Goal: Task Accomplishment & Management: Manage account settings

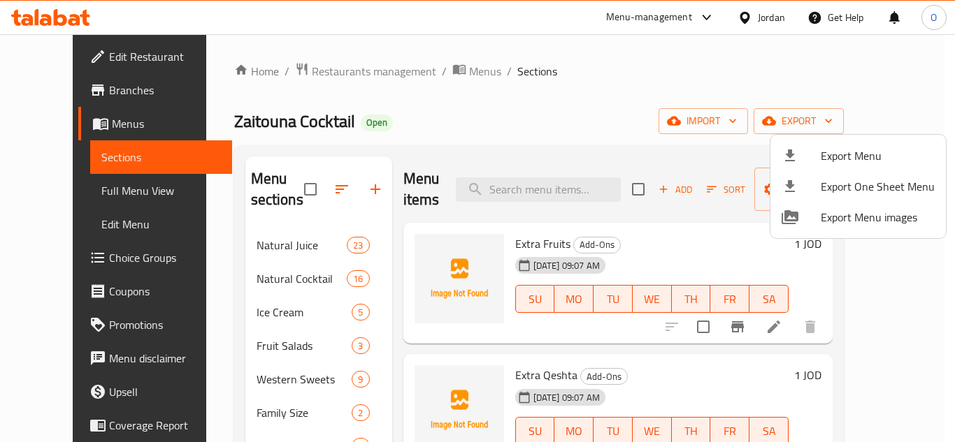
click at [769, 25] on div at bounding box center [477, 221] width 955 height 442
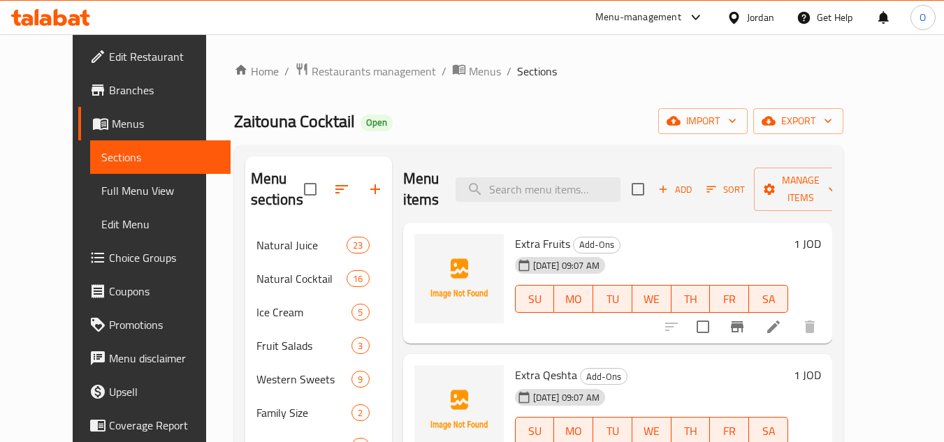
click at [764, 22] on div "Jordan" at bounding box center [760, 17] width 27 height 15
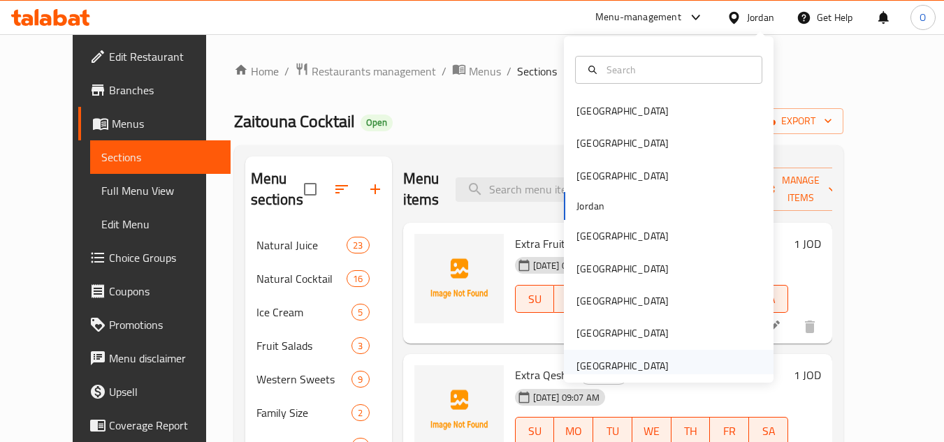
click at [599, 371] on div "[GEOGRAPHIC_DATA]" at bounding box center [623, 365] width 92 height 15
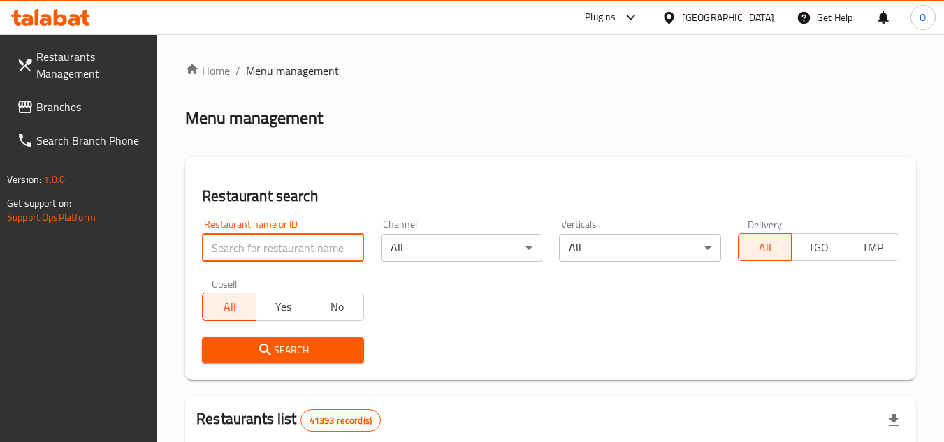
click at [280, 240] on input "search" at bounding box center [282, 248] width 161 height 28
paste input "Mystery Chef Restaurant LLC"
type input "Mystery Chef Restaurant LLC"
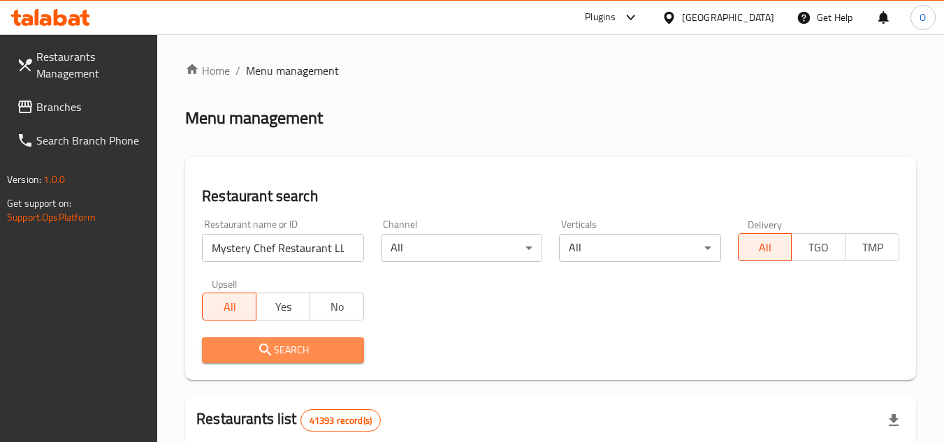
click at [294, 345] on span "Search" at bounding box center [282, 350] width 139 height 17
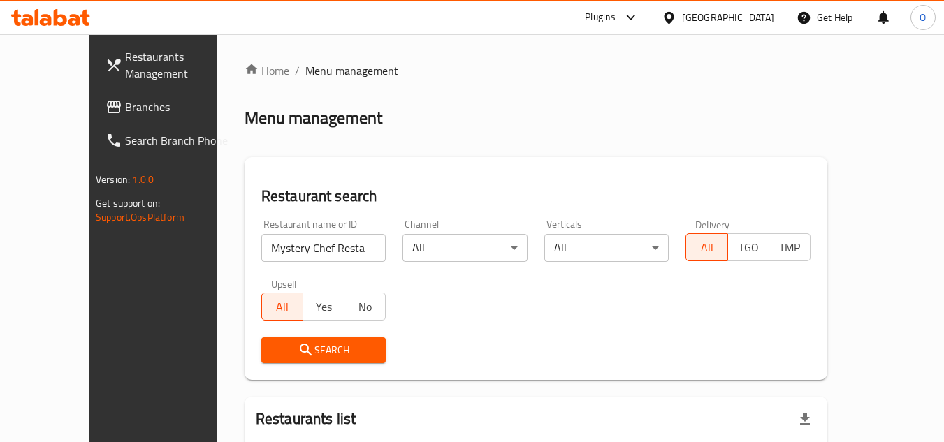
scroll to position [129, 0]
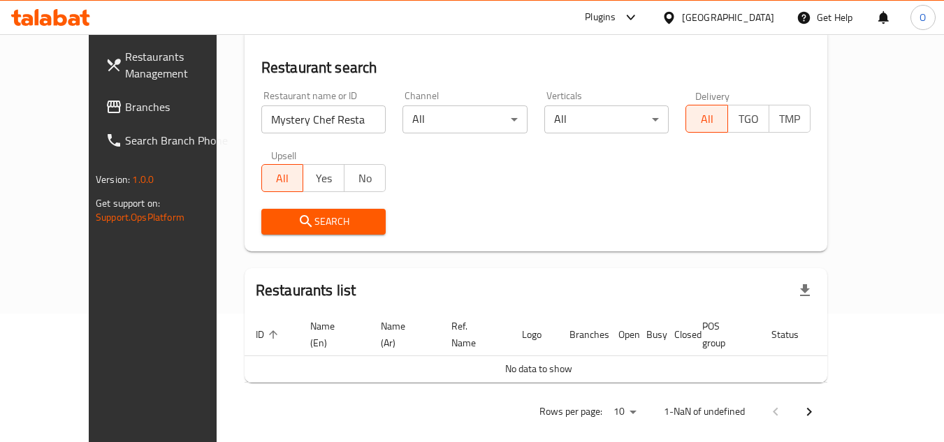
click at [125, 115] on span "Branches" at bounding box center [180, 107] width 110 height 17
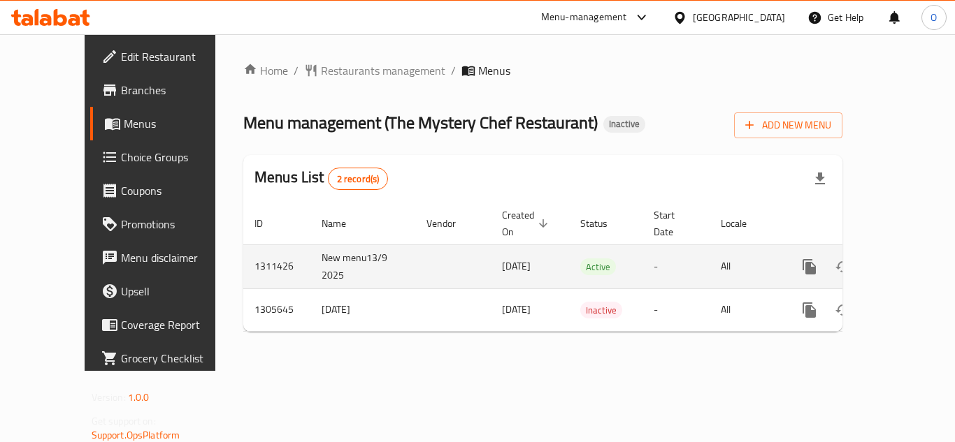
click at [502, 258] on span "13/09/2025" at bounding box center [516, 266] width 29 height 18
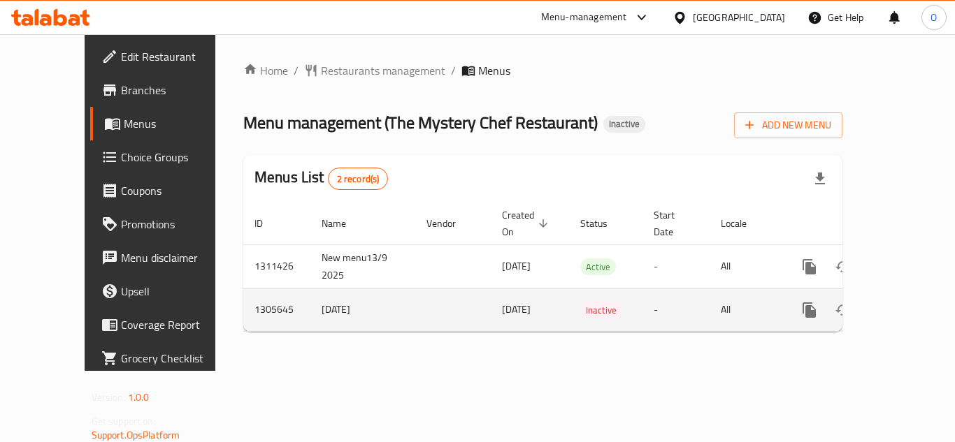
click at [502, 300] on span "13/08/2025" at bounding box center [516, 309] width 29 height 18
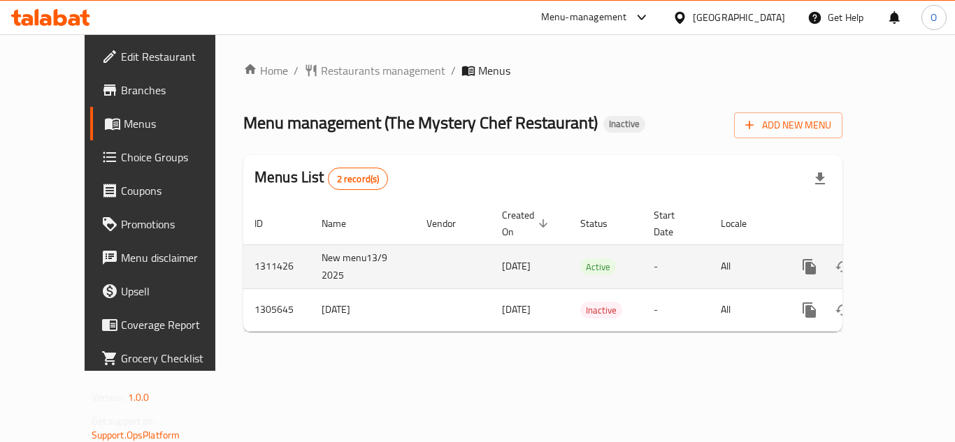
click at [502, 257] on span "13/09/2025" at bounding box center [516, 266] width 29 height 18
click at [243, 258] on td "1311426" at bounding box center [276, 267] width 67 height 44
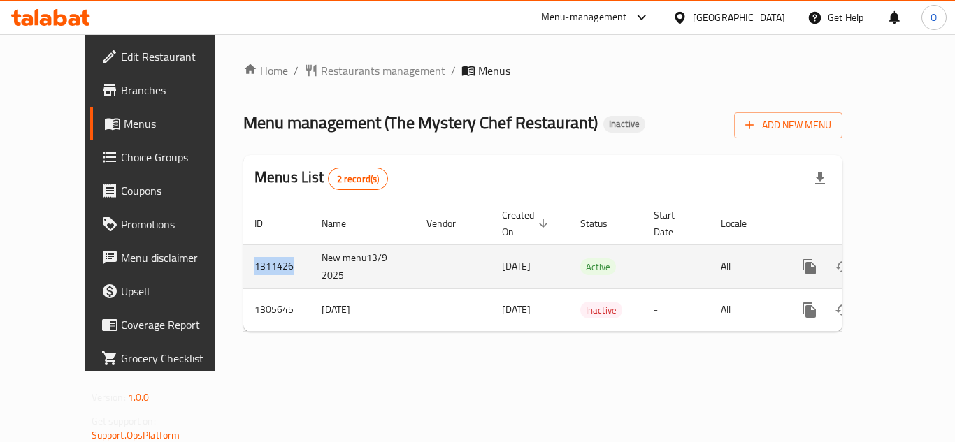
copy td "1311426"
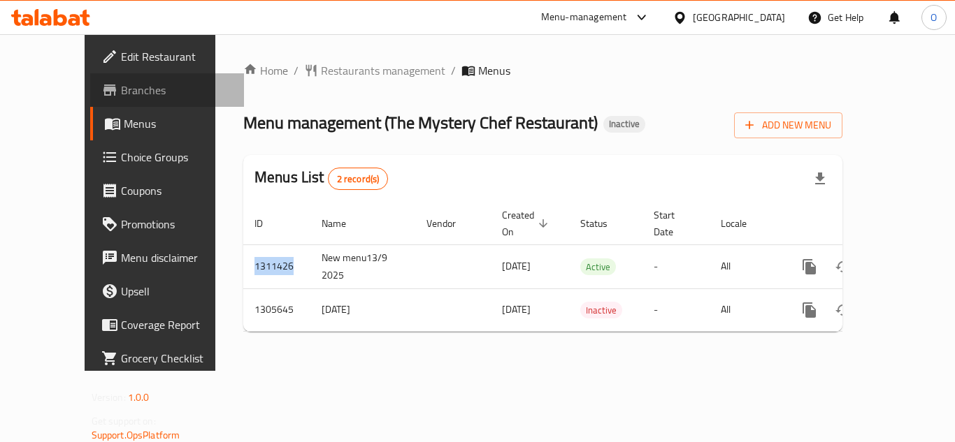
click at [121, 93] on span "Branches" at bounding box center [177, 90] width 112 height 17
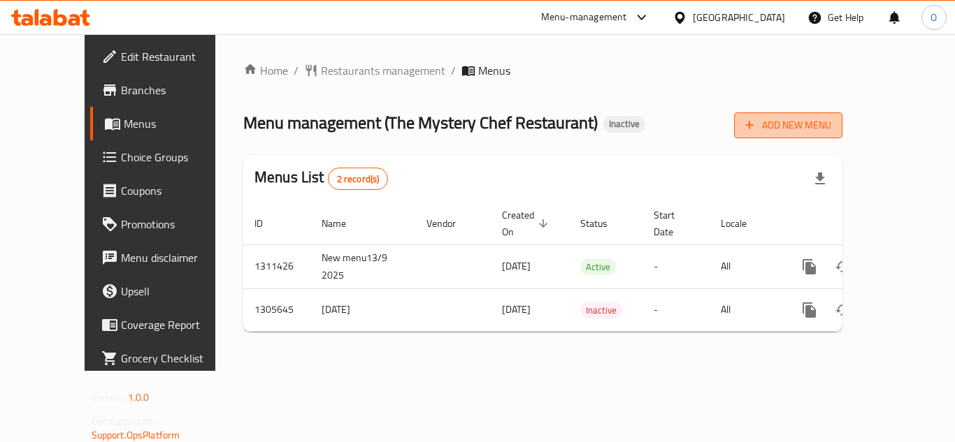
click at [831, 130] on span "Add New Menu" at bounding box center [788, 125] width 86 height 17
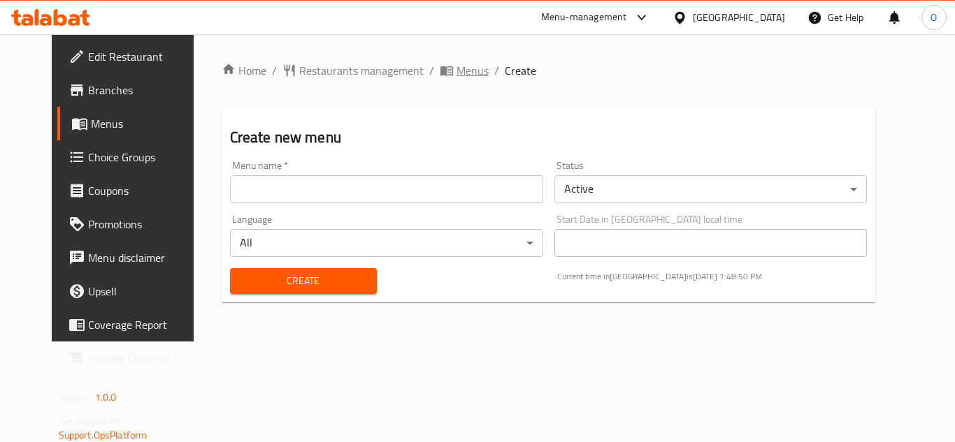
click at [456, 73] on span "Menus" at bounding box center [472, 70] width 32 height 17
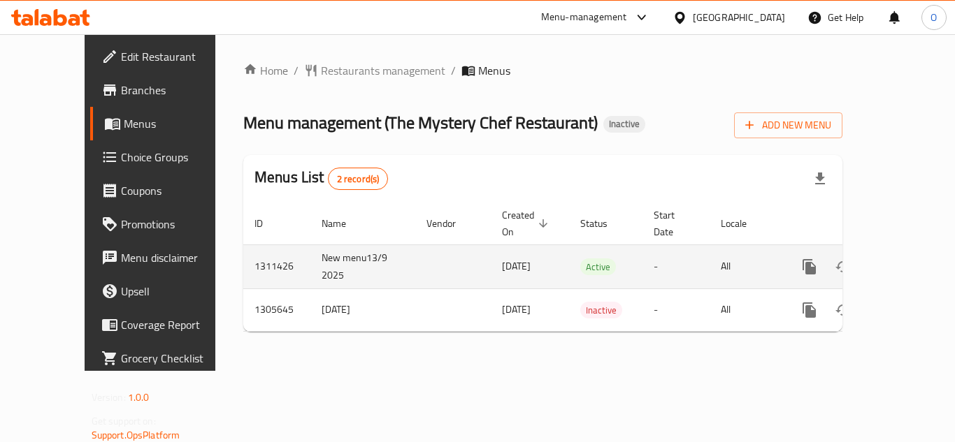
click at [502, 257] on span "13/09/2025" at bounding box center [516, 266] width 29 height 18
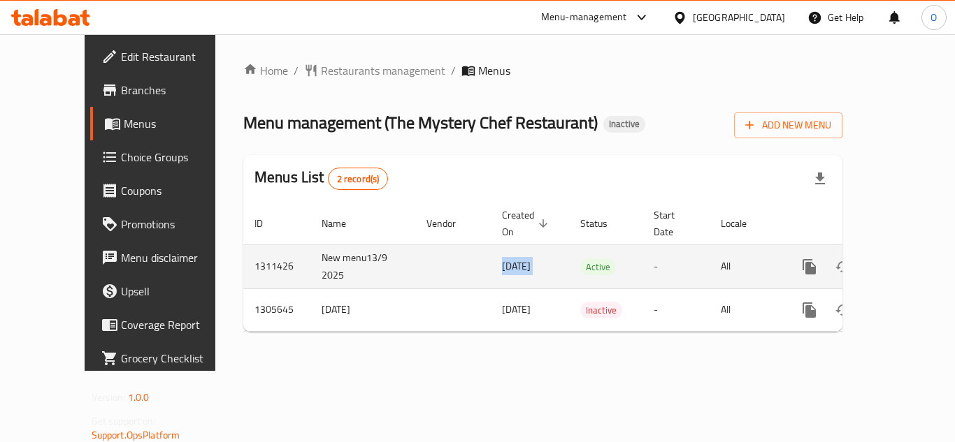
click at [502, 257] on span "13/09/2025" at bounding box center [516, 266] width 29 height 18
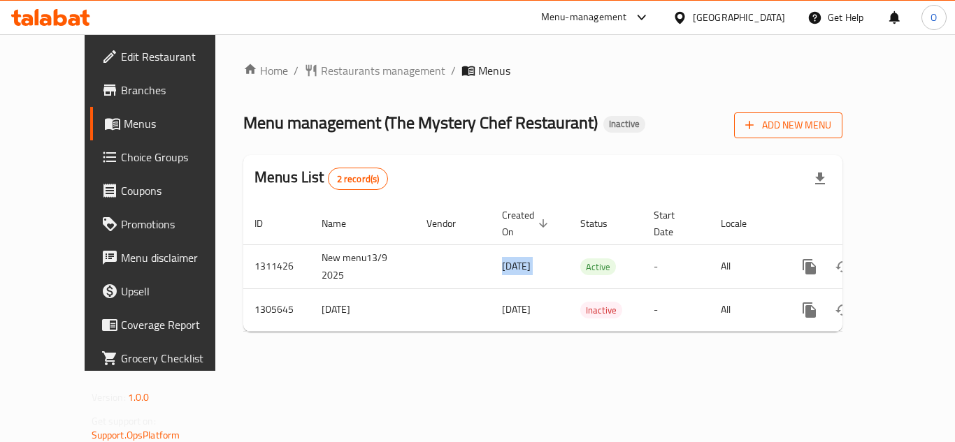
click at [831, 122] on span "Add New Menu" at bounding box center [788, 125] width 86 height 17
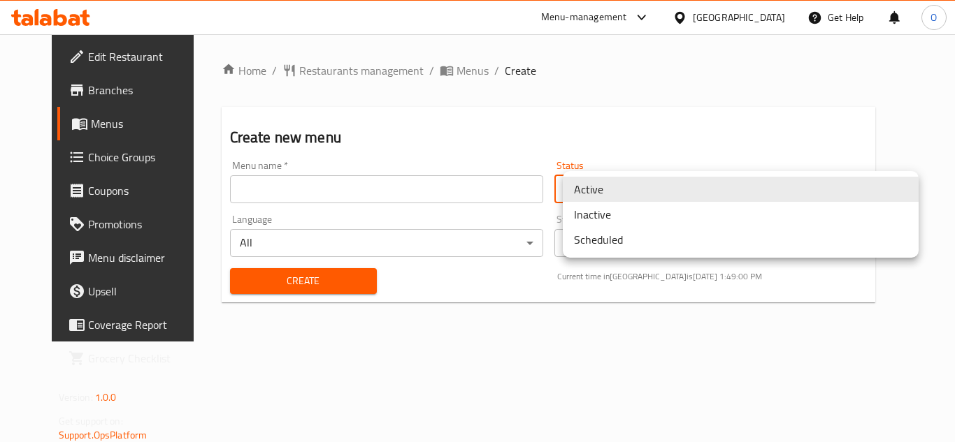
click at [723, 193] on body "​ Menu-management United Arab Emirates Get Help O Edit Restaurant Branches Menu…" at bounding box center [477, 238] width 955 height 408
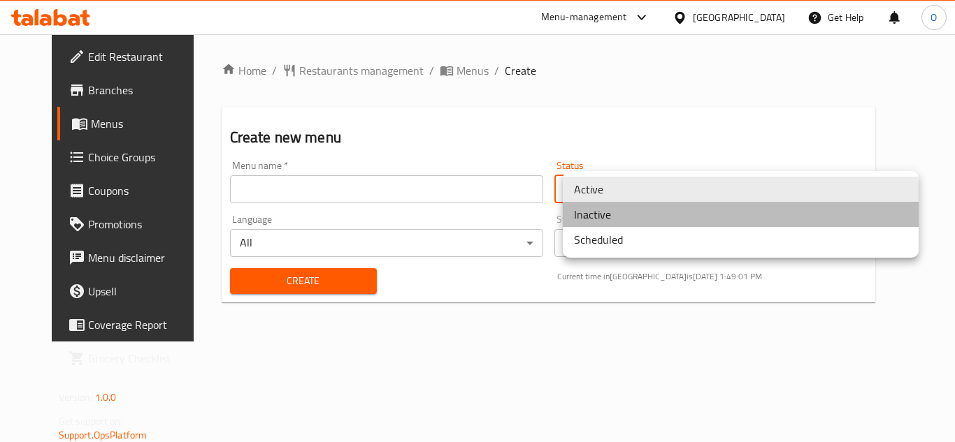
click at [633, 221] on li "Inactive" at bounding box center [741, 214] width 356 height 25
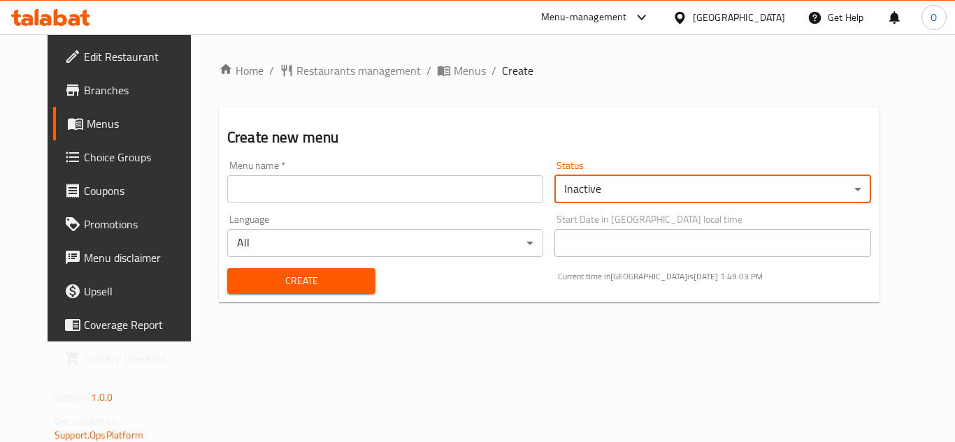
click at [286, 189] on input "text" at bounding box center [385, 189] width 316 height 28
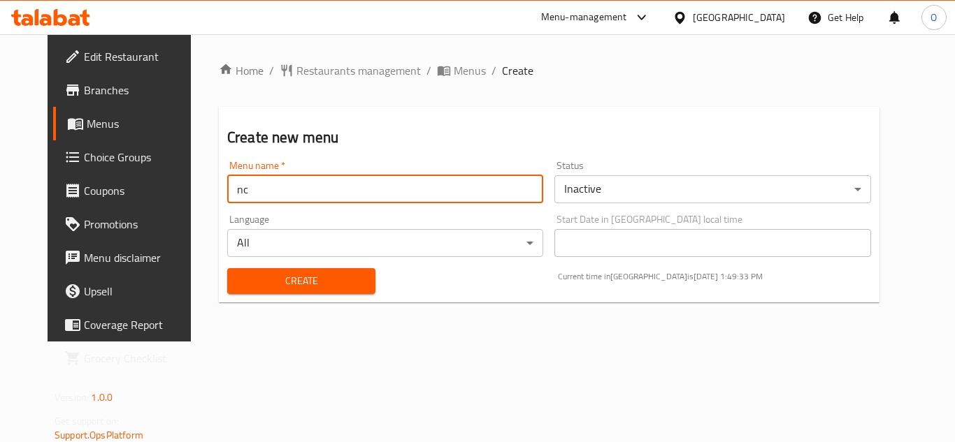
click at [273, 196] on input "nc" at bounding box center [385, 189] width 316 height 28
paste input "342035170"
type input "nc 342035170"
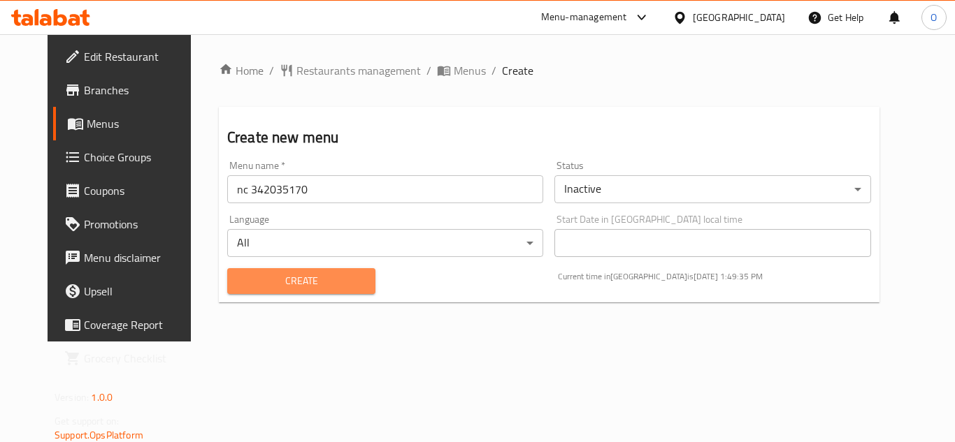
click at [263, 291] on button "Create" at bounding box center [301, 281] width 148 height 26
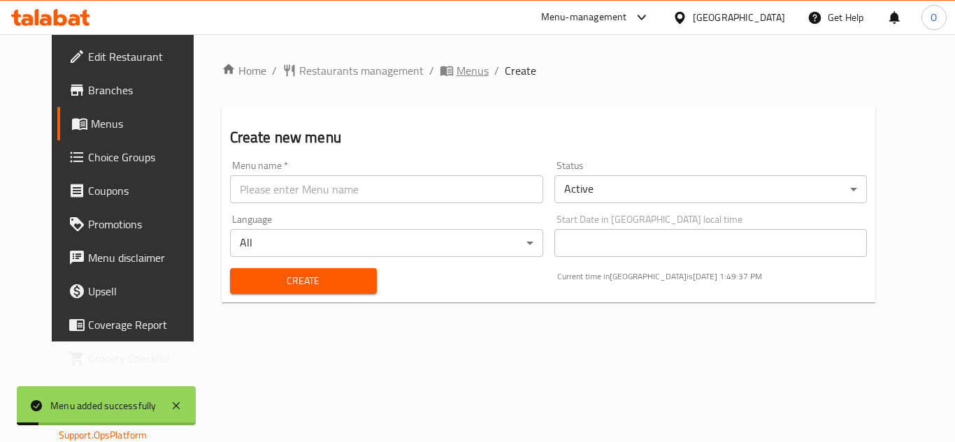
click at [456, 68] on span "Menus" at bounding box center [472, 70] width 32 height 17
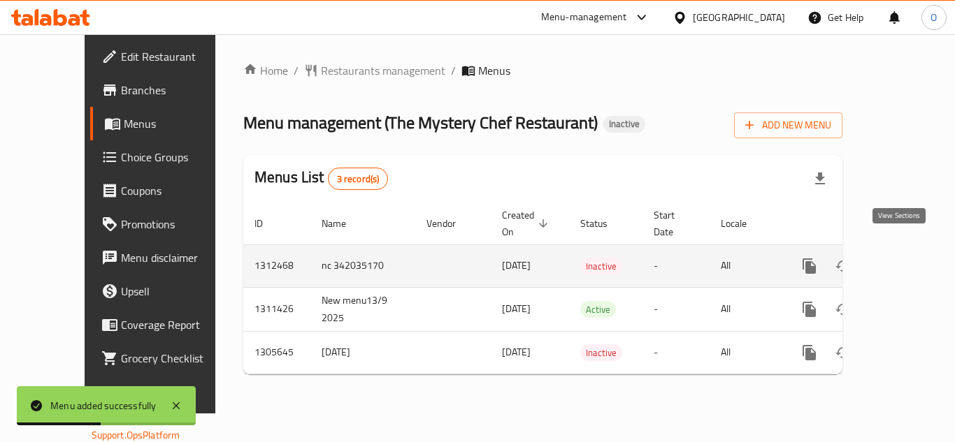
click at [904, 260] on icon "enhanced table" at bounding box center [910, 266] width 13 height 13
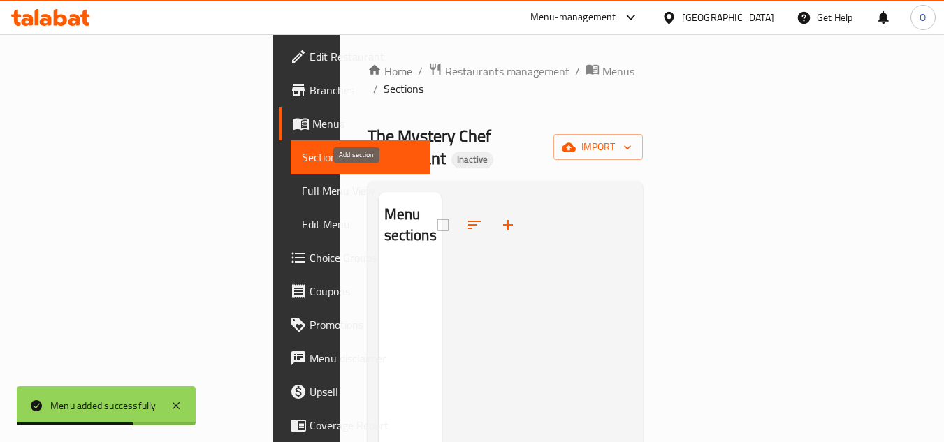
click at [491, 208] on button "button" at bounding box center [508, 225] width 34 height 34
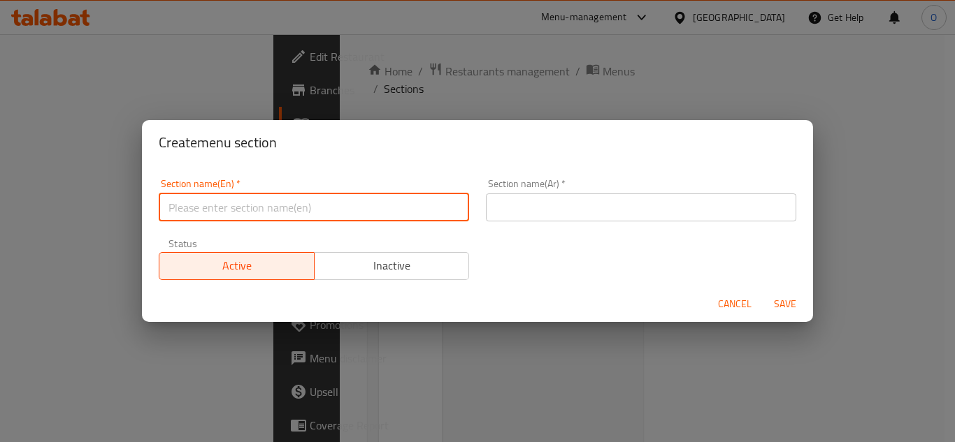
paste input "Breakfast - Parathas"
type input "Breakfast - Parathas"
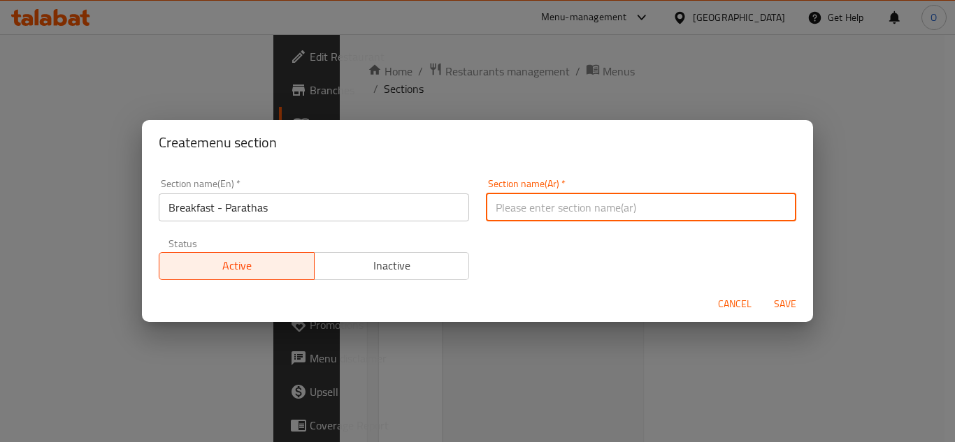
paste input "الإفطار - باراثا"
type input "الإفطار - باراثا"
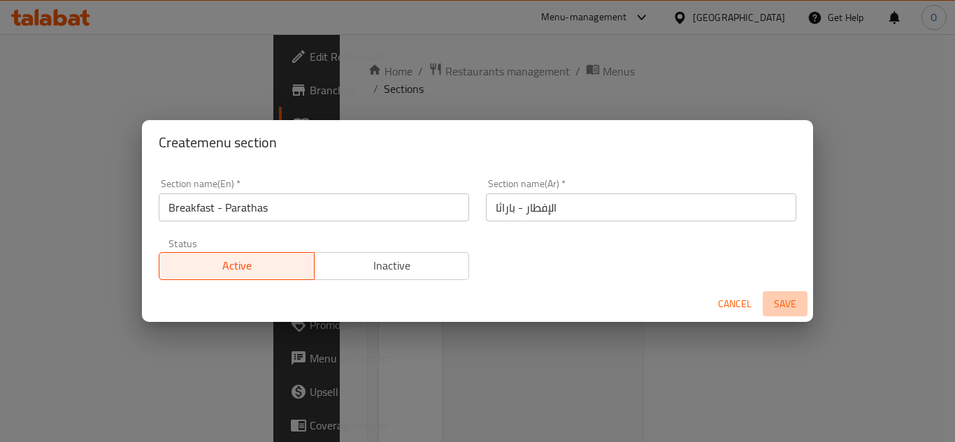
click at [802, 308] on button "Save" at bounding box center [784, 304] width 45 height 26
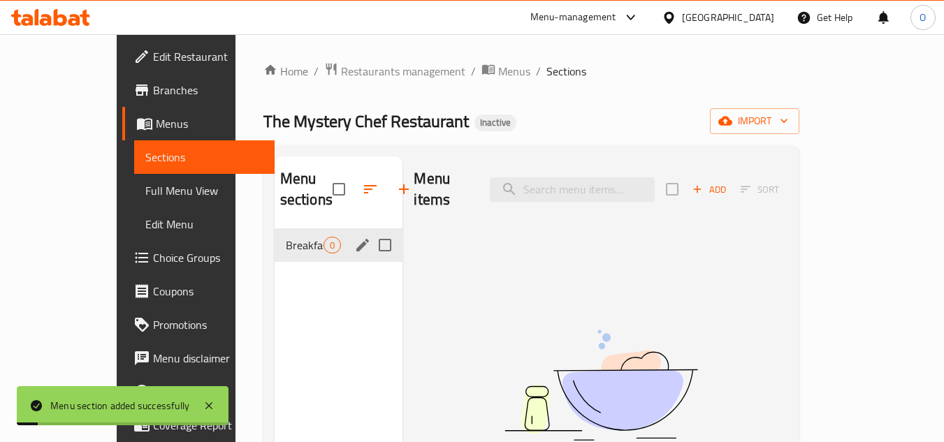
click at [324, 246] on span "0" at bounding box center [332, 245] width 16 height 13
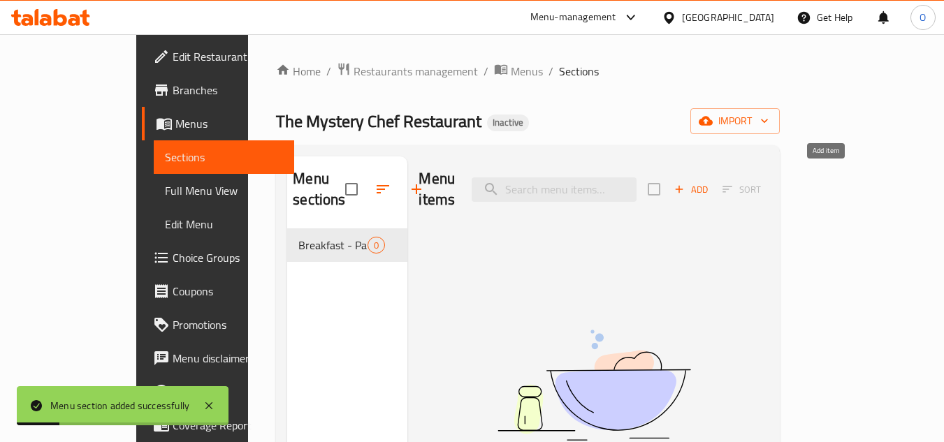
click at [710, 182] on span "Add" at bounding box center [691, 190] width 38 height 16
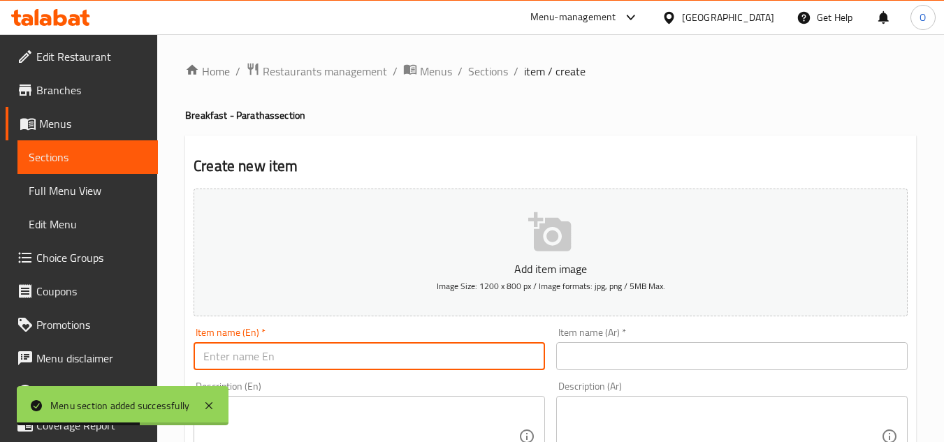
drag, startPoint x: 287, startPoint y: 373, endPoint x: 263, endPoint y: 363, distance: 26.0
click at [263, 363] on input "text" at bounding box center [369, 356] width 351 height 28
paste input "Aloo Paratha"
type input "Aloo Paratha"
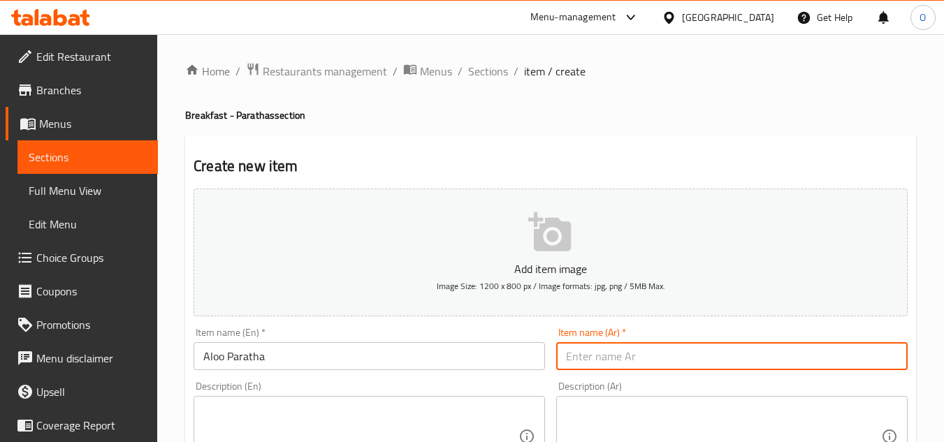
paste input "ألو باراثا"
type input "ألو باراثا"
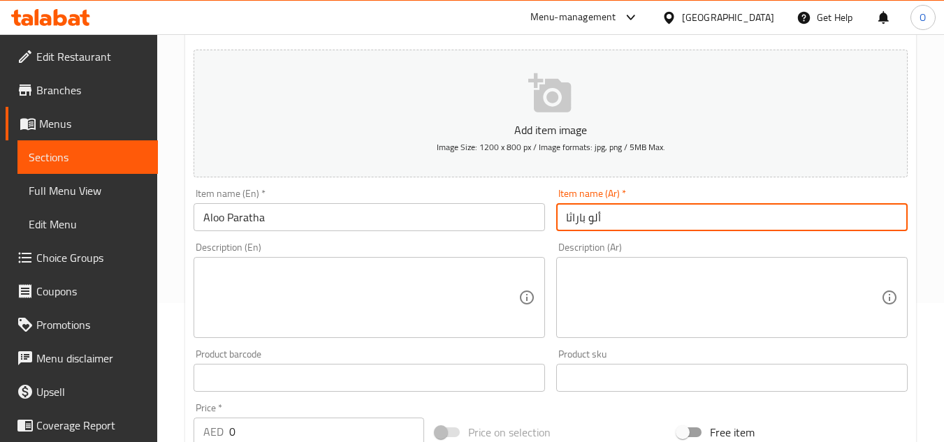
scroll to position [140, 0]
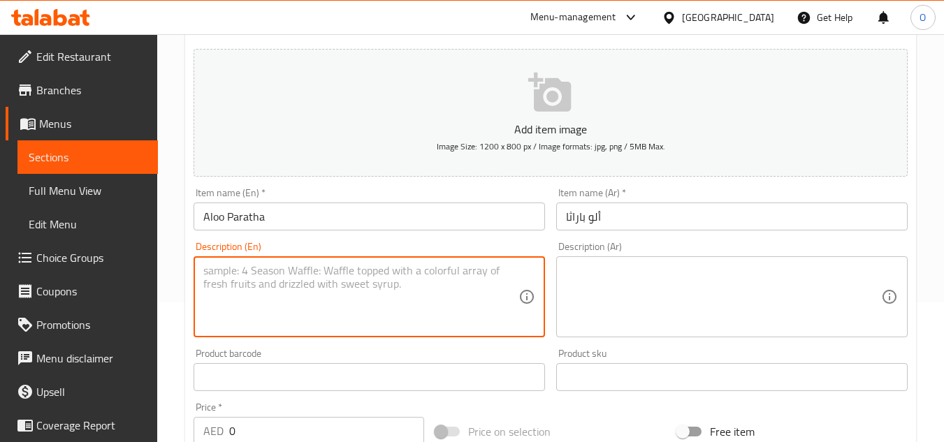
click at [251, 293] on textarea at bounding box center [360, 297] width 315 height 66
paste textarea "Stuffed flatbread with seasoned potato filling"
type textarea "Stuffed flatbread with seasoned potato filling"
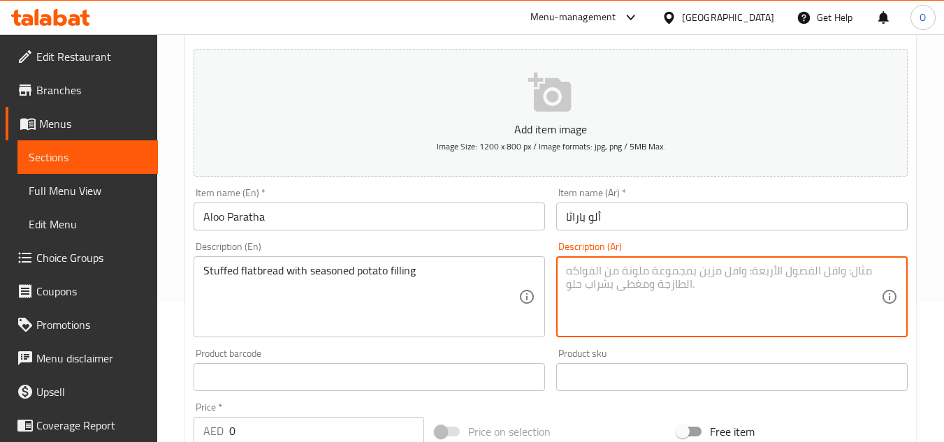
drag, startPoint x: 610, startPoint y: 263, endPoint x: 607, endPoint y: 298, distance: 35.1
click at [607, 298] on textarea at bounding box center [723, 297] width 315 height 66
paste textarea "خبز مسطح محشو بحشوة البطاطس المتبلة"
type textarea "خبز مسطح محشو بحشوة البطاطس المتبلة"
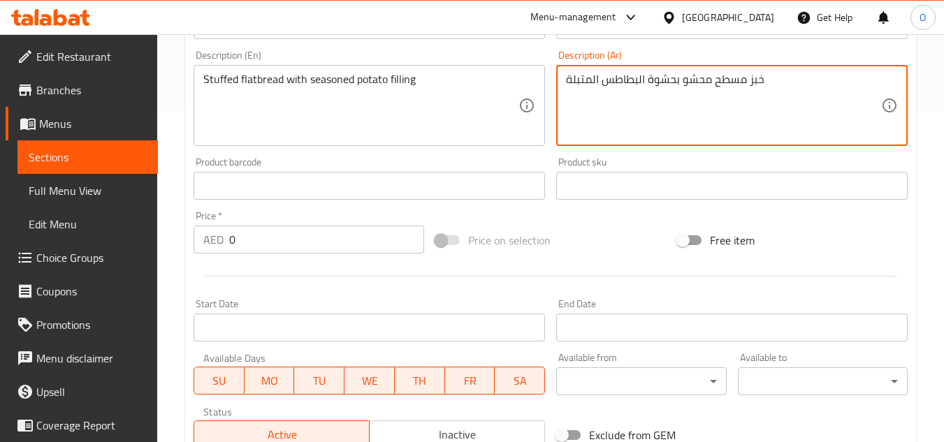
scroll to position [349, 0]
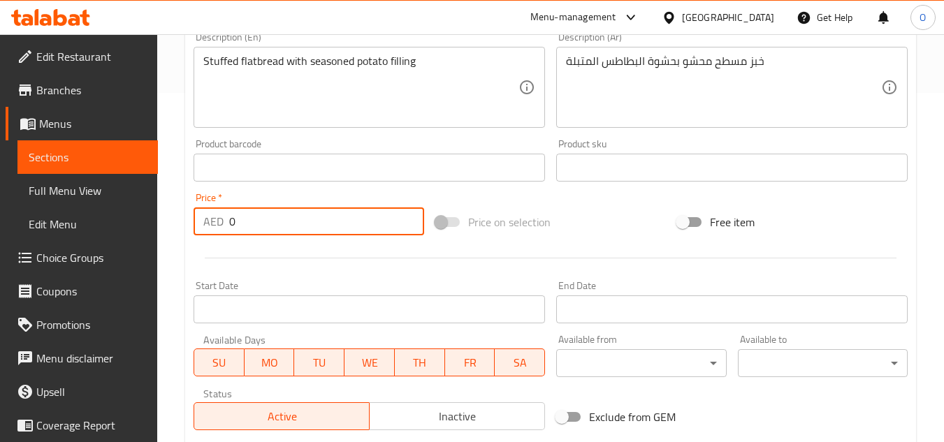
drag, startPoint x: 234, startPoint y: 231, endPoint x: 220, endPoint y: 226, distance: 14.8
click at [220, 226] on div "AED 0 Price *" at bounding box center [309, 222] width 231 height 28
paste input "1"
type input "10"
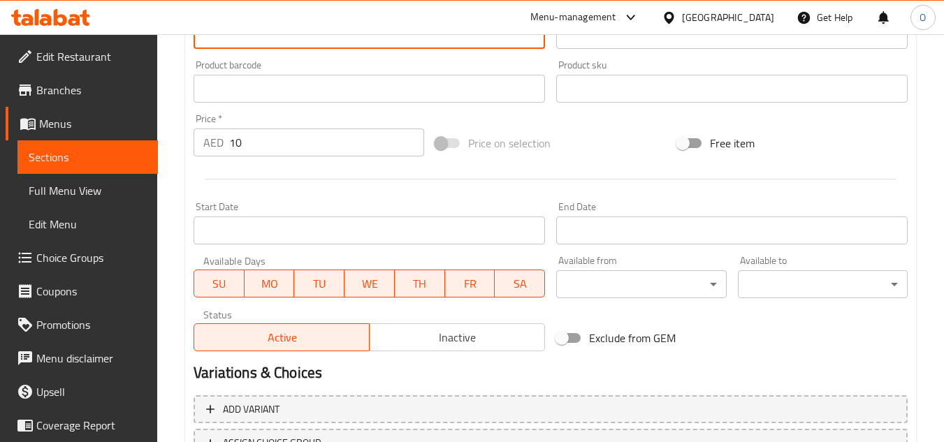
scroll to position [545, 0]
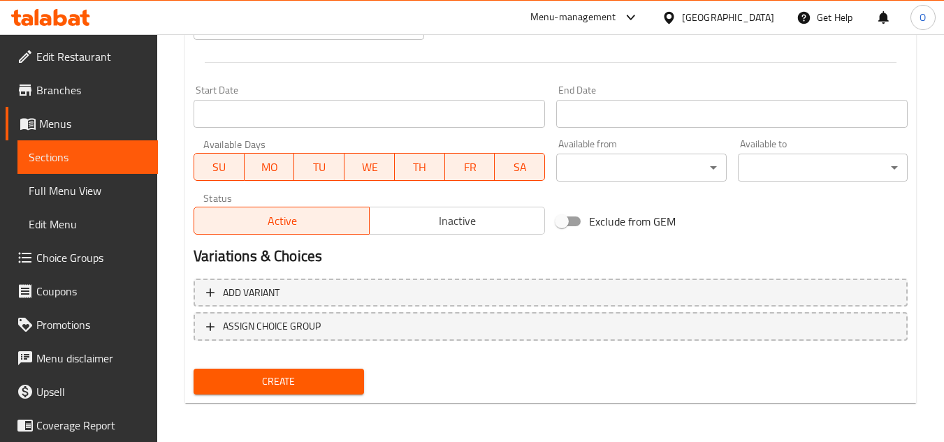
click at [253, 382] on span "Create" at bounding box center [278, 381] width 147 height 17
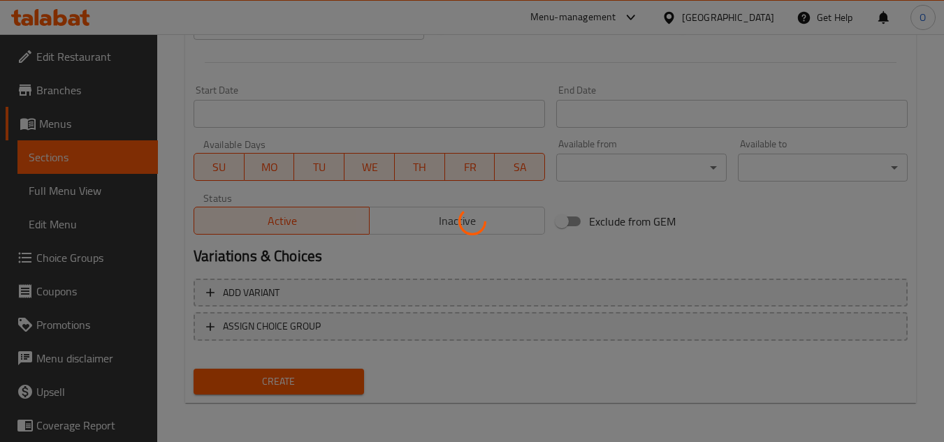
type input "0"
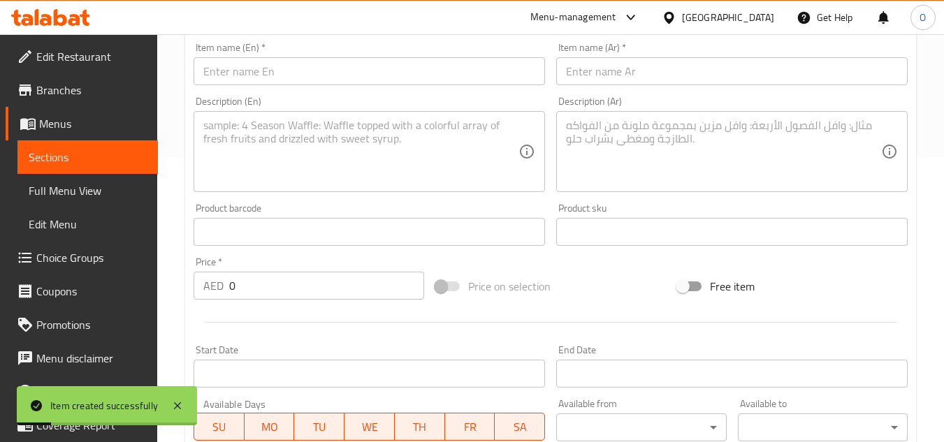
scroll to position [196, 0]
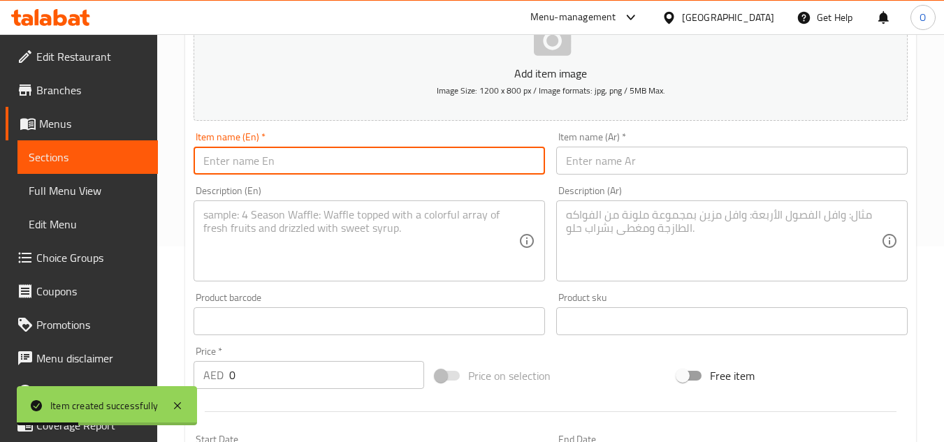
paste input "Paneer Paratha"
type input "Paneer Paratha"
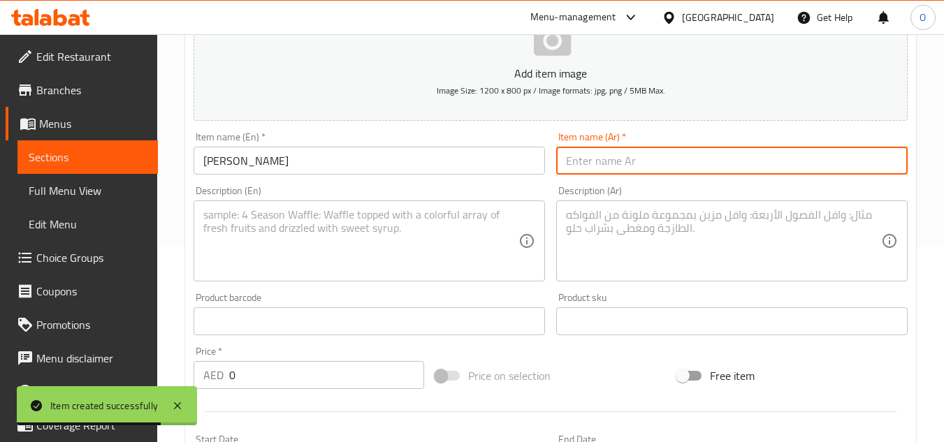
click at [595, 163] on input "text" at bounding box center [731, 161] width 351 height 28
paste input "بانير باراثا"
type input "بانير باراثا"
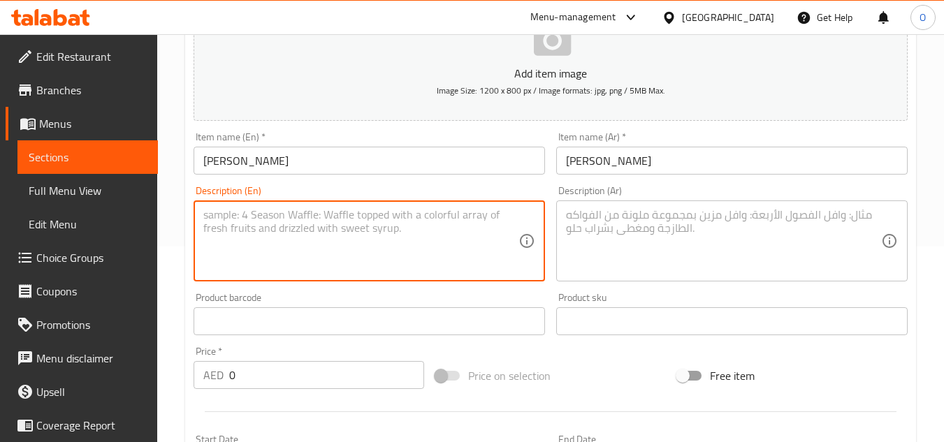
paste textarea "Flatbread stuffed with cottage cheese"
type textarea "Flatbread stuffed with cottage cheese"
click at [376, 242] on textarea "Flatbread stuffed with cottage cheese" at bounding box center [360, 241] width 315 height 66
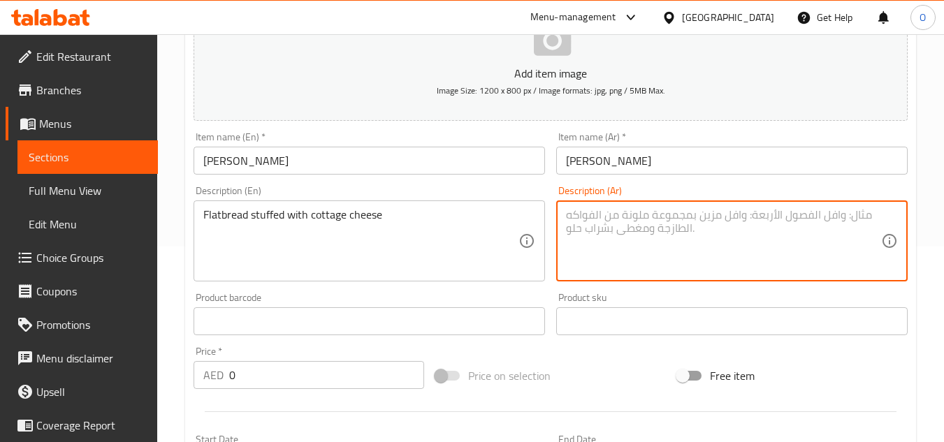
paste textarea "خبز مسطح محشو بالجبن القريش"
type textarea "خبز مسطح محشو بالجبن القريش"
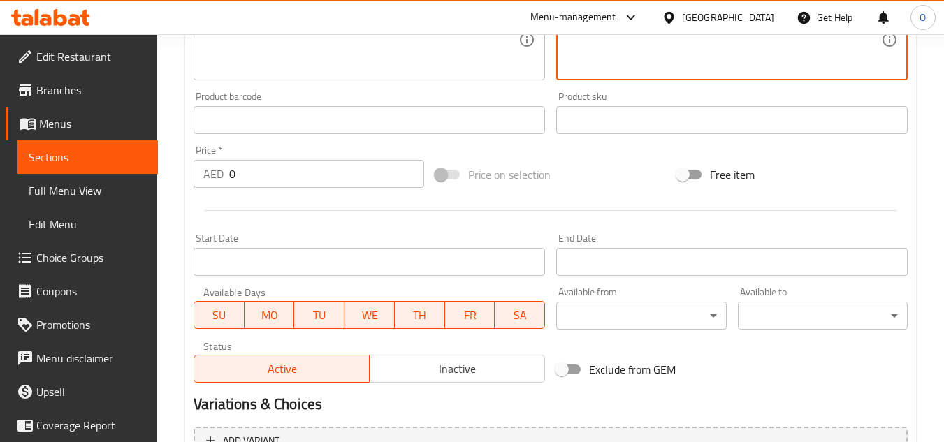
scroll to position [405, 0]
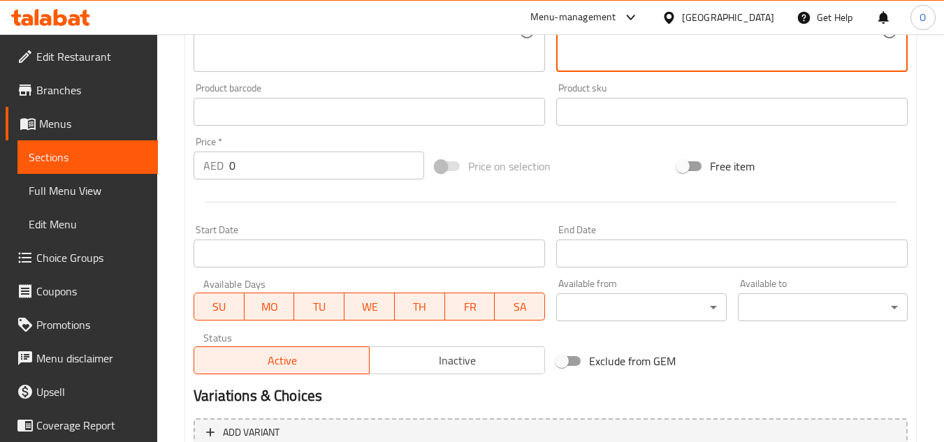
drag, startPoint x: 242, startPoint y: 171, endPoint x: 206, endPoint y: 176, distance: 36.0
click at [208, 177] on div "AED 0 Price *" at bounding box center [309, 166] width 231 height 28
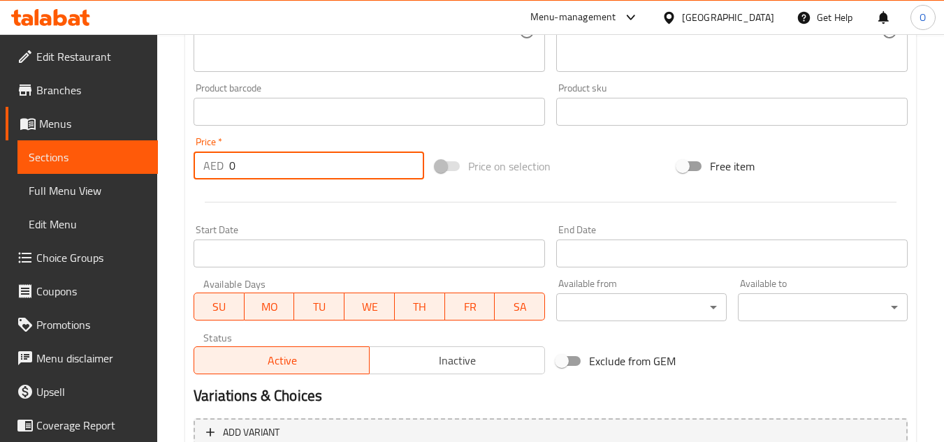
paste input "1"
type input "10"
click at [298, 195] on div at bounding box center [550, 202] width 725 height 34
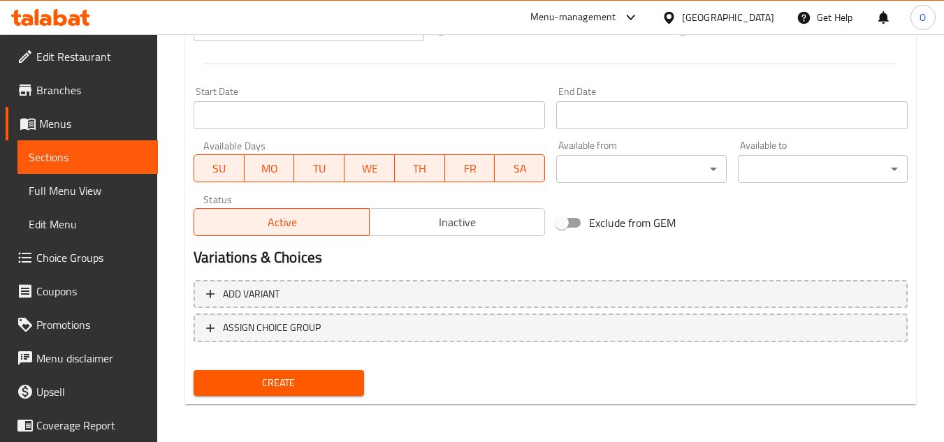
scroll to position [545, 0]
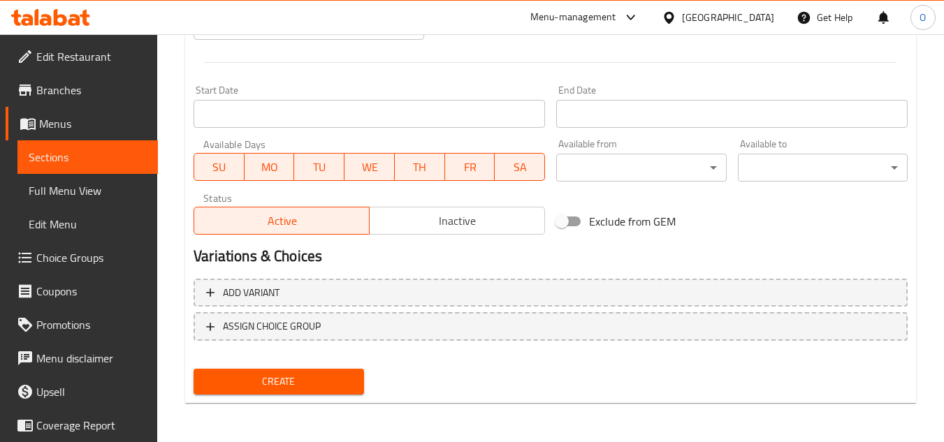
click at [298, 393] on button "Create" at bounding box center [279, 382] width 170 height 26
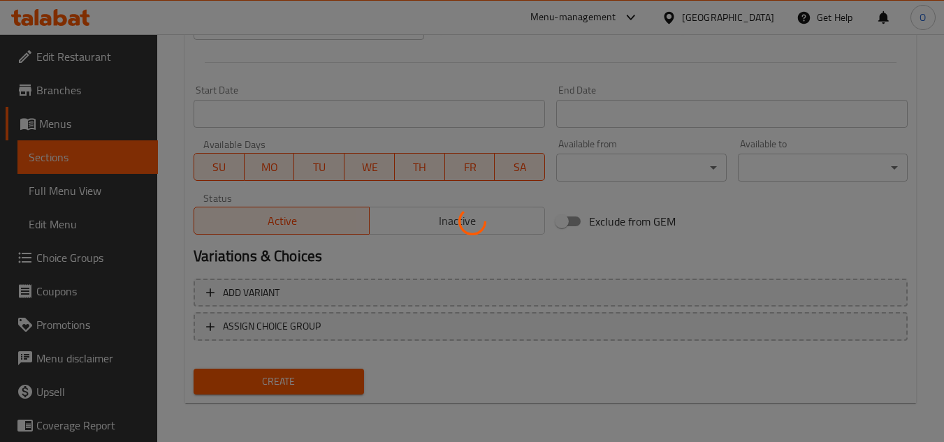
type input "0"
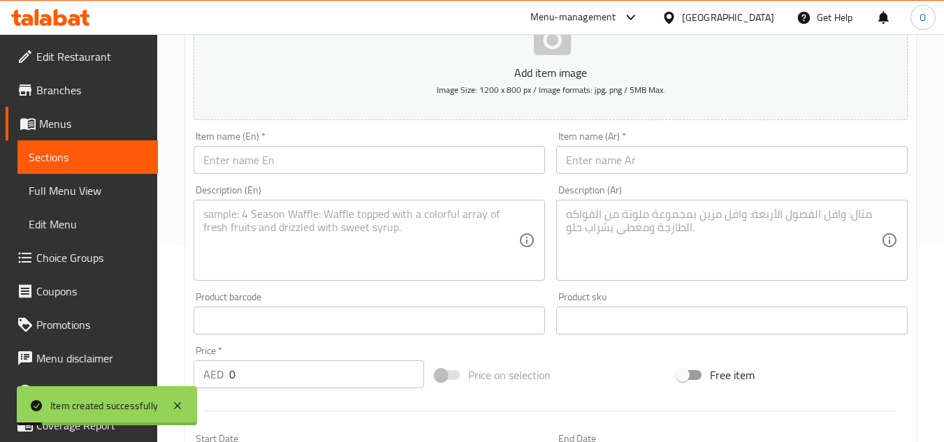
scroll to position [196, 0]
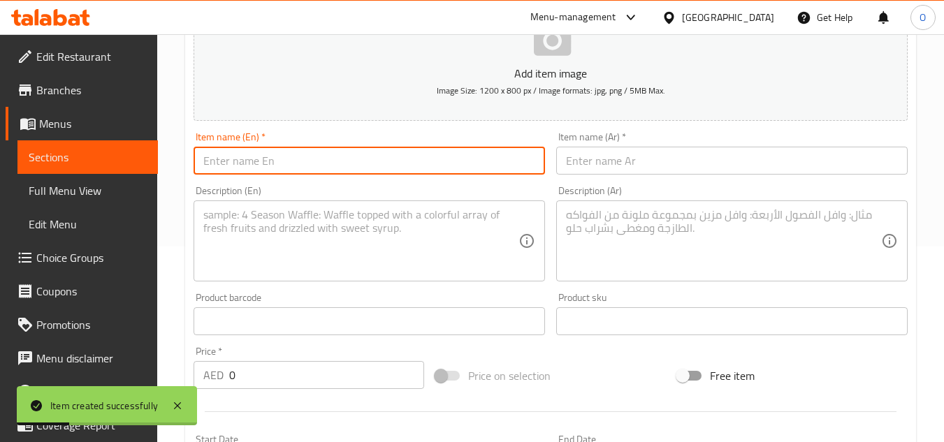
paste input "Qeema Paratha"
type input "Qeema Paratha"
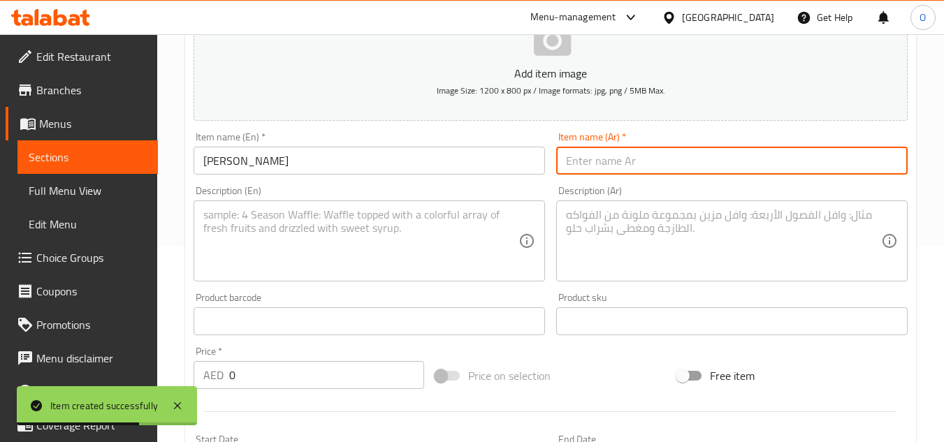
paste input "كيما باراثا"
type input "كيما باراثا"
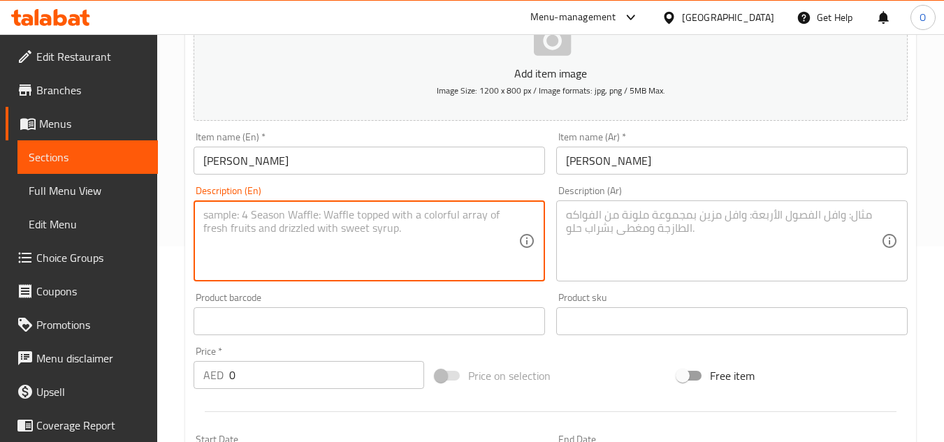
click at [367, 236] on textarea at bounding box center [360, 241] width 315 height 66
paste textarea "Flatbread stuffed with spiced minced meat"
type textarea "Flatbread stuffed with spiced minced meat"
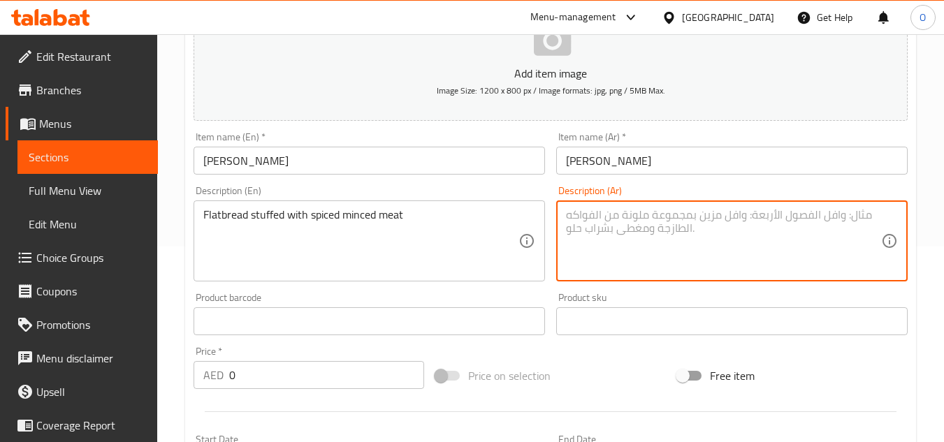
paste textarea "خبز مسطح محشو باللحم المفروم المتبل"
type textarea "خبز مسطح محشو باللحم المفروم المتبل"
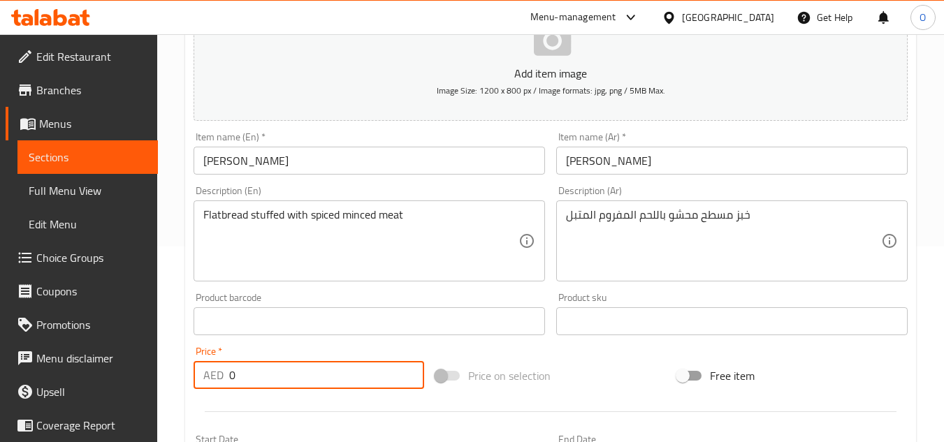
drag, startPoint x: 240, startPoint y: 382, endPoint x: 208, endPoint y: 371, distance: 34.5
click at [208, 371] on div "AED 0 Price *" at bounding box center [309, 375] width 231 height 28
paste input "1"
type input "10"
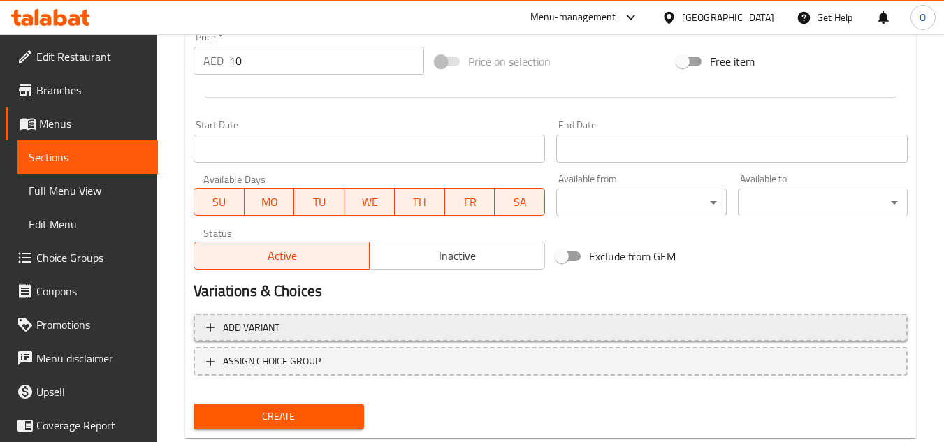
scroll to position [545, 0]
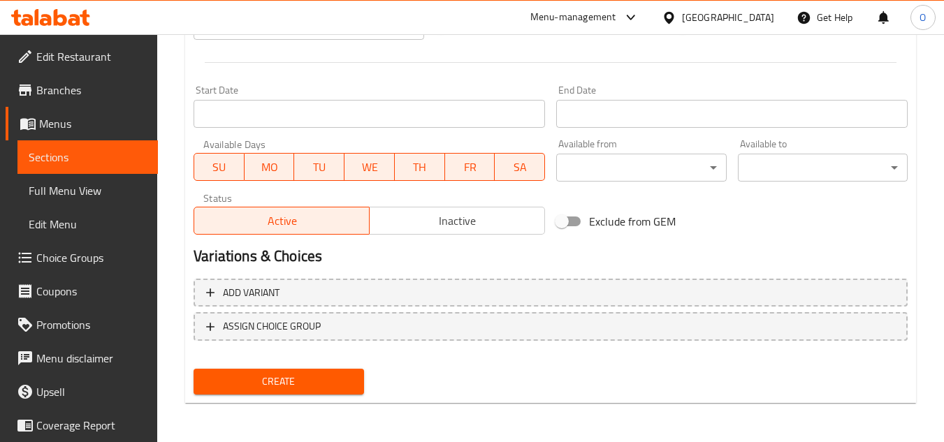
click at [291, 378] on span "Create" at bounding box center [278, 381] width 147 height 17
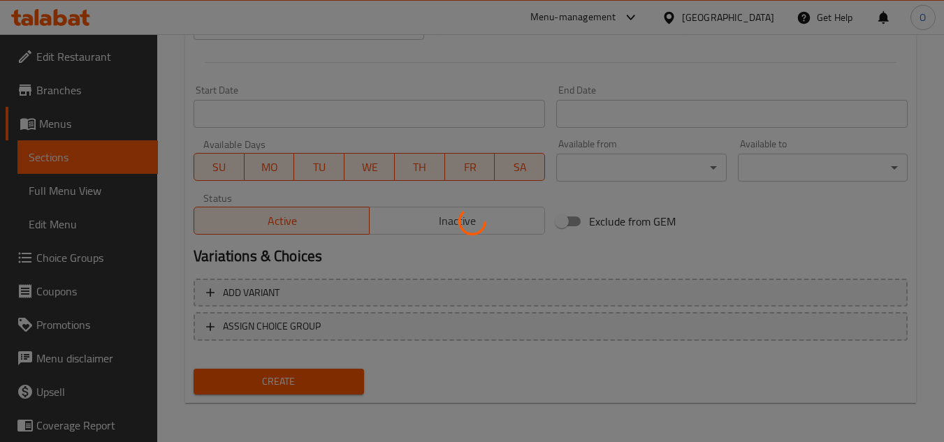
type input "0"
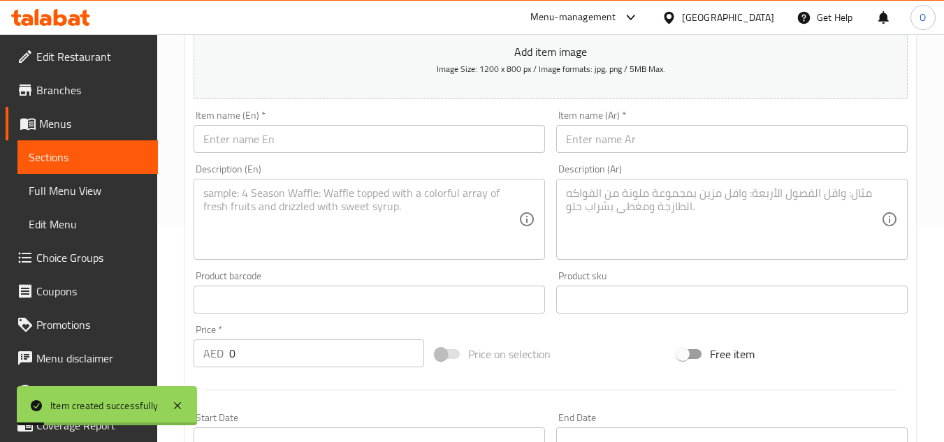
scroll to position [196, 0]
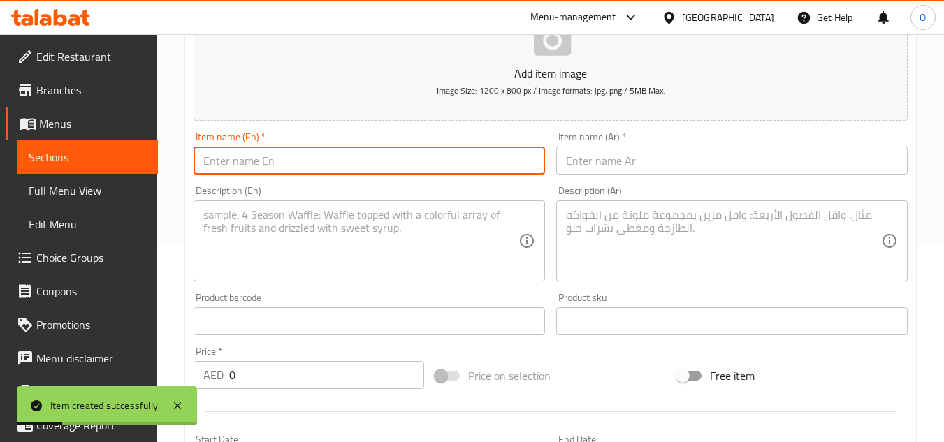
drag, startPoint x: 335, startPoint y: 136, endPoint x: 273, endPoint y: 157, distance: 65.4
click at [273, 157] on input "text" at bounding box center [369, 161] width 351 height 28
paste input "Wheat Paratha"
type input "Wheat Paratha"
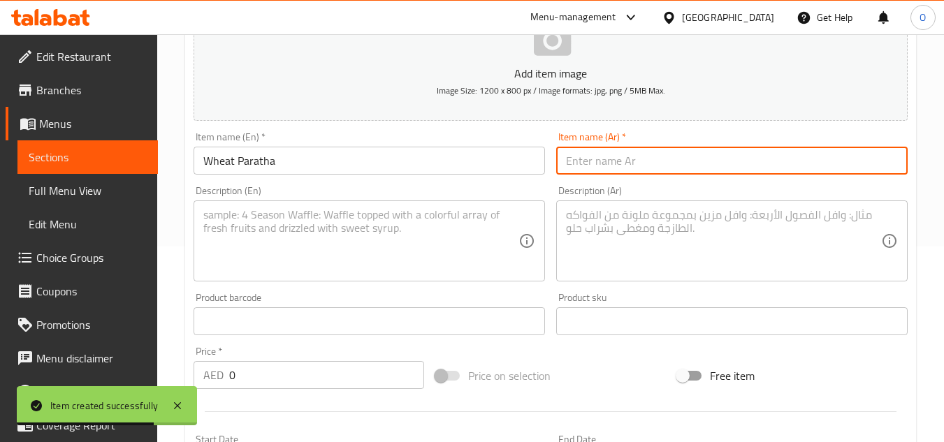
paste input "باراثا القمح"
type input "باراثا القمح"
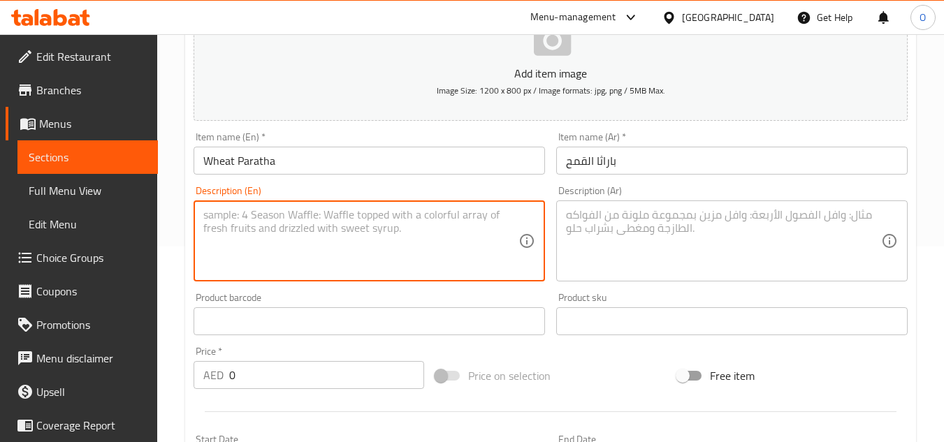
paste textarea "Plain wheat flatbread"
type textarea "Plain wheat flatbread"
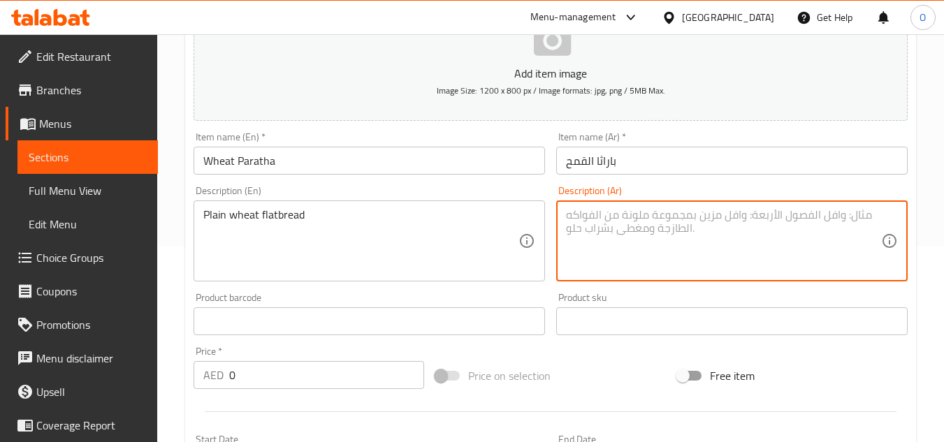
paste textarea "خبز القمح العادي"
type textarea "خبز القمح العادي"
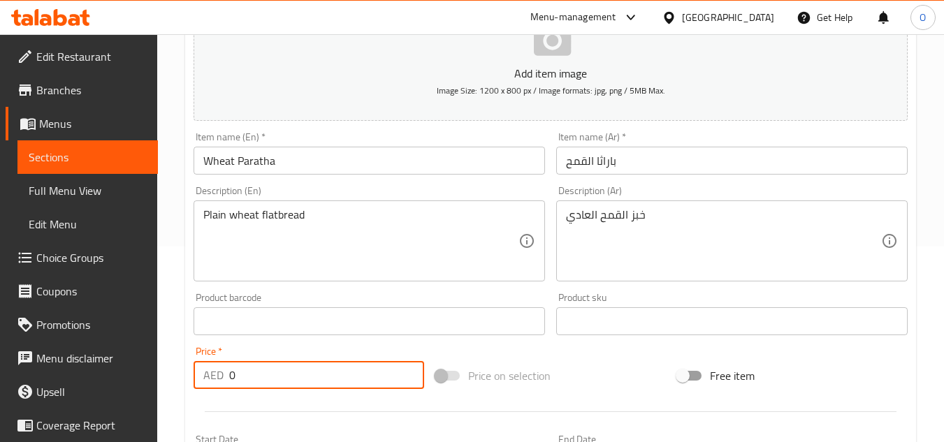
drag, startPoint x: 245, startPoint y: 368, endPoint x: 224, endPoint y: 379, distance: 23.1
click at [224, 379] on div "AED 0 Price *" at bounding box center [309, 375] width 231 height 28
paste input "3"
type input "3"
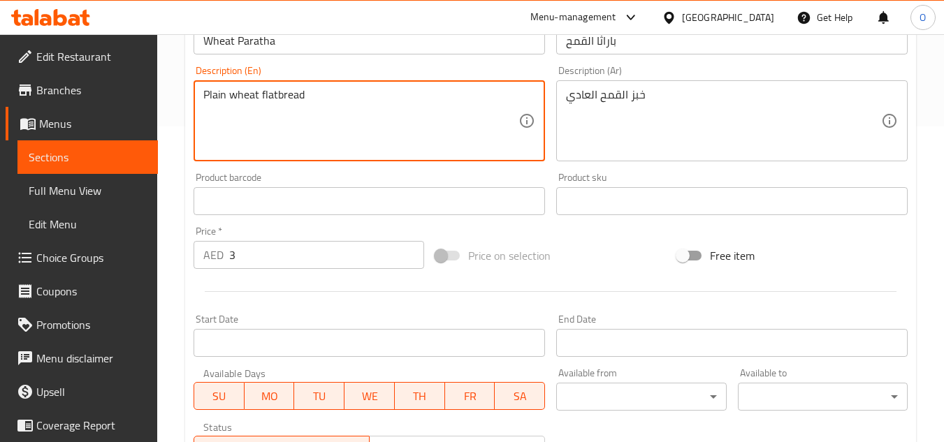
scroll to position [545, 0]
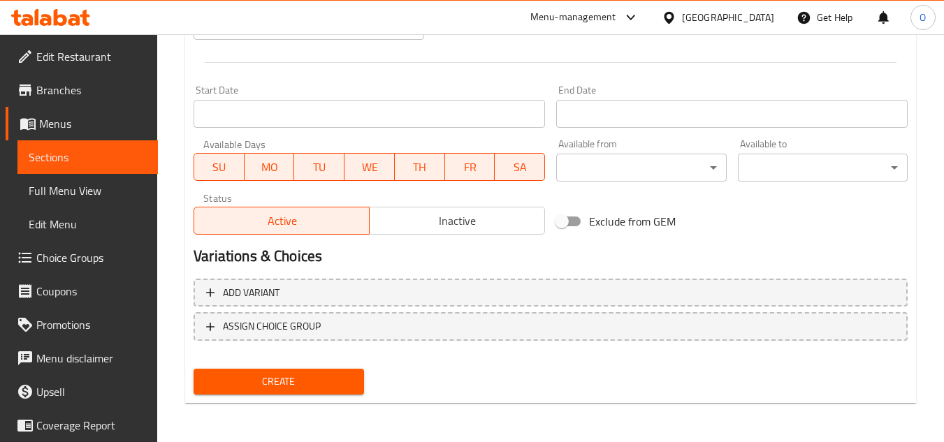
click at [263, 390] on span "Create" at bounding box center [278, 381] width 147 height 17
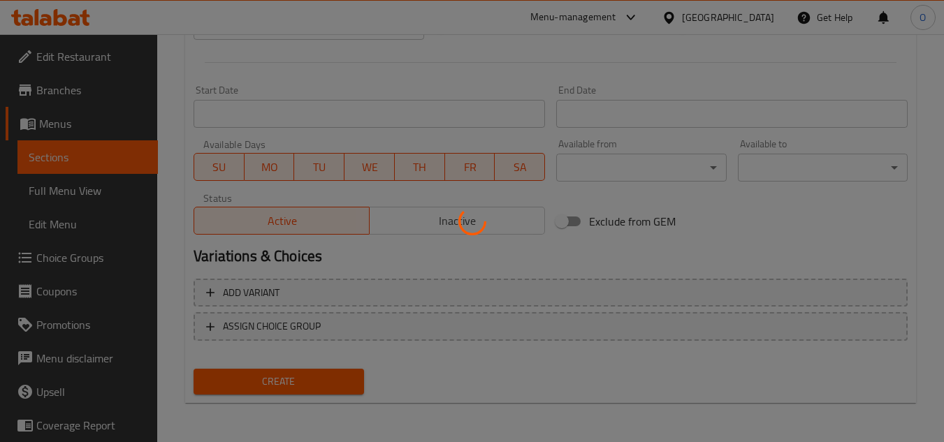
type input "0"
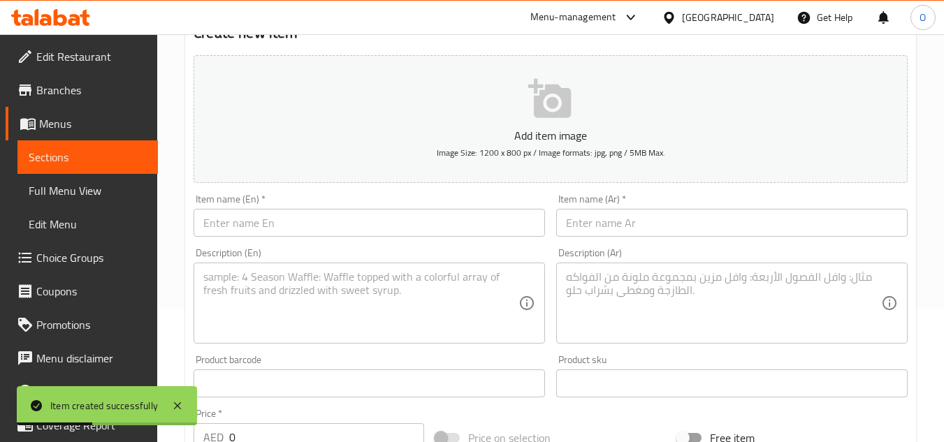
scroll to position [126, 0]
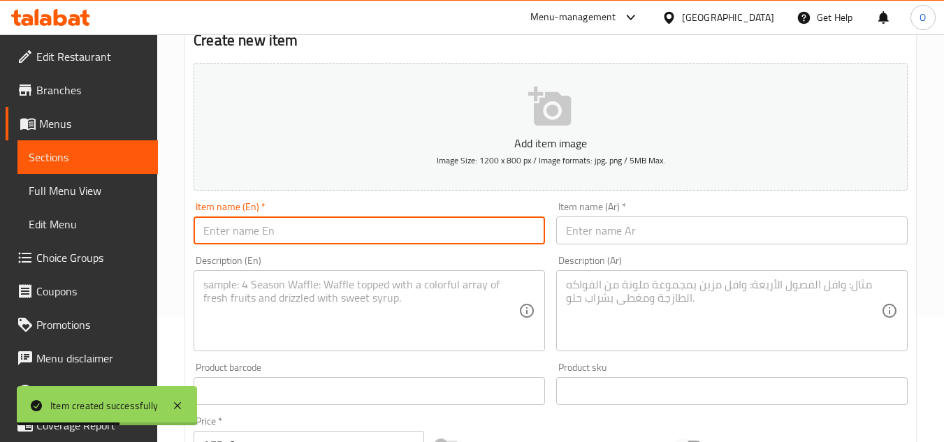
paste input "Malabar Paratha"
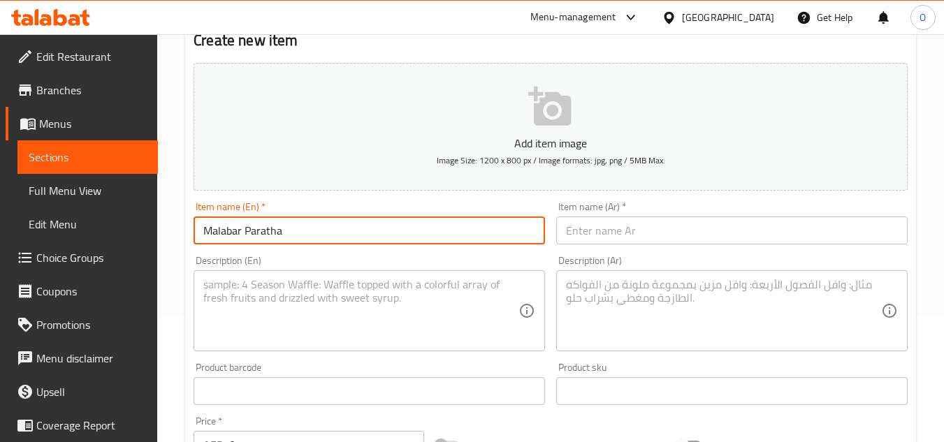
click at [282, 219] on input "Malabar Paratha" at bounding box center [369, 231] width 351 height 28
type input "Malabar Paratha"
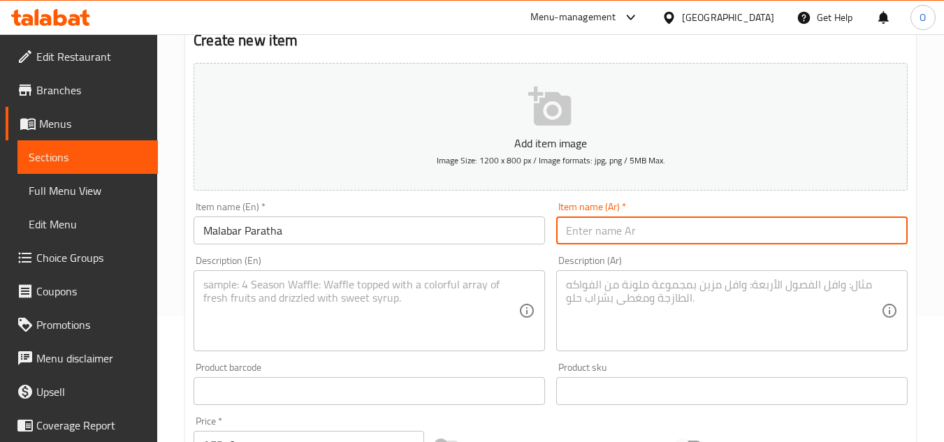
paste input "مالابار باراثا"
type input "مالابار باراثا"
click at [338, 289] on textarea at bounding box center [360, 311] width 315 height 66
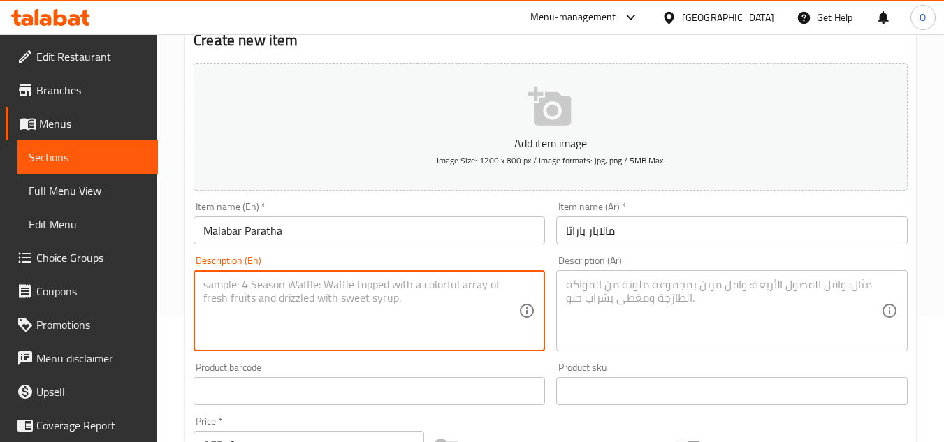
paste textarea "Layered South Indian-style flatbread"
type textarea "Layered South Indian-style flatbread"
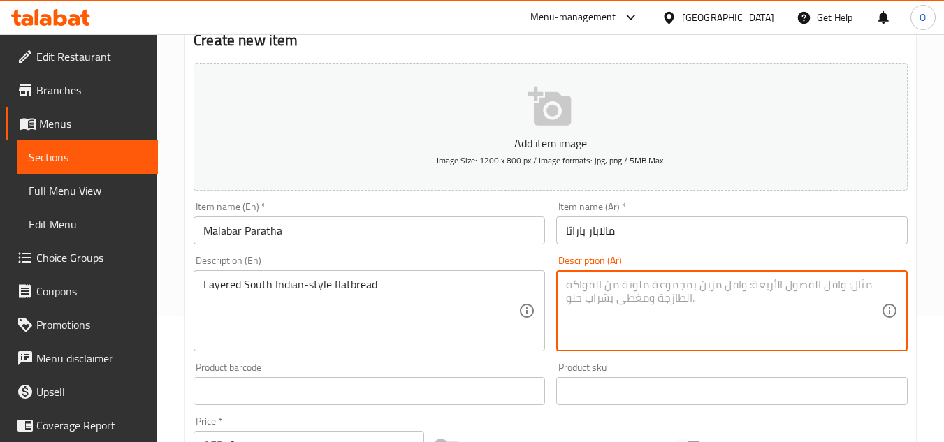
paste textarea "خبز مسطح متعدد الطبقات على الطريقة الهندية الجنوبية"
type textarea "خبز مسطح متعدد الطبقات على الطريقة الهندية الجنوبية"
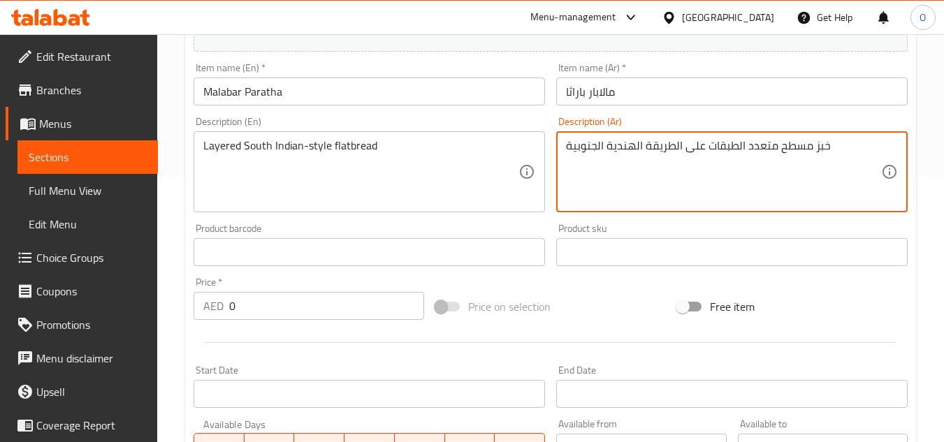
scroll to position [266, 0]
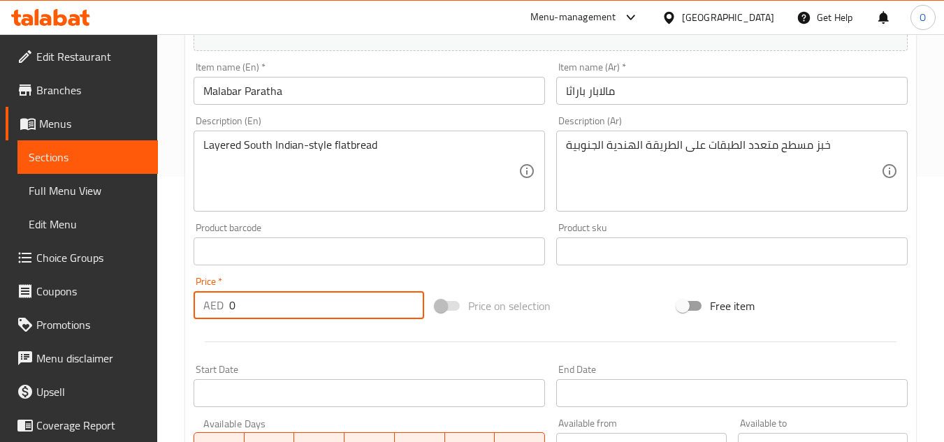
drag, startPoint x: 245, startPoint y: 309, endPoint x: 213, endPoint y: 313, distance: 31.7
click at [213, 313] on div "AED 0 Price *" at bounding box center [309, 305] width 231 height 28
paste input "3"
type input "3"
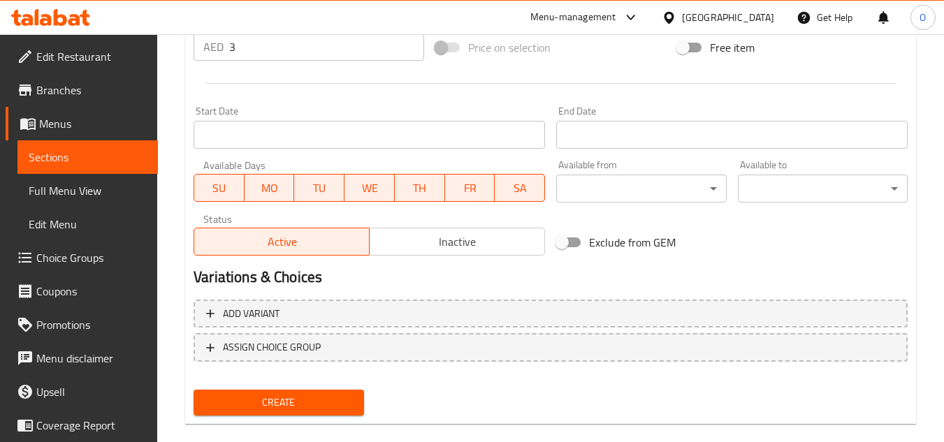
scroll to position [545, 0]
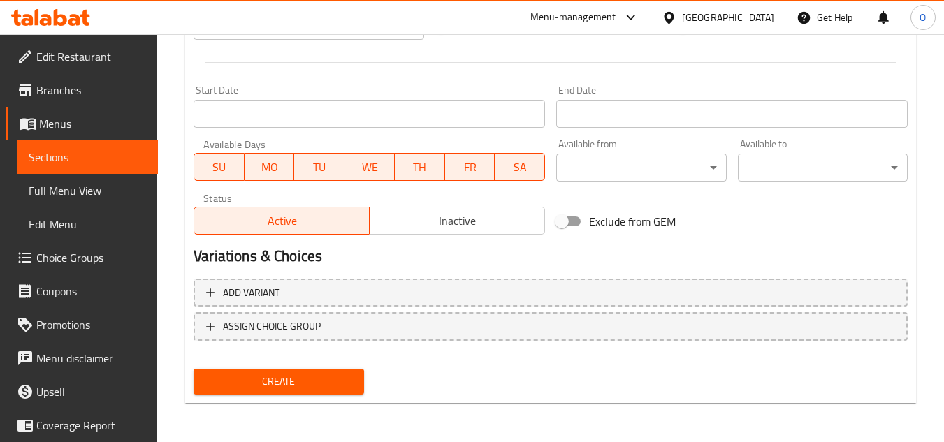
click at [299, 372] on button "Create" at bounding box center [279, 382] width 170 height 26
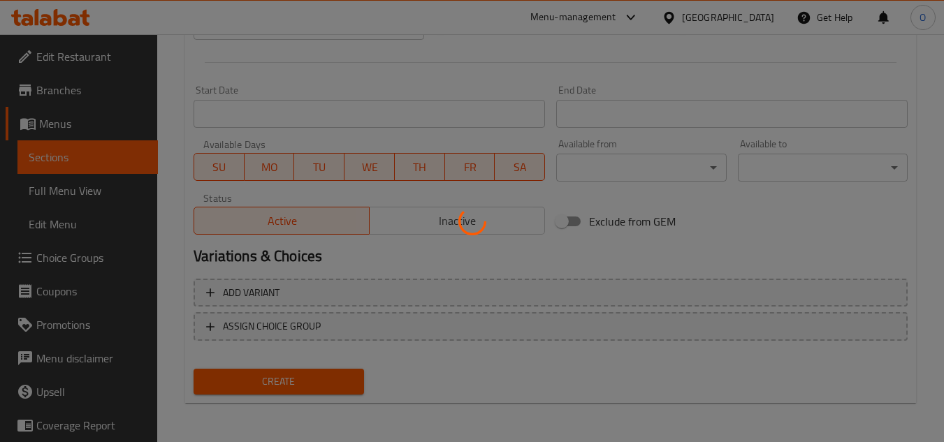
type input "0"
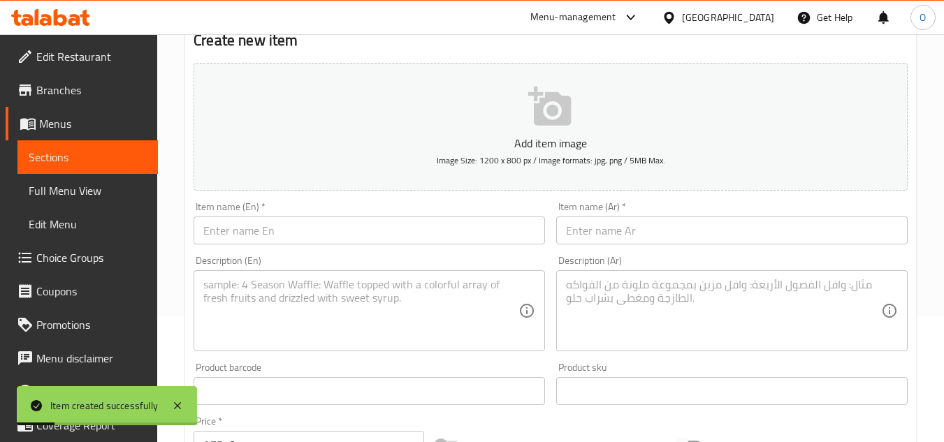
scroll to position [0, 0]
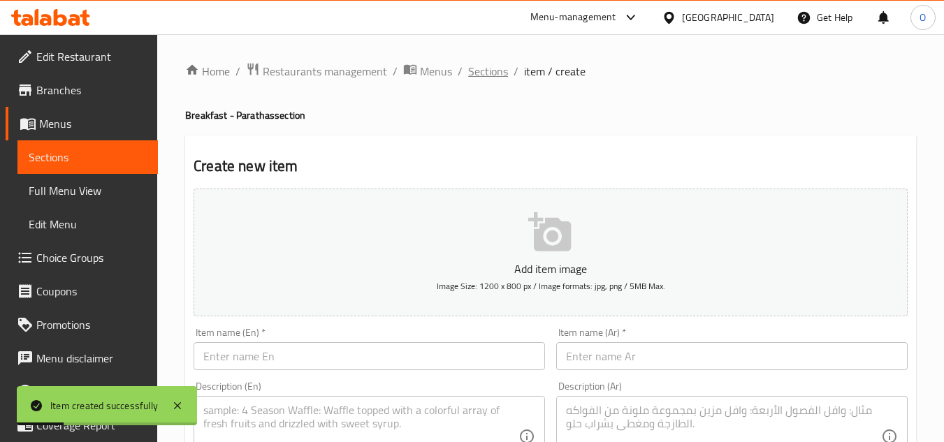
click at [477, 80] on span "Sections" at bounding box center [488, 71] width 40 height 17
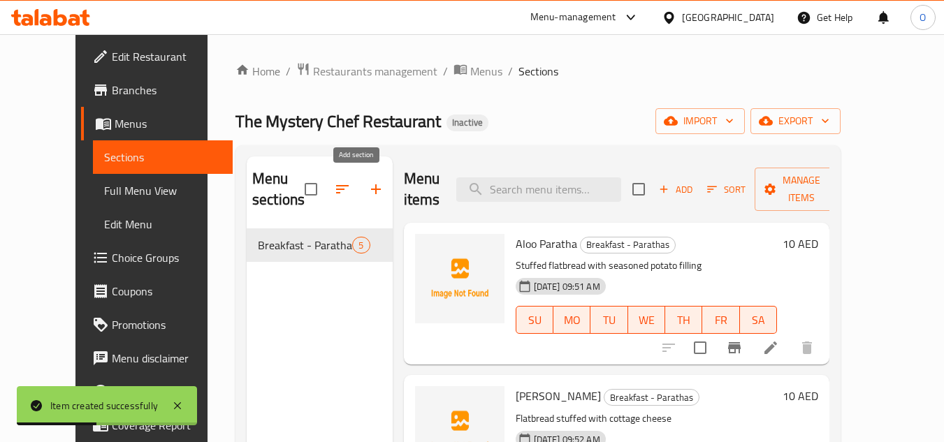
click at [370, 180] on button "button" at bounding box center [376, 190] width 34 height 34
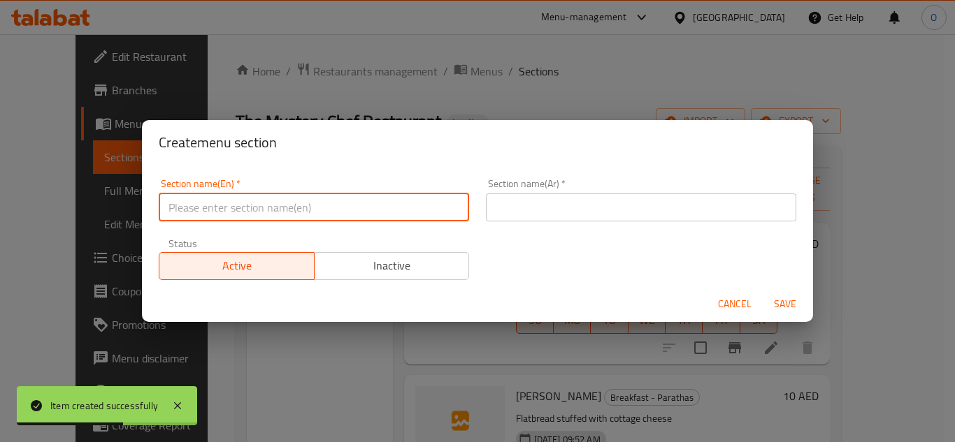
paste input "Breakfast - Wraps & Sandwiches"
type input "Breakfast - Wraps & Sandwiches"
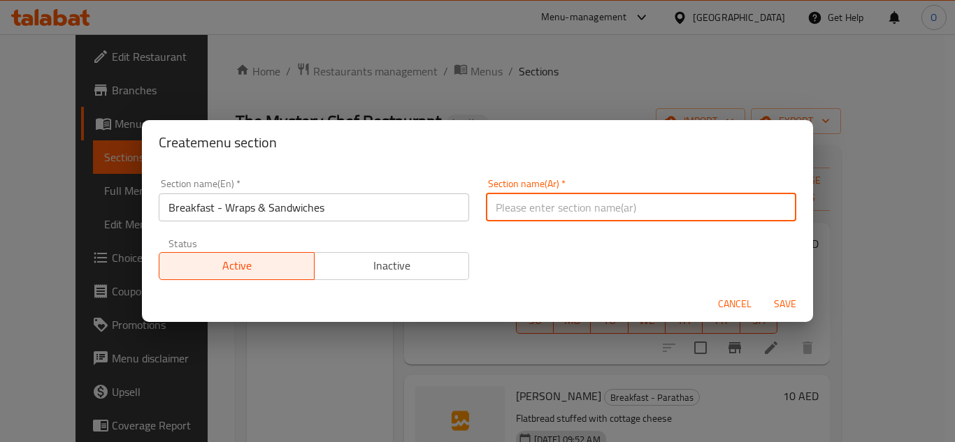
paste input "الإفطار - لفائف وسندويشات"
click at [570, 208] on input "الإفطار - لفائف وسندويشات" at bounding box center [641, 208] width 310 height 28
type input "الإفطار - راب وسندويشات"
click at [788, 300] on span "Save" at bounding box center [785, 304] width 34 height 17
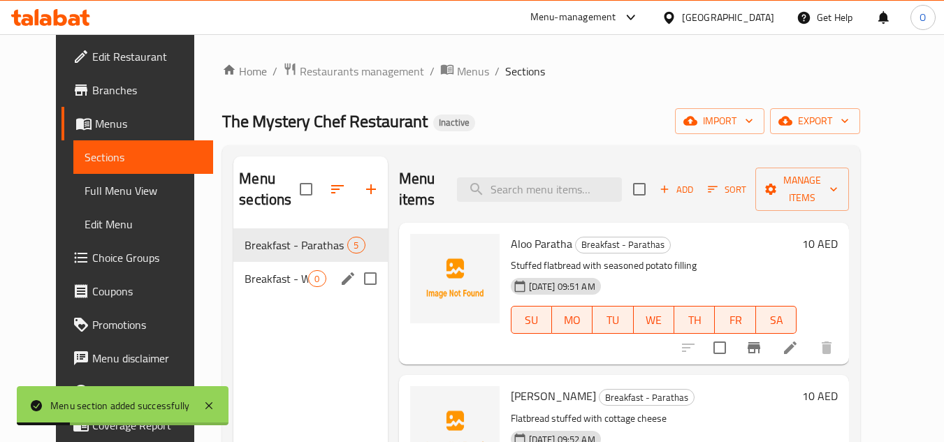
click at [247, 276] on span "Breakfast - Wraps & Sandwiches" at bounding box center [277, 278] width 64 height 17
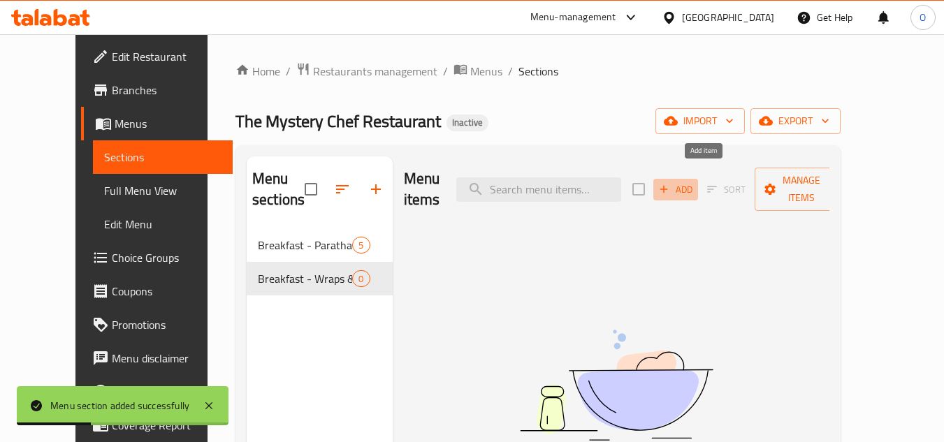
click at [695, 182] on span "Add" at bounding box center [676, 190] width 38 height 16
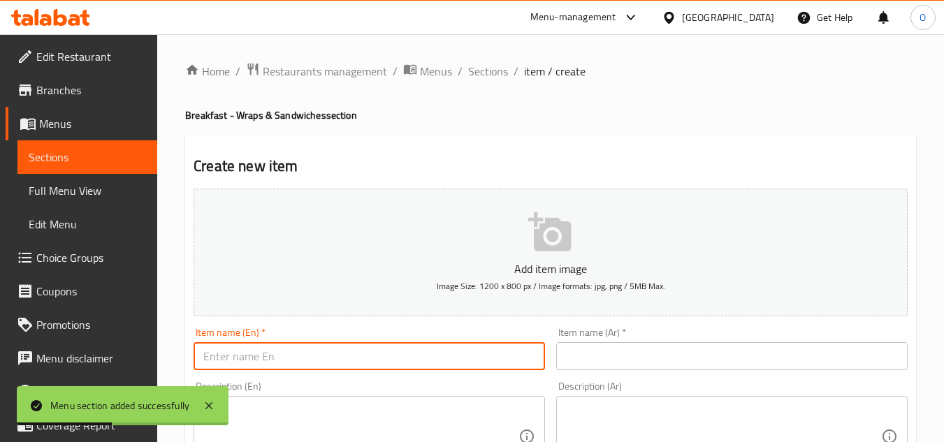
click at [298, 354] on input "text" at bounding box center [369, 356] width 351 height 28
paste input "Omelette Wrap"
type input "Omelette Wrap"
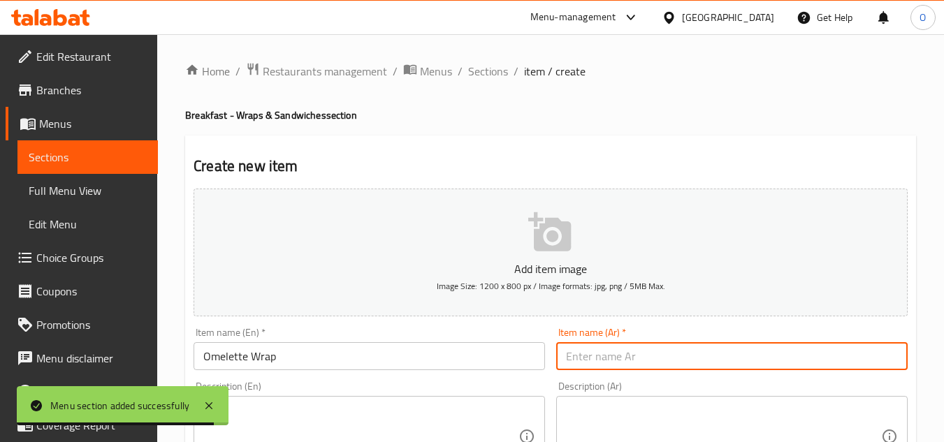
paste input "لفائف أومليت"
click at [616, 357] on input "لفائف أومليت" at bounding box center [731, 356] width 351 height 28
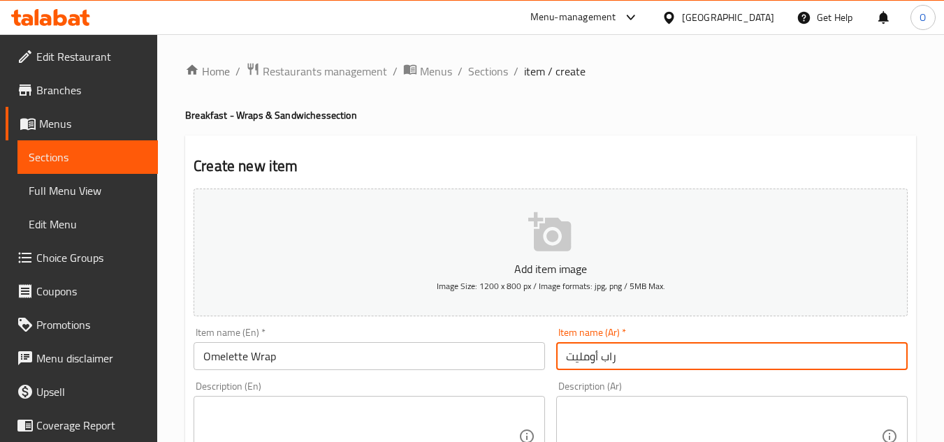
type input "راب أومليت"
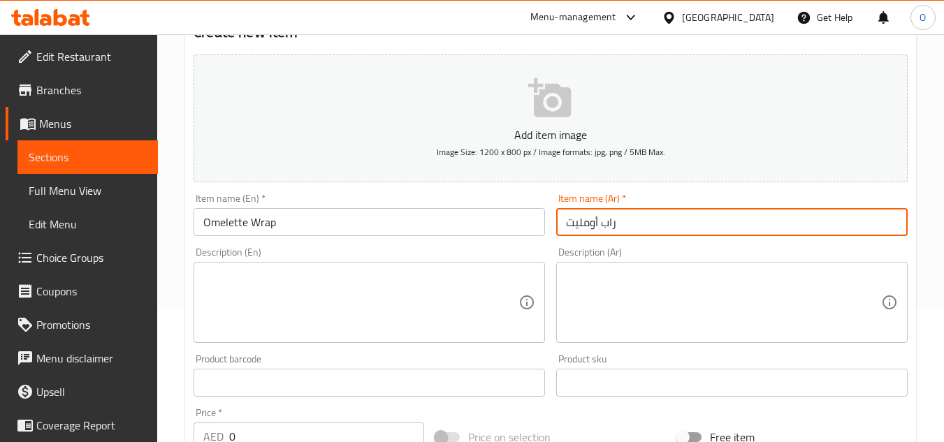
scroll to position [140, 0]
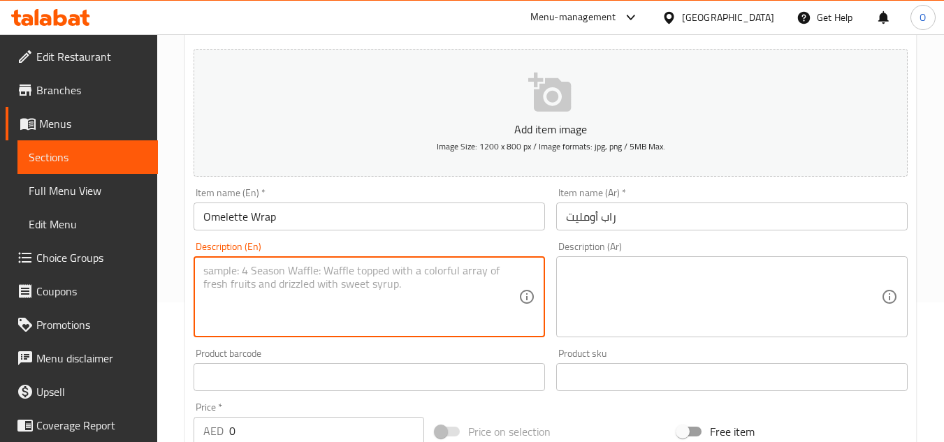
click at [282, 295] on textarea at bounding box center [360, 297] width 315 height 66
paste textarea "Egg omelette wrapped in bread"
type textarea "Egg omelette wrapped in bread"
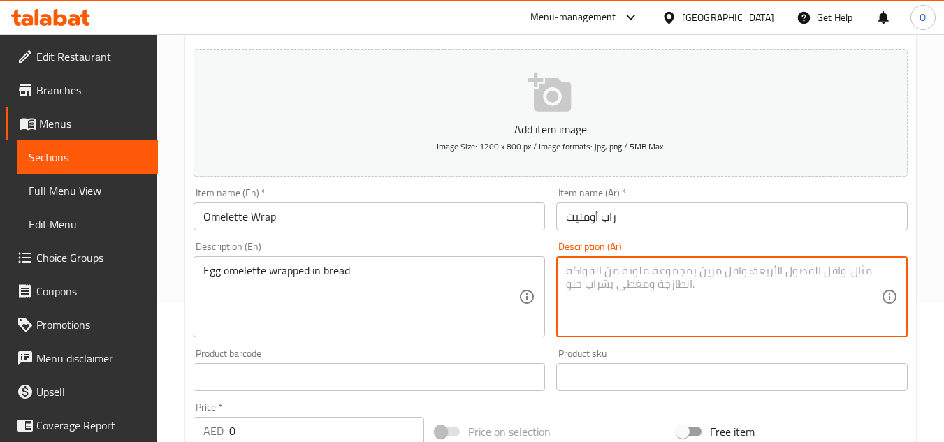
paste textarea "عجة البيض ملفوفة في الخبز"
type textarea "عجة البيض ملفوفة في الخبز"
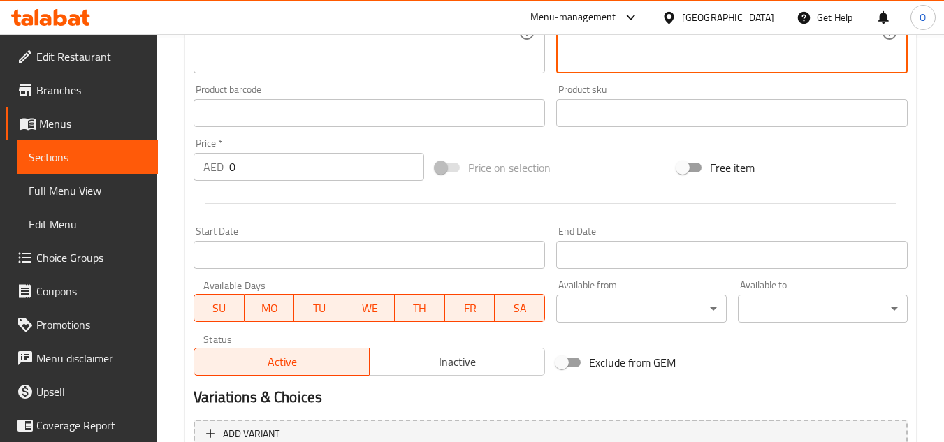
scroll to position [419, 0]
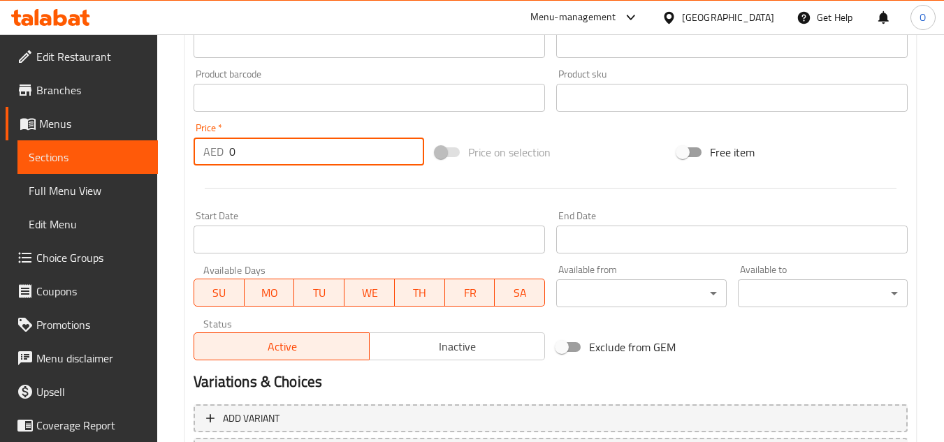
click at [212, 157] on div "AED 0 Price *" at bounding box center [309, 152] width 231 height 28
paste input "1"
type input "10"
click at [236, 207] on div "Start Date Start Date" at bounding box center [369, 232] width 363 height 54
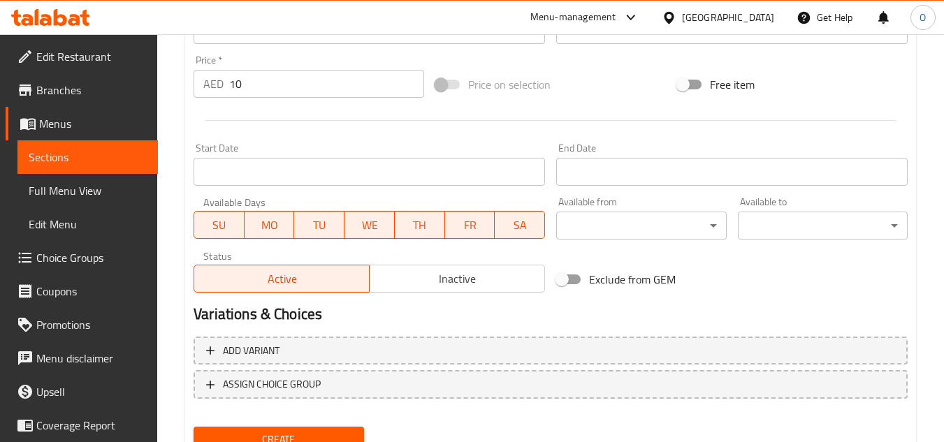
scroll to position [545, 0]
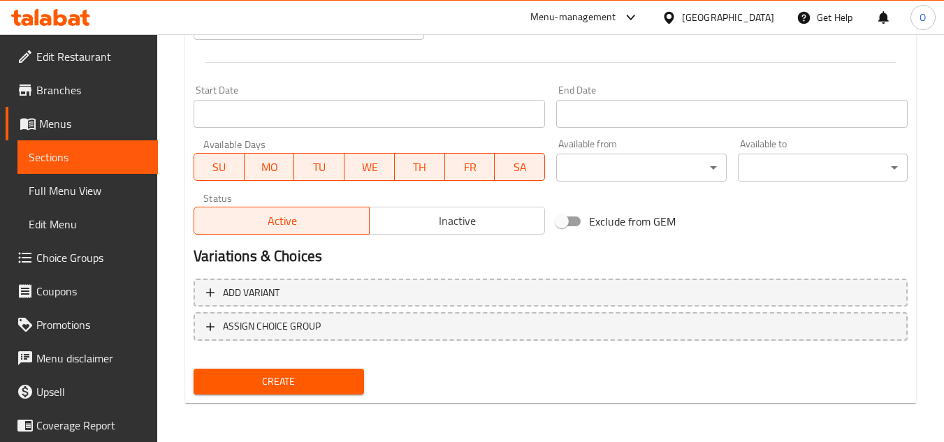
click at [289, 373] on span "Create" at bounding box center [278, 381] width 147 height 17
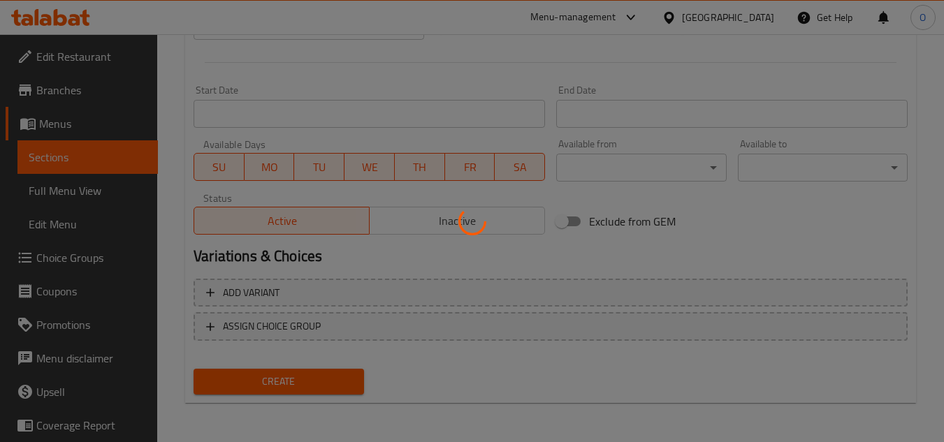
type input "0"
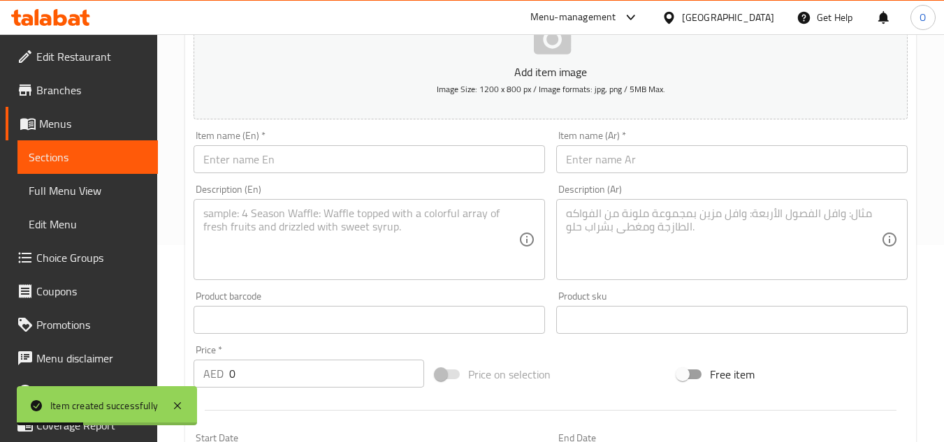
scroll to position [196, 0]
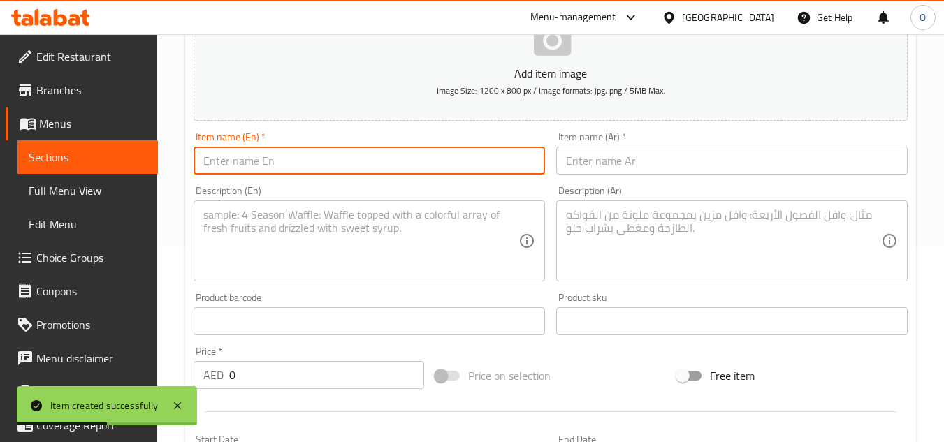
paste input "Oman Chips & Cheese Wrap"
type input "Oman Chips & Cheese Wrap"
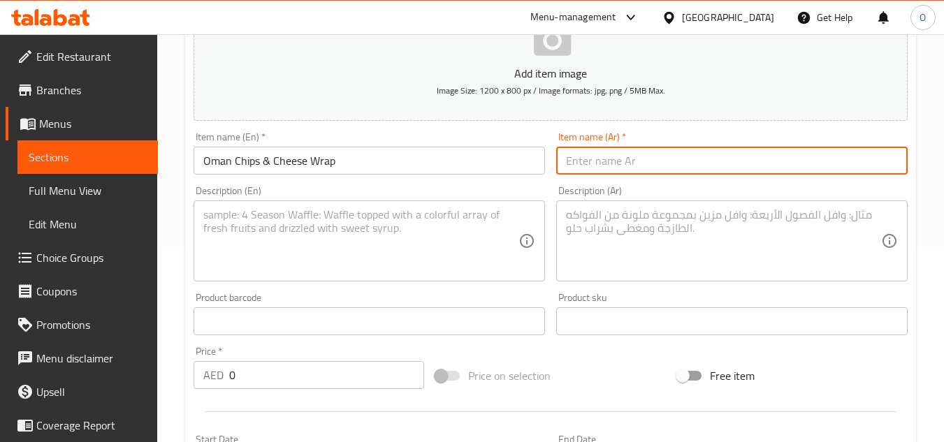
click at [709, 173] on input "text" at bounding box center [731, 161] width 351 height 28
paste input "رقائق عمان"
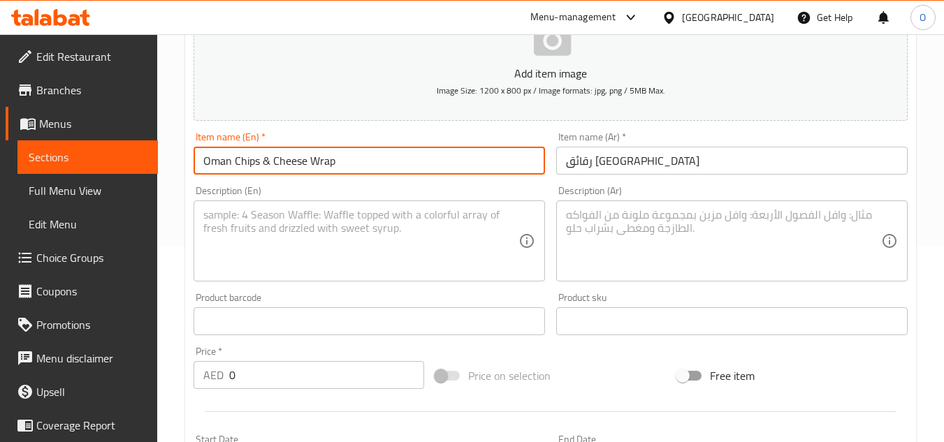
drag, startPoint x: 263, startPoint y: 159, endPoint x: 347, endPoint y: 160, distance: 84.6
click at [347, 160] on input "Oman Chips & Cheese Wrap" at bounding box center [369, 161] width 351 height 28
click at [630, 155] on input "رقائق عمان" at bounding box center [731, 161] width 351 height 28
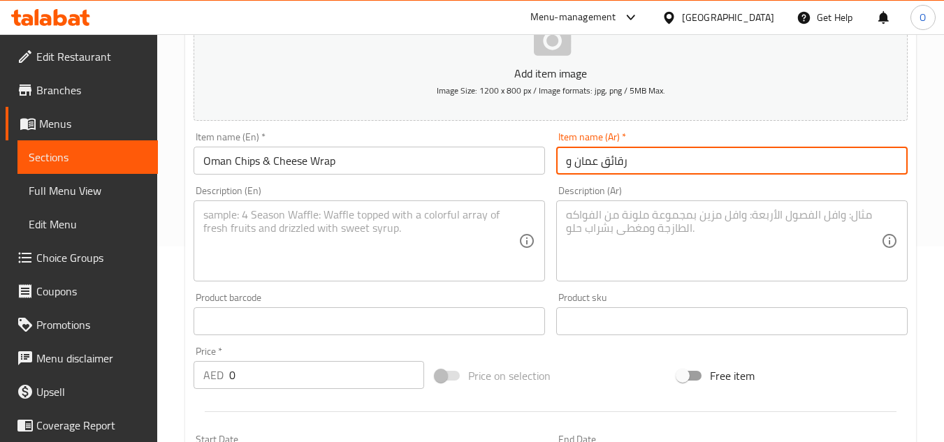
paste input "لفائف الجبن"
click at [609, 159] on input "رقائق عمان ولفائف الجبن" at bounding box center [731, 161] width 351 height 28
drag, startPoint x: 621, startPoint y: 160, endPoint x: 595, endPoint y: 160, distance: 25.9
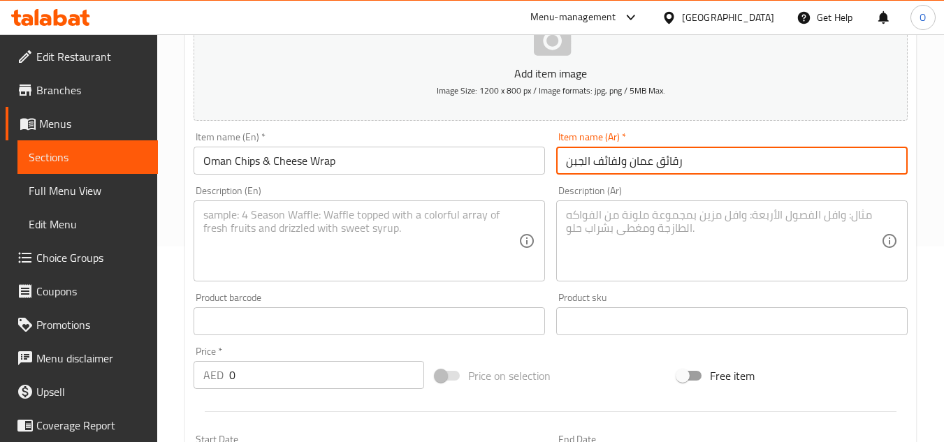
click at [595, 160] on input "رقائق عمان ولفائف الجبن" at bounding box center [731, 161] width 351 height 28
type input "رقائق عمان وراب الجبن"
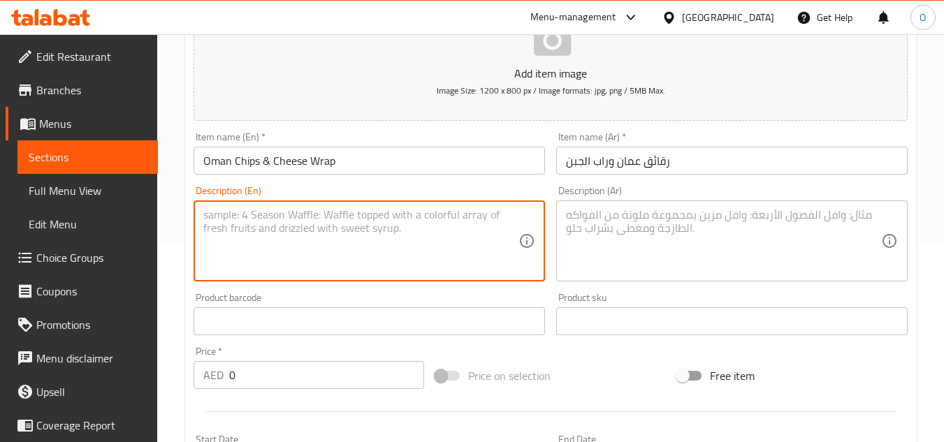
paste textarea "Wrap filled with Oman chips and cheese"
type textarea "Wrap filled with Oman chips and cheese"
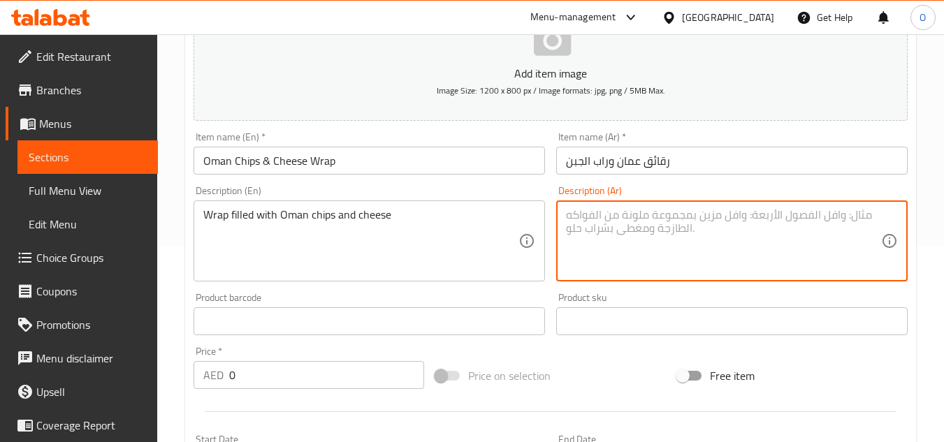
paste textarea "لفائف محشوة برقائق عمان والجبن"
type textarea "لفائف محشوة برقائق عمان والجبن"
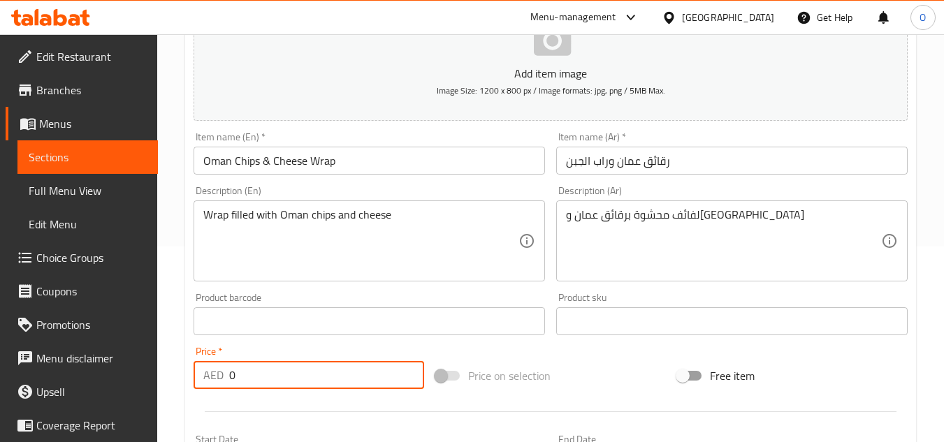
click at [232, 385] on input "0" at bounding box center [326, 375] width 195 height 28
paste input "1"
type input "10"
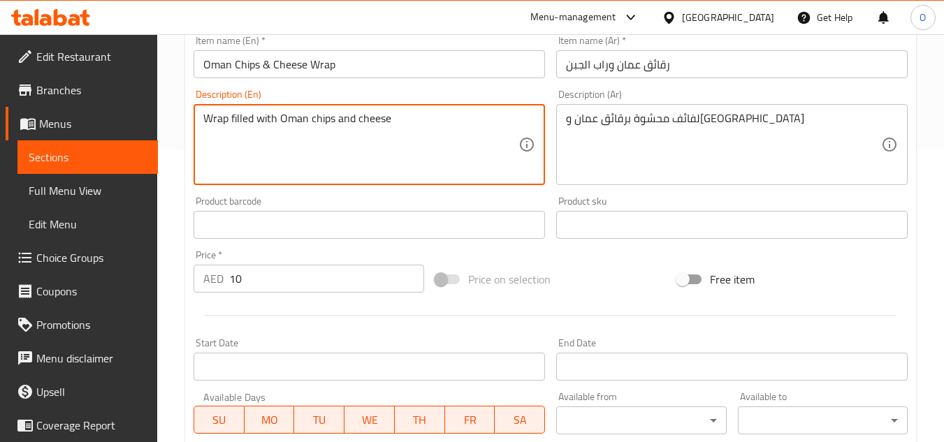
scroll to position [545, 0]
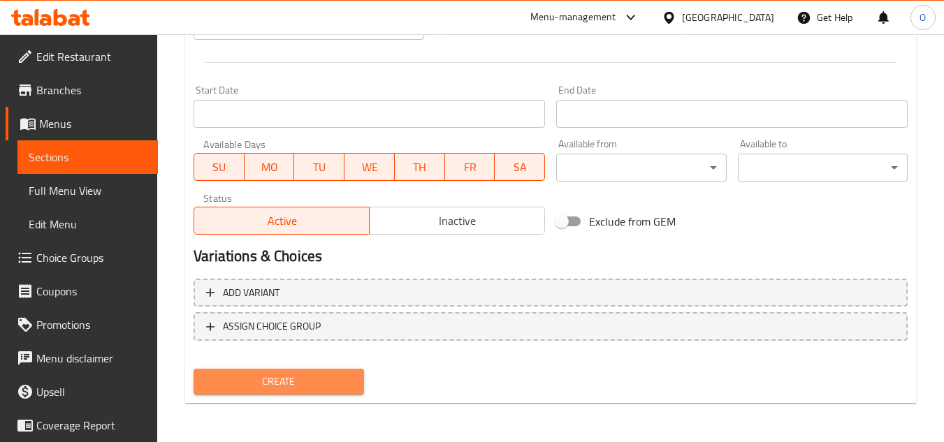
click at [291, 387] on span "Create" at bounding box center [278, 381] width 147 height 17
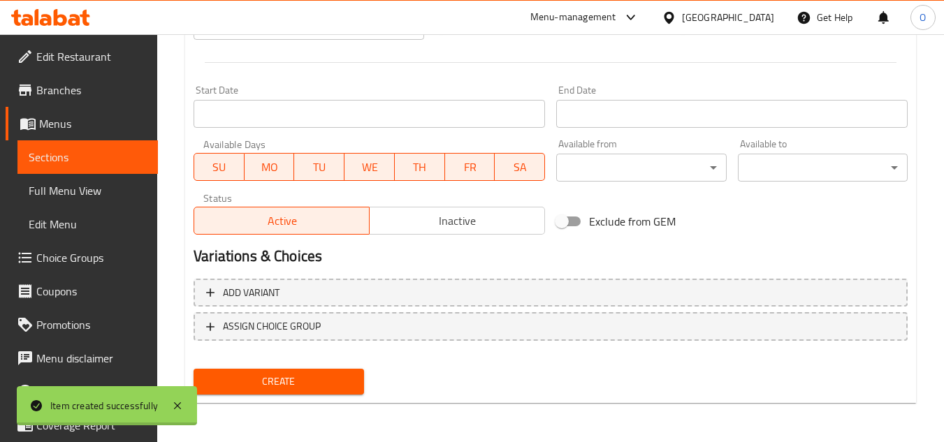
type input "0"
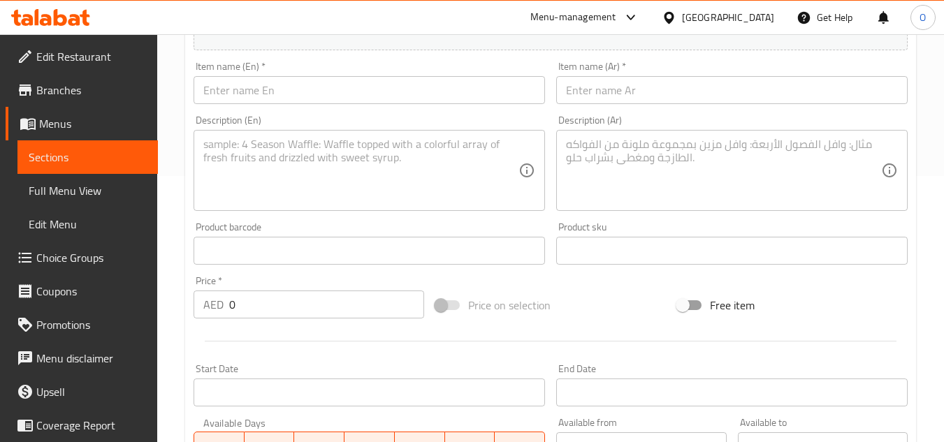
scroll to position [266, 0]
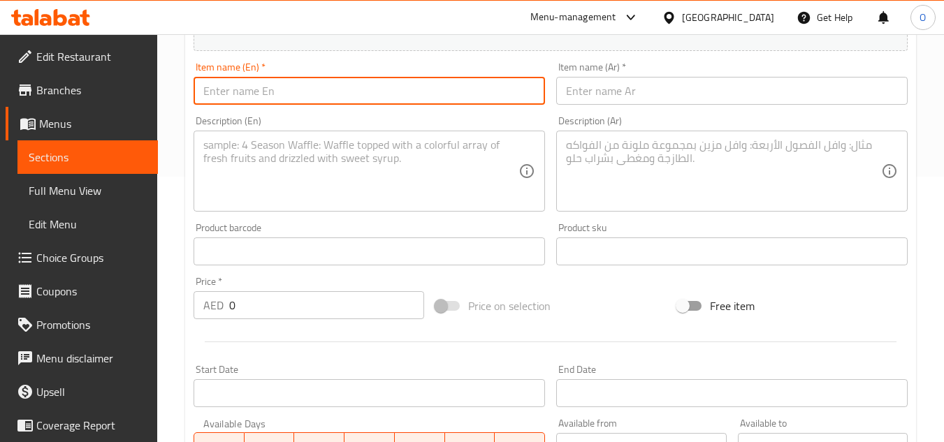
paste input "Chicken Tikka Wrap"
type input "Chicken Tikka Wrap"
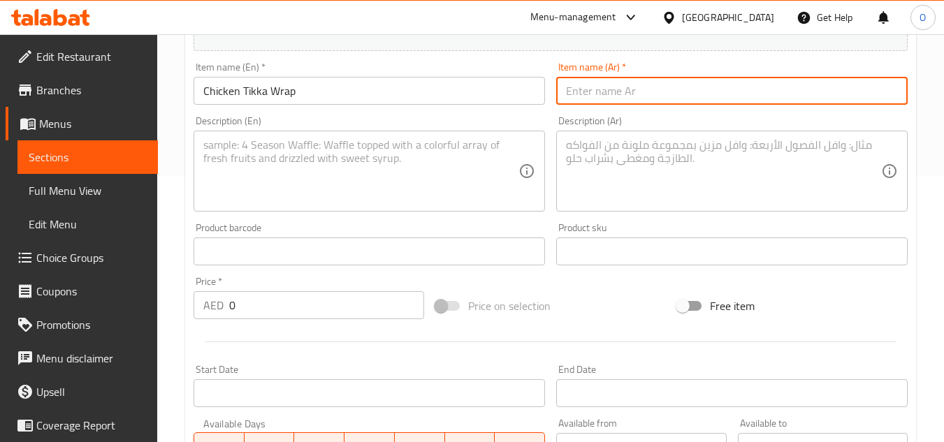
paste input "لفائف دجاج تيكا"
click at [619, 88] on input "لفائف دجاج تيكا" at bounding box center [731, 91] width 351 height 28
type input "راب دجاج تيكا"
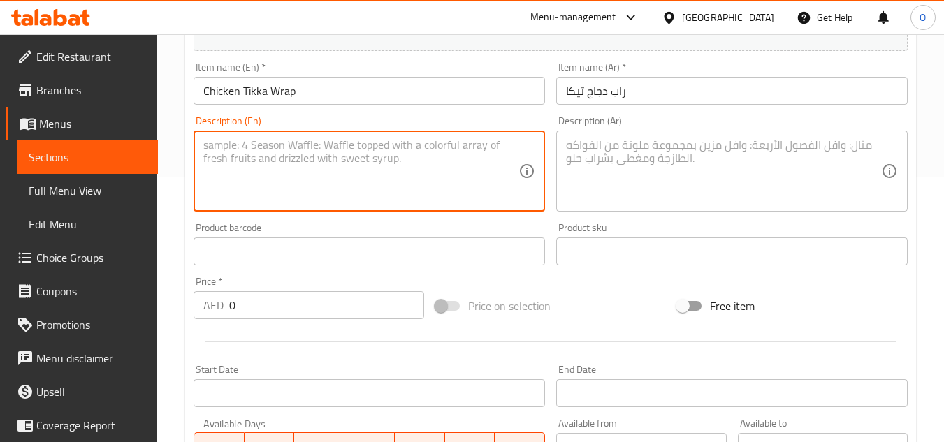
paste textarea "Wrap with spiced chicken tikka"
type textarea "Wrap with spiced chicken tikka"
click at [618, 152] on textarea at bounding box center [723, 171] width 315 height 66
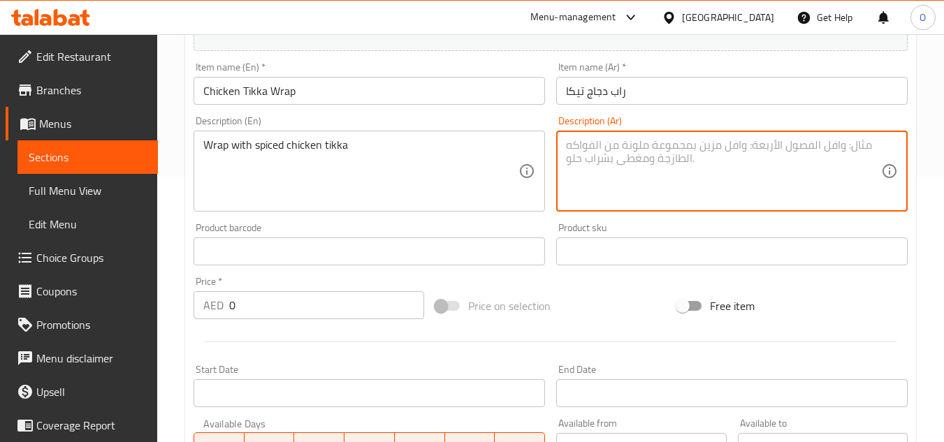
paste textarea "لفائف مع دجاج تيكا متبل"
click at [657, 145] on textarea "لفائف مع دجاج تيكا متبل" at bounding box center [723, 171] width 315 height 66
click at [664, 144] on textarea "لفائف مع دجاج تيكا متبل" at bounding box center [723, 171] width 315 height 66
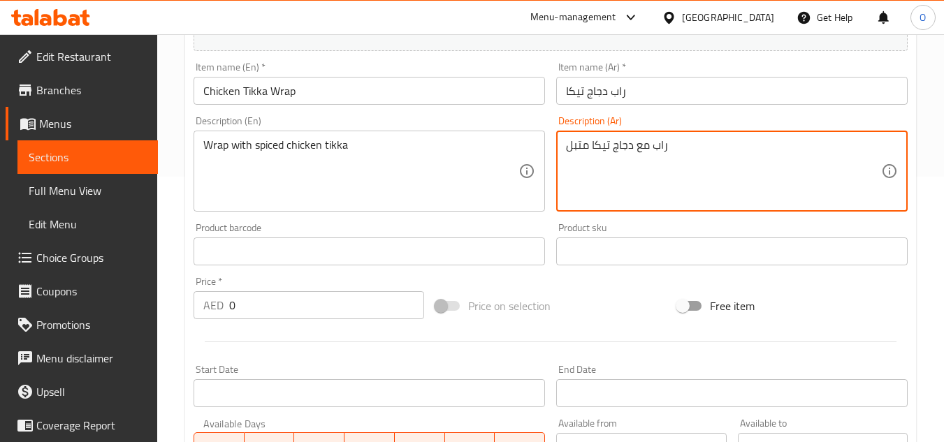
type textarea "راب مع دجاج تيكا متبل"
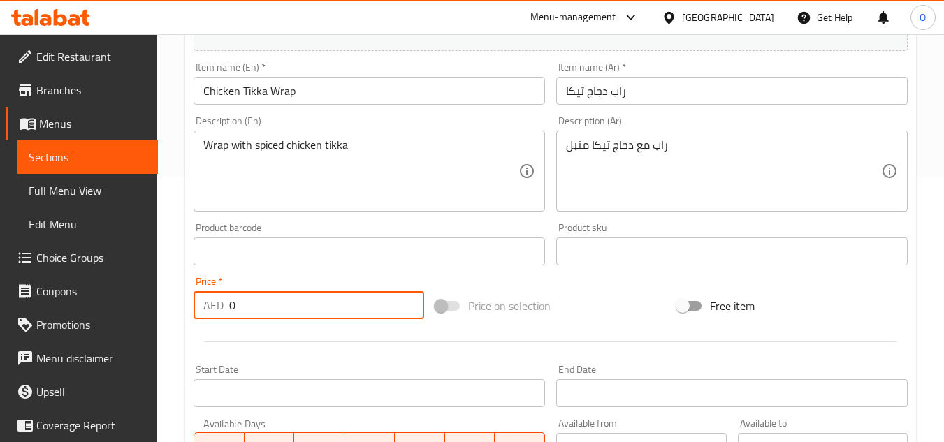
drag, startPoint x: 249, startPoint y: 305, endPoint x: 233, endPoint y: 312, distance: 17.5
click at [233, 312] on input "0" at bounding box center [326, 305] width 195 height 28
drag, startPoint x: 240, startPoint y: 310, endPoint x: 228, endPoint y: 314, distance: 13.3
click at [228, 314] on div "AED 0 Price *" at bounding box center [309, 305] width 231 height 28
paste input "11"
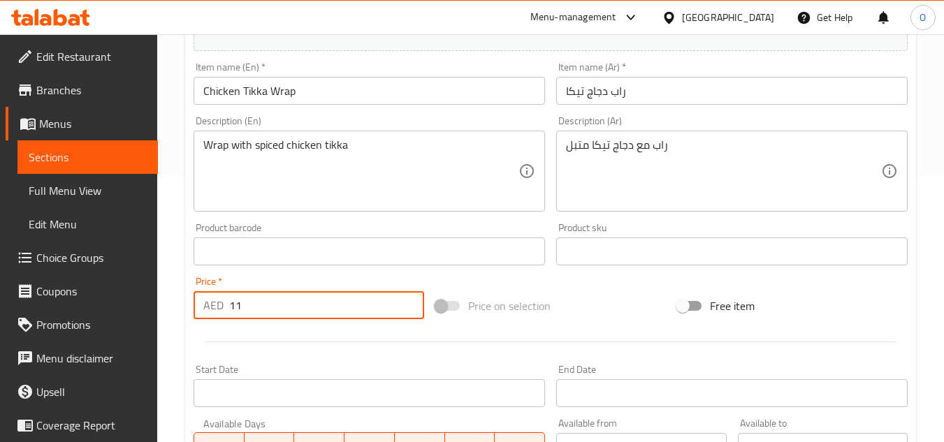
type input "11"
click at [230, 332] on div at bounding box center [550, 342] width 725 height 34
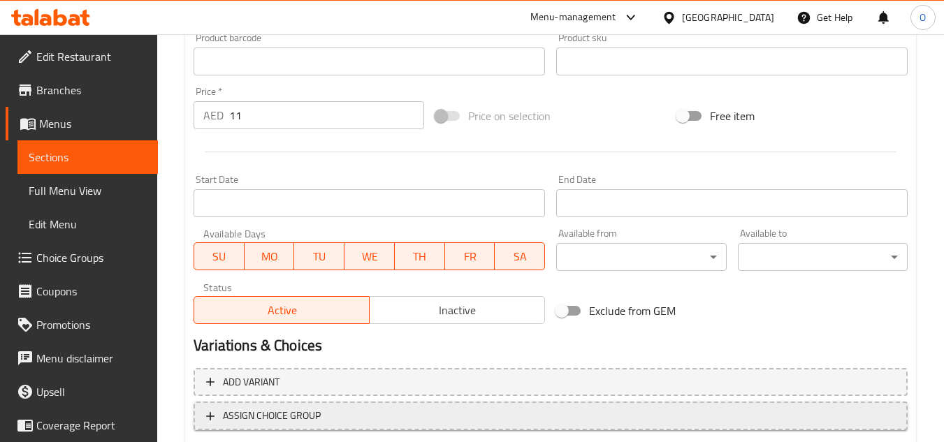
scroll to position [545, 0]
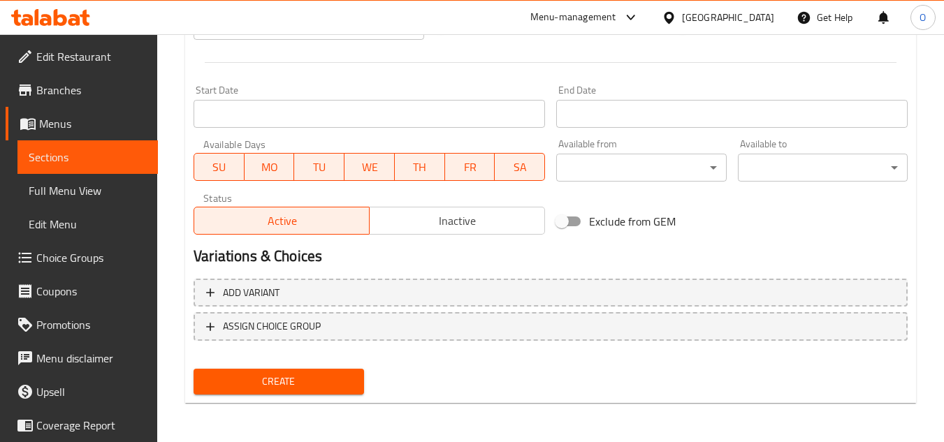
click at [242, 379] on span "Create" at bounding box center [278, 381] width 147 height 17
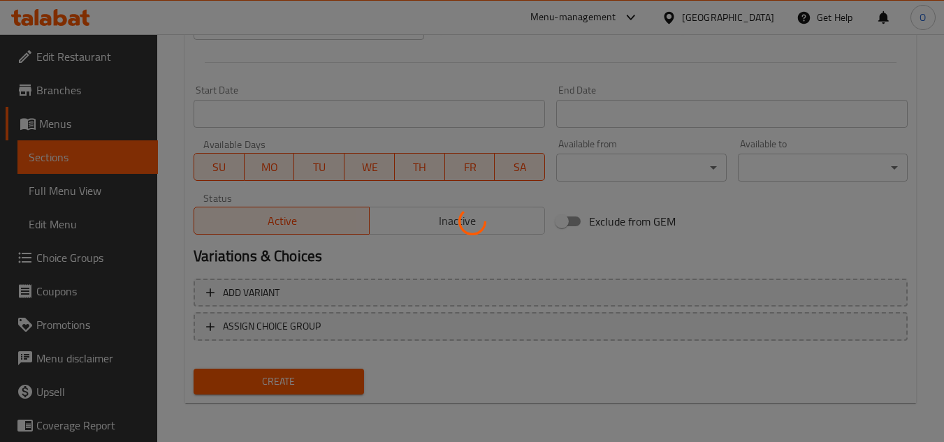
type input "0"
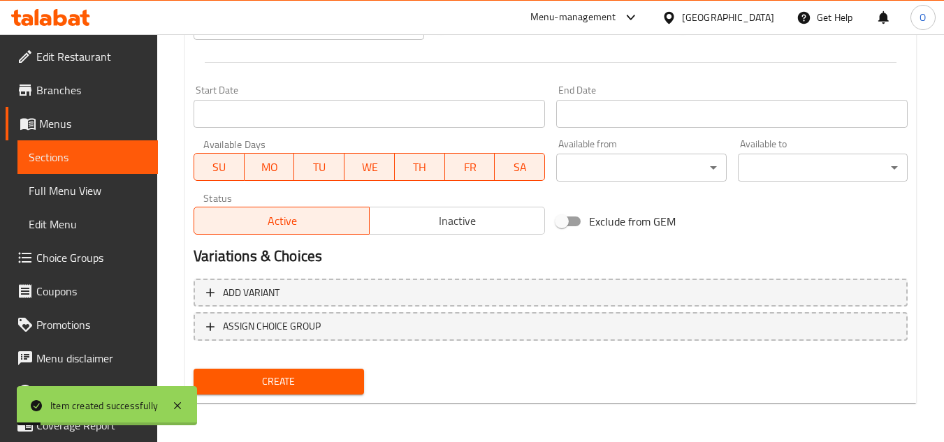
scroll to position [196, 0]
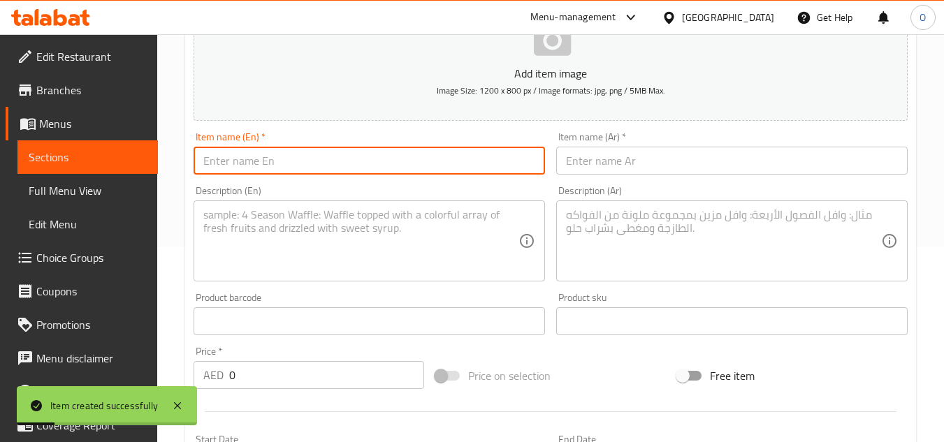
click at [318, 171] on input "text" at bounding box center [369, 161] width 351 height 28
paste input "Zinger Chicken Wrap"
type input "Zinger Chicken Wrap"
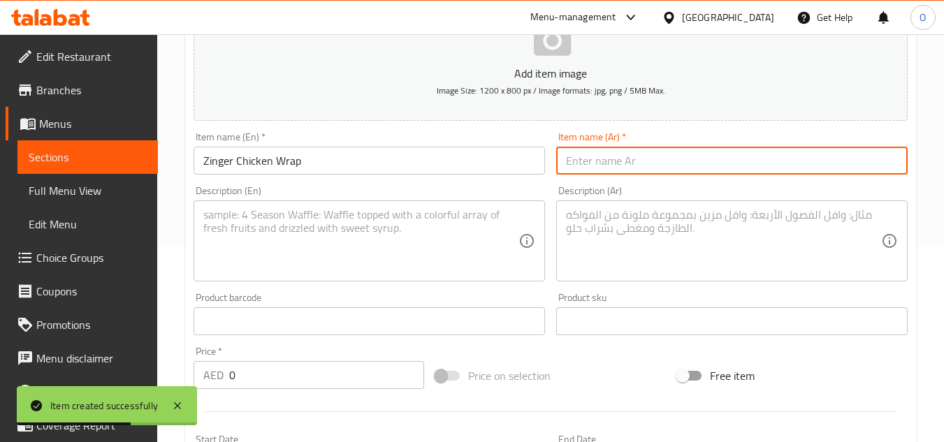
paste input "لفائف دجاج زنجر"
click at [634, 158] on input "لفائف دجاج زنجر" at bounding box center [731, 161] width 351 height 28
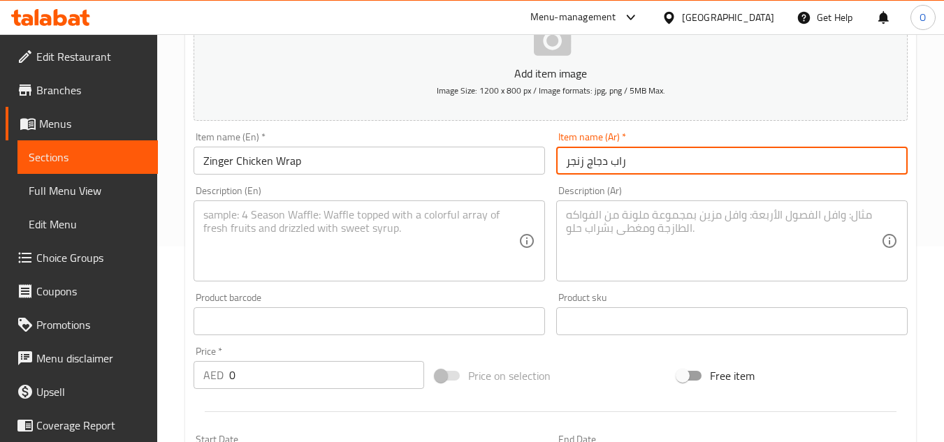
type input "راب دجاج زنجر"
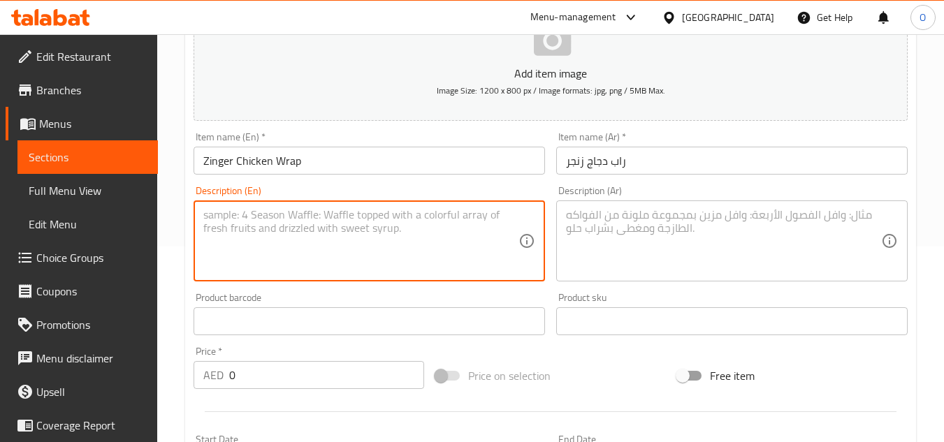
paste textarea "Crispy fried chicken wrap"
type textarea "Crispy fried chicken wrap"
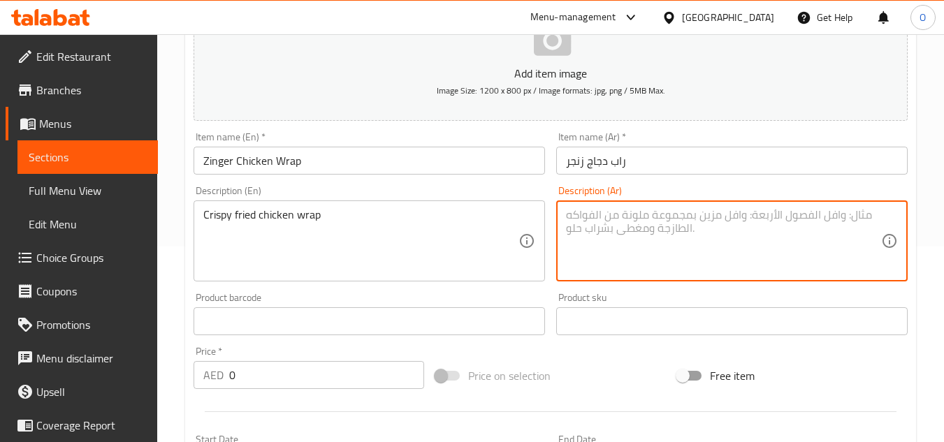
click at [693, 224] on textarea at bounding box center [723, 241] width 315 height 66
paste textarea "لفائف دجاج مقلي مقرمش"
click at [621, 164] on input "راب دجاج زنجر" at bounding box center [731, 161] width 351 height 28
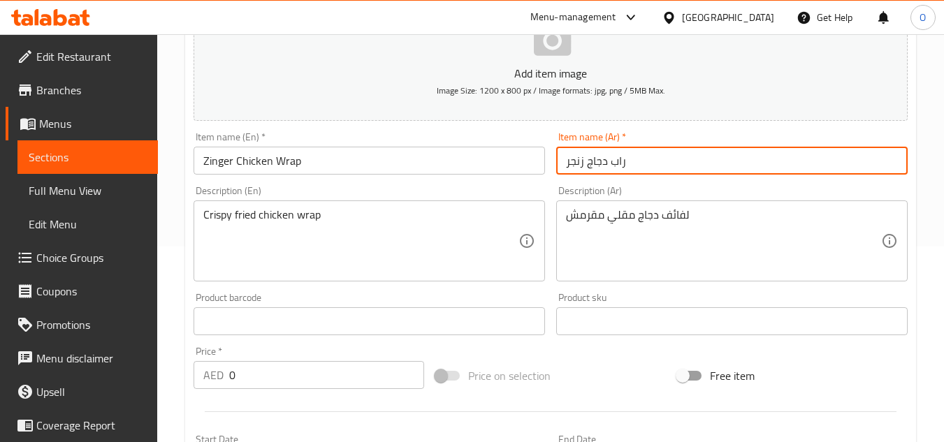
click at [621, 164] on input "راب دجاج زنجر" at bounding box center [731, 161] width 351 height 28
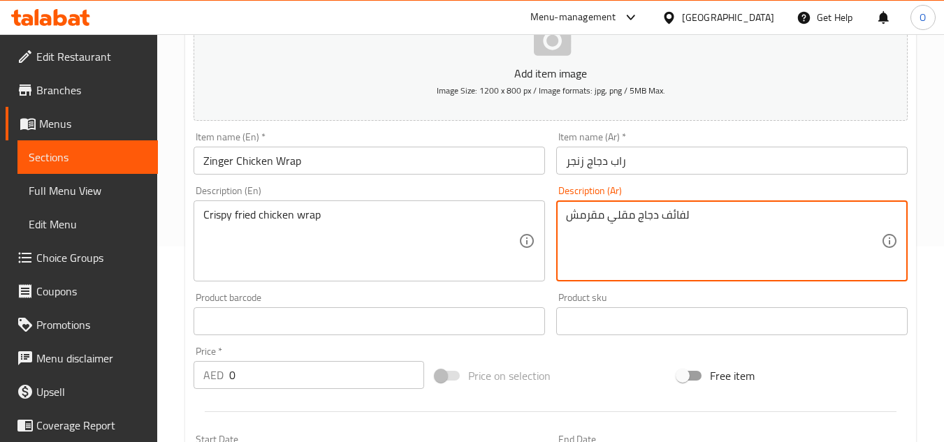
click at [681, 220] on textarea "لفائف دجاج مقلي مقرمش" at bounding box center [723, 241] width 315 height 66
paste textarea "راب"
type textarea "راب دجاج مقلي مقرمش"
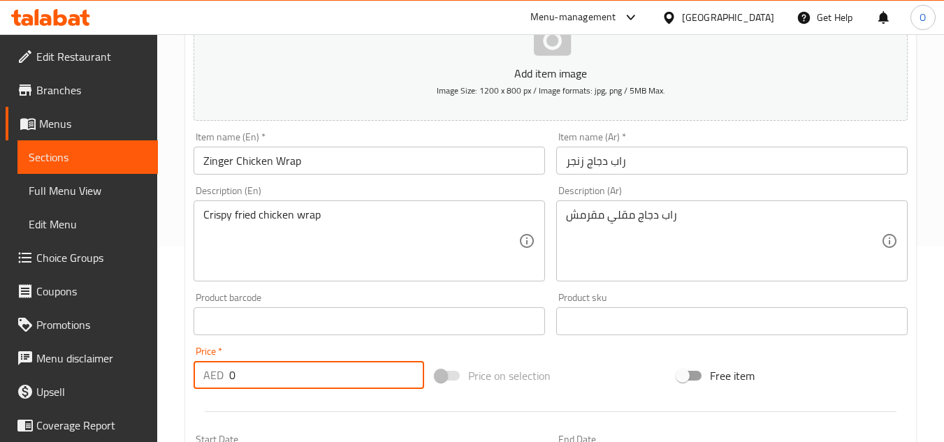
drag, startPoint x: 234, startPoint y: 371, endPoint x: 218, endPoint y: 379, distance: 18.1
click at [218, 379] on div "AED 0 Price *" at bounding box center [309, 375] width 231 height 28
paste input "14"
type input "14"
click at [278, 203] on div "Crispy fried chicken wrap Description (En)" at bounding box center [369, 241] width 351 height 81
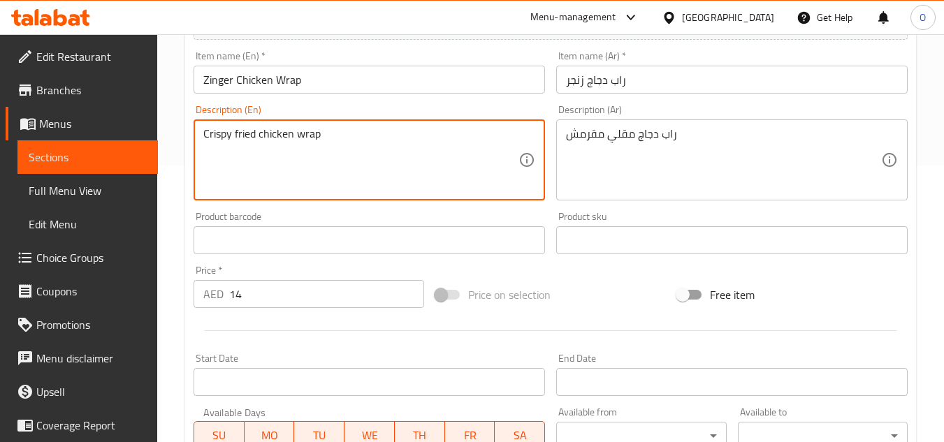
scroll to position [545, 0]
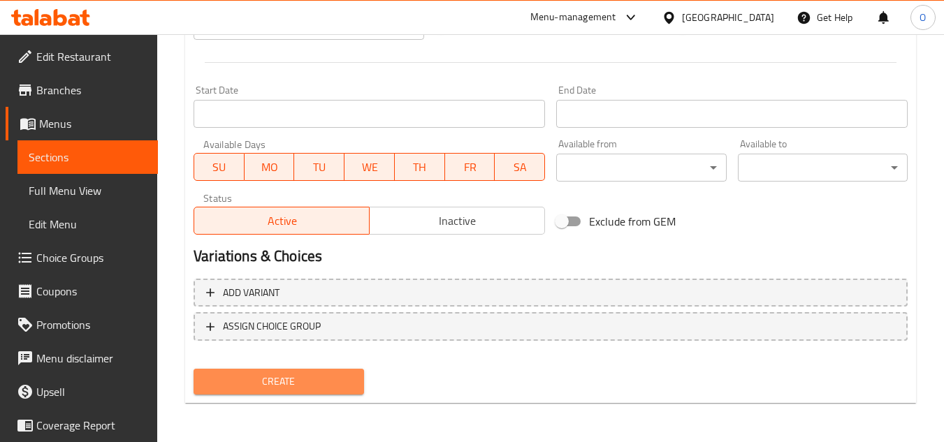
click at [304, 377] on span "Create" at bounding box center [278, 381] width 147 height 17
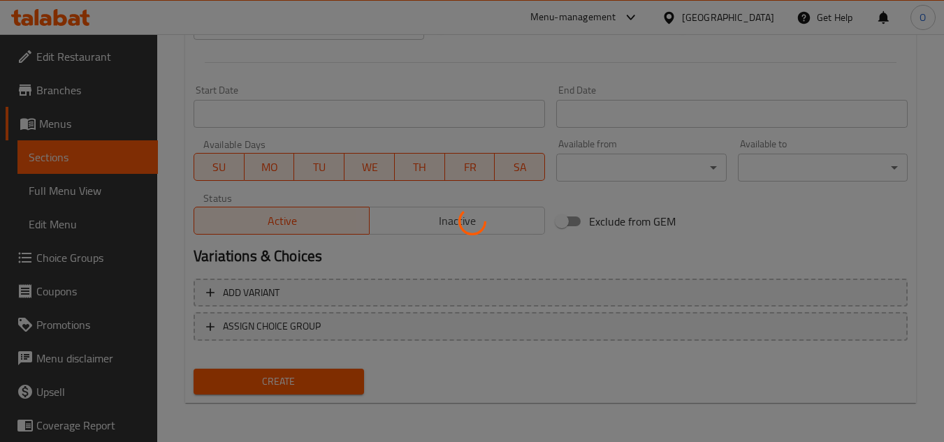
type input "0"
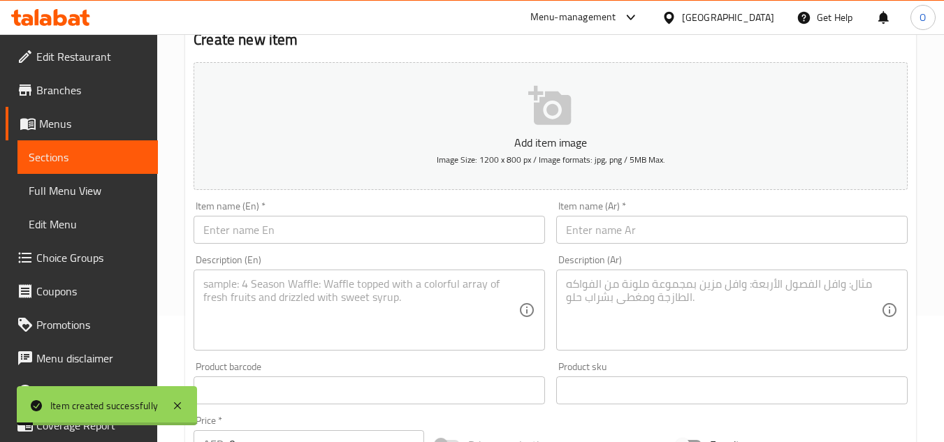
scroll to position [126, 0]
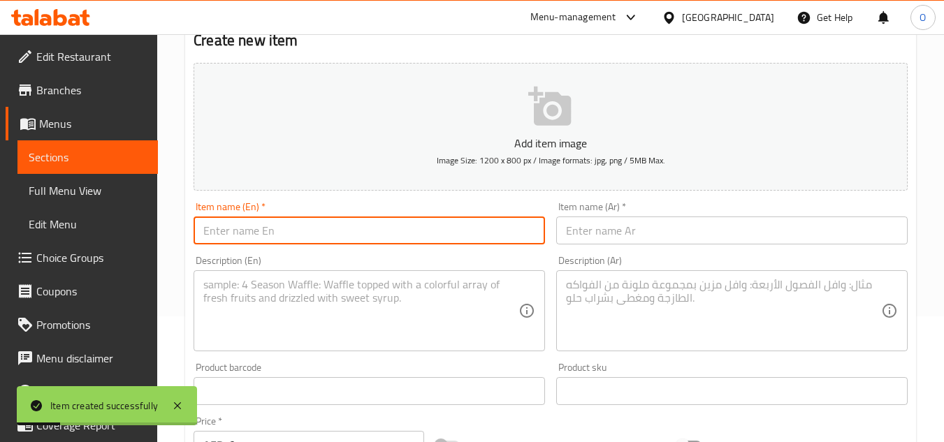
paste input "Shami Kebab Wrap"
type input "Shami Kebab Wrap"
click at [686, 229] on input "text" at bounding box center [731, 231] width 351 height 28
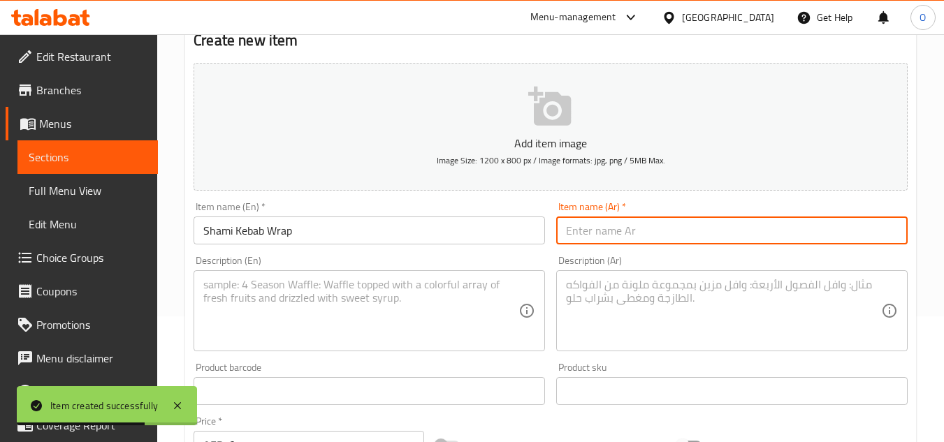
paste input "لفائف كباب شامي"
click at [641, 231] on input "لفائف كباب شامي" at bounding box center [731, 231] width 351 height 28
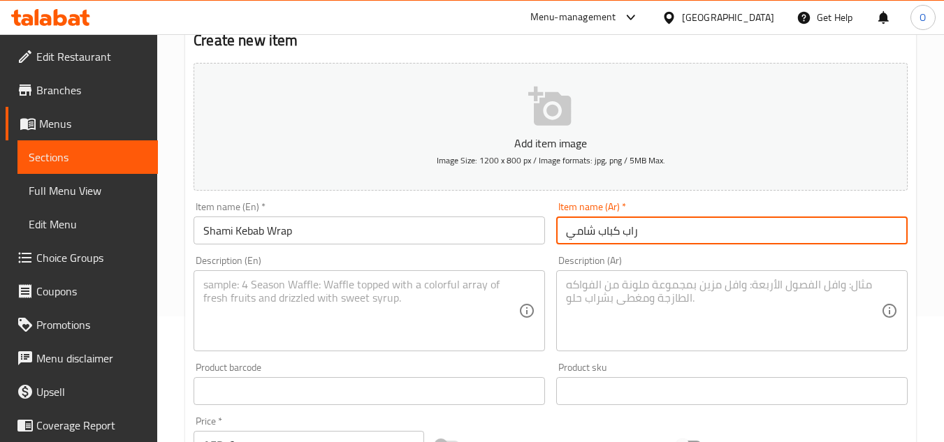
type input "راب كباب شامي"
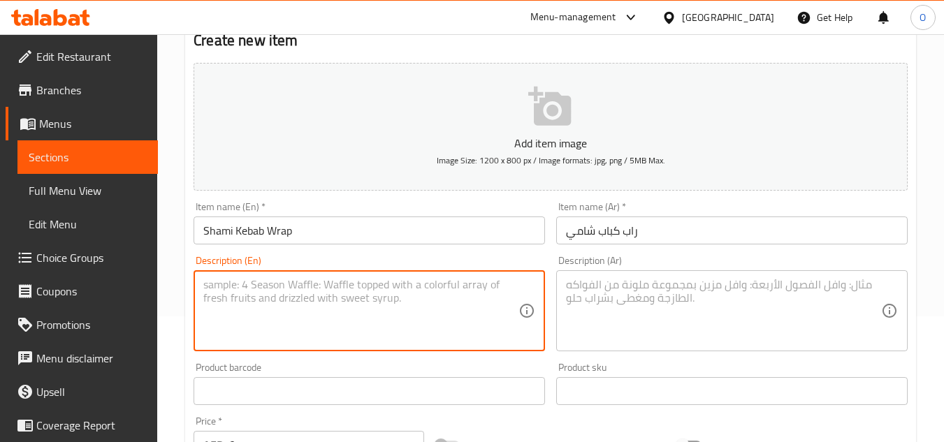
click at [284, 290] on textarea at bounding box center [360, 311] width 315 height 66
paste textarea "Wrap filled with minced meat kebab"
type textarea "Wrap filled with minced meat kebab"
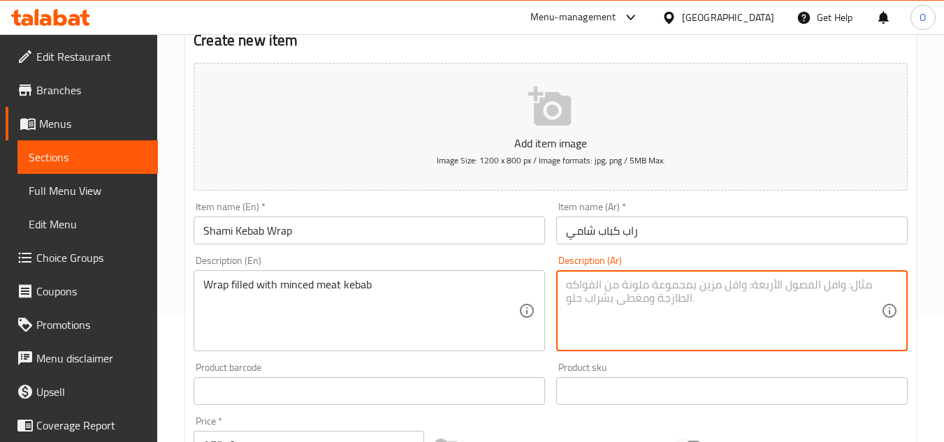
paste textarea "لفائف محشوة بكباب اللحم المفروم"
click at [716, 286] on textarea "لفائف محشوة بكباب اللحم المفروم" at bounding box center [723, 311] width 315 height 66
type textarea "راب محشوة بكباب اللحم المفروم"
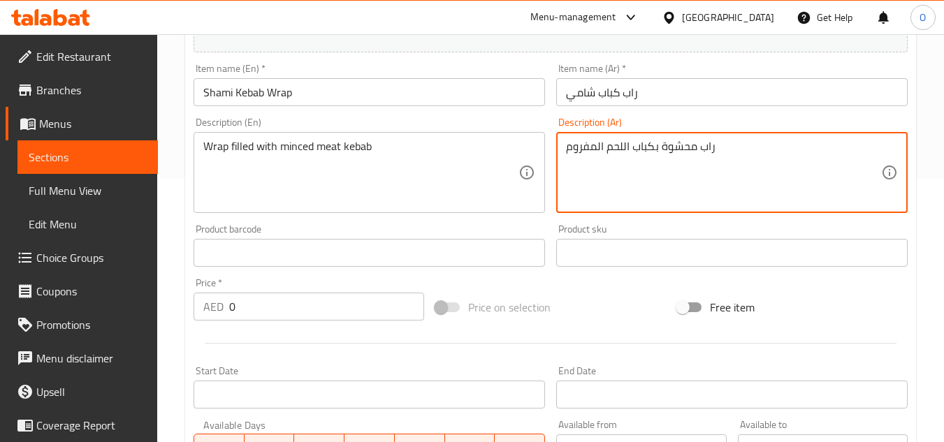
scroll to position [266, 0]
drag, startPoint x: 241, startPoint y: 324, endPoint x: 235, endPoint y: 315, distance: 10.5
click at [235, 316] on div "Price   * AED 0 Price *" at bounding box center [309, 298] width 242 height 54
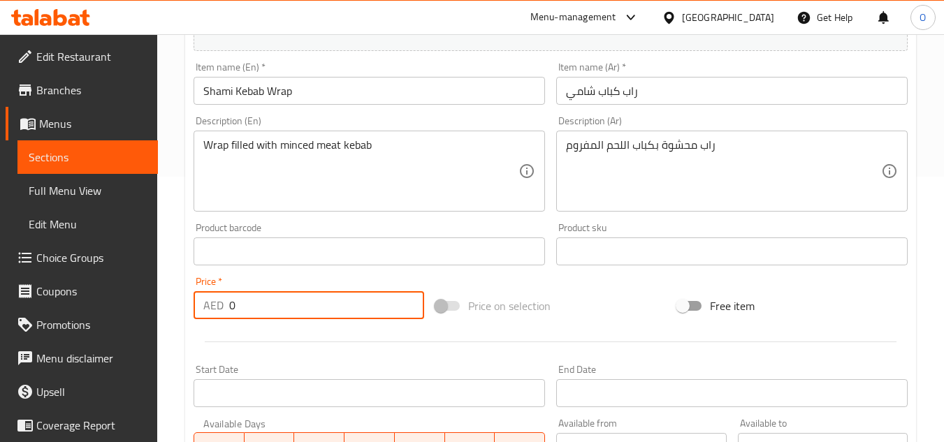
drag, startPoint x: 235, startPoint y: 315, endPoint x: 206, endPoint y: 298, distance: 33.6
click at [206, 298] on div "AED 0 Price *" at bounding box center [309, 305] width 231 height 28
paste input "1"
type input "10"
click at [256, 354] on div at bounding box center [550, 342] width 725 height 34
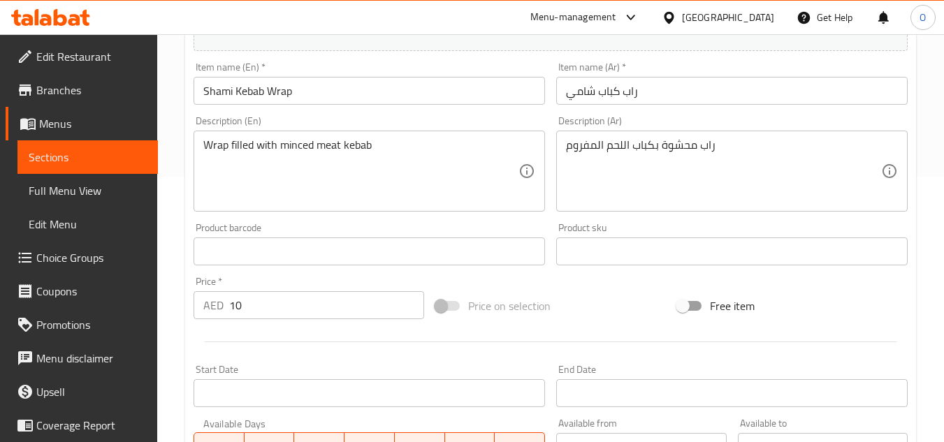
scroll to position [545, 0]
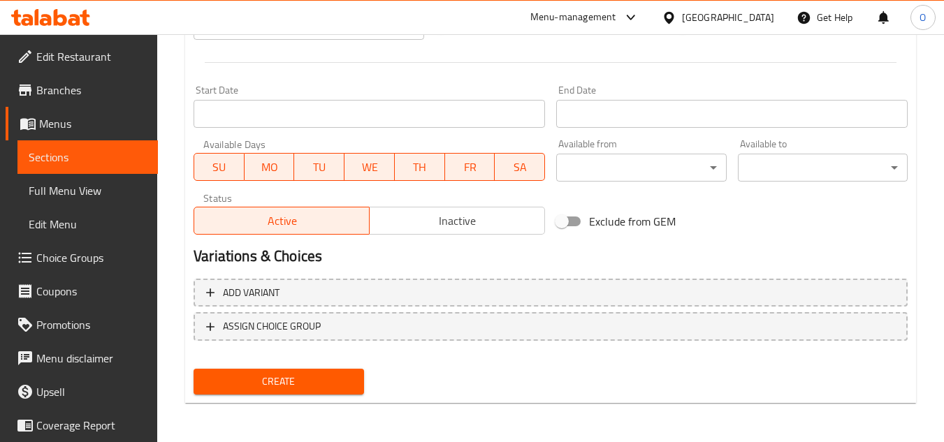
click at [314, 389] on span "Create" at bounding box center [278, 381] width 147 height 17
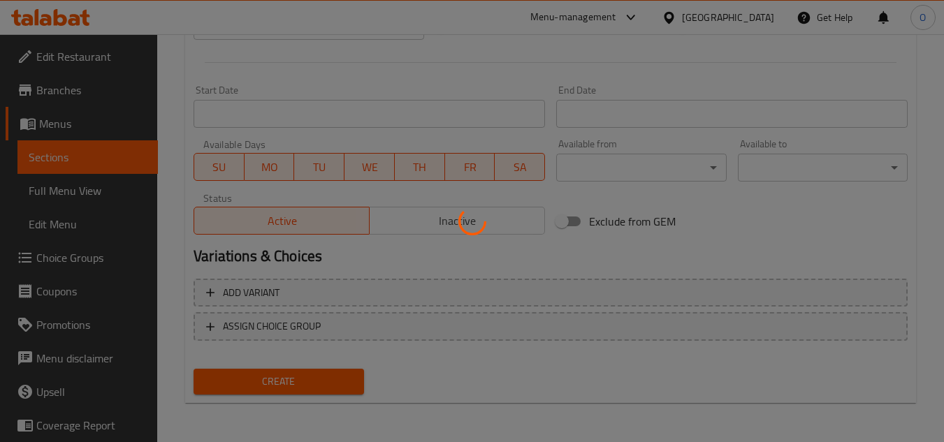
type input "0"
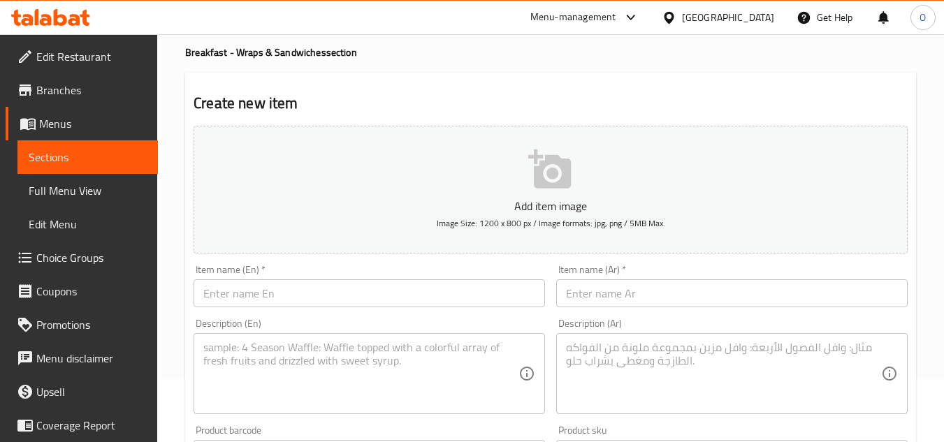
scroll to position [0, 0]
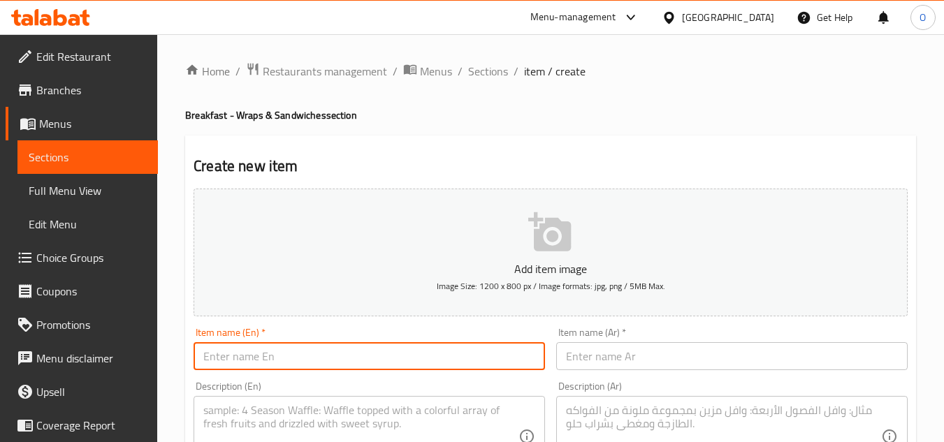
paste input "Aloo Tikki Wrap (Veg)"
type input "Aloo Tikki Wrap (Veg)"
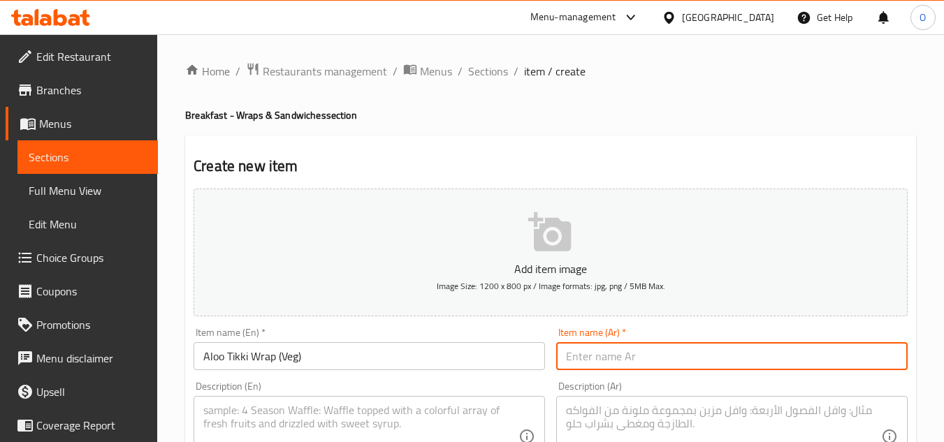
paste input "راب ألو تيكي (نباتي)"
type input "راب ألو تيكي (نباتي)"
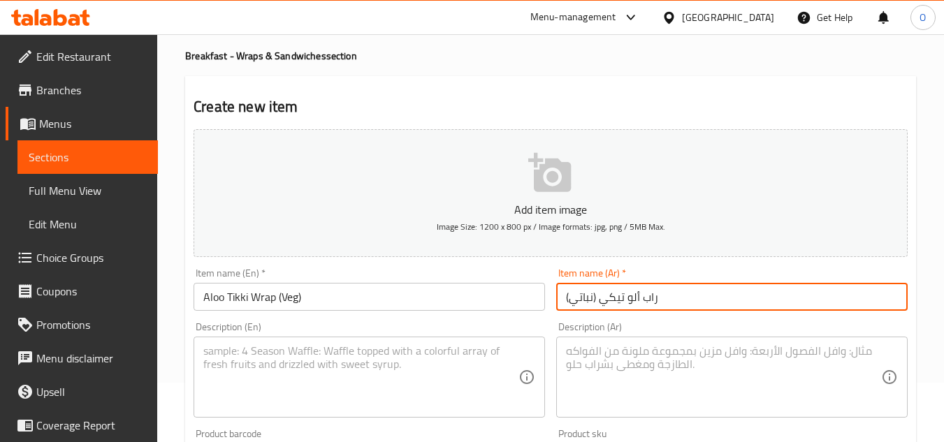
scroll to position [140, 0]
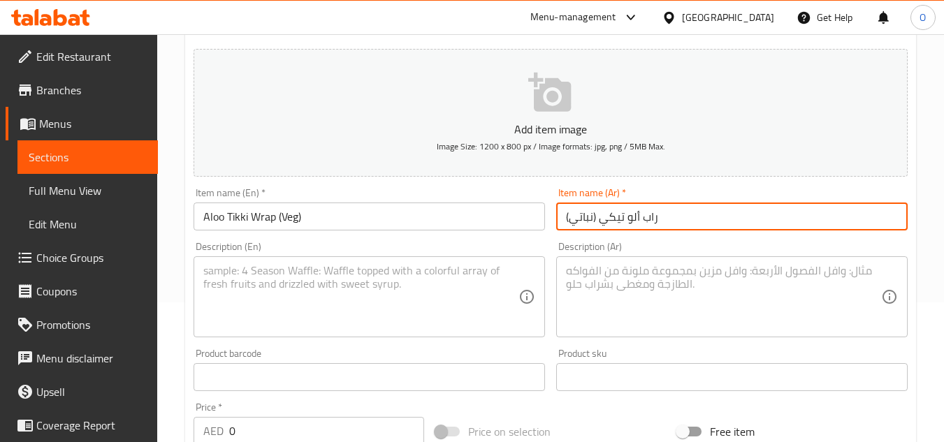
click at [314, 291] on textarea at bounding box center [360, 297] width 315 height 66
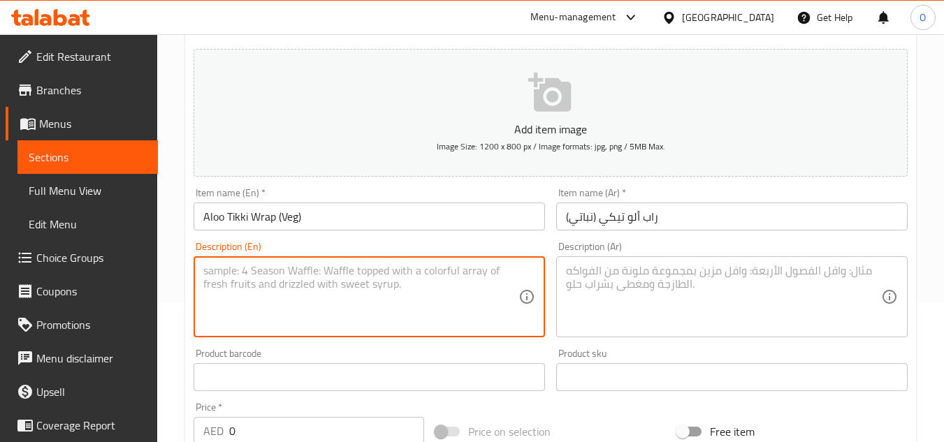
paste textarea "Potato cutlet wrap"
type textarea "Potato cutlet wrap"
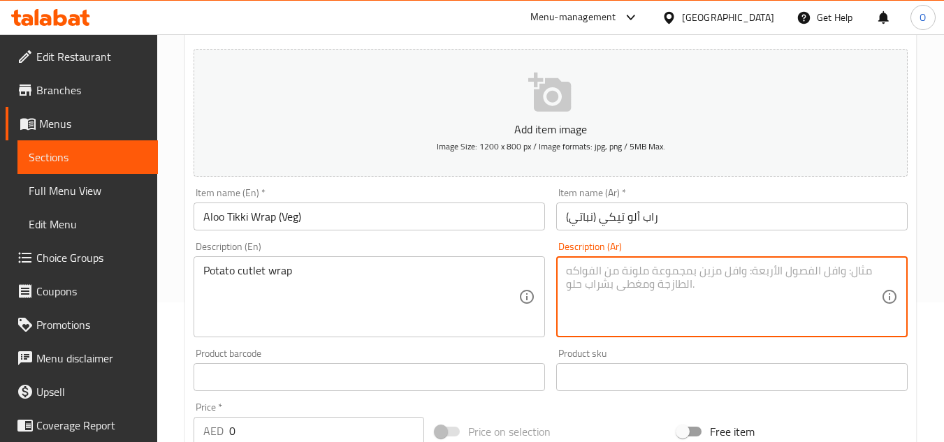
paste textarea "لفائف شرائح البطاطس"
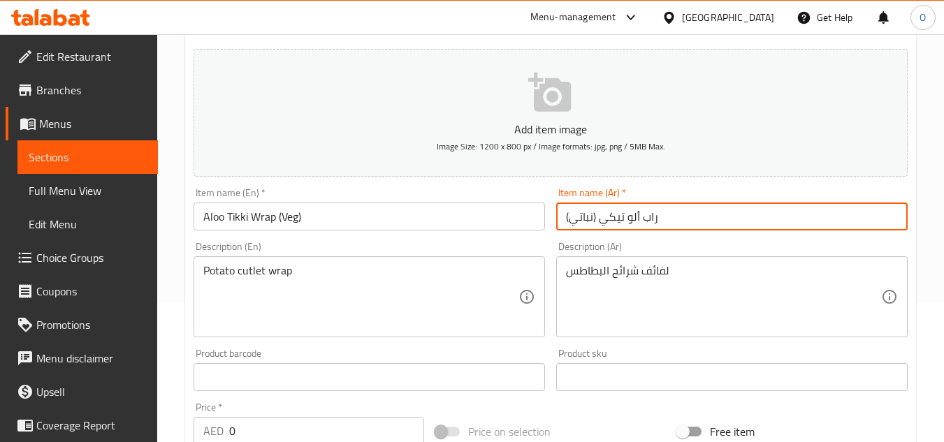
click at [646, 220] on input "راب ألو تيكي (نباتي)" at bounding box center [731, 217] width 351 height 28
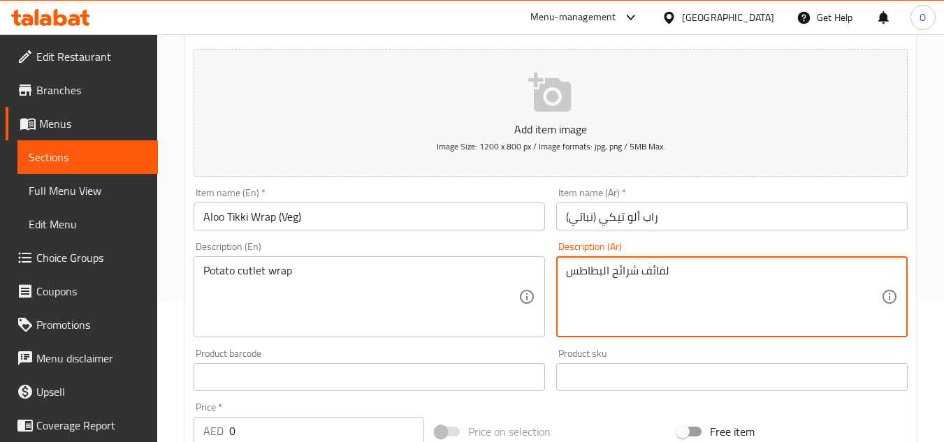
click at [657, 271] on textarea "لفائف شرائح البطاطس" at bounding box center [723, 297] width 315 height 66
paste textarea "راب"
type textarea "راب شرائح البطاطس"
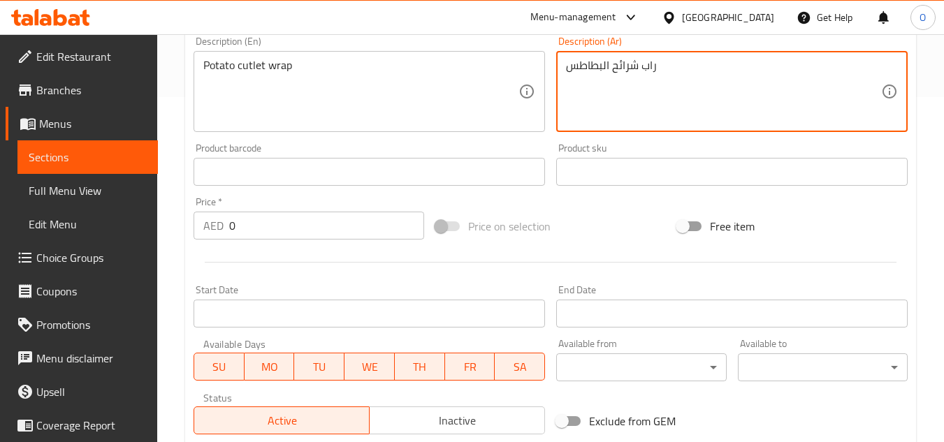
scroll to position [349, 0]
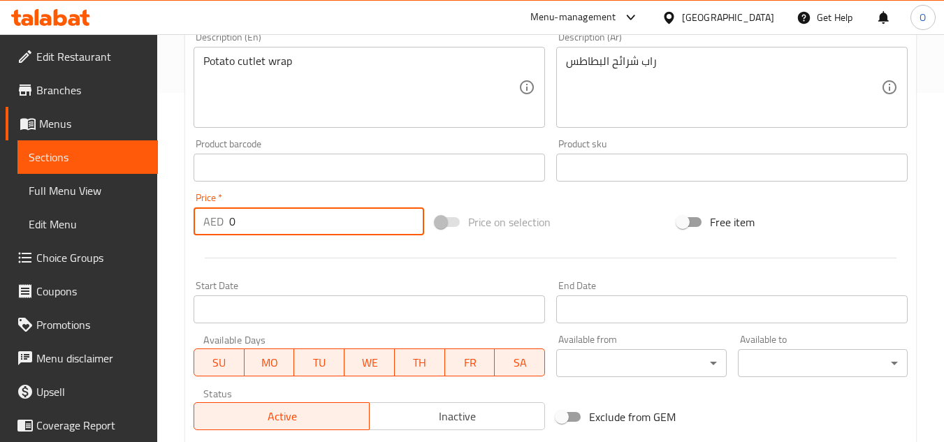
drag, startPoint x: 238, startPoint y: 217, endPoint x: 220, endPoint y: 226, distance: 20.6
click at [219, 226] on div "AED 0 Price *" at bounding box center [309, 222] width 231 height 28
paste input "1"
type input "10"
click at [271, 270] on div at bounding box center [550, 258] width 725 height 34
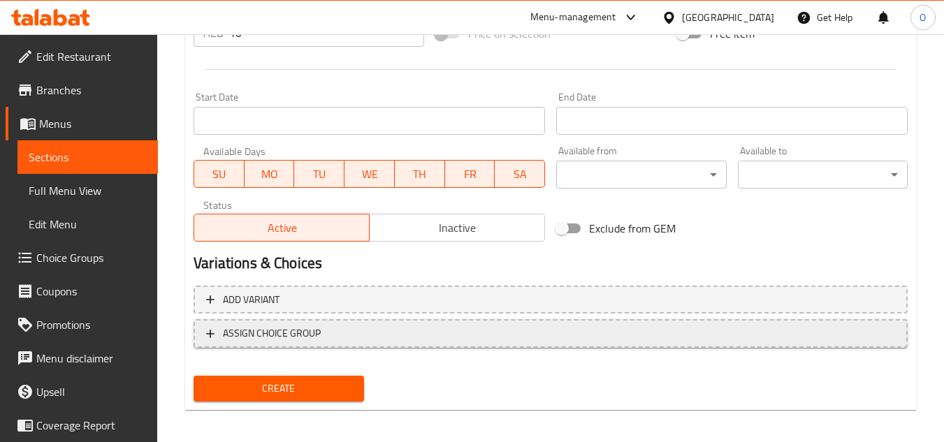
scroll to position [545, 0]
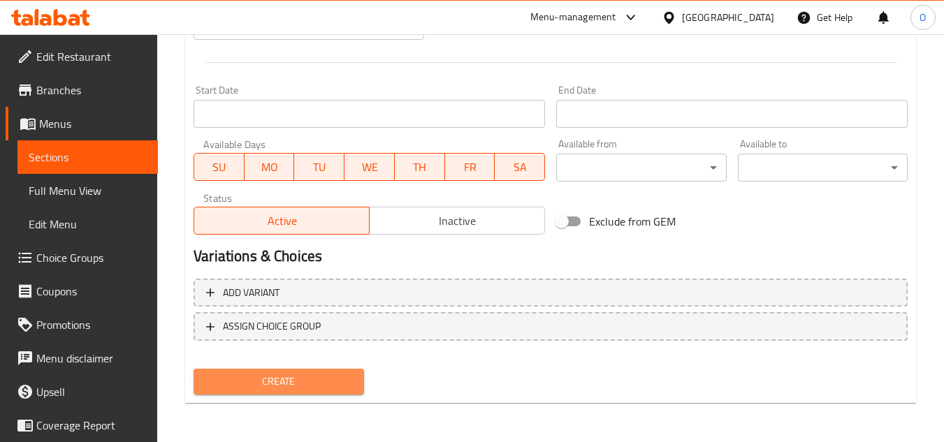
click at [299, 378] on span "Create" at bounding box center [278, 381] width 147 height 17
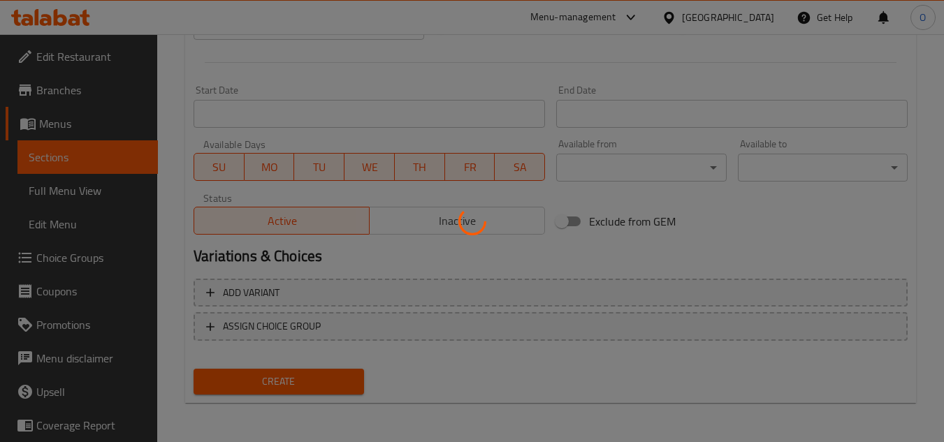
type input "0"
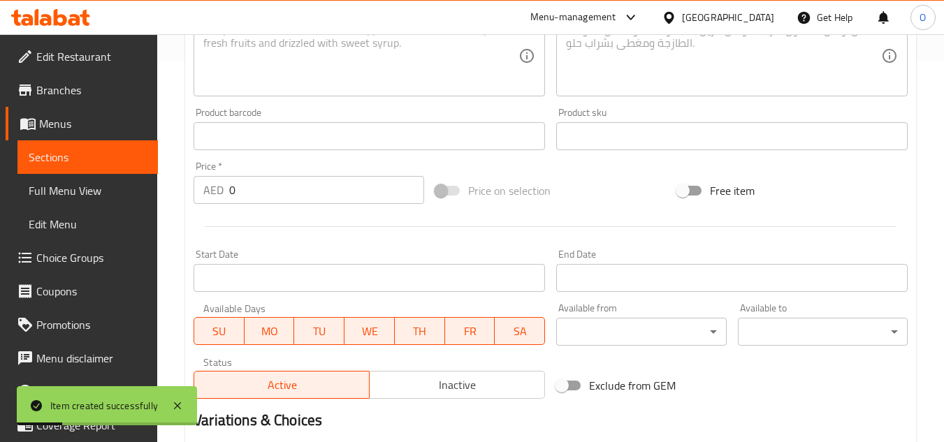
scroll to position [126, 0]
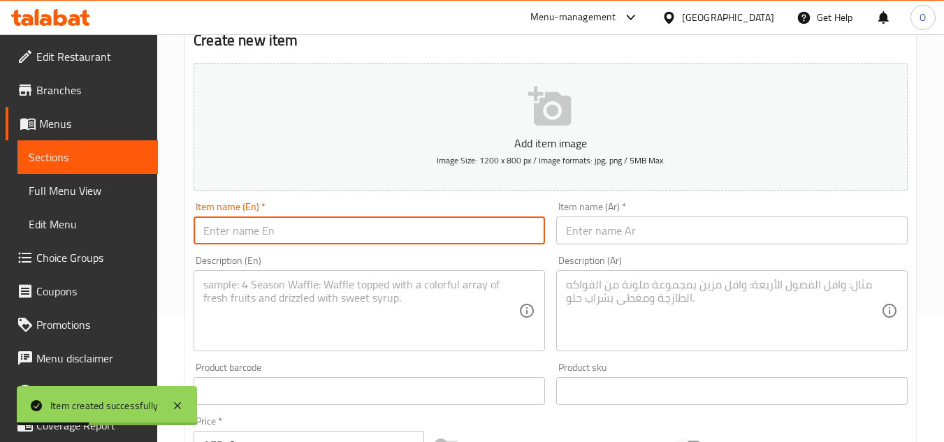
paste input "Bread Omelette Sandwich"
type input "Bread Omelette Sandwich"
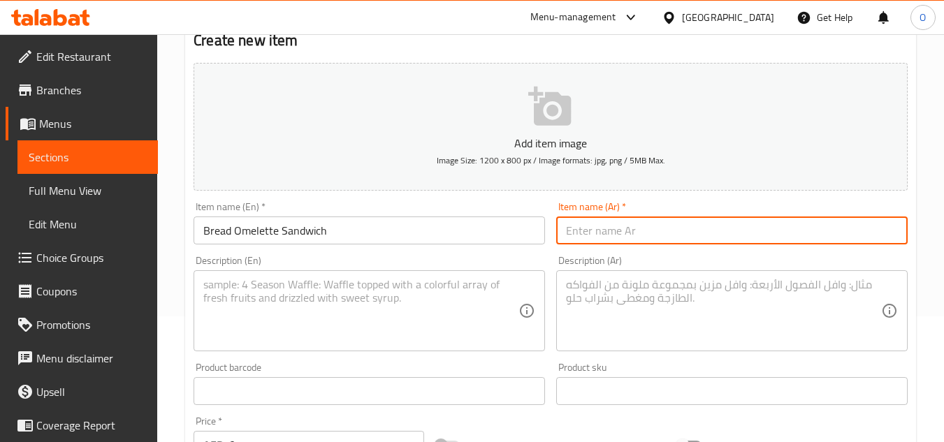
paste input "ساندويتش عجة الخبز"
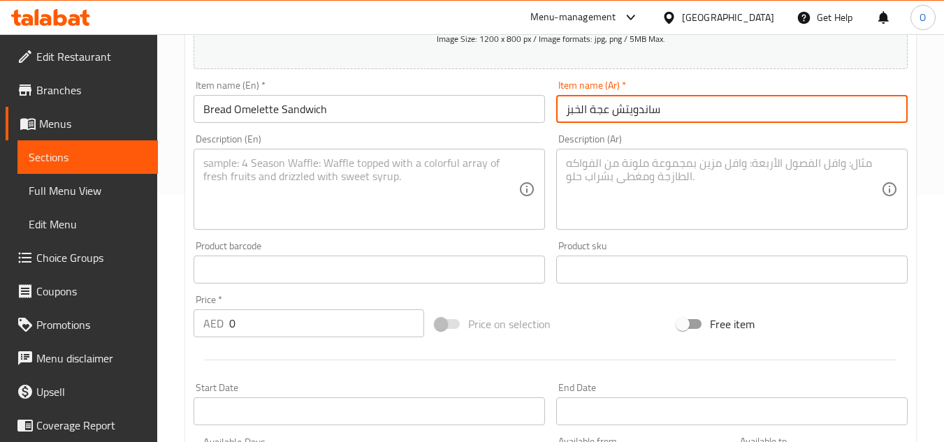
scroll to position [266, 0]
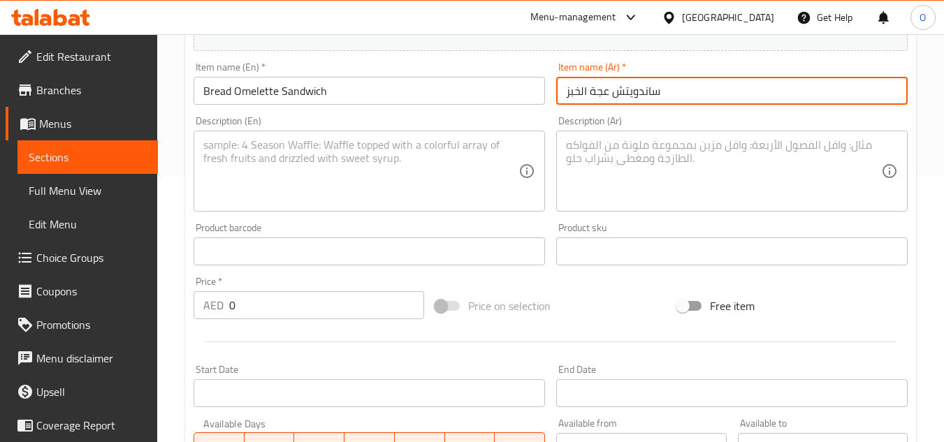
click at [604, 95] on input "ساندويتش عجة الخبز" at bounding box center [731, 91] width 351 height 28
type input "ساندويتش اومليت الخبز"
click at [310, 181] on textarea at bounding box center [360, 171] width 315 height 66
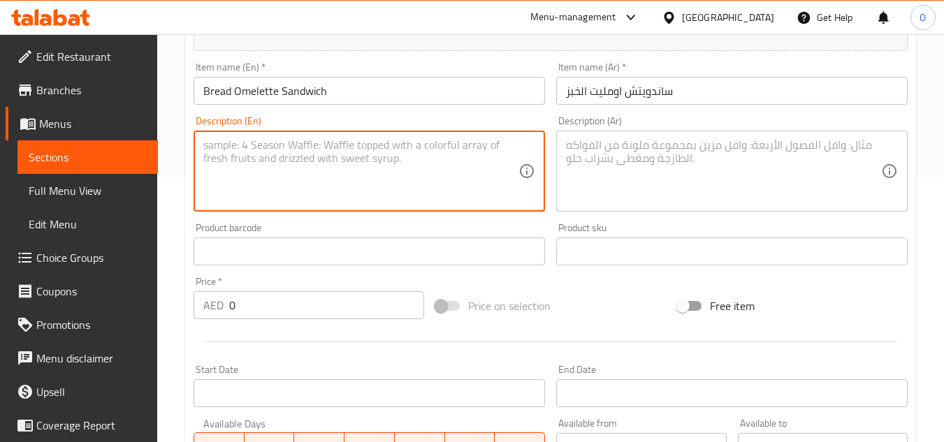
paste textarea "Bread filled with egg omelette"
type textarea "Bread filled with egg omelette"
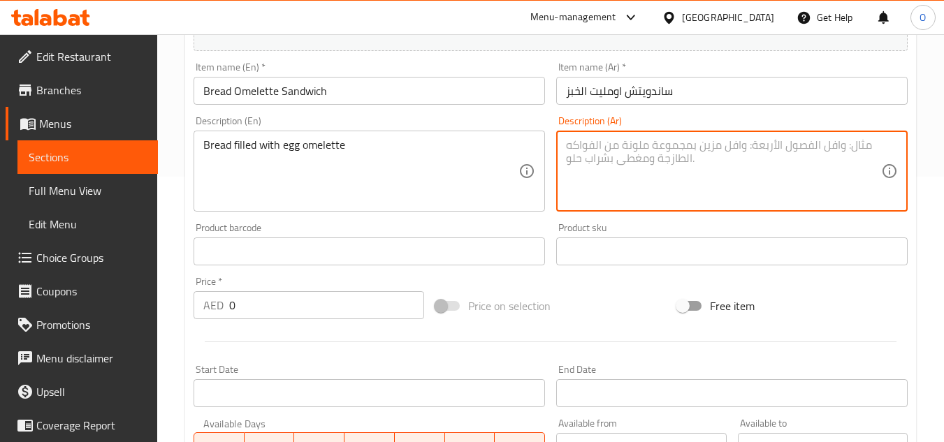
paste textarea "خبز محشو بعجة البيض"
click at [611, 89] on input "ساندويتش اومليت الخبز" at bounding box center [731, 91] width 351 height 28
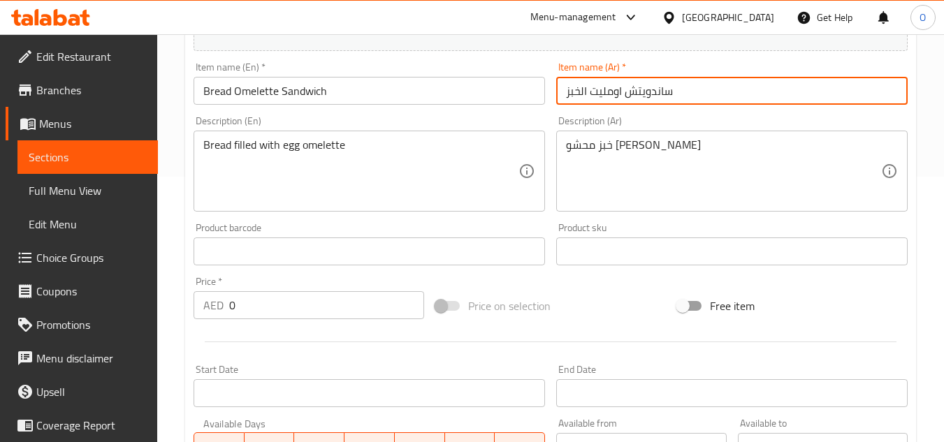
click at [611, 89] on input "ساندويتش اومليت الخبز" at bounding box center [731, 91] width 351 height 28
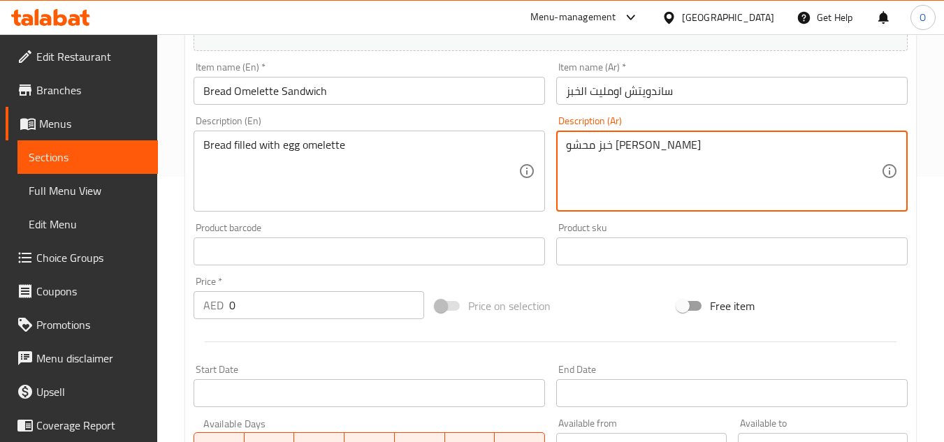
click at [612, 146] on textarea "خبز محشو بعجة البيض" at bounding box center [723, 171] width 315 height 66
paste textarea "ومليت"
type textarea "خبز محشو اومليت البيض"
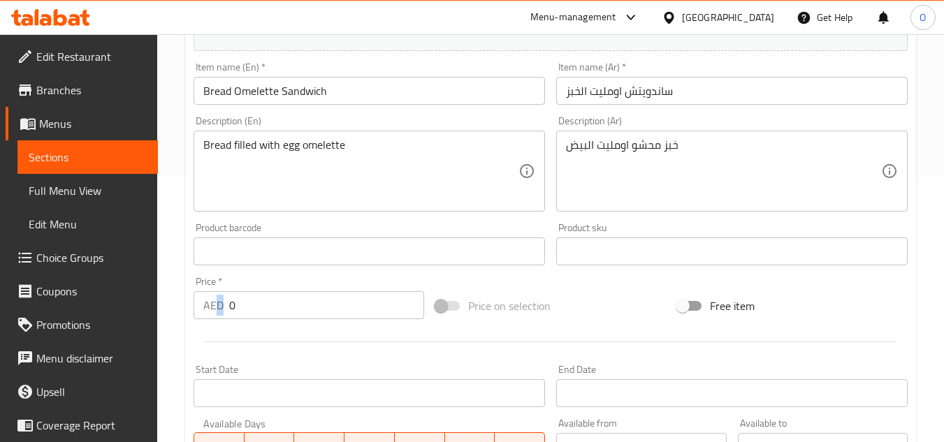
drag, startPoint x: 240, startPoint y: 320, endPoint x: 219, endPoint y: 310, distance: 22.5
click at [219, 310] on div "Price   * AED 0 Price *" at bounding box center [309, 298] width 242 height 54
click at [263, 299] on input "0" at bounding box center [326, 305] width 195 height 28
drag, startPoint x: 254, startPoint y: 306, endPoint x: 224, endPoint y: 300, distance: 30.6
click at [224, 300] on div "AED 0 Price *" at bounding box center [309, 305] width 231 height 28
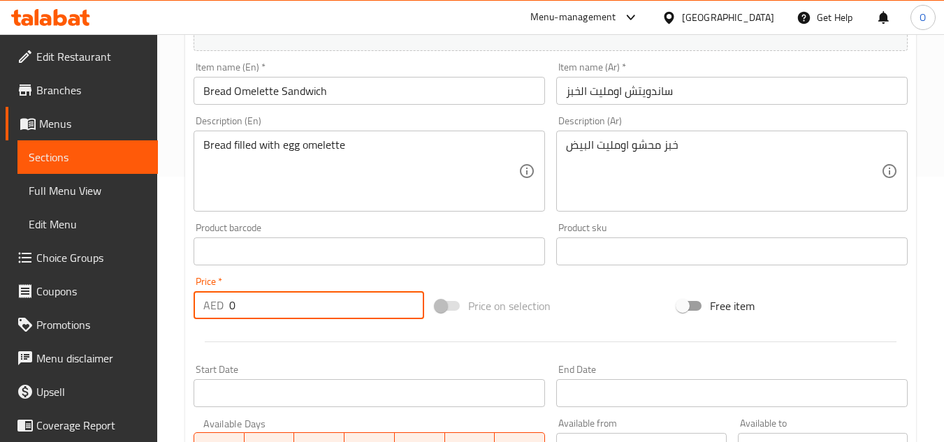
paste input "14"
type input "14"
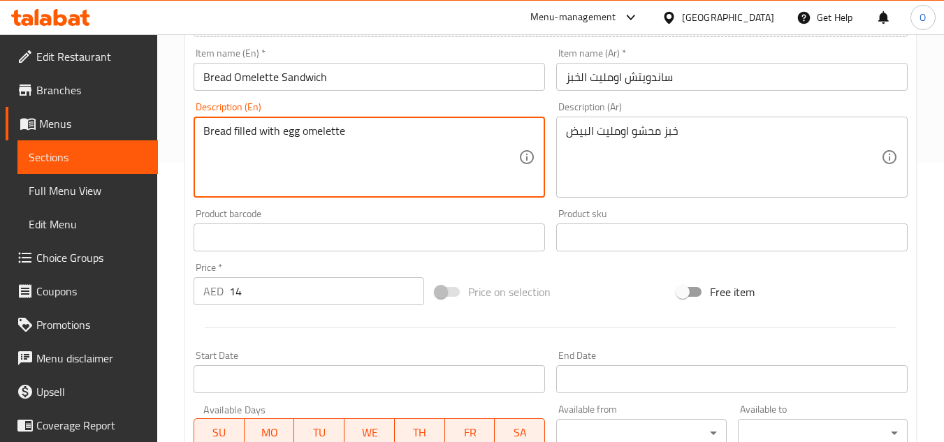
scroll to position [545, 0]
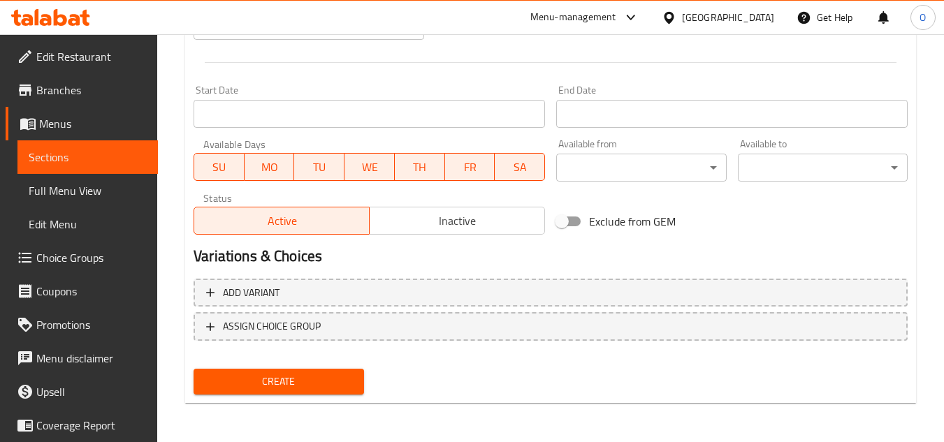
click at [270, 383] on span "Create" at bounding box center [278, 381] width 147 height 17
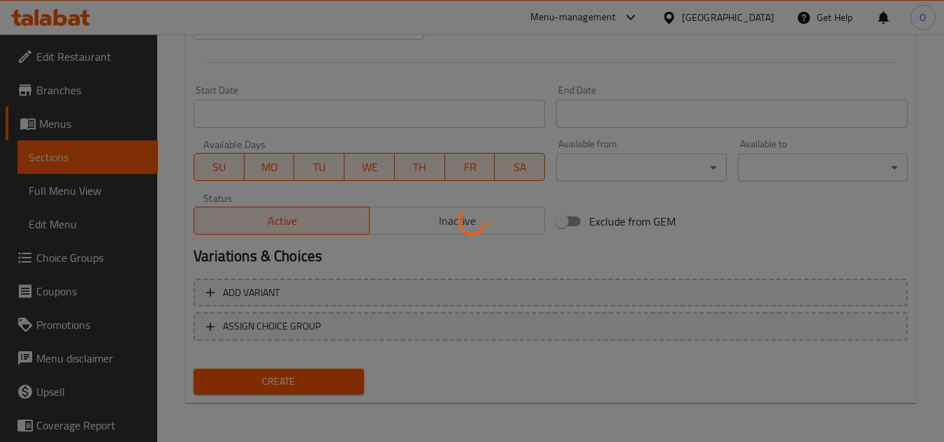
type input "0"
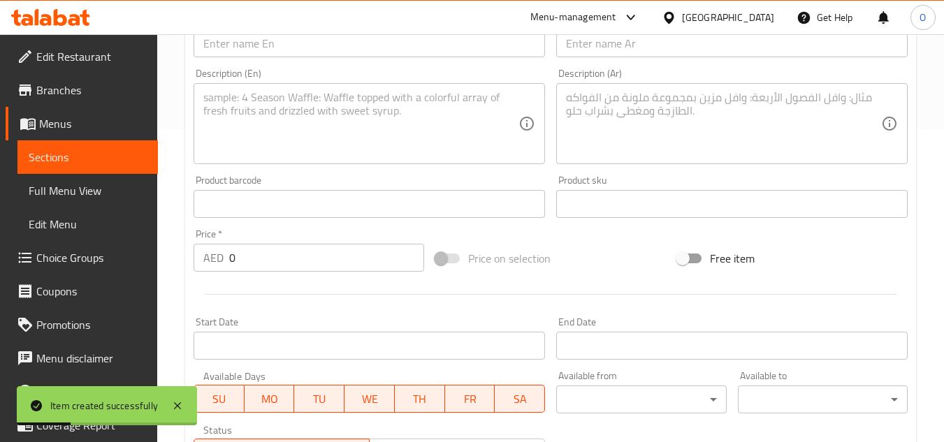
scroll to position [266, 0]
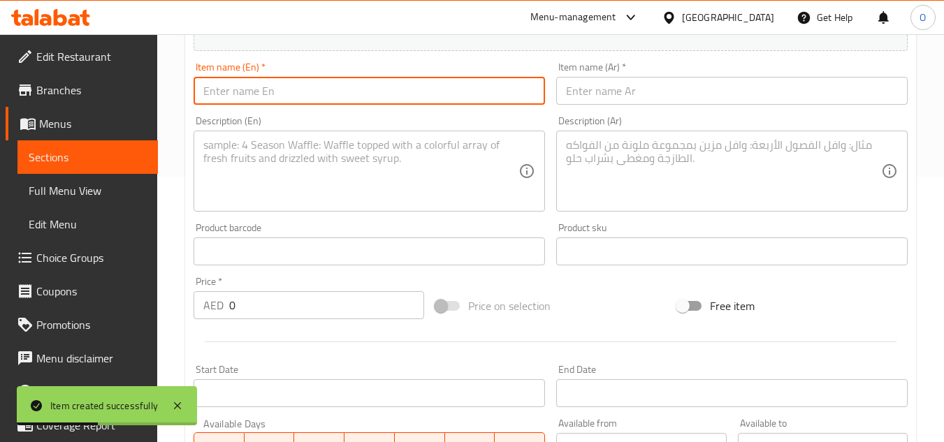
paste input "French Toast (6 Pcs)"
type input "French Toast (6 Pcs)"
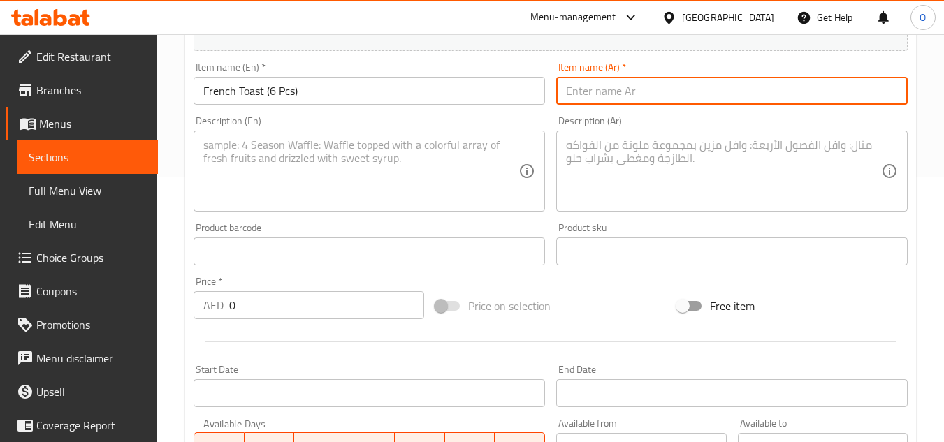
paste input "خبز محمص فرنسي (6 قطع)"
click at [685, 91] on input "خبز محمص فرنسي (6 قطع)" at bounding box center [731, 91] width 351 height 28
drag, startPoint x: 644, startPoint y: 92, endPoint x: 723, endPoint y: 98, distance: 78.5
click at [723, 98] on input "خبز محمص فرنسي (6 قطع)" at bounding box center [731, 91] width 351 height 28
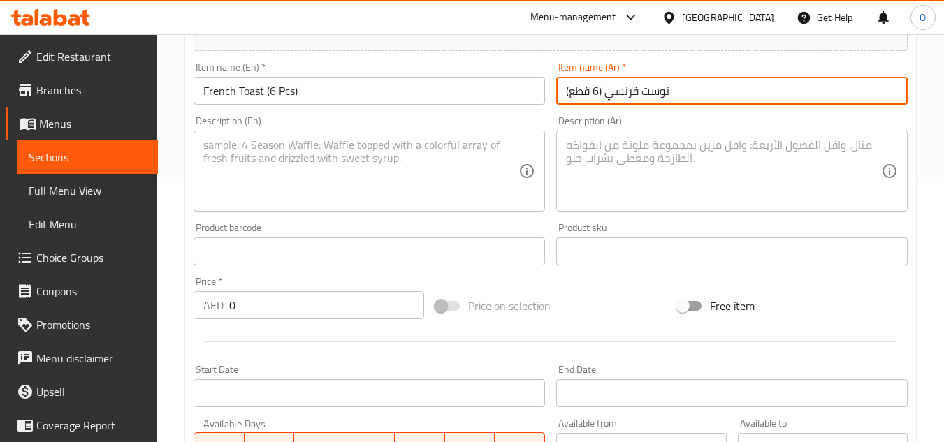
type input "توست فرنسي (6 قطع)"
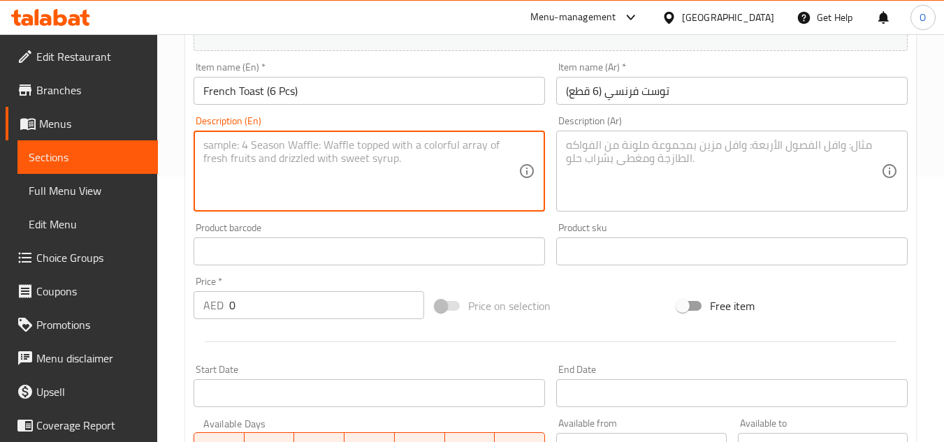
click at [250, 191] on textarea at bounding box center [360, 171] width 315 height 66
paste textarea "Toasted bread with butter and jam"
type textarea "Toasted bread with butter and jam"
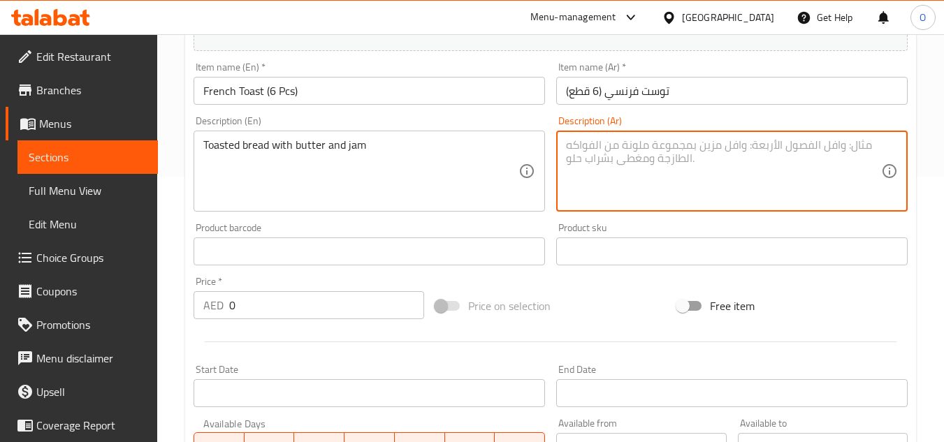
paste textarea "خبز محمص مع الزبدة والمربى"
type textarea "خبز محمص مع الزبدة والمربى"
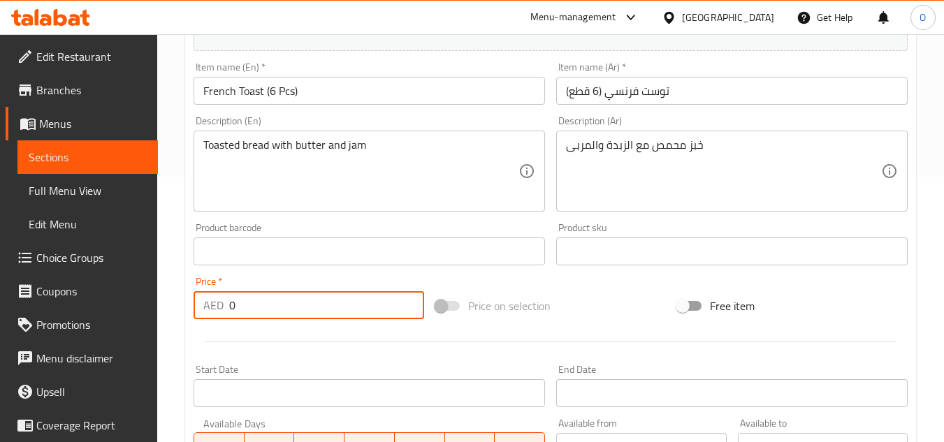
drag, startPoint x: 232, startPoint y: 304, endPoint x: 240, endPoint y: 305, distance: 7.7
click at [240, 305] on input "0" at bounding box center [326, 305] width 195 height 28
paste input "7"
type input "7"
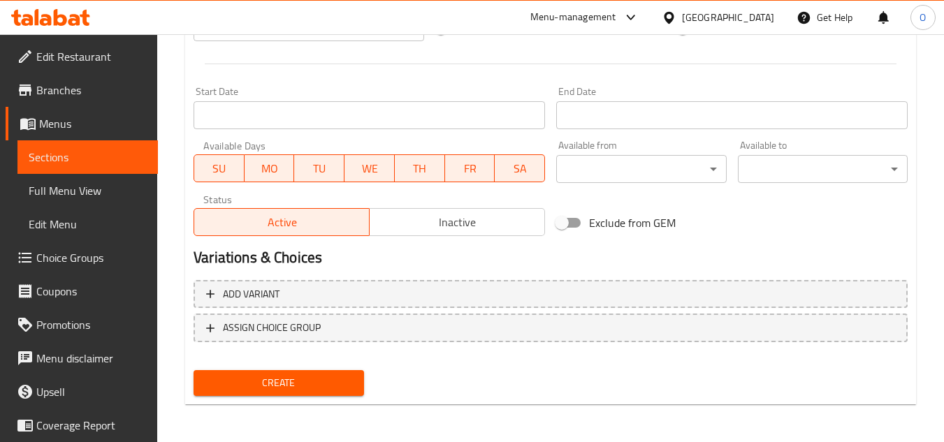
scroll to position [545, 0]
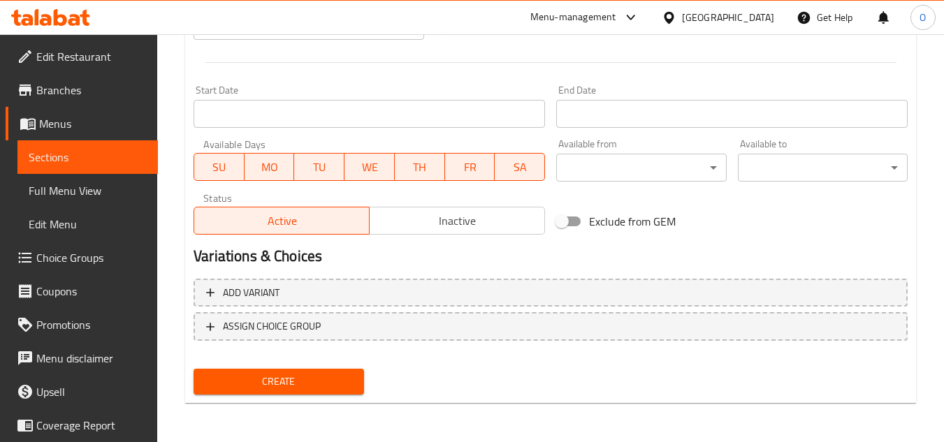
click at [262, 377] on span "Create" at bounding box center [278, 381] width 147 height 17
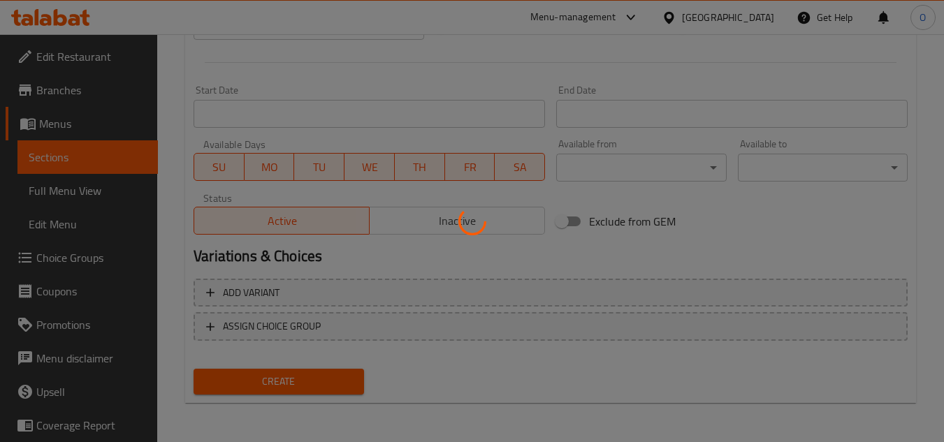
type input "0"
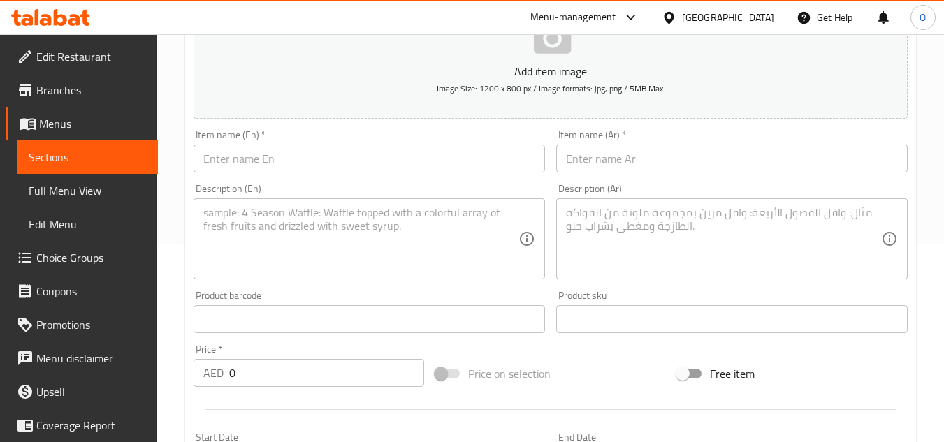
scroll to position [196, 0]
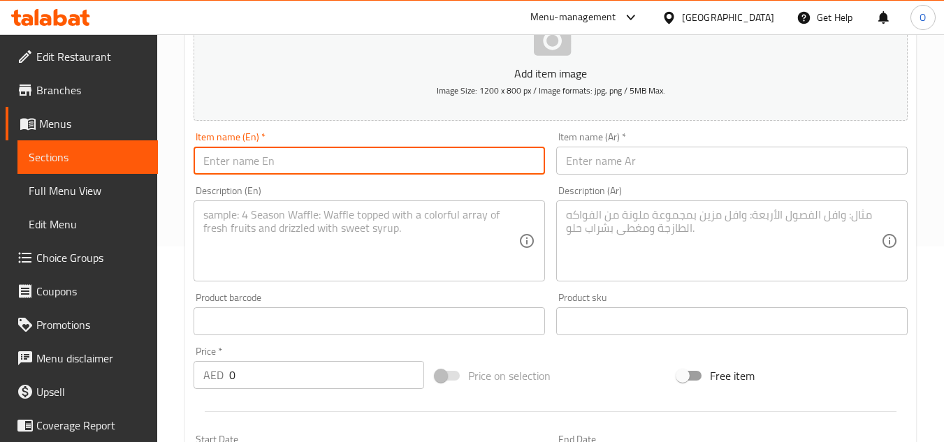
paste input "Nutella Butter Toast"
type input "Nutella Butter Toast"
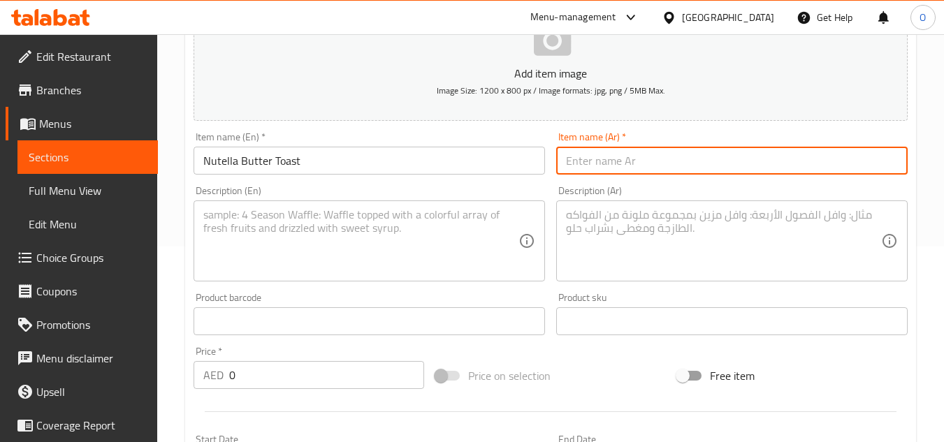
paste input "خبز محمص بزبدة النوتيلا"
drag, startPoint x: 627, startPoint y: 161, endPoint x: 689, endPoint y: 163, distance: 62.2
click at [689, 163] on input "خبز محمص بزبدة النوتيلا" at bounding box center [731, 161] width 351 height 28
type input "توست بزبدة النوتيلا"
click at [318, 229] on textarea at bounding box center [360, 241] width 315 height 66
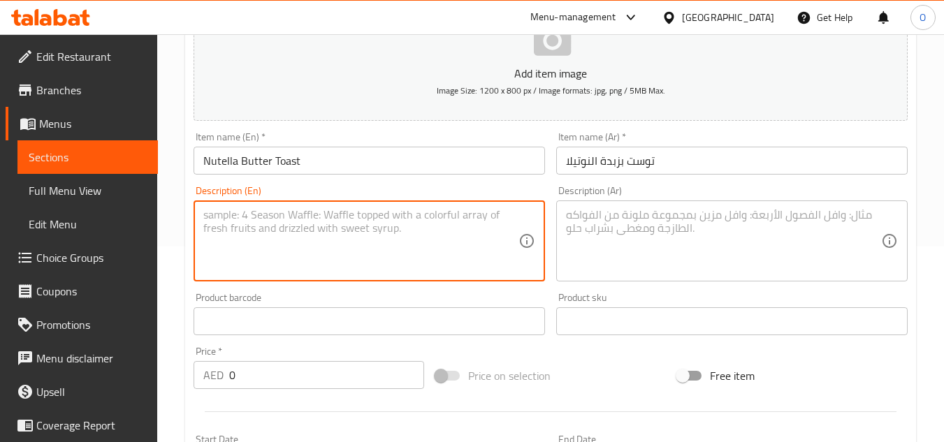
paste textarea "Toasted bread with butter and Nutella"
type textarea "Toasted bread with butter and Nutella"
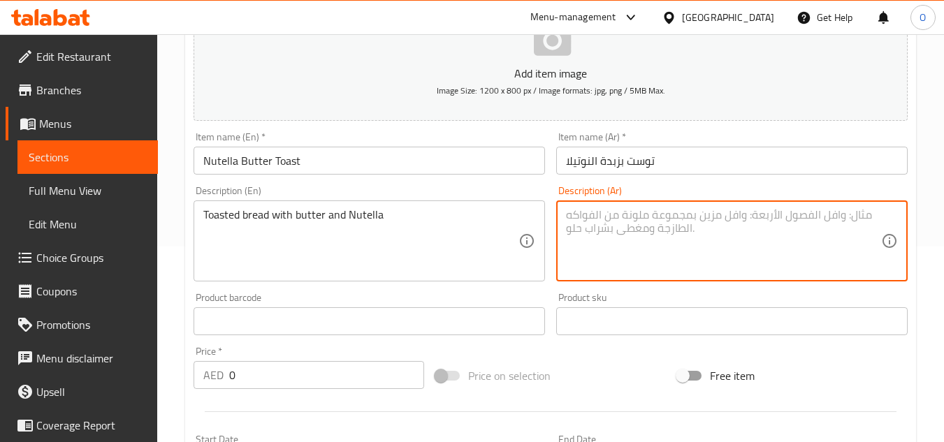
paste textarea "خبز محمص مع الزبدة والنوتيلا"
type textarea "خبز محمص مع الزبدة والنوتيلا"
click at [586, 235] on textarea "خبز محمص مع الزبدة والنوتيلا" at bounding box center [723, 241] width 315 height 66
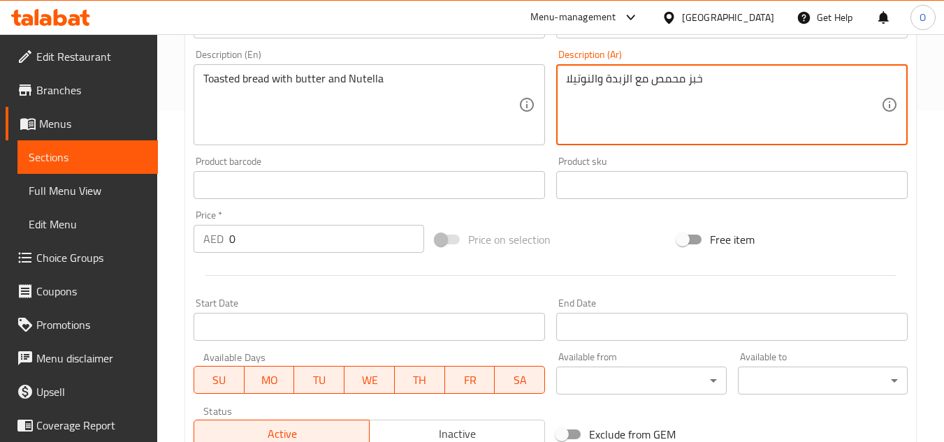
scroll to position [335, 0]
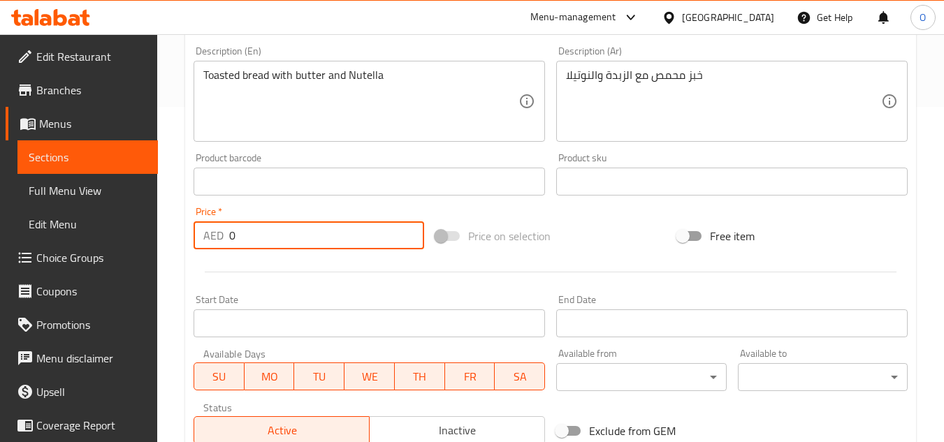
drag, startPoint x: 237, startPoint y: 249, endPoint x: 210, endPoint y: 234, distance: 31.3
click at [208, 235] on div "AED 0 Price *" at bounding box center [309, 236] width 231 height 28
paste input "8"
type input "8"
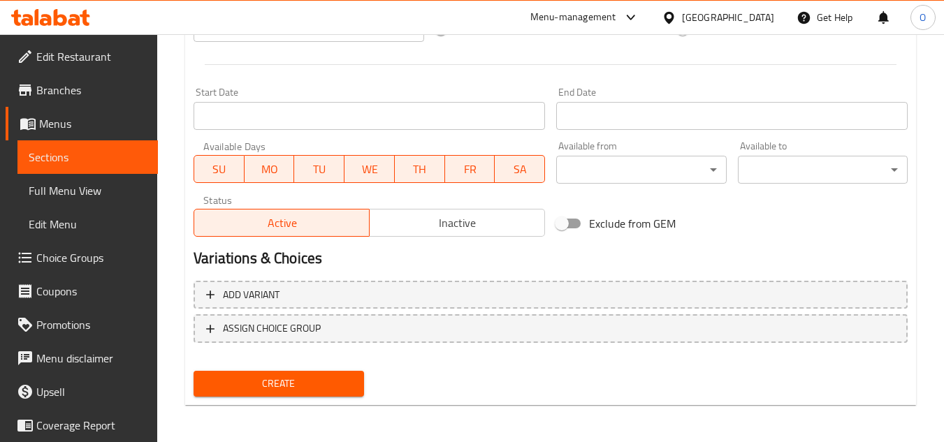
scroll to position [545, 0]
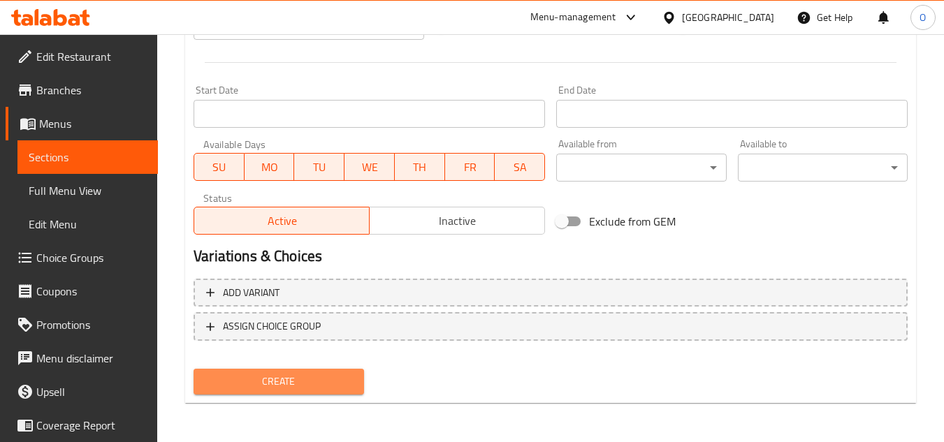
click at [263, 389] on span "Create" at bounding box center [278, 381] width 147 height 17
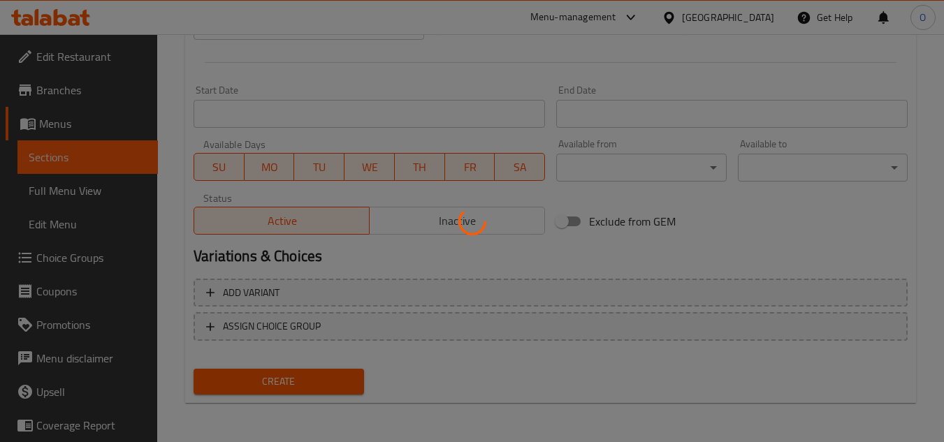
type input "0"
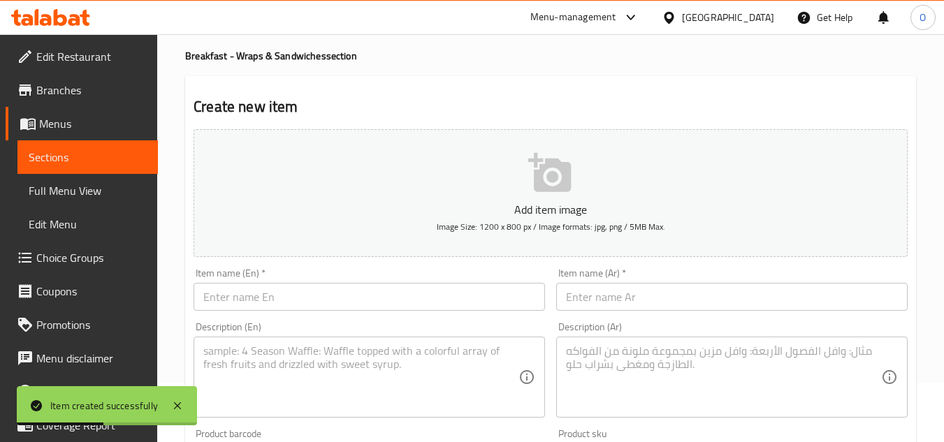
scroll to position [0, 0]
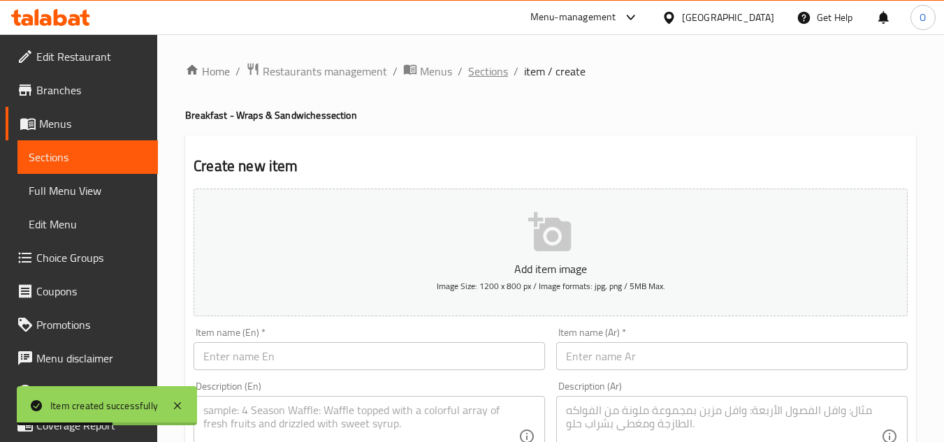
click at [489, 80] on span "Sections" at bounding box center [488, 71] width 40 height 17
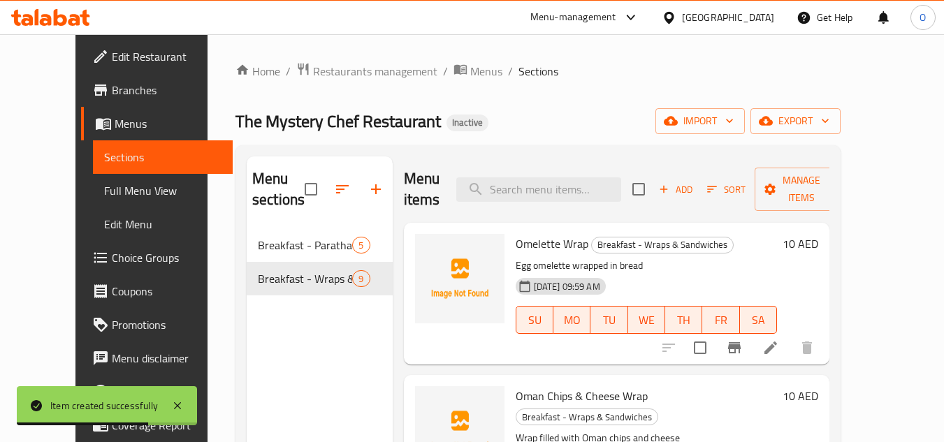
click at [368, 185] on button "button" at bounding box center [376, 190] width 34 height 34
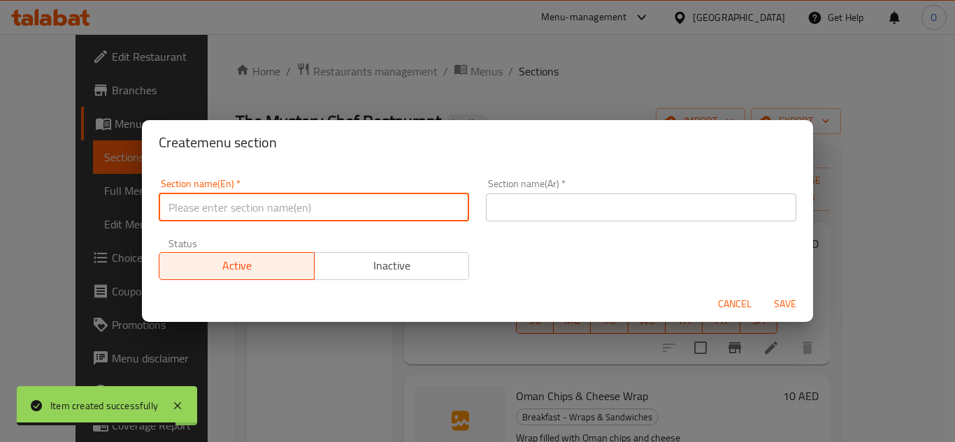
paste input "Breakfast - Combos"
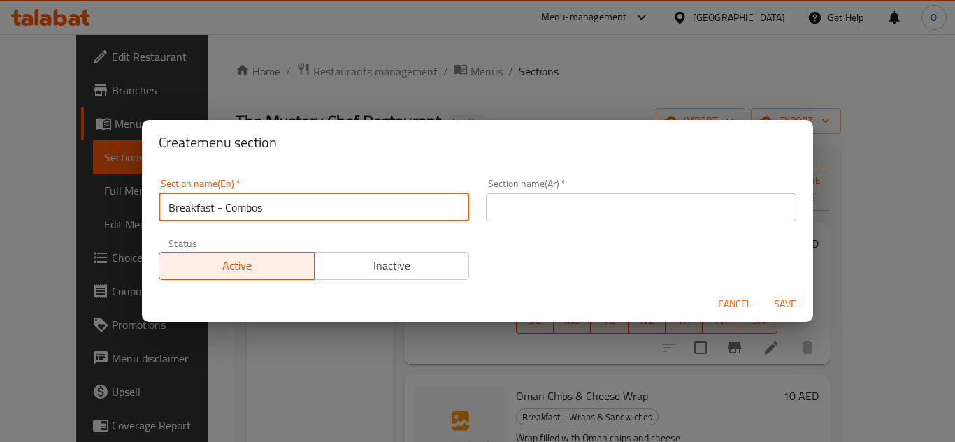
type input "Breakfast - Combos"
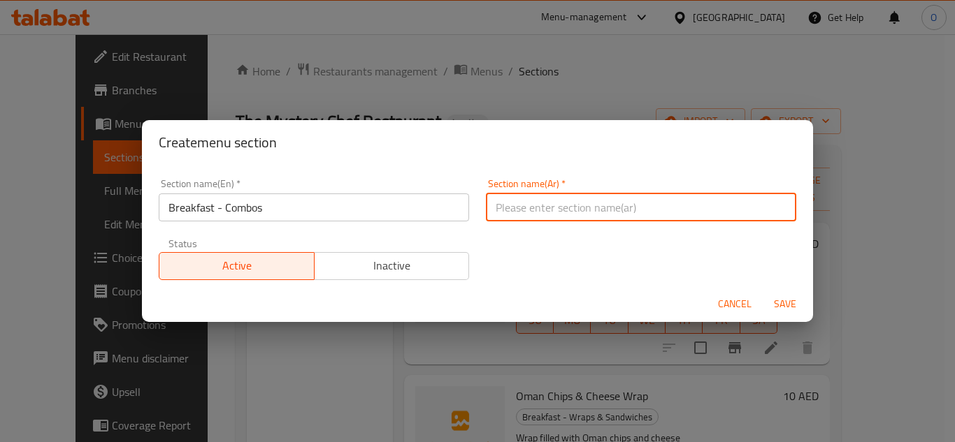
paste input "وجبات الإفطار - كومبو"
type input "وجبات الإفطار - كومبو"
click at [778, 312] on span "Save" at bounding box center [785, 304] width 34 height 17
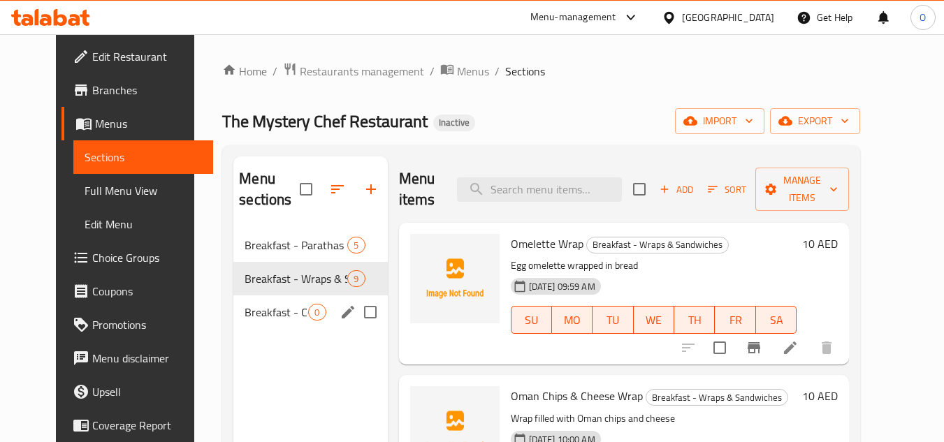
click at [289, 321] on div "Breakfast - Combos 0" at bounding box center [310, 313] width 154 height 34
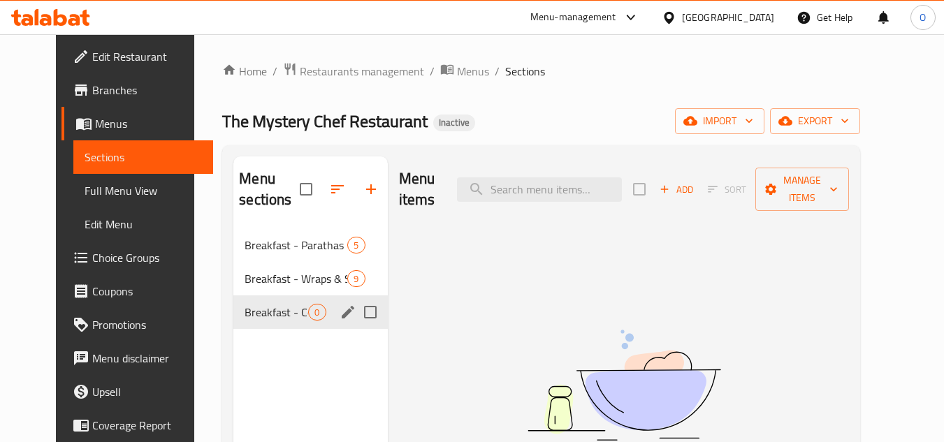
click at [281, 327] on div "Breakfast - Combos 0" at bounding box center [310, 313] width 154 height 34
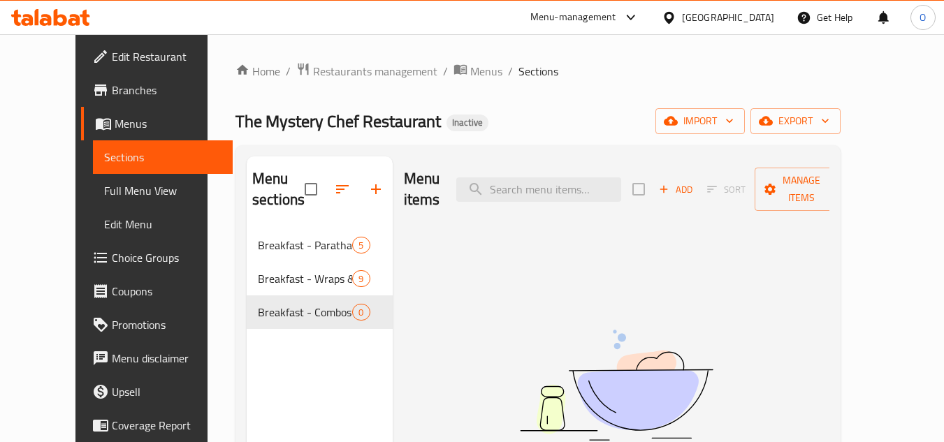
click at [735, 180] on span "Sort" at bounding box center [726, 190] width 57 height 22
click at [695, 182] on span "Add" at bounding box center [676, 190] width 38 height 16
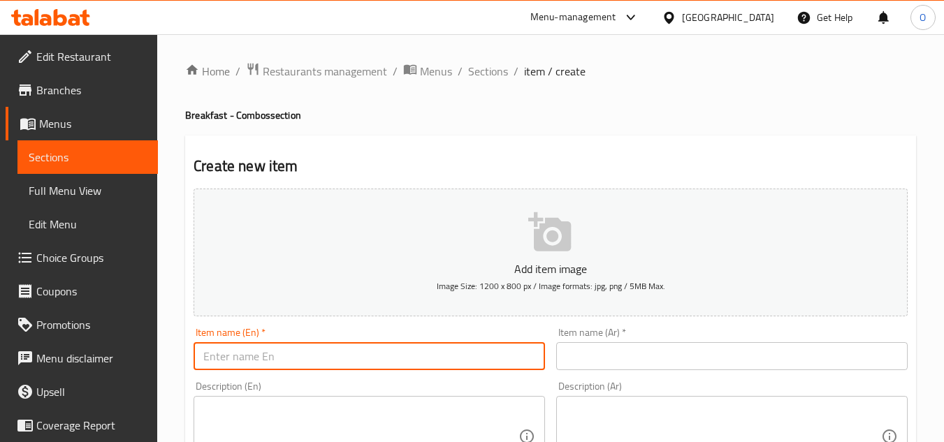
paste input "Combo For 1"
type input "Combo For 1"
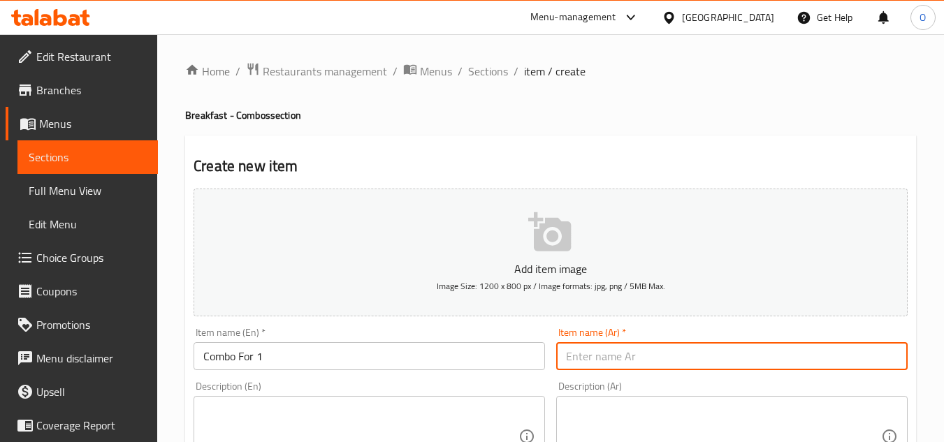
click at [660, 355] on input "text" at bounding box center [731, 356] width 351 height 28
type input "كومبو 1"
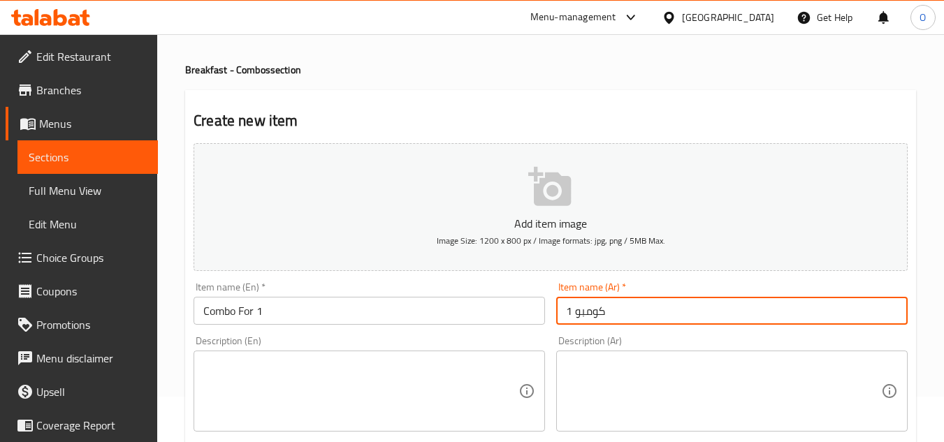
scroll to position [70, 0]
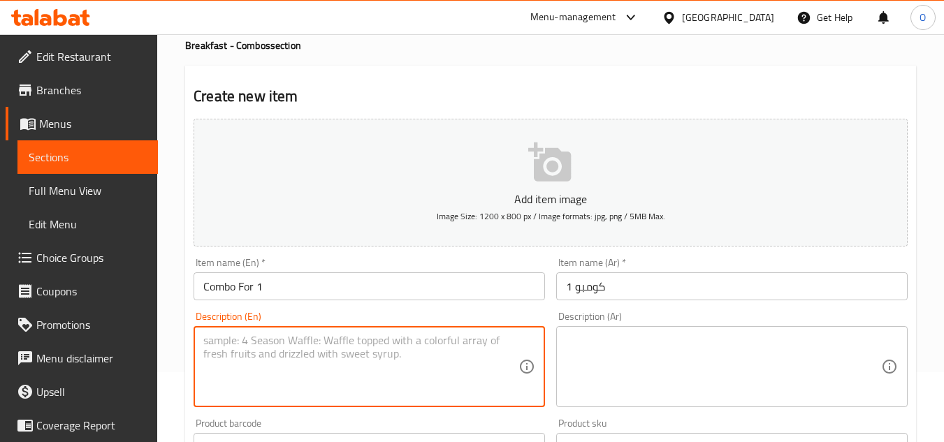
click at [291, 377] on textarea at bounding box center [360, 367] width 315 height 66
paste textarea "Choice of bread + 1 curry + complimentary sides"
type textarea "Choice of bread + 1 curry + complimentary sides"
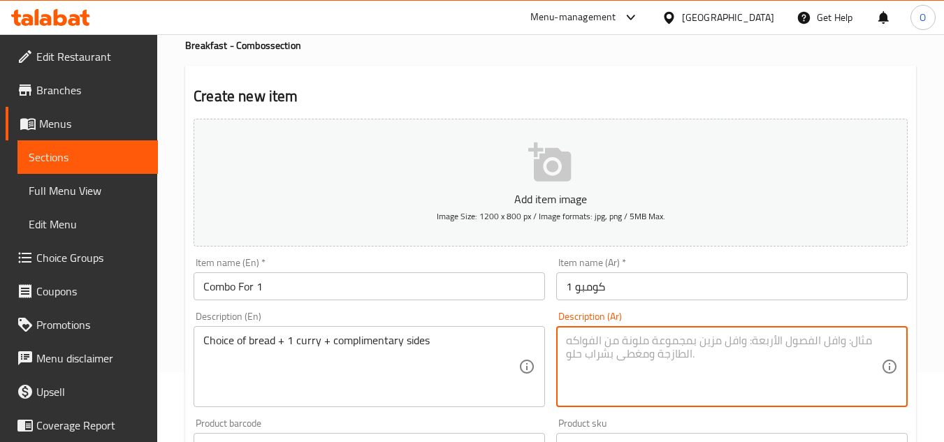
paste textarea "اختيار الخبز + 1 كاري + أطباق جانبية مجانية"
type textarea "اختيار الخبز + 1 كاري + أطباق جانبية مجانية"
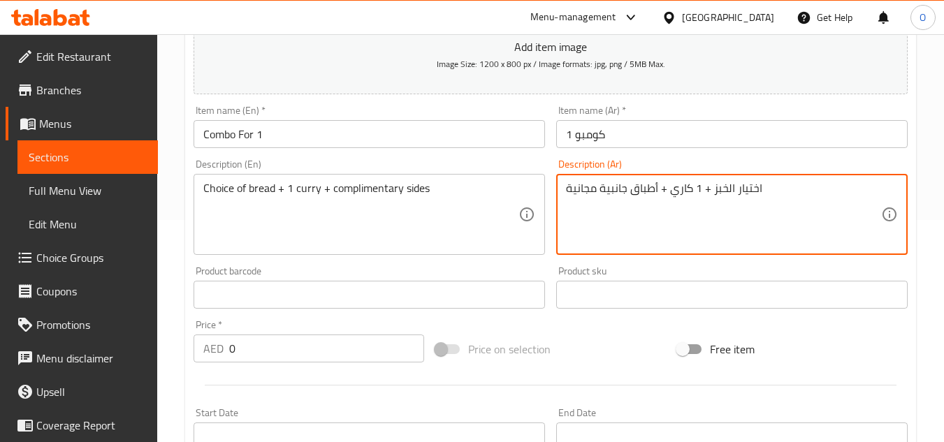
scroll to position [349, 0]
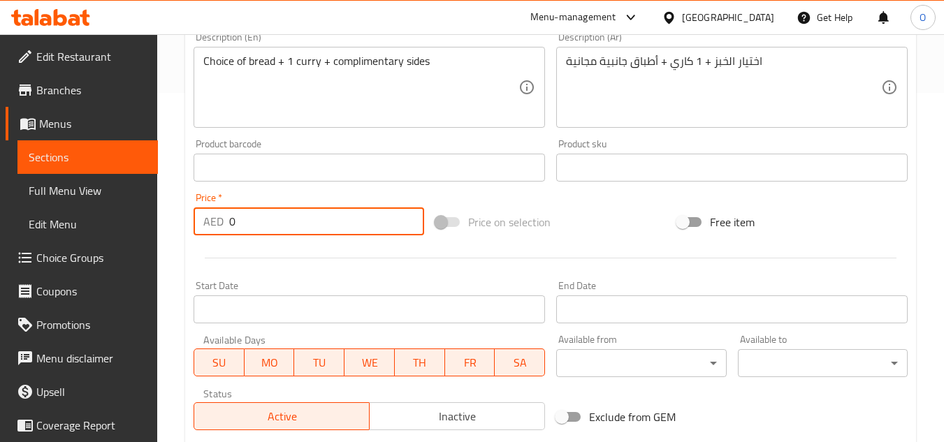
drag, startPoint x: 230, startPoint y: 232, endPoint x: 220, endPoint y: 228, distance: 10.6
click at [220, 228] on div "AED 0 Price *" at bounding box center [309, 222] width 231 height 28
paste input "11"
type input "11"
click at [283, 282] on div "Start Date Start Date" at bounding box center [369, 302] width 351 height 43
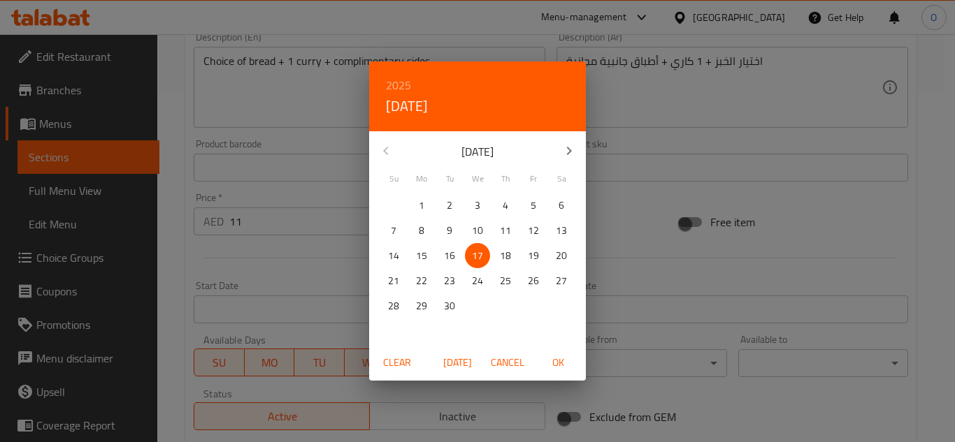
click at [519, 363] on span "Cancel" at bounding box center [508, 362] width 34 height 17
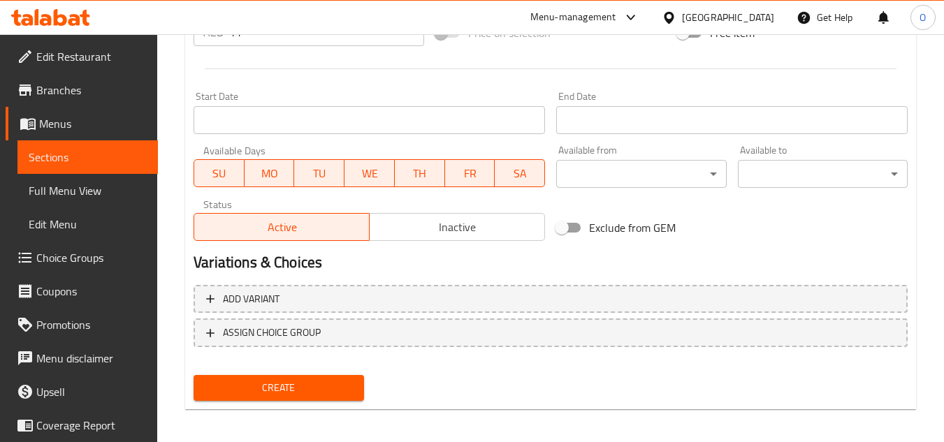
scroll to position [545, 0]
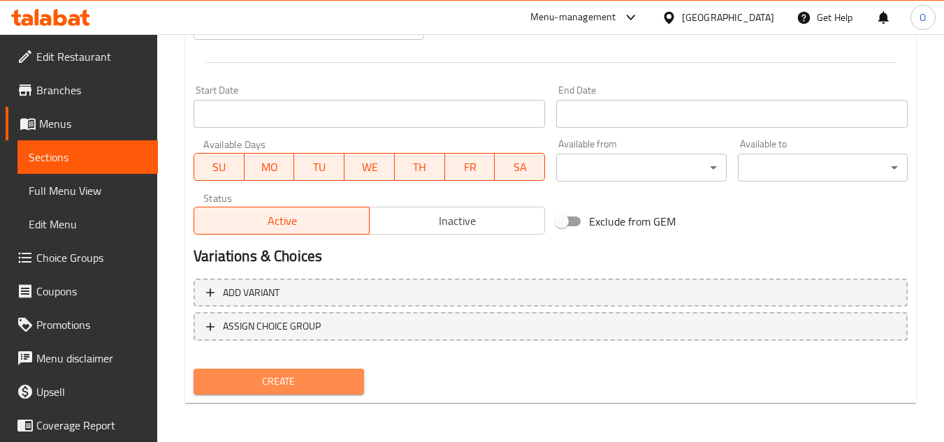
click at [295, 384] on span "Create" at bounding box center [278, 381] width 147 height 17
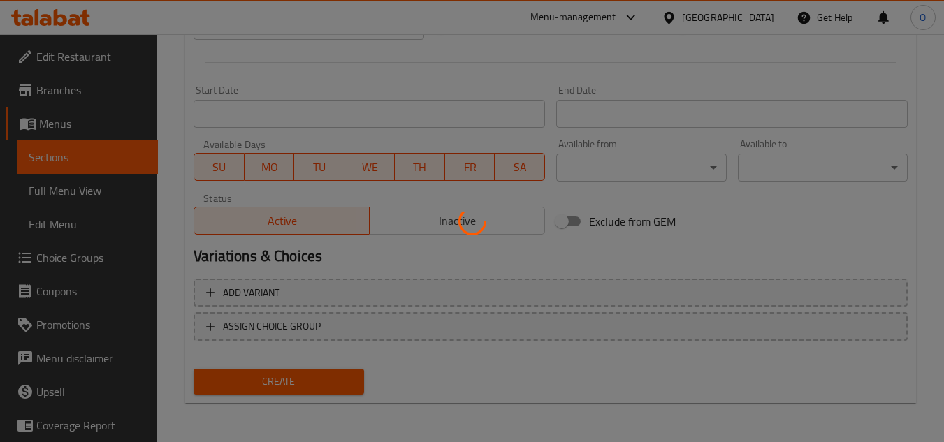
type input "0"
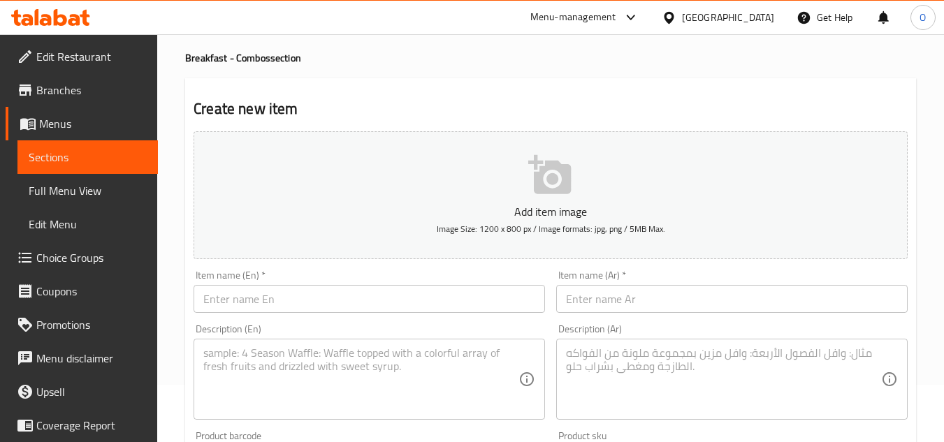
scroll to position [0, 0]
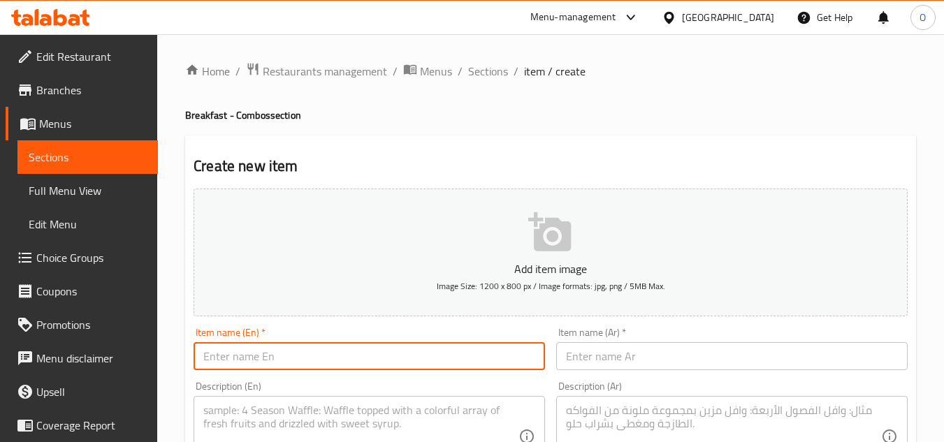
paste input "Combo For 2"
type input "Combo For 2"
click at [671, 351] on input "text" at bounding box center [731, 356] width 351 height 28
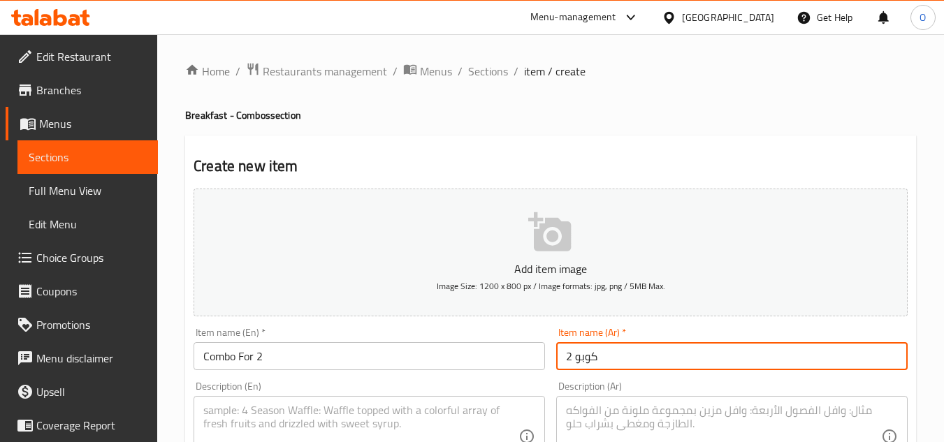
type input "كوبو 2"
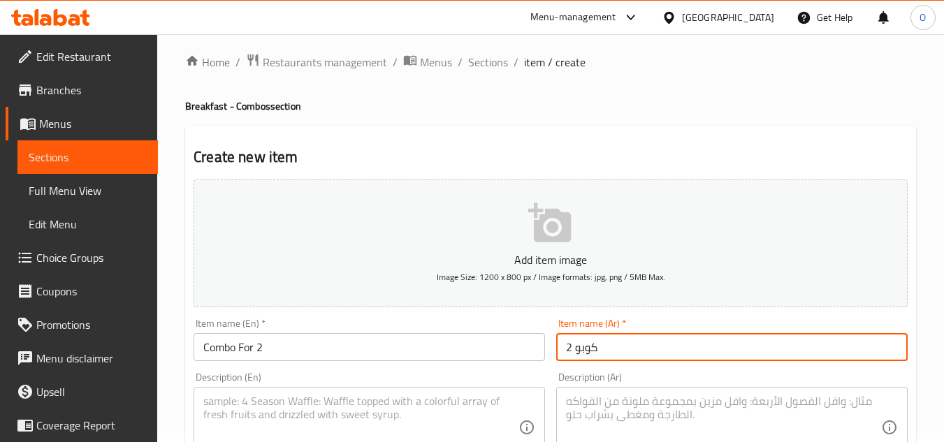
scroll to position [140, 0]
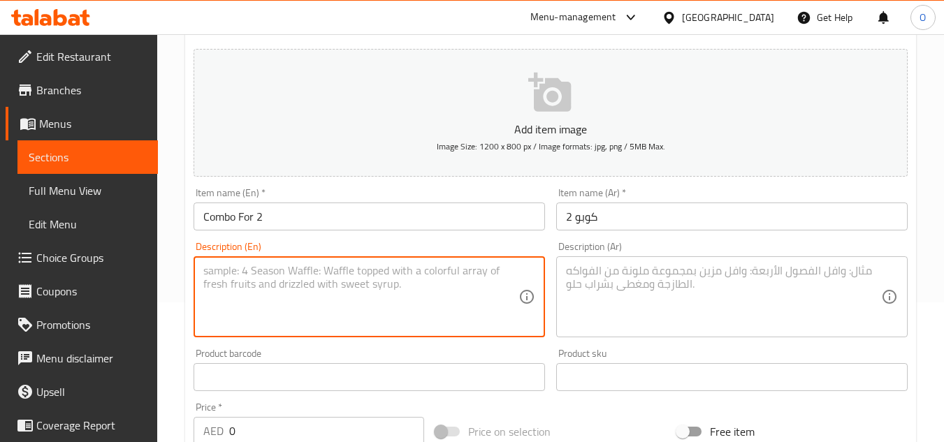
click at [263, 282] on textarea at bounding box center [360, 297] width 315 height 66
paste textarea "Choice of bread + 1 curry + complimentary sides"
type textarea "Choice of bread + 1 curry + complimentary sides"
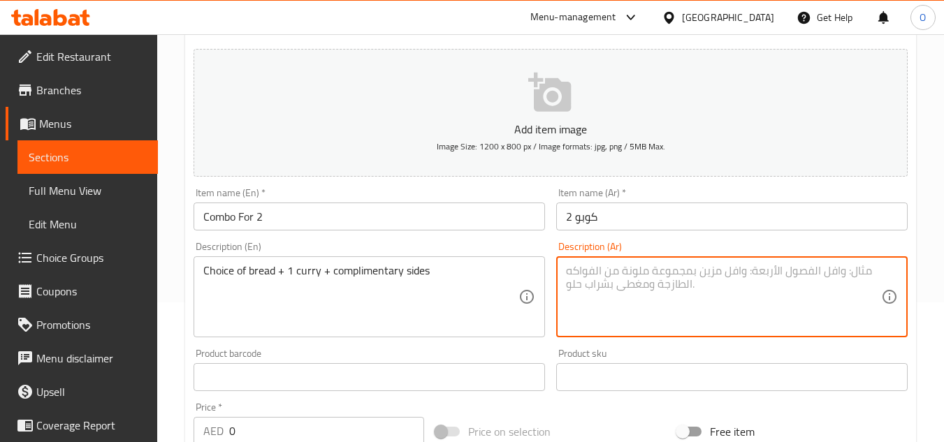
paste textarea "اختيار الخبز + 1 كاري + أطباق جانبية مجانية"
type textarea "اختيار الخبز + 1 كاري + أطباق جانبية مجانية"
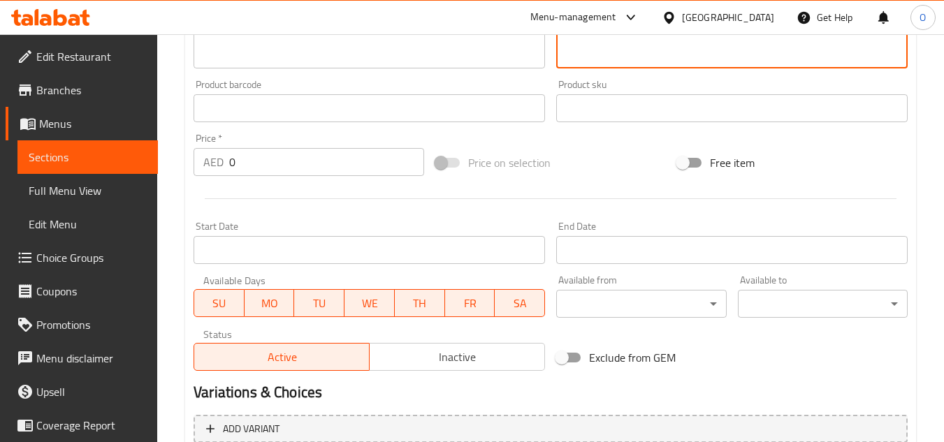
scroll to position [405, 0]
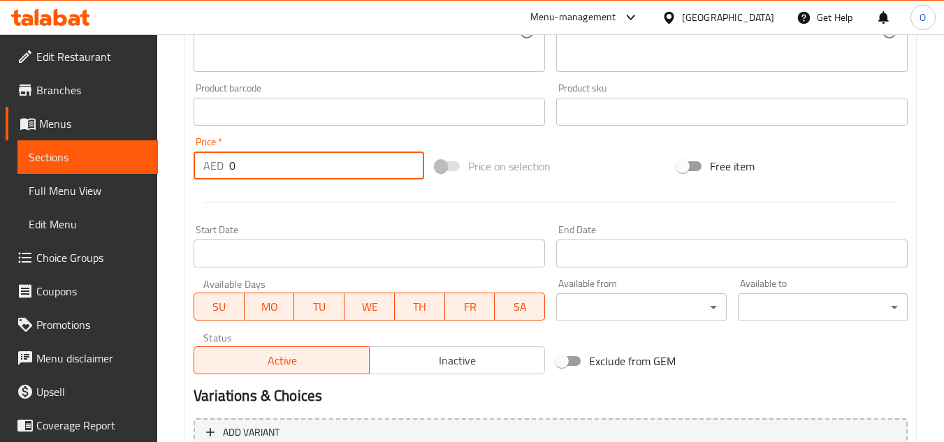
drag, startPoint x: 250, startPoint y: 168, endPoint x: 227, endPoint y: 180, distance: 25.6
click at [227, 180] on div "AED 0 Price *" at bounding box center [309, 166] width 231 height 28
paste input "21"
type input "21"
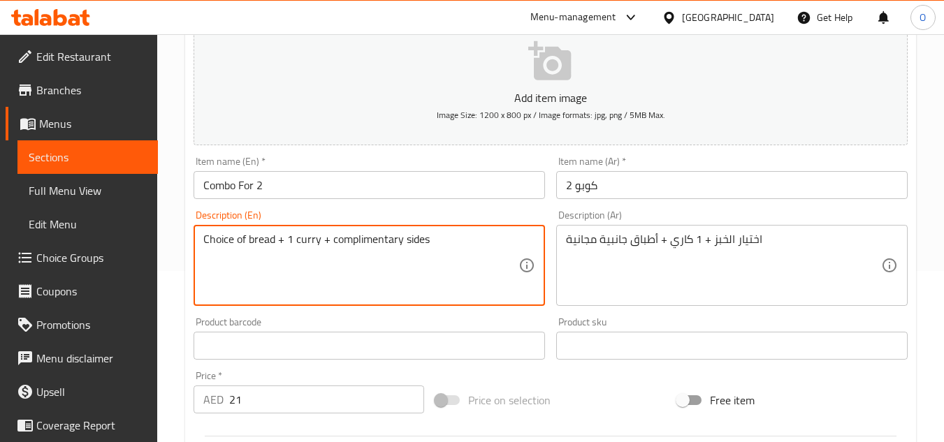
scroll to position [196, 0]
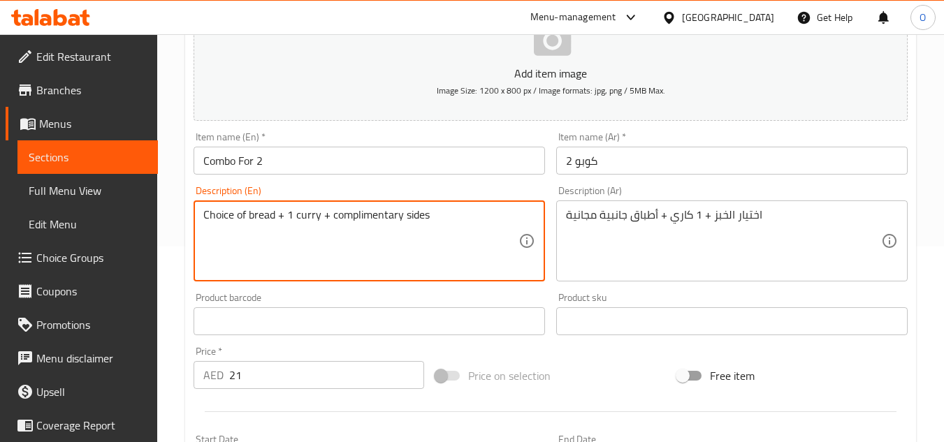
click at [248, 166] on input "Combo For 2" at bounding box center [369, 161] width 351 height 28
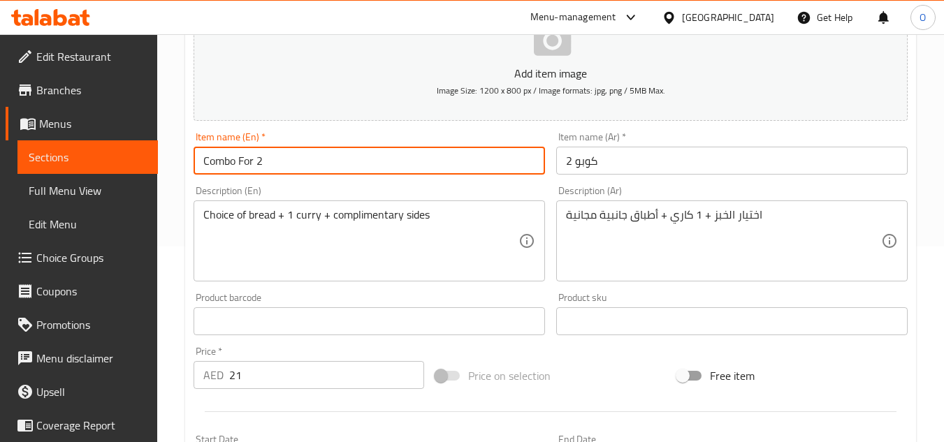
click at [248, 166] on input "Combo For 2" at bounding box center [369, 161] width 351 height 28
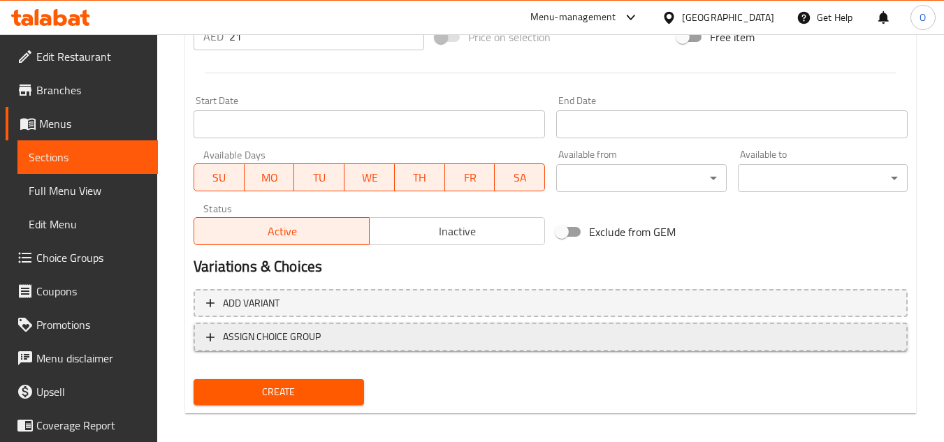
scroll to position [545, 0]
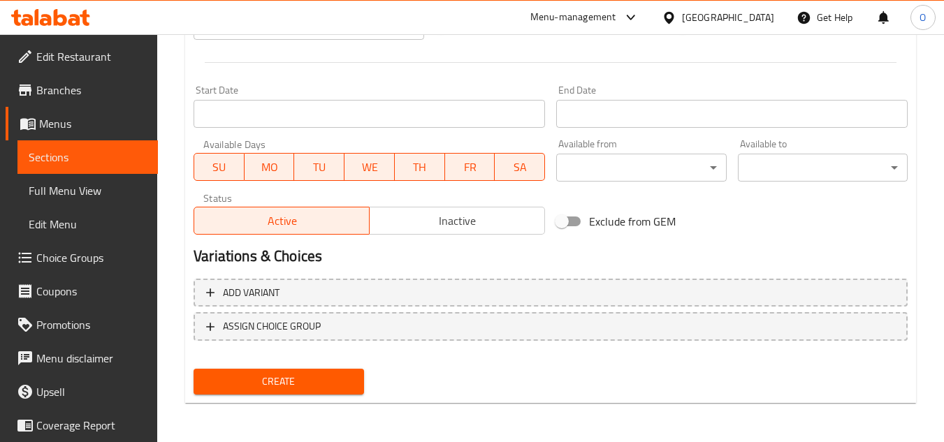
click at [264, 373] on span "Create" at bounding box center [278, 381] width 147 height 17
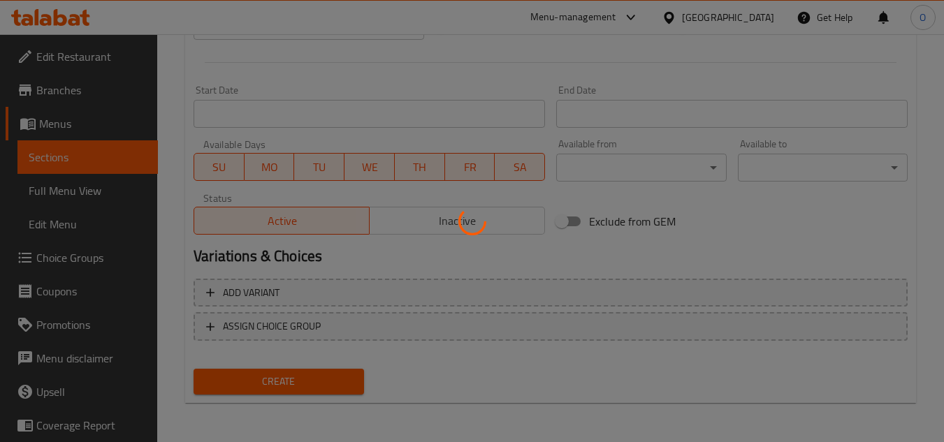
type input "0"
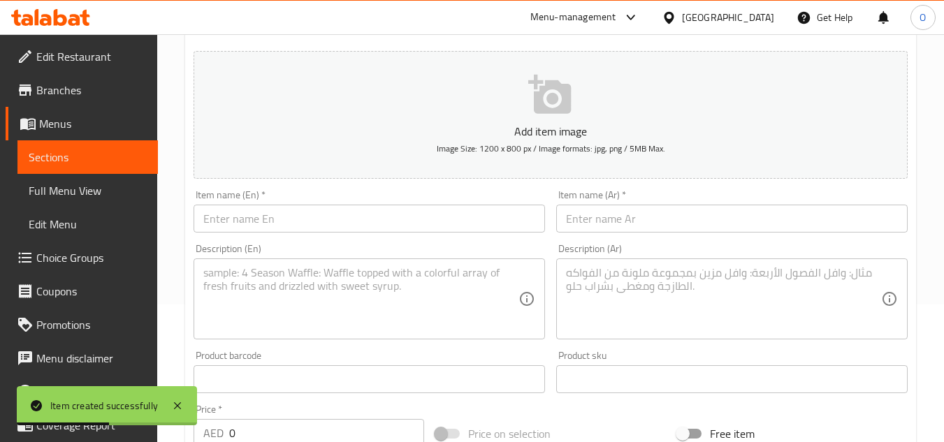
scroll to position [0, 0]
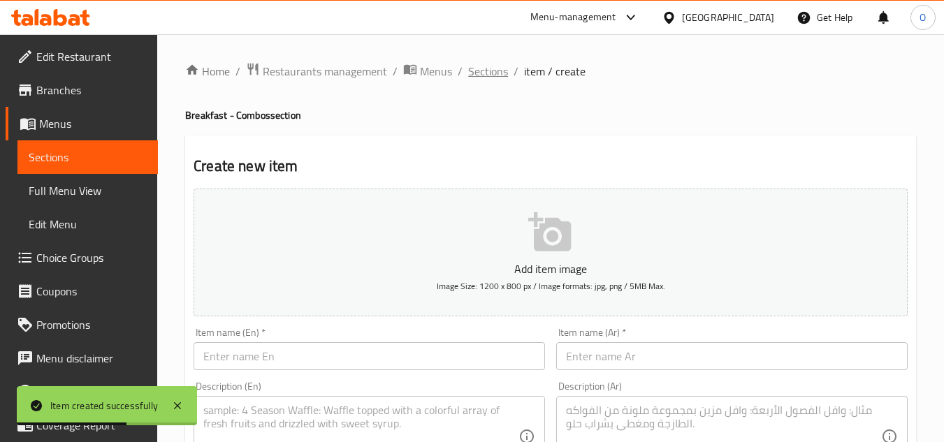
click at [505, 65] on span "Sections" at bounding box center [488, 71] width 40 height 17
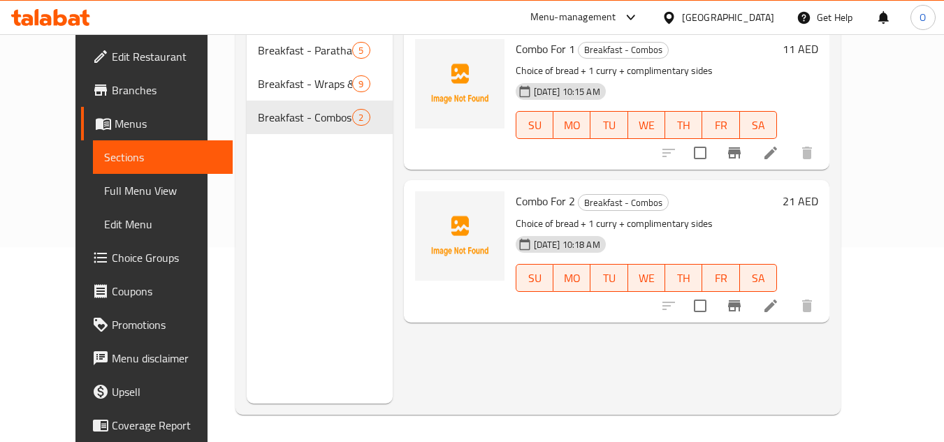
scroll to position [196, 0]
click at [630, 376] on div "Menu items Add Sort Manage items Combo For 1 Breakfast - Combos Choice of bread…" at bounding box center [611, 182] width 437 height 442
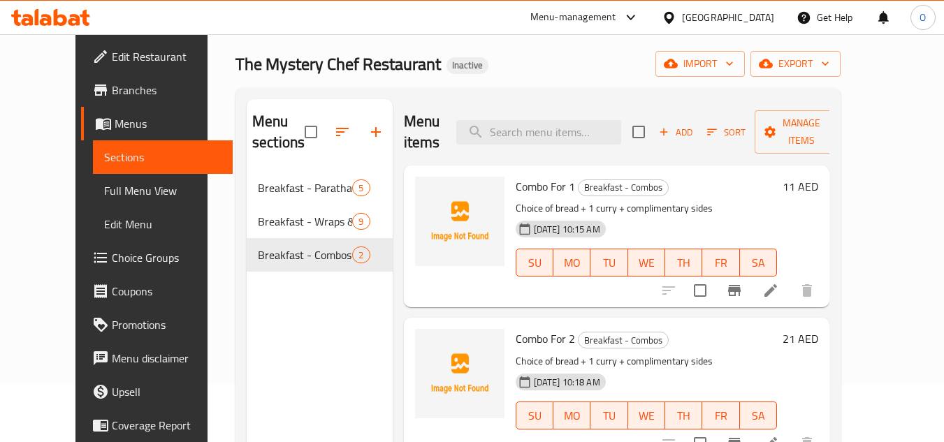
scroll to position [56, 0]
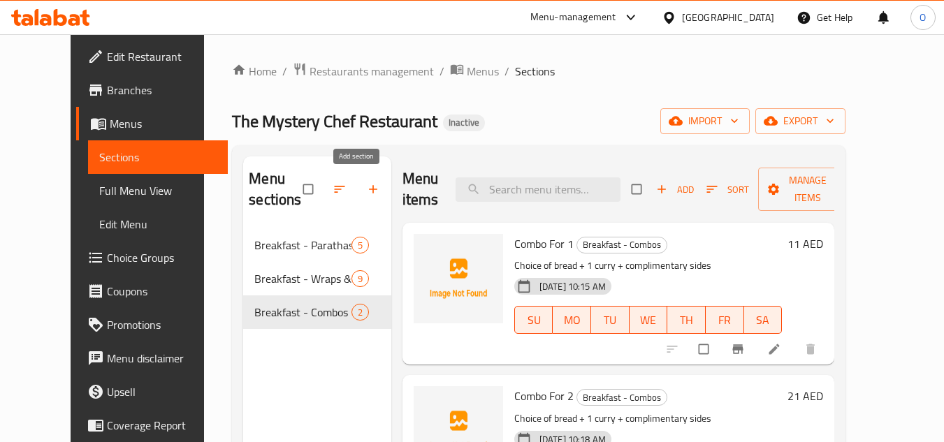
click at [369, 190] on icon "button" at bounding box center [373, 190] width 8 height 8
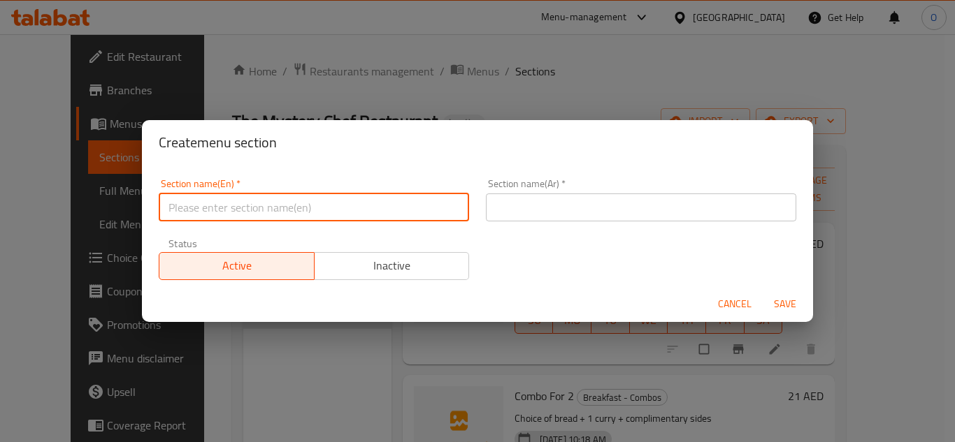
paste input "Chinese - Starters"
type input "Chinese - Starters"
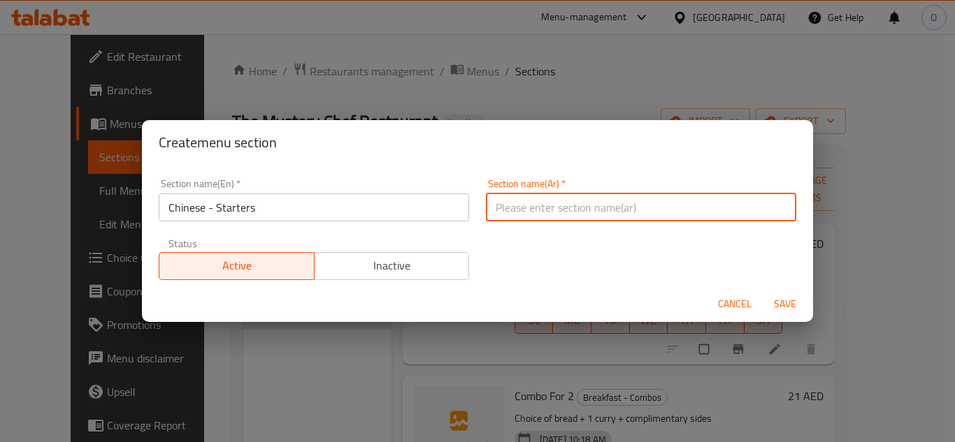
paste input "الصينية - المقبلات"
type input "الصينية - المقبلات"
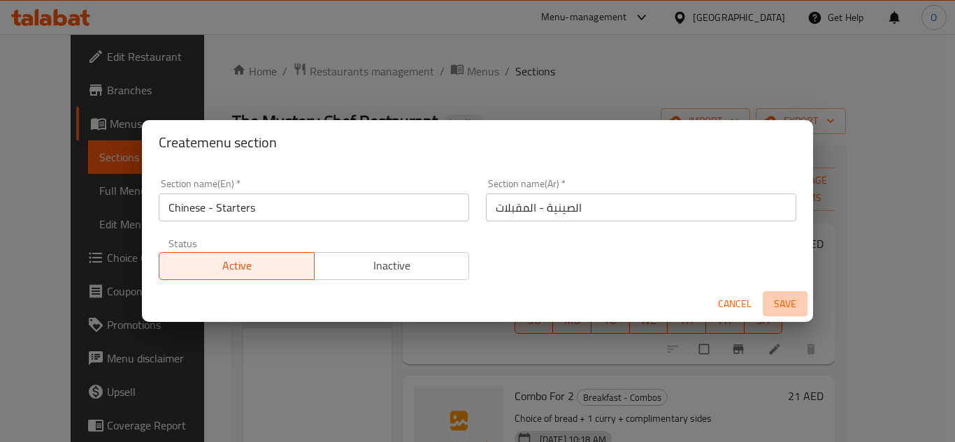
click at [781, 311] on span "Save" at bounding box center [785, 304] width 34 height 17
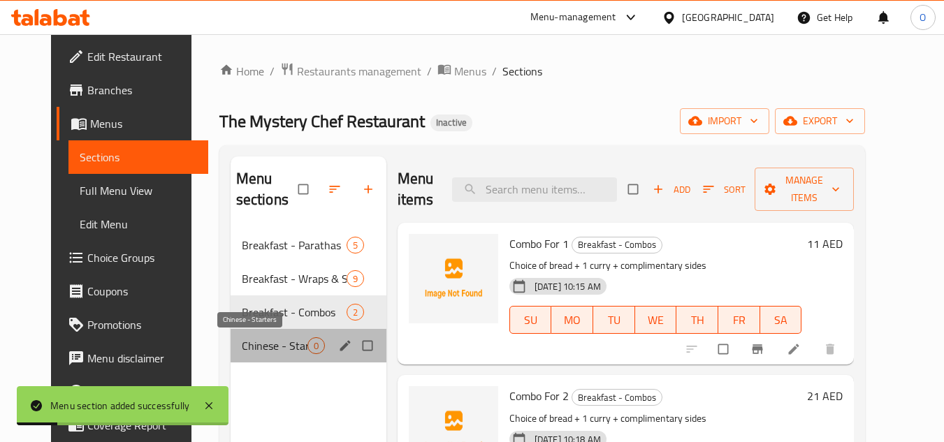
click at [271, 351] on span "Chinese - Starters" at bounding box center [275, 346] width 66 height 17
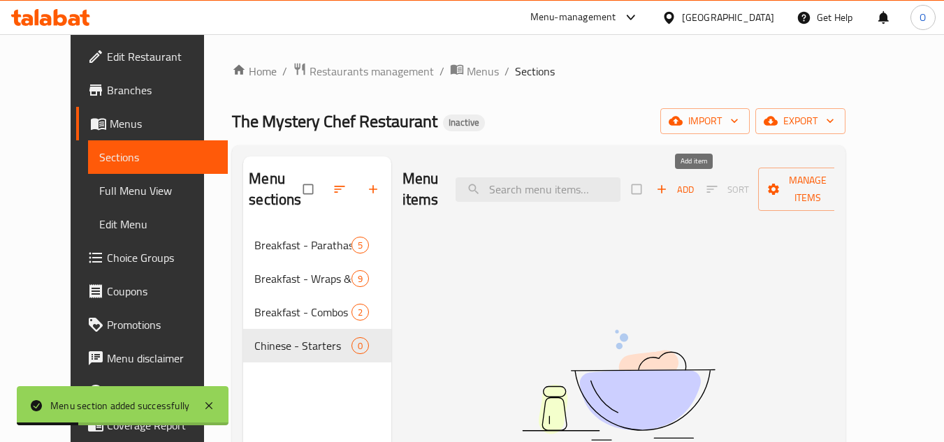
click at [694, 194] on span "Add" at bounding box center [675, 190] width 38 height 16
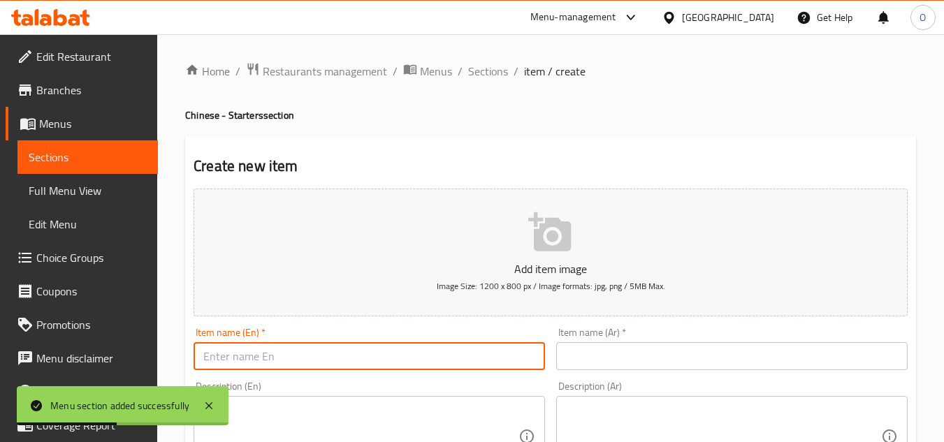
paste input "Dynamite Prawns"
type input "Dynamite Prawns"
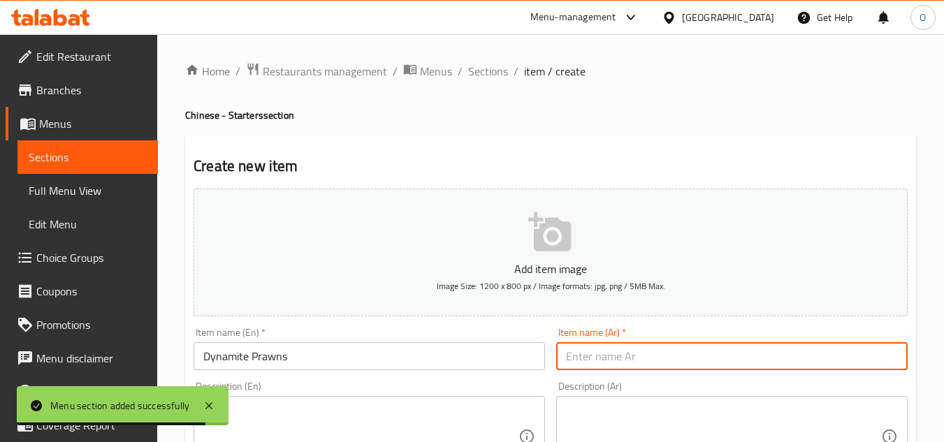
paste input "روبيان ديناميت"
type input "روبيان ديناميت"
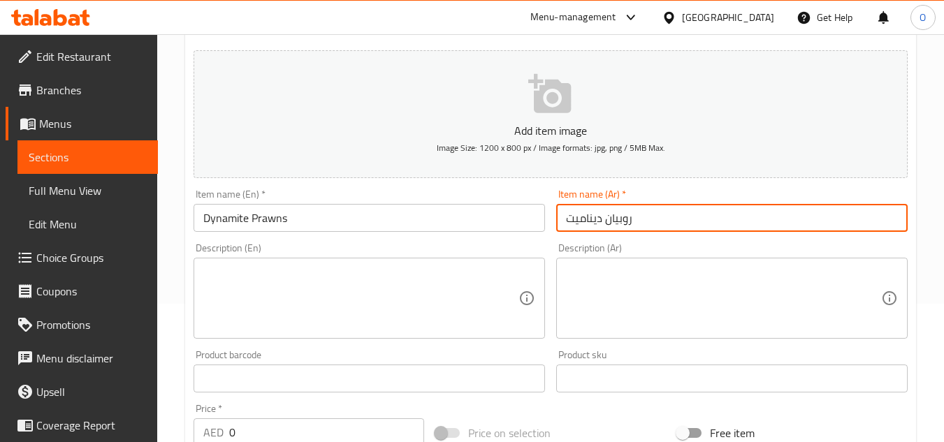
scroll to position [140, 0]
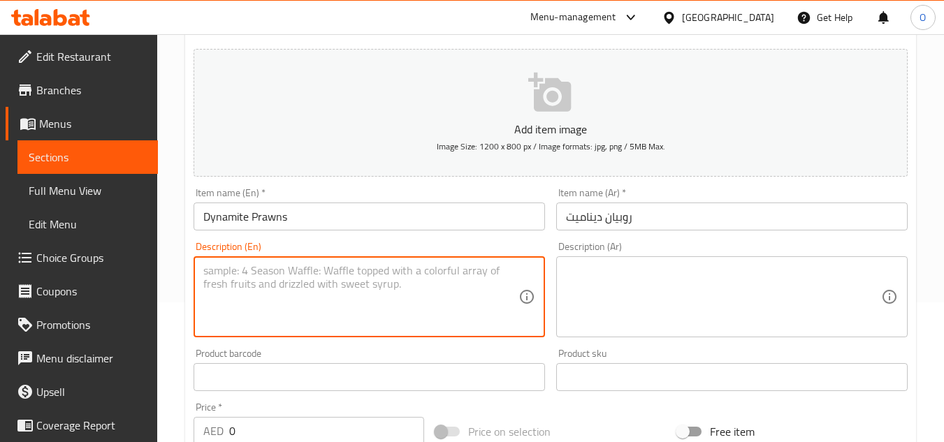
click at [271, 305] on textarea at bounding box center [360, 297] width 315 height 66
paste textarea "Crispy prawns tossed in spicy dynamite sauce"
type textarea "Crispy prawns tossed in spicy dynamite sauce"
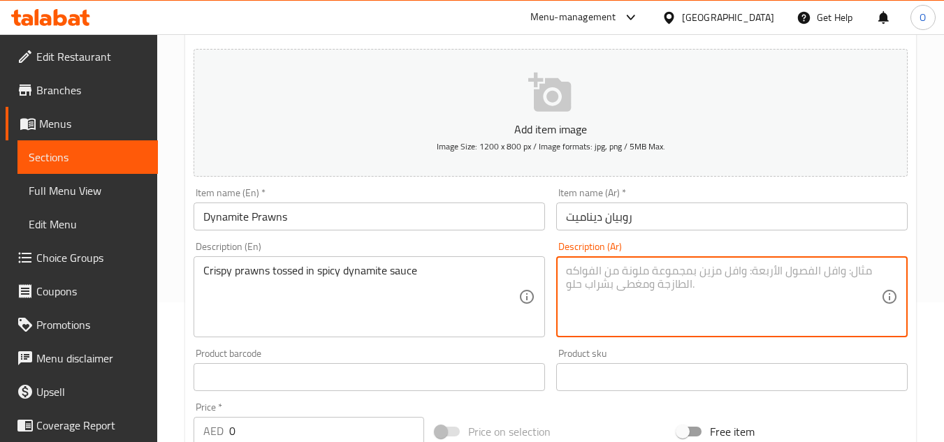
paste textarea "روبيان مقرمش ممزوج بصلصة ديناميت حارة"
type textarea "روبيان مقرمش ممزوج بصلصة ديناميت حارة"
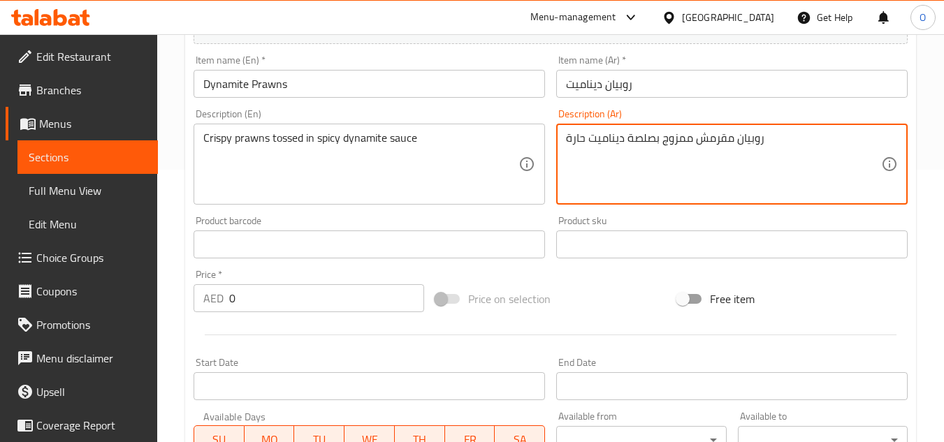
scroll to position [349, 0]
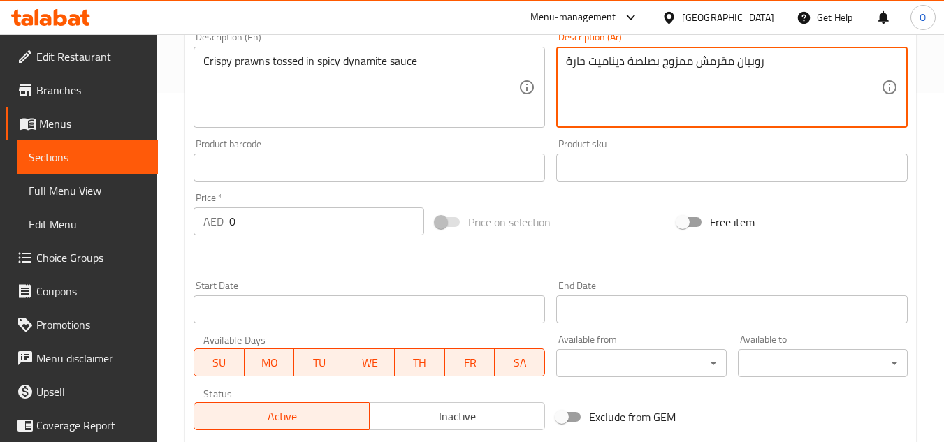
drag, startPoint x: 238, startPoint y: 222, endPoint x: 229, endPoint y: 227, distance: 10.7
click at [229, 227] on input "0" at bounding box center [326, 222] width 195 height 28
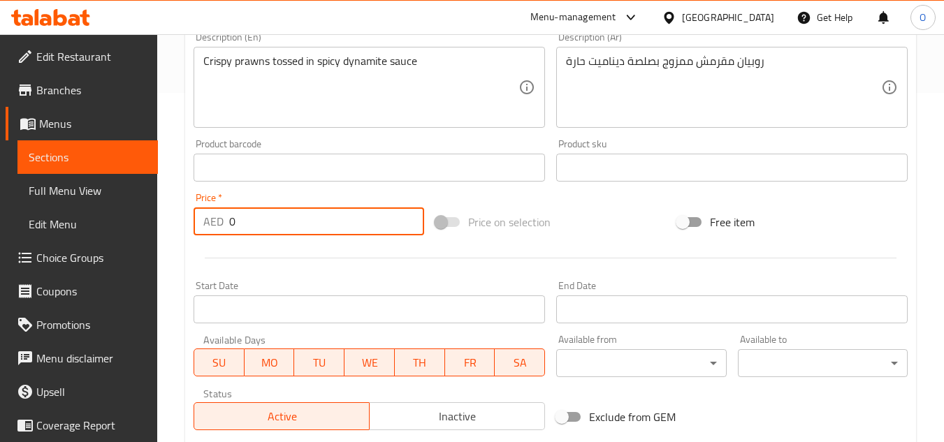
paste input "28"
type input "28"
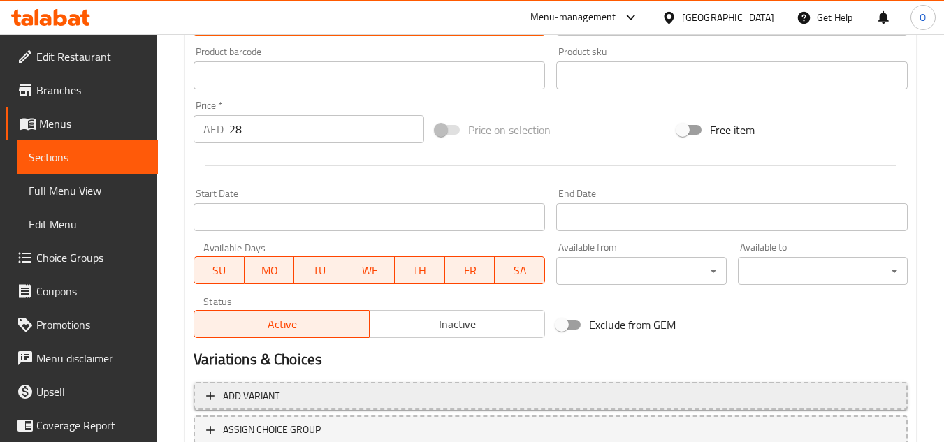
scroll to position [545, 0]
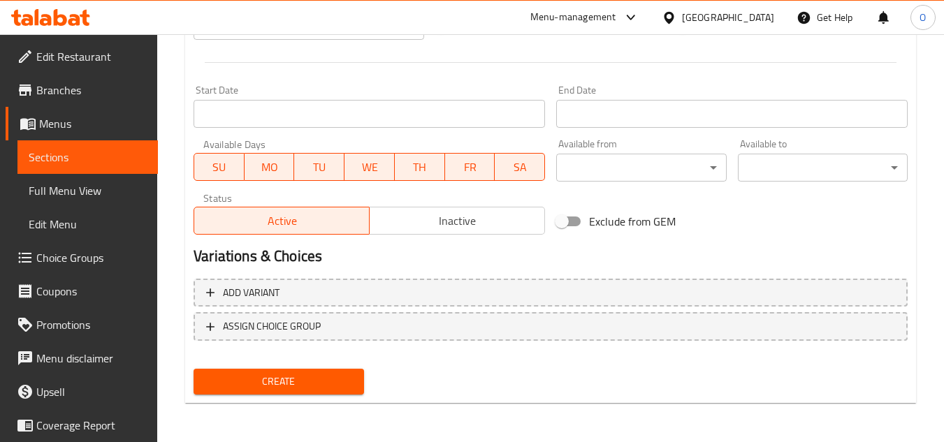
click at [267, 389] on span "Create" at bounding box center [278, 381] width 147 height 17
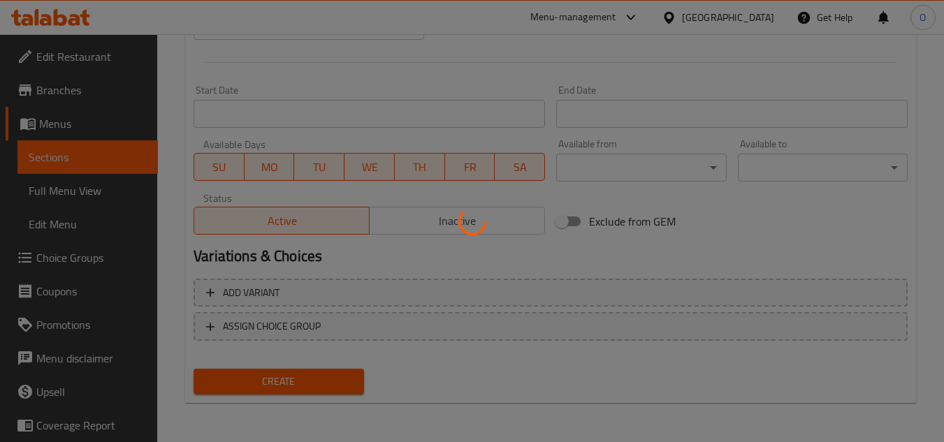
type input "0"
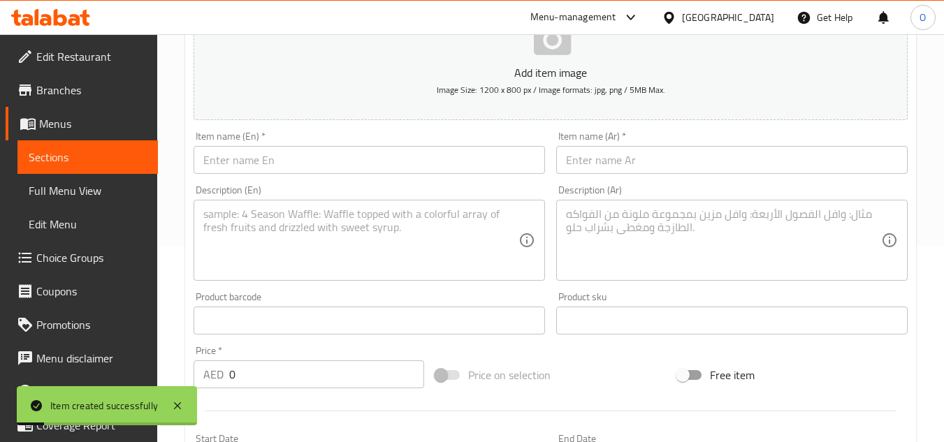
scroll to position [196, 0]
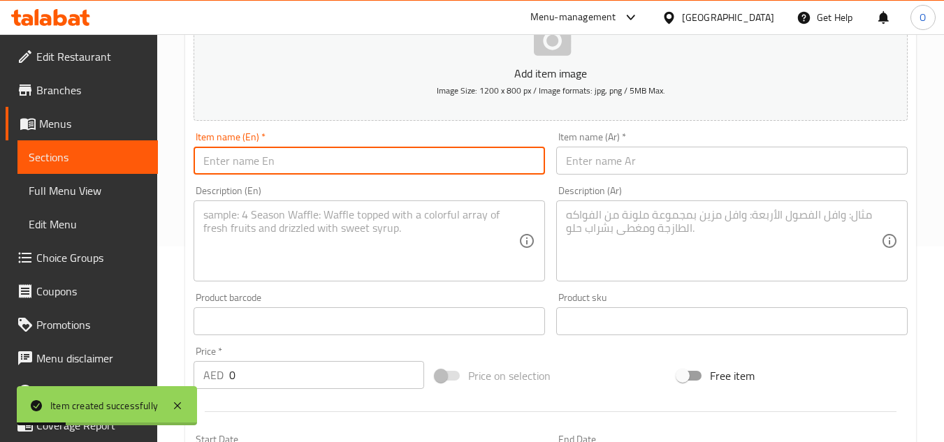
paste input "French Fries"
type input "French Fries"
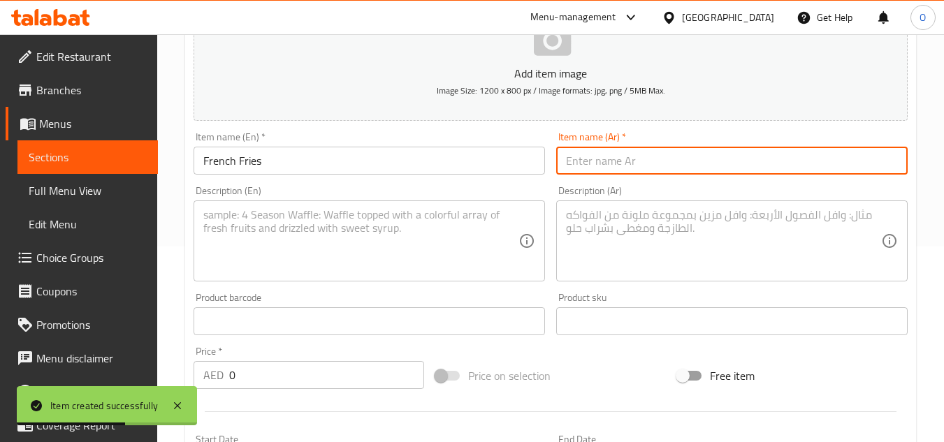
paste input "بطاطس مقلية"
type input "بطاطس مقلية"
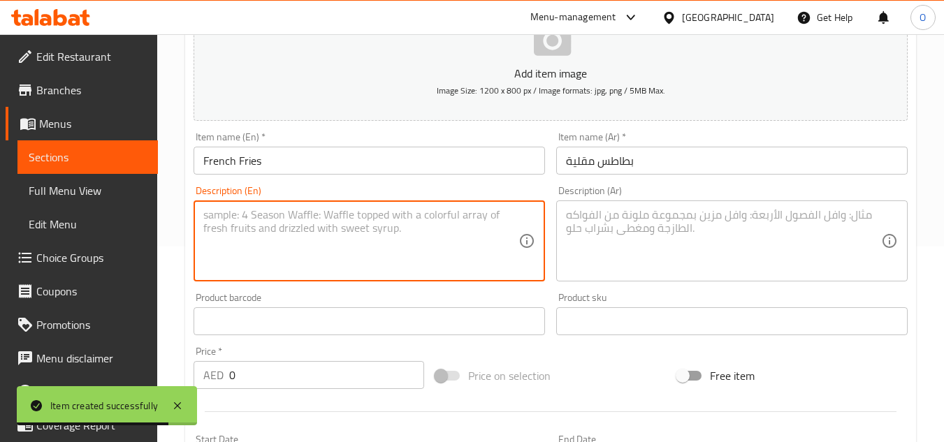
click at [305, 226] on textarea at bounding box center [360, 241] width 315 height 66
paste textarea "Crispy golden fried potato fries"
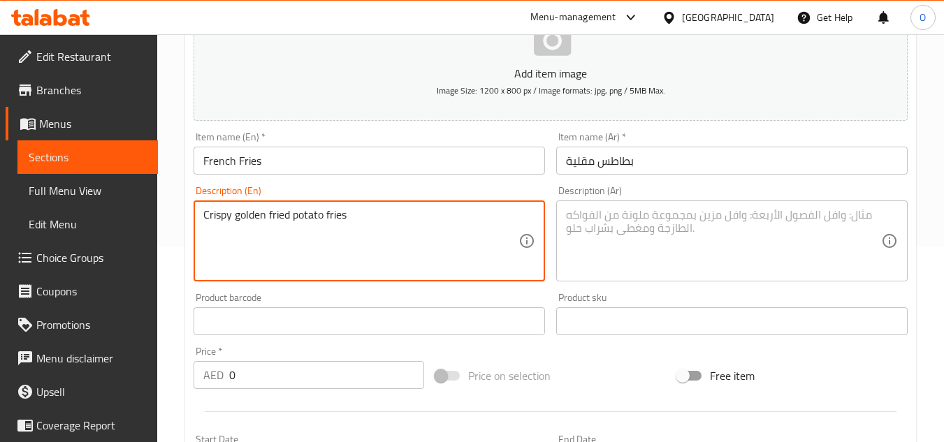
type textarea "Crispy golden fried potato fries"
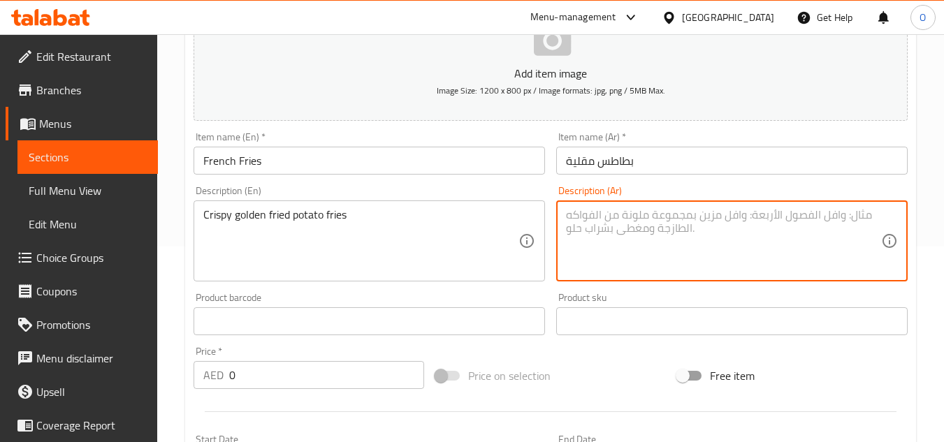
paste textarea "بطاطس مقلية مقرمشة ذهبية اللون"
type textarea "بطاطس مقلية مقرمشة ذهبية اللون"
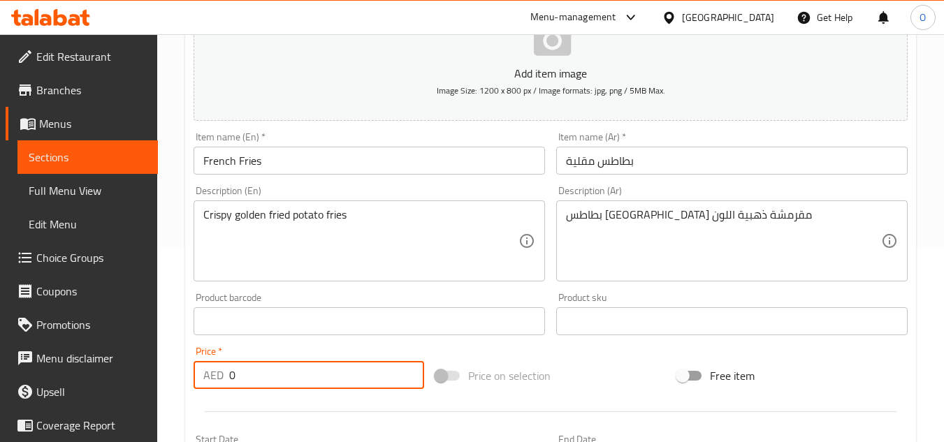
click at [225, 376] on div "AED 0 Price *" at bounding box center [309, 375] width 231 height 28
paste input "1"
type input "10"
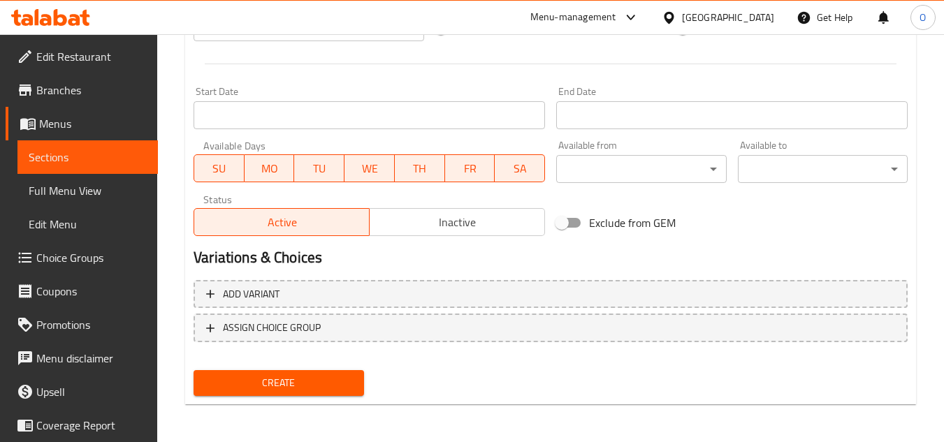
scroll to position [545, 0]
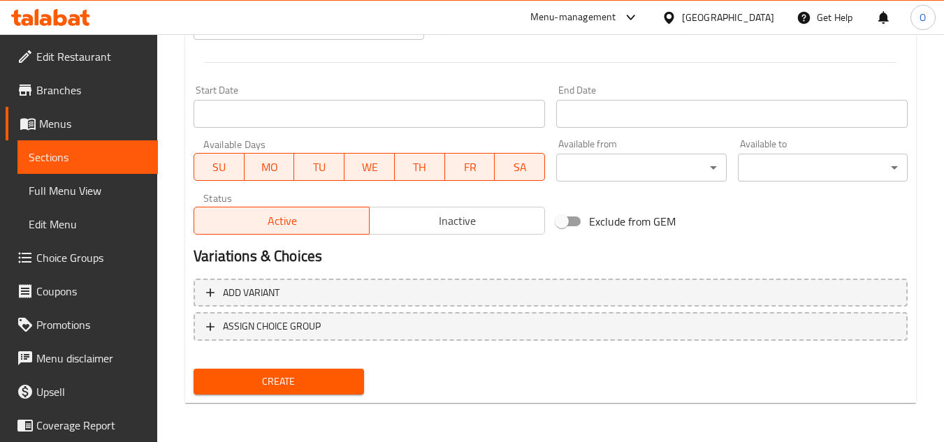
click at [256, 382] on span "Create" at bounding box center [278, 381] width 147 height 17
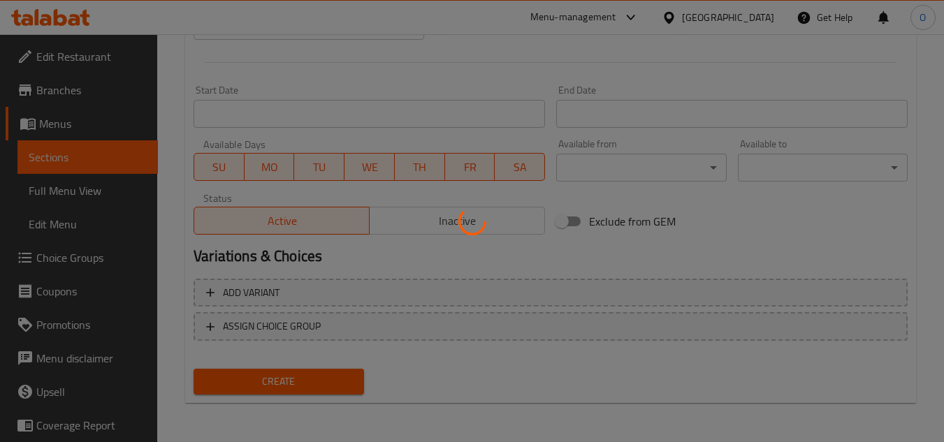
type input "0"
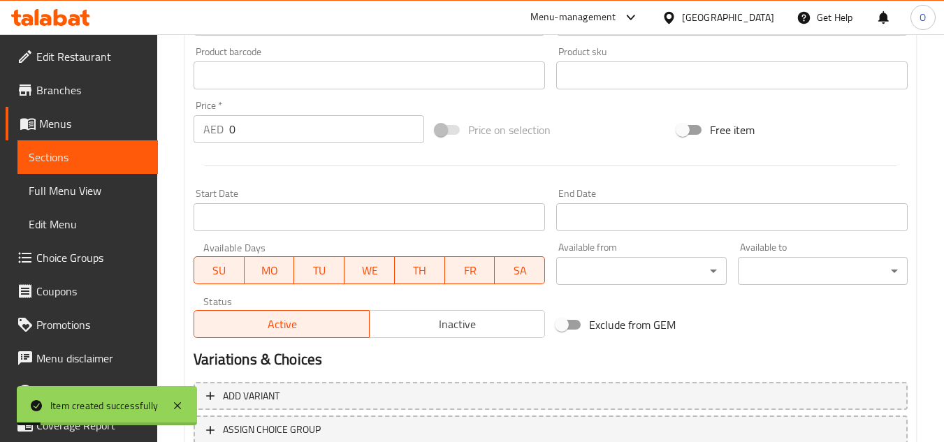
scroll to position [266, 0]
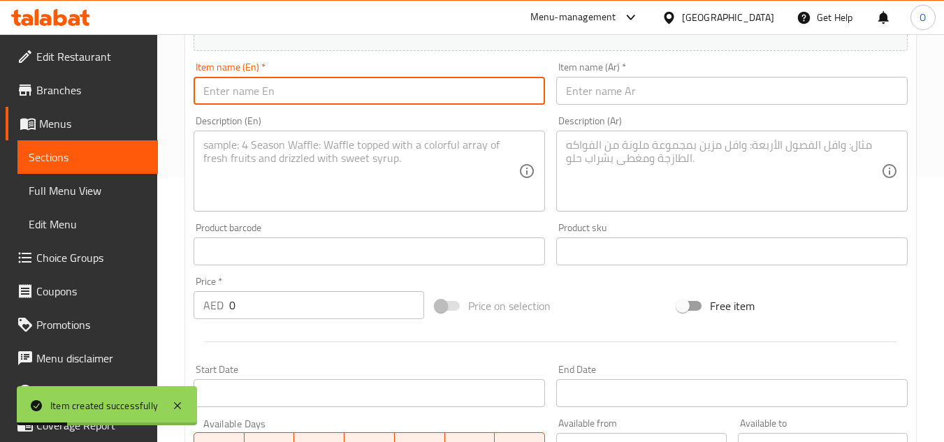
paste input "Chicken Lollipop"
type input "Chicken Lollipop"
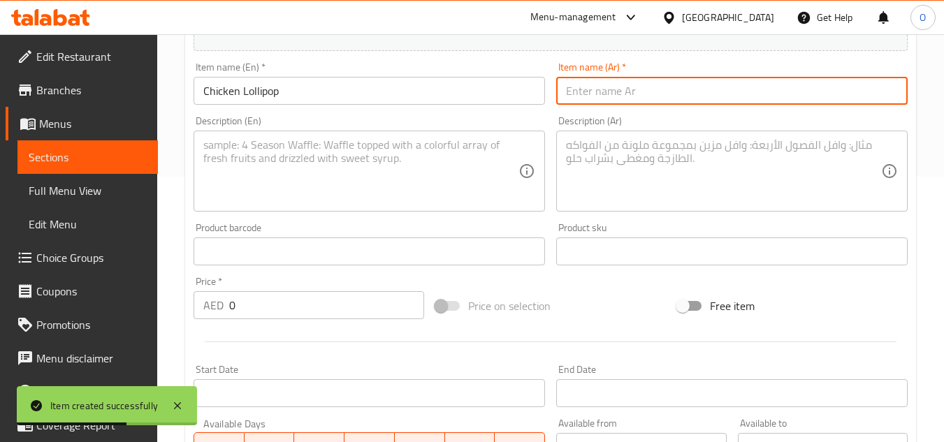
paste input "مصاصة دجاج"
type input "مصاصة دجاج"
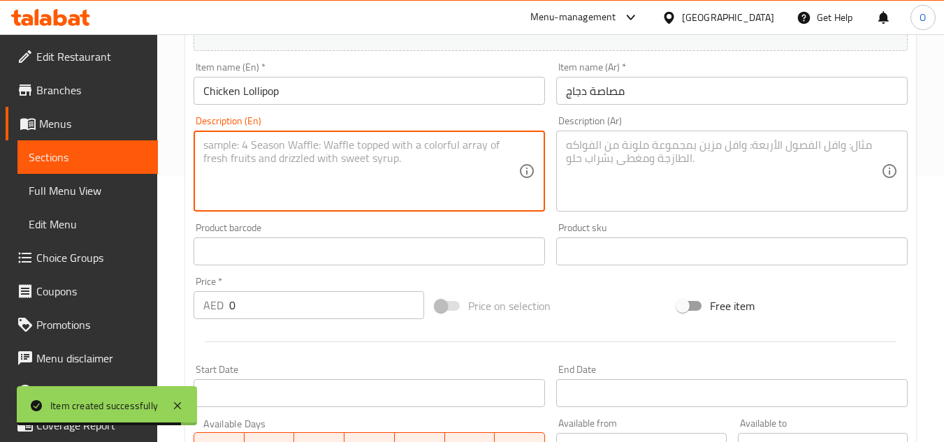
paste textarea "Fried chicken wings with spices"
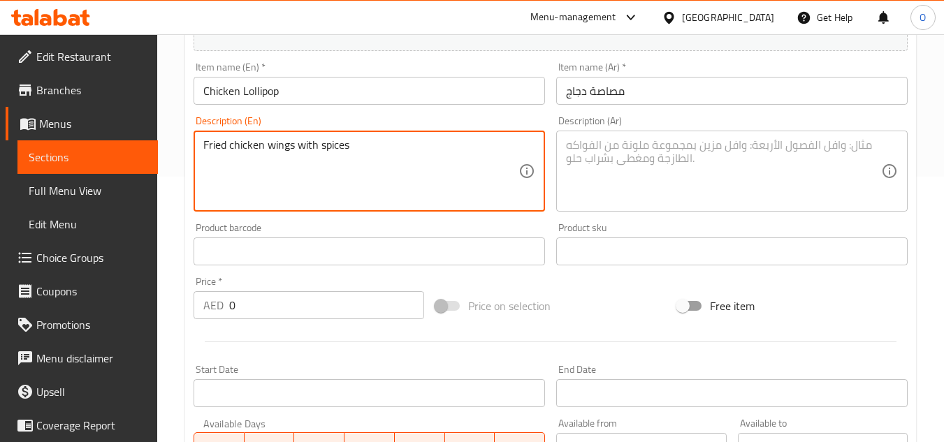
type textarea "Fried chicken wings with spices"
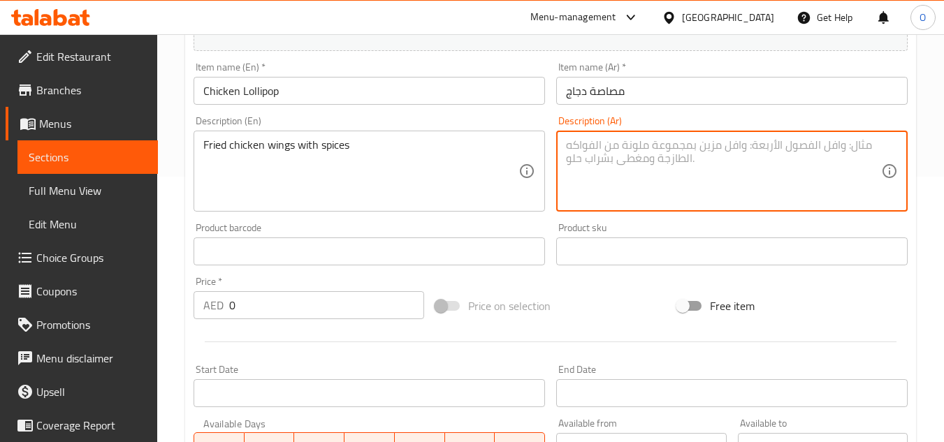
paste textarea "أجنحة دجاج مقلية مع التوابل"
type textarea "أجنحة دجاج مقلية مع التوابل"
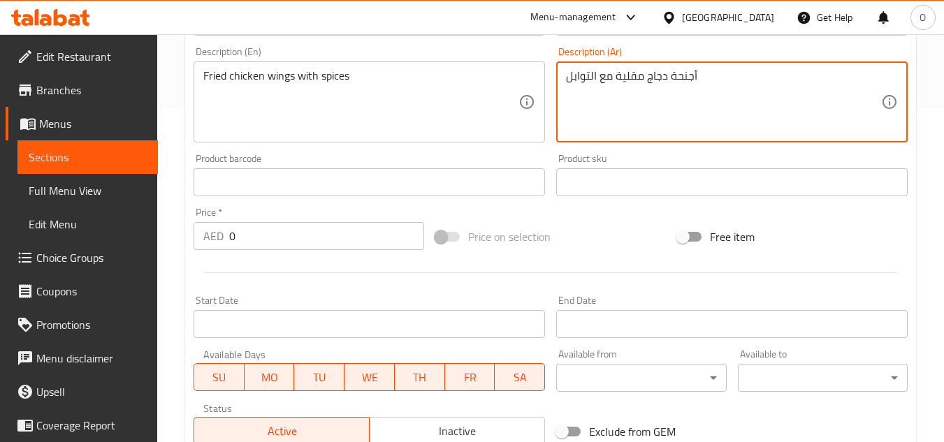
scroll to position [335, 0]
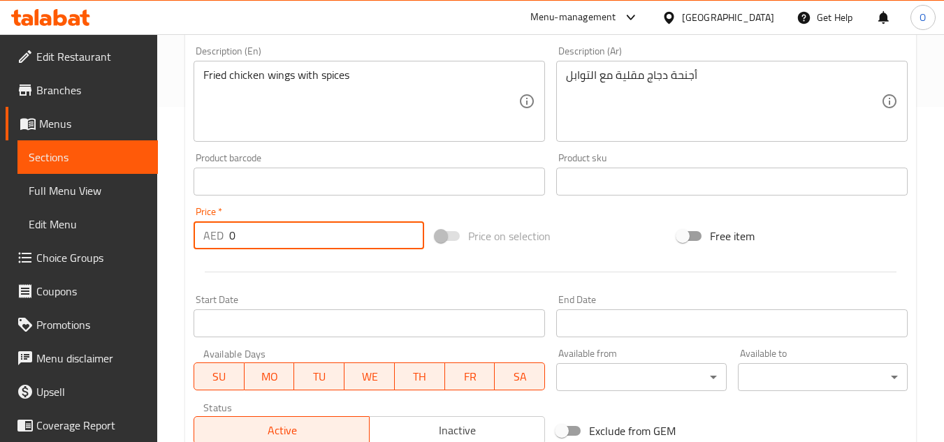
drag, startPoint x: 254, startPoint y: 233, endPoint x: 229, endPoint y: 239, distance: 25.1
click at [229, 239] on input "0" at bounding box center [326, 236] width 195 height 28
paste input "22"
type input "22"
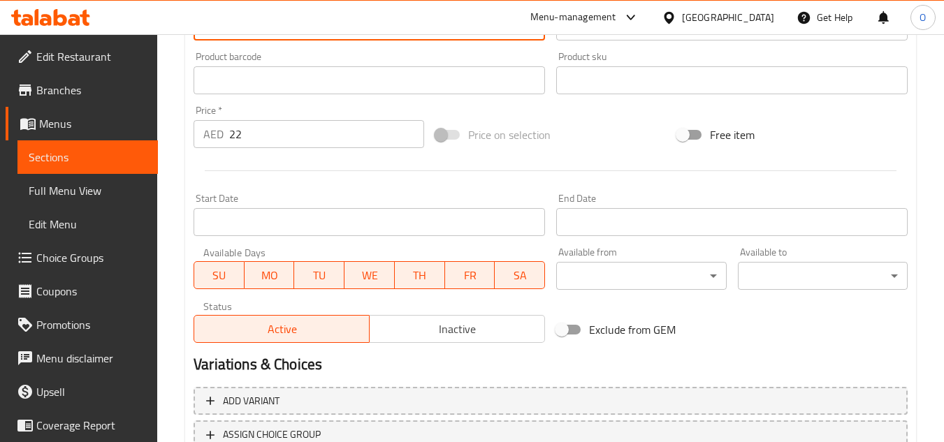
scroll to position [545, 0]
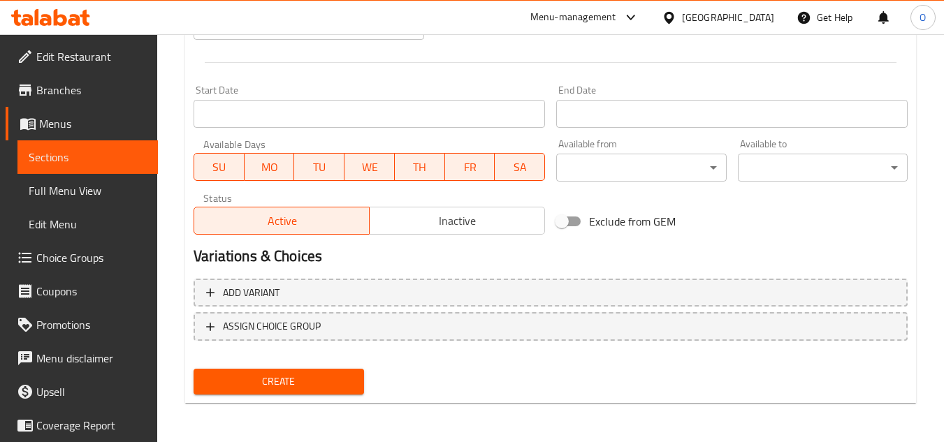
click at [302, 390] on span "Create" at bounding box center [278, 381] width 147 height 17
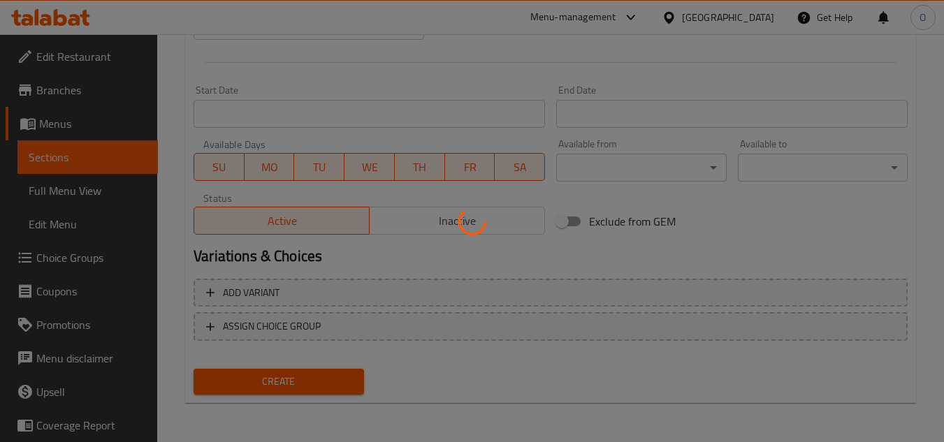
type input "0"
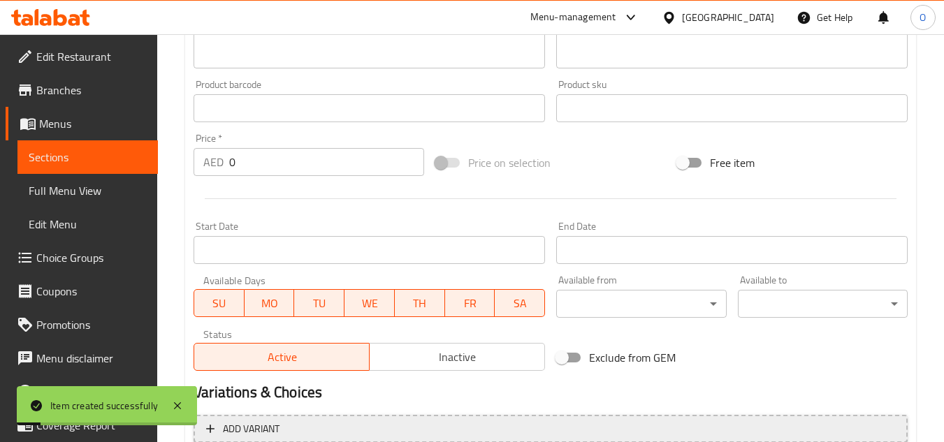
scroll to position [196, 0]
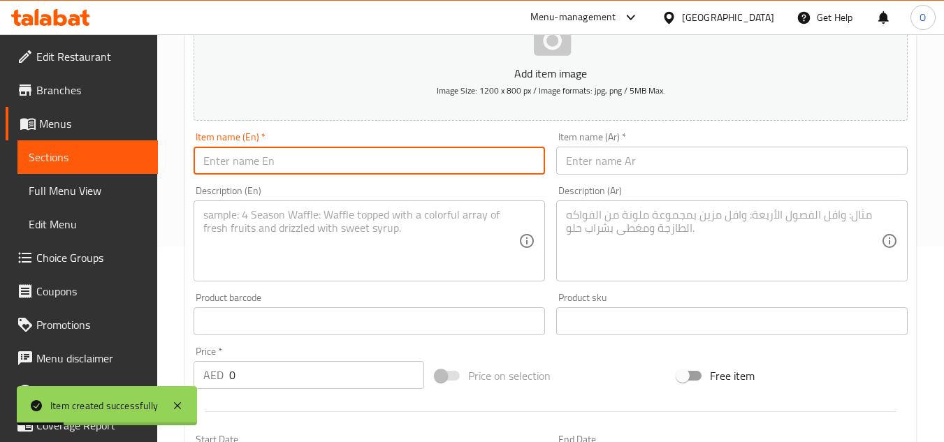
paste input "Chicken Nuggets"
type input "Chicken Nuggets"
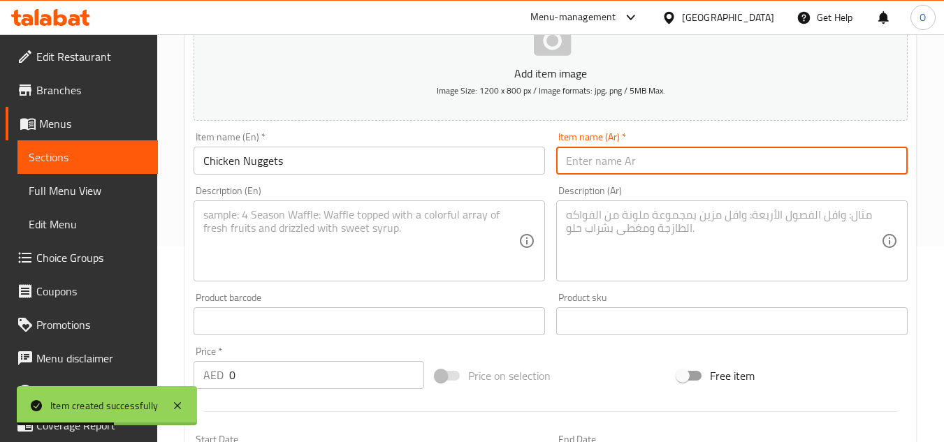
paste input "قطع دجاج ناجتس"
type input "قطع دجاج ناجتس"
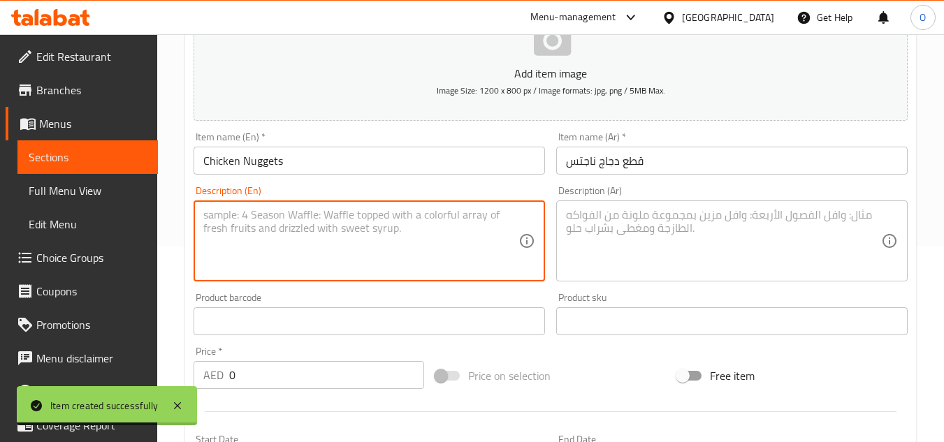
paste textarea "Battered and fried chicken nuggets"
type textarea "Battered and fried chicken nuggets"
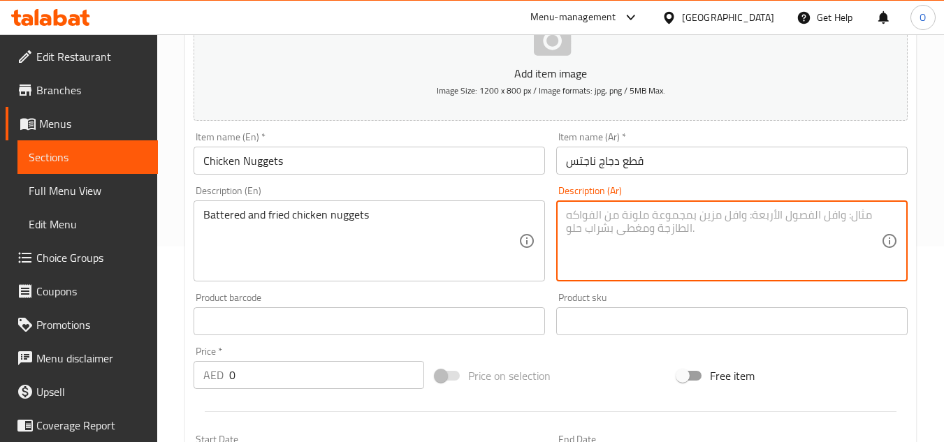
paste textarea "قطع دجاج مقلية ومغطاة بالبقسماط"
click at [717, 220] on textarea "قطع دجاج مقلية ومغطاة بالبقسماط" at bounding box center [723, 241] width 315 height 66
type textarea "ناجتس دجاج مقلية ومغطاة بالبقسماط"
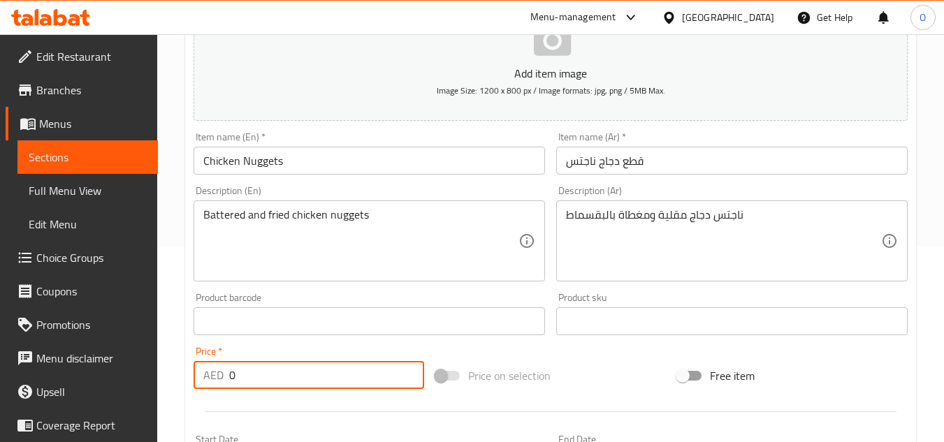
drag, startPoint x: 245, startPoint y: 376, endPoint x: 222, endPoint y: 379, distance: 23.3
click at [222, 379] on div "AED 0 Price *" at bounding box center [309, 375] width 231 height 28
paste input "15"
type input "15"
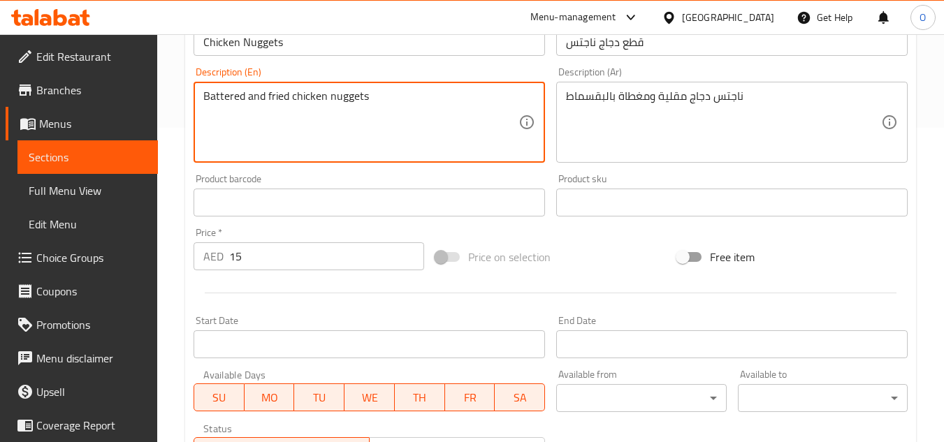
scroll to position [545, 0]
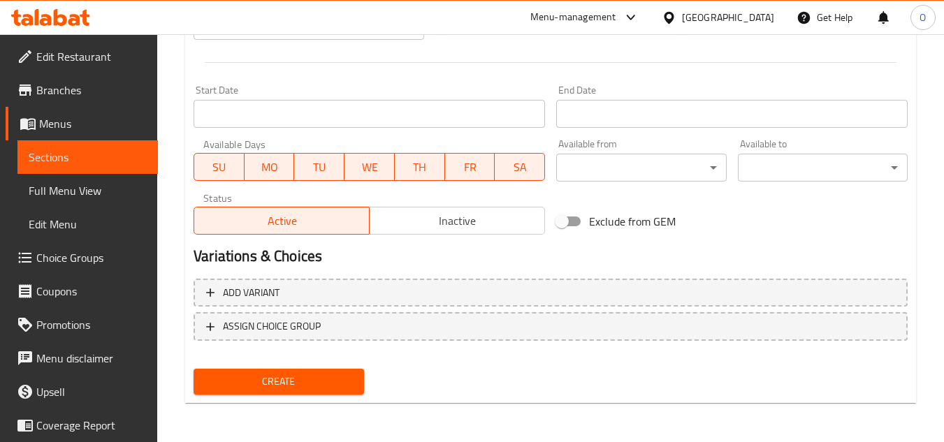
click at [280, 383] on span "Create" at bounding box center [278, 381] width 147 height 17
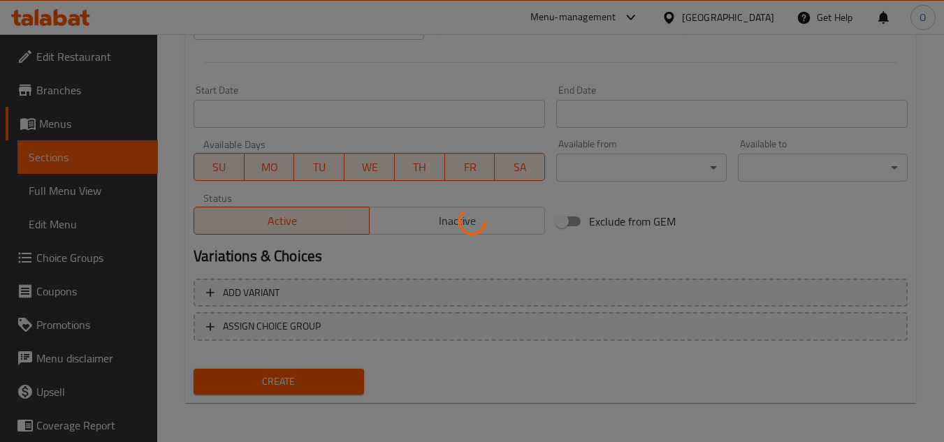
type input "0"
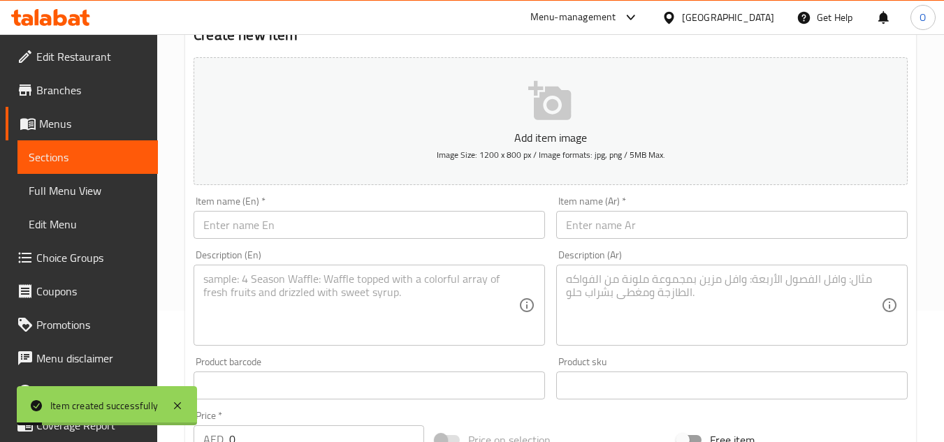
scroll to position [126, 0]
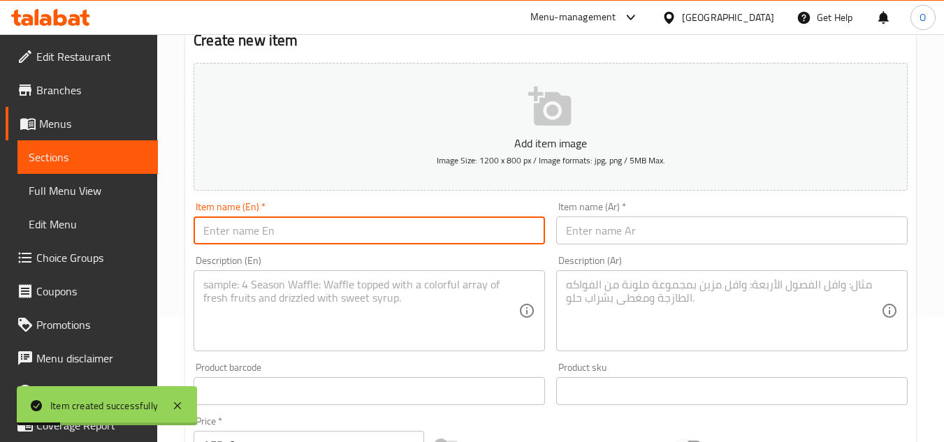
paste input "Spring Roll Veg"
type input "Spring Roll Veg"
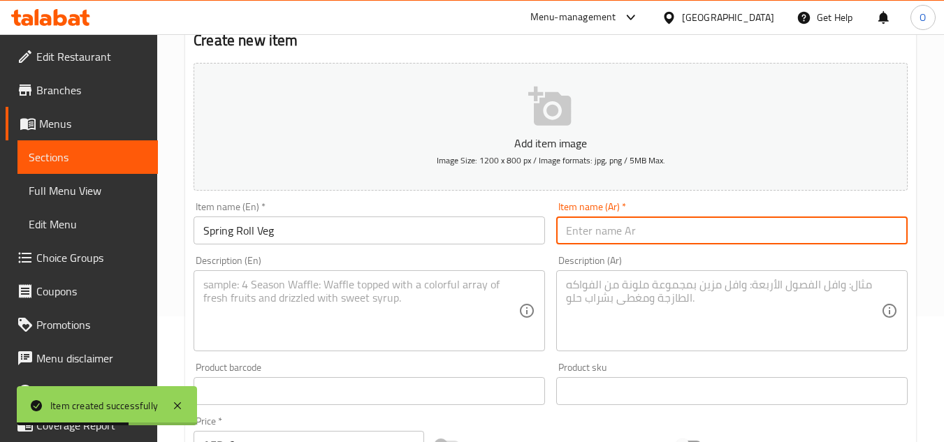
paste input "لفائف الربيع النباتية"
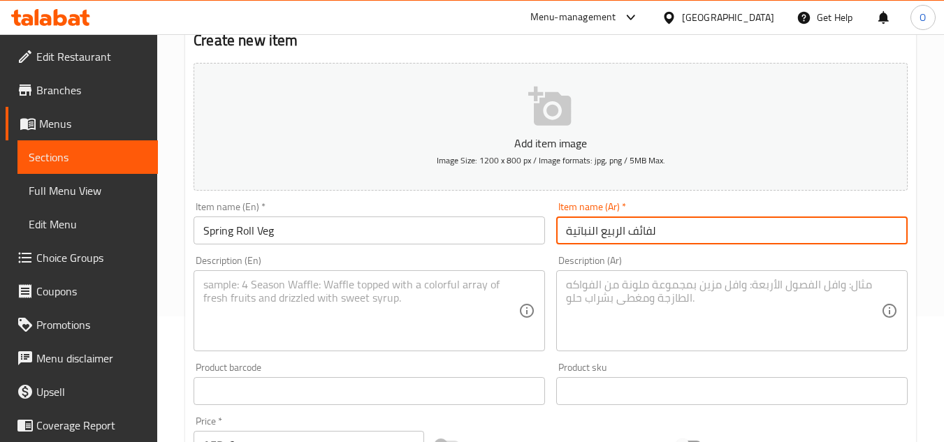
click at [645, 226] on input "لفائف الربيع النباتية" at bounding box center [731, 231] width 351 height 28
type input "اسبرينج رول خضار"
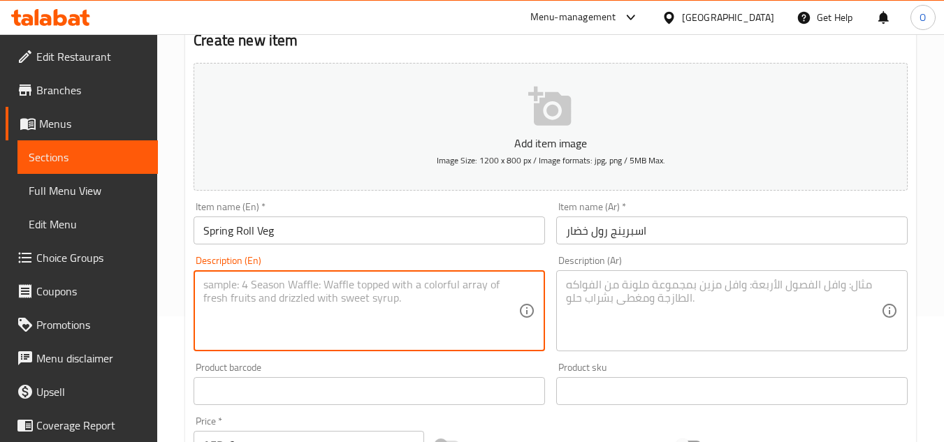
paste textarea "Crispy rolls stuffed with vegetables"
type textarea "Crispy rolls stuffed with vegetables"
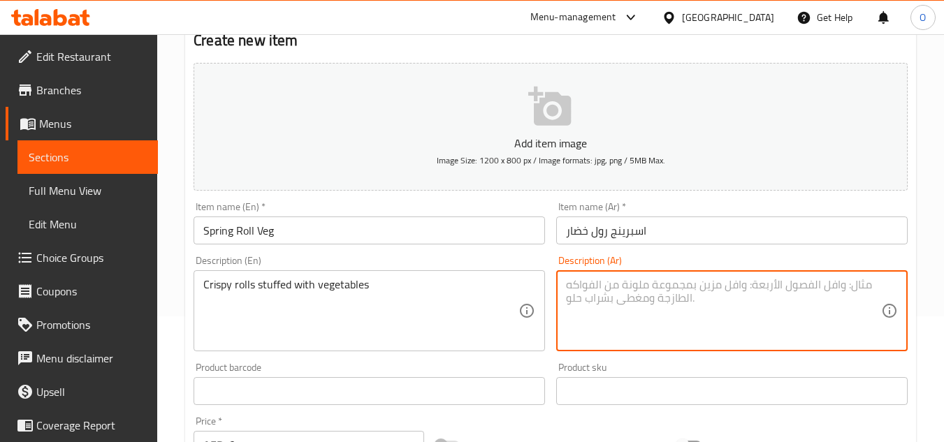
click at [618, 317] on textarea at bounding box center [723, 311] width 315 height 66
paste textarea "لفائف مقرمشة محشوة بالخضروات"
click at [604, 231] on input "اسبرينج رول خضار" at bounding box center [731, 231] width 351 height 28
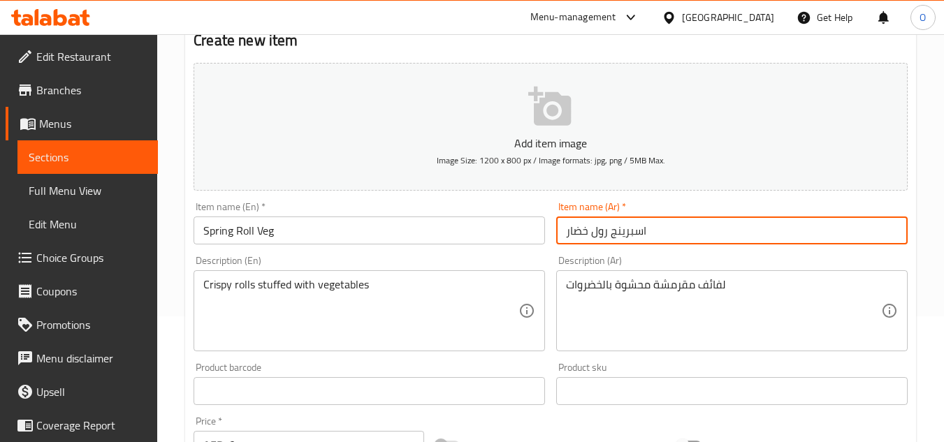
click at [604, 231] on input "اسبرينج رول خضار" at bounding box center [731, 231] width 351 height 28
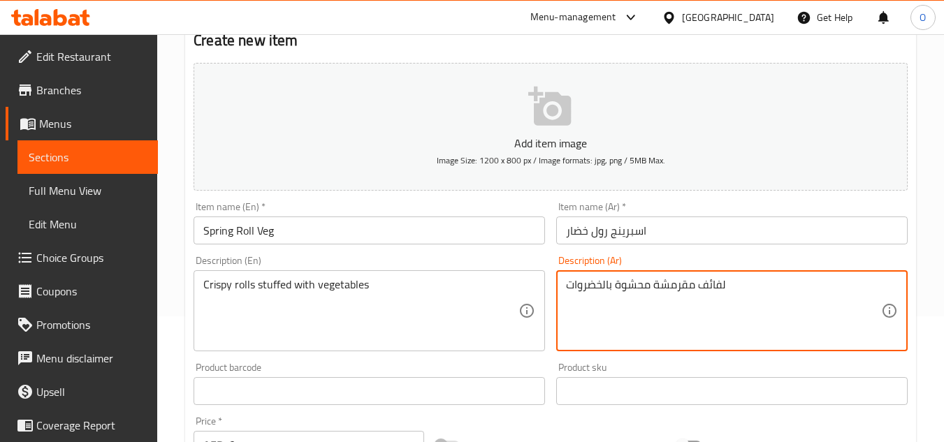
click at [712, 285] on textarea "لفائف مقرمشة محشوة بالخضروات" at bounding box center [723, 311] width 315 height 66
paste textarea "رول"
type textarea "رول مقرمشة محشوة بالخضروات"
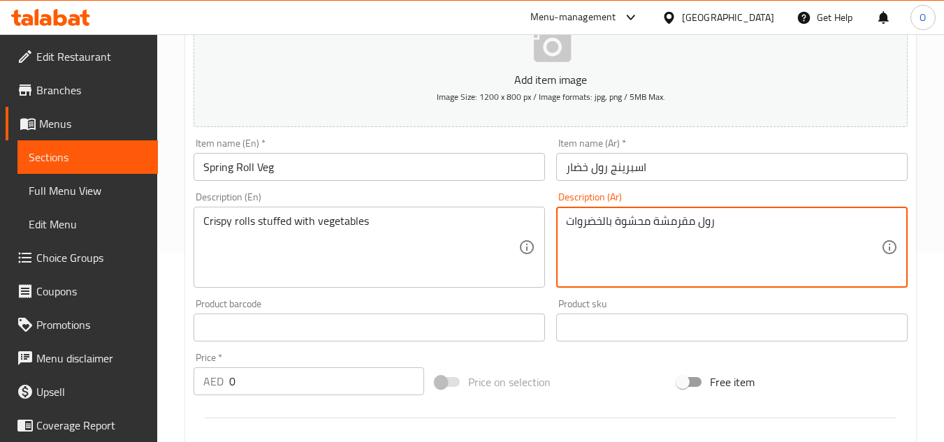
scroll to position [266, 0]
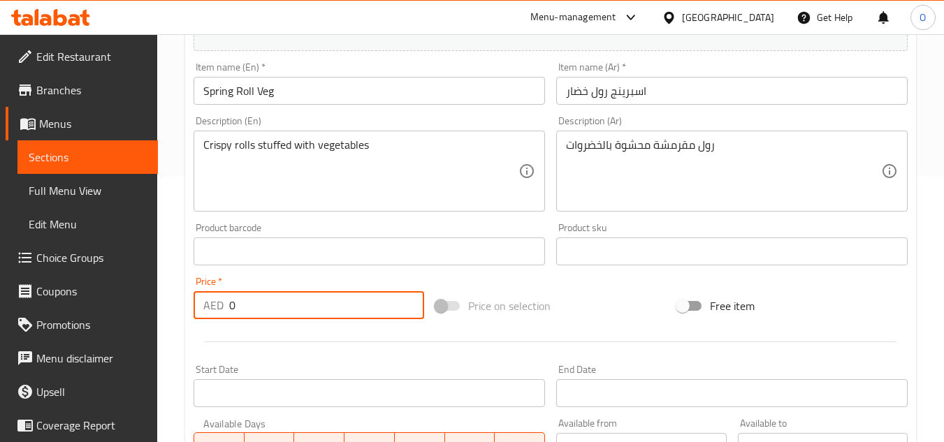
drag, startPoint x: 239, startPoint y: 314, endPoint x: 229, endPoint y: 303, distance: 14.8
click at [202, 301] on div "AED 0 Price *" at bounding box center [309, 305] width 231 height 28
paste input "12"
type input "12"
click at [226, 335] on div at bounding box center [550, 342] width 725 height 34
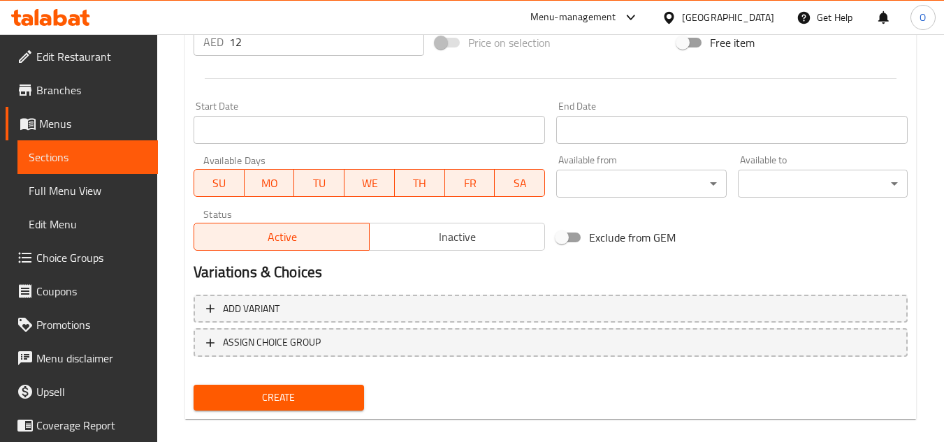
scroll to position [545, 0]
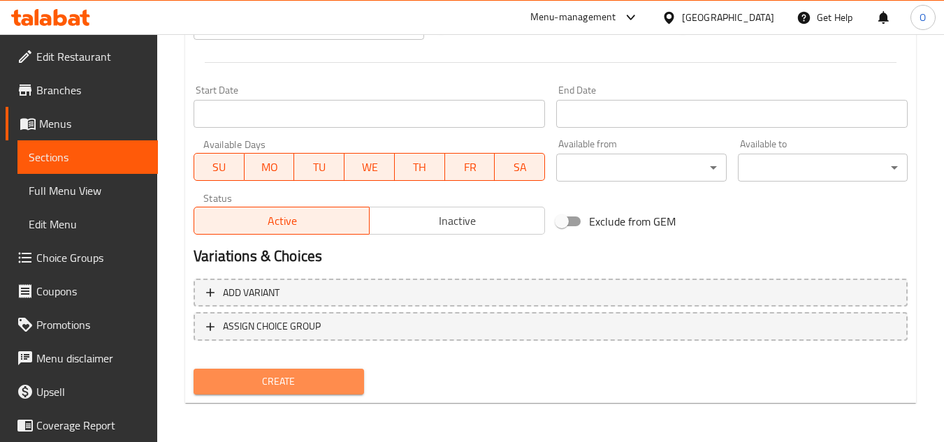
click at [239, 386] on span "Create" at bounding box center [278, 381] width 147 height 17
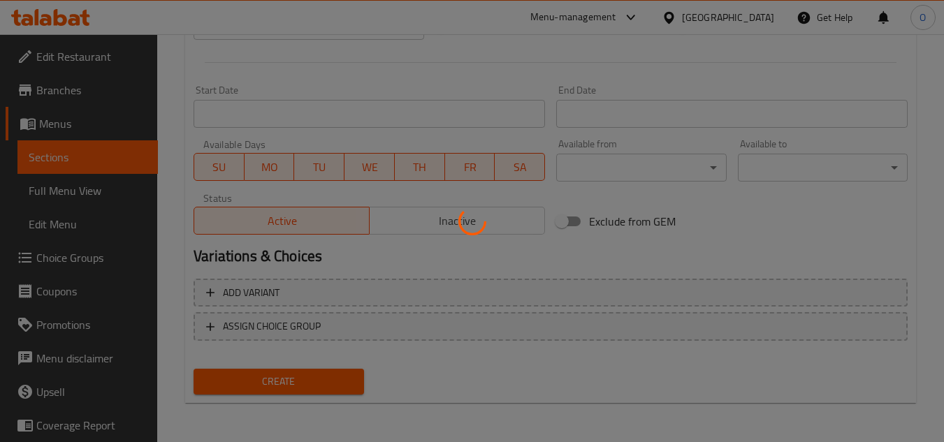
type input "0"
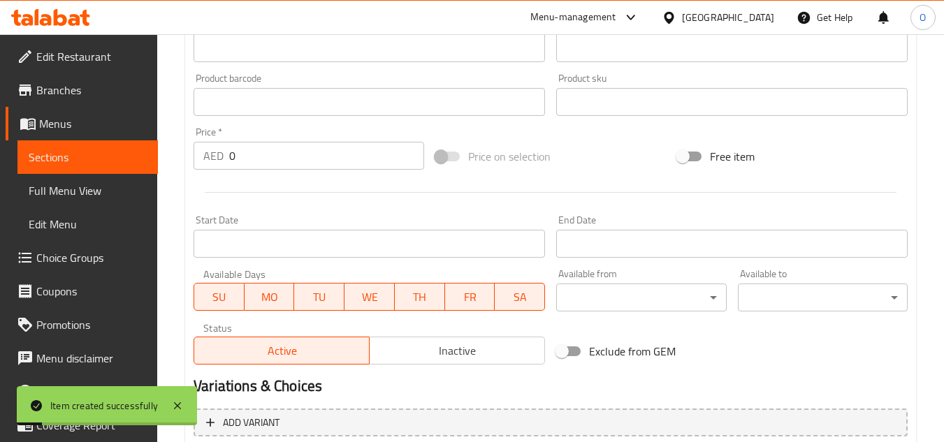
scroll to position [196, 0]
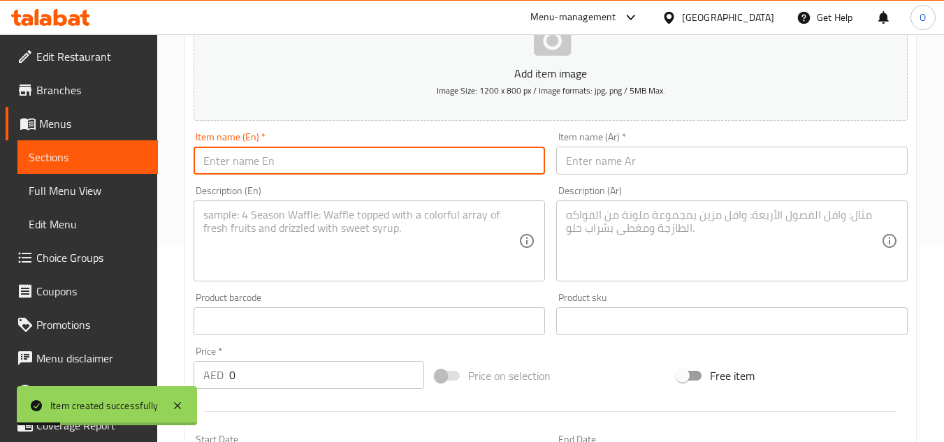
drag, startPoint x: 310, startPoint y: 141, endPoint x: 261, endPoint y: 159, distance: 51.9
click at [261, 159] on input "text" at bounding box center [369, 161] width 351 height 28
paste input "Spring Roll Chicken"
type input "Spring Roll Chicken"
click at [666, 168] on input "text" at bounding box center [731, 161] width 351 height 28
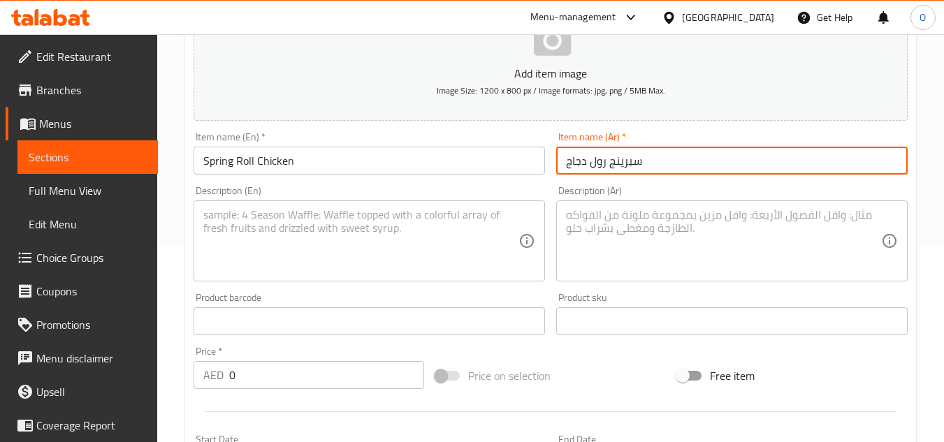
type input "سبرينج رول دجاج"
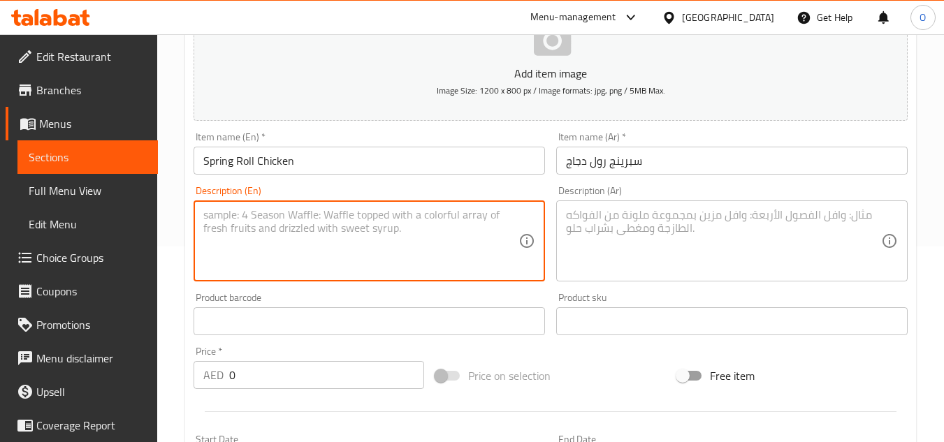
paste textarea "Crispy rolls stuffed with chicken"
type textarea "Crispy rolls stuffed with chicken"
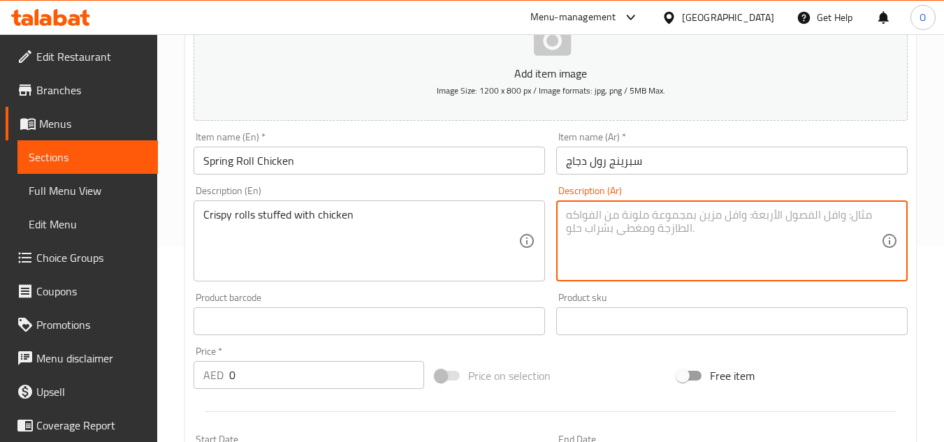
click at [694, 236] on textarea at bounding box center [723, 241] width 315 height 66
paste textarea "لفائف مقرمشة محشوة بالدجاج"
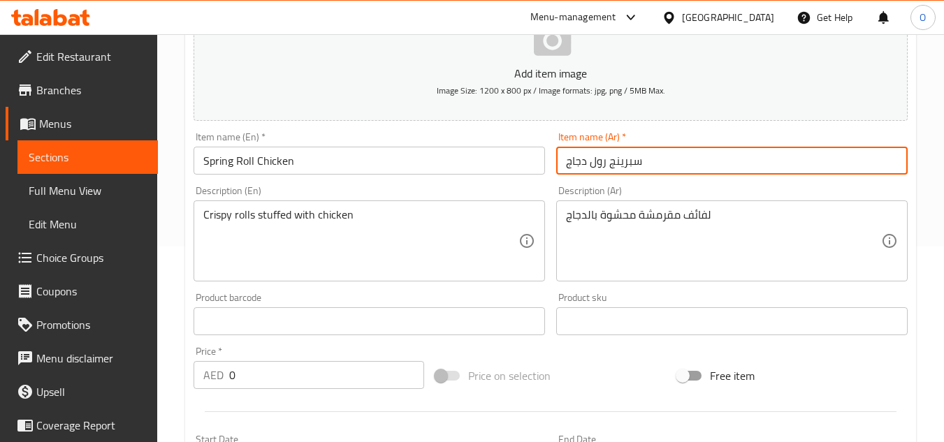
click at [597, 159] on input "سبرينج رول دجاج" at bounding box center [731, 161] width 351 height 28
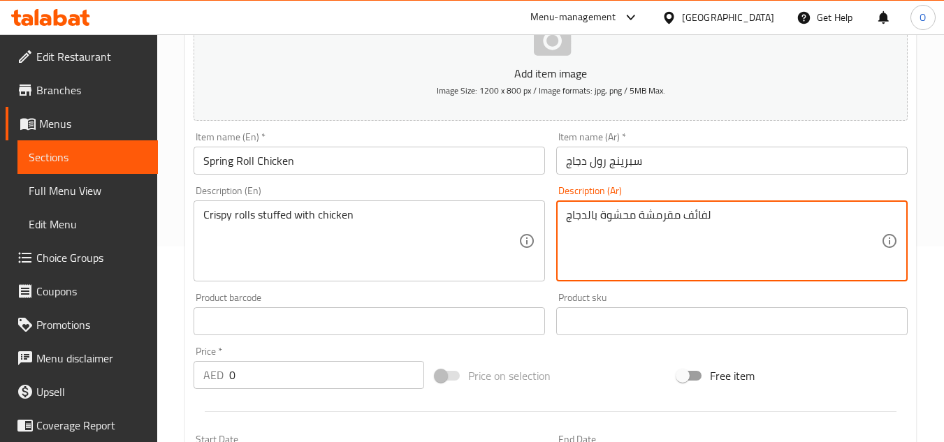
click at [695, 213] on textarea "لفائف مقرمشة محشوة بالدجاج" at bounding box center [723, 241] width 315 height 66
paste textarea "رول"
type textarea "رول مقرمشة محشوة بالدجاج"
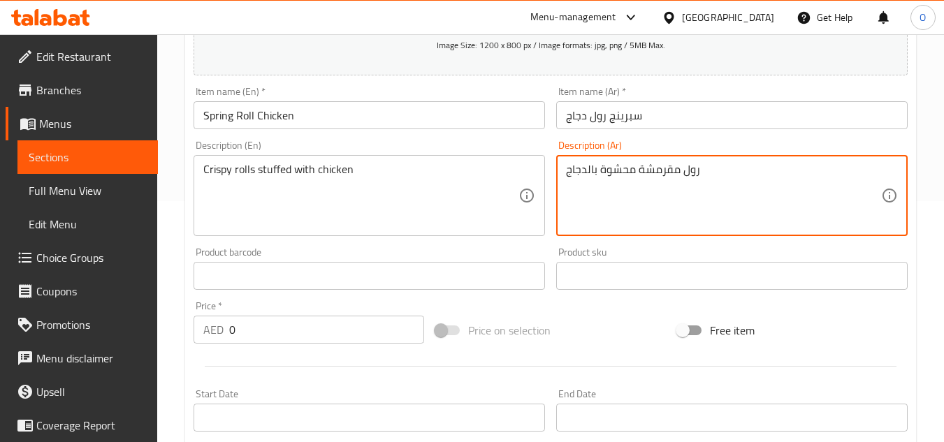
scroll to position [266, 0]
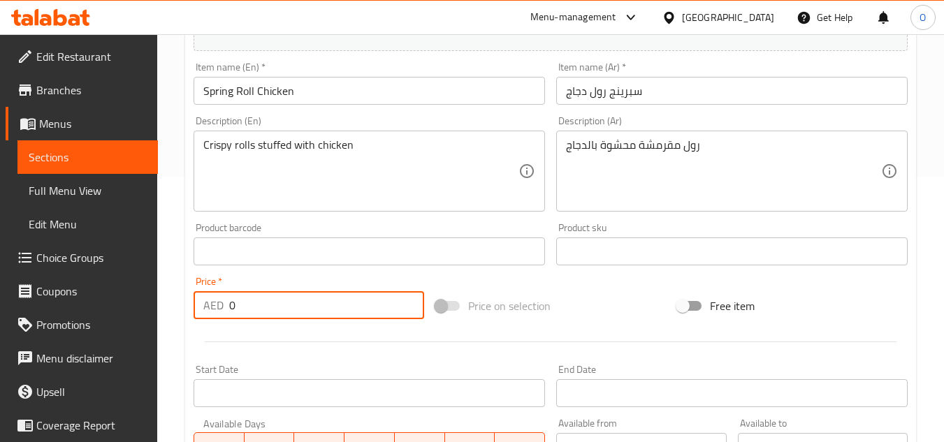
drag, startPoint x: 247, startPoint y: 311, endPoint x: 227, endPoint y: 303, distance: 21.3
click at [218, 300] on div "AED 0 Price *" at bounding box center [309, 305] width 231 height 28
paste input "15"
type input "15"
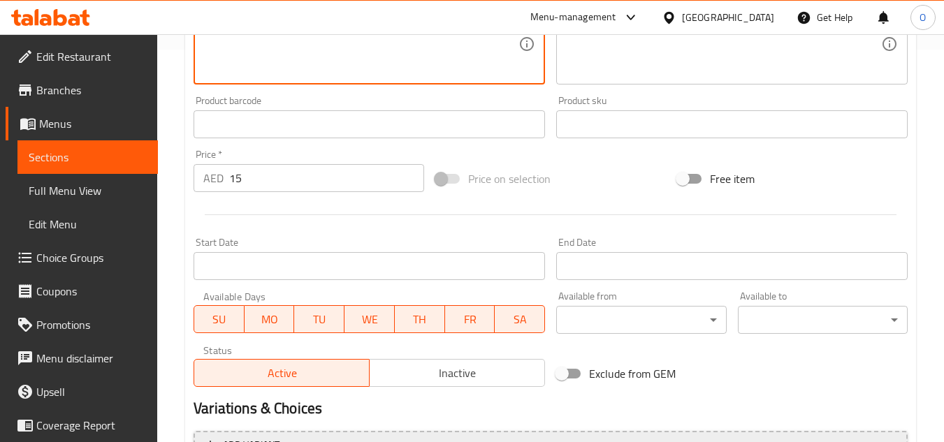
scroll to position [196, 0]
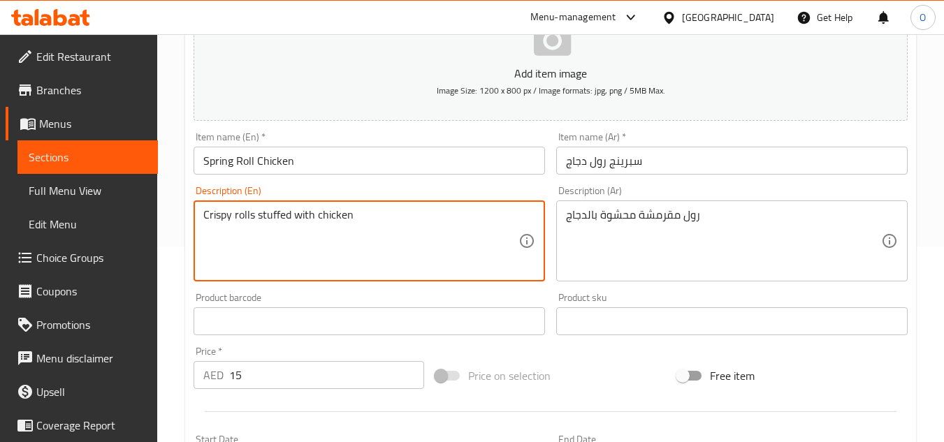
click at [263, 402] on div at bounding box center [550, 412] width 725 height 34
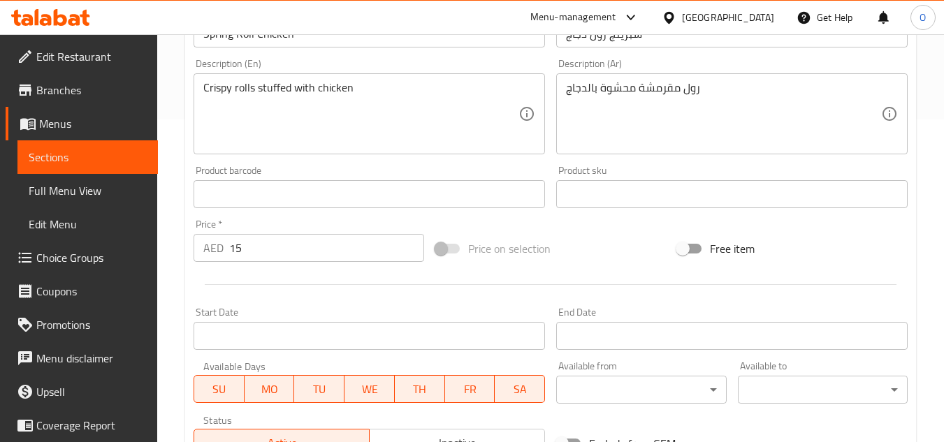
scroll to position [545, 0]
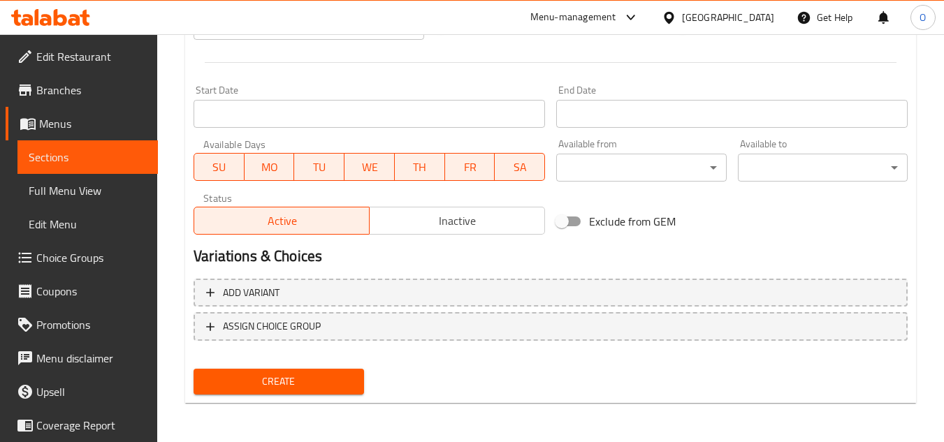
click at [291, 377] on span "Create" at bounding box center [278, 381] width 147 height 17
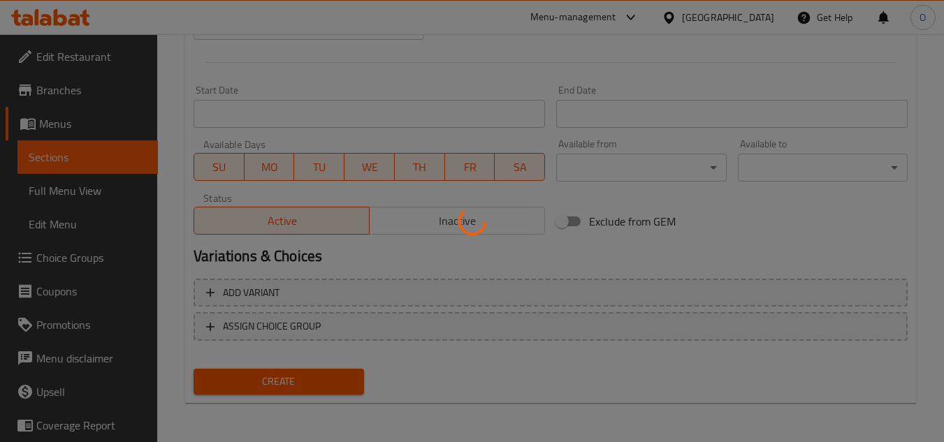
type input "0"
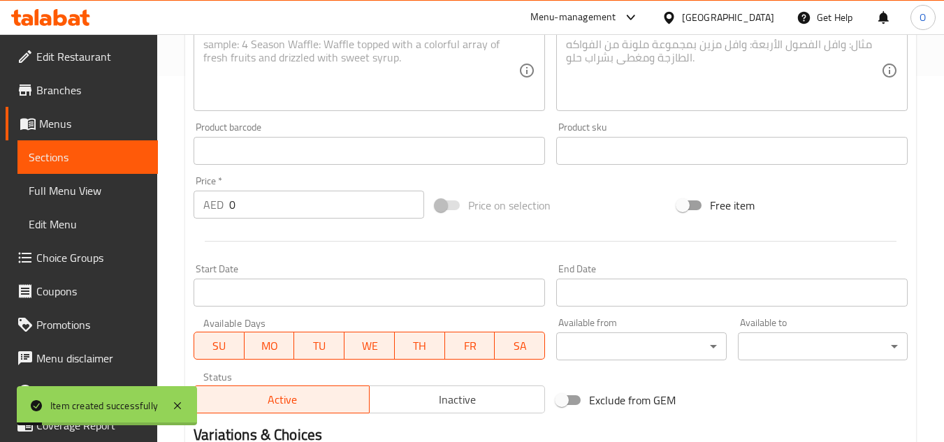
scroll to position [196, 0]
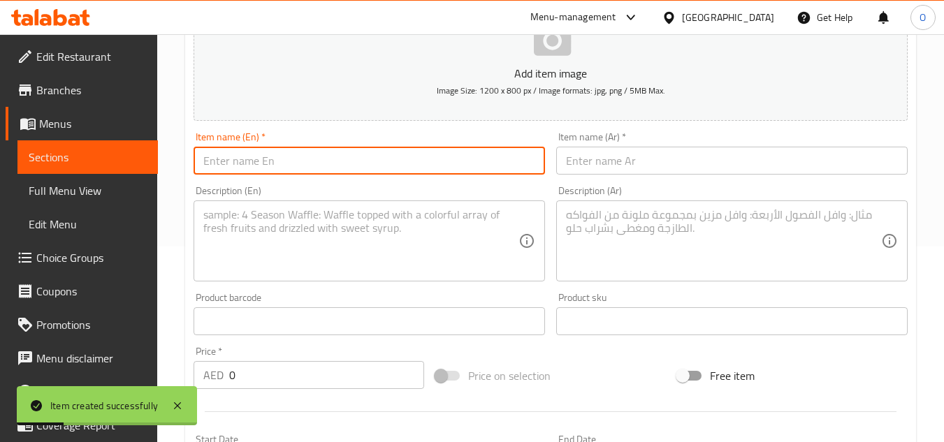
paste input "Chinese Chicken Samosa"
type input "Chinese Chicken Samosa"
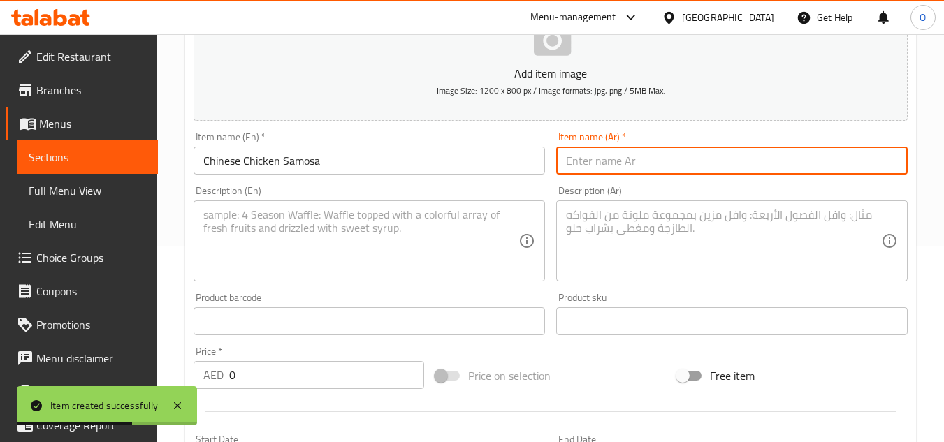
paste input "سمبوسة الدجاج الصينية"
type input "سمبوسة الدجاج الصينية"
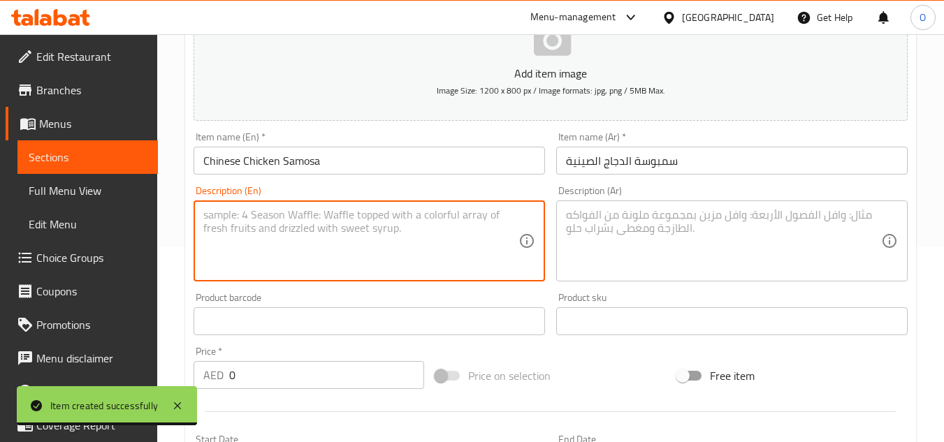
paste textarea "Deep-fried samosa filled with chicken"
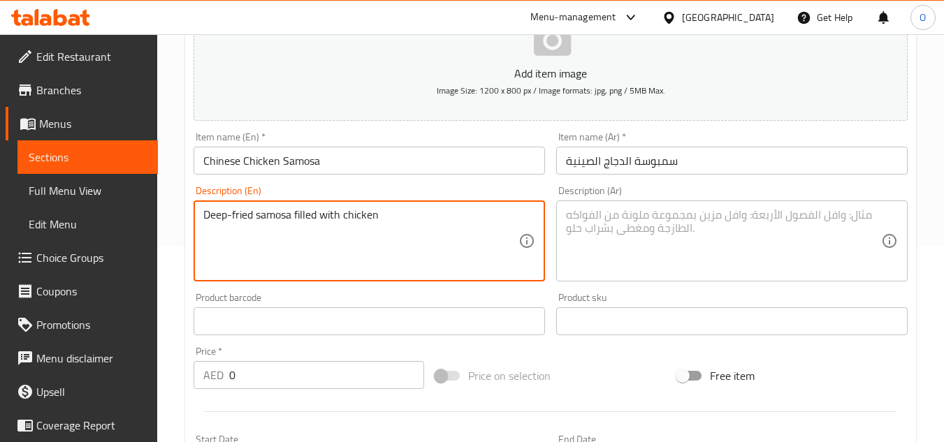
type textarea "Deep-fried samosa filled with chicken"
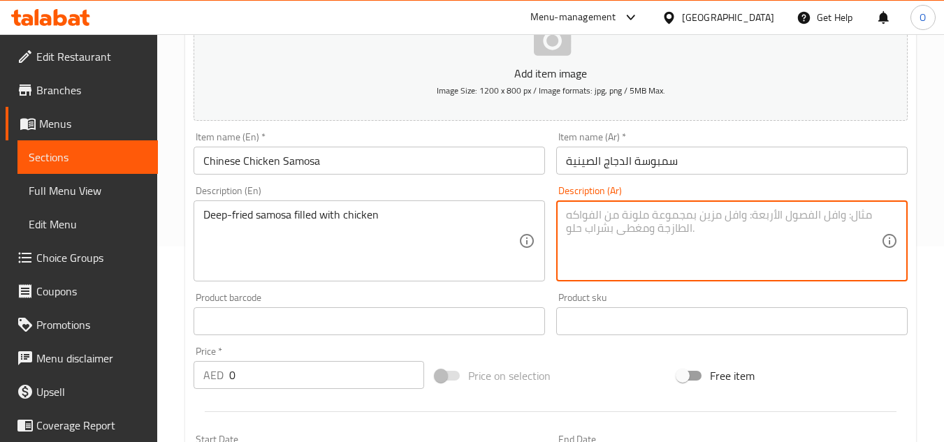
click at [687, 223] on textarea at bounding box center [723, 241] width 315 height 66
paste textarea "سمبوسة مقلية محشوة بالدجاج"
type textarea "سمبوسة مقلية محشوة بالدجاج"
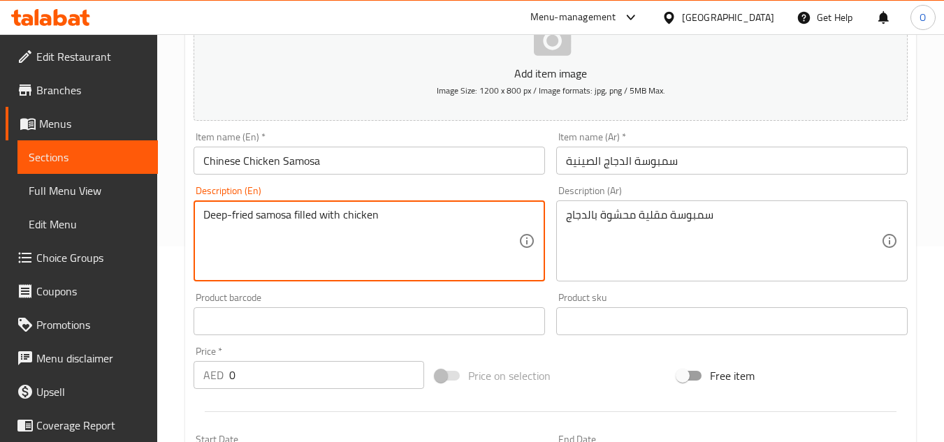
drag, startPoint x: 253, startPoint y: 219, endPoint x: 194, endPoint y: 231, distance: 60.0
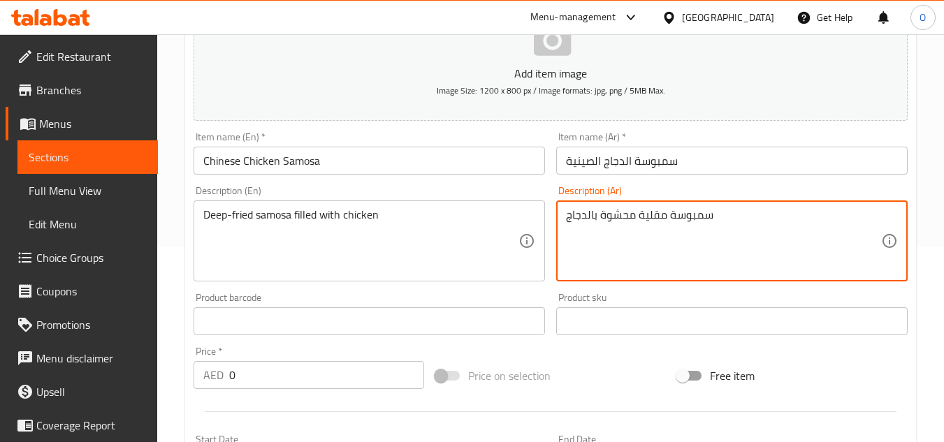
scroll to position [266, 0]
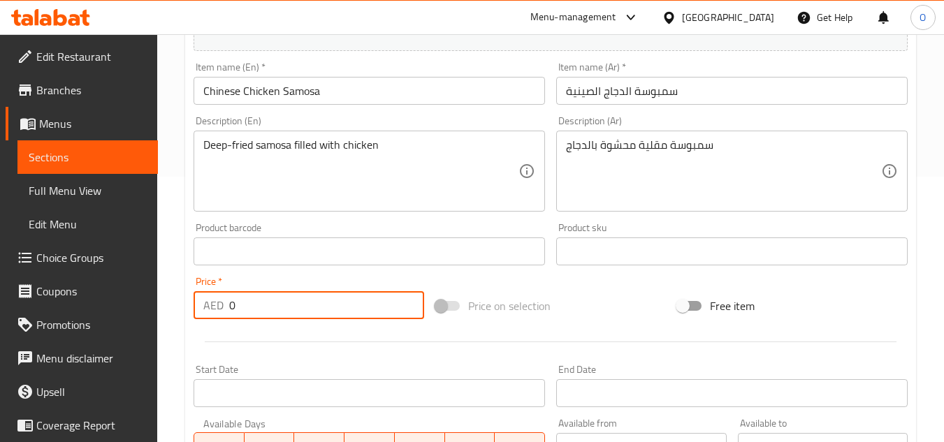
click at [193, 305] on div "Price   * AED 0 Price *" at bounding box center [309, 298] width 242 height 54
paste input "12"
type input "12"
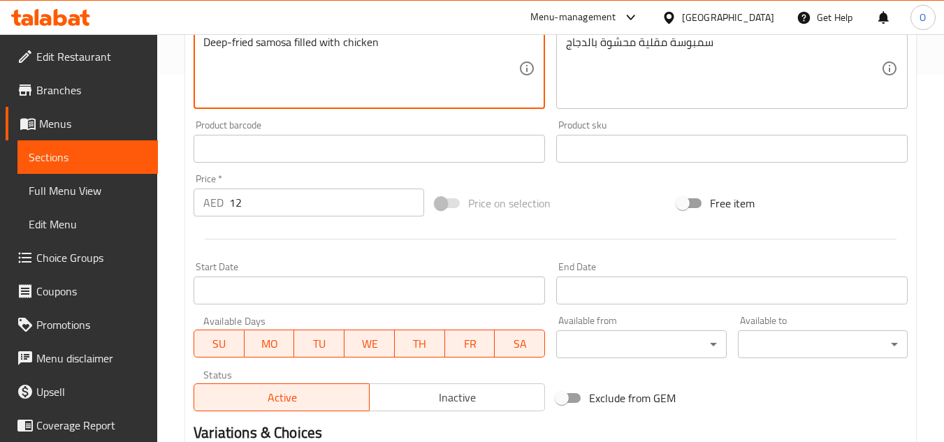
scroll to position [545, 0]
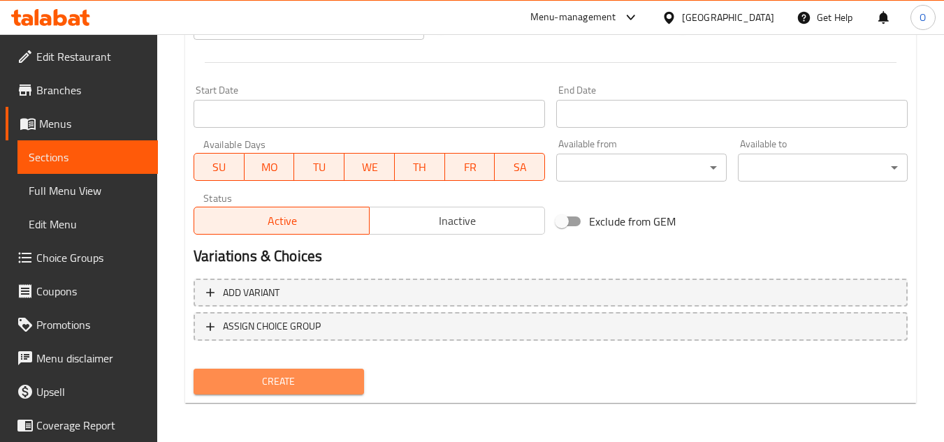
click at [277, 390] on span "Create" at bounding box center [278, 381] width 147 height 17
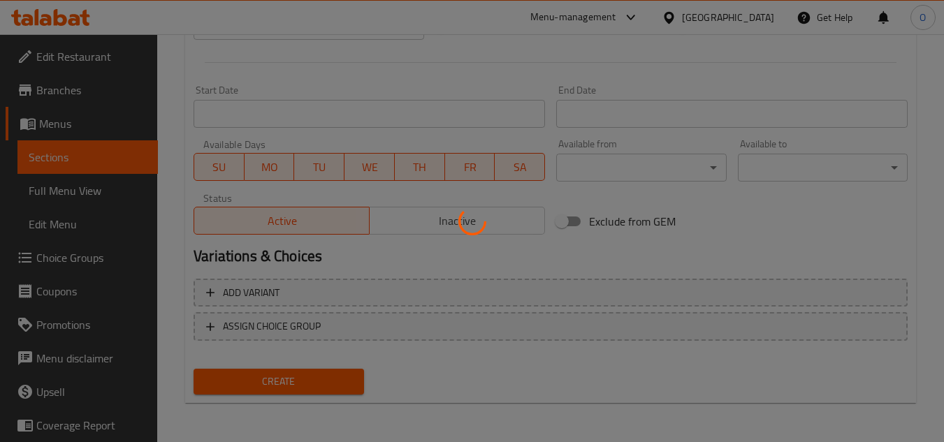
type input "0"
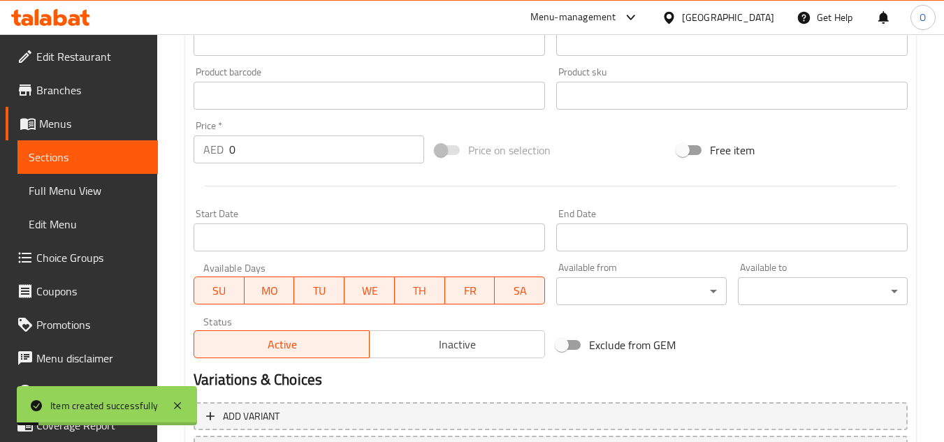
scroll to position [196, 0]
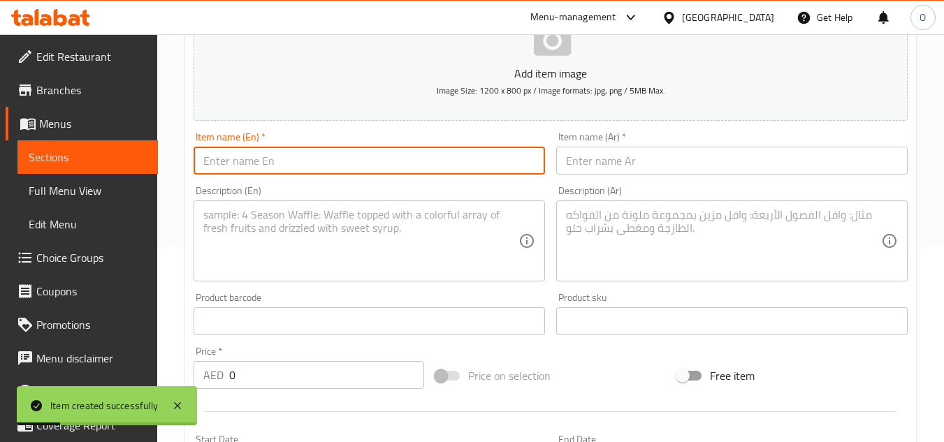
paste input "Chinese Veg Samosa"
type input "Chinese Veg Samosa"
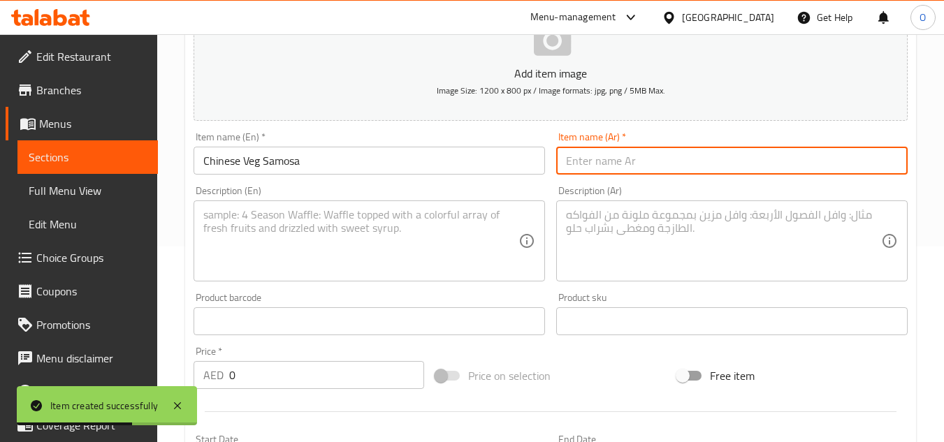
paste input "سمبوسة نباتية صينية"
click at [616, 160] on input "سمبوسة نباتية صينية" at bounding box center [731, 161] width 351 height 28
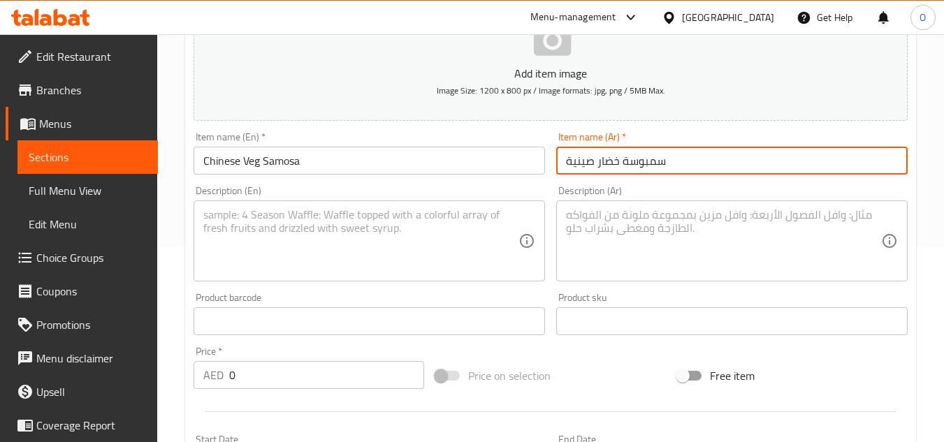
type input "سمبوسة خضار صينية"
click at [311, 265] on textarea at bounding box center [360, 241] width 315 height 66
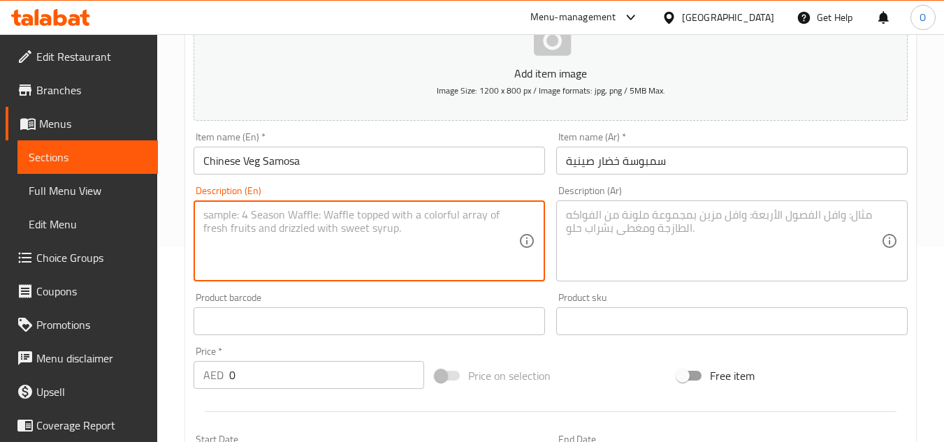
paste textarea "Deep-fried samosa filled with vegetables"
type textarea "Deep-fried samosa filled with vegetables"
click at [674, 249] on textarea at bounding box center [723, 241] width 315 height 66
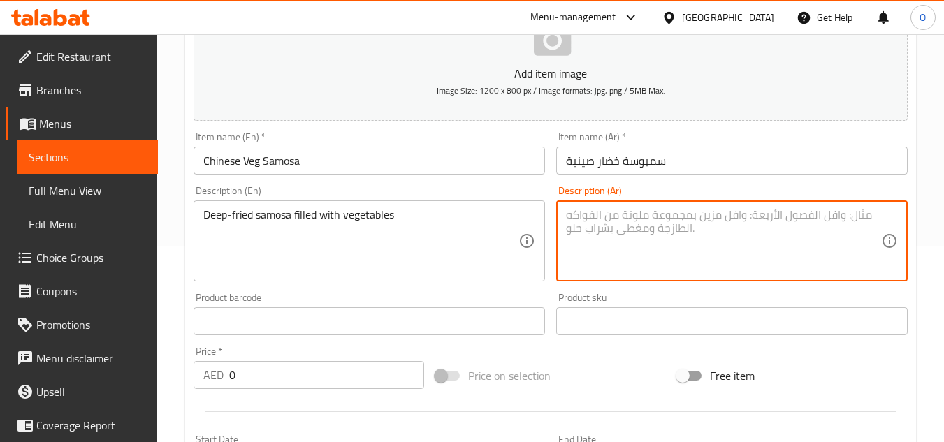
paste textarea "سمبوسة مقلية محشوة بالخضروات"
type textarea "سمبوسة مقلية محشوة بالخضروات"
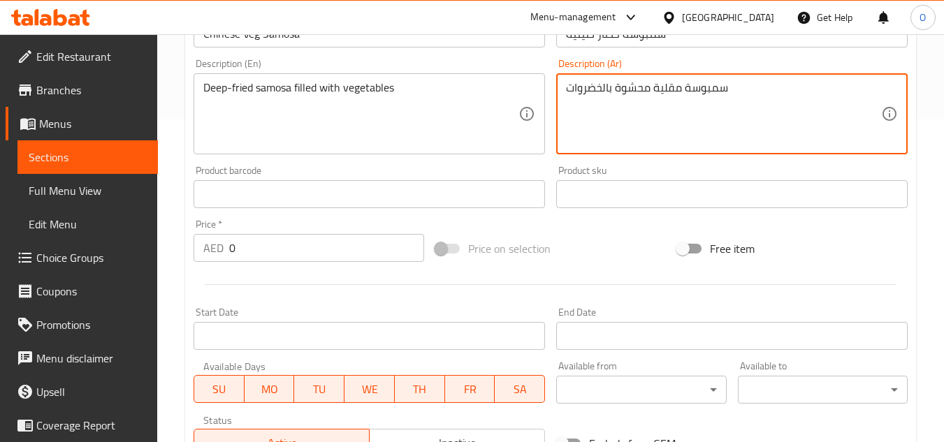
scroll to position [335, 0]
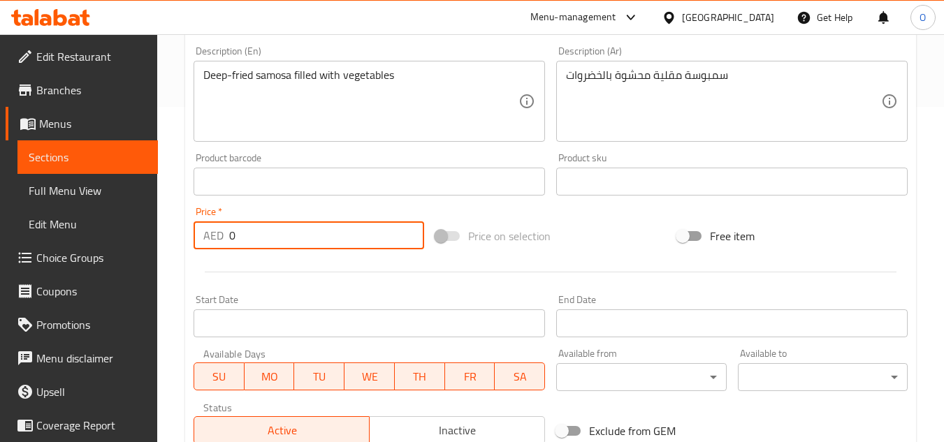
drag, startPoint x: 228, startPoint y: 240, endPoint x: 195, endPoint y: 249, distance: 34.3
click at [195, 249] on div "Price   * AED 0 Price *" at bounding box center [309, 228] width 231 height 43
paste input "1"
type input "10"
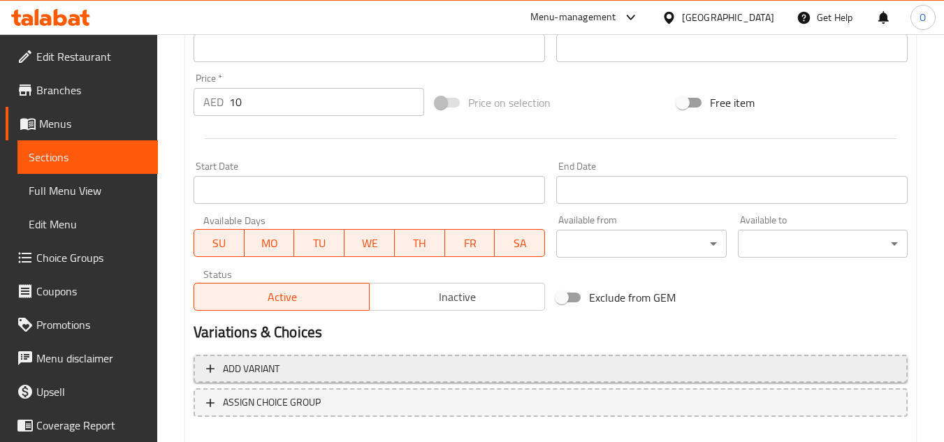
scroll to position [545, 0]
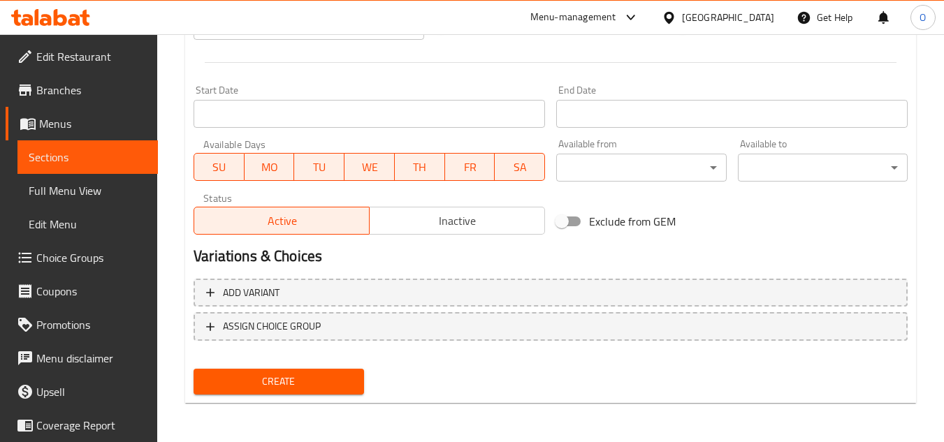
click at [282, 378] on span "Create" at bounding box center [278, 381] width 147 height 17
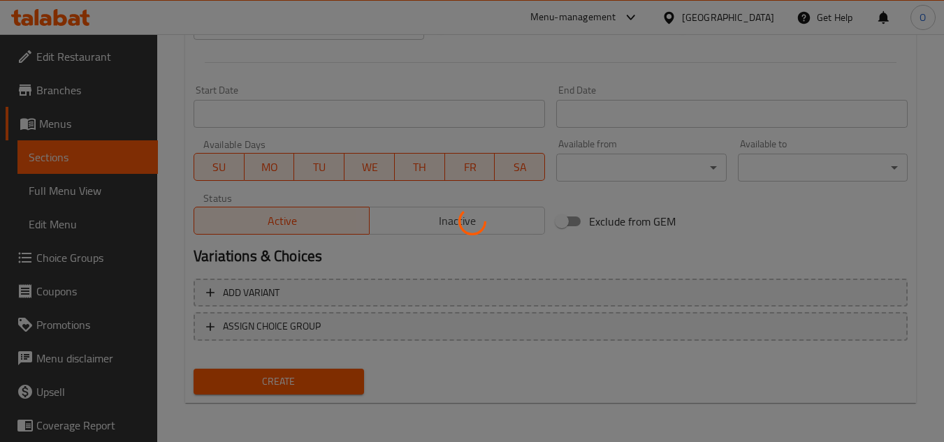
type input "0"
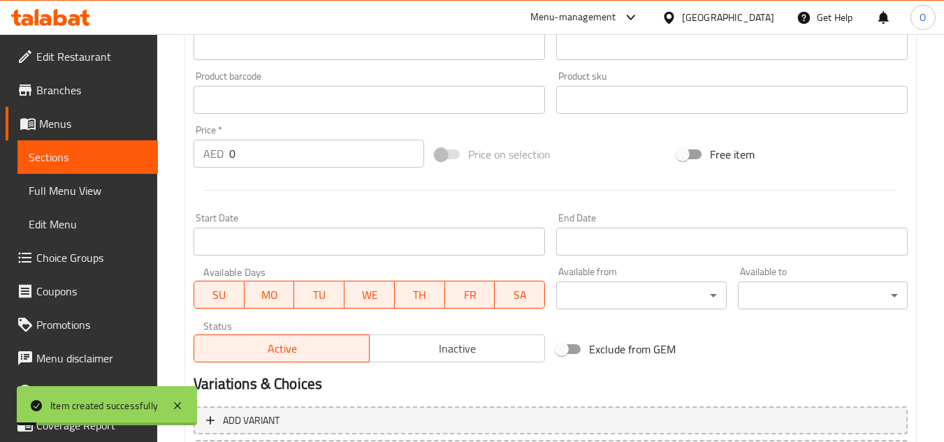
scroll to position [196, 0]
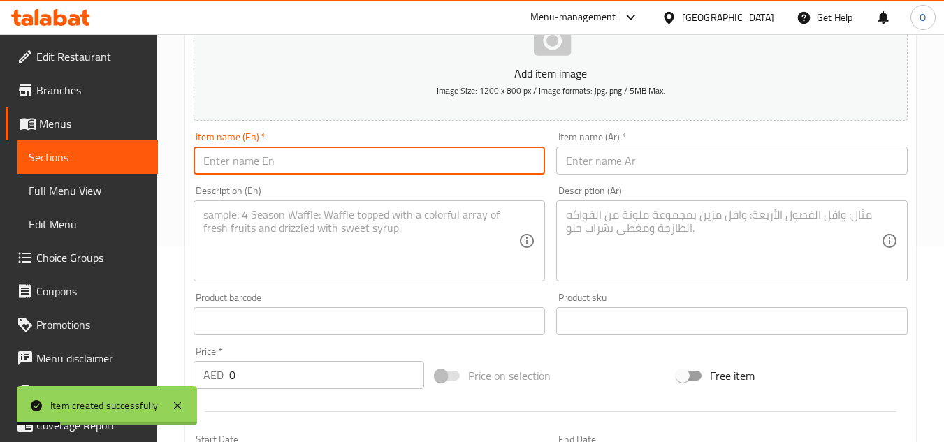
paste input "Crispy Fried Fish"
type input "Crispy Fried Fish"
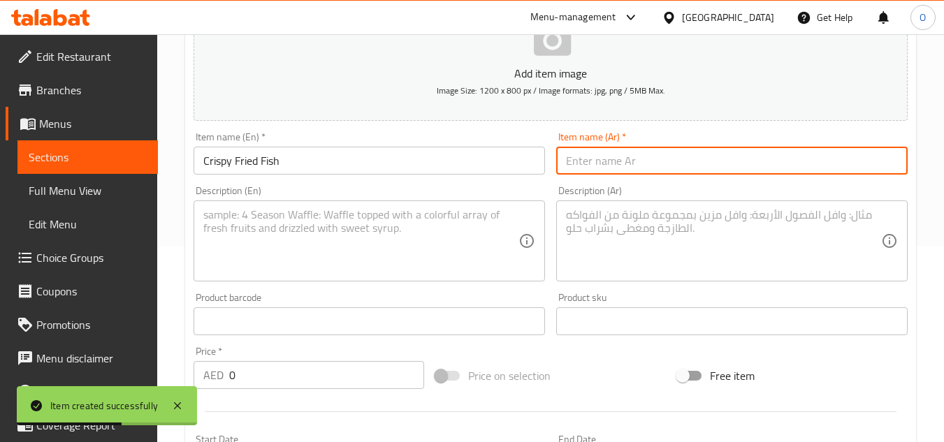
paste input "سمك مقلي مقرمش"
type input "سمك مقلي مقرمش"
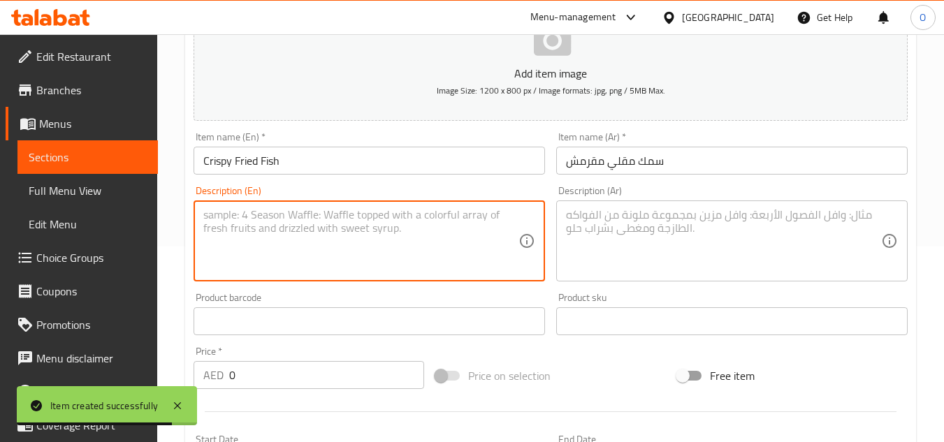
paste textarea "Battered and fried fish fillet"
type textarea "Battered and fried fish fillet"
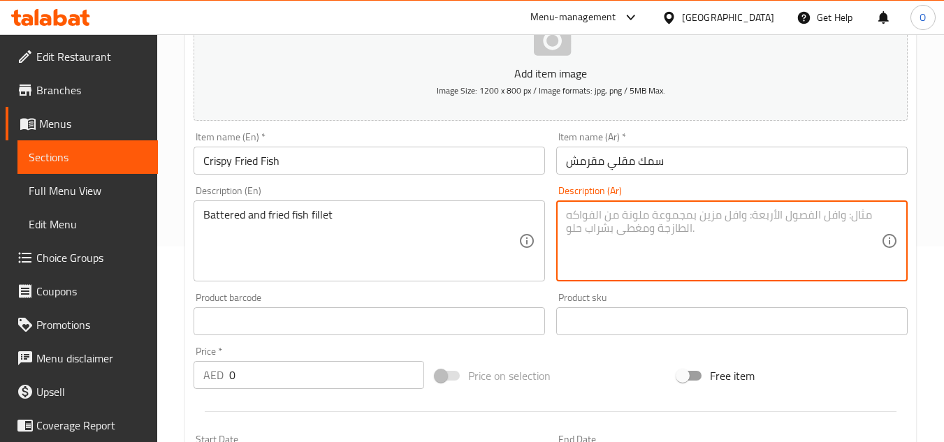
paste textarea "فيليه السمك المقلي والمغطى بالبقسماط"
type textarea "فيليه السمك المقلي والمغطى بالبقسماط"
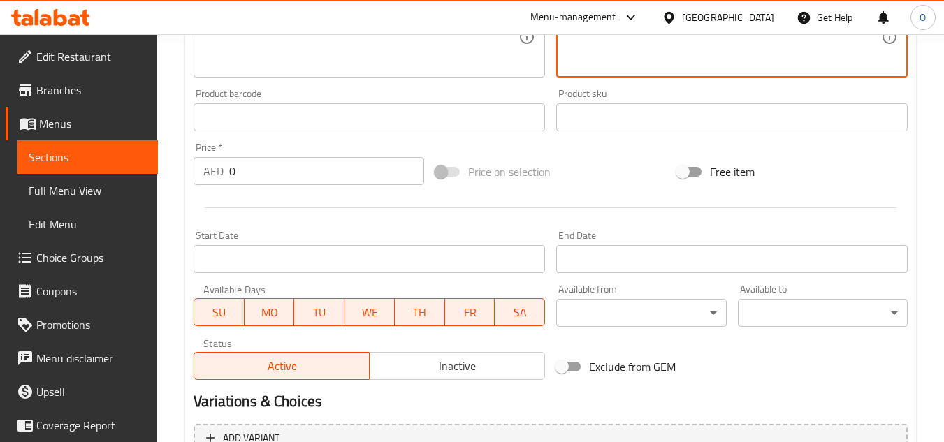
scroll to position [405, 0]
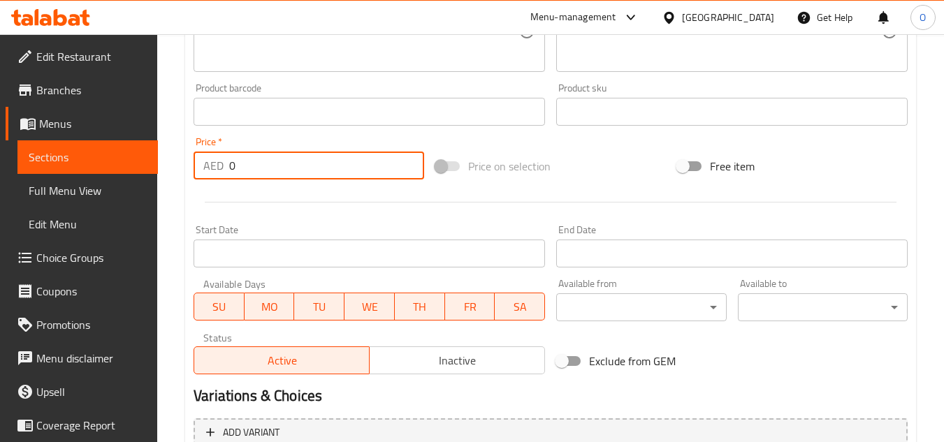
drag, startPoint x: 238, startPoint y: 157, endPoint x: 208, endPoint y: 173, distance: 34.4
click at [208, 173] on div "AED 0 Price *" at bounding box center [309, 166] width 231 height 28
paste input "28"
type input "28"
click at [262, 205] on div at bounding box center [550, 202] width 725 height 34
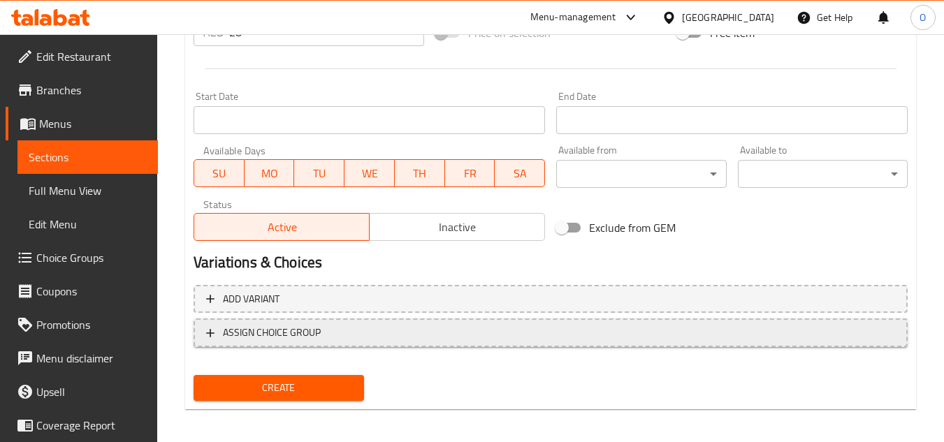
scroll to position [545, 0]
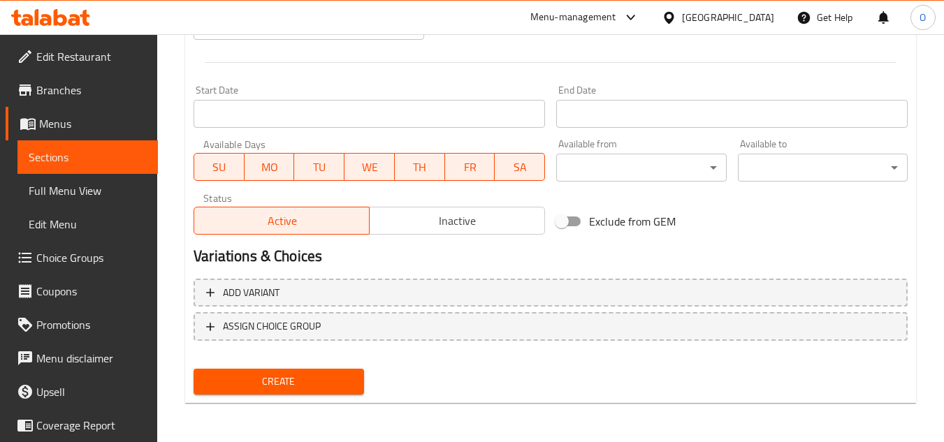
click at [277, 379] on span "Create" at bounding box center [278, 381] width 147 height 17
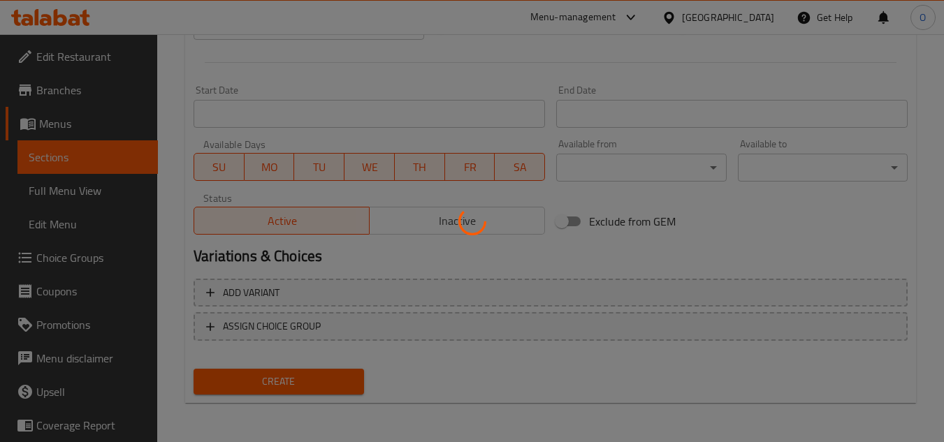
type input "0"
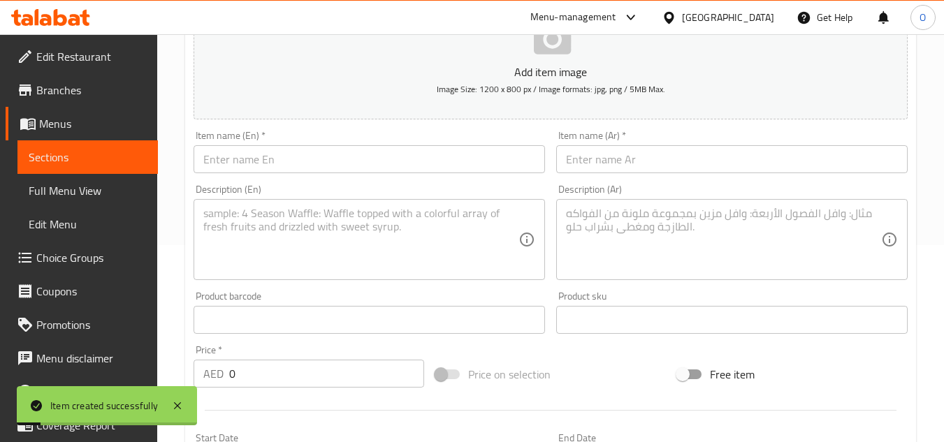
scroll to position [196, 0]
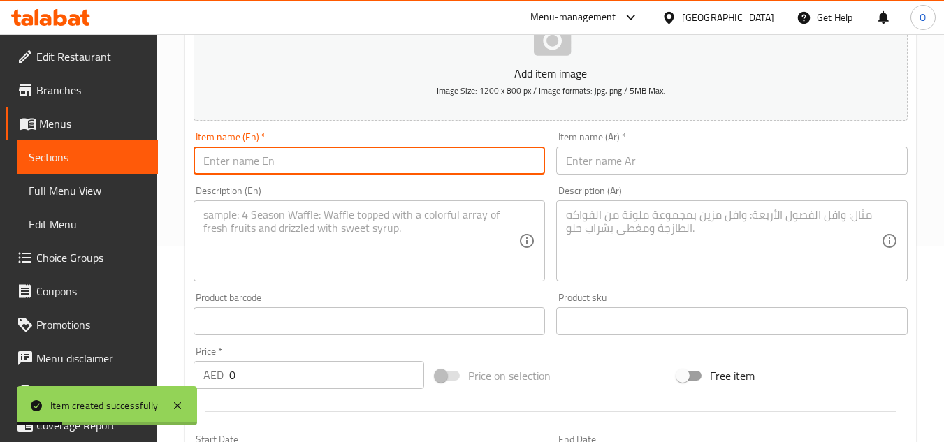
paste input "Crispy Fried Prawns"
type input "Crispy Fried Prawns"
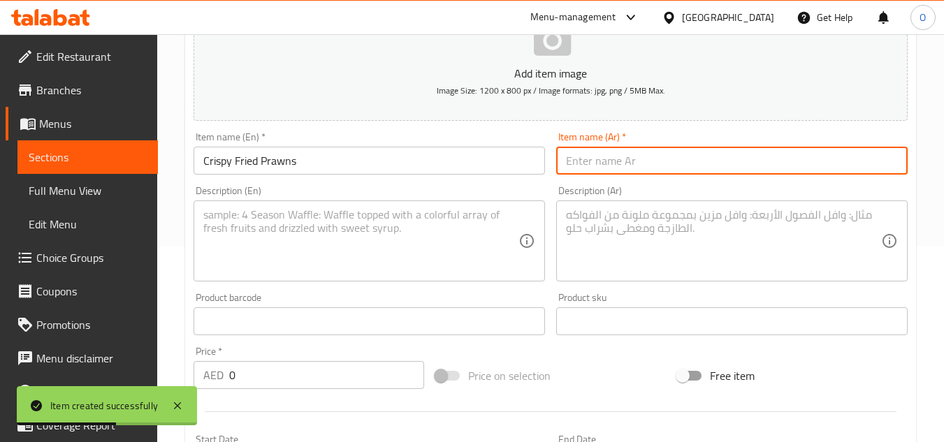
paste input "روبيان مقلي مقرمش"
type input "روبيان مقلي مقرمش"
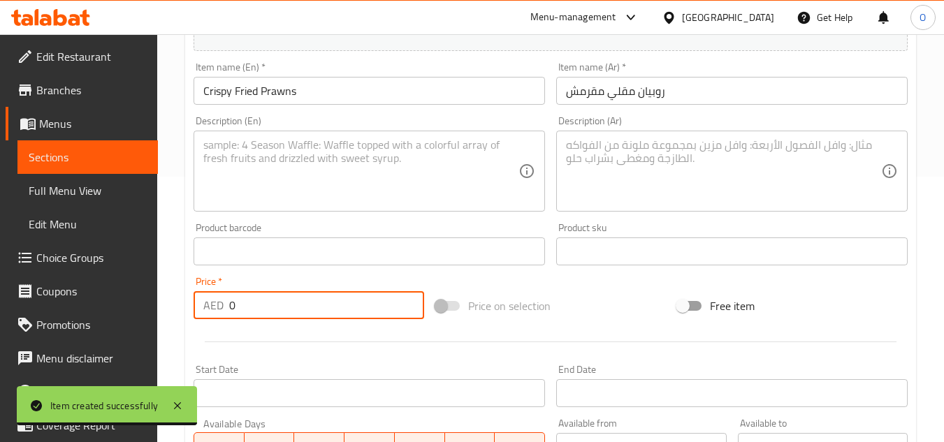
drag, startPoint x: 239, startPoint y: 301, endPoint x: 213, endPoint y: 311, distance: 27.6
click at [213, 311] on div "AED 0 Price *" at bounding box center [309, 305] width 231 height 28
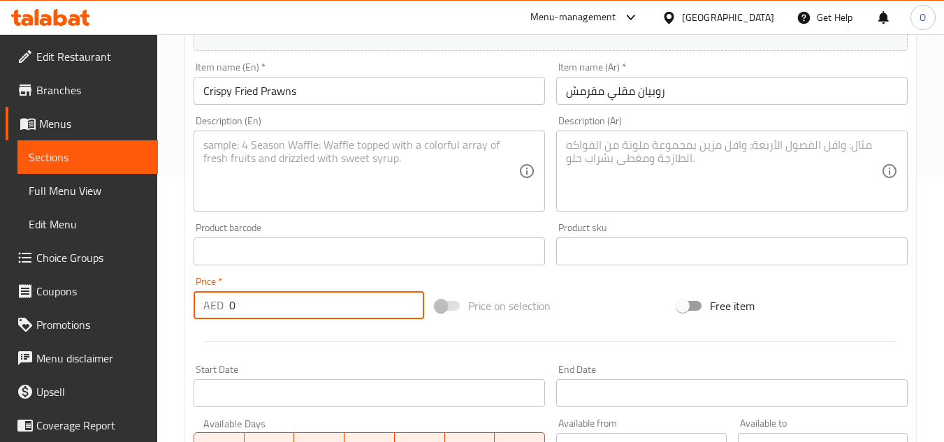
paste input "32"
type input "32"
click at [302, 118] on div "Description (En) Description (En)" at bounding box center [369, 164] width 351 height 96
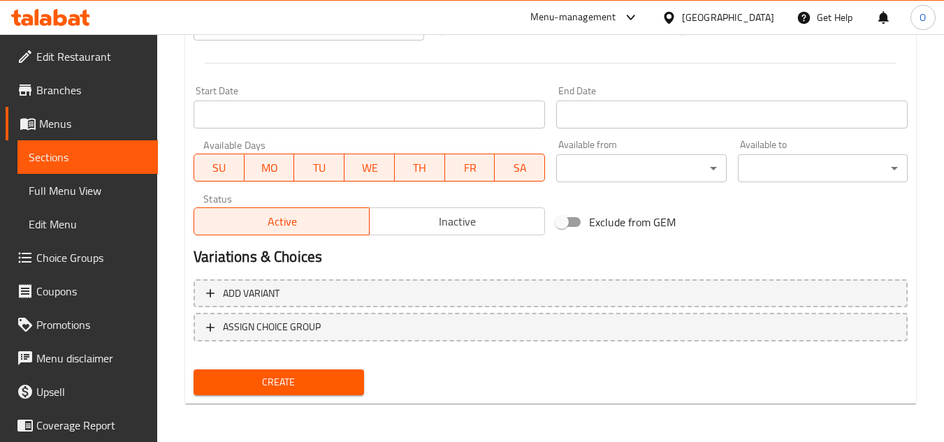
scroll to position [545, 0]
click at [287, 384] on span "Create" at bounding box center [278, 381] width 147 height 17
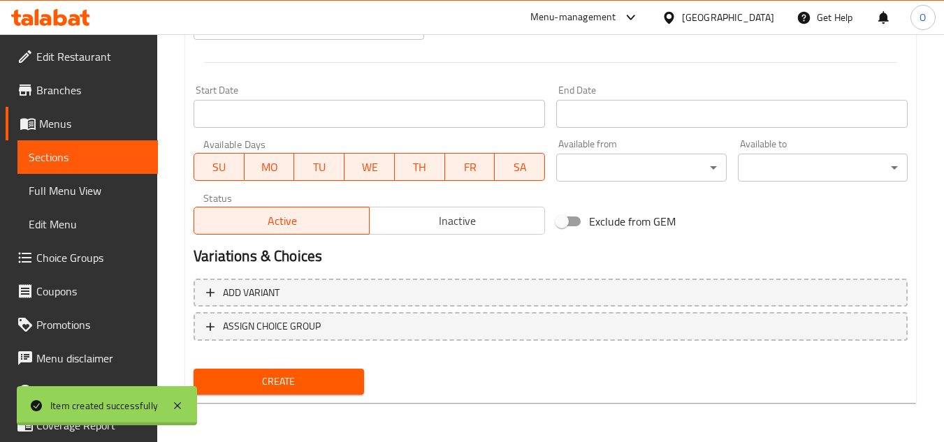
type input "0"
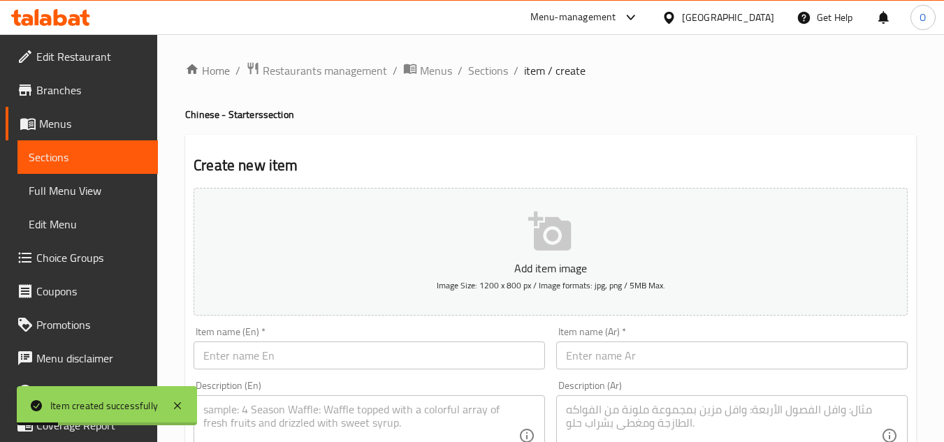
scroll to position [0, 0]
click at [488, 68] on span "Sections" at bounding box center [488, 71] width 40 height 17
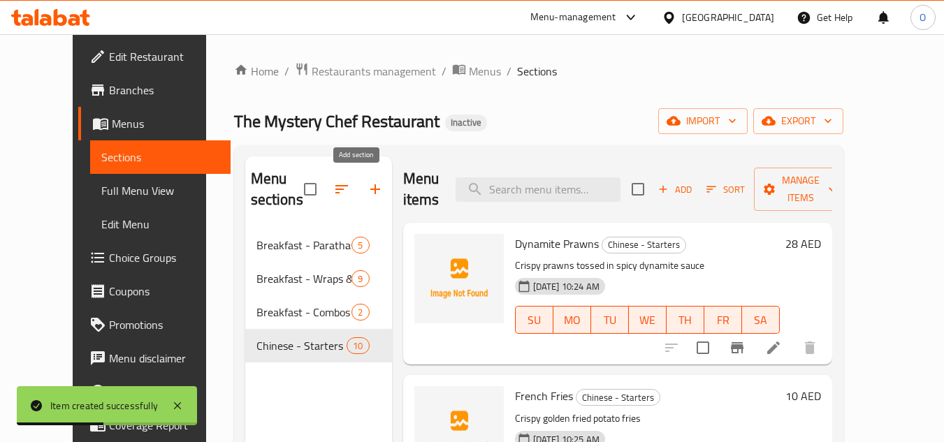
click at [367, 185] on icon "button" at bounding box center [375, 189] width 17 height 17
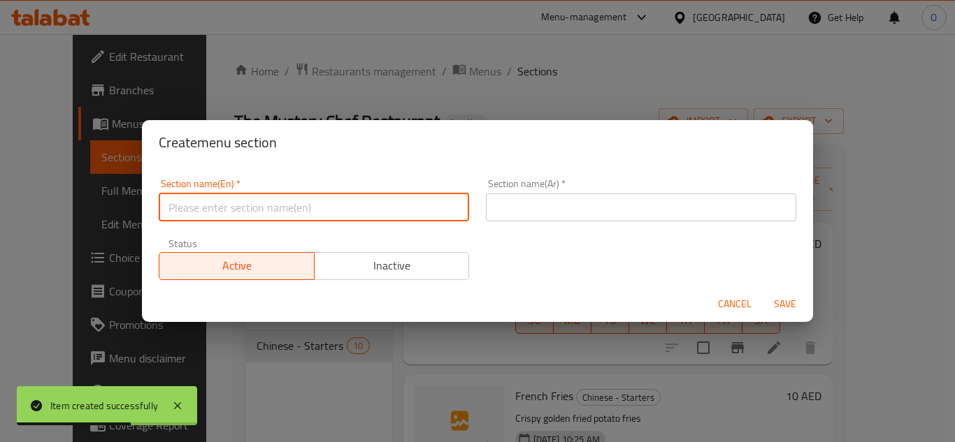
paste input "Chinese - Veg"
type input "Chinese - Veg"
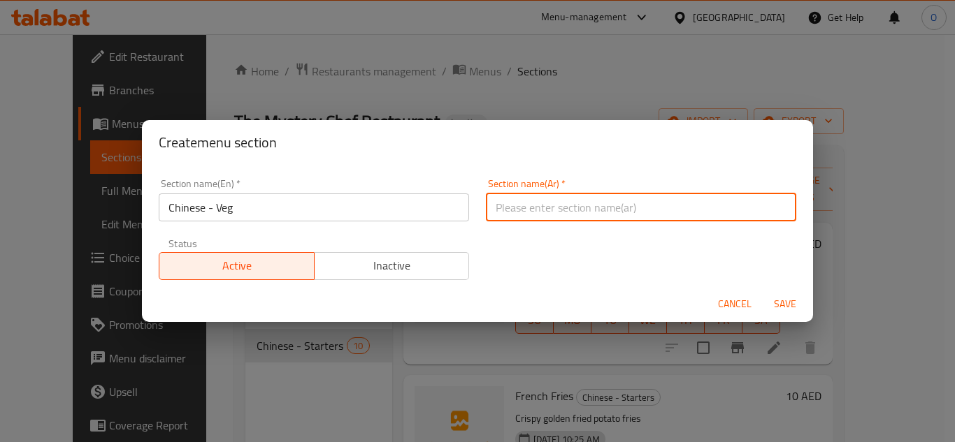
paste input "صيني - نباتي"
click at [510, 210] on input "صيني - نباتي" at bounding box center [641, 208] width 310 height 28
type input "صيني - خضار"
click at [796, 300] on span "Save" at bounding box center [785, 304] width 34 height 17
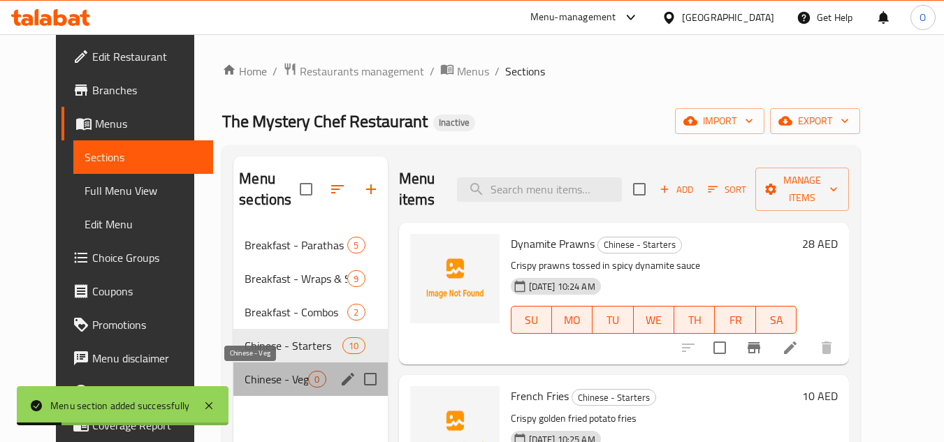
click at [253, 384] on span "Chinese - Veg" at bounding box center [277, 379] width 64 height 17
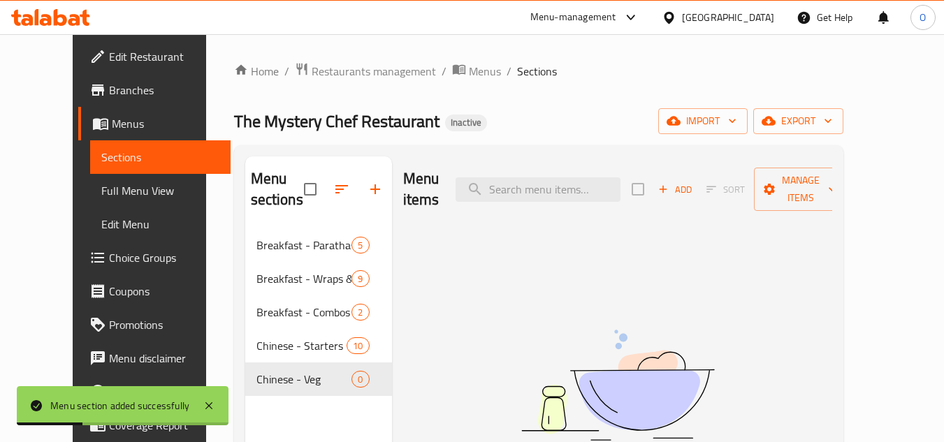
click at [700, 168] on div "Add Sort Manage items" at bounding box center [740, 189] width 216 height 43
click at [669, 183] on icon "button" at bounding box center [663, 189] width 13 height 13
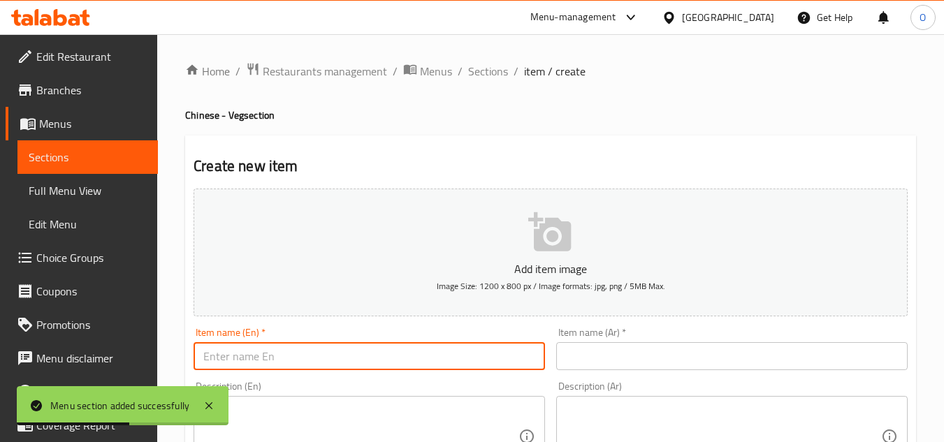
paste input "Veg Manchurian"
type input "Veg Manchurian"
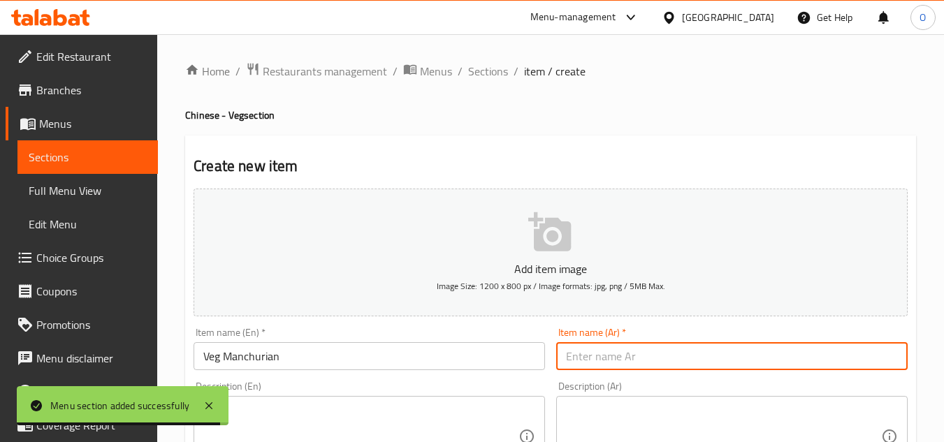
paste input "نباتي مانشوريان"
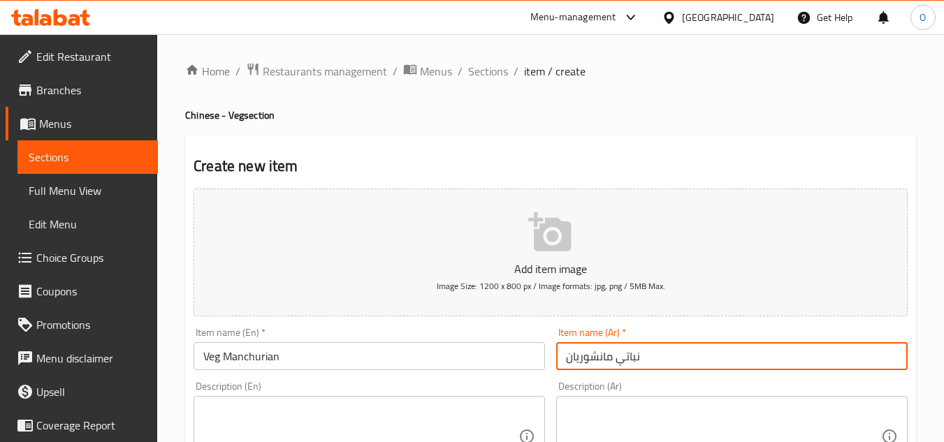
click at [621, 361] on input "نباتي مانشوريان" at bounding box center [731, 356] width 351 height 28
click at [627, 369] on input "مانشوريان" at bounding box center [731, 356] width 351 height 28
paste input "نباتي"
type input "مانشوريان نباتي"
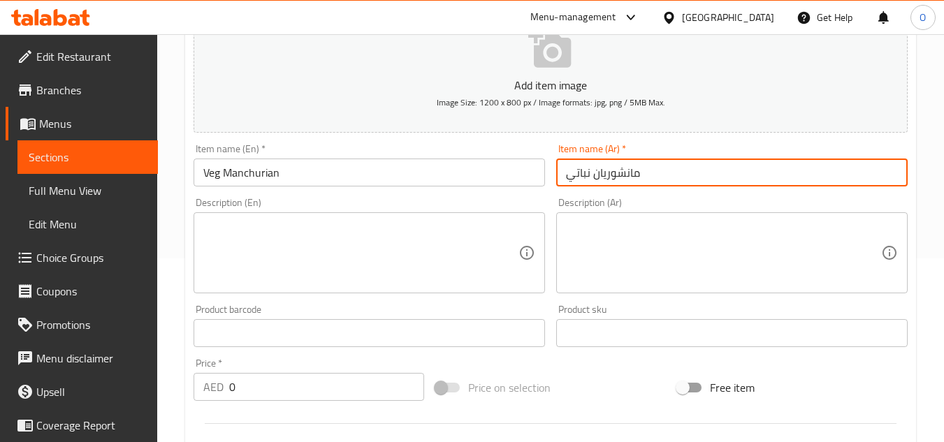
scroll to position [210, 0]
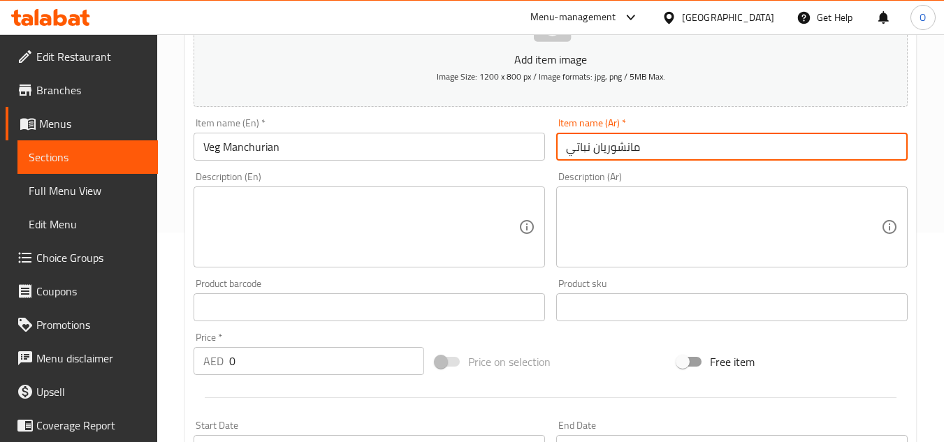
click at [264, 258] on textarea at bounding box center [360, 227] width 315 height 66
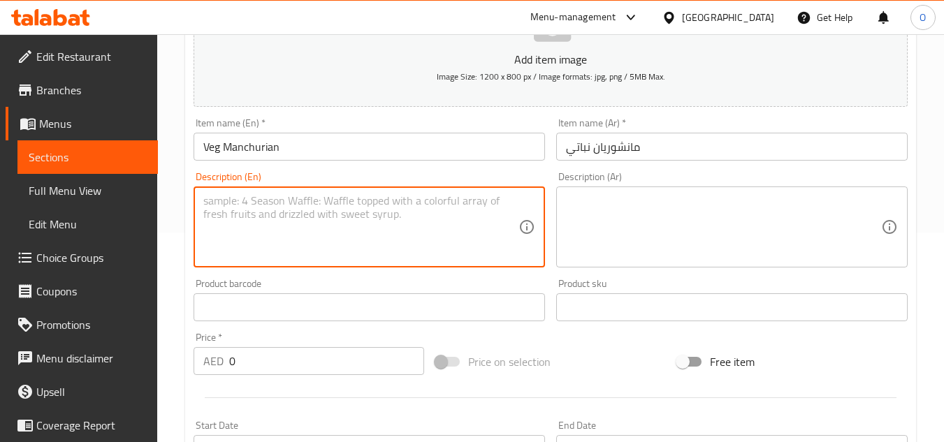
paste textarea "Fried vegetable balls in spicy sauce"
type textarea "Fried vegetable balls in spicy sauce"
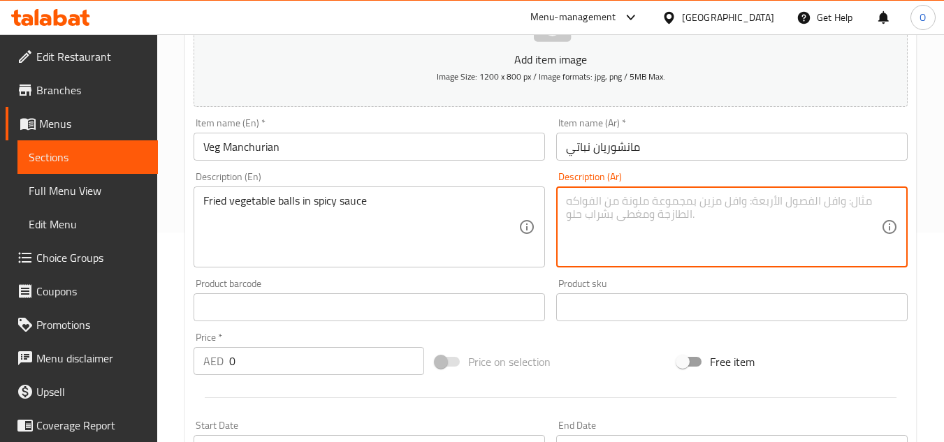
paste textarea "كرات الخضار المقلية في صلصة حارة"
type textarea "كرات الخضار المقلية في صلصة حارة"
drag, startPoint x: 255, startPoint y: 363, endPoint x: 219, endPoint y: 375, distance: 38.2
click at [219, 375] on div "AED 0 Price *" at bounding box center [309, 361] width 231 height 28
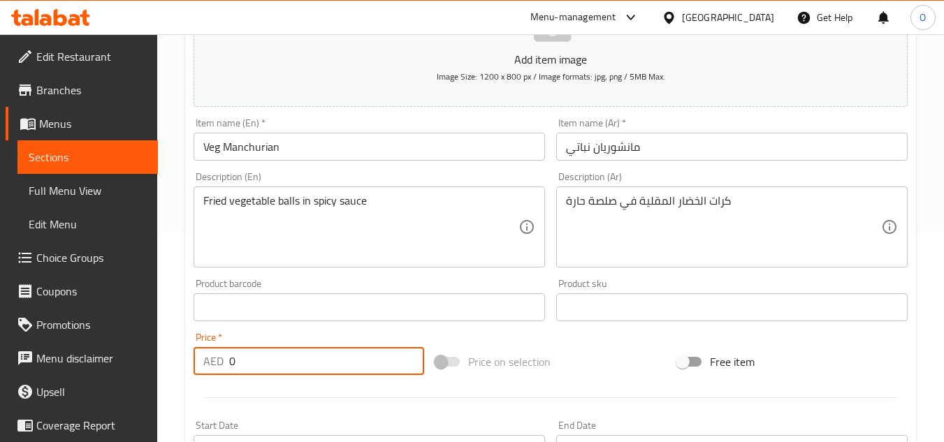
paste input "18"
type input "18"
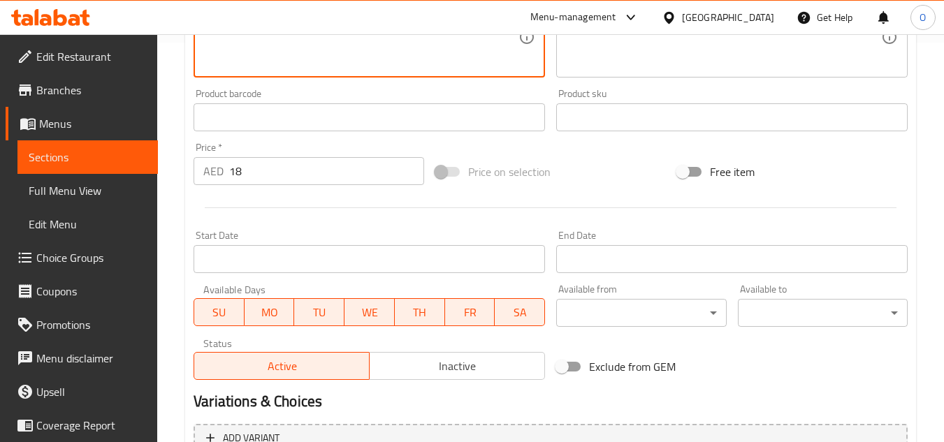
scroll to position [545, 0]
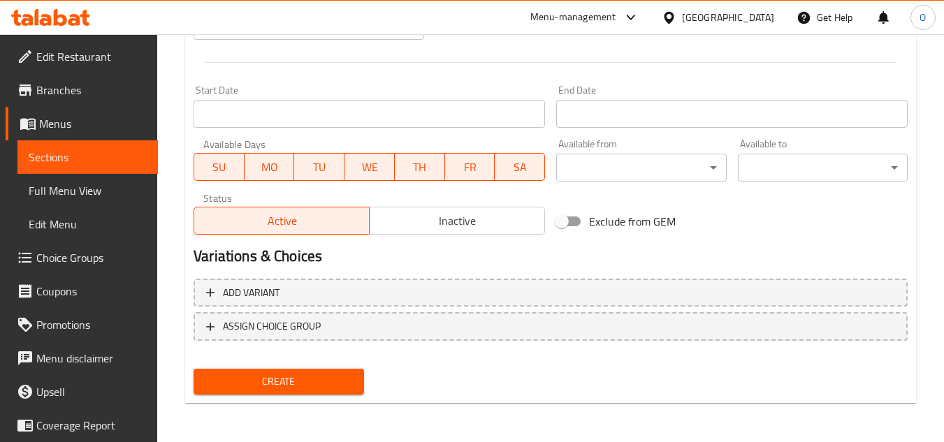
click at [301, 393] on button "Create" at bounding box center [279, 382] width 170 height 26
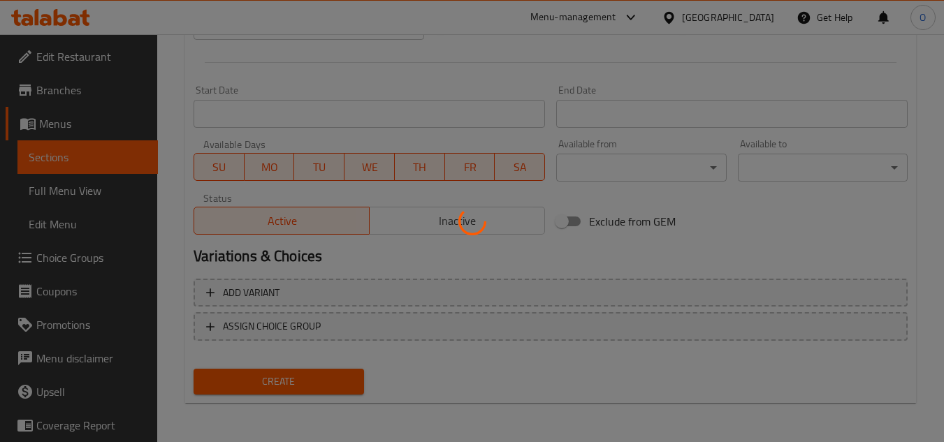
type input "0"
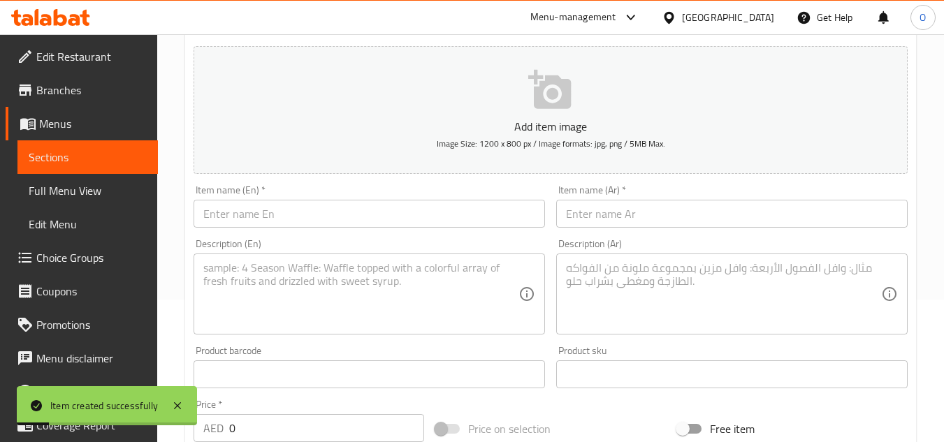
scroll to position [126, 0]
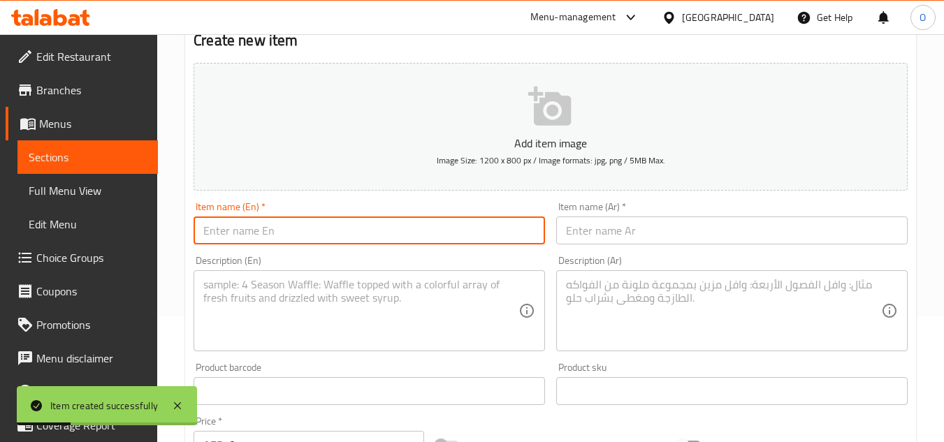
paste input "Stir Fry Veg Dry"
type input "Stir Fry Veg Dry"
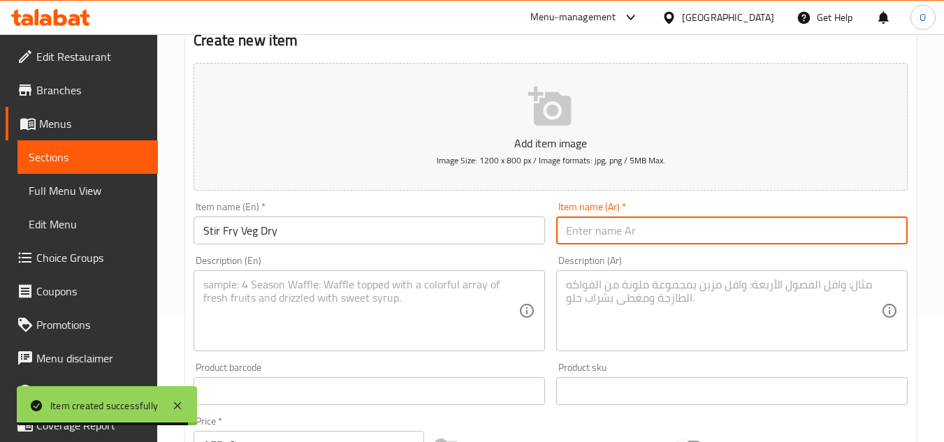
paste input "خضراوات مقلية جافة"
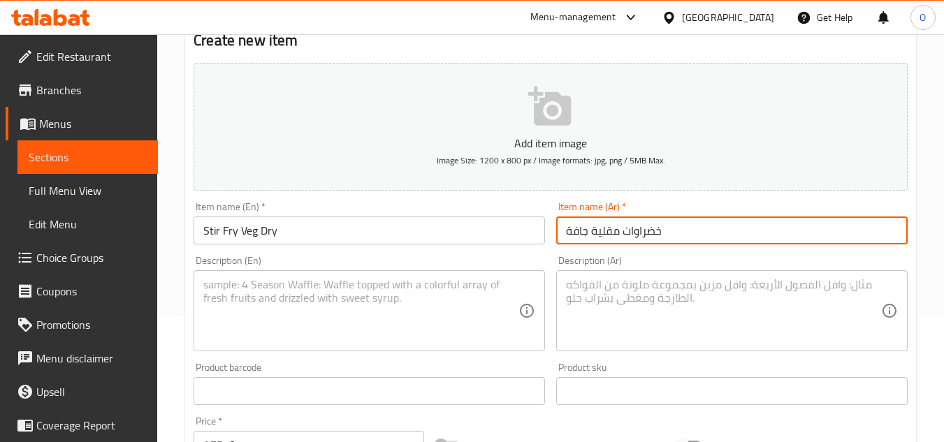
type input "خضراوات مقلية جافة"
click at [242, 236] on input "Stir Fry Veg Dry" at bounding box center [369, 231] width 351 height 28
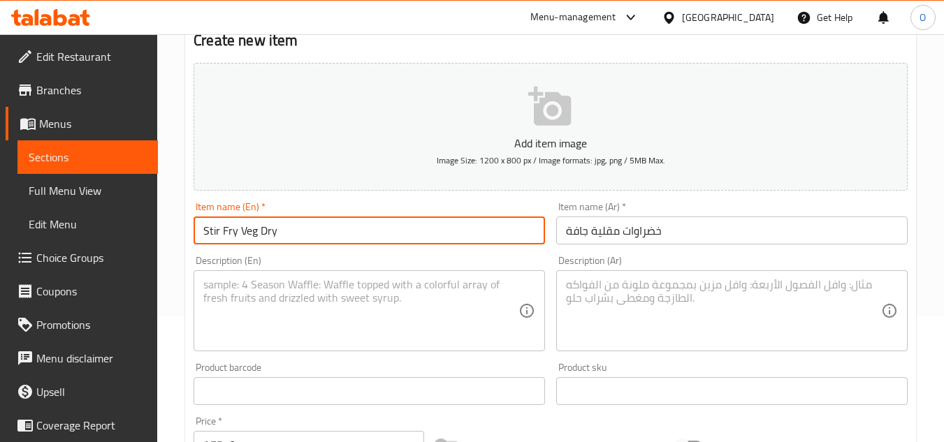
click at [242, 236] on input "Stir Fry Veg Dry" at bounding box center [369, 231] width 351 height 28
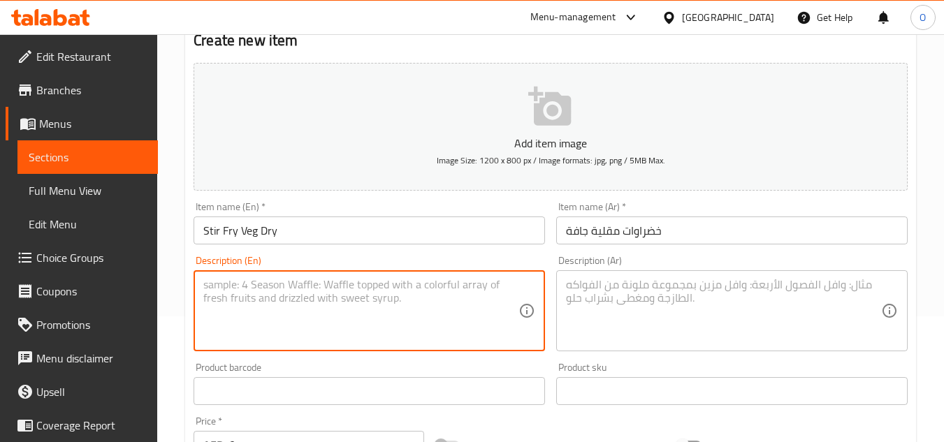
click at [274, 308] on textarea at bounding box center [360, 311] width 315 height 66
paste textarea "Mixed vegetables stir-fried (dry)"
type textarea "Mixed vegetables stir-fried (dry)"
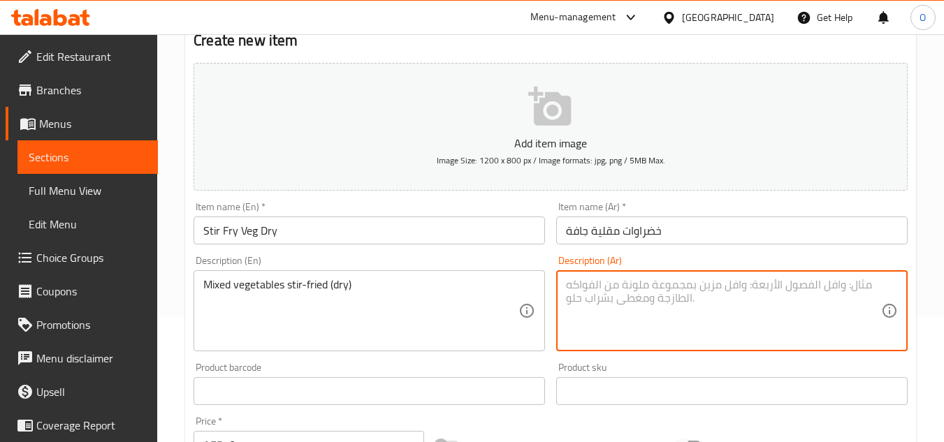
paste textarea "خضراوات مشكلة مقلية (جافة)"
type textarea "خضراوات مشكلة مقلية (جافة)"
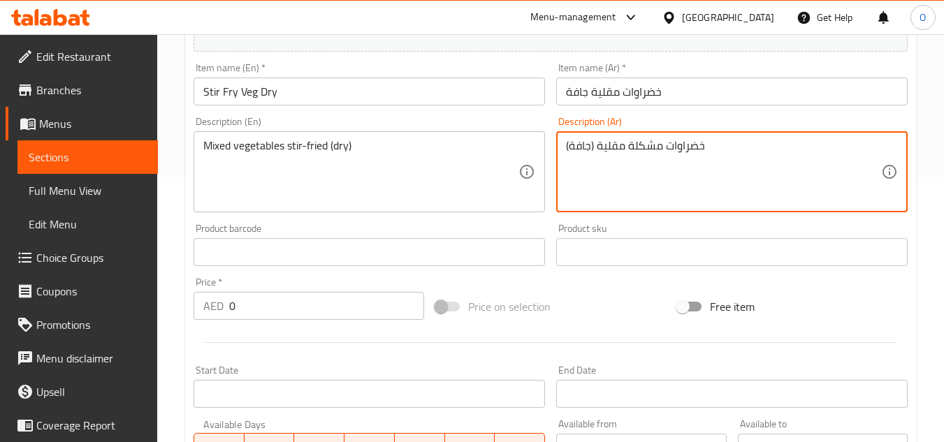
scroll to position [266, 0]
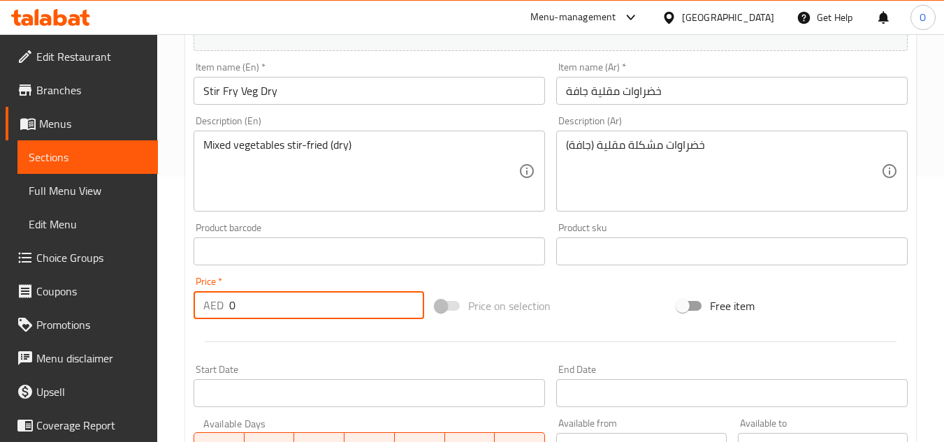
drag, startPoint x: 237, startPoint y: 303, endPoint x: 212, endPoint y: 311, distance: 25.9
click at [212, 311] on div "AED 0 Price *" at bounding box center [309, 305] width 231 height 28
paste input "16"
type input "16"
click at [297, 130] on div "Description (En) Mixed vegetables stir-fried (dry) Description (En)" at bounding box center [369, 164] width 351 height 96
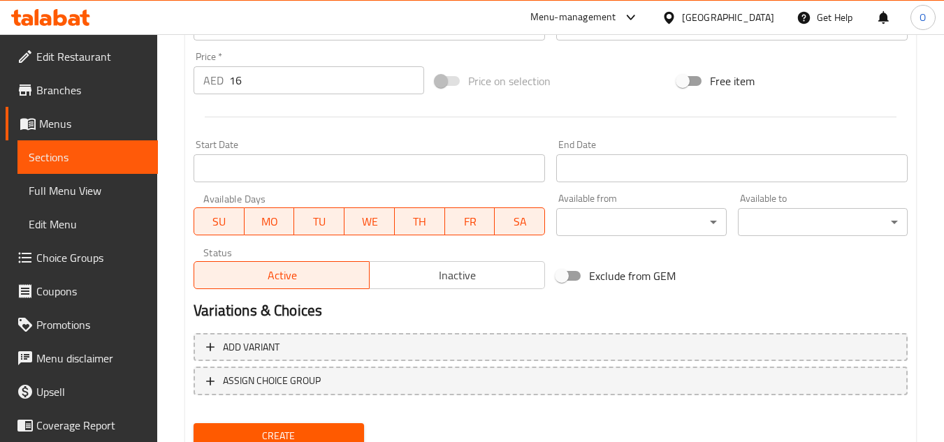
scroll to position [545, 0]
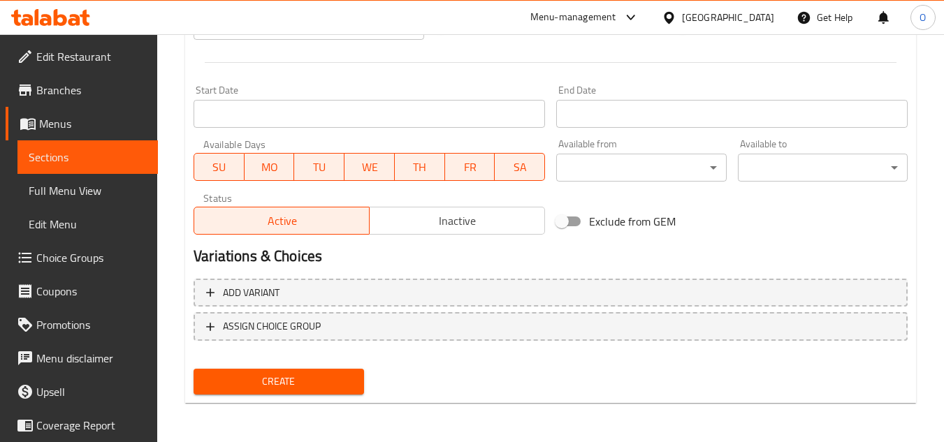
click at [263, 384] on span "Create" at bounding box center [278, 381] width 147 height 17
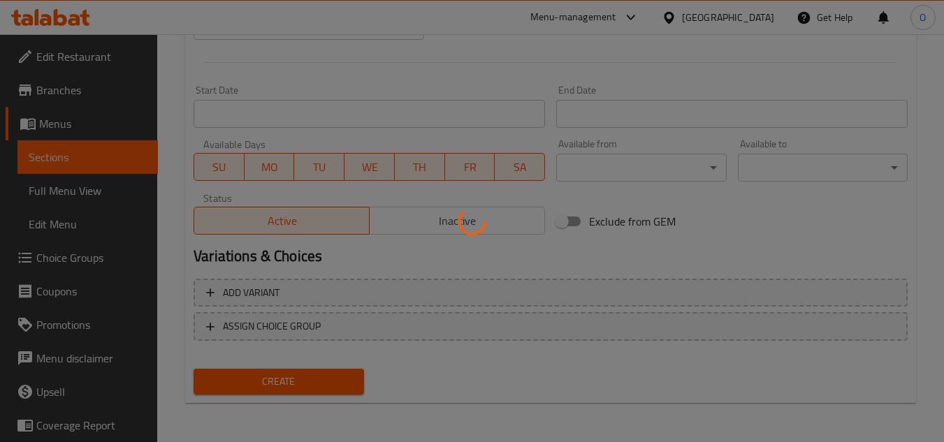
type input "0"
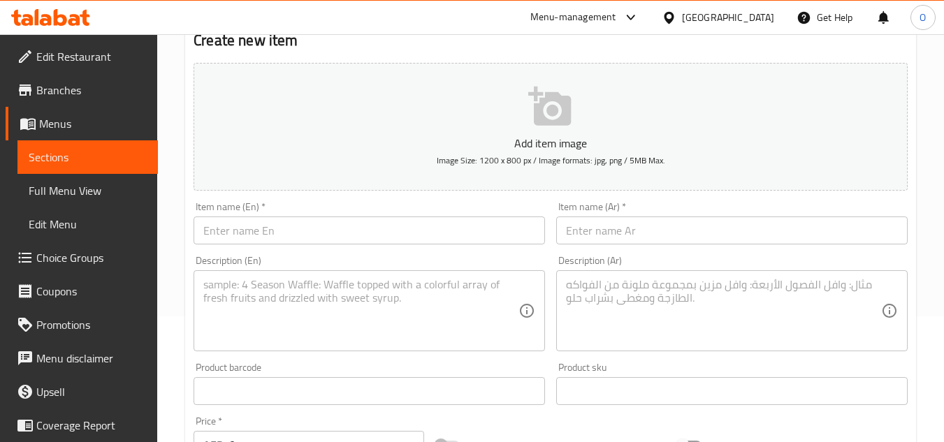
scroll to position [0, 0]
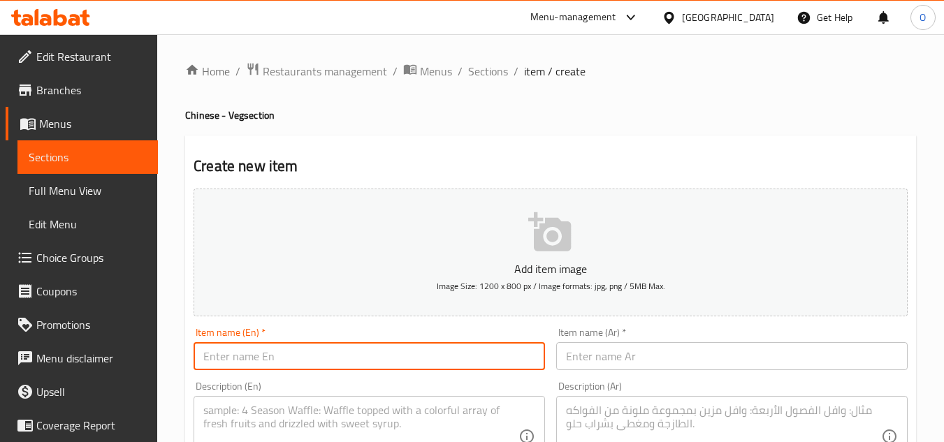
drag, startPoint x: 268, startPoint y: 379, endPoint x: 246, endPoint y: 357, distance: 30.6
click at [246, 357] on input "text" at bounding box center [369, 356] width 351 height 28
paste input "Stir Fry Veg Gravy"
type input "Stir Fry Veg Gravy"
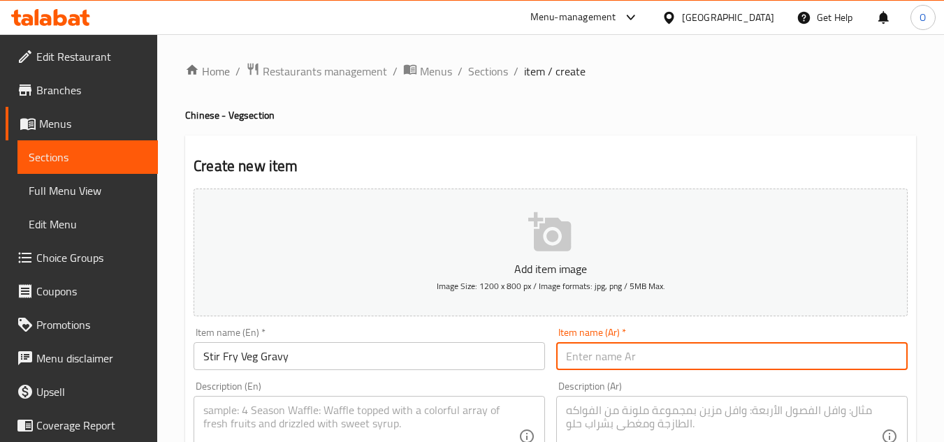
paste input "مرق الخضار المقلي"
type input "مرق الخضار المقلي"
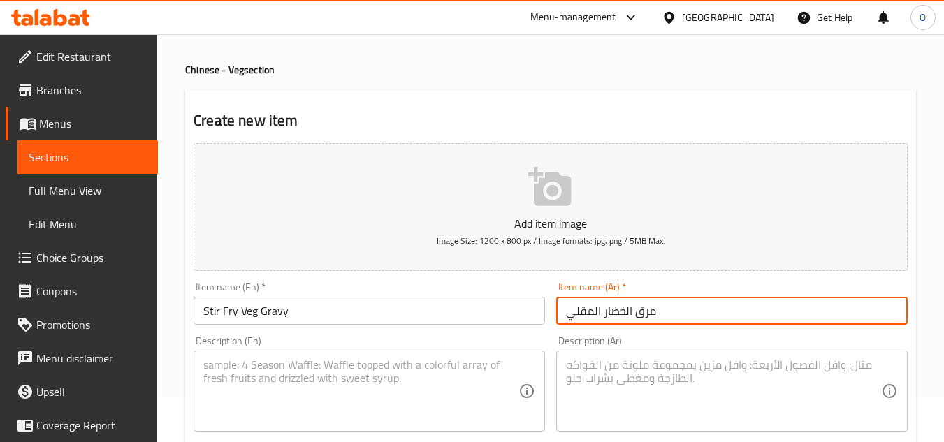
scroll to position [70, 0]
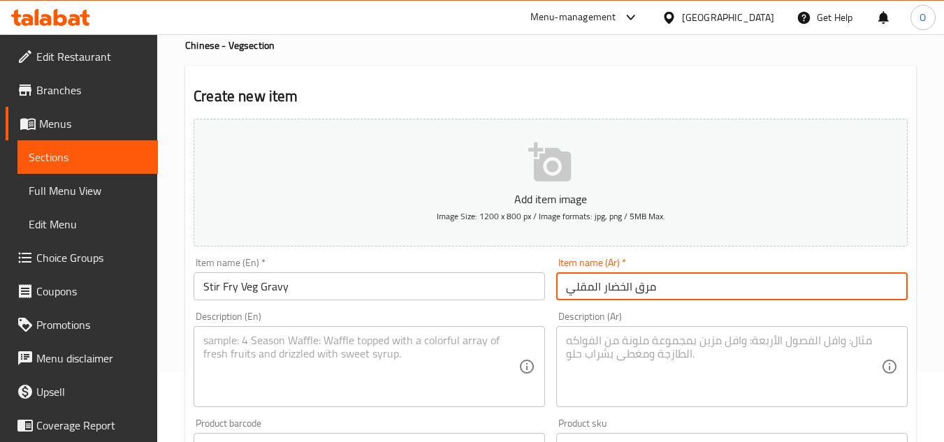
click at [319, 342] on textarea at bounding box center [360, 367] width 315 height 66
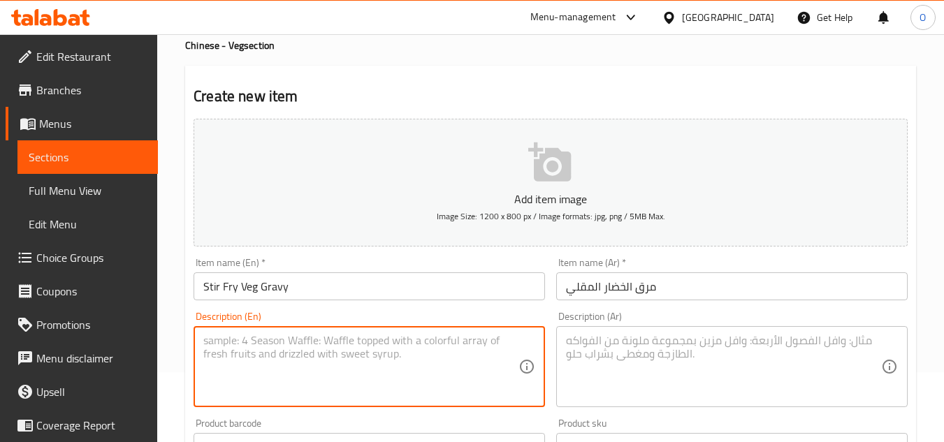
paste textarea "Mixed vegetables stir-fried with sauce"
type textarea "Mixed vegetables stir-fried with sauce"
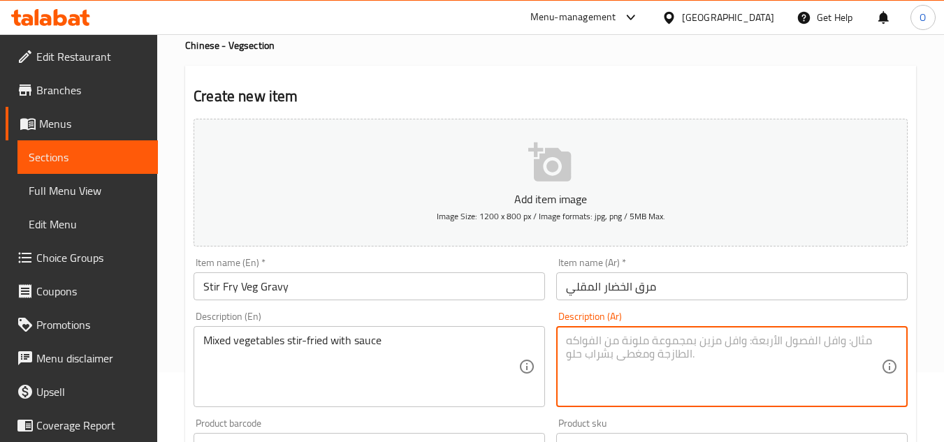
paste textarea "خضراوات مشكلة مقلية مع الصلصة"
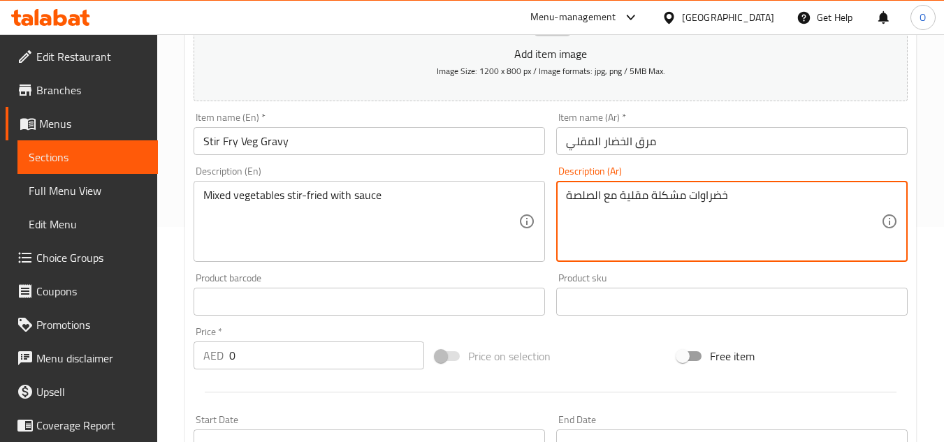
scroll to position [489, 0]
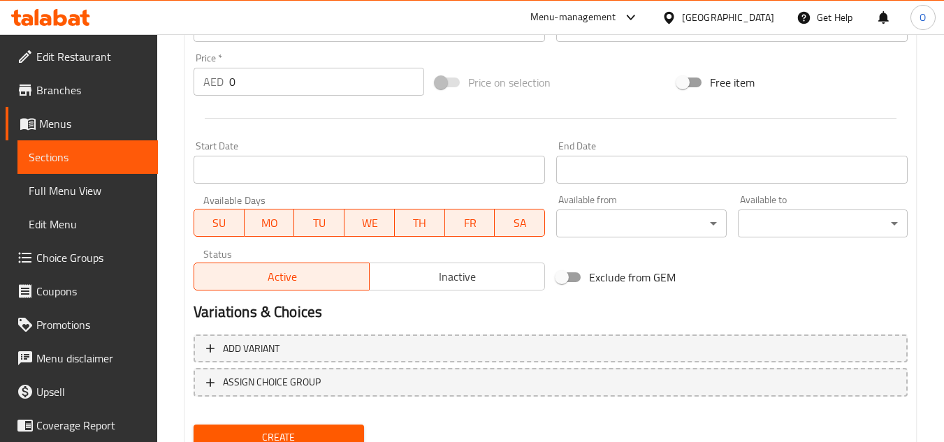
type textarea "خضراوات مشكلة مقلية مع الصلصة"
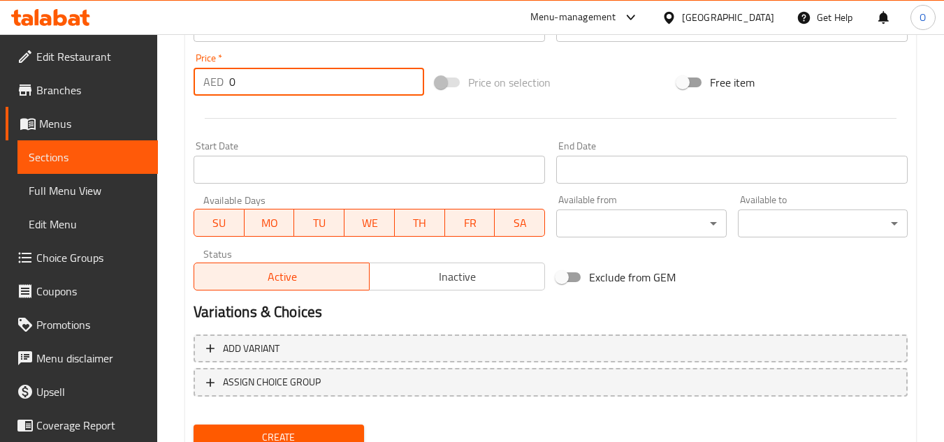
drag, startPoint x: 235, startPoint y: 85, endPoint x: 222, endPoint y: 79, distance: 14.4
click at [219, 80] on div "AED 0 Price *" at bounding box center [309, 82] width 231 height 28
paste input "18"
type input "18"
click at [301, 119] on div at bounding box center [550, 118] width 725 height 34
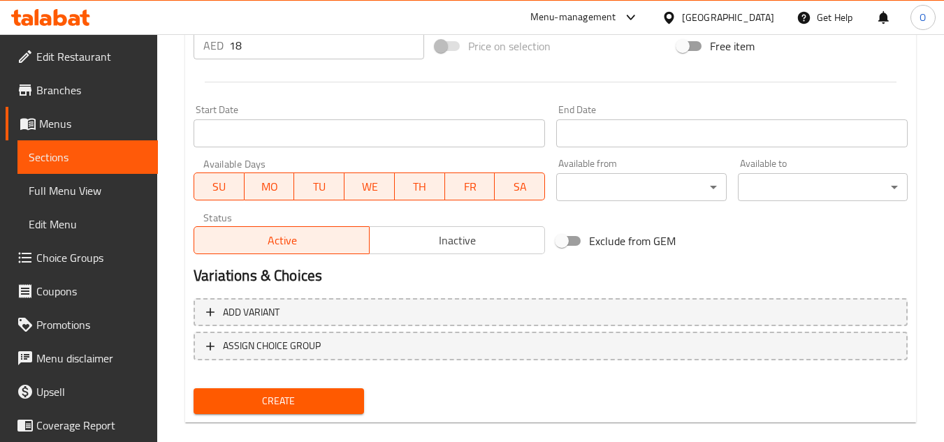
scroll to position [545, 0]
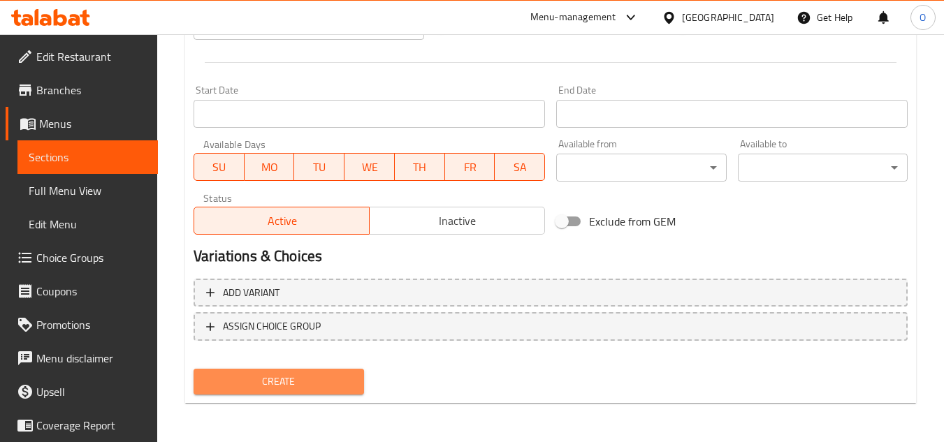
click at [295, 377] on span "Create" at bounding box center [278, 381] width 147 height 17
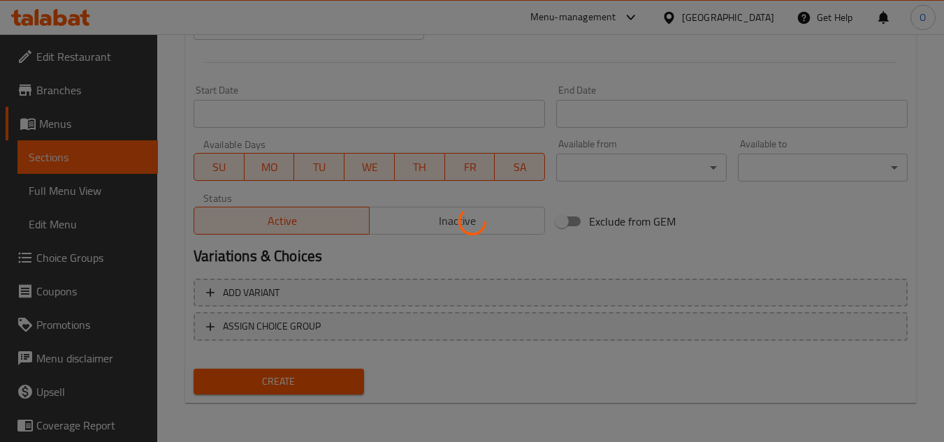
type input "0"
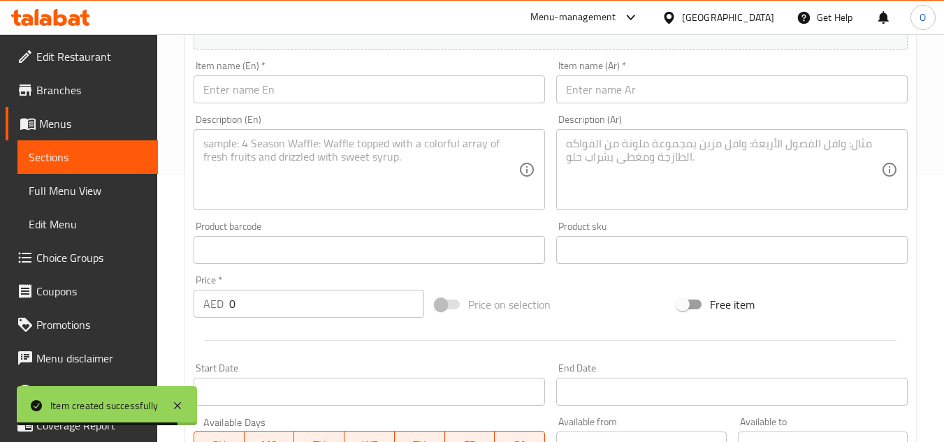
scroll to position [266, 0]
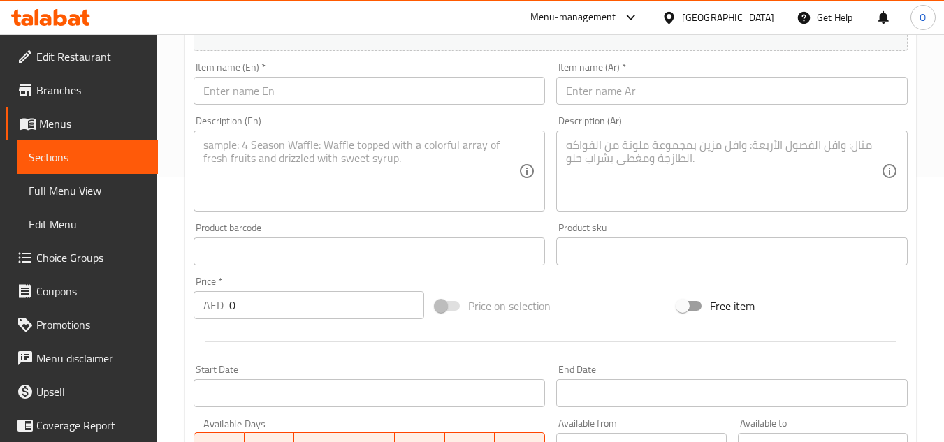
click at [305, 98] on input "text" at bounding box center [369, 91] width 351 height 28
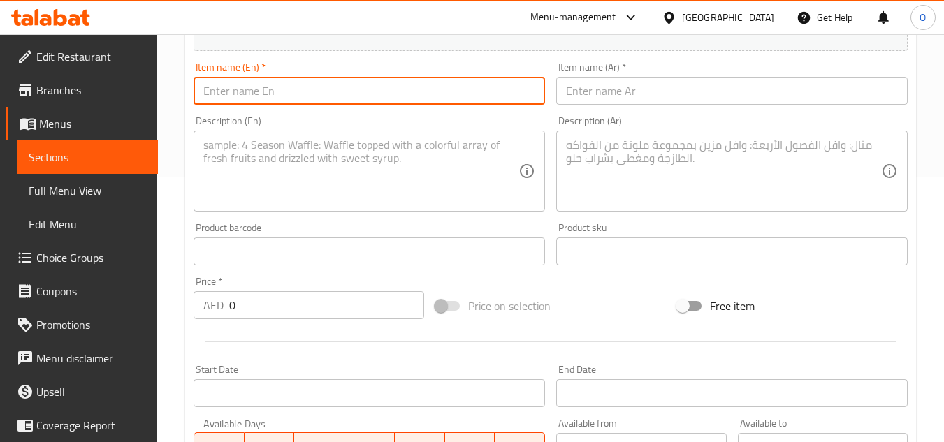
paste input "Cauliflower Manchurian"
type input "Cauliflower Manchurian"
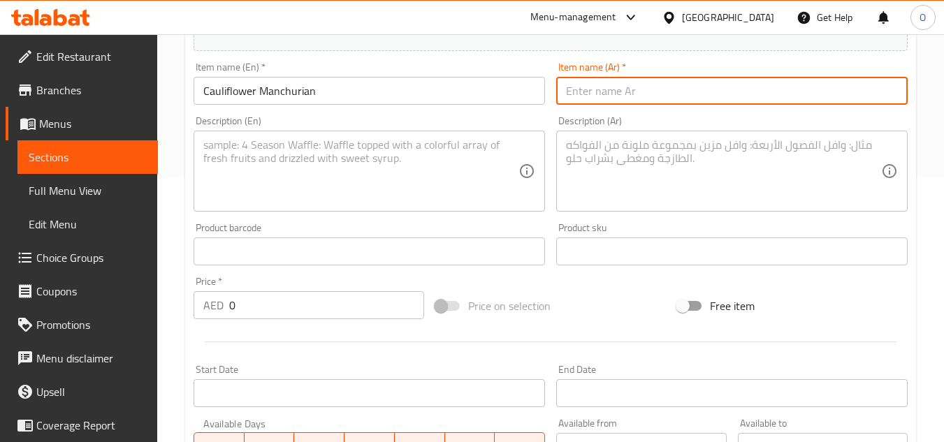
paste input "القرنبيط المنشوري"
type input "القرنبيط المنشوري"
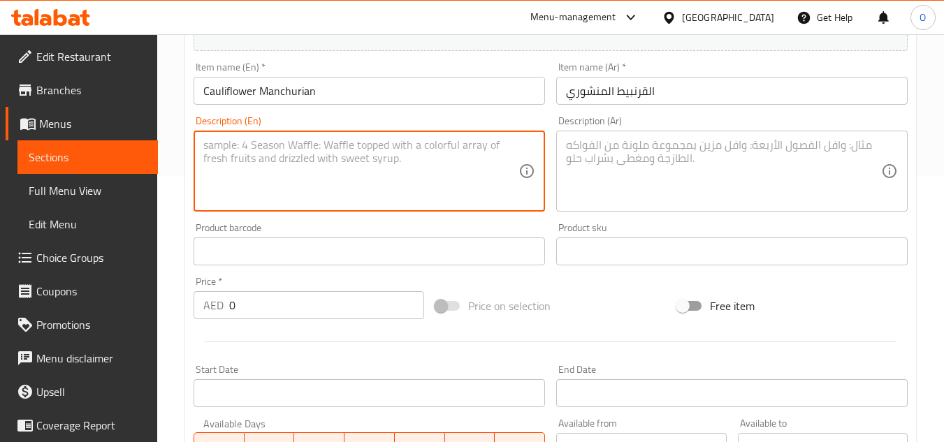
paste textarea "Crispy cauliflower cooked in spicy sauce"
type textarea "Crispy cauliflower cooked in spicy sauce"
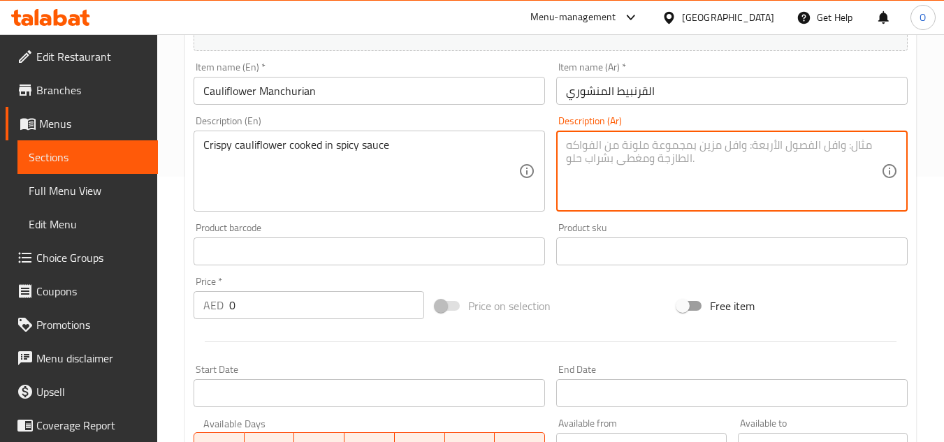
paste textarea "قرنبيط مقرمش مطبوخ في صلصة حارة"
type textarea "قرنبيط مقرمش مطبوخ في صلصة حارة"
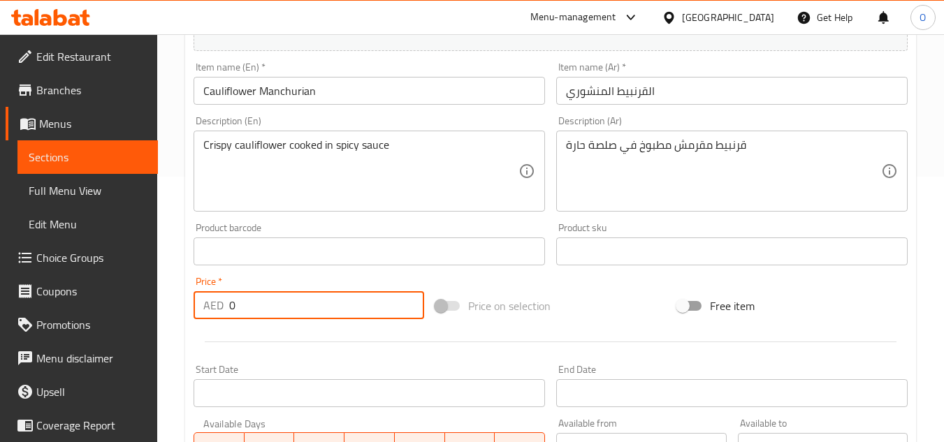
drag, startPoint x: 237, startPoint y: 306, endPoint x: 219, endPoint y: 307, distance: 17.5
click at [219, 307] on div "AED 0 Price *" at bounding box center [309, 305] width 231 height 28
paste input "18"
type input "18"
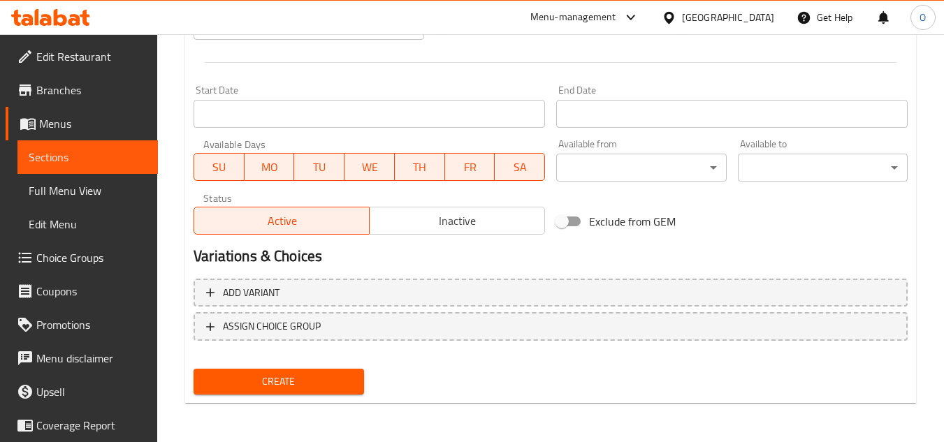
click at [291, 380] on span "Create" at bounding box center [278, 381] width 147 height 17
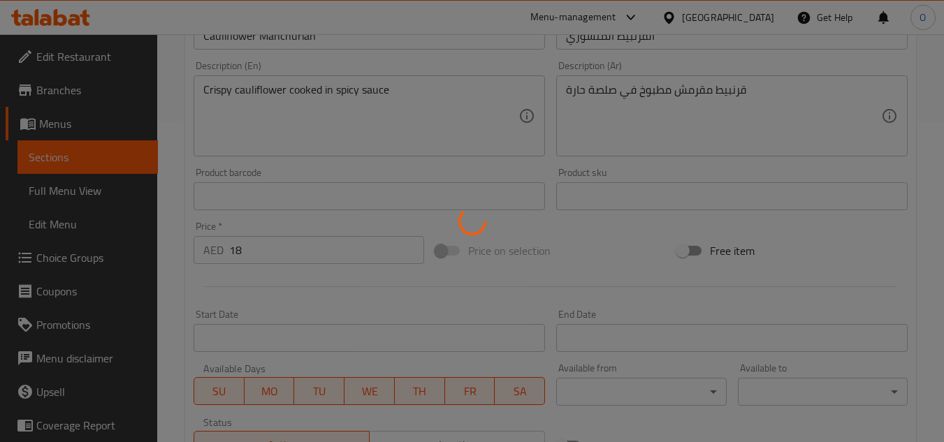
type input "0"
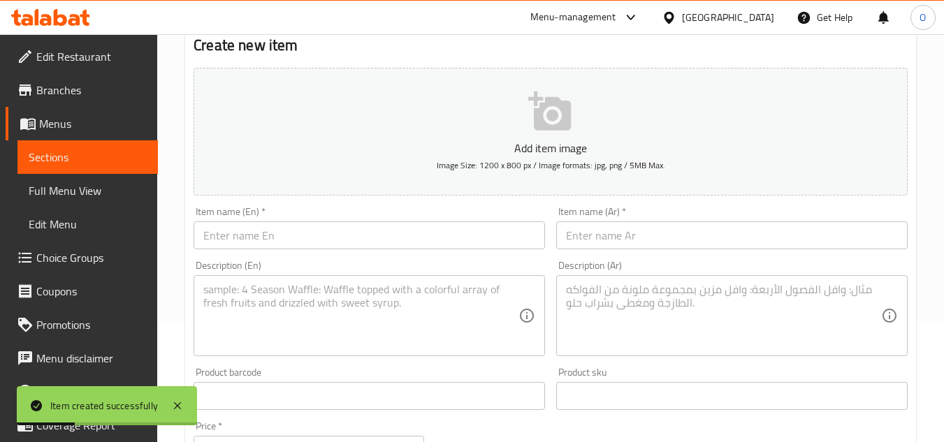
scroll to position [0, 0]
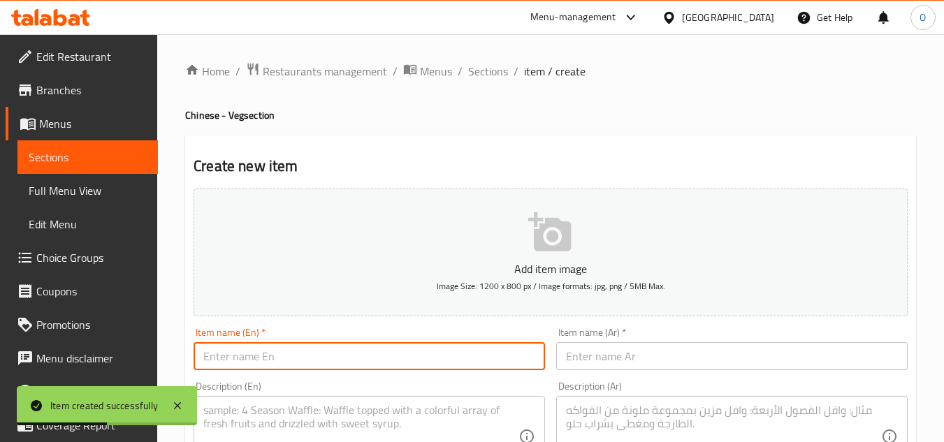
paste input "Crispy Chilli Potato"
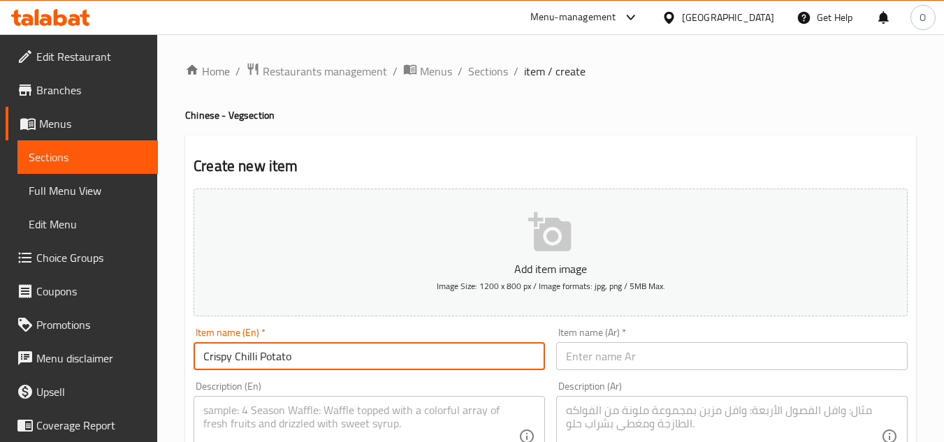
click at [298, 360] on input "Crispy Chilli Potato" at bounding box center [369, 356] width 351 height 28
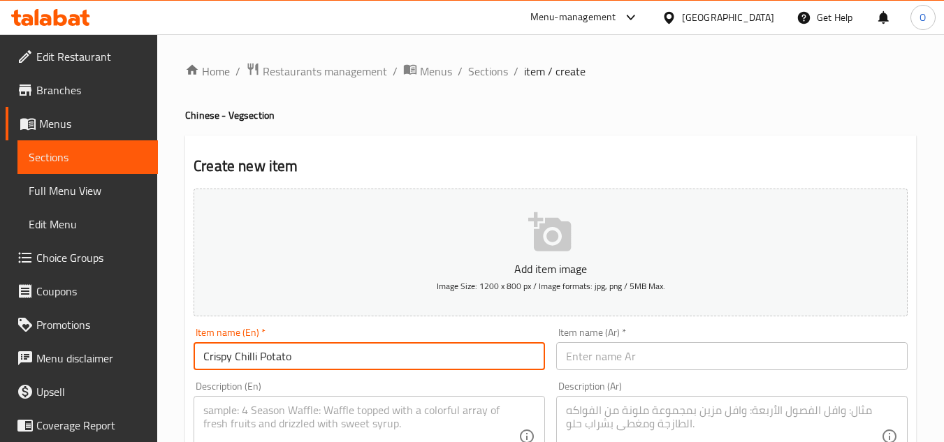
click at [298, 360] on input "Crispy Chilli Potato" at bounding box center [369, 356] width 351 height 28
type input "Crispy Chilli Potato"
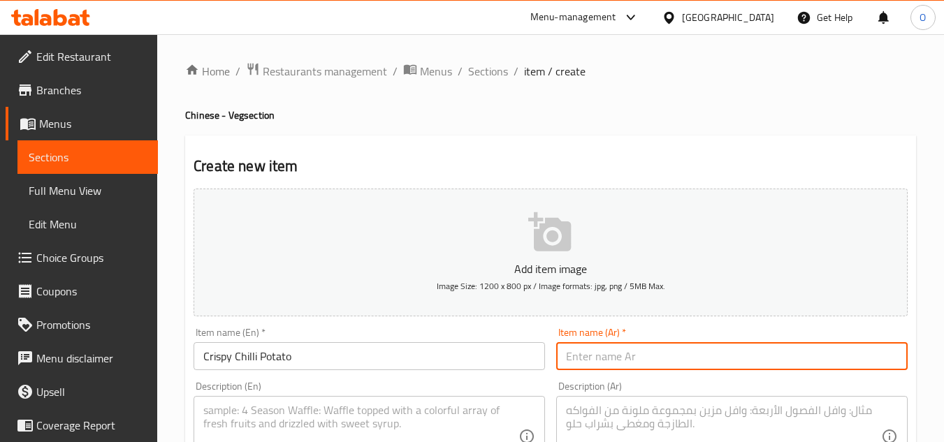
paste input "بطاطس مقرمشة بالفلفل الحار"
type input "بطاطس مقرمشة بالفلفل الحار"
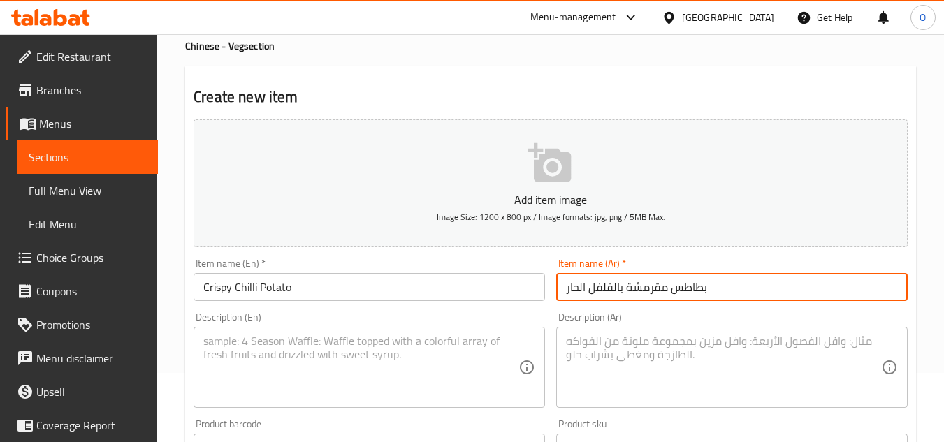
scroll to position [70, 0]
click at [280, 358] on textarea at bounding box center [360, 367] width 315 height 66
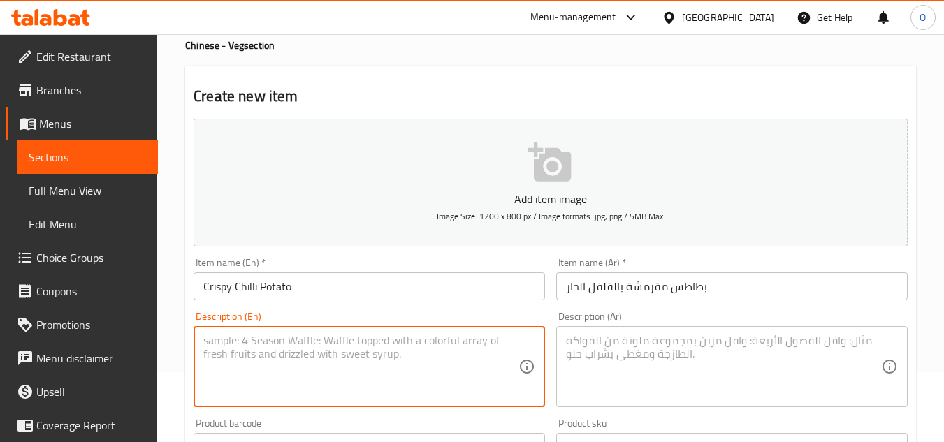
paste textarea "Crispy potato tossed with chilli sauce"
type textarea "Crispy potato tossed with chilli sauce"
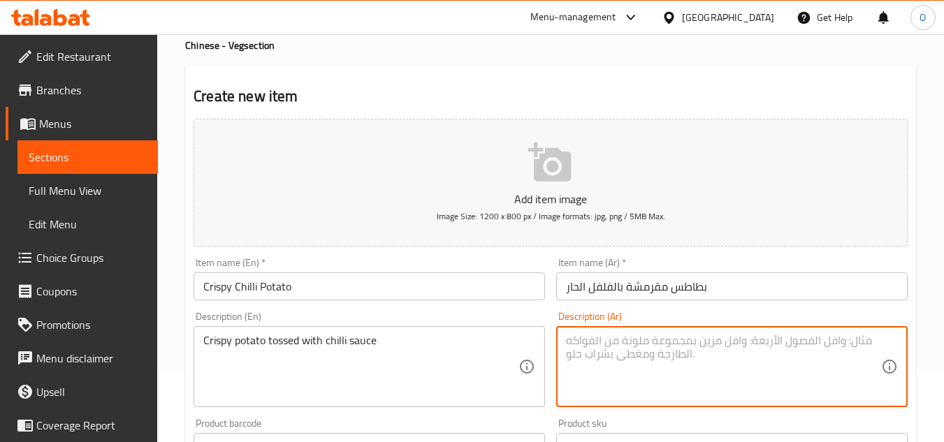
paste textarea "بطاطس مقرمشة ممزوجة بصلصة الفلفل الحار"
type textarea "بطاطس مقرمشة ممزوجة بصلصة الفلفل الحار"
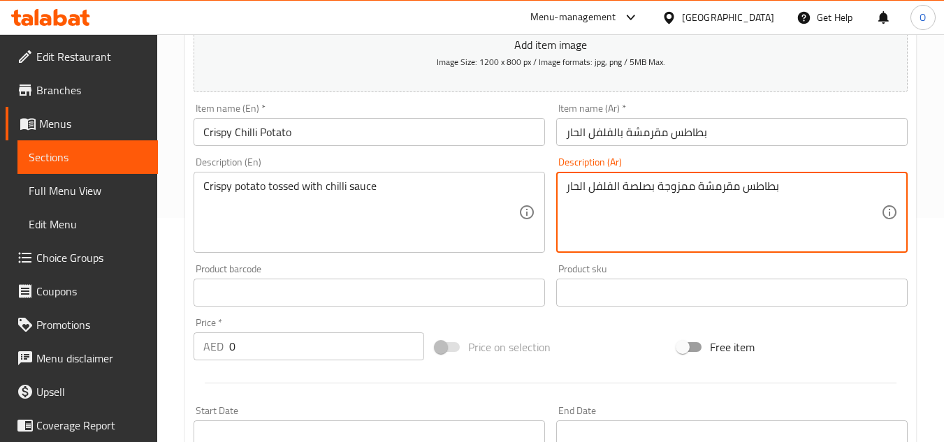
scroll to position [280, 0]
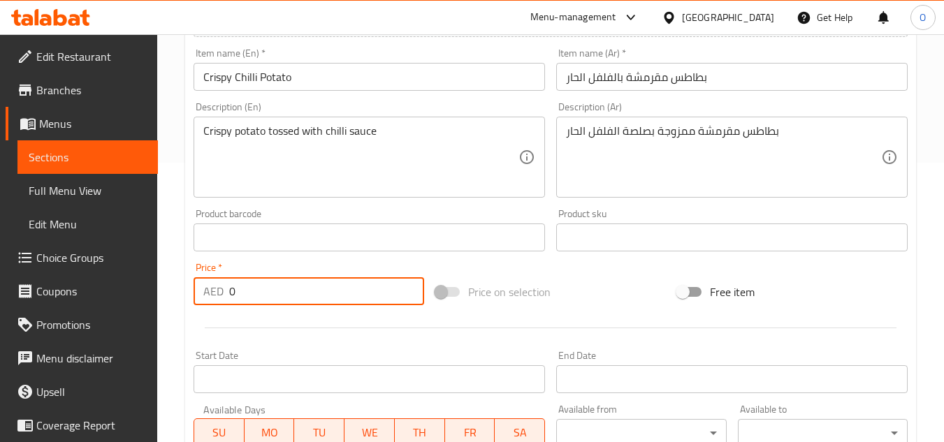
drag, startPoint x: 248, startPoint y: 303, endPoint x: 226, endPoint y: 298, distance: 22.9
click at [211, 292] on div "AED 0 Price *" at bounding box center [309, 291] width 231 height 28
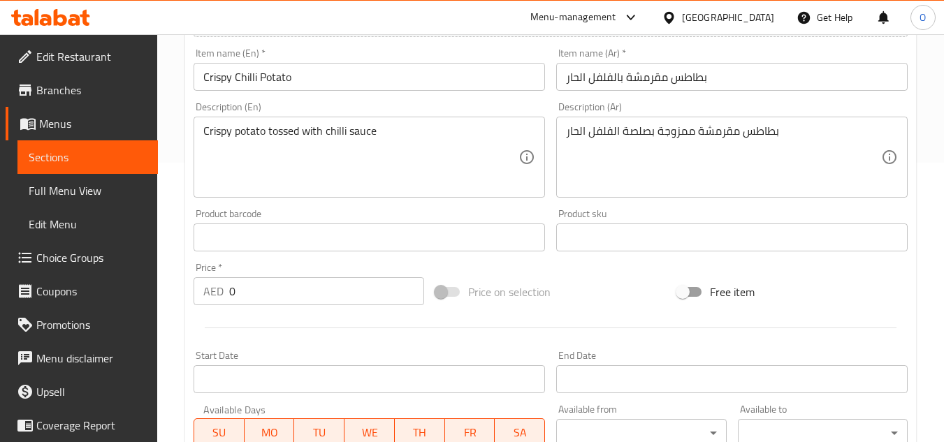
drag, startPoint x: 260, startPoint y: 310, endPoint x: 239, endPoint y: 302, distance: 22.3
click at [239, 302] on input "0" at bounding box center [326, 291] width 195 height 28
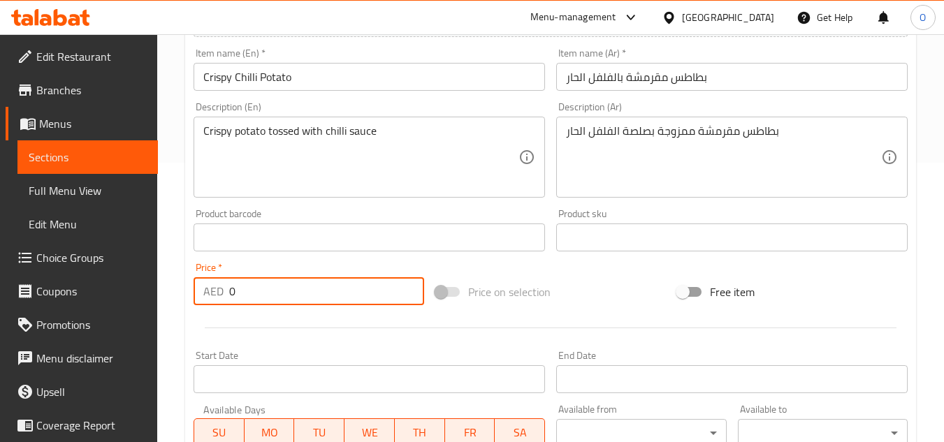
drag, startPoint x: 239, startPoint y: 296, endPoint x: 224, endPoint y: 298, distance: 14.7
click at [224, 298] on div "AED 0 Price *" at bounding box center [309, 291] width 231 height 28
paste input "16"
type input "16"
click at [290, 344] on div at bounding box center [550, 328] width 725 height 34
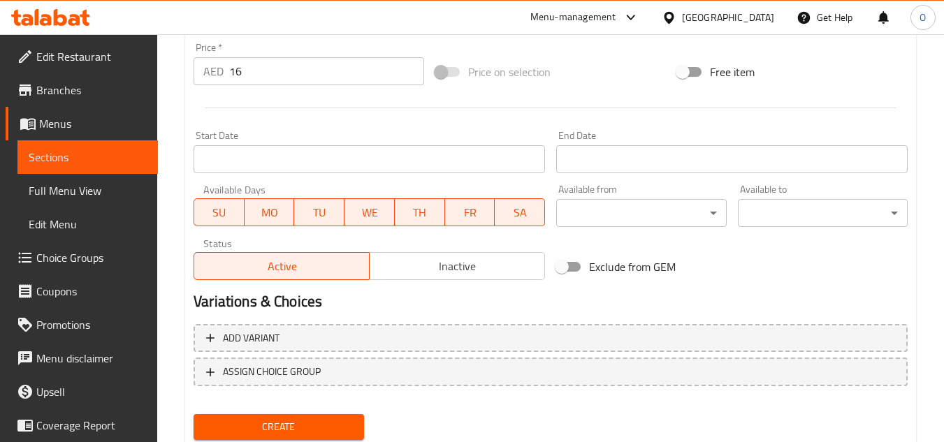
scroll to position [545, 0]
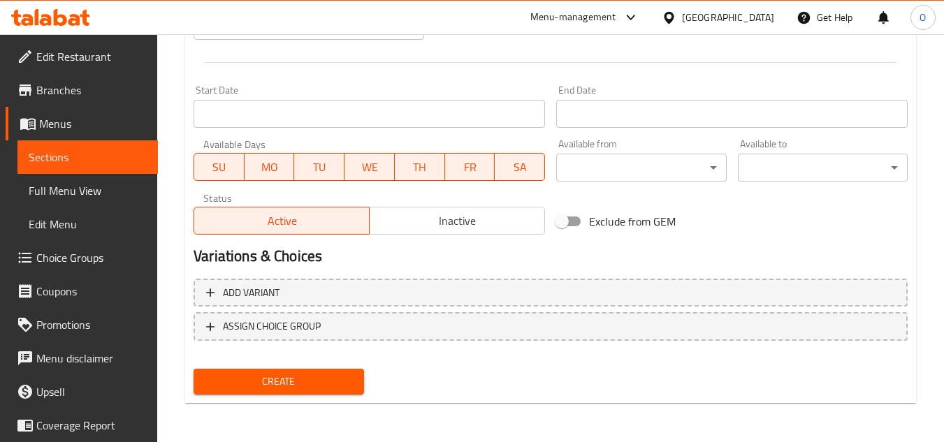
click at [313, 390] on span "Create" at bounding box center [278, 381] width 147 height 17
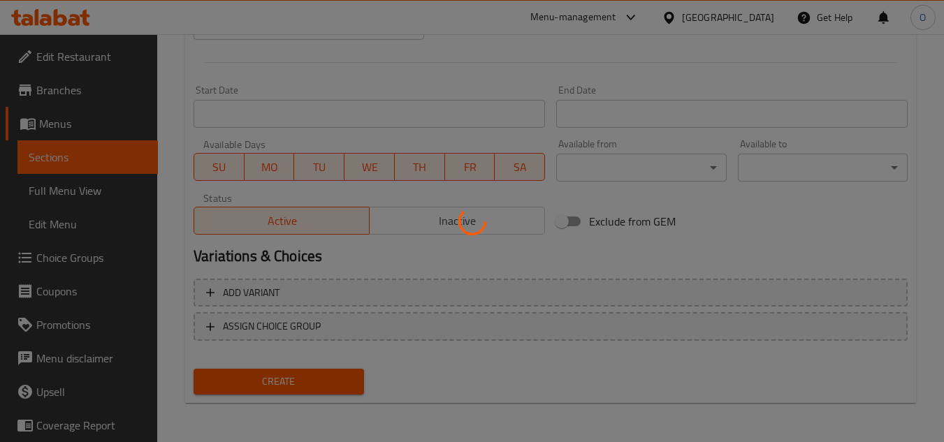
type input "0"
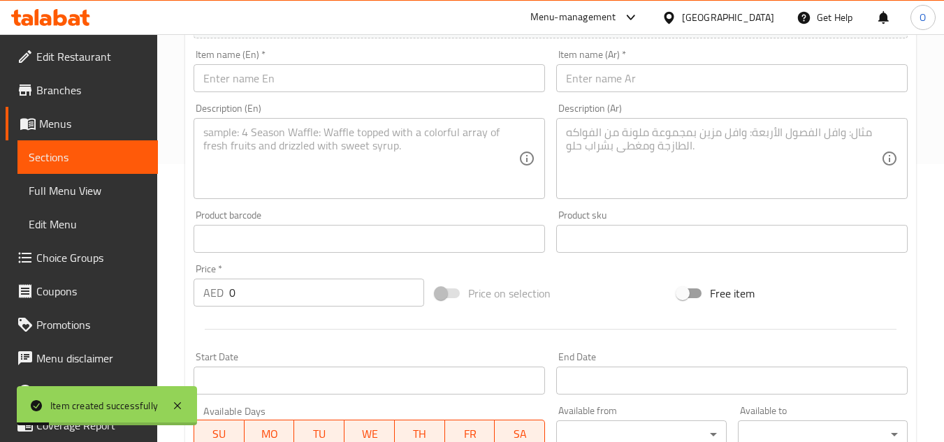
scroll to position [266, 0]
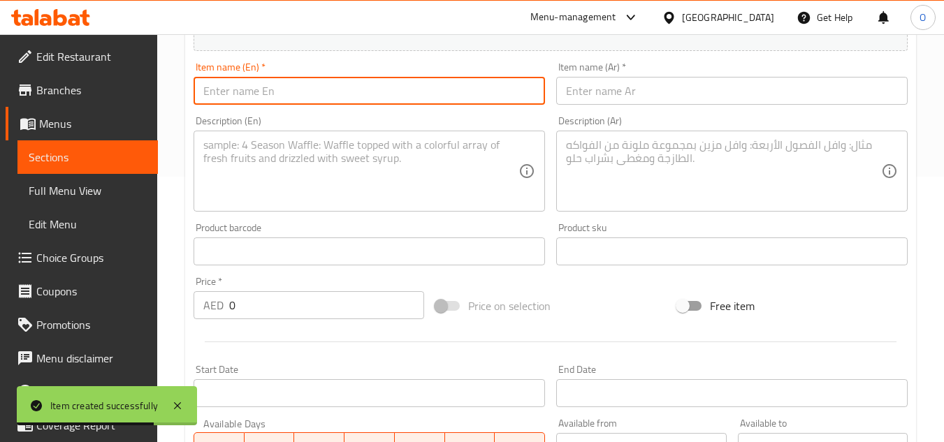
paste input "Honey Chilli Potato"
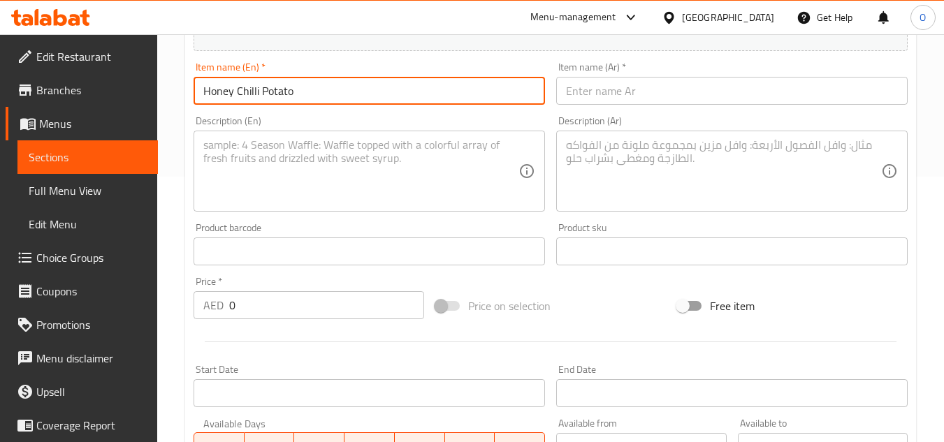
type input "Honey Chilli Potato"
click at [649, 93] on input "text" at bounding box center [731, 91] width 351 height 28
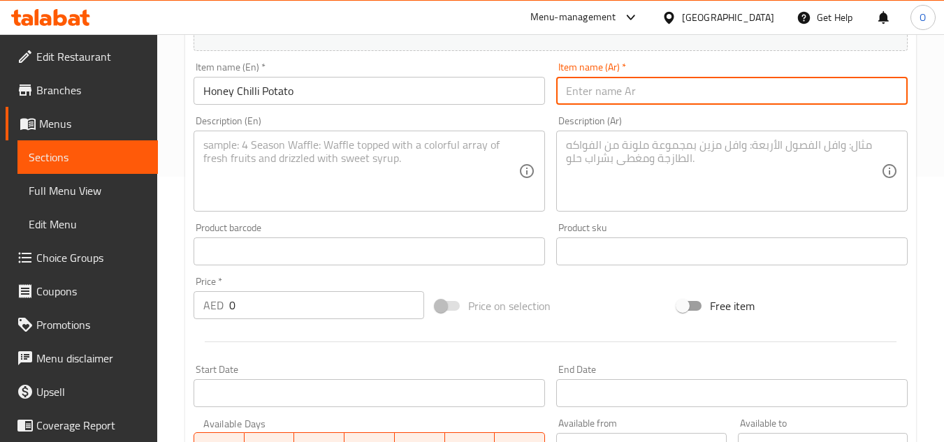
paste input "بطاطس بالعسل والفلفل الحار"
type input "بطاطس بالعسل والفلفل الحار"
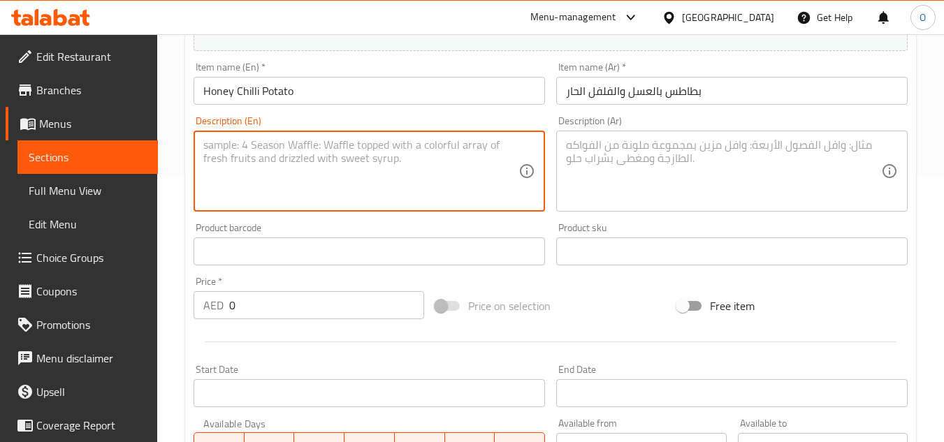
click at [275, 170] on textarea at bounding box center [360, 171] width 315 height 66
paste textarea "Potato tossed in honey chilli sauce"
type textarea "Potato tossed in honey chilli sauce"
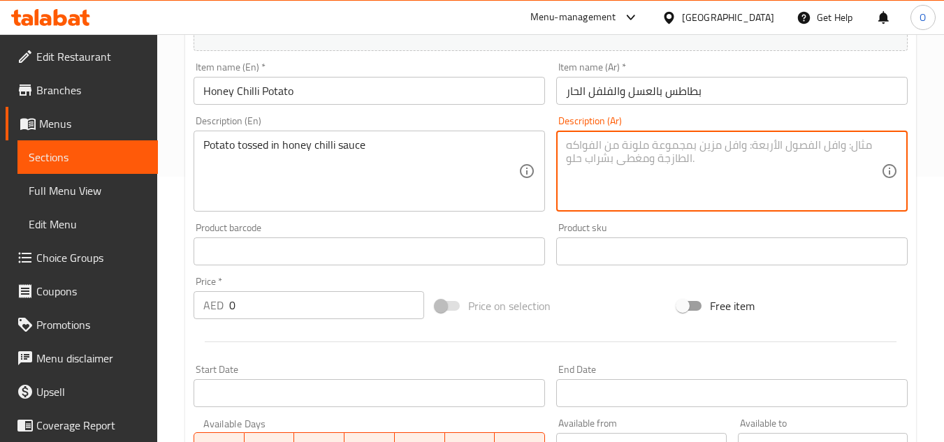
paste textarea "بطاطس مقلية في صلصة العسل والفلفل الحار"
type textarea "بطاطس مقلية في صلصة العسل والفلفل الحار"
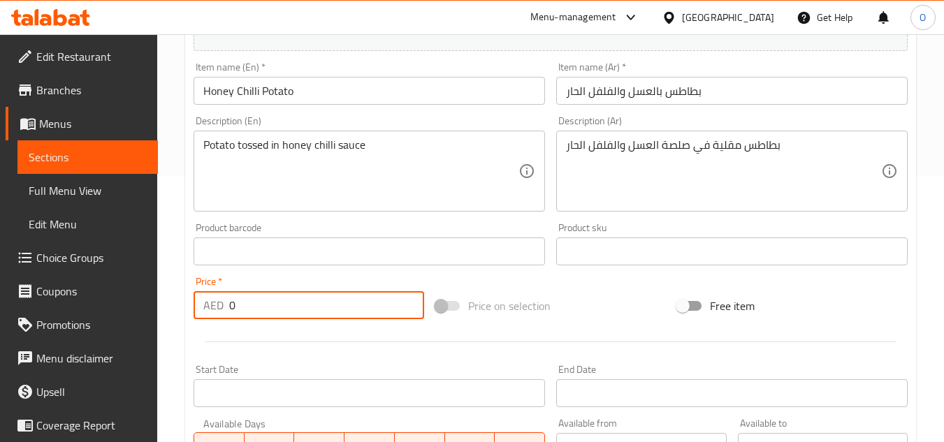
drag, startPoint x: 238, startPoint y: 310, endPoint x: 218, endPoint y: 314, distance: 20.2
click at [218, 314] on div "AED 0 Price *" at bounding box center [309, 305] width 231 height 28
paste input "18"
type input "18"
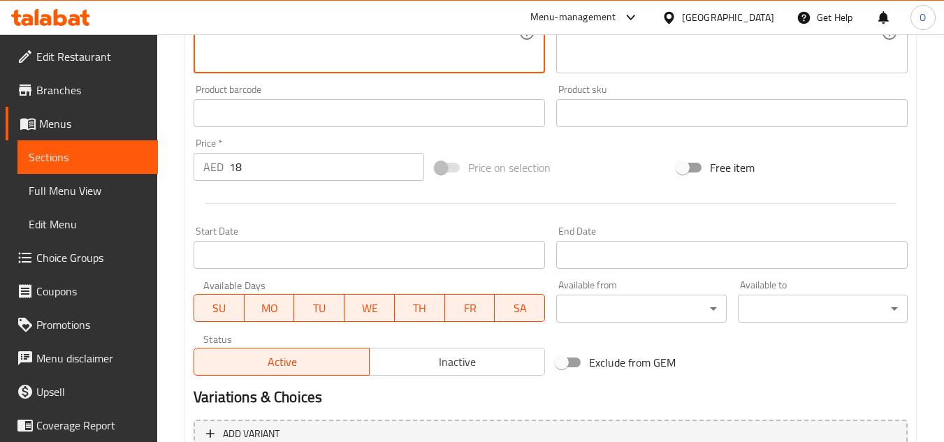
scroll to position [545, 0]
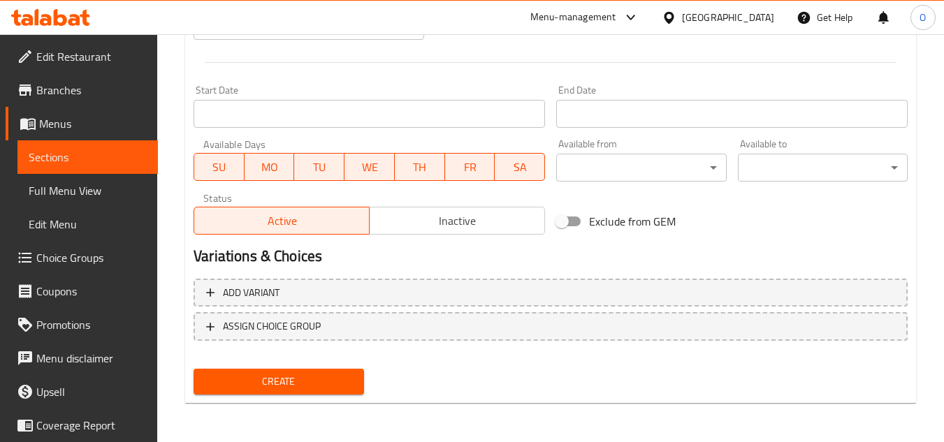
click at [318, 385] on span "Create" at bounding box center [278, 381] width 147 height 17
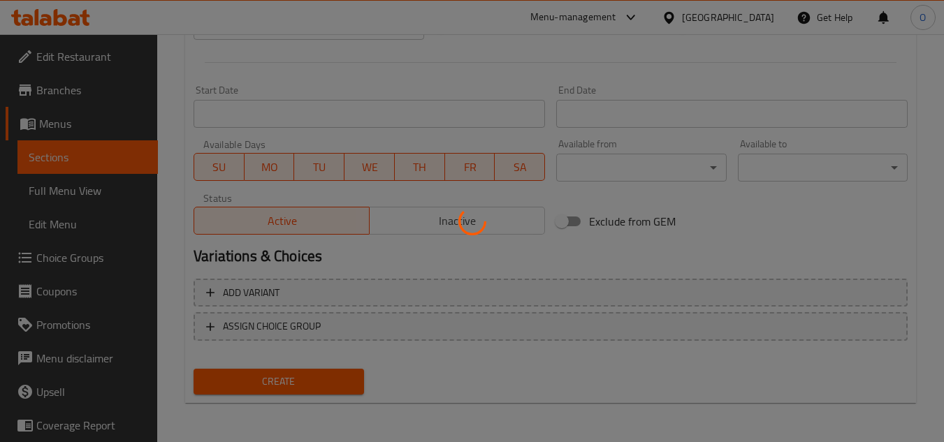
type input "0"
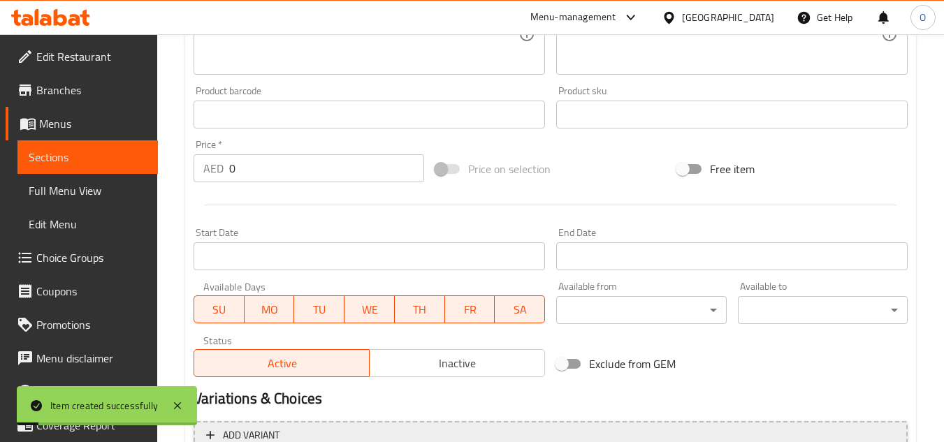
scroll to position [196, 0]
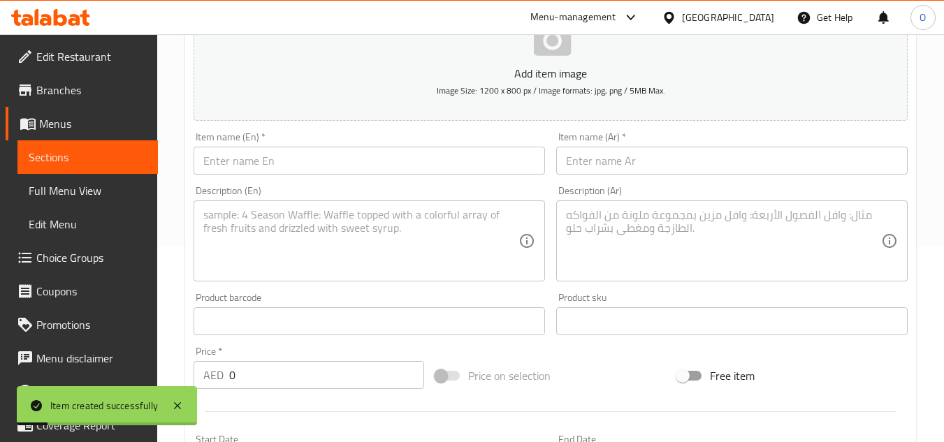
click at [300, 167] on input "text" at bounding box center [369, 161] width 351 height 28
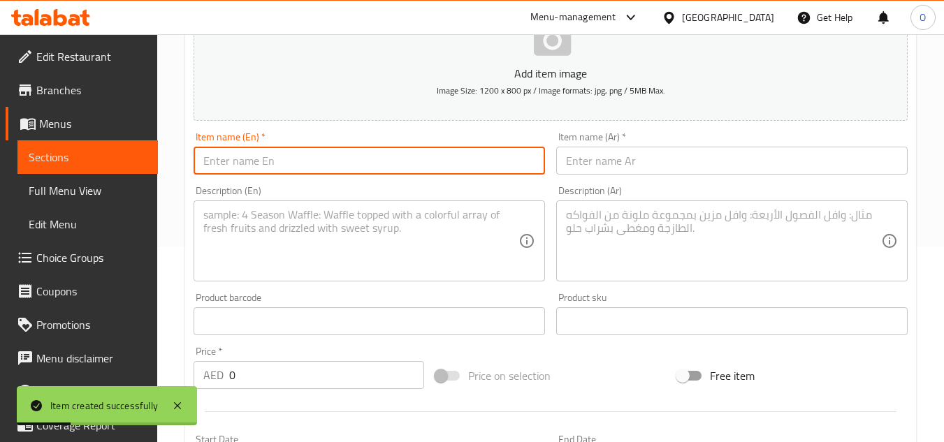
paste input "Crispy Chilli Baby Corn"
type input "Crispy Chilli Baby Corn"
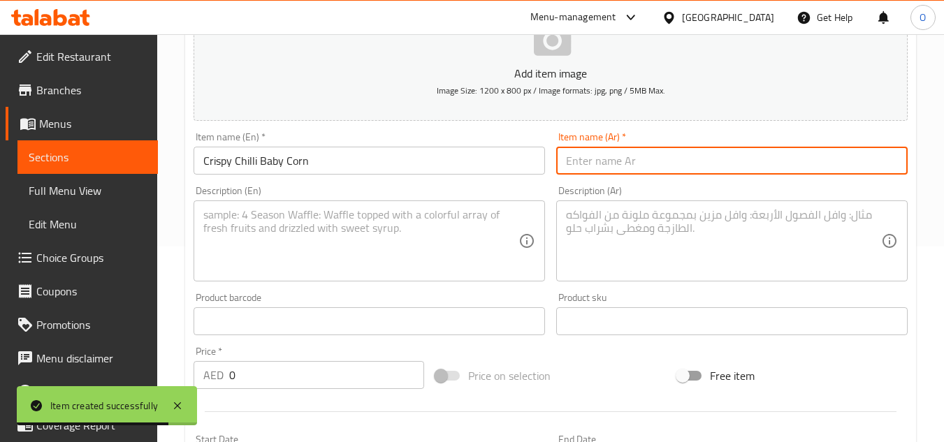
paste input "ذرة صغيرة مقرمشة بالفلفل الحار"
type input "ذرة صغيرة مقرمشة بالفلفل الحار"
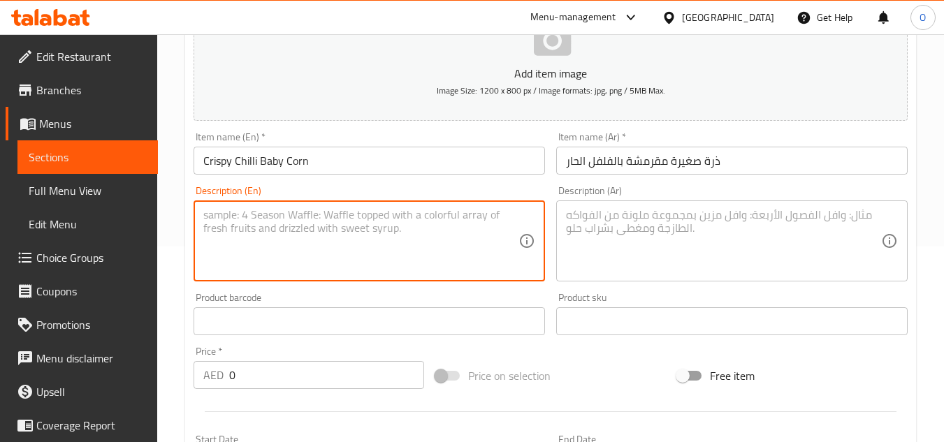
paste textarea "Crispy baby corn in spicy sauce"
type textarea "Crispy baby corn in spicy sauce"
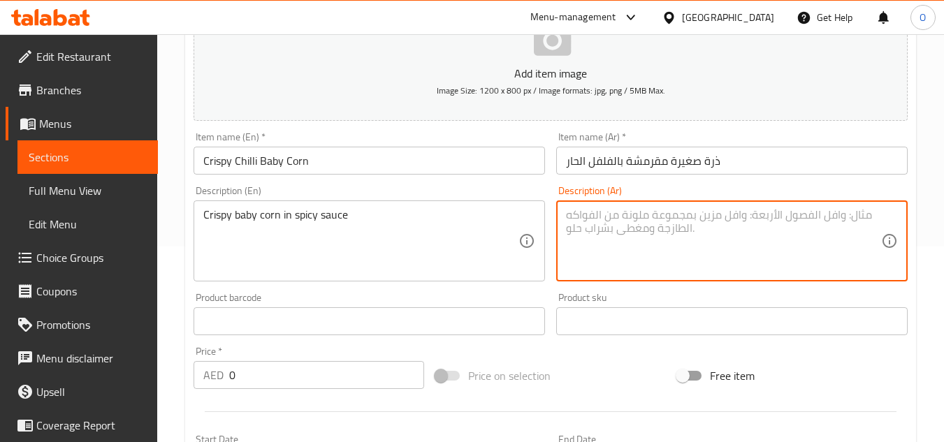
paste textarea "ذرة صغيرة مقرمشة في صلصة حارة"
type textarea "ذرة صغيرة مقرمشة في صلصة حارة"
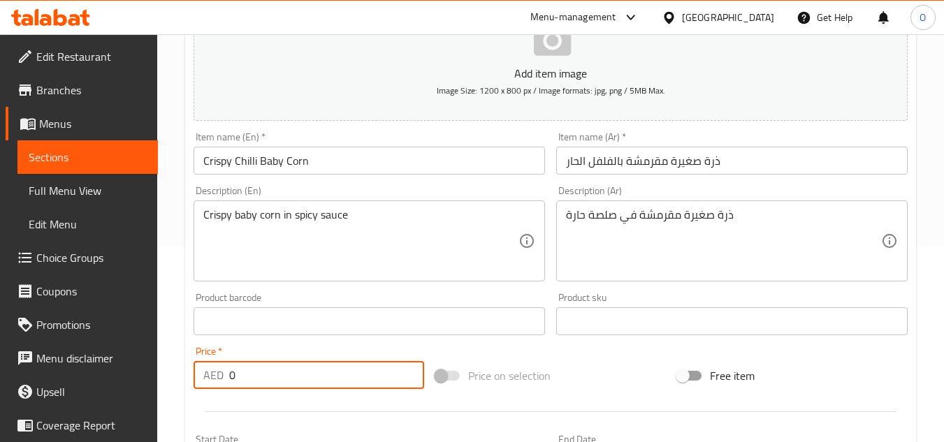
drag, startPoint x: 237, startPoint y: 382, endPoint x: 219, endPoint y: 371, distance: 21.0
click at [224, 375] on div "AED 0 Price *" at bounding box center [309, 375] width 231 height 28
paste input "2"
type input "20"
click at [289, 206] on div "Crispy baby corn in spicy sauce Description (En)" at bounding box center [369, 241] width 351 height 81
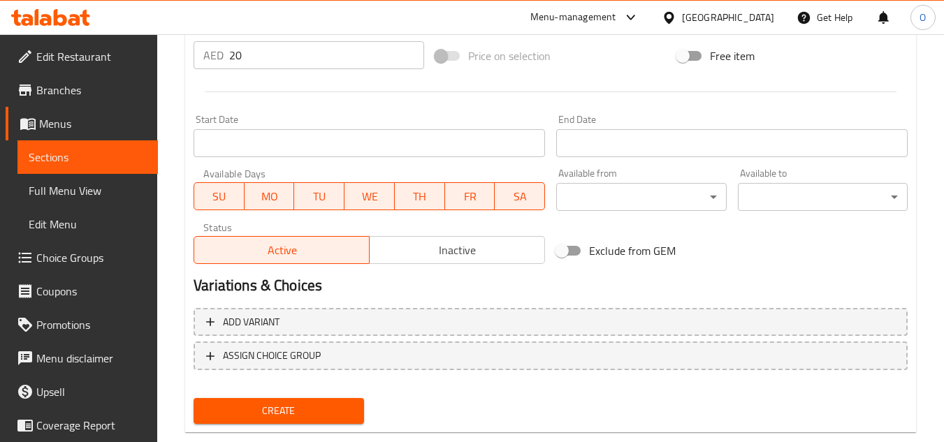
scroll to position [545, 0]
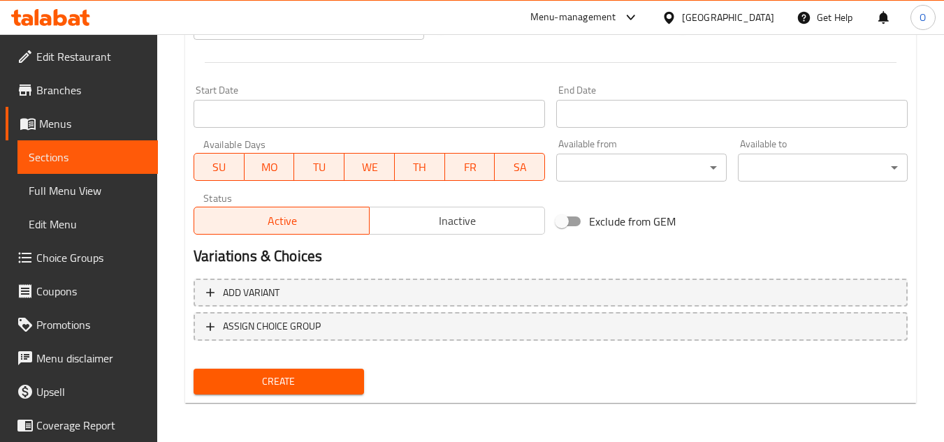
click at [255, 384] on span "Create" at bounding box center [278, 381] width 147 height 17
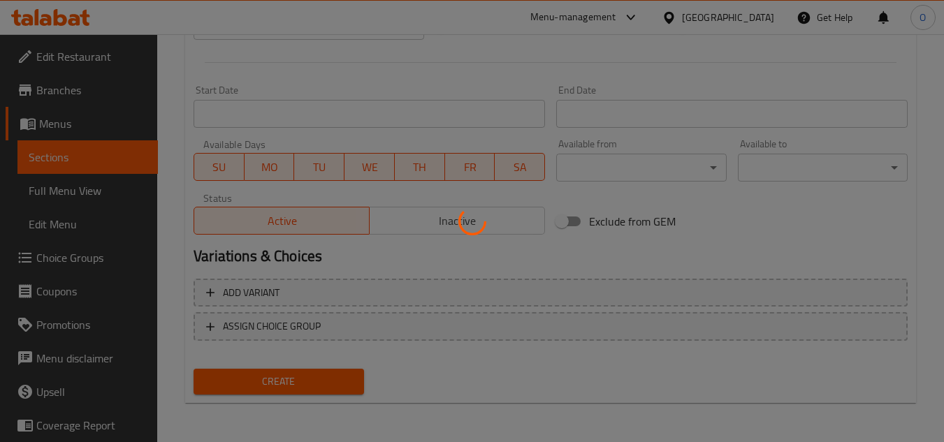
type input "0"
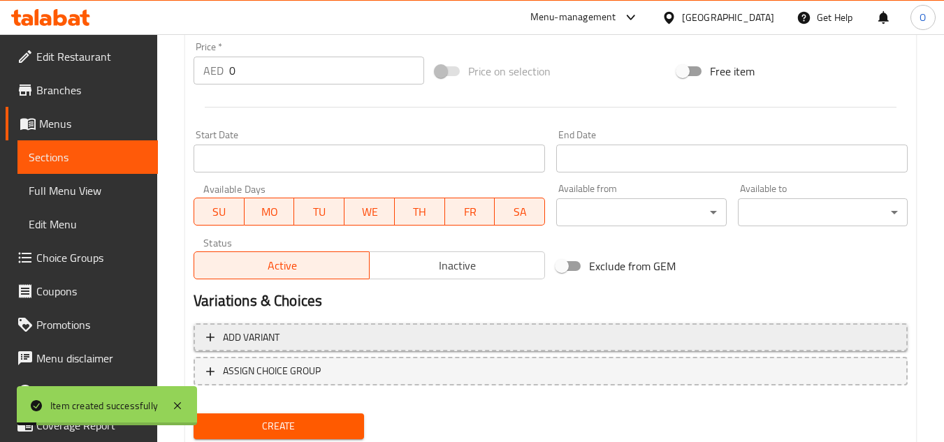
scroll to position [266, 0]
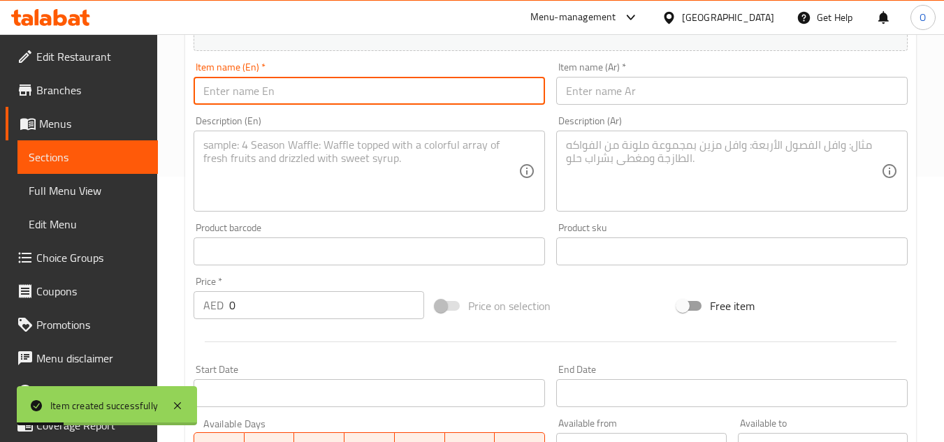
paste input "Paneer Chilli Dry"
type input "Paneer Chilli Dry"
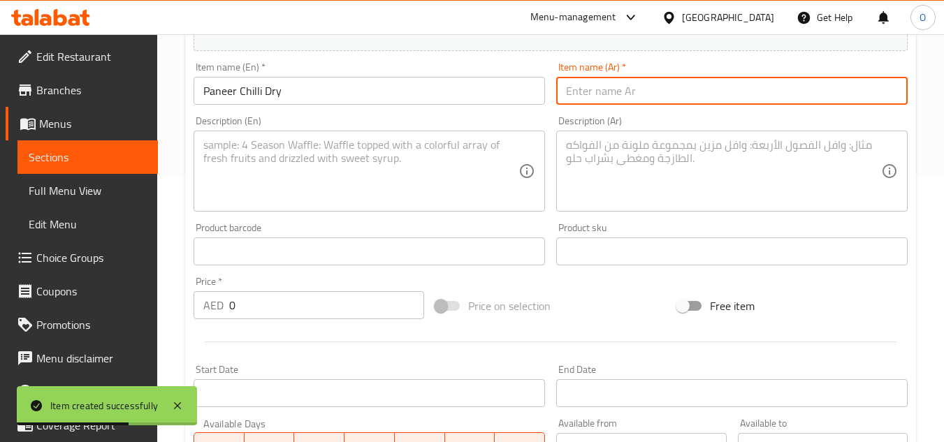
paste input "بانير تشيلي جاف"
type input "بانير تشيلي جاف"
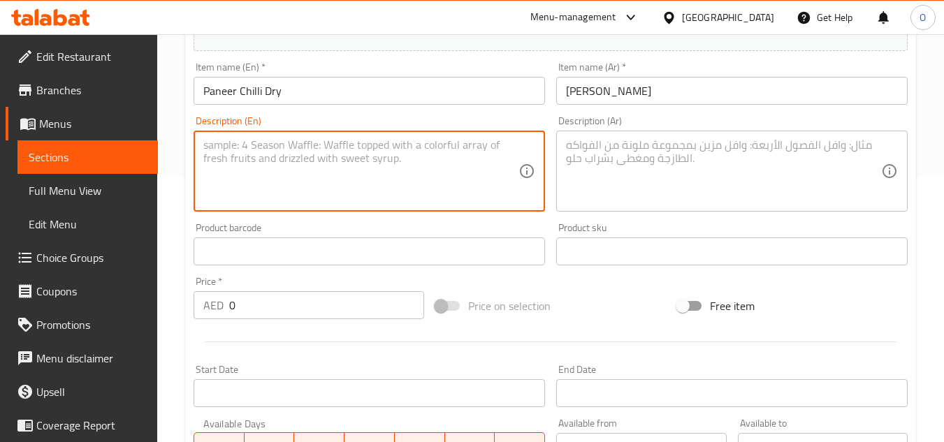
click at [288, 171] on textarea at bounding box center [360, 171] width 315 height 66
paste textarea "Cottage cheese tossed in spices (dry)"
type textarea "Cottage cheese tossed in spices (dry)"
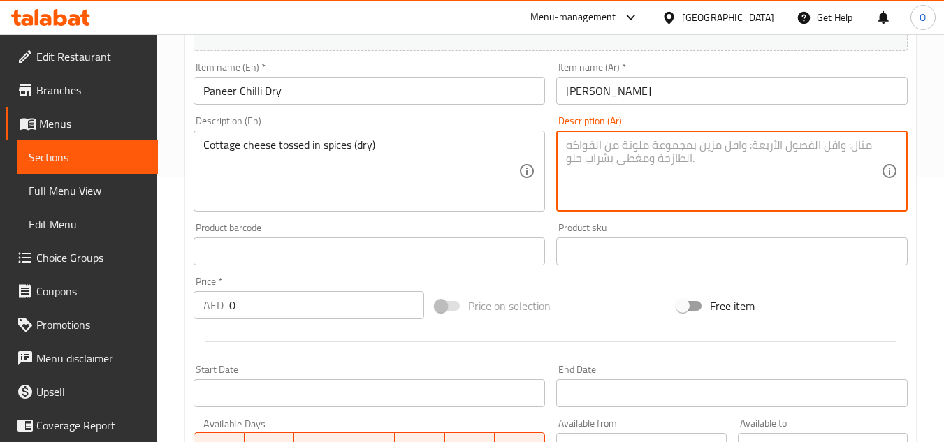
paste textarea "جبن قريش ممزوج بالتوابل (جاف)"
type textarea "جبن قريش ممزوج بالتوابل (جاف)"
click at [201, 317] on div "AED 0 Price *" at bounding box center [309, 305] width 231 height 28
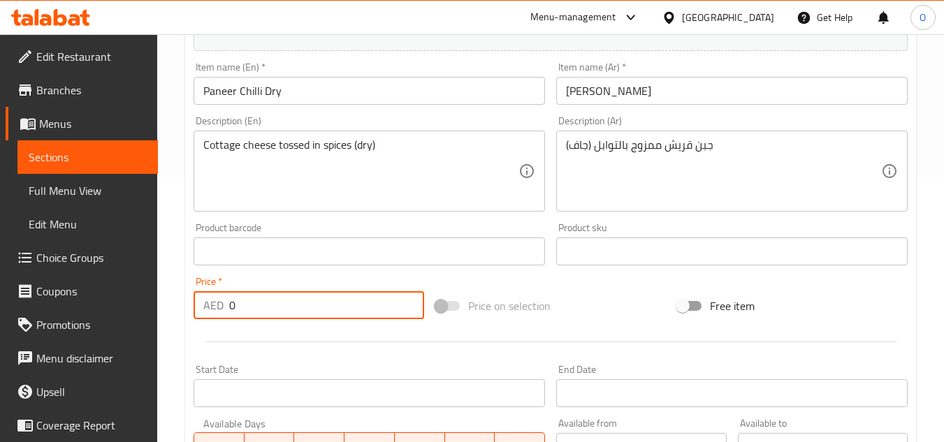
paste input "22"
type input "22"
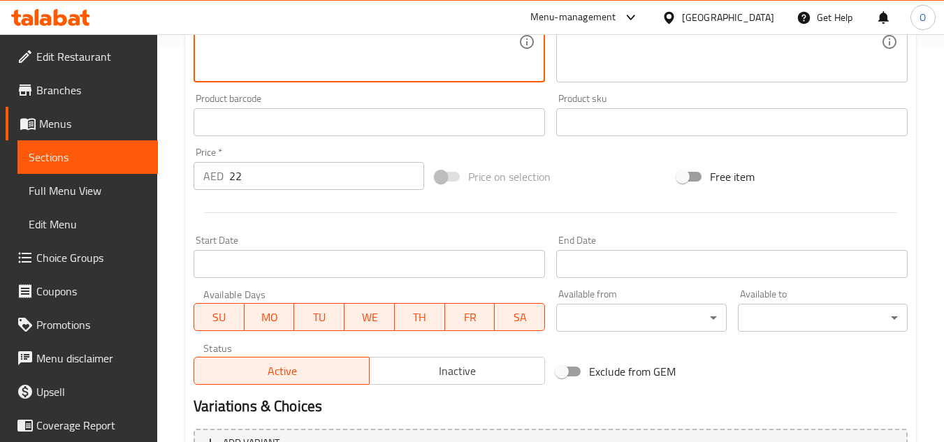
scroll to position [545, 0]
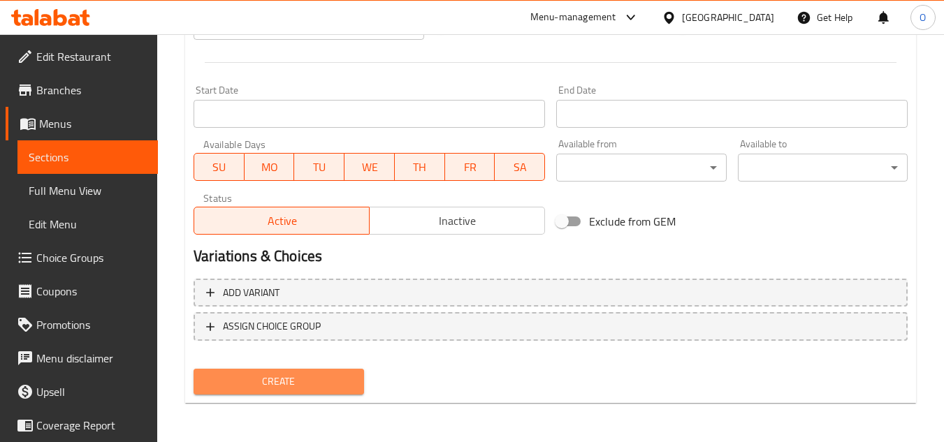
click at [273, 390] on span "Create" at bounding box center [278, 381] width 147 height 17
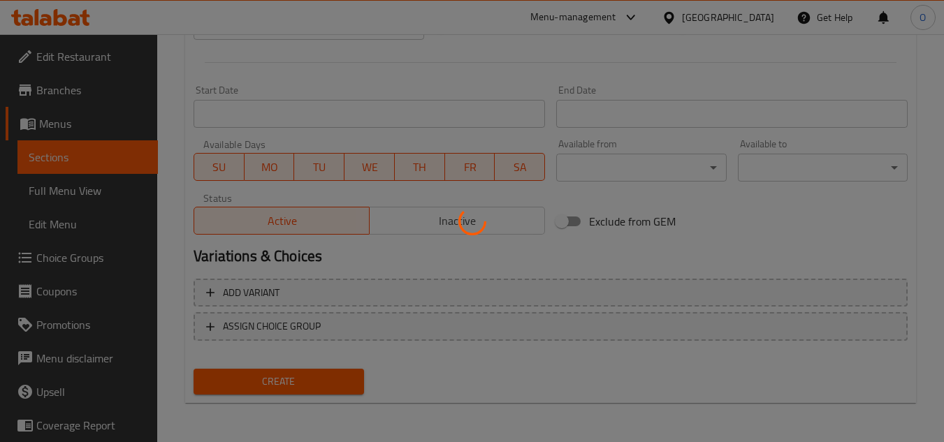
type input "0"
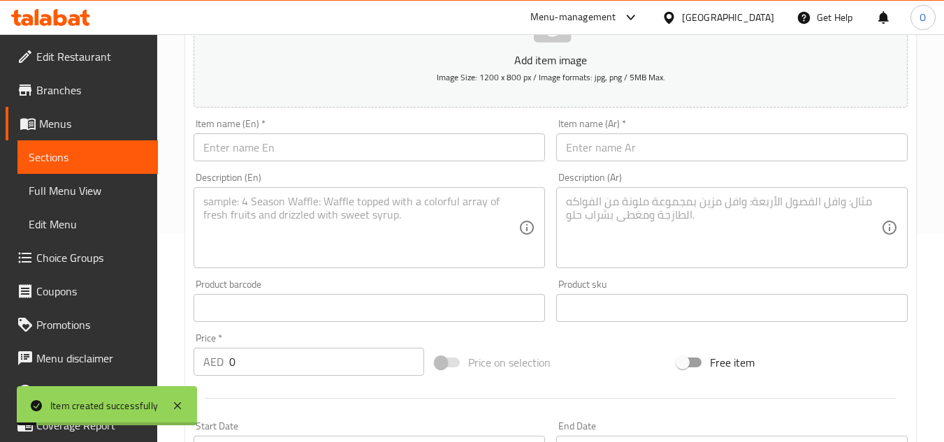
scroll to position [196, 0]
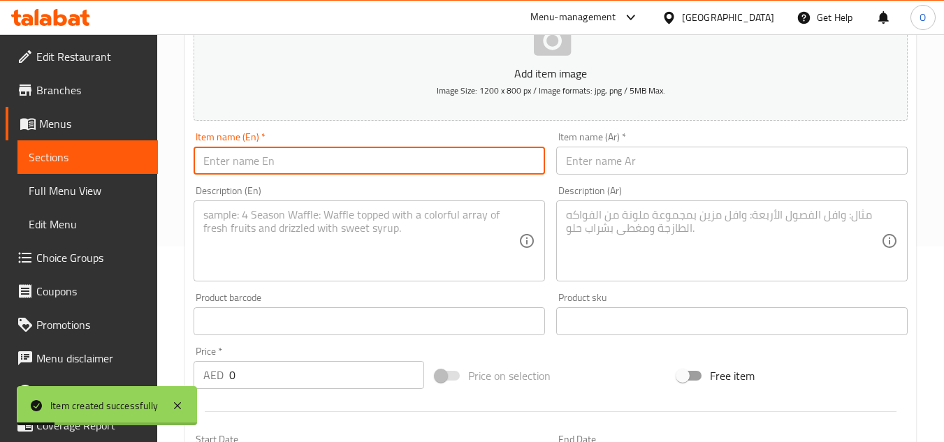
paste input "Paneer Chilli Gravy"
type input "Paneer Chilli Gravy"
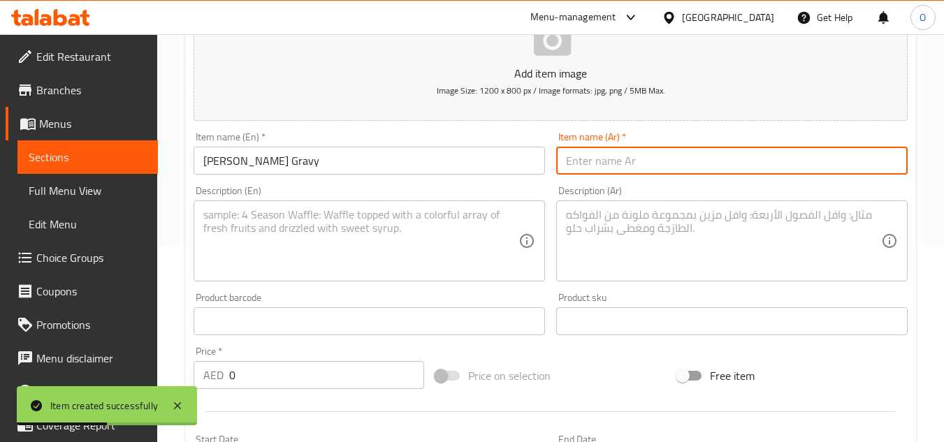
paste input "صلصة بانير تشيلي"
type input "صلصة بانير تشيلي"
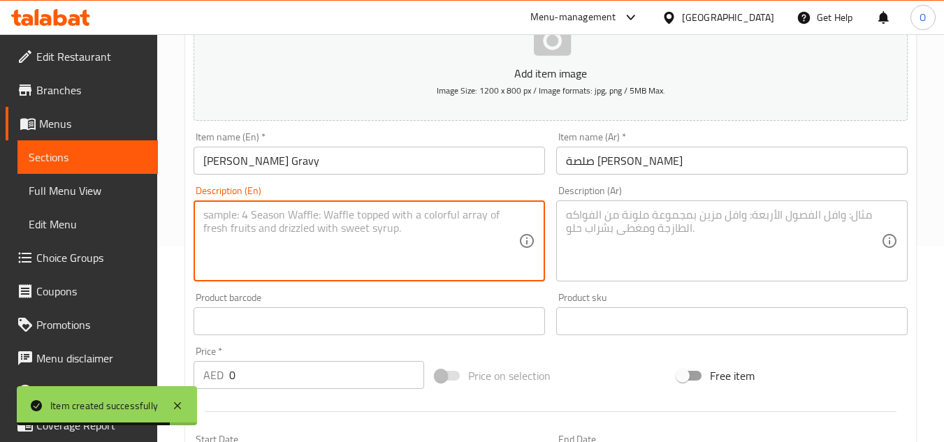
paste textarea "Paneer cooked in spicy gravy"
type textarea "Paneer cooked in spicy gravy"
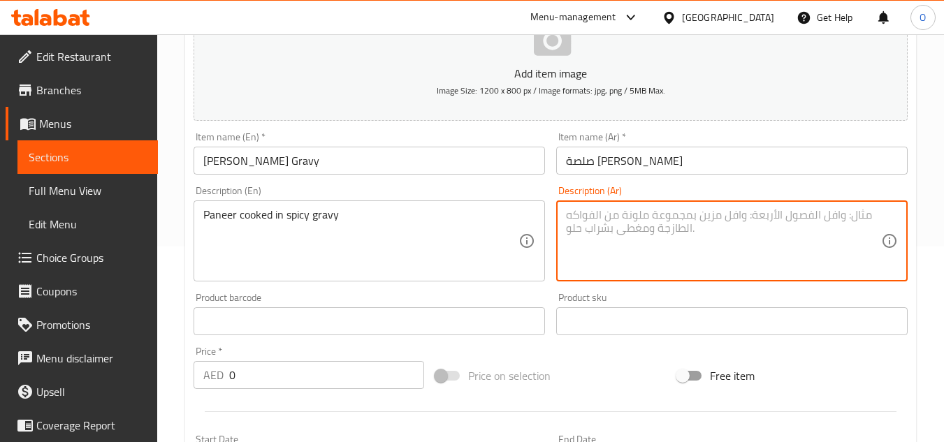
paste textarea "بانير مطبوخ في مرق حار"
type textarea "بانير مطبوخ في مرق حار"
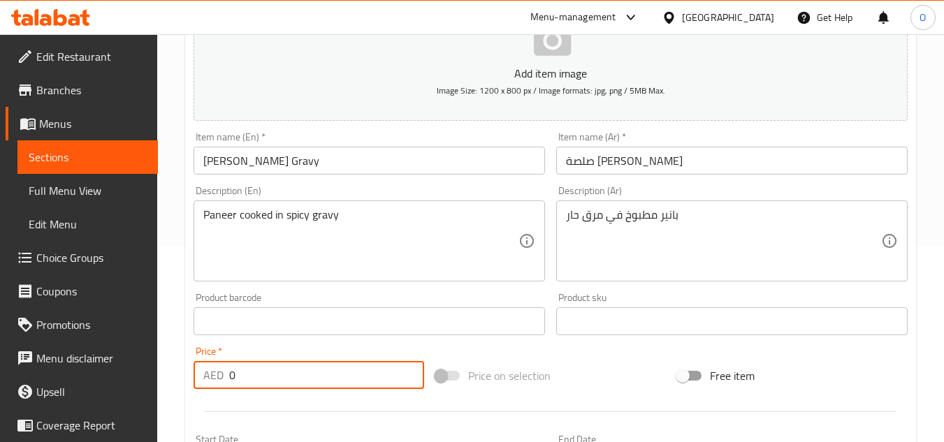
click at [224, 381] on div "AED 0 Price *" at bounding box center [309, 375] width 231 height 28
paste input "24"
type input "24"
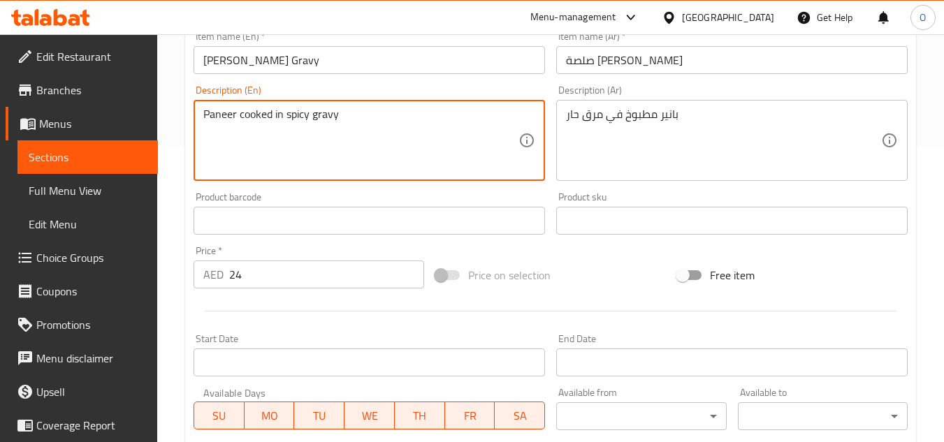
scroll to position [545, 0]
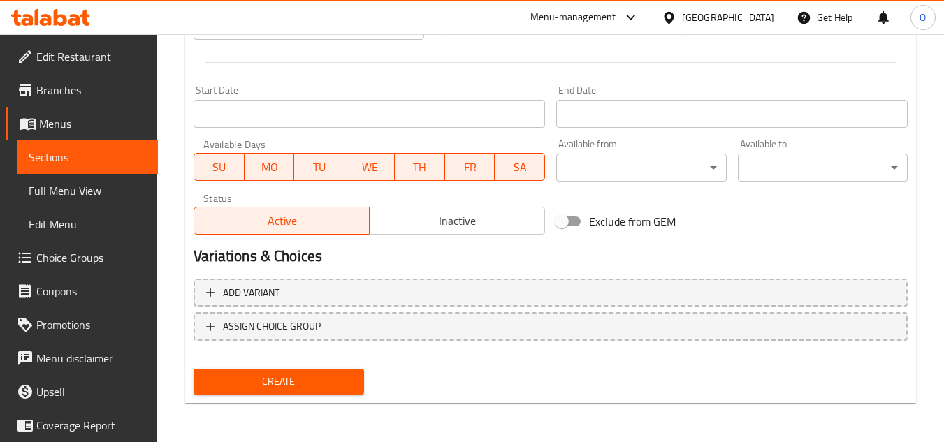
click at [283, 384] on span "Create" at bounding box center [278, 381] width 147 height 17
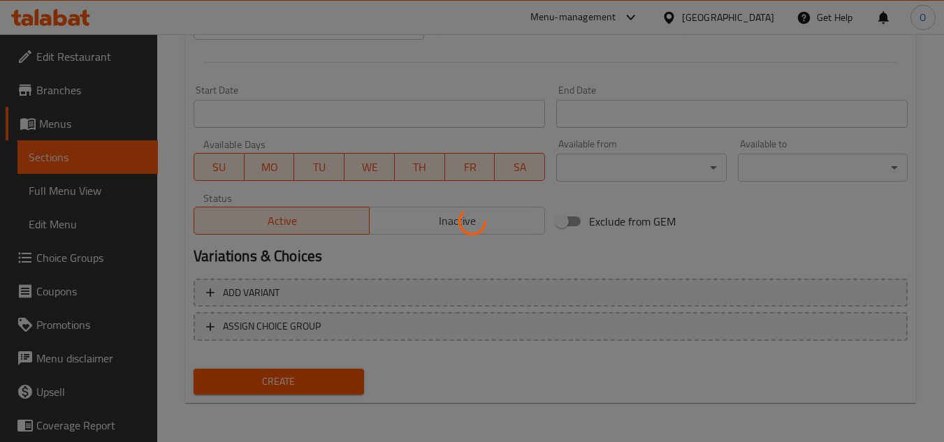
type input "0"
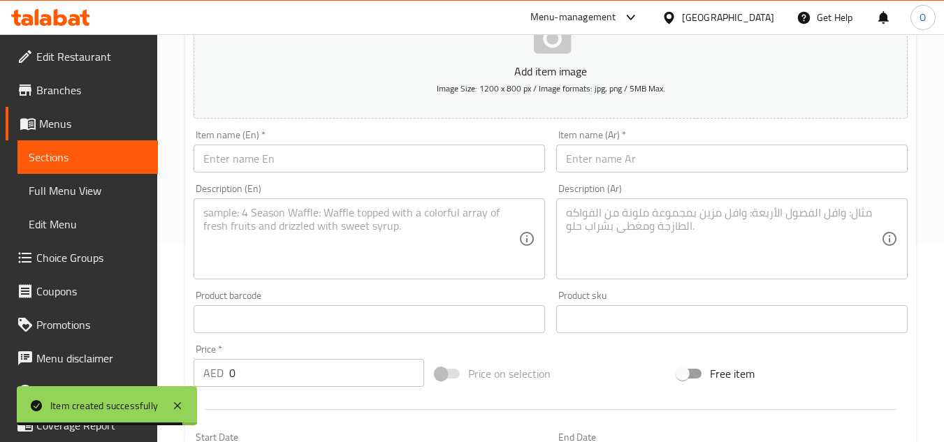
scroll to position [196, 0]
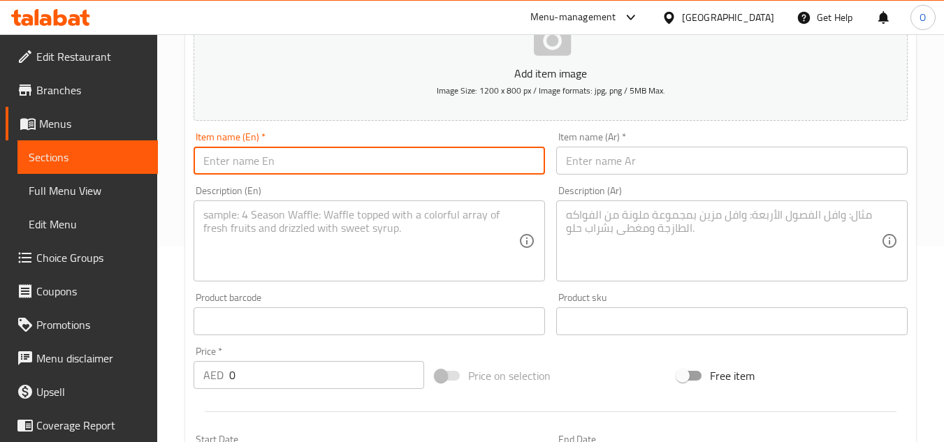
paste input "Paneer Manchurian"
type input "Paneer Manchurian"
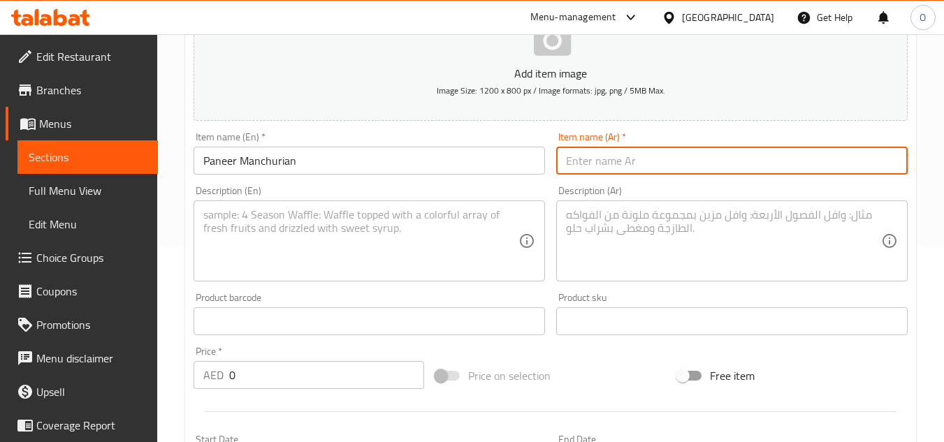
paste
type input "بانير مانشوريان"
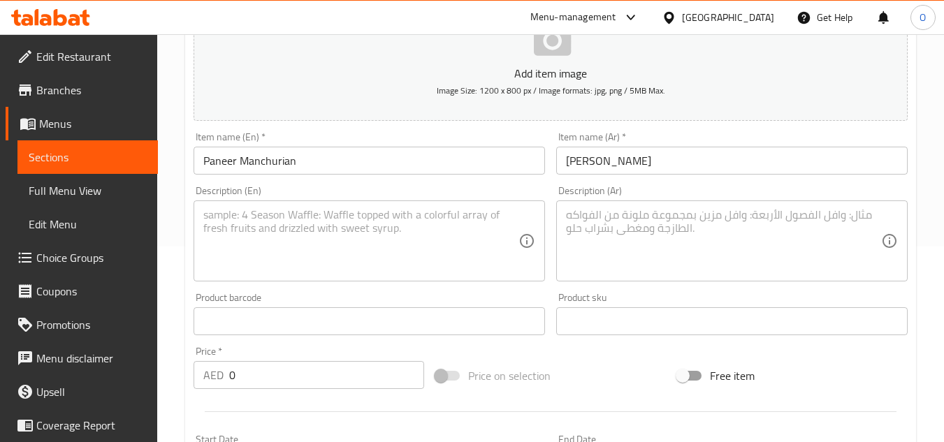
click at [332, 280] on div "Description (En)" at bounding box center [369, 241] width 351 height 81
drag, startPoint x: 328, startPoint y: 277, endPoint x: 259, endPoint y: 240, distance: 77.9
click at [259, 240] on textarea at bounding box center [360, 241] width 315 height 66
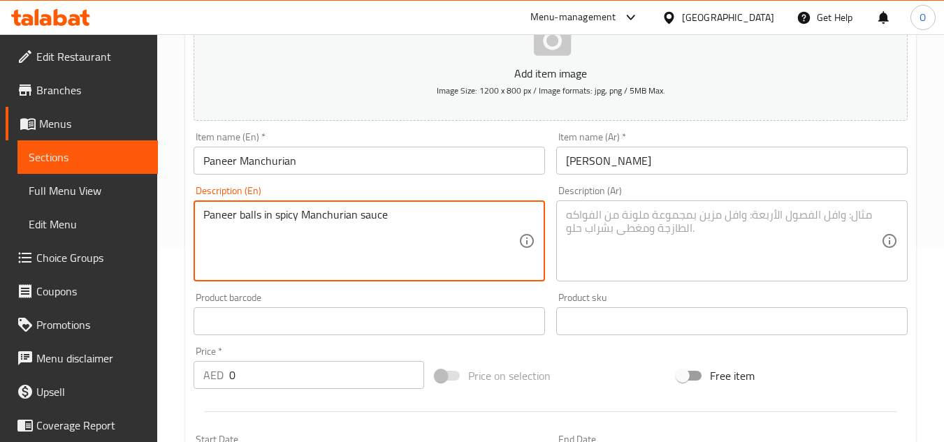
type textarea "Paneer balls in spicy Manchurian sauce"
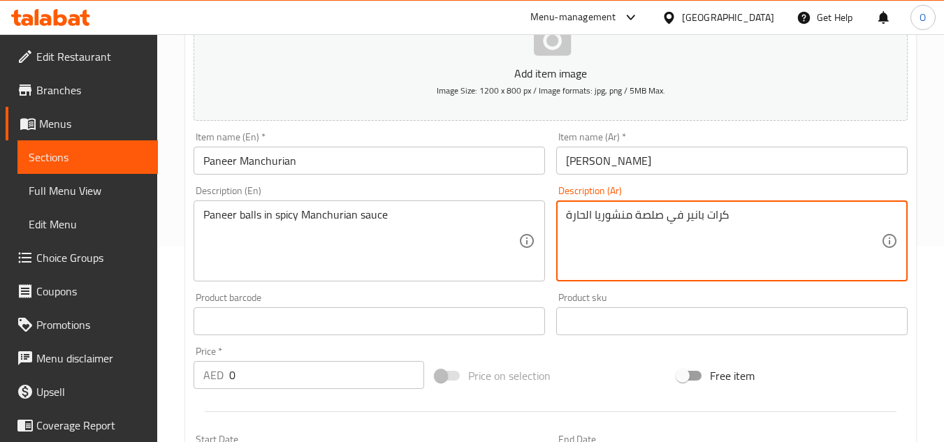
type textarea "كرات بانير في صلصة منشوريا الحارة"
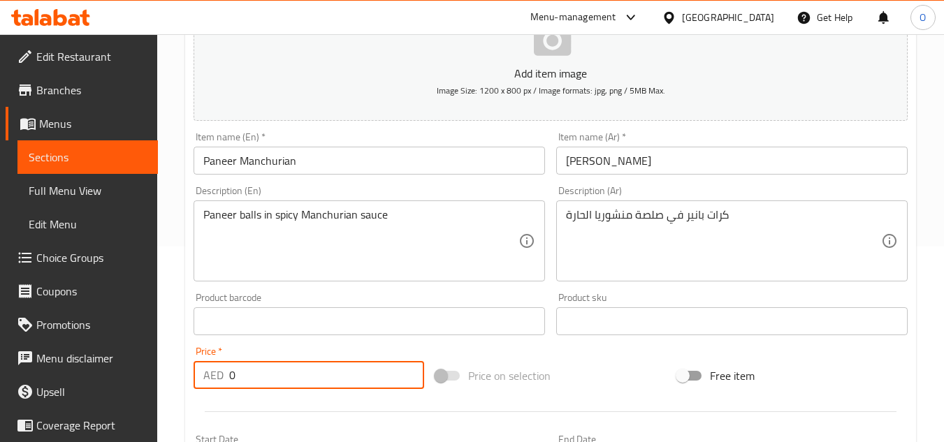
click at [214, 380] on div "AED 0 Price *" at bounding box center [309, 375] width 231 height 28
type input "22"
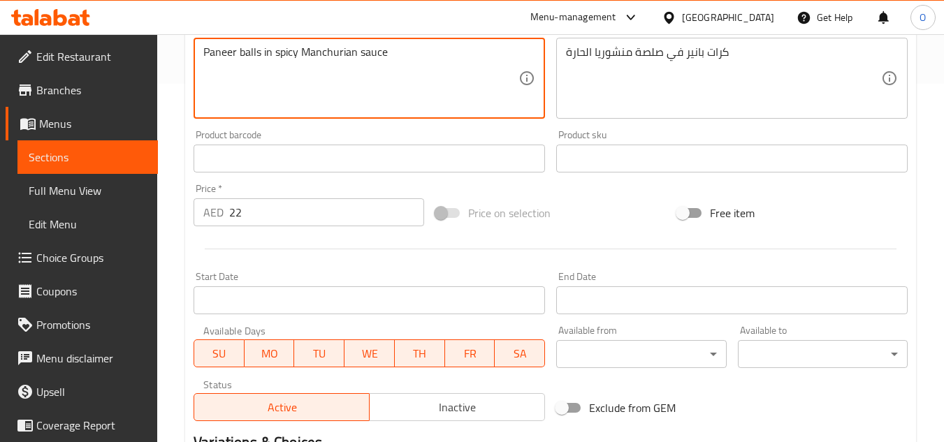
scroll to position [545, 0]
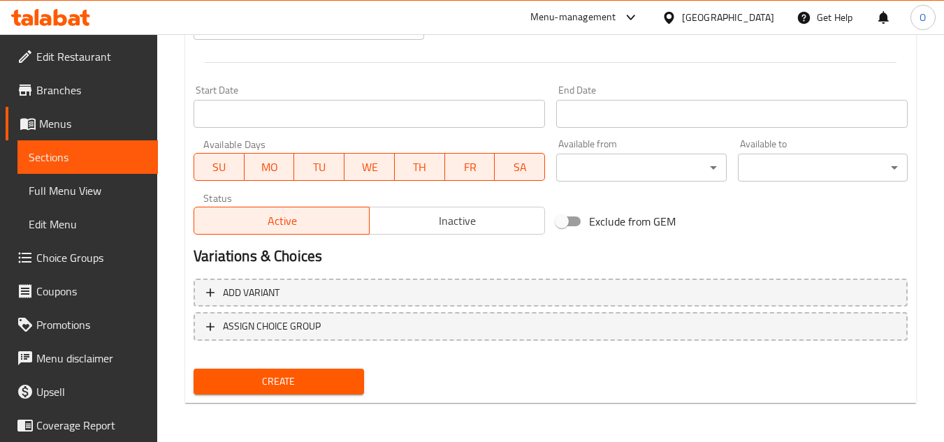
click at [288, 383] on span "Create" at bounding box center [278, 381] width 147 height 17
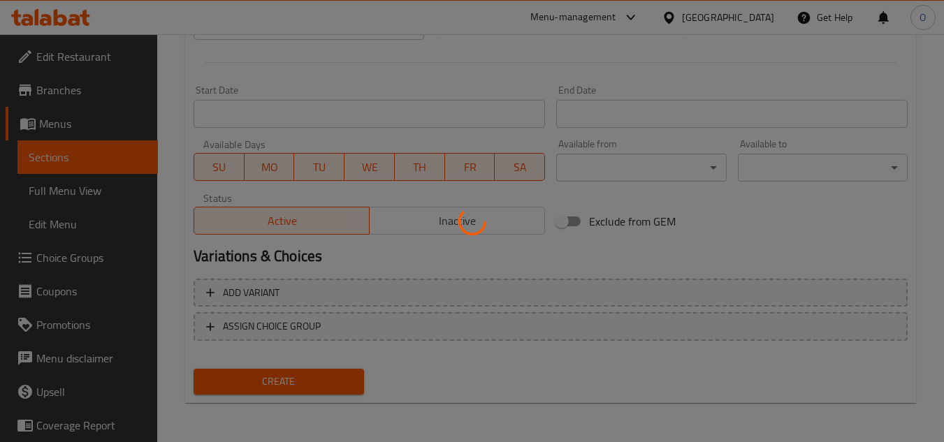
type input "0"
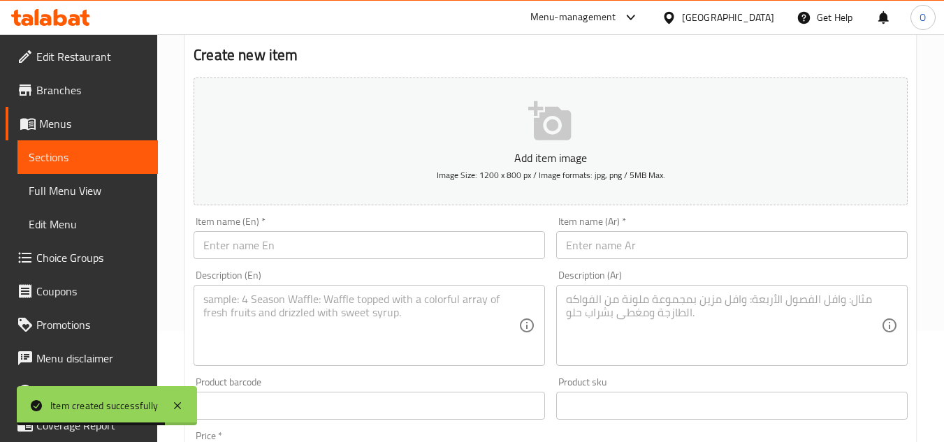
scroll to position [0, 0]
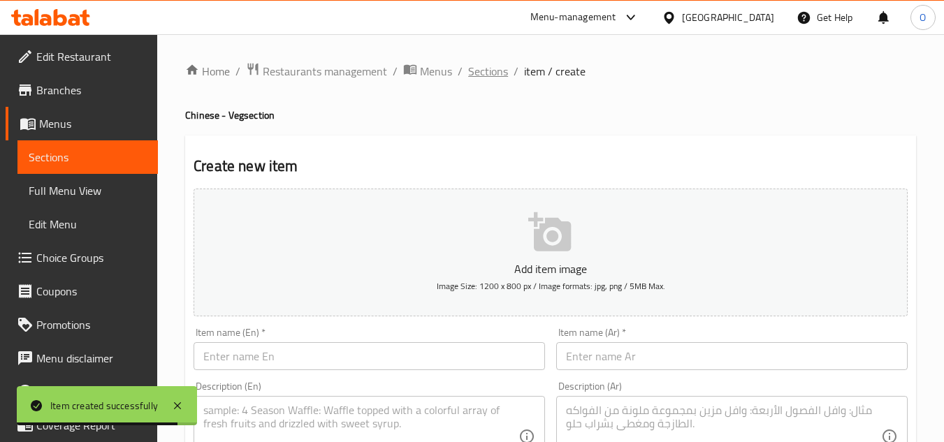
click at [479, 71] on span "Sections" at bounding box center [488, 71] width 40 height 17
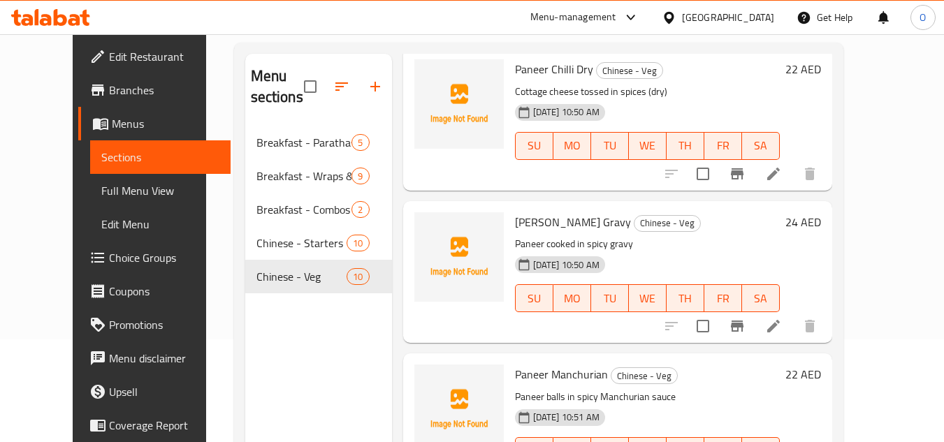
scroll to position [196, 0]
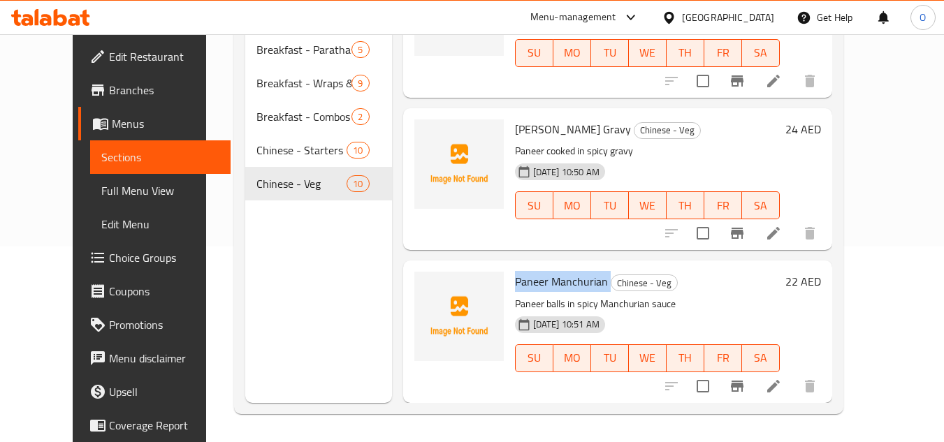
drag, startPoint x: 495, startPoint y: 278, endPoint x: 594, endPoint y: 282, distance: 99.3
click at [594, 282] on div "Paneer Manchurian Chinese - Veg Paneer balls in spicy Manchurian sauce 17-09-20…" at bounding box center [647, 331] width 276 height 131
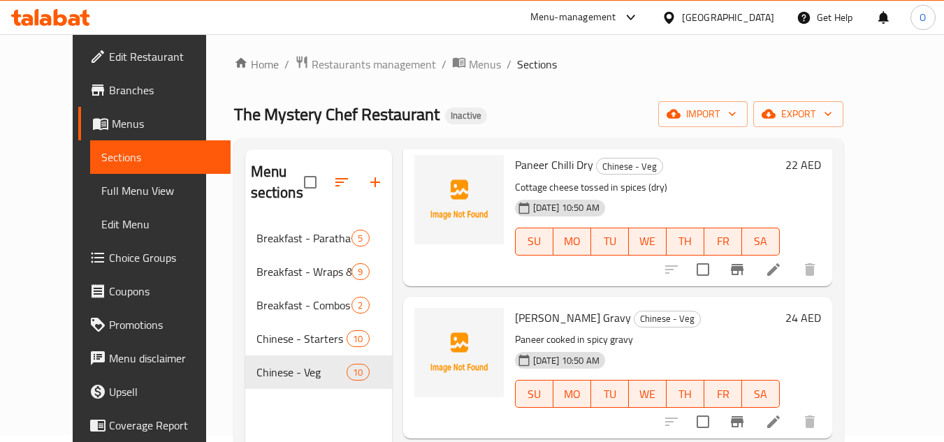
scroll to position [0, 0]
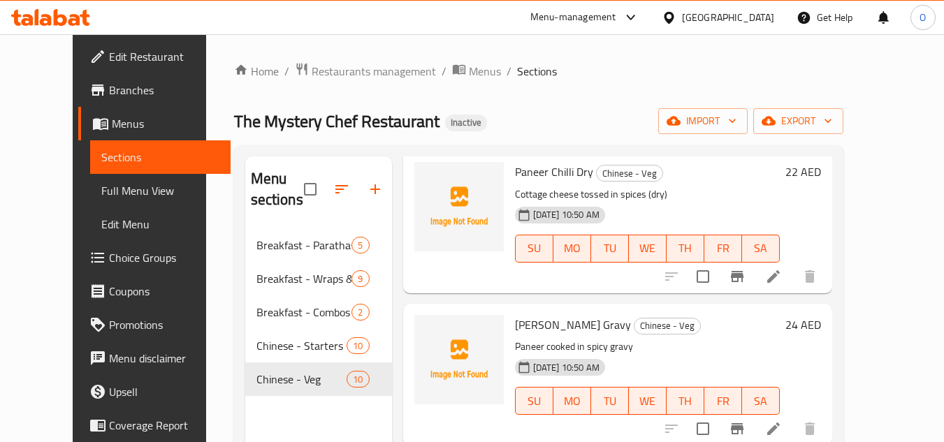
click at [372, 181] on div at bounding box center [348, 190] width 88 height 34
click at [358, 199] on button "button" at bounding box center [375, 190] width 34 height 34
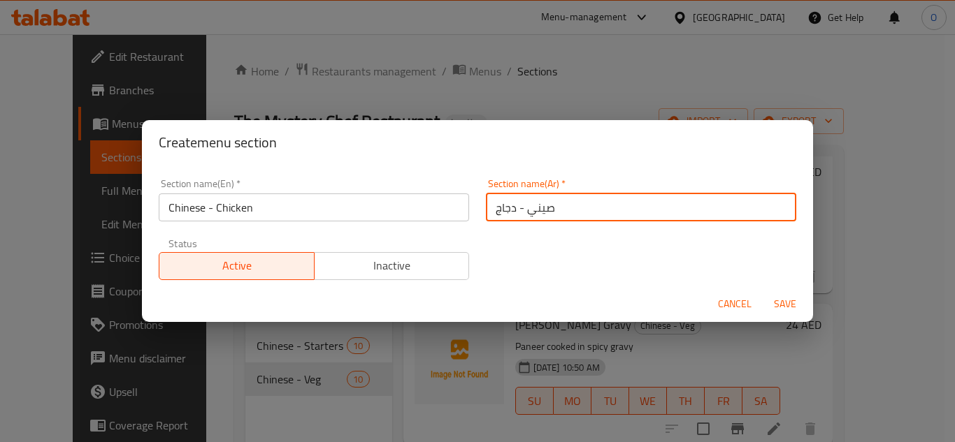
click at [785, 303] on span "Save" at bounding box center [785, 304] width 34 height 17
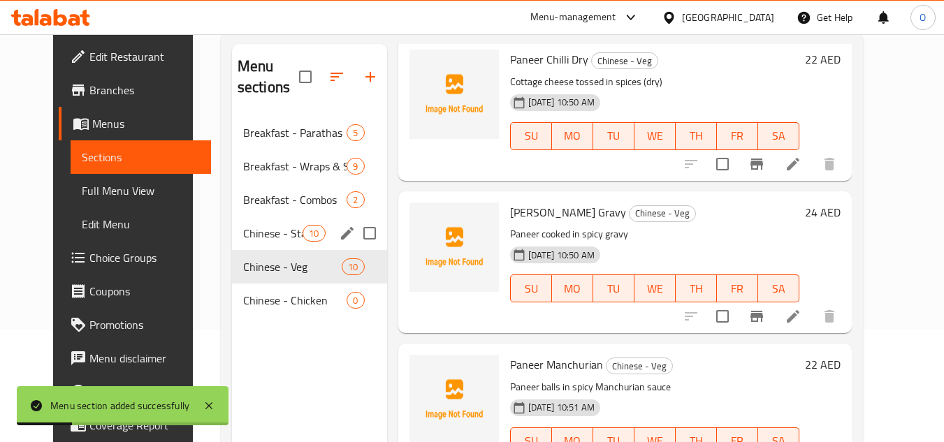
scroll to position [140, 0]
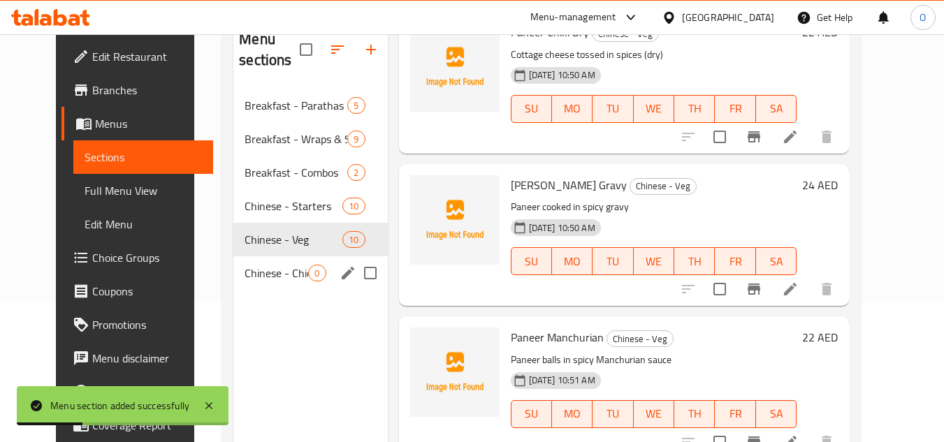
click at [261, 288] on div "Chinese - Chicken 0" at bounding box center [310, 273] width 154 height 34
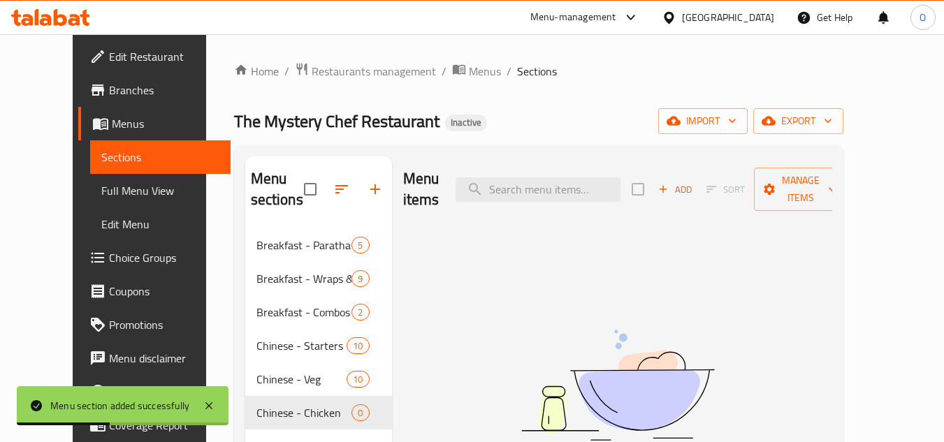
click at [694, 182] on span "Add" at bounding box center [675, 190] width 38 height 16
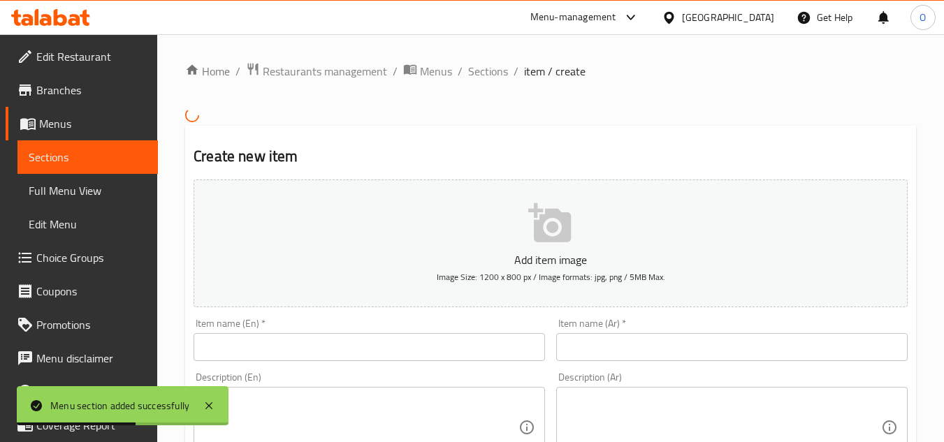
drag, startPoint x: 362, startPoint y: 332, endPoint x: 324, endPoint y: 345, distance: 39.8
click at [324, 345] on input "text" at bounding box center [369, 347] width 351 height 28
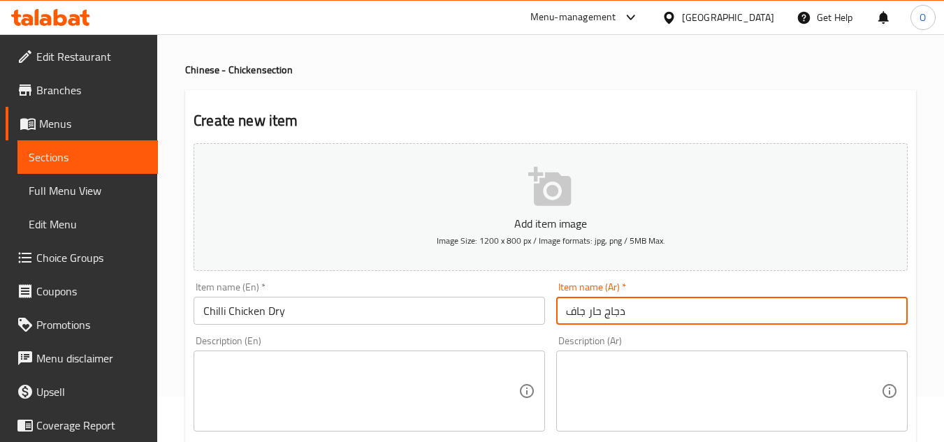
scroll to position [70, 0]
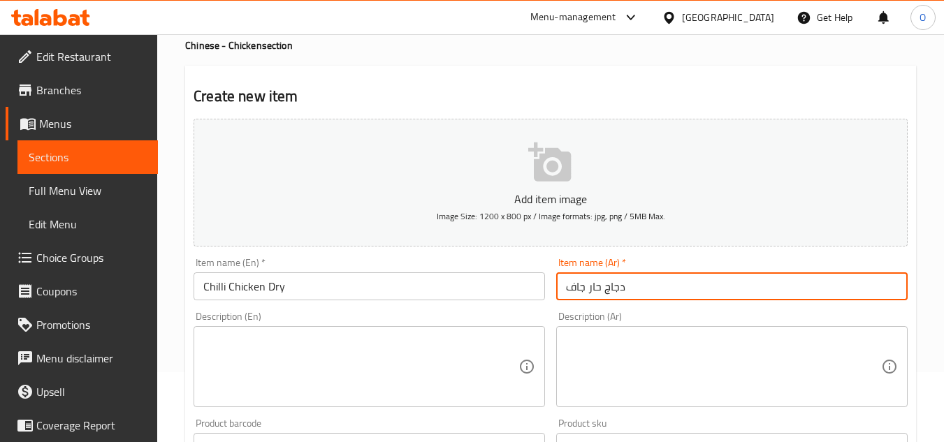
click at [217, 282] on input "Chilli Chicken Dry" at bounding box center [369, 287] width 351 height 28
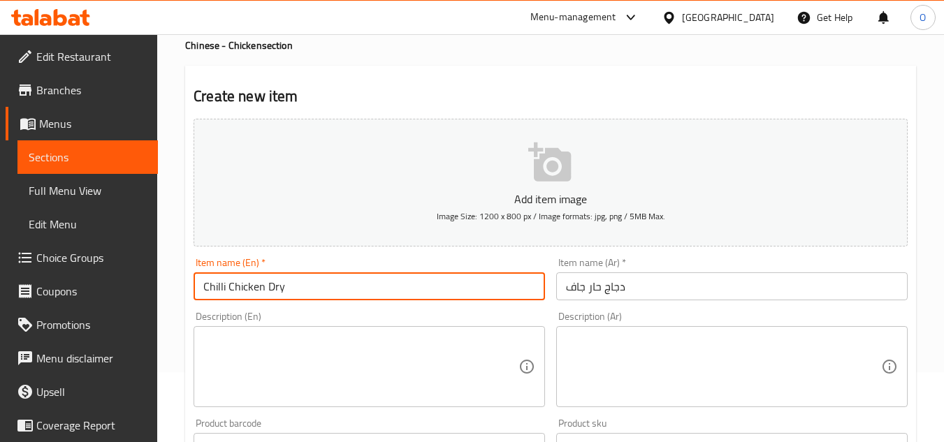
click at [217, 282] on input "Chilli Chicken Dry" at bounding box center [369, 287] width 351 height 28
click at [597, 284] on input "دجاج حار جاف" at bounding box center [731, 287] width 351 height 28
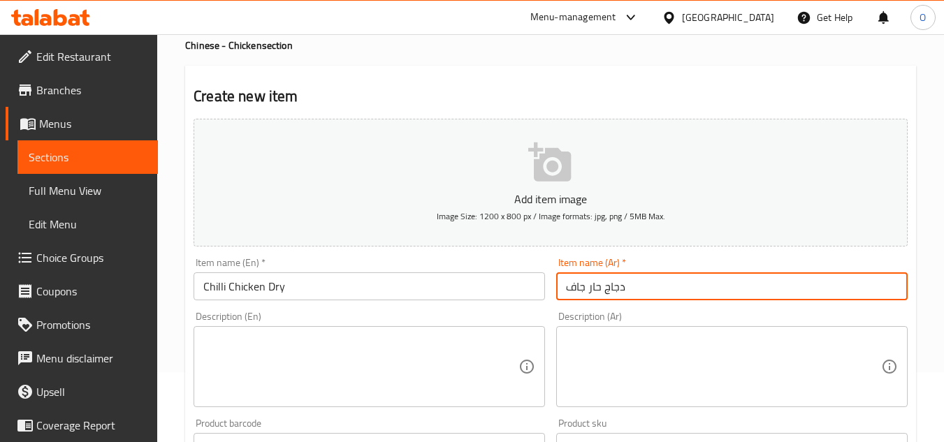
click at [597, 284] on input "دجاج حار جاف" at bounding box center [731, 287] width 351 height 28
click at [640, 286] on input "دجاج الفلفل الحار جاف" at bounding box center [731, 287] width 351 height 28
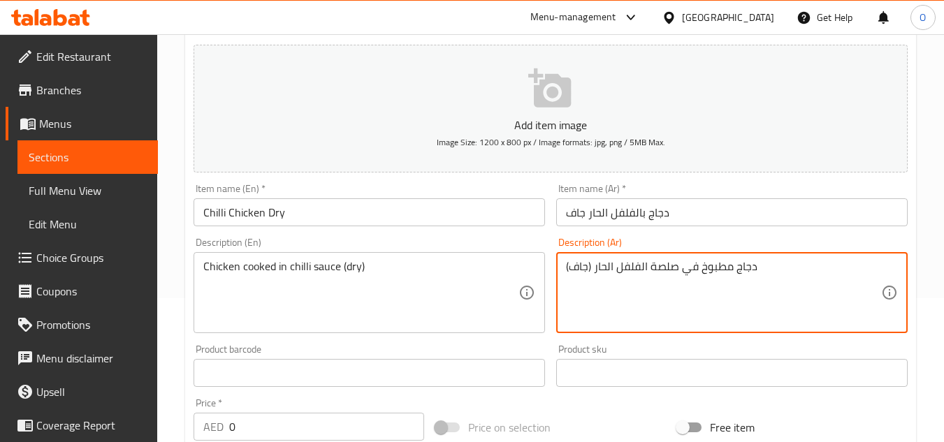
scroll to position [419, 0]
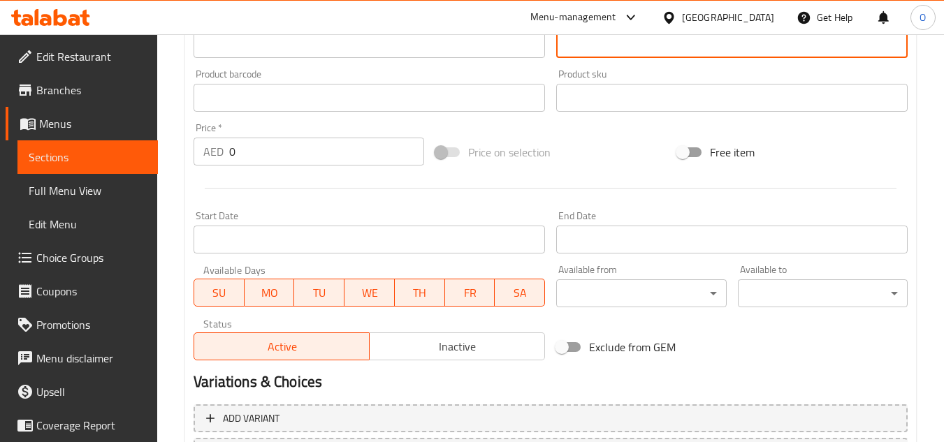
drag, startPoint x: 233, startPoint y: 154, endPoint x: 205, endPoint y: 163, distance: 28.5
click at [205, 163] on div "AED 0 Price *" at bounding box center [309, 152] width 231 height 28
click at [299, 196] on div at bounding box center [550, 188] width 725 height 34
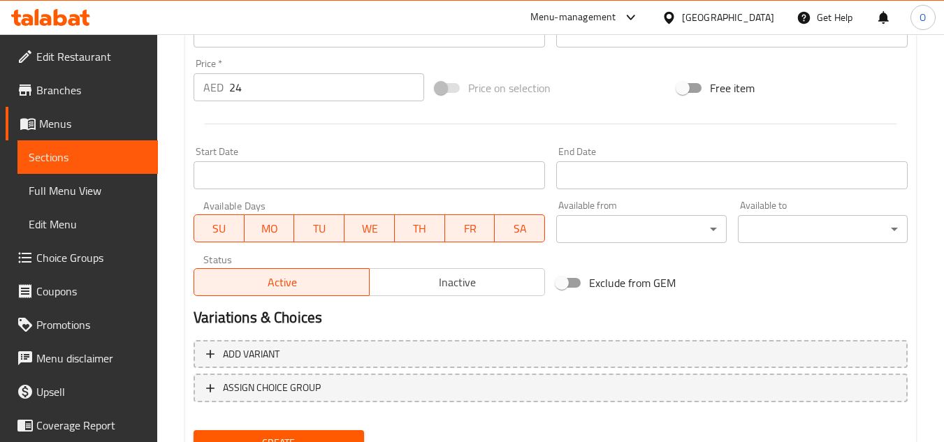
scroll to position [545, 0]
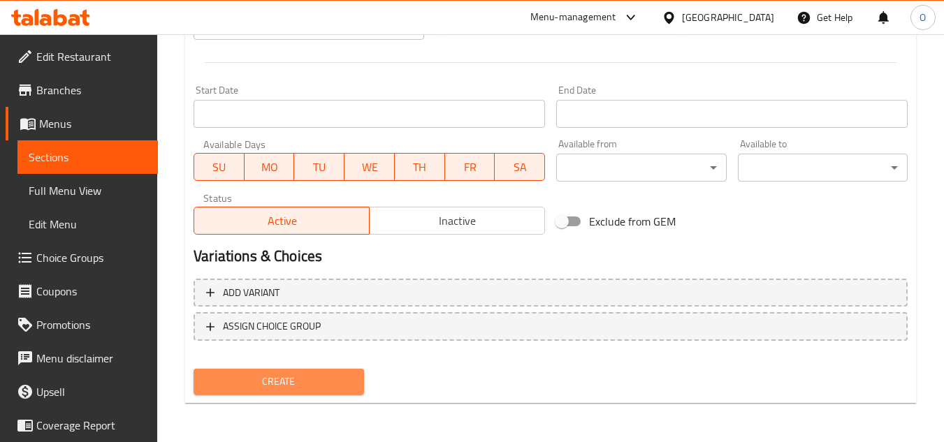
click at [247, 372] on button "Create" at bounding box center [279, 382] width 170 height 26
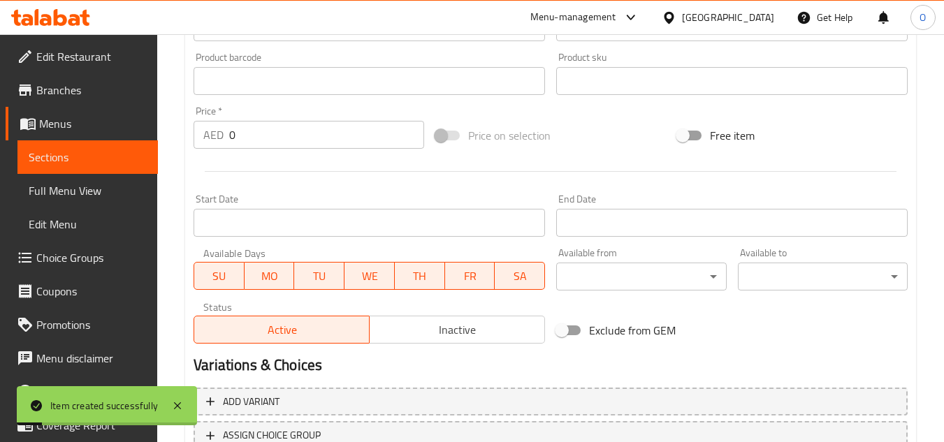
scroll to position [196, 0]
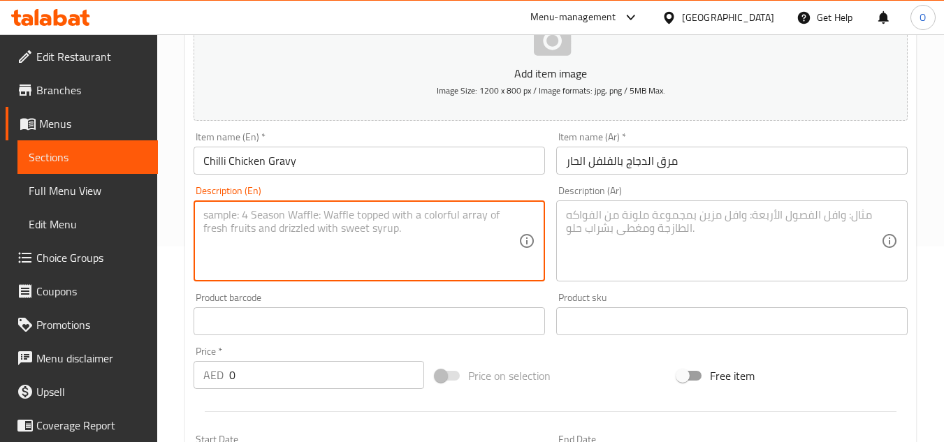
click at [287, 258] on textarea at bounding box center [360, 241] width 315 height 66
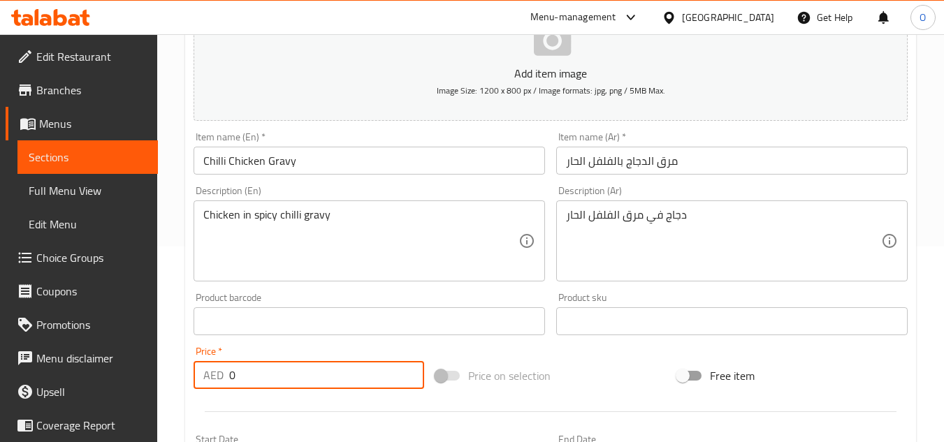
drag, startPoint x: 252, startPoint y: 377, endPoint x: 232, endPoint y: 377, distance: 20.3
click at [233, 377] on input "0" at bounding box center [326, 375] width 195 height 28
click at [232, 377] on input "0" at bounding box center [326, 375] width 195 height 28
click at [233, 376] on input "0" at bounding box center [326, 375] width 195 height 28
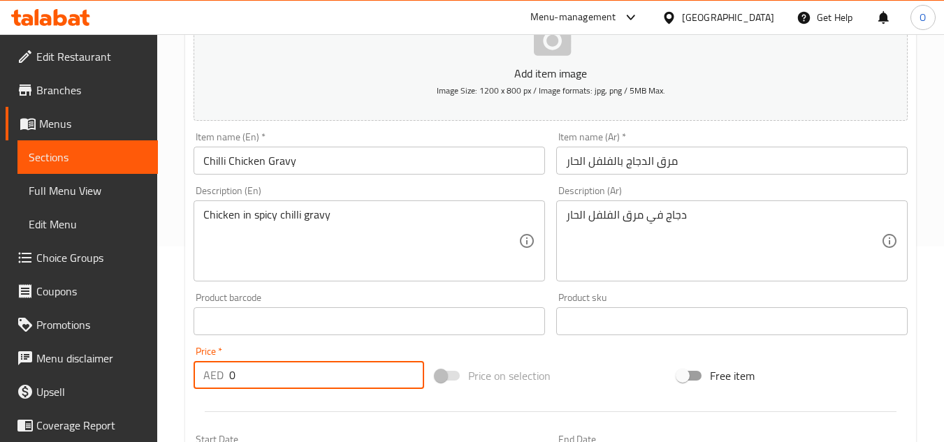
click at [233, 376] on input "0" at bounding box center [326, 375] width 195 height 28
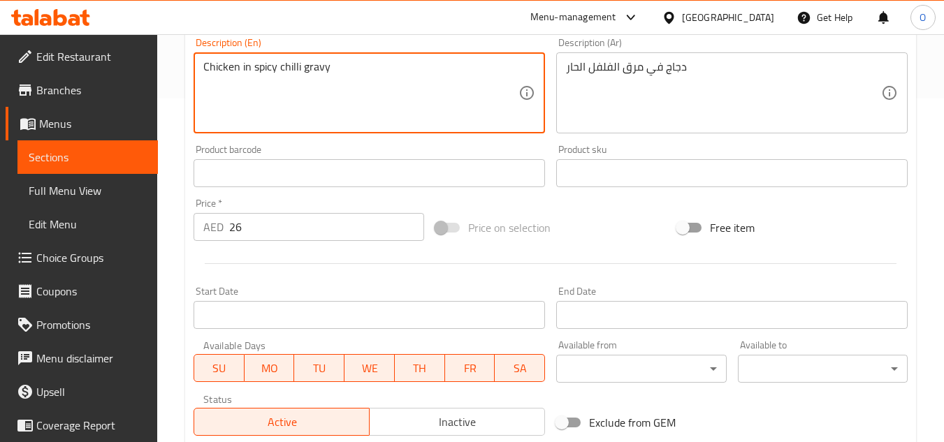
scroll to position [545, 0]
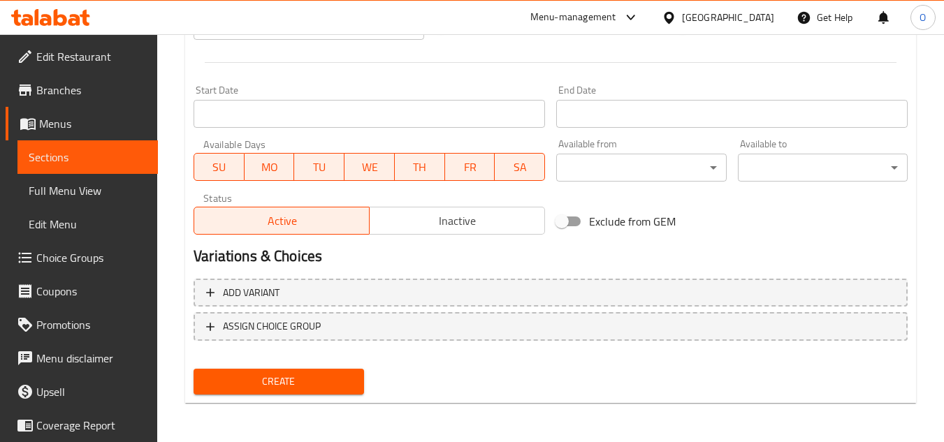
click at [258, 379] on span "Create" at bounding box center [278, 381] width 147 height 17
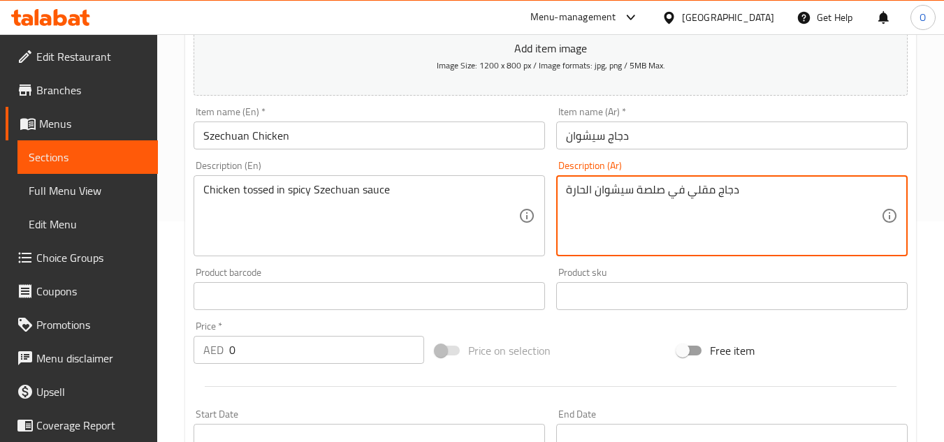
scroll to position [266, 0]
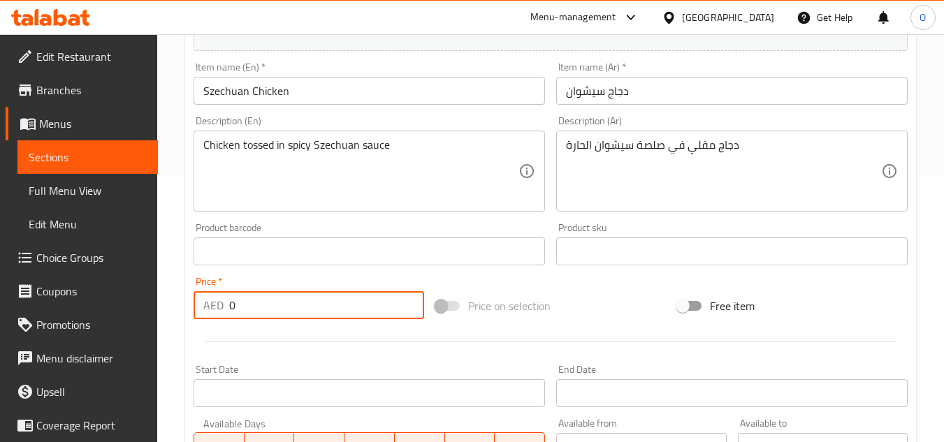
drag, startPoint x: 260, startPoint y: 305, endPoint x: 242, endPoint y: 309, distance: 18.6
click at [242, 309] on input "0" at bounding box center [326, 305] width 195 height 28
drag, startPoint x: 242, startPoint y: 309, endPoint x: 231, endPoint y: 310, distance: 10.5
click at [231, 310] on input "0" at bounding box center [326, 305] width 195 height 28
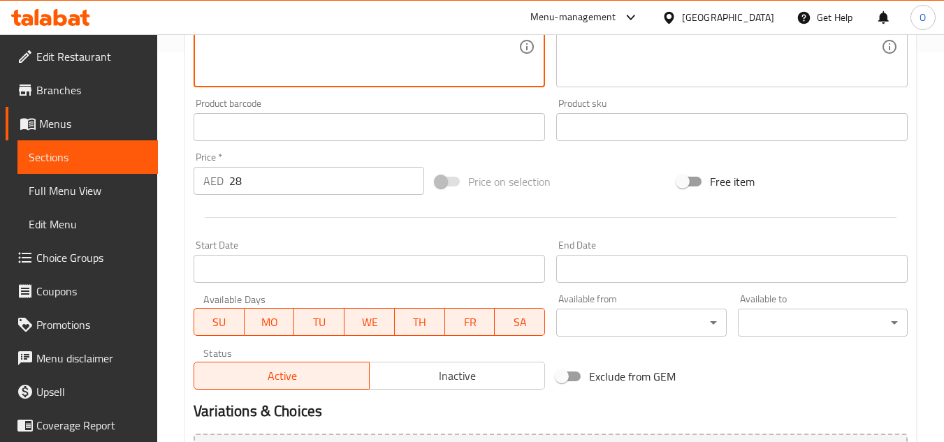
scroll to position [545, 0]
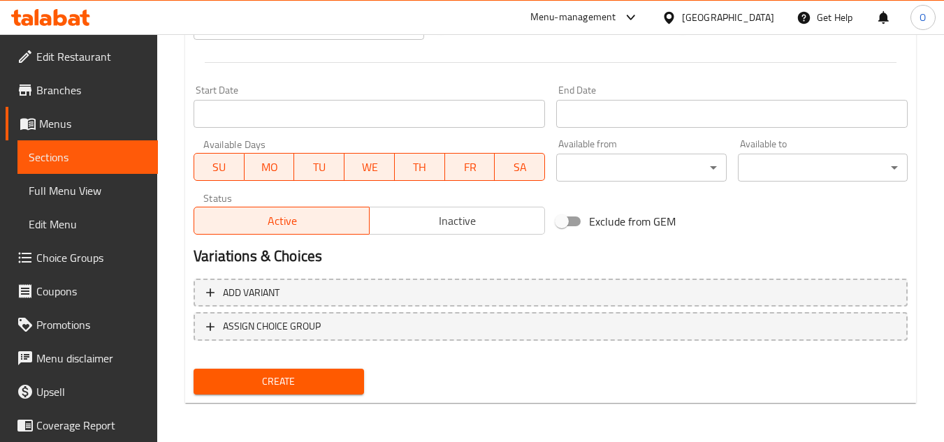
click at [277, 380] on span "Create" at bounding box center [278, 381] width 147 height 17
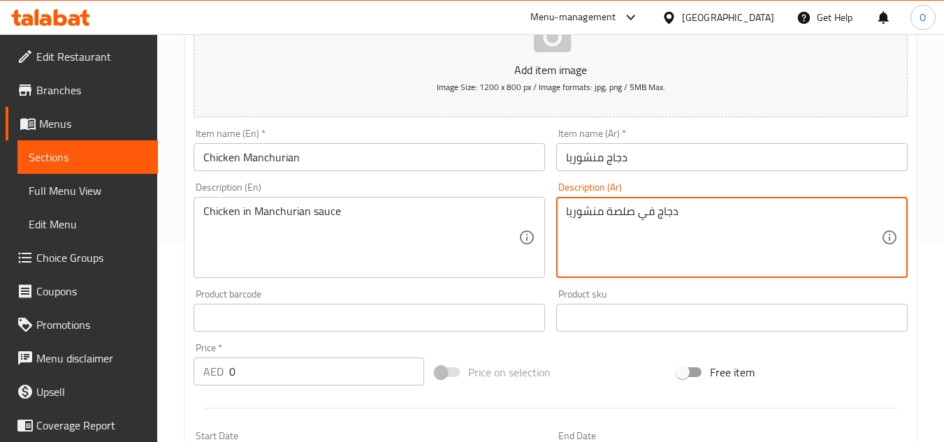
scroll to position [349, 0]
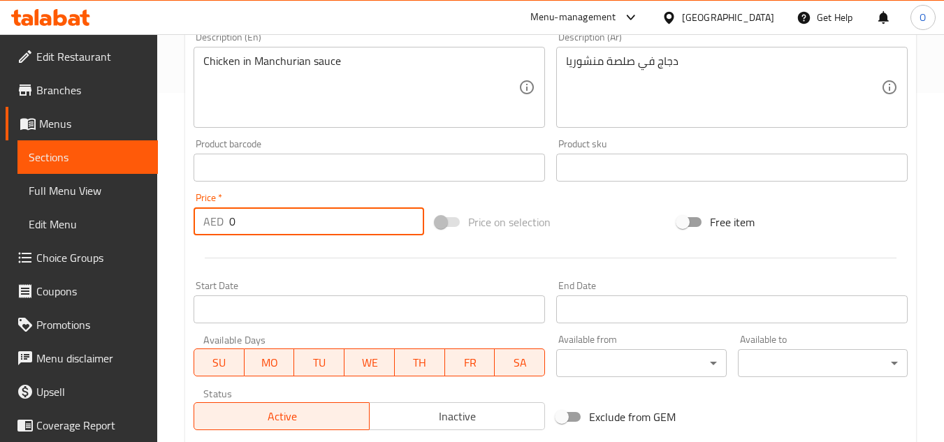
drag, startPoint x: 245, startPoint y: 222, endPoint x: 229, endPoint y: 229, distance: 16.6
click at [229, 229] on input "0" at bounding box center [326, 222] width 195 height 28
click at [331, 126] on div "Chicken in Manchurian sauce Description (En)" at bounding box center [369, 87] width 351 height 81
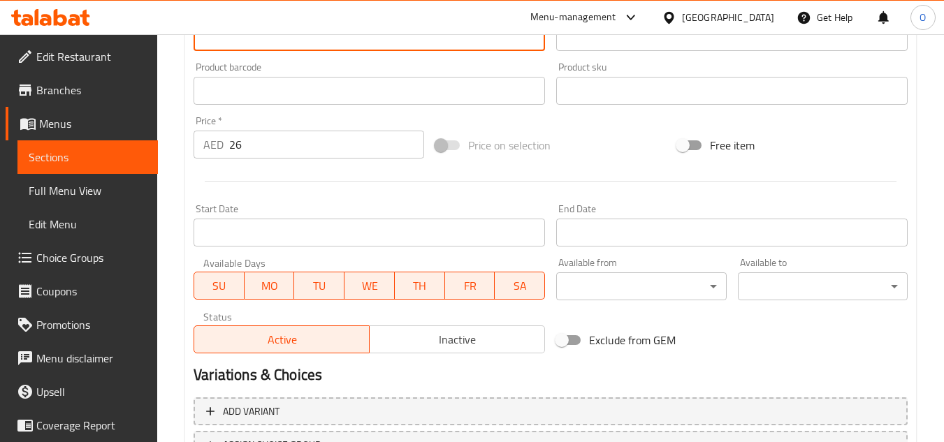
scroll to position [545, 0]
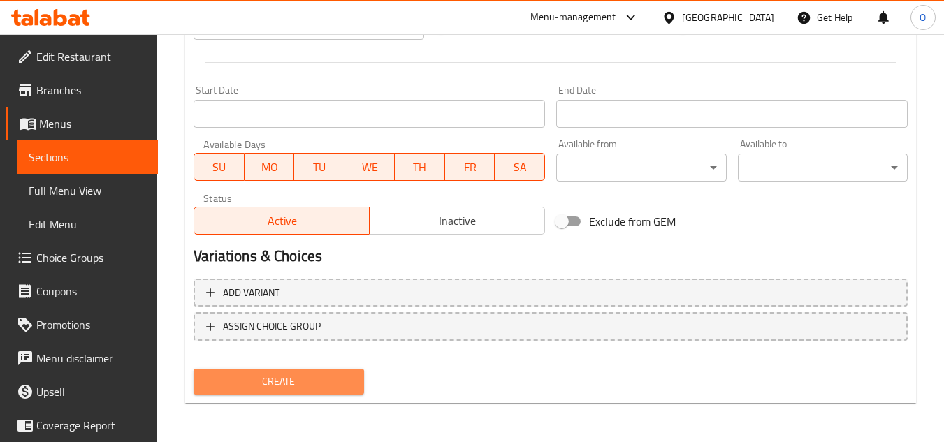
click at [274, 375] on span "Create" at bounding box center [278, 381] width 147 height 17
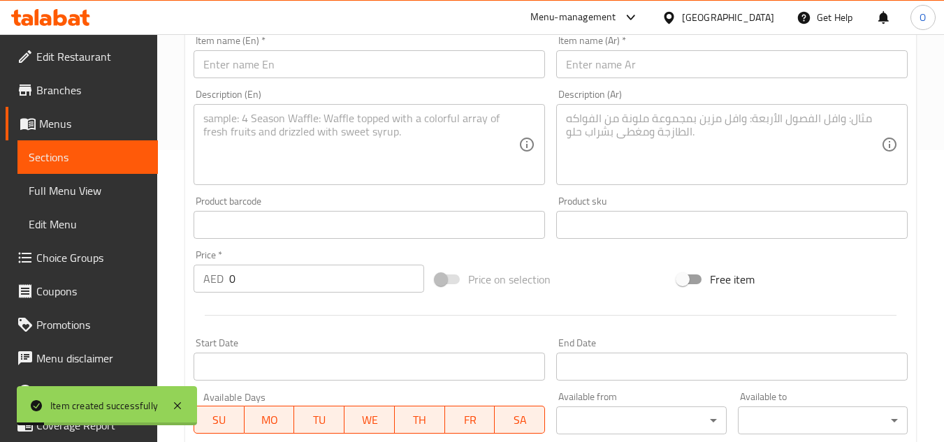
scroll to position [266, 0]
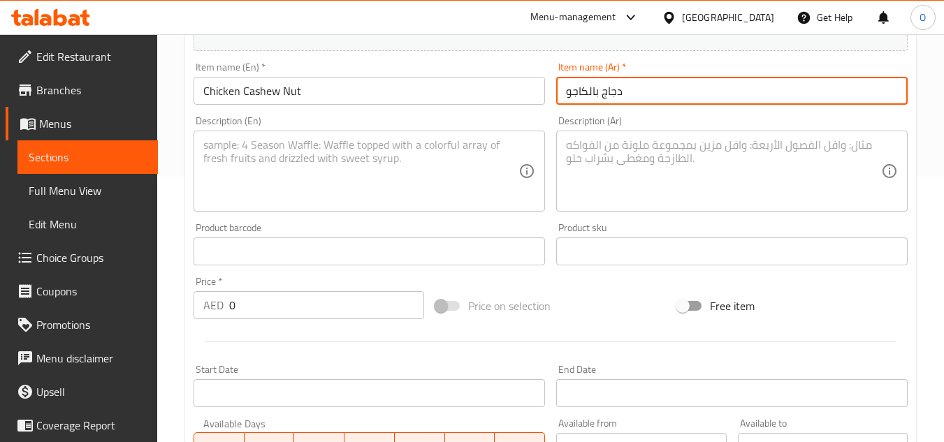
click at [593, 91] on input "دجاج بالكاجو" at bounding box center [731, 91] width 351 height 28
click at [595, 89] on input "دجاج بالكاجو" at bounding box center [731, 91] width 351 height 28
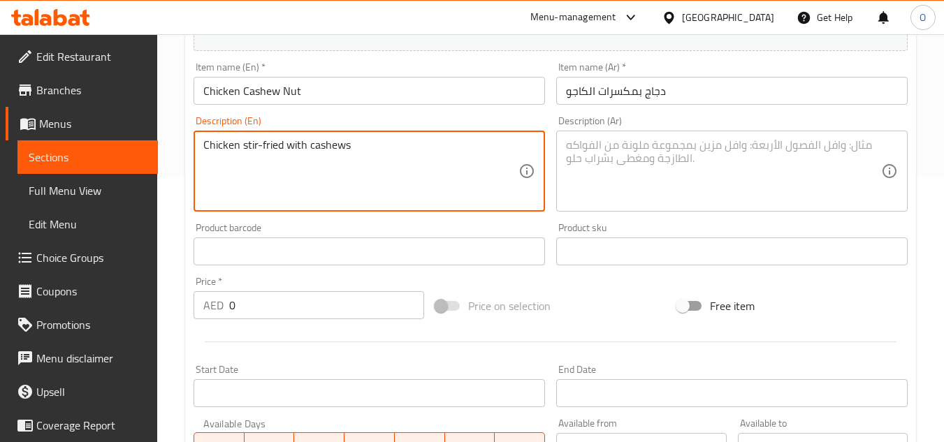
click at [645, 174] on textarea at bounding box center [723, 171] width 315 height 66
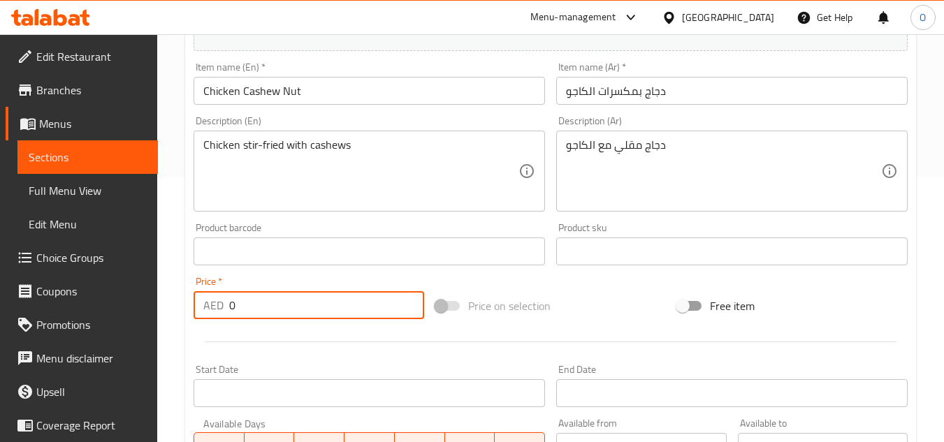
drag, startPoint x: 235, startPoint y: 307, endPoint x: 226, endPoint y: 309, distance: 9.9
click at [226, 309] on div "AED 0 Price *" at bounding box center [309, 305] width 231 height 28
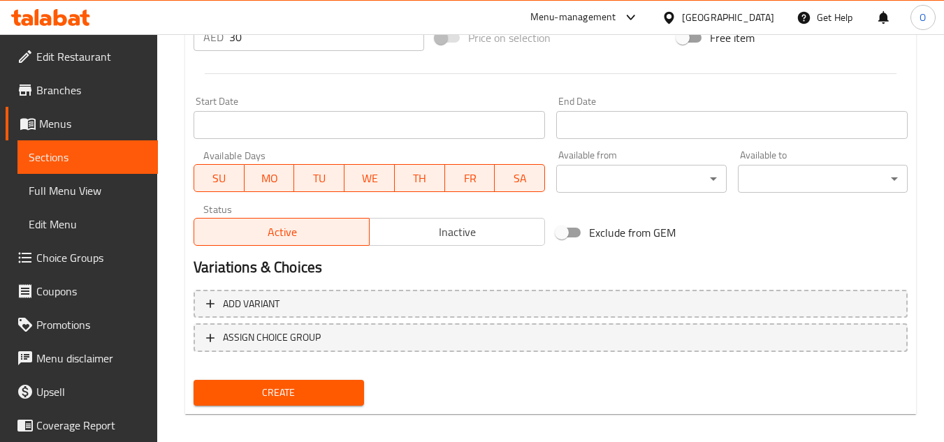
scroll to position [545, 0]
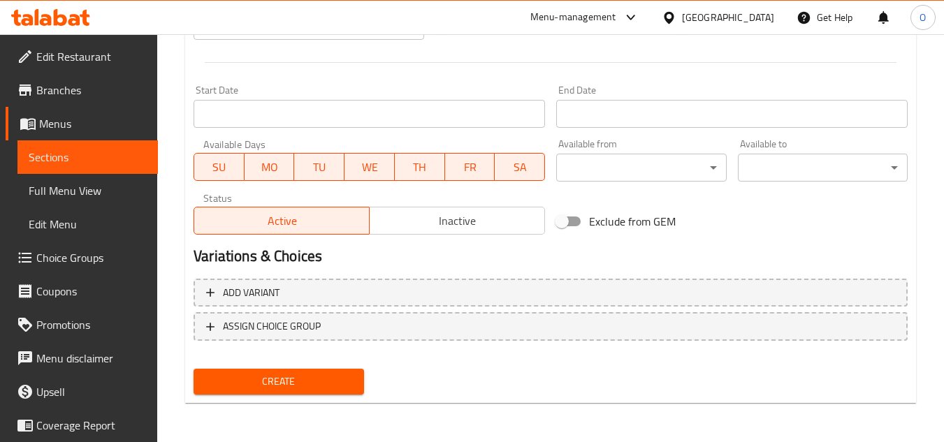
click at [226, 385] on span "Create" at bounding box center [278, 381] width 147 height 17
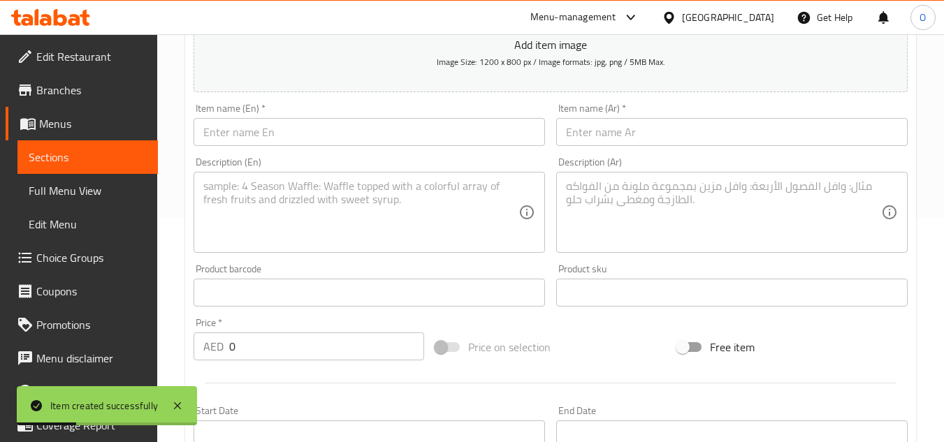
scroll to position [196, 0]
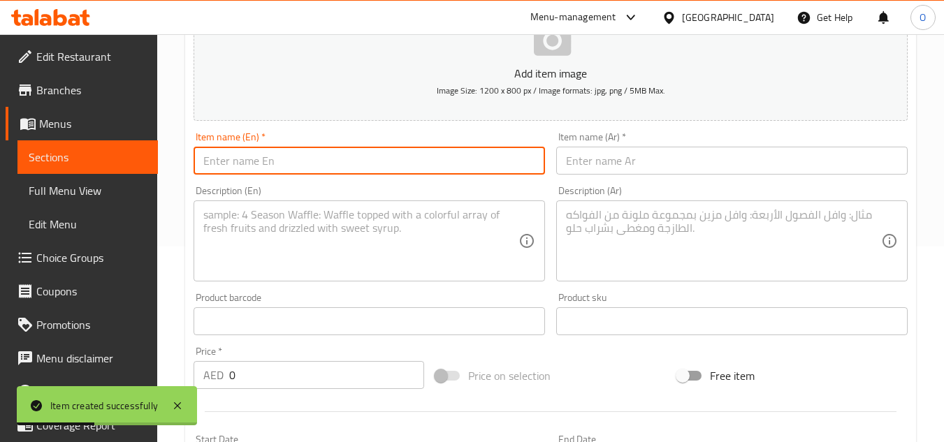
drag, startPoint x: 259, startPoint y: 142, endPoint x: 201, endPoint y: 161, distance: 61.0
click at [201, 161] on input "text" at bounding box center [369, 161] width 351 height 28
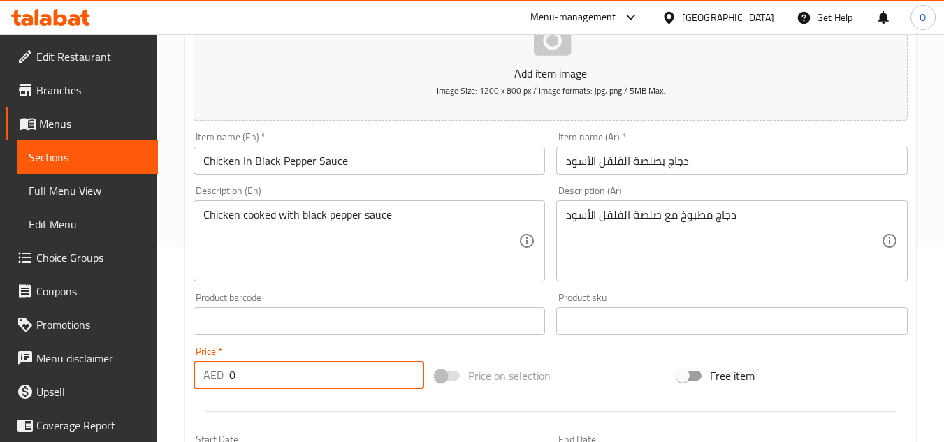
drag, startPoint x: 236, startPoint y: 367, endPoint x: 221, endPoint y: 375, distance: 17.2
click at [221, 375] on div "AED 0 Price *" at bounding box center [309, 375] width 231 height 28
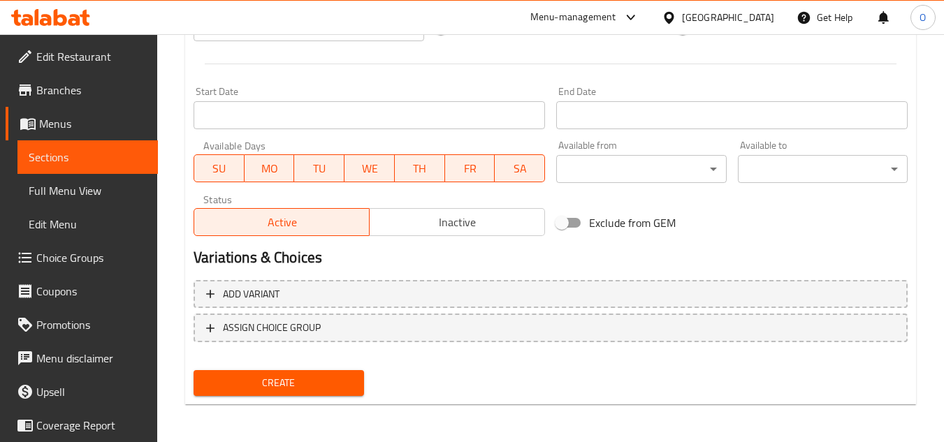
scroll to position [545, 0]
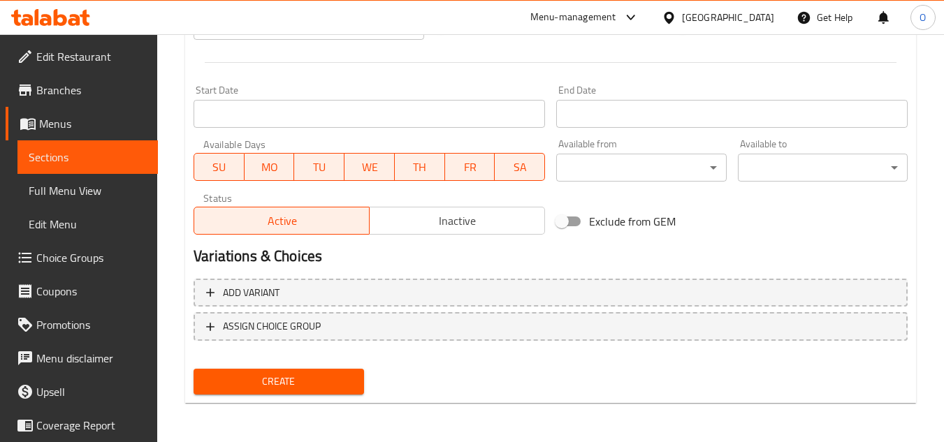
click at [252, 384] on span "Create" at bounding box center [278, 381] width 147 height 17
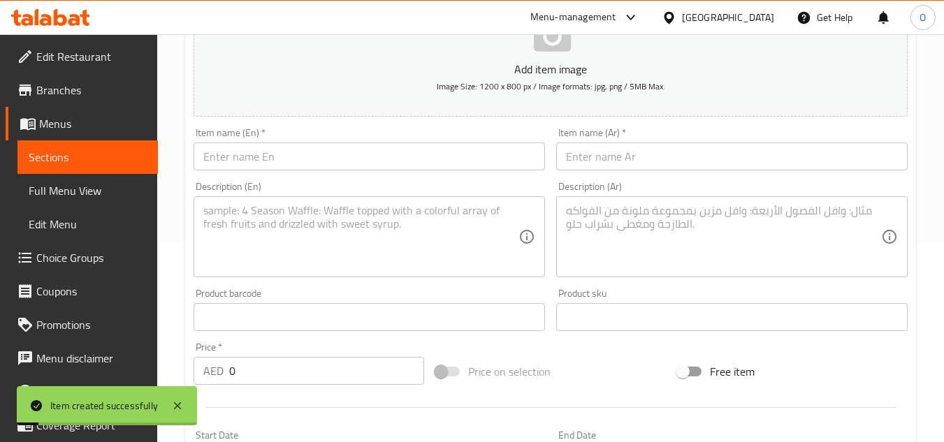
scroll to position [196, 0]
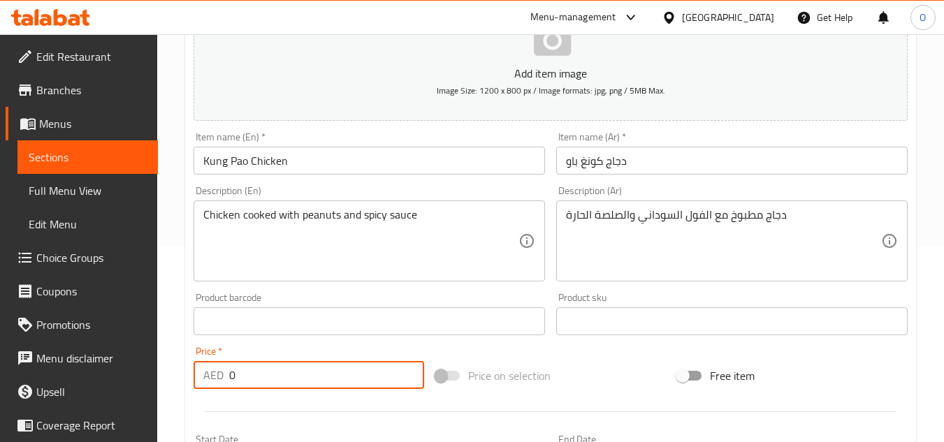
drag, startPoint x: 234, startPoint y: 365, endPoint x: 222, endPoint y: 372, distance: 13.4
click at [222, 372] on div "AED 0 Price *" at bounding box center [309, 375] width 231 height 28
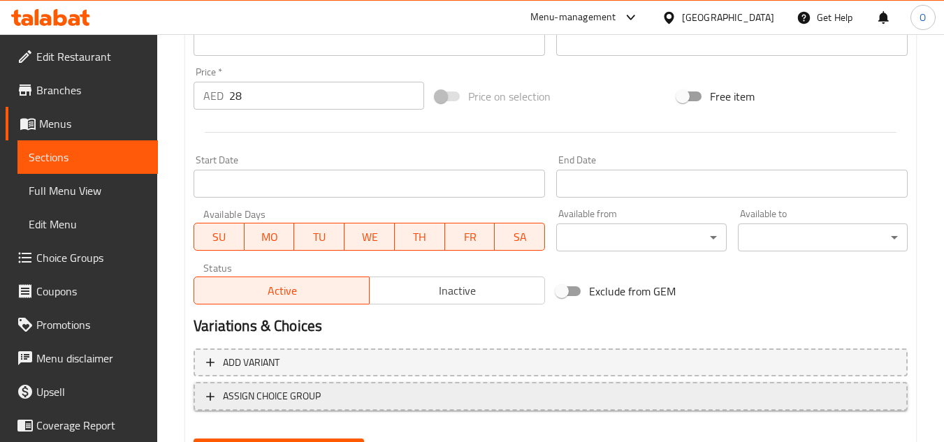
scroll to position [545, 0]
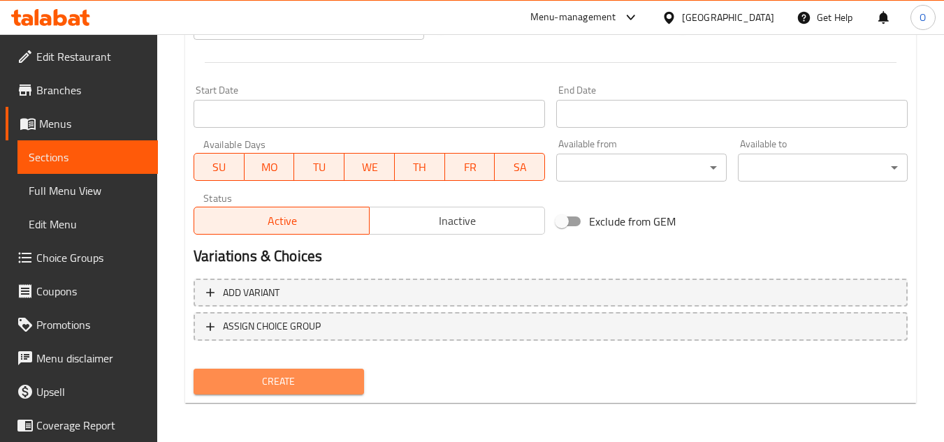
click at [258, 379] on span "Create" at bounding box center [278, 381] width 147 height 17
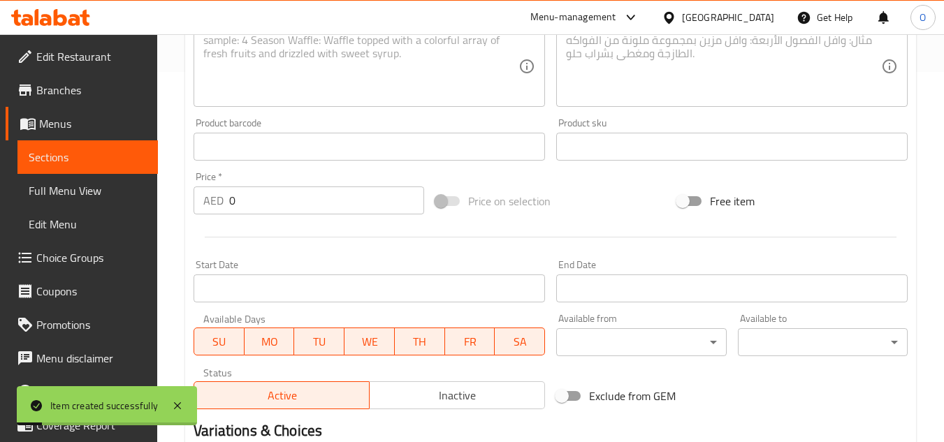
scroll to position [266, 0]
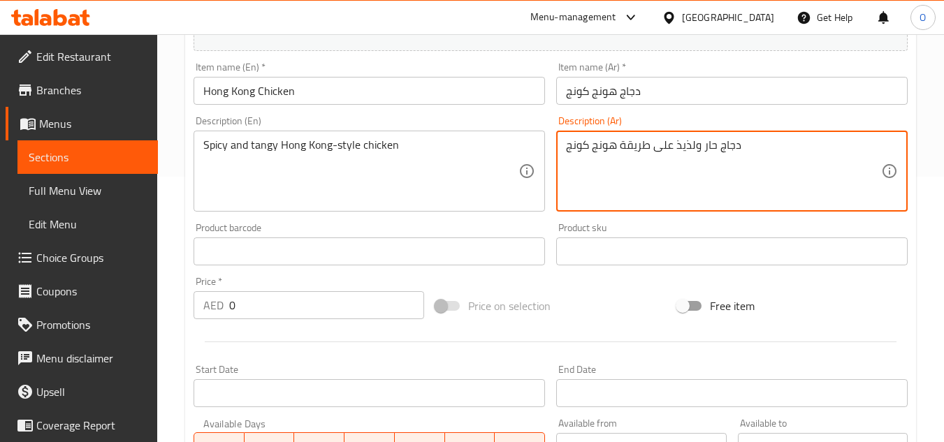
drag, startPoint x: 235, startPoint y: 312, endPoint x: 223, endPoint y: 313, distance: 12.6
click at [224, 313] on div "AED 0 Price *" at bounding box center [309, 305] width 231 height 28
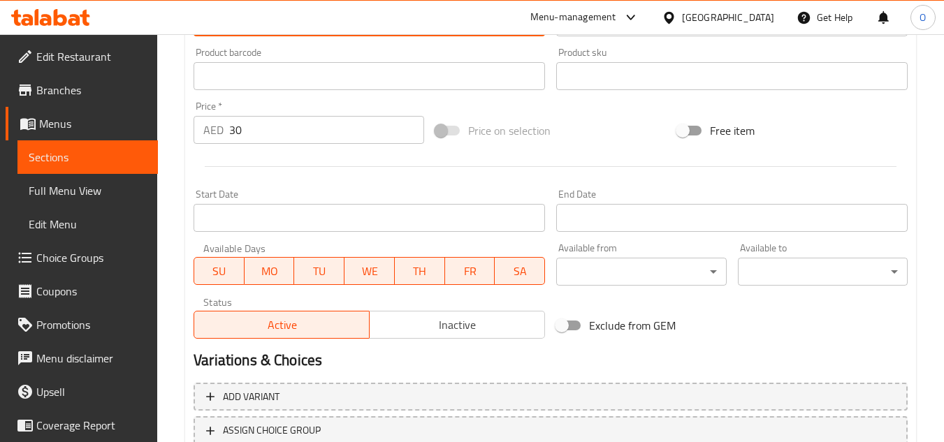
scroll to position [545, 0]
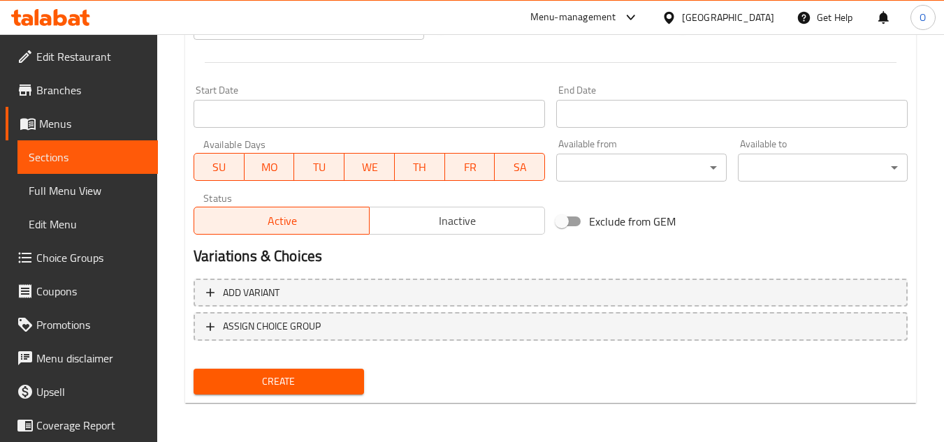
click at [244, 375] on span "Create" at bounding box center [278, 381] width 147 height 17
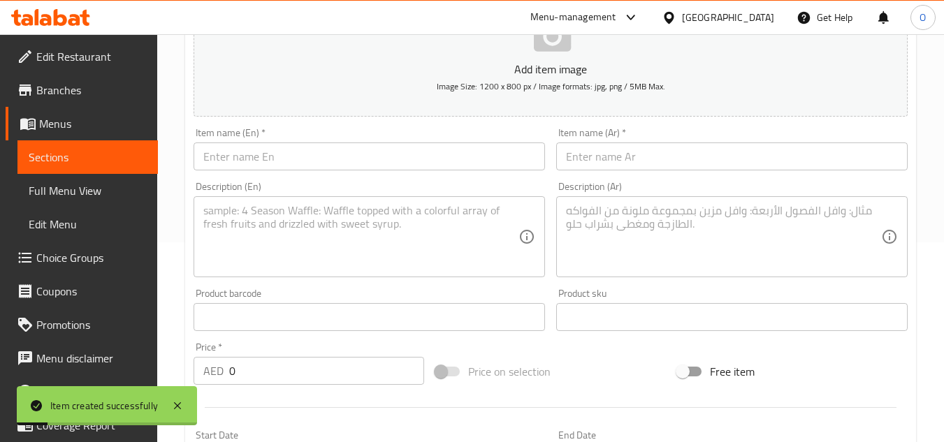
scroll to position [196, 0]
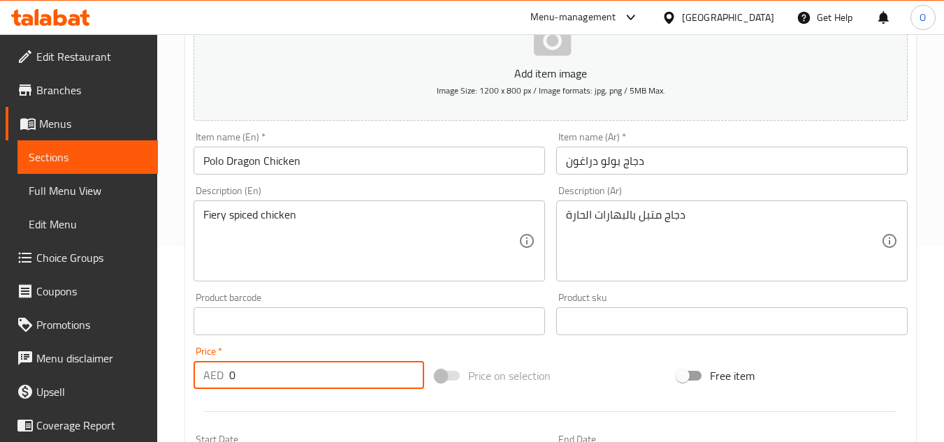
drag, startPoint x: 251, startPoint y: 383, endPoint x: 231, endPoint y: 381, distance: 20.4
click at [231, 381] on input "0" at bounding box center [326, 375] width 195 height 28
click at [281, 289] on div "Product barcode Product barcode" at bounding box center [369, 314] width 363 height 54
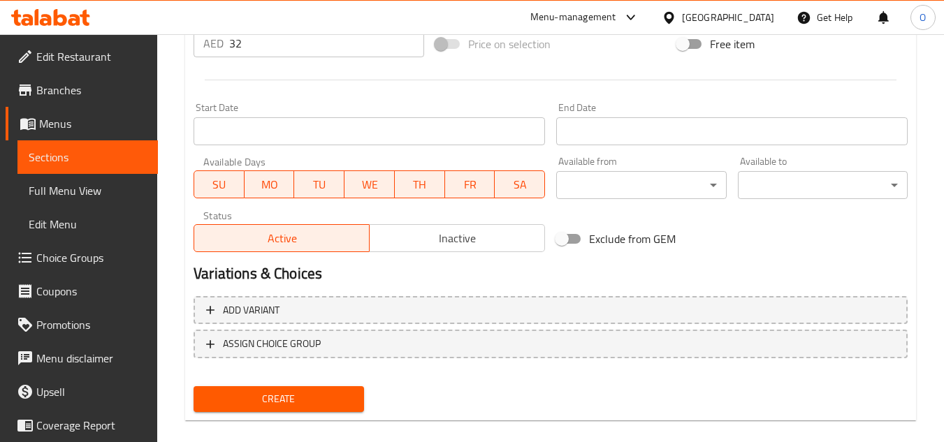
scroll to position [545, 0]
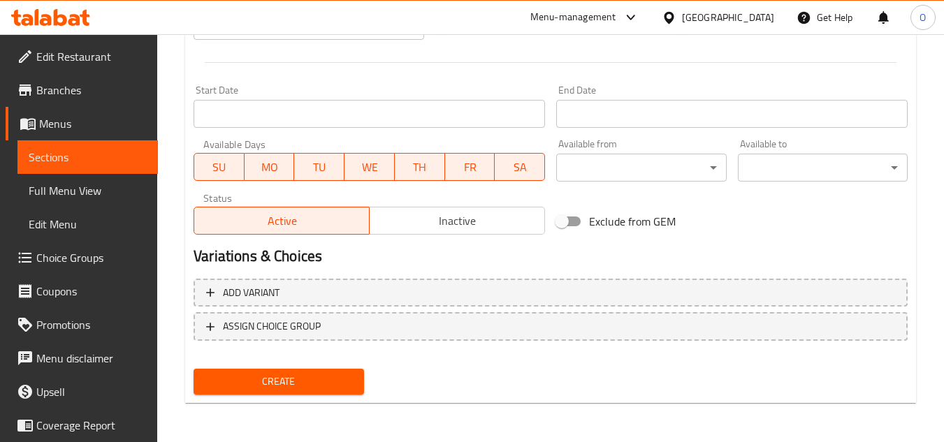
click at [261, 396] on div "Create" at bounding box center [278, 381] width 181 height 37
click at [265, 377] on span "Create" at bounding box center [278, 381] width 147 height 17
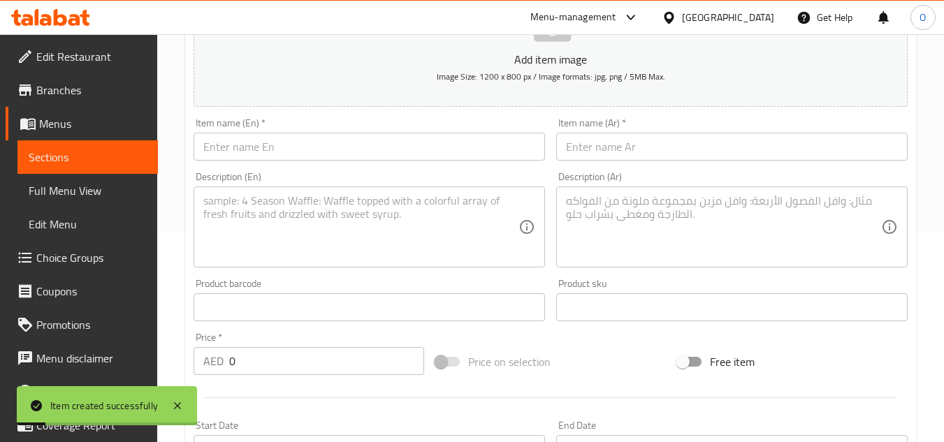
scroll to position [196, 0]
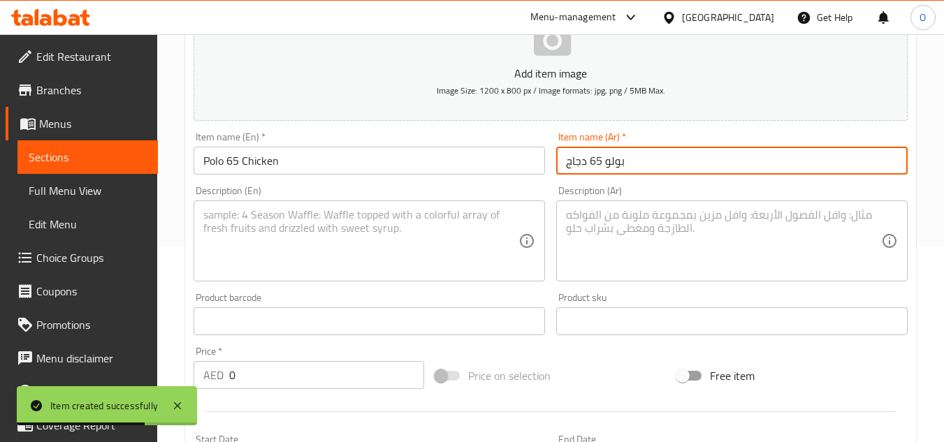
click at [267, 209] on textarea at bounding box center [360, 241] width 315 height 66
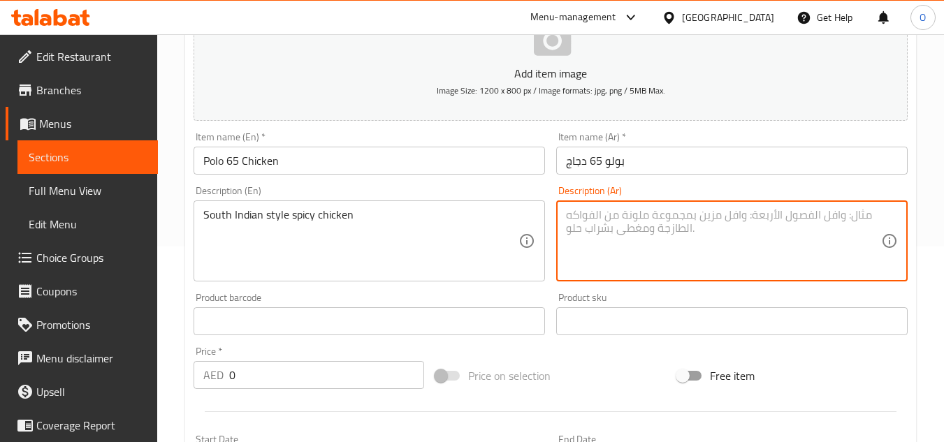
drag, startPoint x: 657, startPoint y: 282, endPoint x: 617, endPoint y: 224, distance: 70.4
click at [617, 224] on textarea at bounding box center [723, 241] width 315 height 66
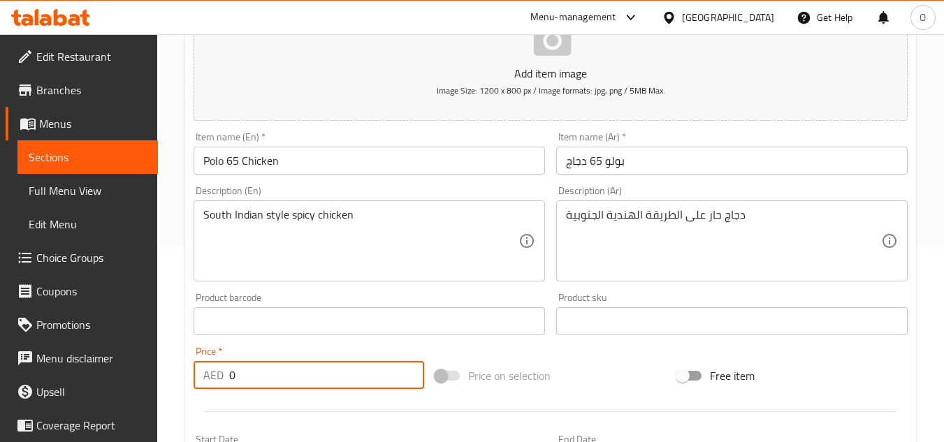
drag, startPoint x: 248, startPoint y: 373, endPoint x: 220, endPoint y: 378, distance: 28.4
click at [220, 378] on div "AED 0 Price *" at bounding box center [309, 375] width 231 height 28
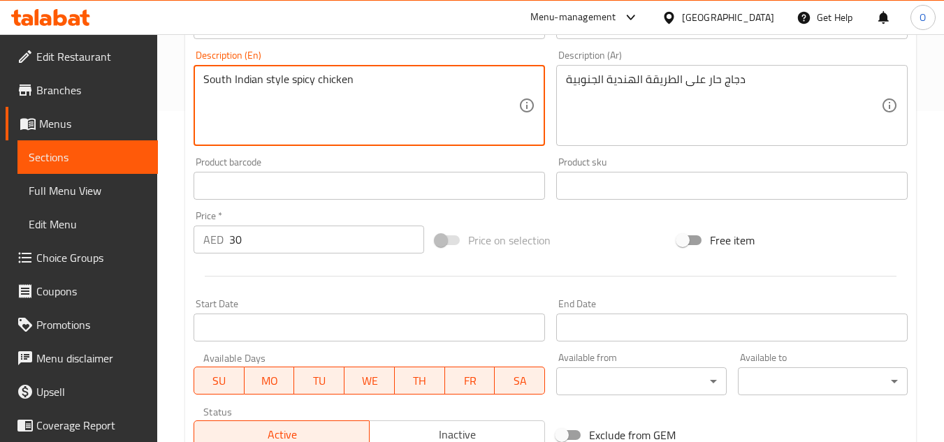
scroll to position [545, 0]
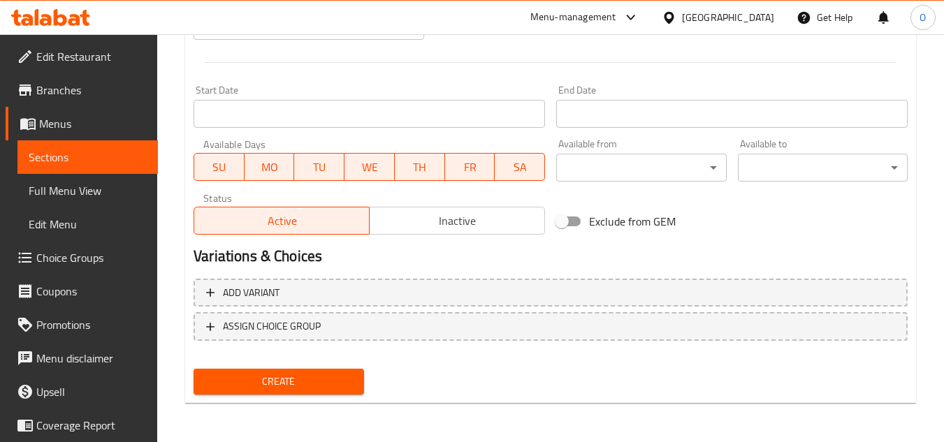
click at [263, 370] on button "Create" at bounding box center [279, 382] width 170 height 26
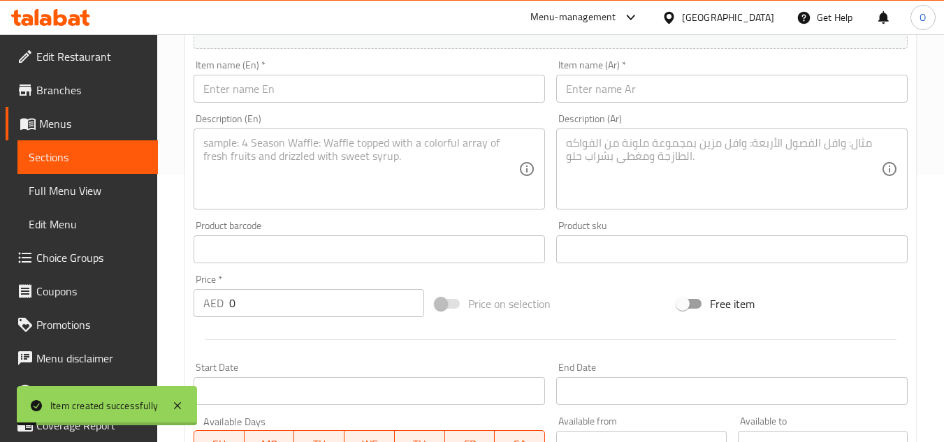
scroll to position [266, 0]
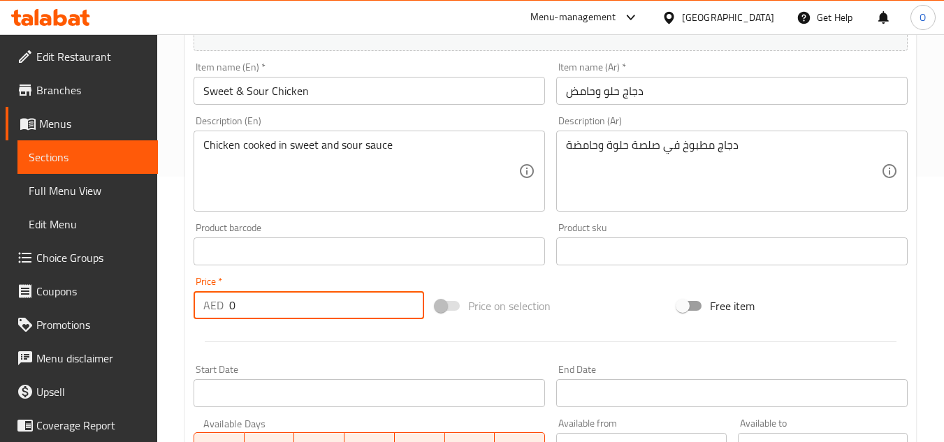
drag, startPoint x: 266, startPoint y: 314, endPoint x: 217, endPoint y: 305, distance: 50.6
click at [217, 305] on div "AED 0 Price *" at bounding box center [309, 305] width 231 height 28
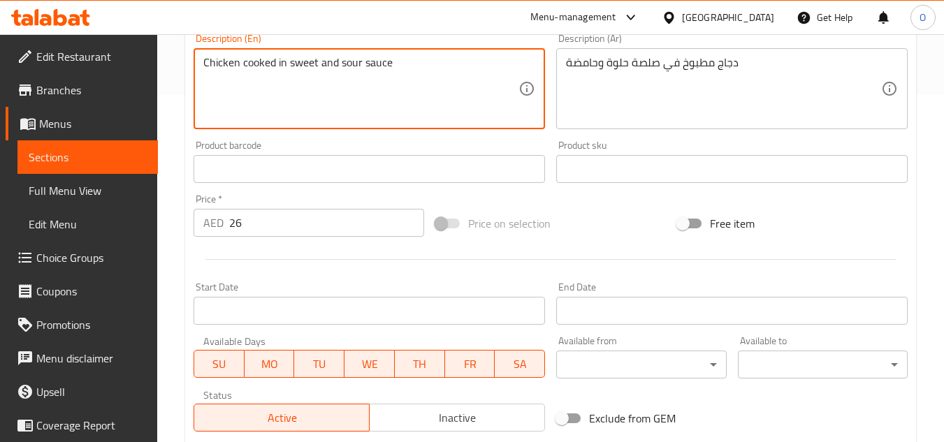
scroll to position [545, 0]
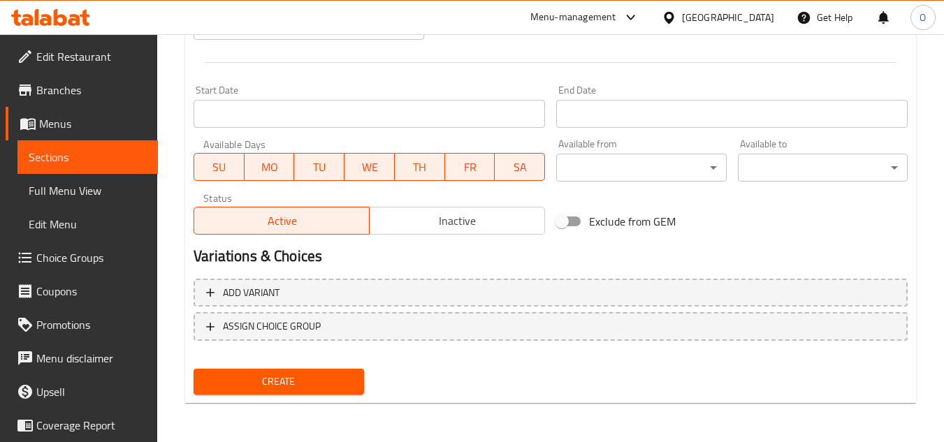
click at [281, 386] on span "Create" at bounding box center [278, 381] width 147 height 17
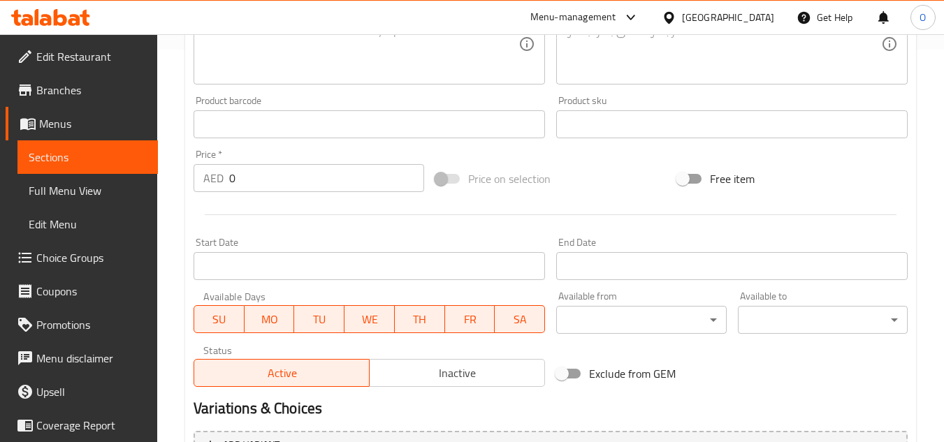
scroll to position [196, 0]
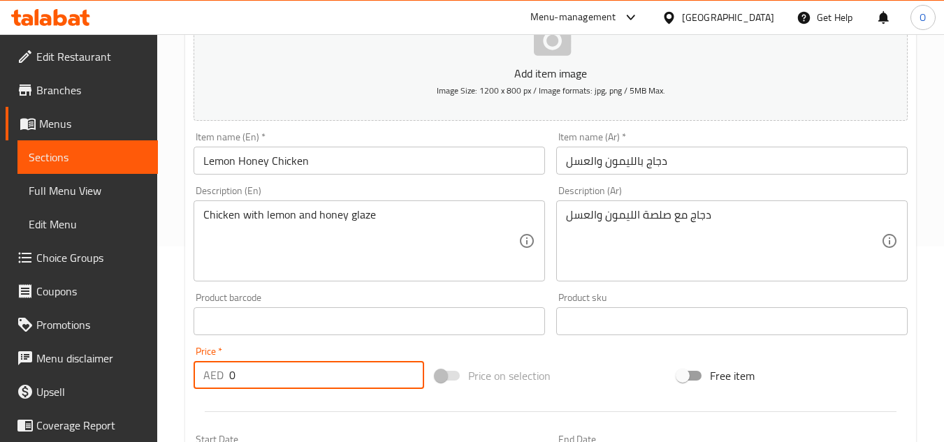
drag, startPoint x: 250, startPoint y: 372, endPoint x: 233, endPoint y: 377, distance: 17.3
click at [233, 377] on input "0" at bounding box center [326, 375] width 195 height 28
drag, startPoint x: 260, startPoint y: 363, endPoint x: 229, endPoint y: 378, distance: 34.1
click at [229, 378] on input "0" at bounding box center [326, 375] width 195 height 28
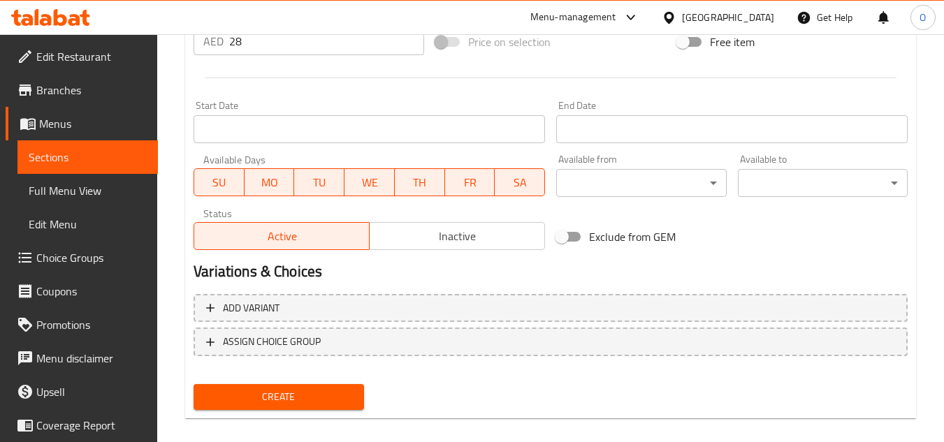
scroll to position [545, 0]
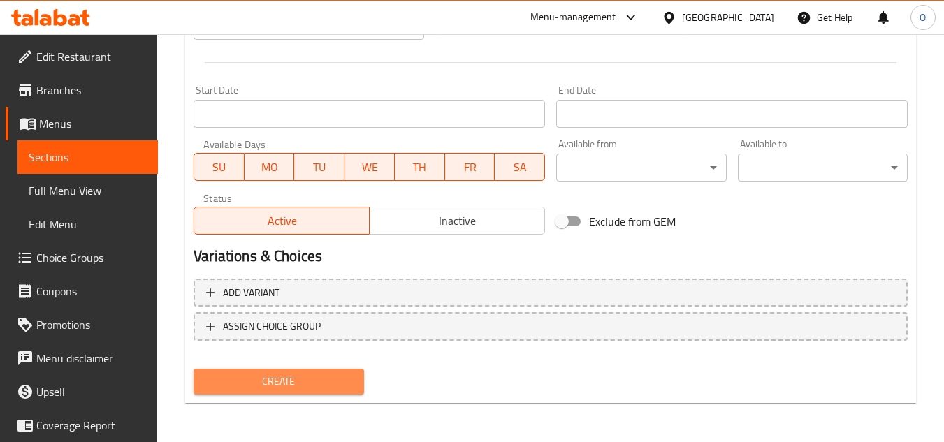
click at [267, 382] on span "Create" at bounding box center [278, 381] width 147 height 17
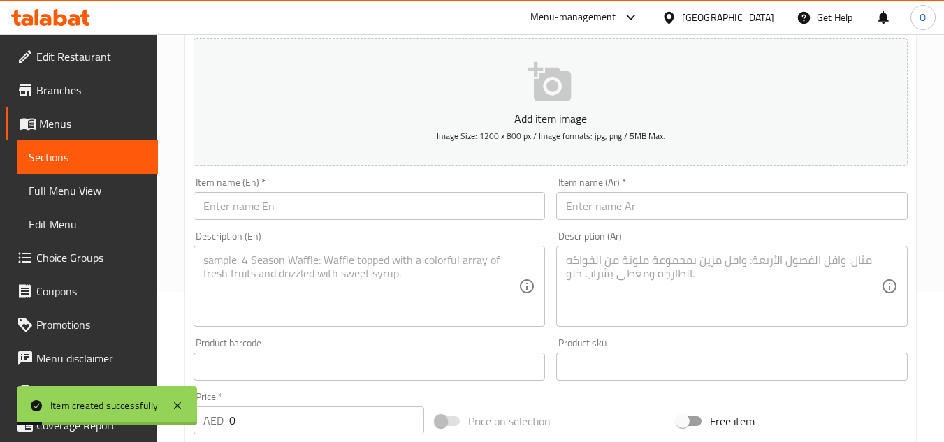
scroll to position [126, 0]
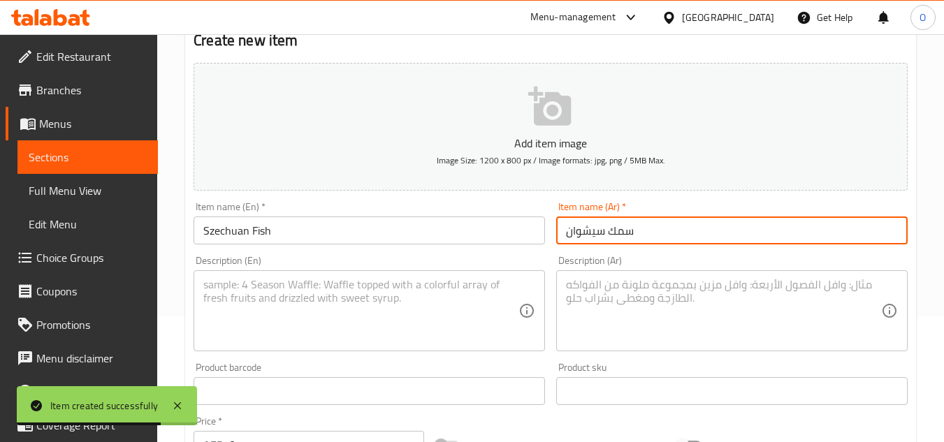
click at [247, 307] on textarea at bounding box center [360, 311] width 315 height 66
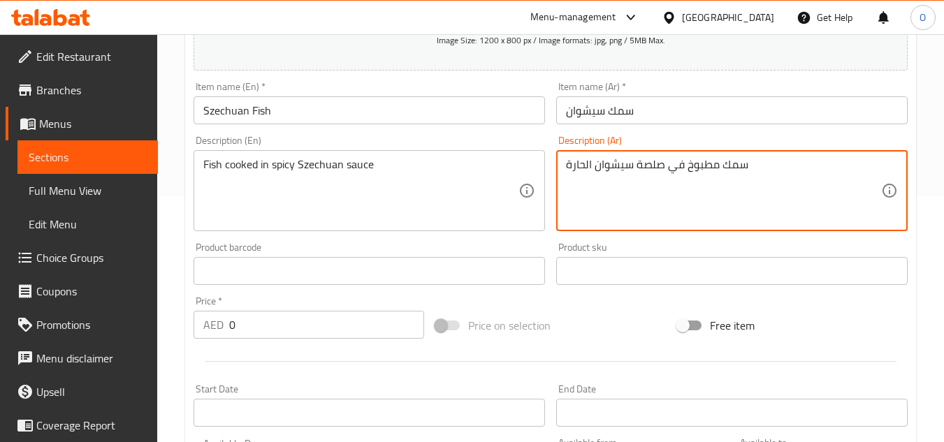
scroll to position [266, 0]
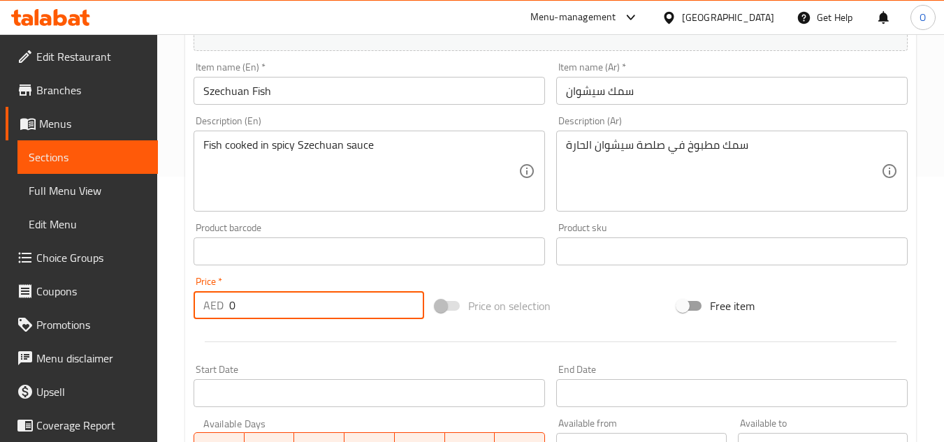
drag, startPoint x: 245, startPoint y: 306, endPoint x: 213, endPoint y: 310, distance: 31.7
click at [213, 310] on div "AED 0 Price *" at bounding box center [309, 305] width 231 height 28
click at [284, 205] on div "Fish cooked in spicy Szechuan sauce Description (En)" at bounding box center [369, 171] width 351 height 81
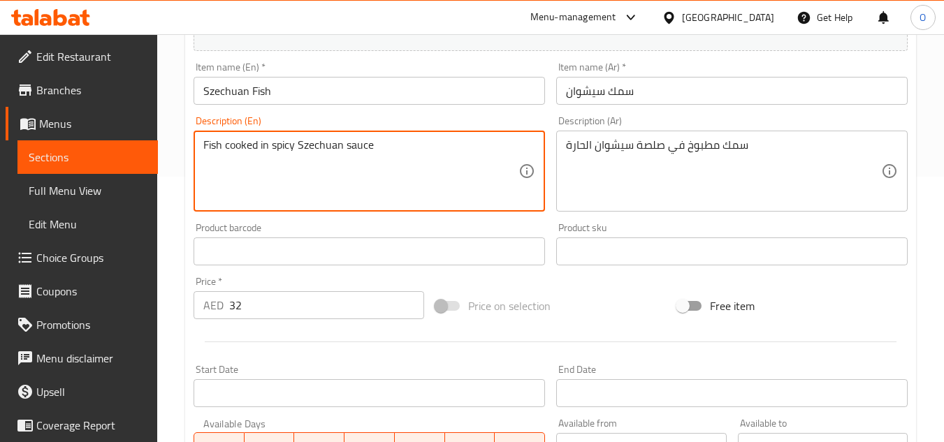
scroll to position [545, 0]
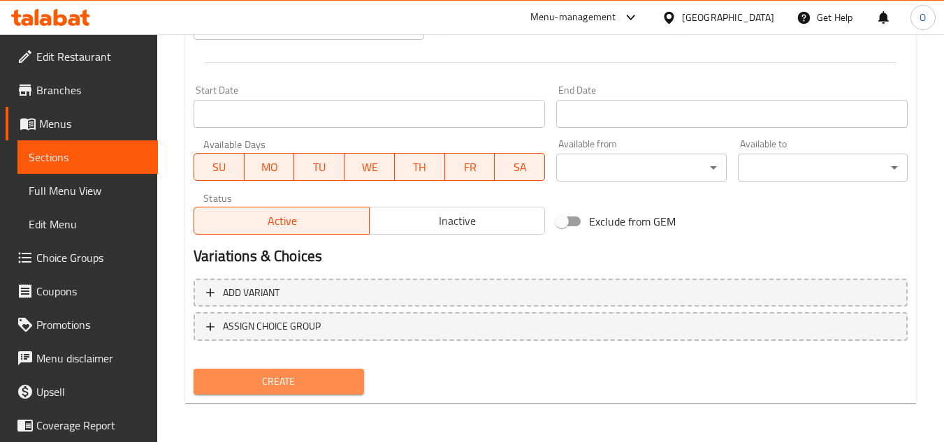
click at [282, 388] on span "Create" at bounding box center [278, 381] width 147 height 17
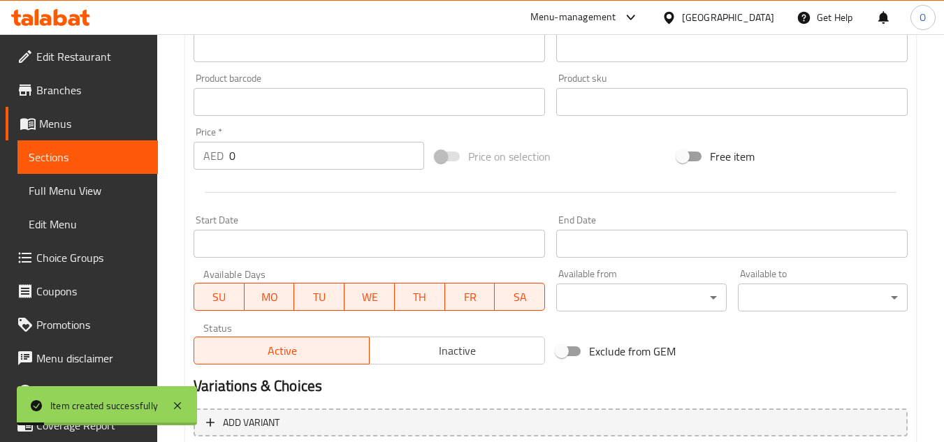
scroll to position [196, 0]
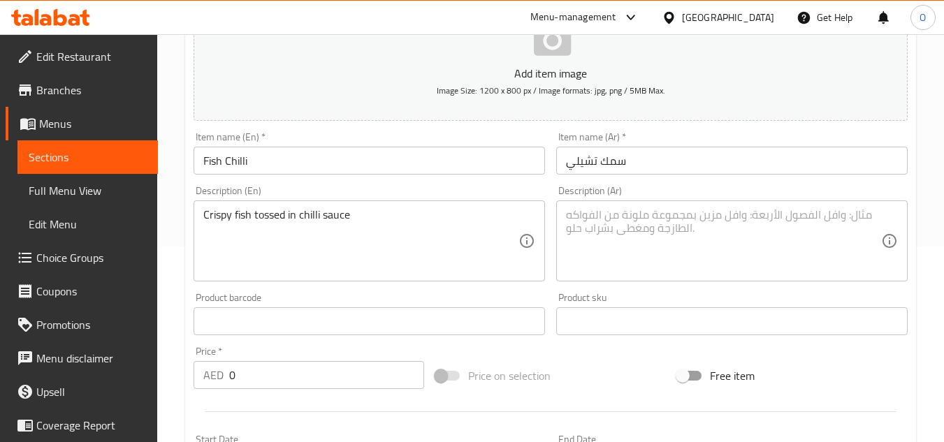
drag, startPoint x: 676, startPoint y: 178, endPoint x: 664, endPoint y: 202, distance: 26.9
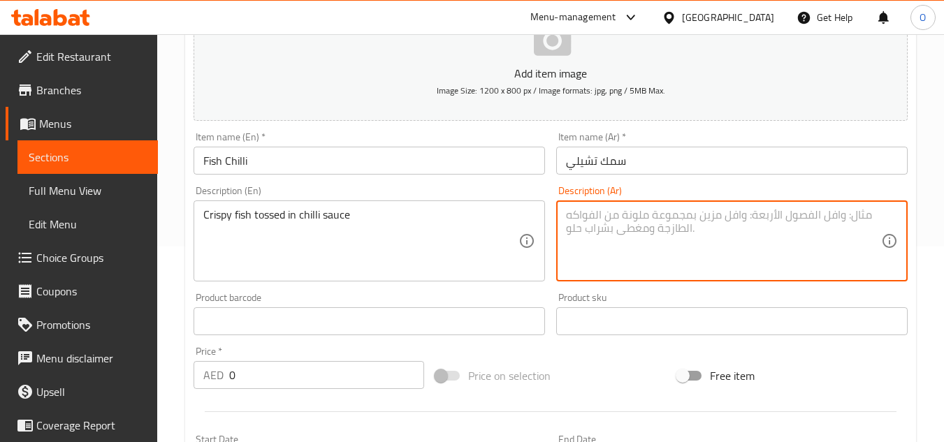
drag, startPoint x: 664, startPoint y: 202, endPoint x: 598, endPoint y: 250, distance: 81.5
drag, startPoint x: 244, startPoint y: 381, endPoint x: 217, endPoint y: 386, distance: 27.0
click at [217, 386] on div "AED 0 Price *" at bounding box center [309, 375] width 231 height 28
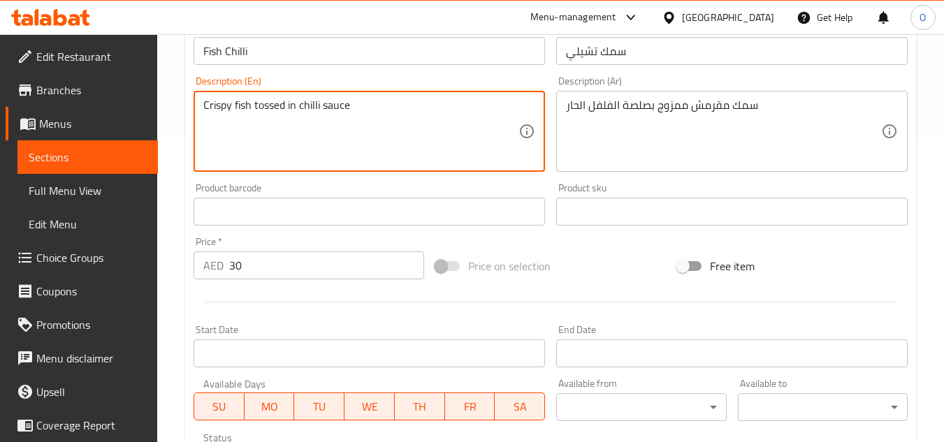
scroll to position [545, 0]
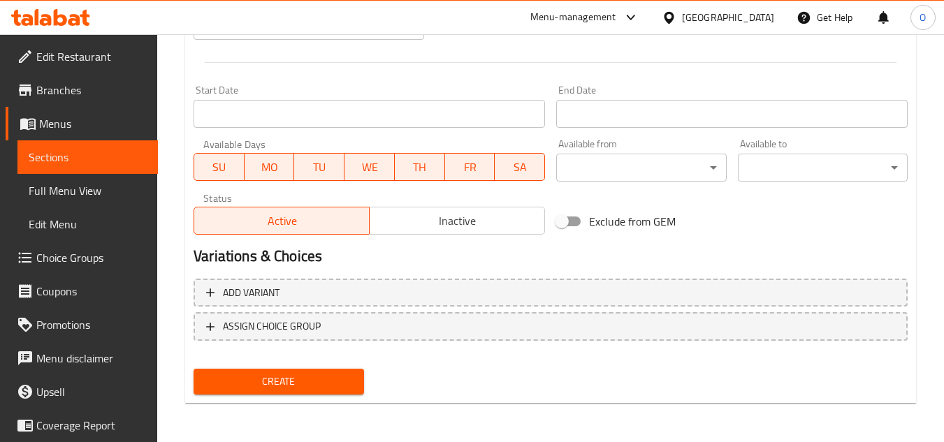
click at [278, 376] on span "Create" at bounding box center [278, 381] width 147 height 17
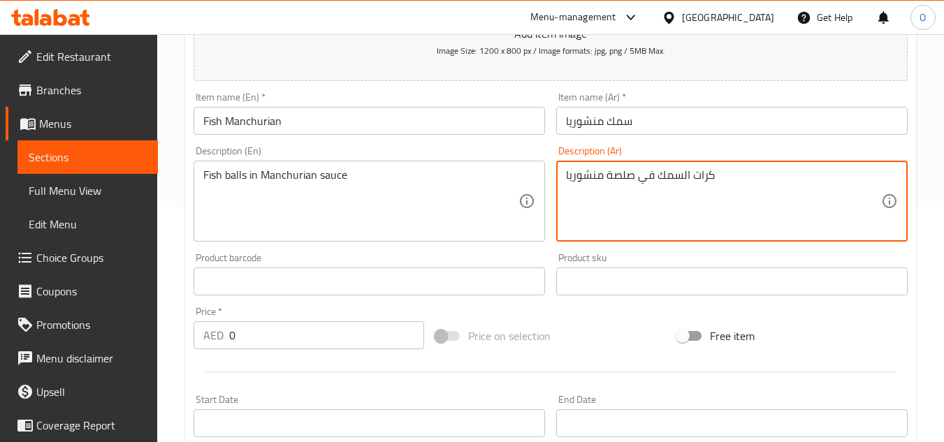
scroll to position [266, 0]
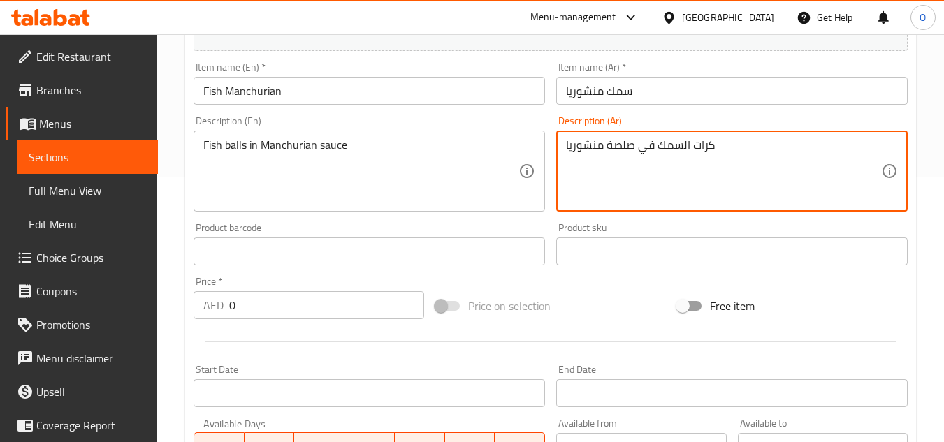
drag, startPoint x: 244, startPoint y: 302, endPoint x: 225, endPoint y: 311, distance: 20.9
click at [225, 311] on div "AED 0 Price *" at bounding box center [309, 305] width 231 height 28
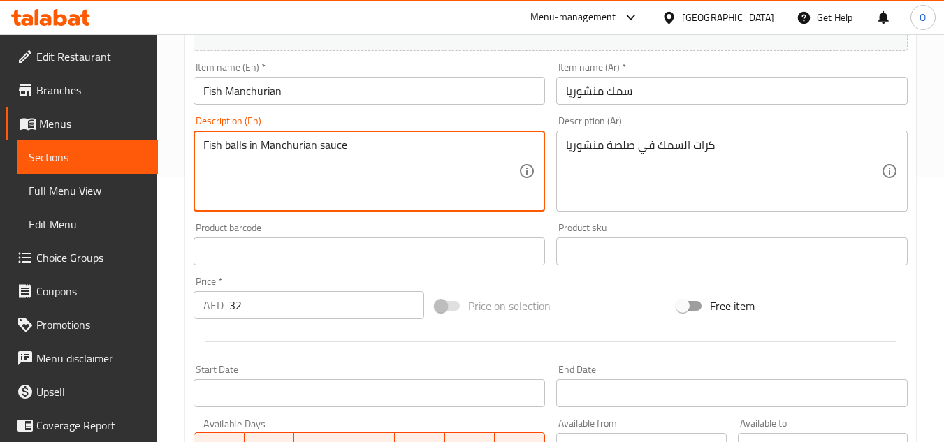
scroll to position [545, 0]
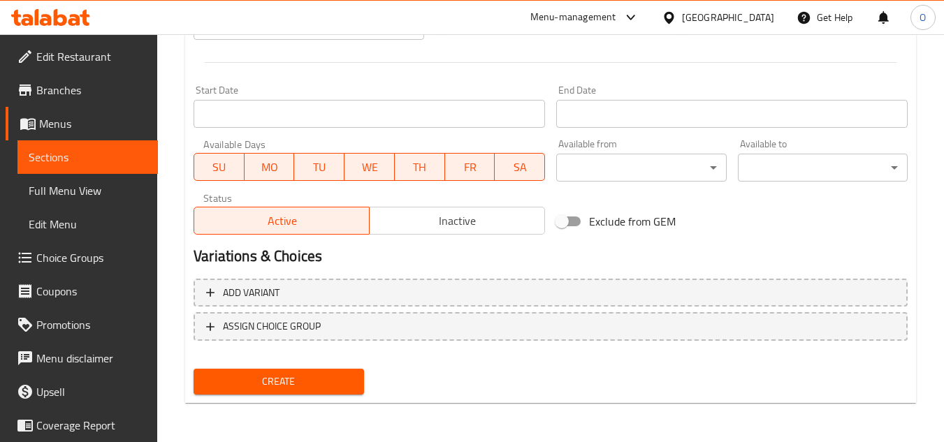
click at [261, 391] on button "Create" at bounding box center [279, 382] width 170 height 26
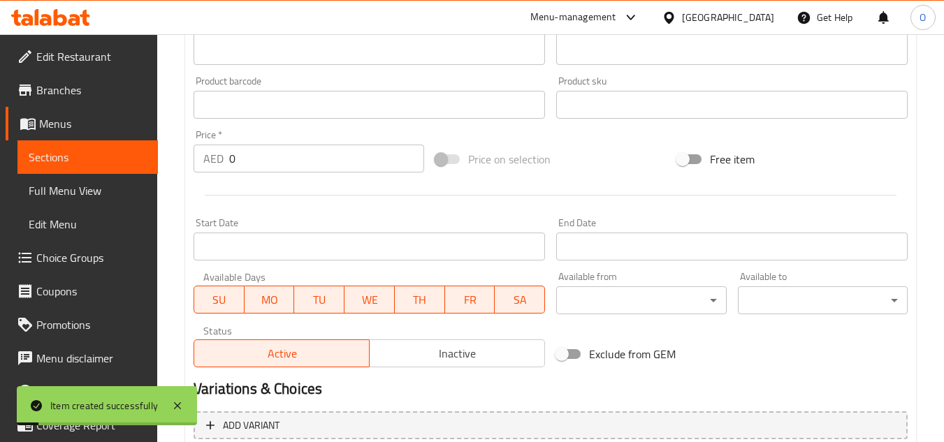
scroll to position [266, 0]
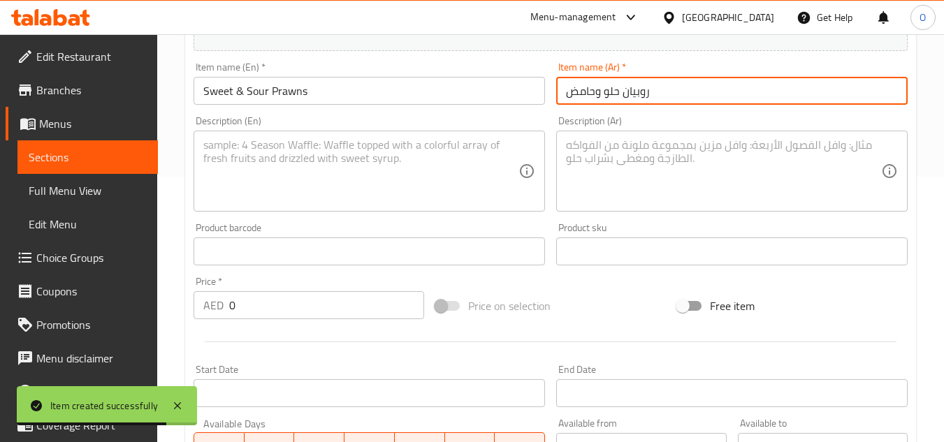
click at [292, 164] on textarea at bounding box center [360, 171] width 315 height 66
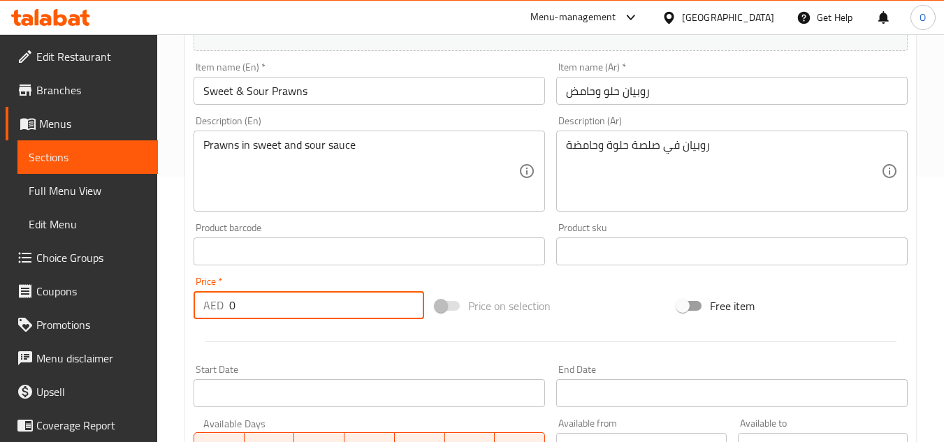
drag, startPoint x: 248, startPoint y: 310, endPoint x: 224, endPoint y: 316, distance: 25.3
click at [224, 316] on div "AED 0 Price *" at bounding box center [309, 305] width 231 height 28
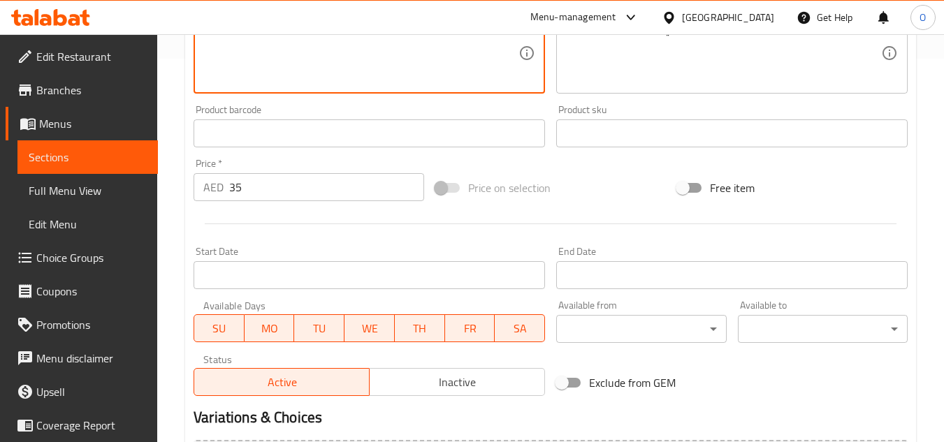
scroll to position [545, 0]
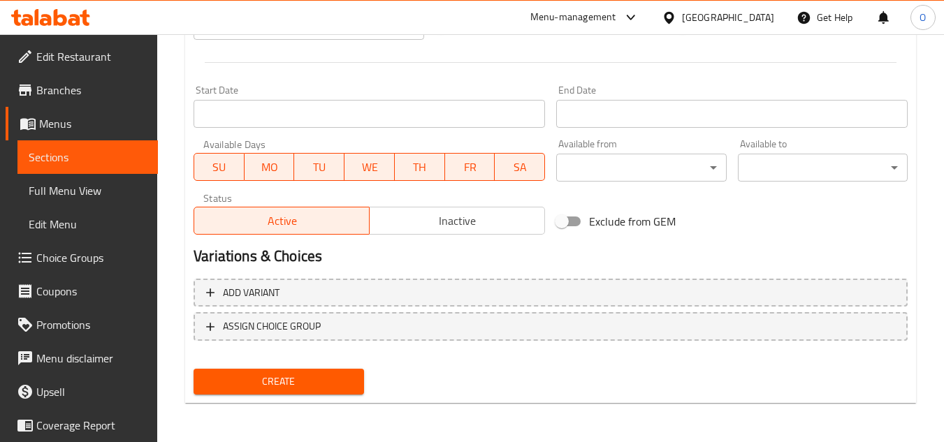
click at [268, 382] on span "Create" at bounding box center [278, 381] width 147 height 17
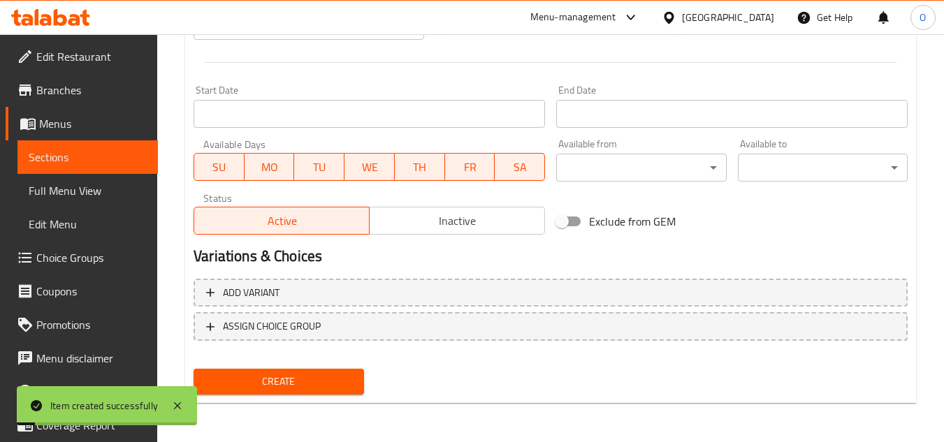
scroll to position [266, 0]
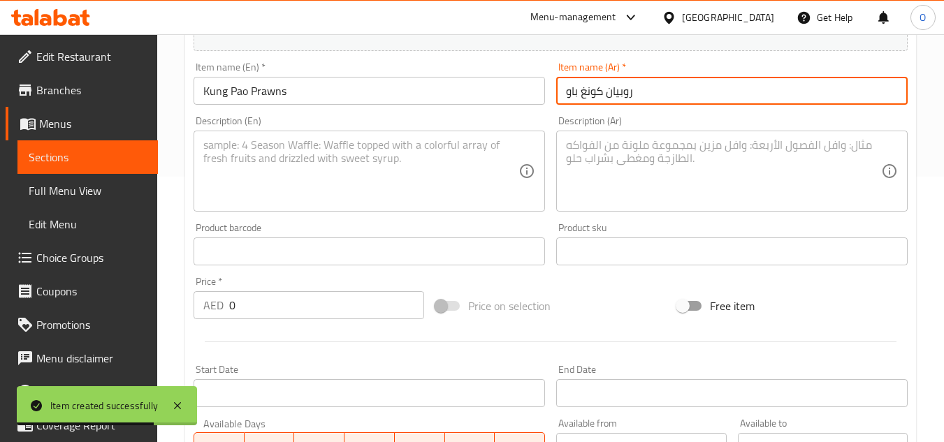
click at [258, 180] on textarea at bounding box center [360, 171] width 315 height 66
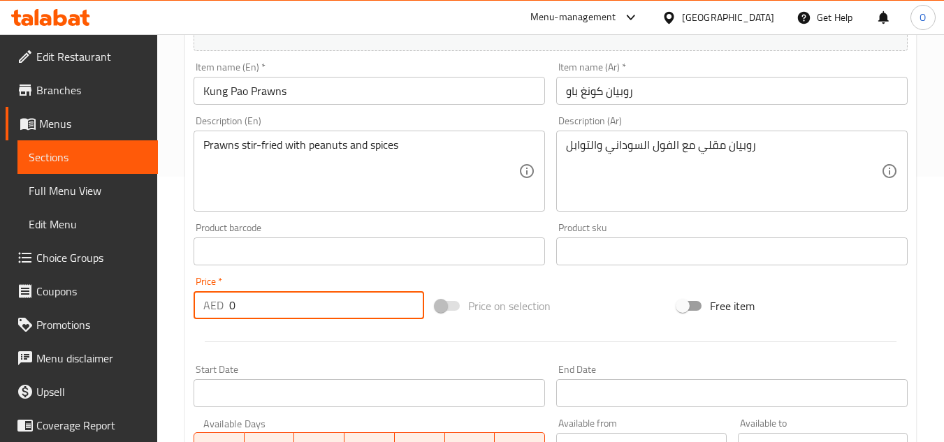
drag, startPoint x: 240, startPoint y: 318, endPoint x: 227, endPoint y: 311, distance: 15.0
click at [230, 314] on input "0" at bounding box center [326, 305] width 195 height 28
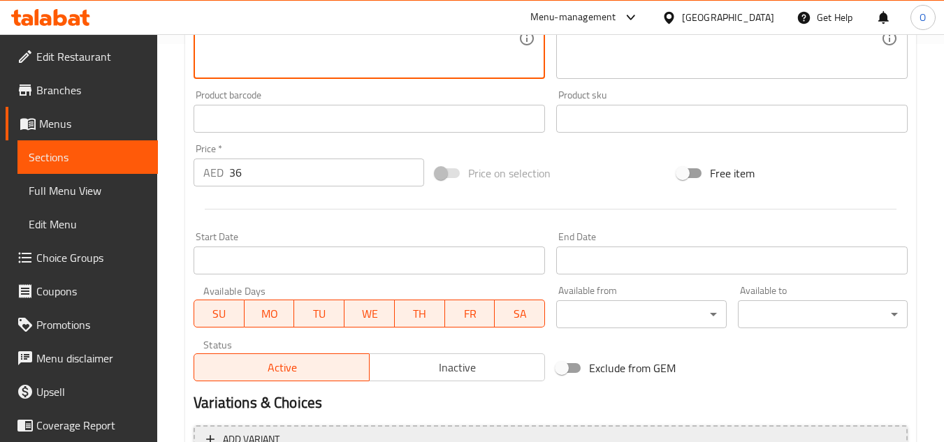
scroll to position [545, 0]
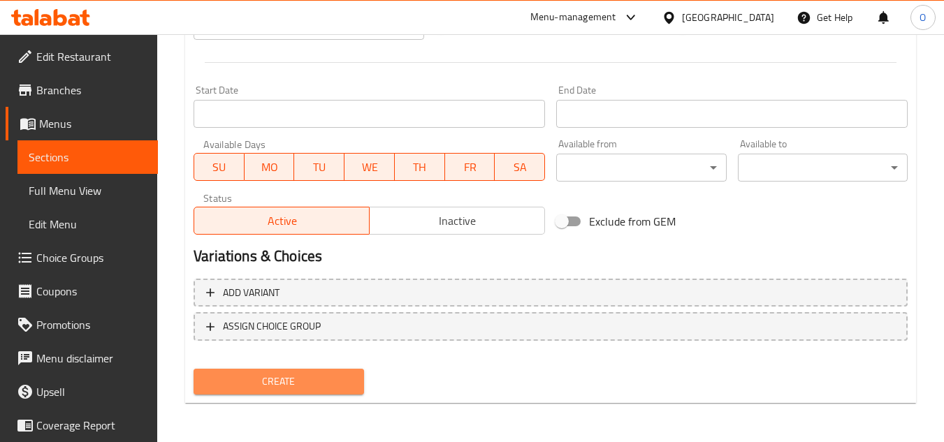
click at [259, 384] on span "Create" at bounding box center [278, 381] width 147 height 17
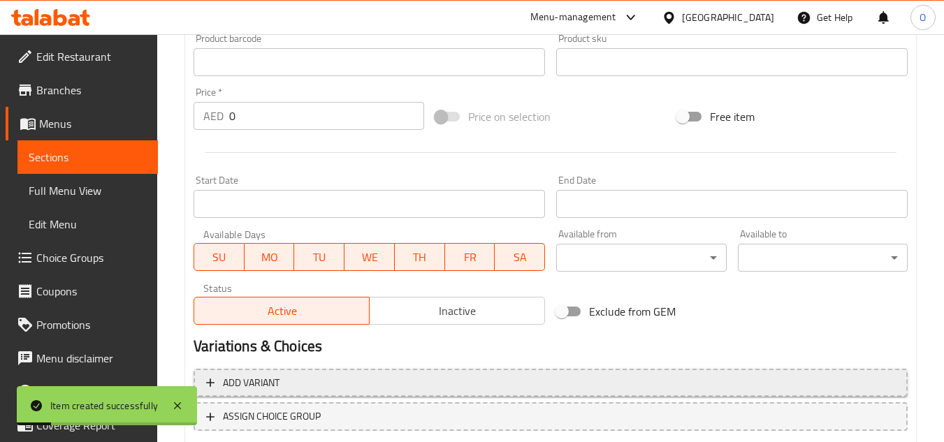
scroll to position [196, 0]
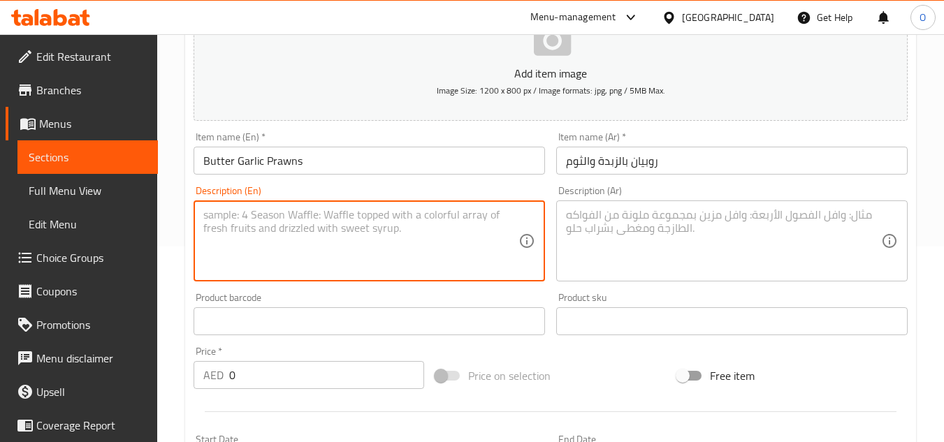
click at [275, 238] on textarea at bounding box center [360, 241] width 315 height 66
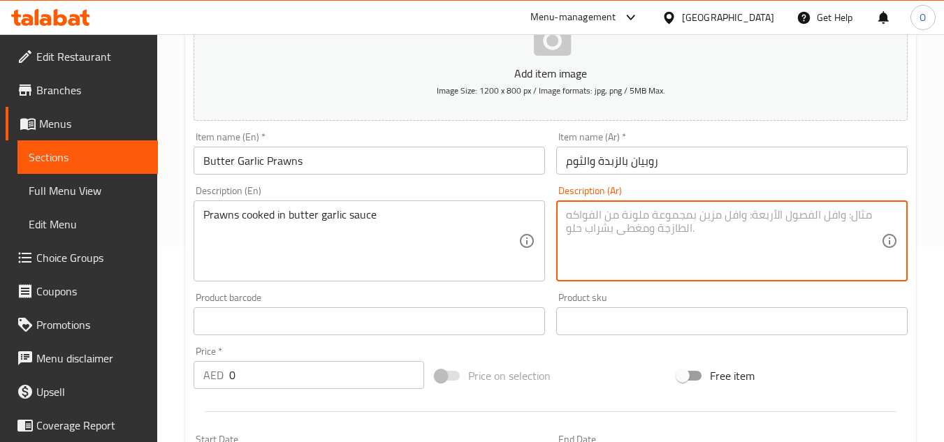
click at [620, 233] on textarea at bounding box center [723, 241] width 315 height 66
drag, startPoint x: 246, startPoint y: 382, endPoint x: 226, endPoint y: 390, distance: 21.3
click at [226, 390] on div "Price   * AED 0 Price *" at bounding box center [309, 368] width 242 height 54
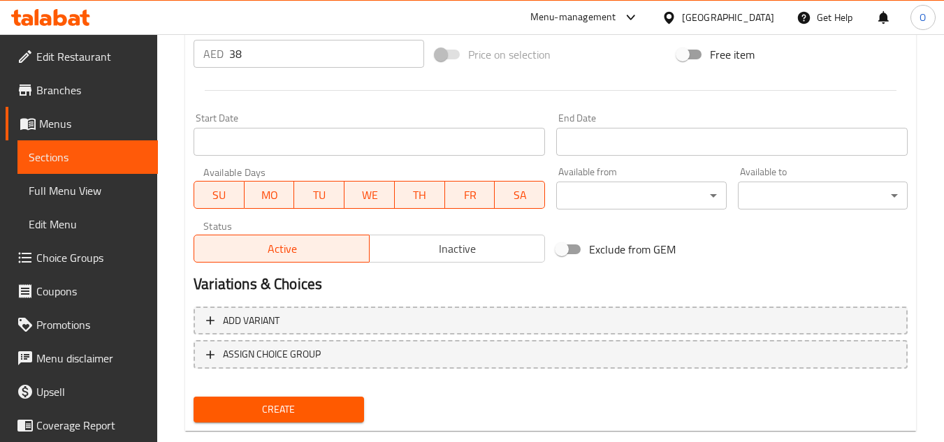
scroll to position [545, 0]
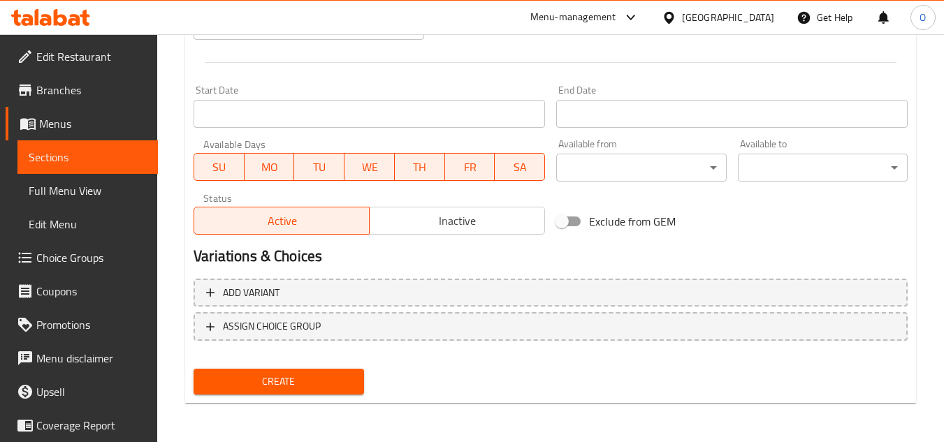
click at [234, 397] on div "Create" at bounding box center [278, 381] width 181 height 37
click at [275, 361] on div "Add variant ASSIGN CHOICE GROUP" at bounding box center [550, 318] width 725 height 91
click at [262, 383] on span "Create" at bounding box center [278, 381] width 147 height 17
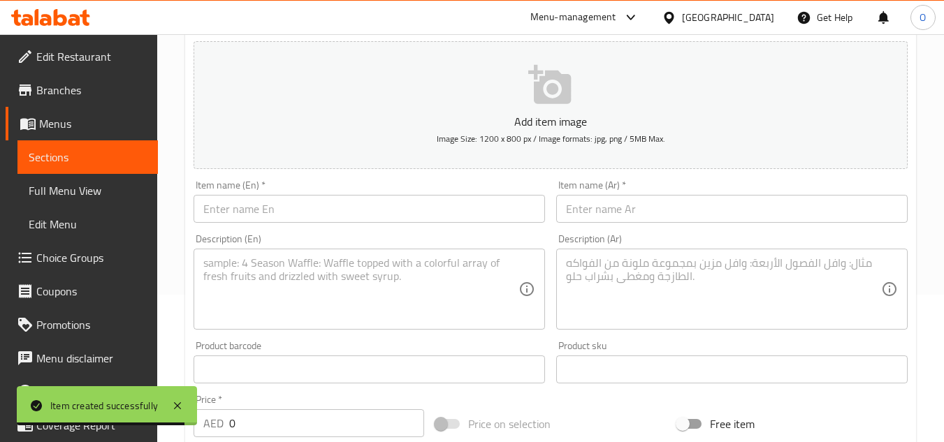
scroll to position [126, 0]
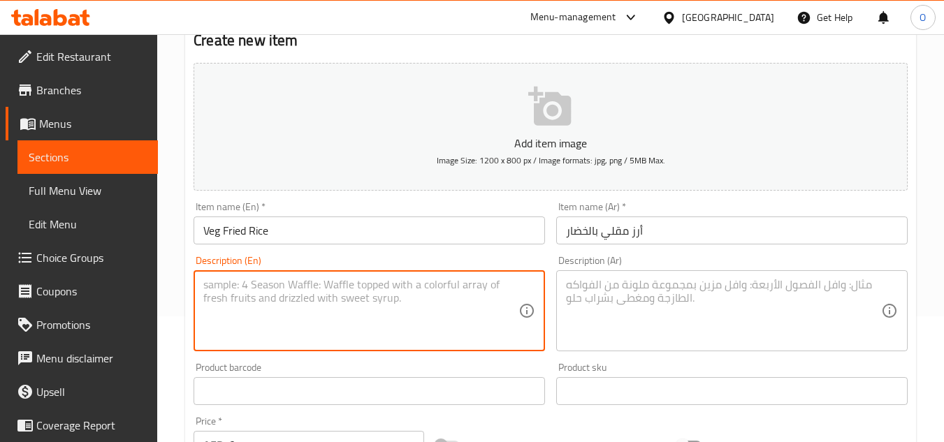
click at [346, 283] on textarea at bounding box center [360, 311] width 315 height 66
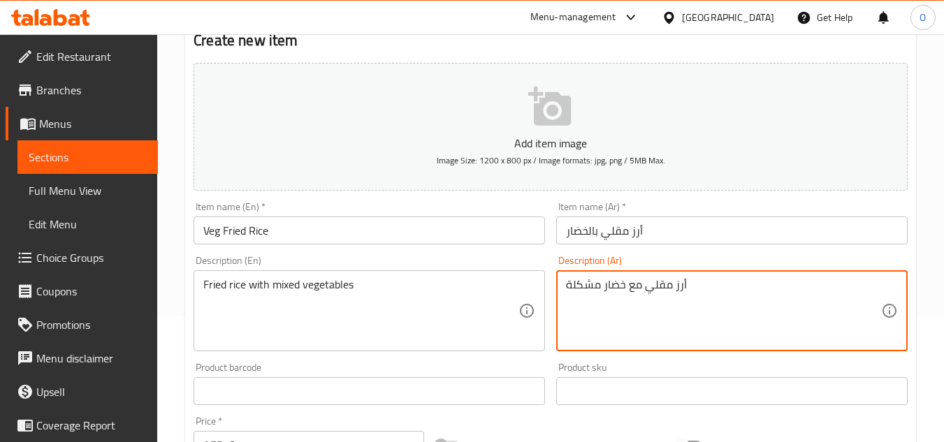
scroll to position [196, 0]
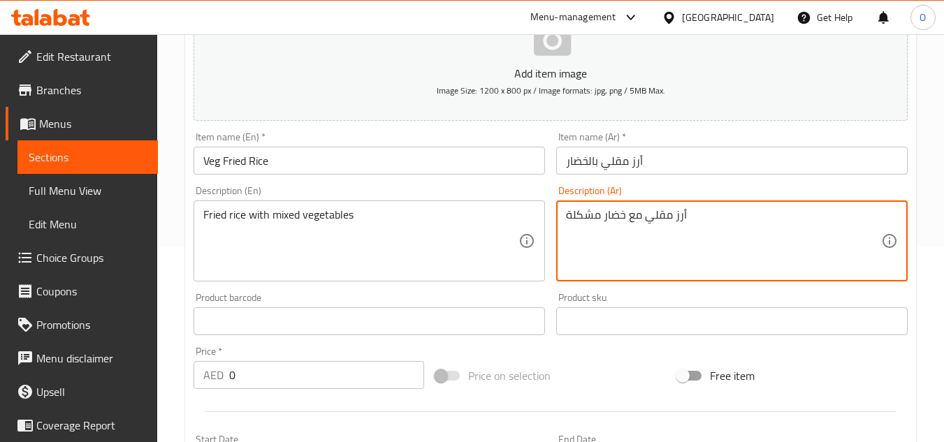
click at [229, 372] on input "0" at bounding box center [326, 375] width 195 height 28
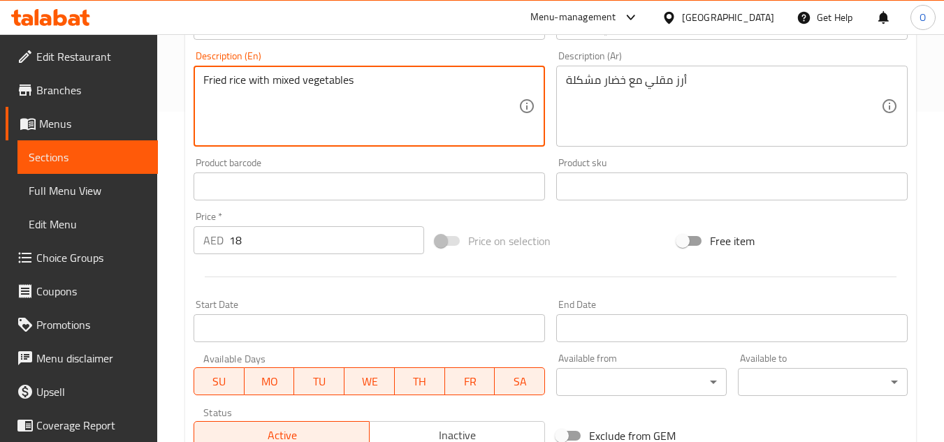
scroll to position [545, 0]
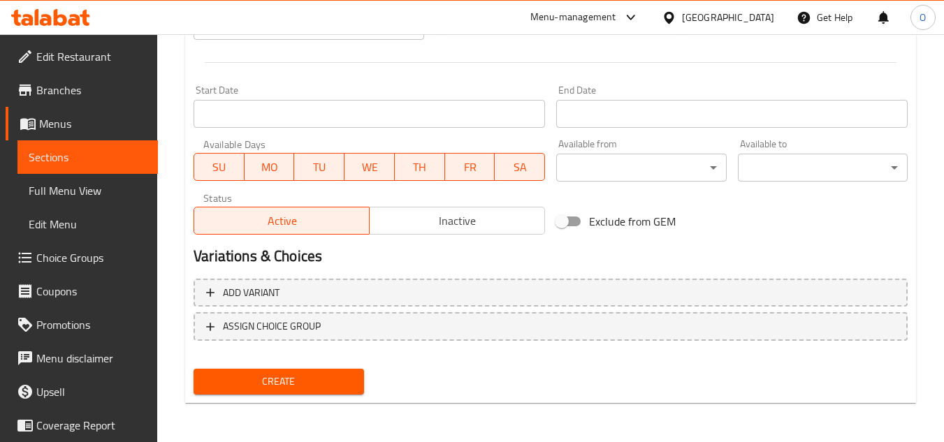
click at [261, 377] on span "Create" at bounding box center [278, 381] width 147 height 17
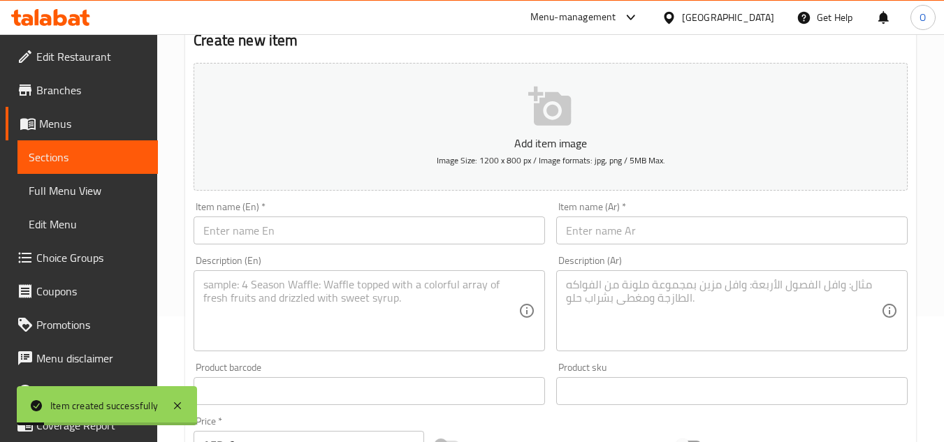
scroll to position [0, 0]
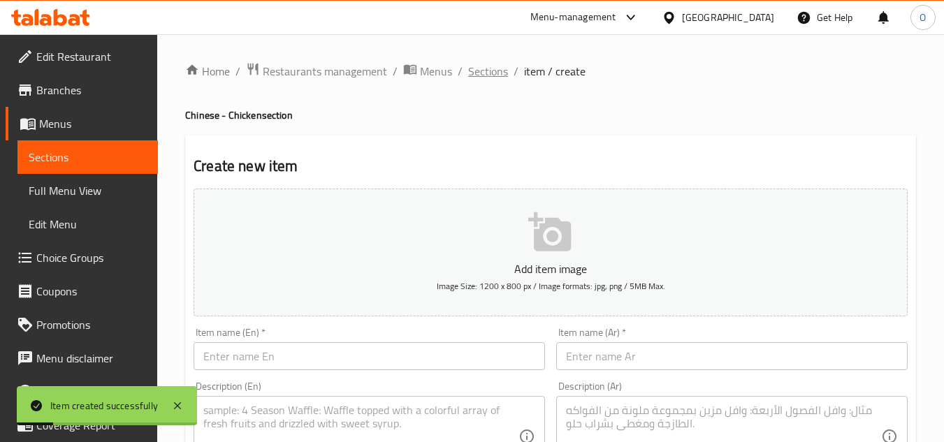
click at [491, 68] on span "Sections" at bounding box center [488, 71] width 40 height 17
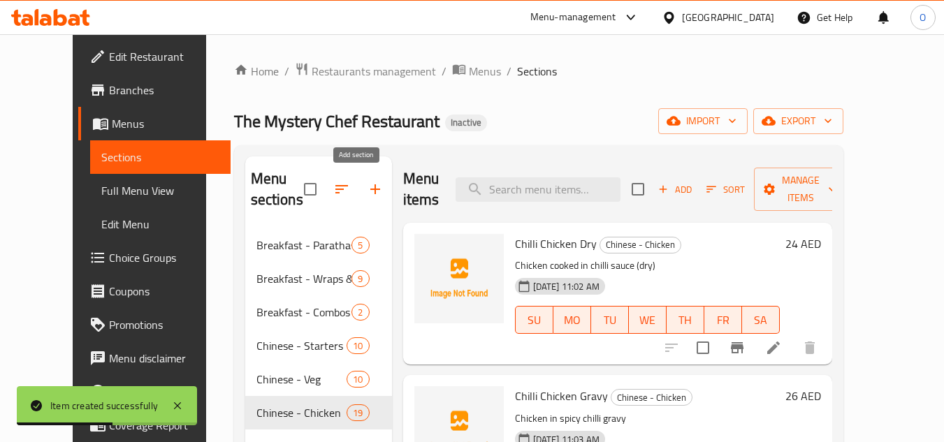
click at [367, 182] on icon "button" at bounding box center [375, 189] width 17 height 17
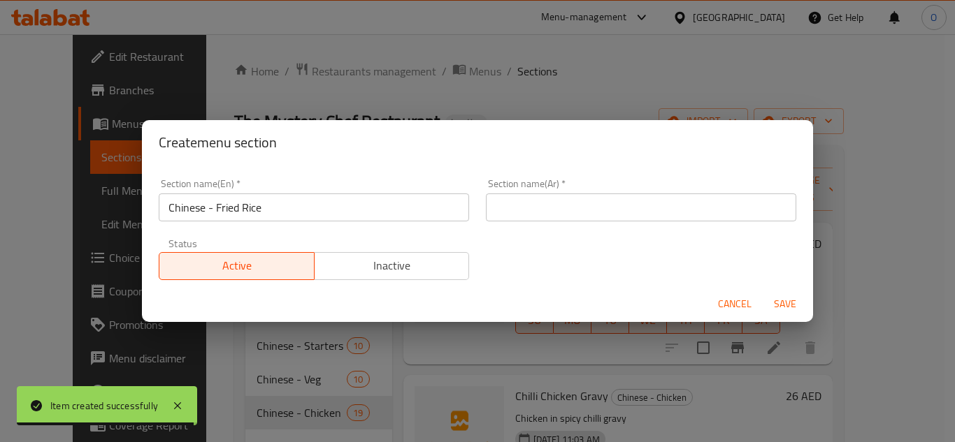
drag, startPoint x: 563, startPoint y: 226, endPoint x: 562, endPoint y: 204, distance: 21.7
click at [562, 204] on input "text" at bounding box center [641, 208] width 310 height 28
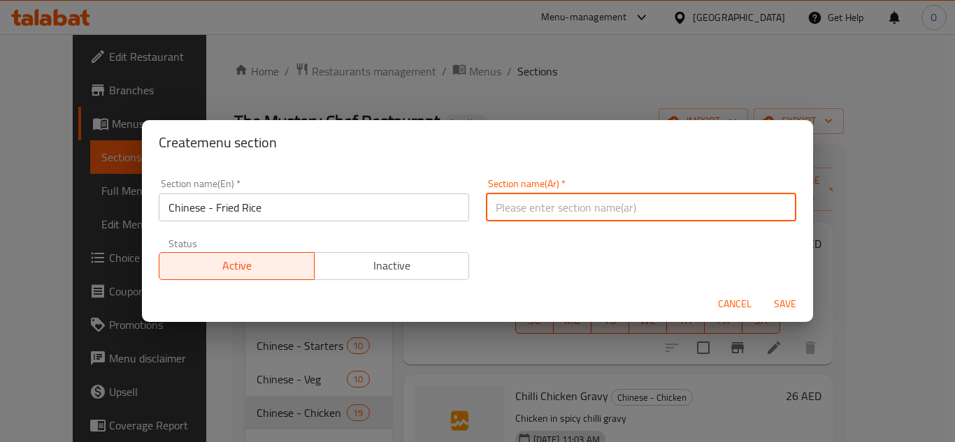
click at [530, 210] on input "text" at bounding box center [641, 208] width 310 height 28
click at [782, 297] on span "Save" at bounding box center [785, 304] width 34 height 17
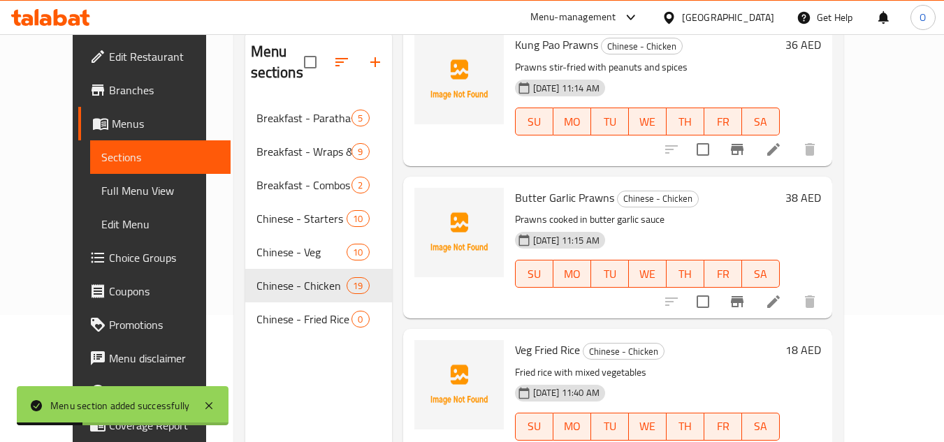
scroll to position [196, 0]
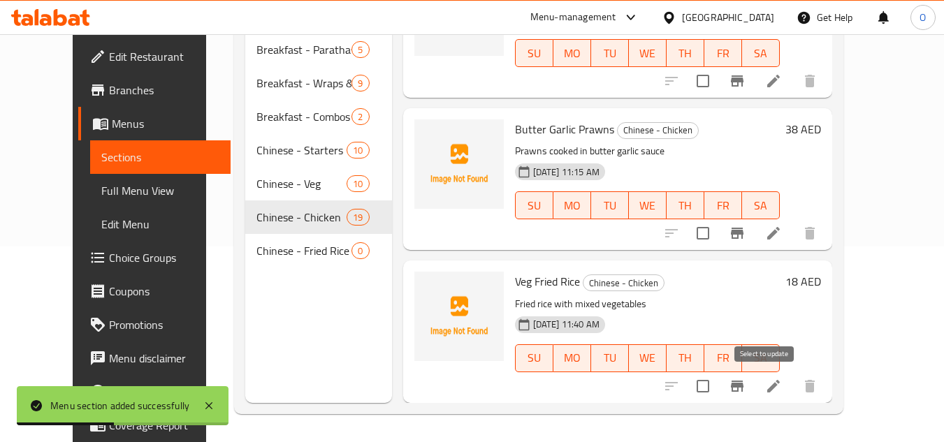
click at [718, 384] on input "checkbox" at bounding box center [702, 386] width 29 height 29
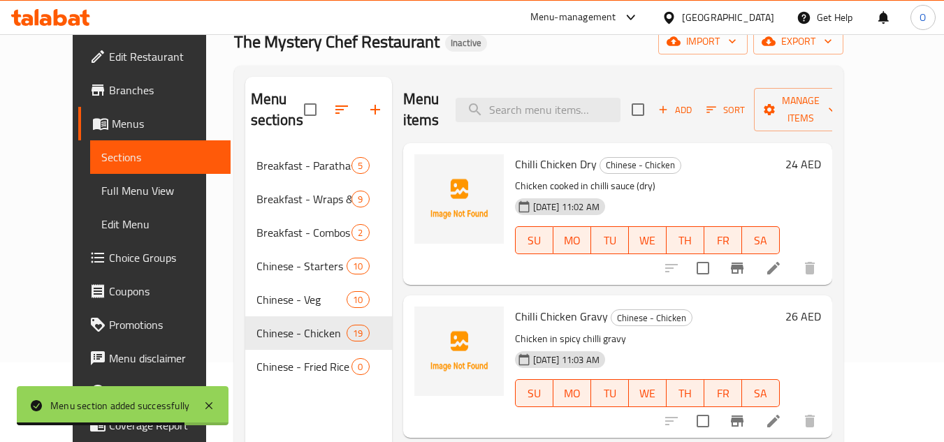
scroll to position [0, 0]
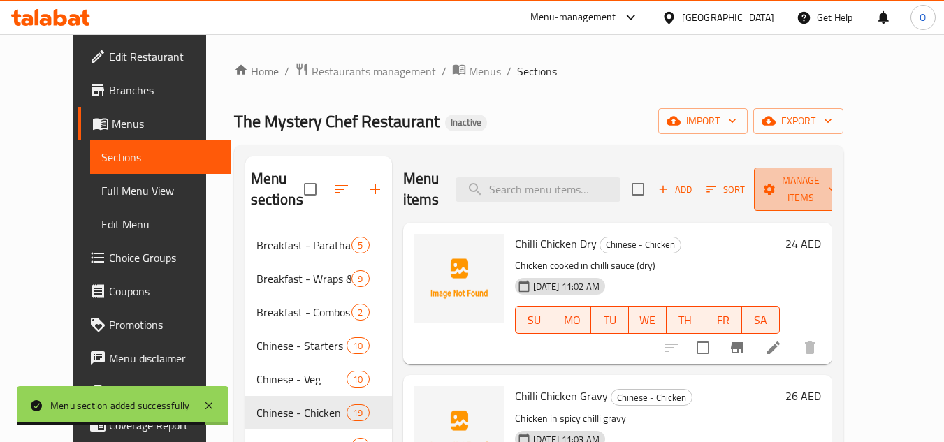
click at [816, 192] on span "Manage items" at bounding box center [800, 189] width 71 height 35
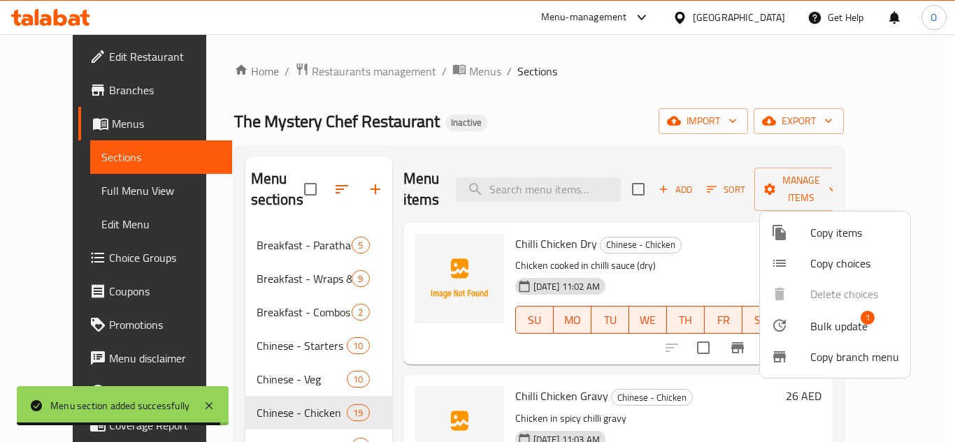
click at [823, 321] on span "Bulk update" at bounding box center [838, 326] width 57 height 17
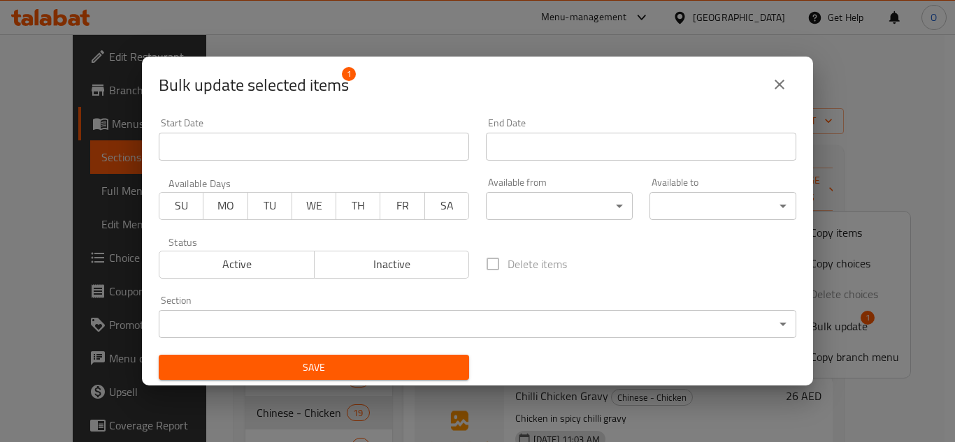
click at [422, 313] on body "​ Menu-management United Arab Emirates Get Help O Edit Restaurant Branches Menu…" at bounding box center [477, 238] width 955 height 408
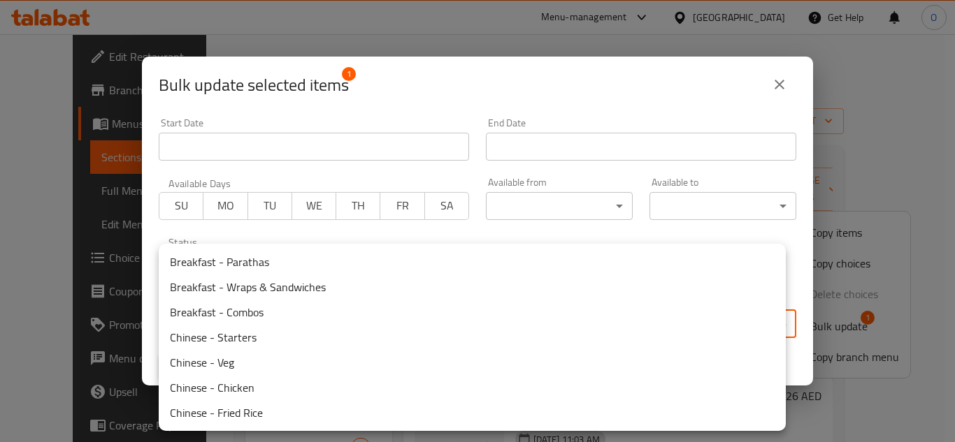
click at [203, 416] on li "Chinese - Fried Rice" at bounding box center [472, 412] width 627 height 25
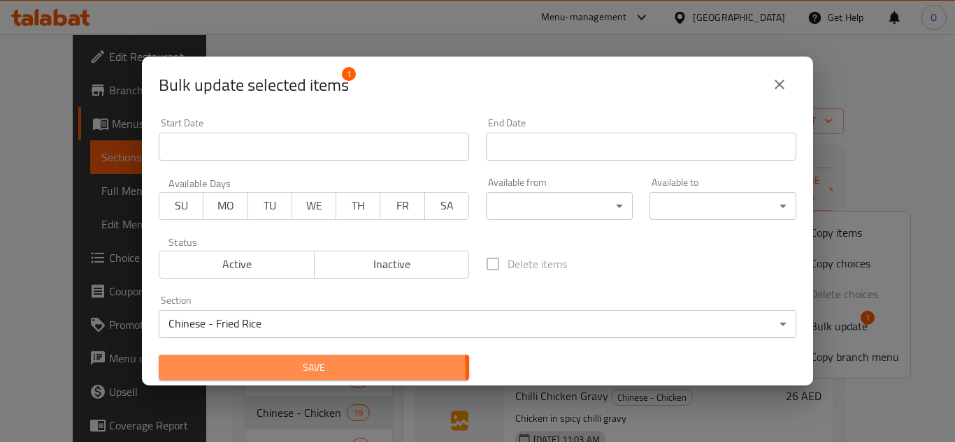
click at [304, 370] on span "Save" at bounding box center [314, 367] width 288 height 17
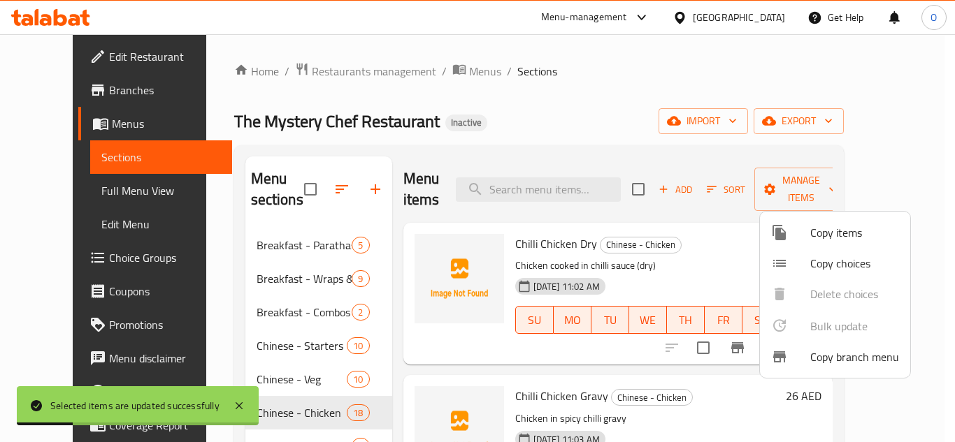
click at [535, 75] on div at bounding box center [477, 221] width 955 height 442
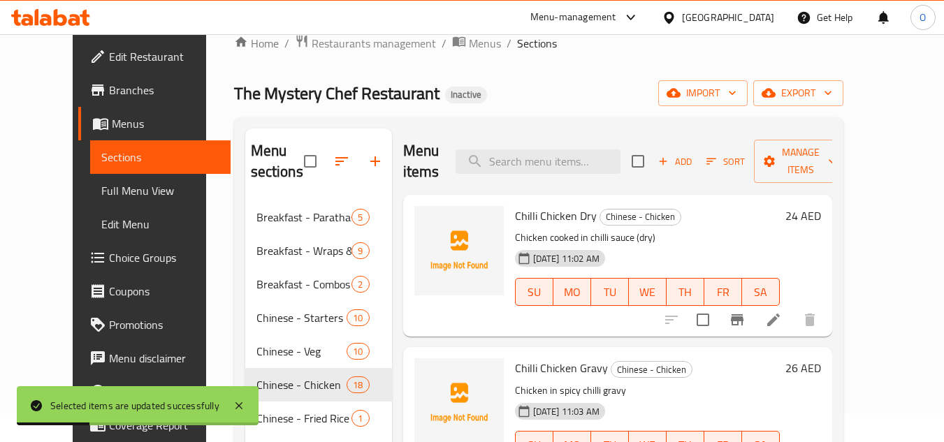
scroll to position [196, 0]
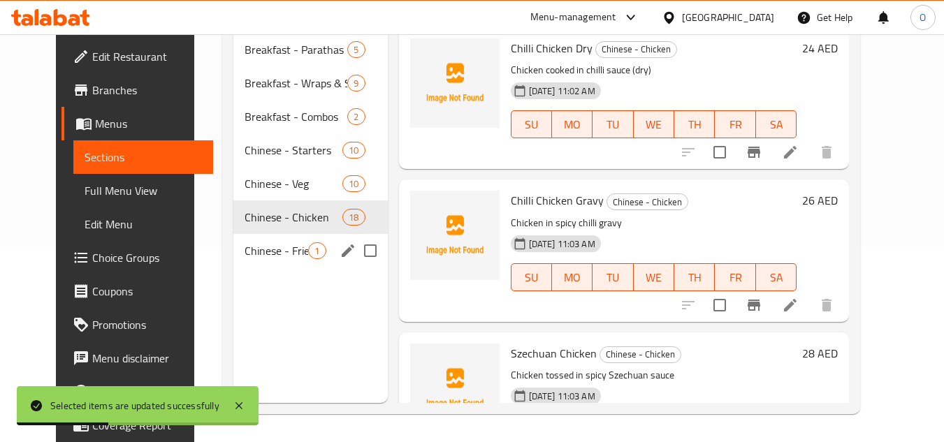
click at [270, 255] on span "Chinese - Fried Rice" at bounding box center [277, 250] width 64 height 17
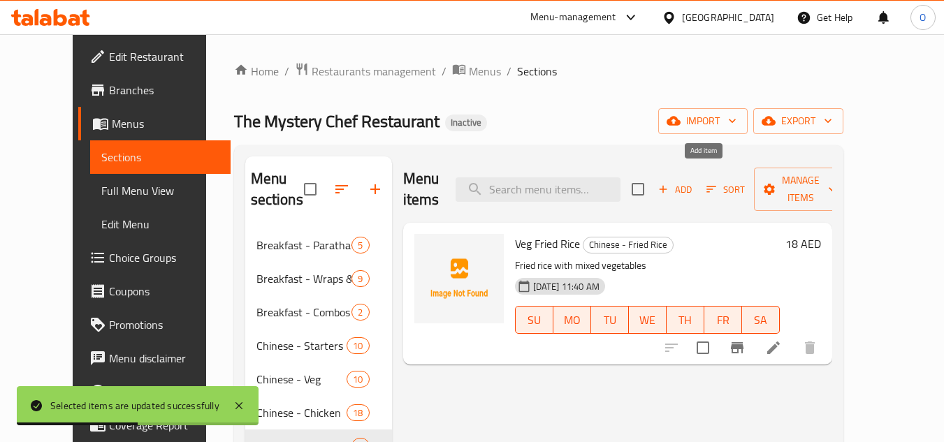
click at [694, 184] on span "Add" at bounding box center [675, 190] width 38 height 16
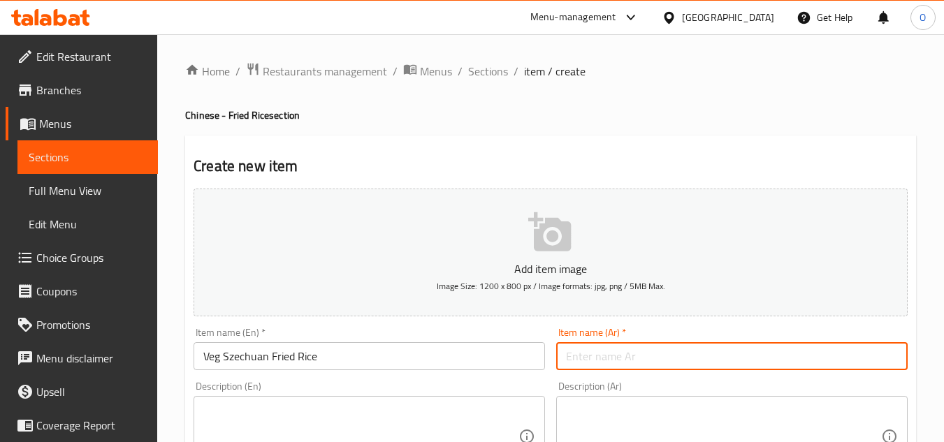
drag, startPoint x: 627, startPoint y: 338, endPoint x: 614, endPoint y: 356, distance: 23.1
click at [614, 356] on input "text" at bounding box center [731, 356] width 351 height 28
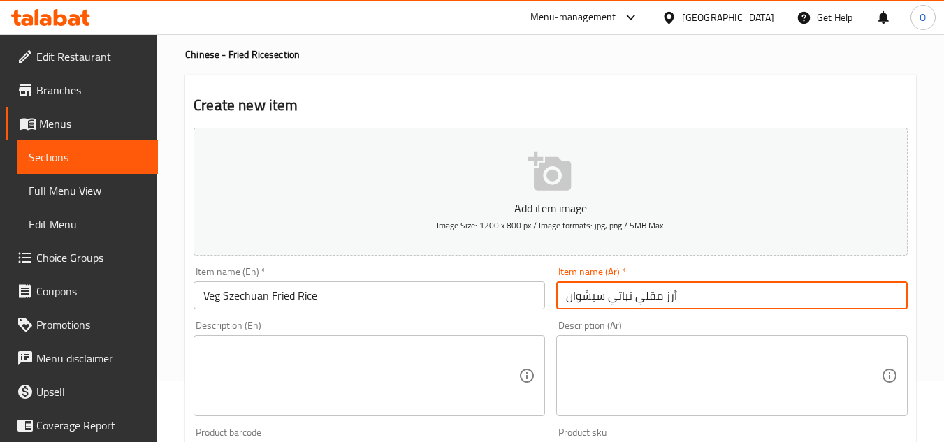
scroll to position [140, 0]
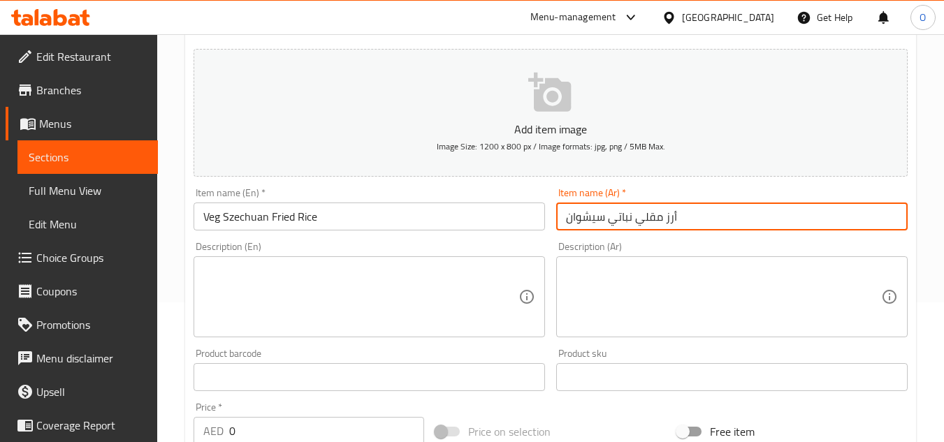
click at [246, 333] on div "Description (En)" at bounding box center [369, 296] width 351 height 81
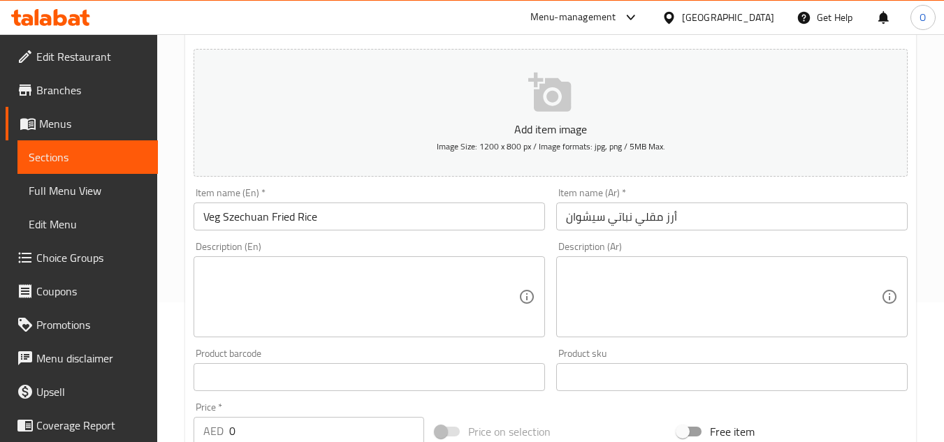
drag, startPoint x: 246, startPoint y: 333, endPoint x: 199, endPoint y: 292, distance: 61.9
click at [199, 292] on div "Description (En)" at bounding box center [369, 296] width 351 height 81
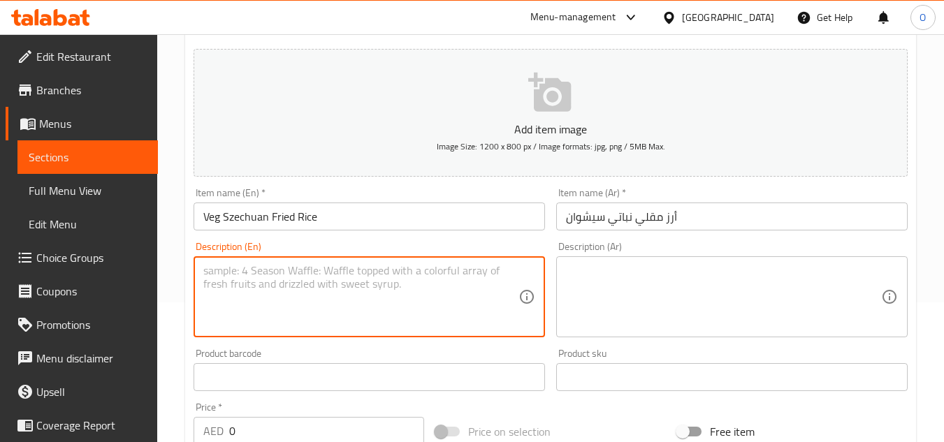
drag, startPoint x: 199, startPoint y: 292, endPoint x: 252, endPoint y: 315, distance: 57.3
click at [252, 315] on textarea at bounding box center [360, 297] width 315 height 66
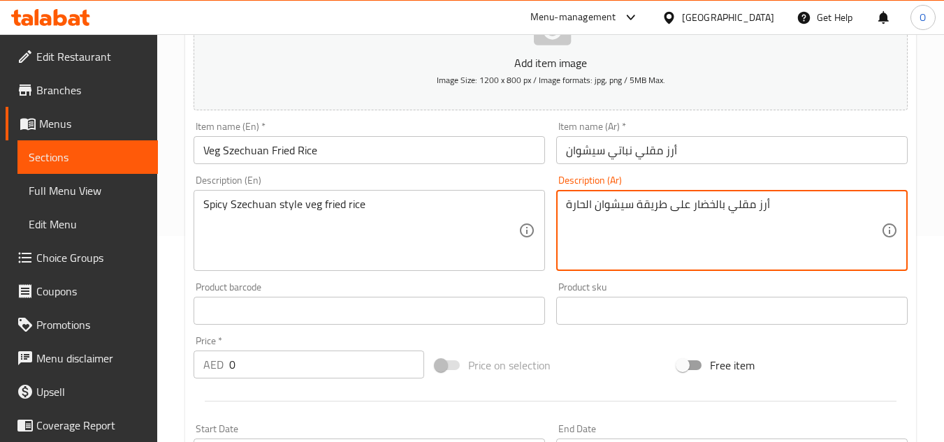
scroll to position [280, 0]
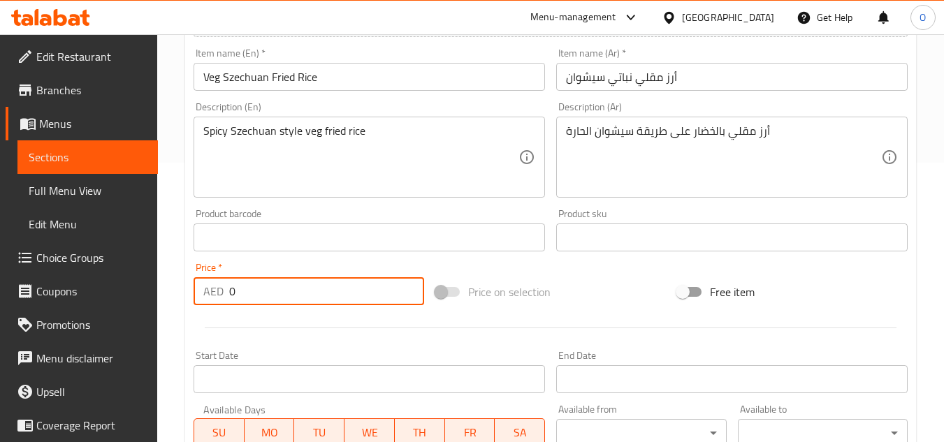
drag, startPoint x: 241, startPoint y: 298, endPoint x: 219, endPoint y: 292, distance: 23.0
click at [219, 292] on div "AED 0 Price *" at bounding box center [309, 291] width 231 height 28
click at [307, 194] on div "Spicy Szechuan style veg fried rice Description (En)" at bounding box center [369, 157] width 351 height 81
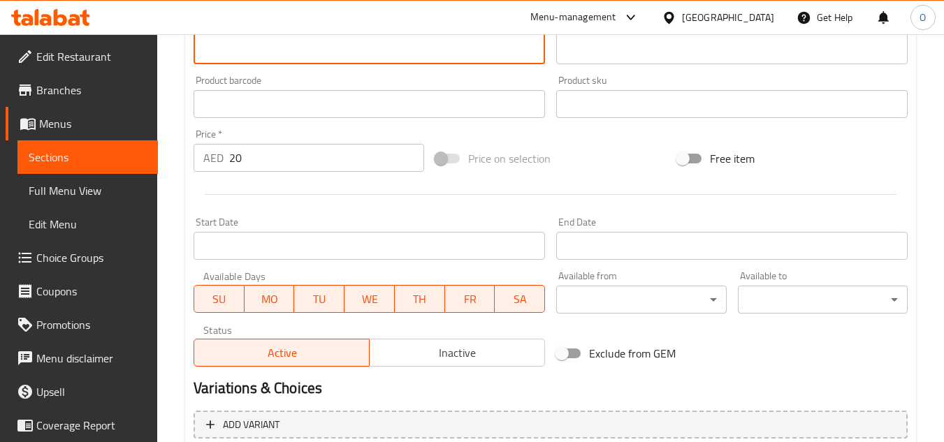
scroll to position [545, 0]
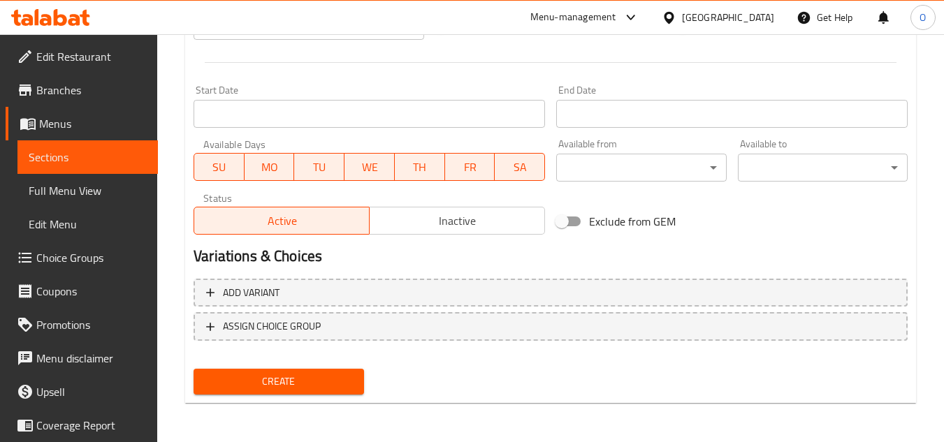
click at [305, 377] on span "Create" at bounding box center [278, 381] width 147 height 17
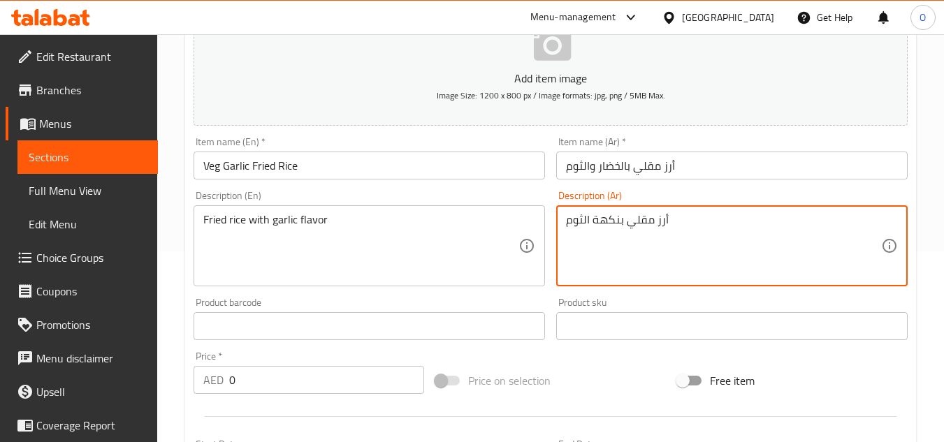
scroll to position [266, 0]
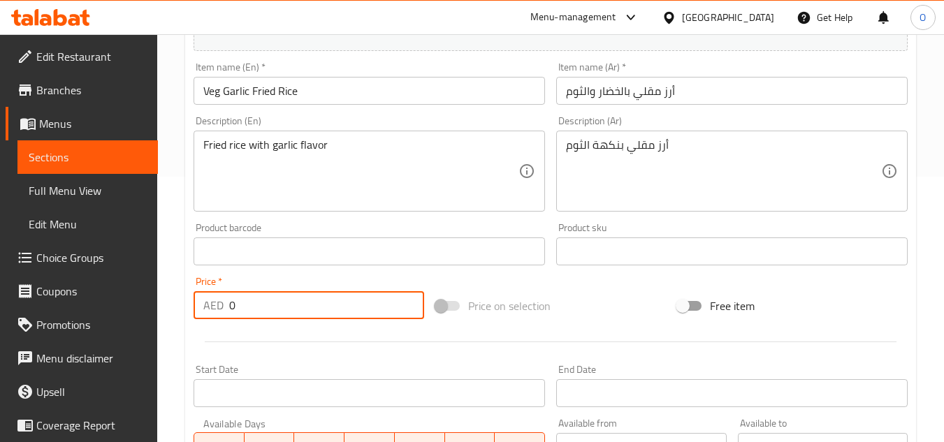
drag, startPoint x: 234, startPoint y: 309, endPoint x: 213, endPoint y: 298, distance: 23.8
click at [215, 298] on div "AED 0 Price *" at bounding box center [309, 305] width 231 height 28
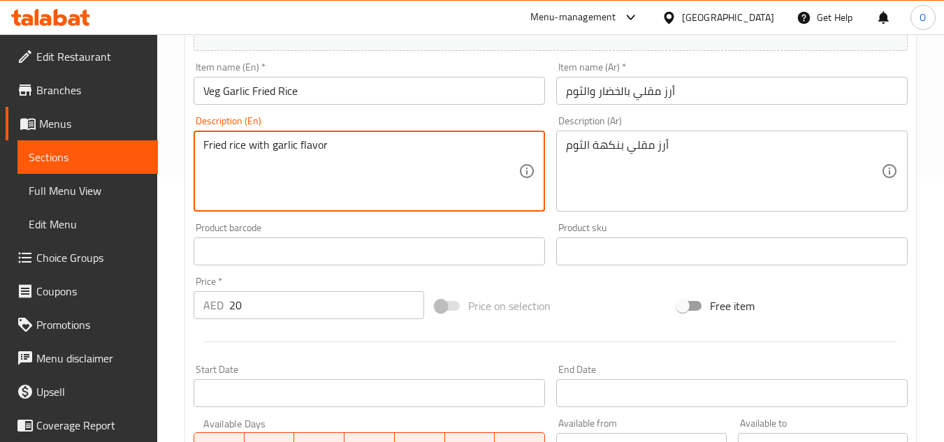
scroll to position [545, 0]
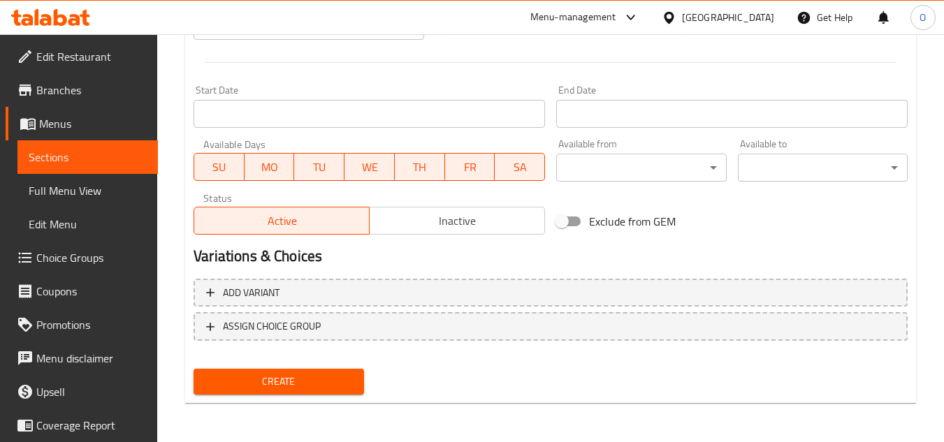
click at [298, 385] on span "Create" at bounding box center [278, 381] width 147 height 17
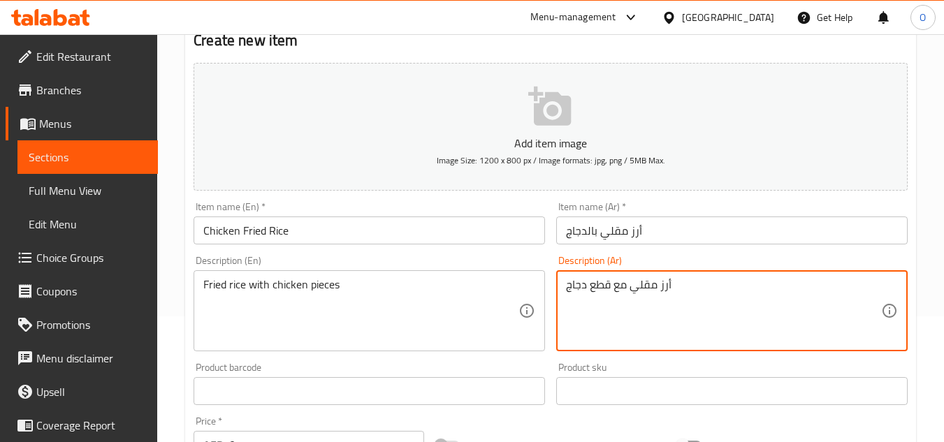
scroll to position [266, 0]
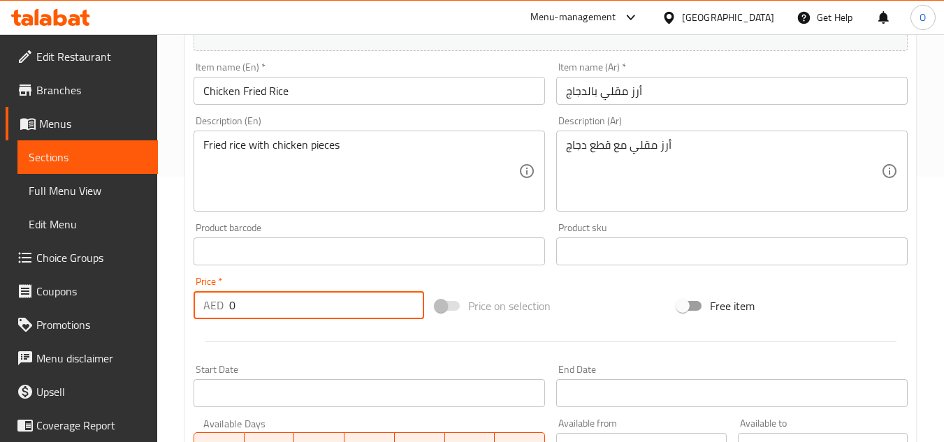
drag, startPoint x: 240, startPoint y: 306, endPoint x: 218, endPoint y: 317, distance: 24.1
click at [218, 317] on div "AED 0 Price *" at bounding box center [309, 305] width 231 height 28
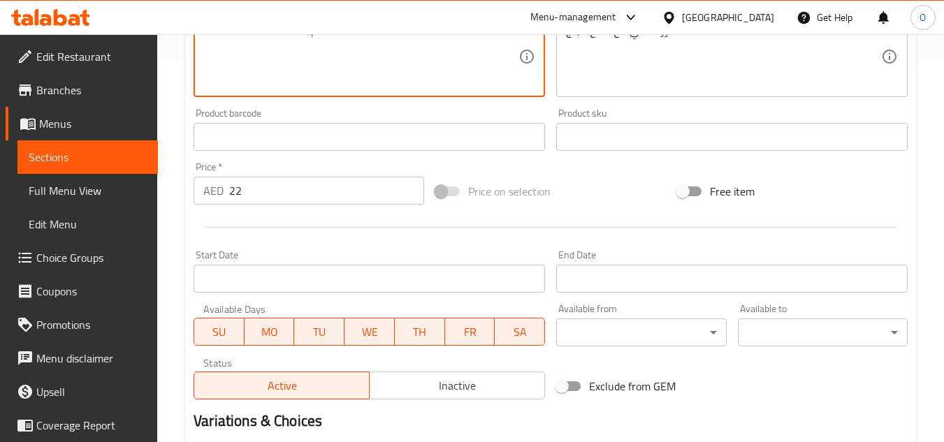
scroll to position [545, 0]
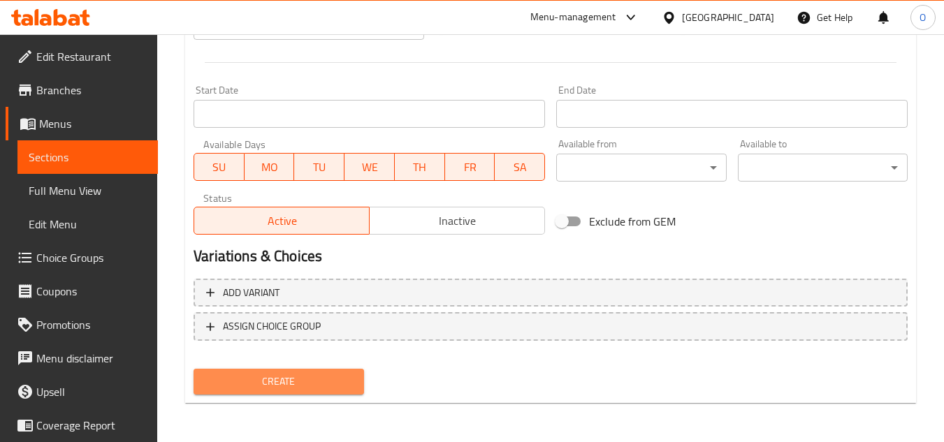
click at [247, 388] on span "Create" at bounding box center [278, 381] width 147 height 17
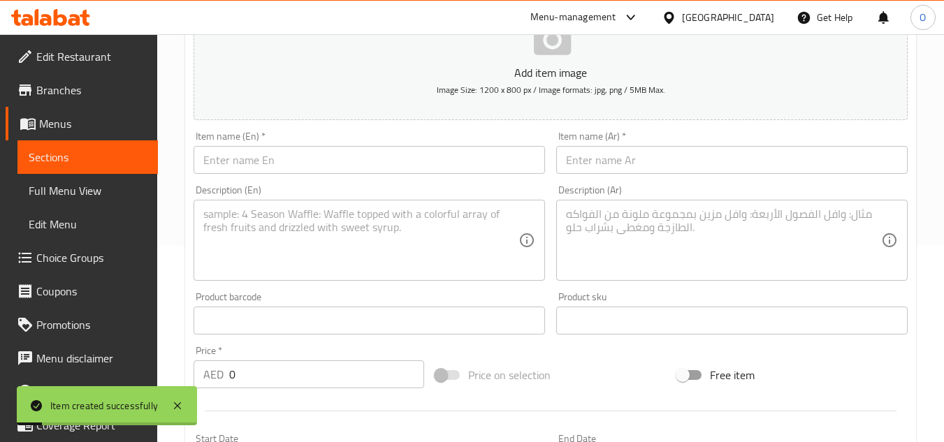
scroll to position [196, 0]
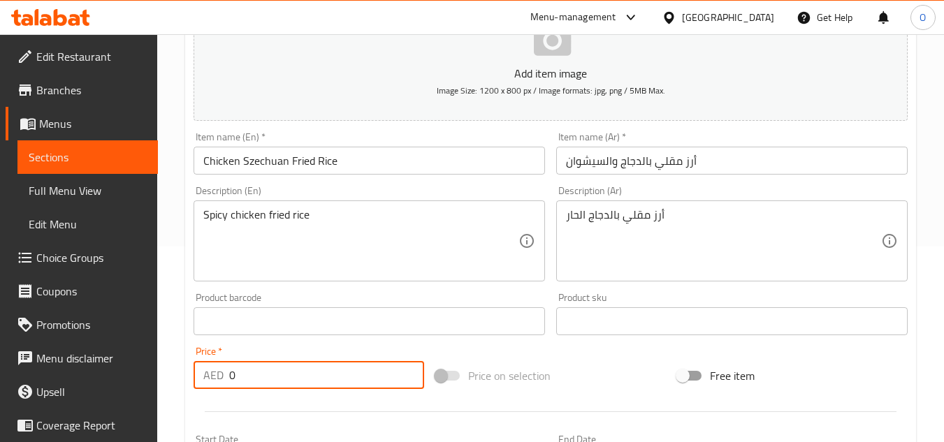
drag, startPoint x: 249, startPoint y: 382, endPoint x: 229, endPoint y: 379, distance: 19.9
click at [230, 380] on input "0" at bounding box center [326, 375] width 195 height 28
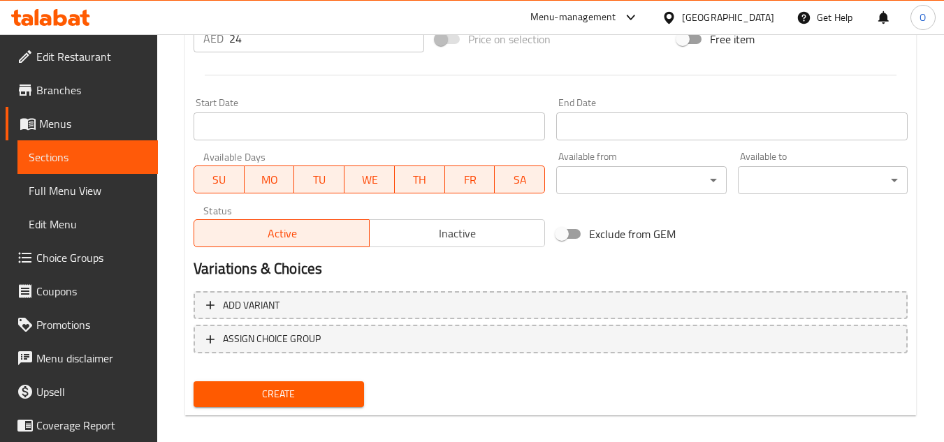
scroll to position [545, 0]
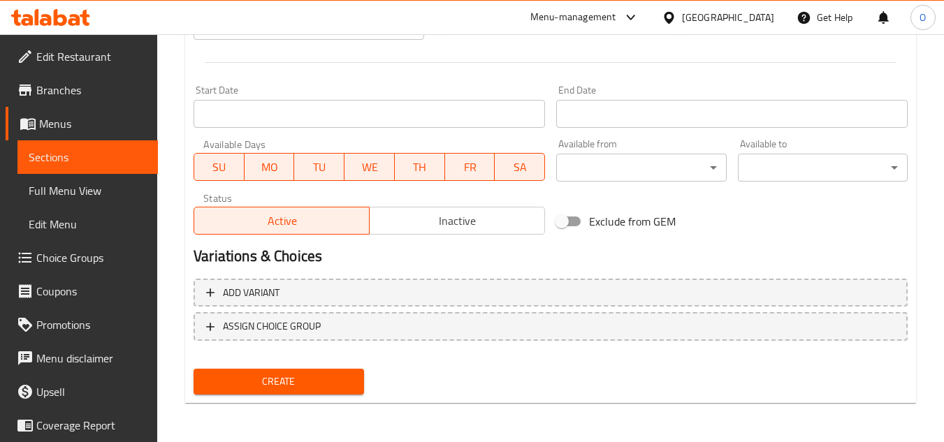
click at [284, 386] on span "Create" at bounding box center [278, 381] width 147 height 17
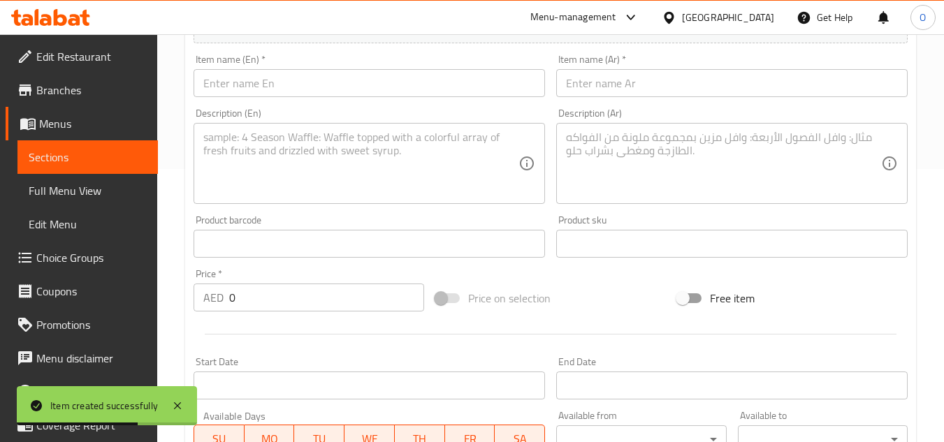
scroll to position [196, 0]
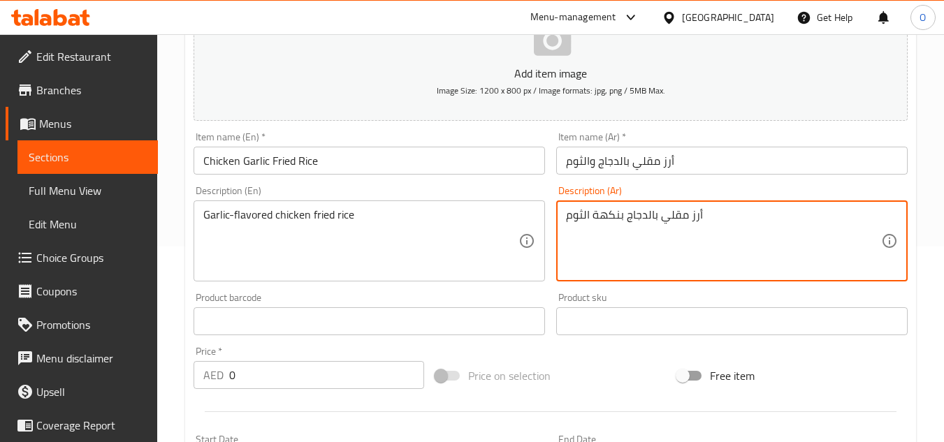
drag, startPoint x: 245, startPoint y: 380, endPoint x: 203, endPoint y: 387, distance: 42.5
click at [203, 387] on div "AED 0 Price *" at bounding box center [309, 375] width 231 height 28
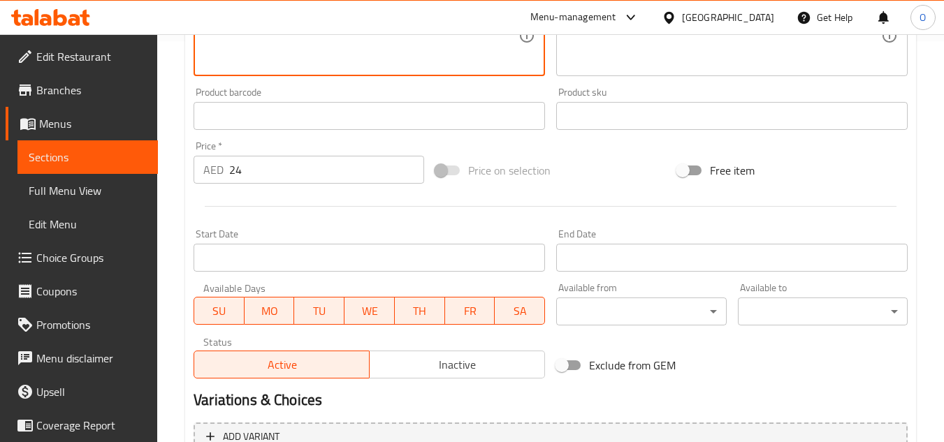
scroll to position [545, 0]
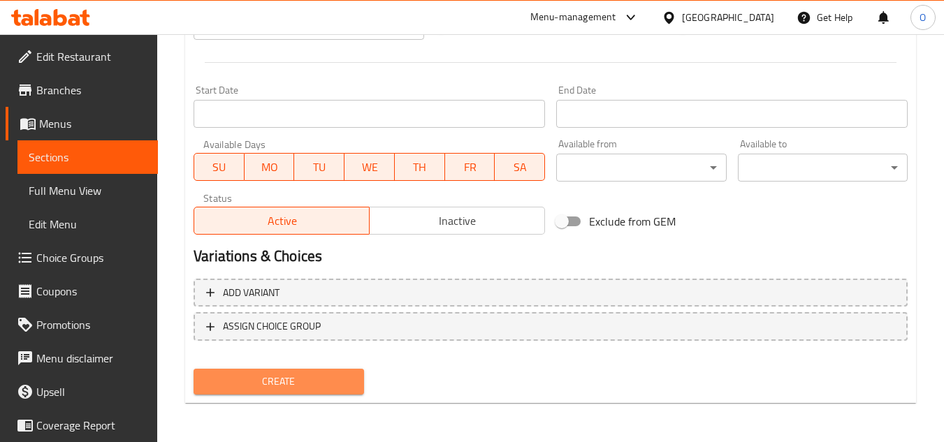
click at [287, 380] on span "Create" at bounding box center [278, 381] width 147 height 17
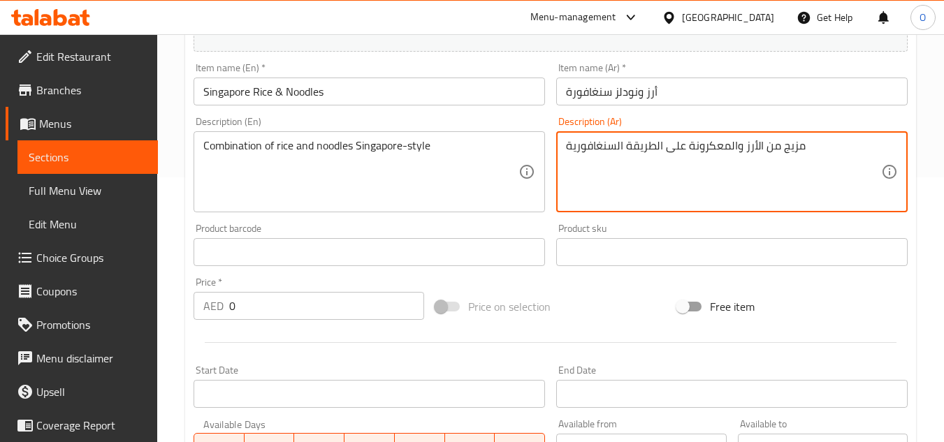
scroll to position [266, 0]
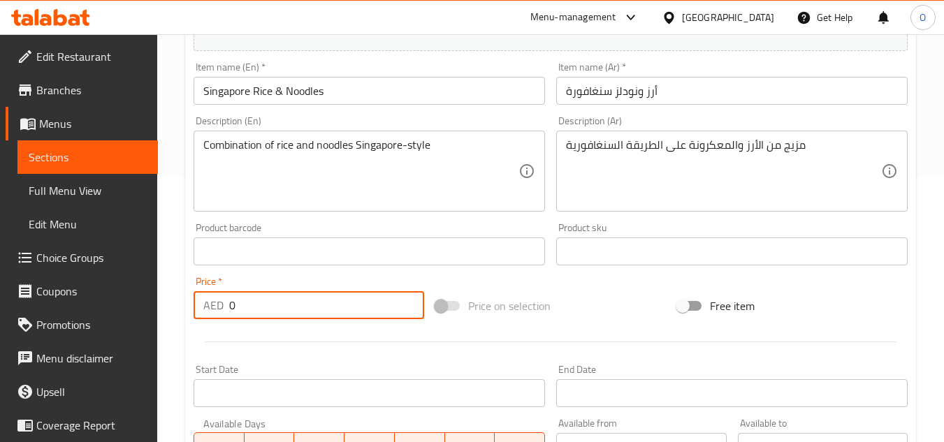
drag, startPoint x: 234, startPoint y: 317, endPoint x: 208, endPoint y: 312, distance: 27.1
click at [208, 312] on div "AED 0 Price *" at bounding box center [309, 305] width 231 height 28
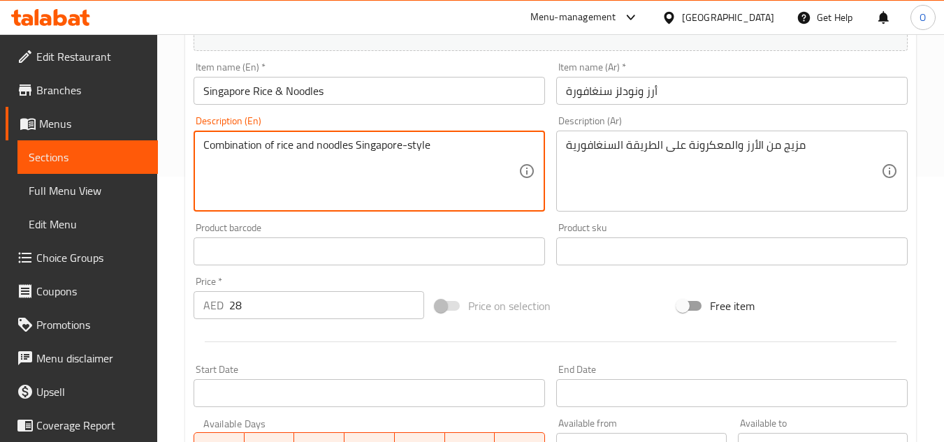
scroll to position [545, 0]
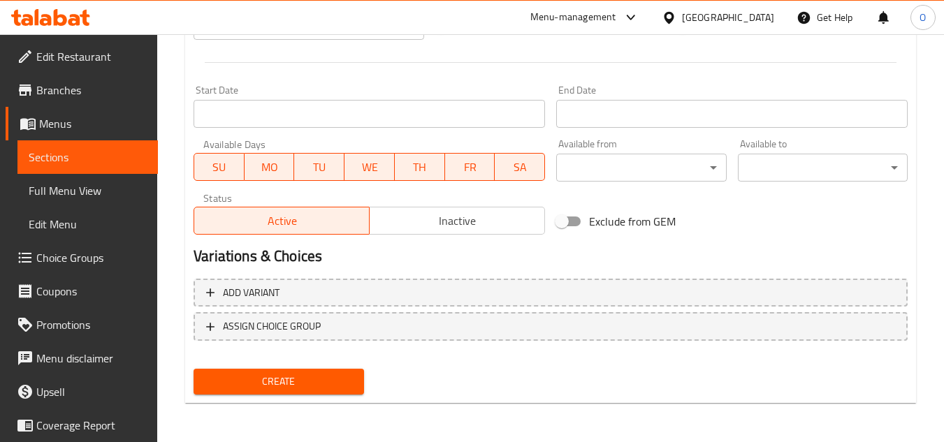
click at [268, 391] on button "Create" at bounding box center [279, 382] width 170 height 26
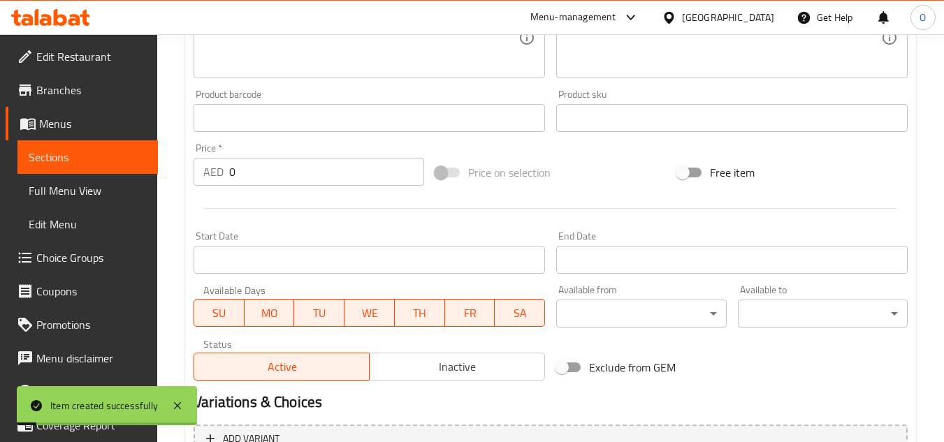
scroll to position [196, 0]
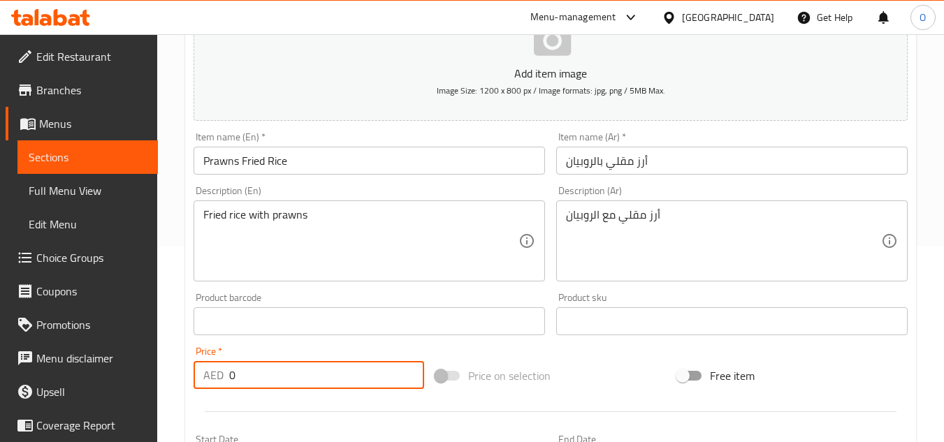
drag, startPoint x: 245, startPoint y: 370, endPoint x: 215, endPoint y: 375, distance: 29.9
click at [215, 375] on div "AED 0 Price *" at bounding box center [309, 375] width 231 height 28
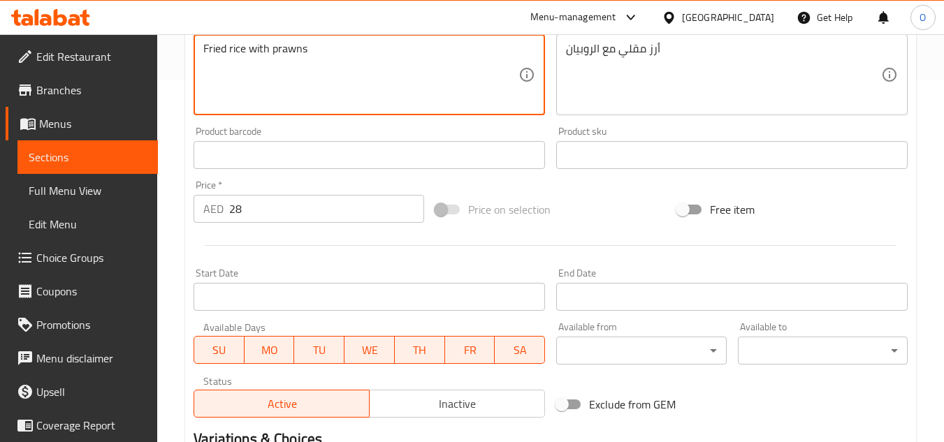
scroll to position [545, 0]
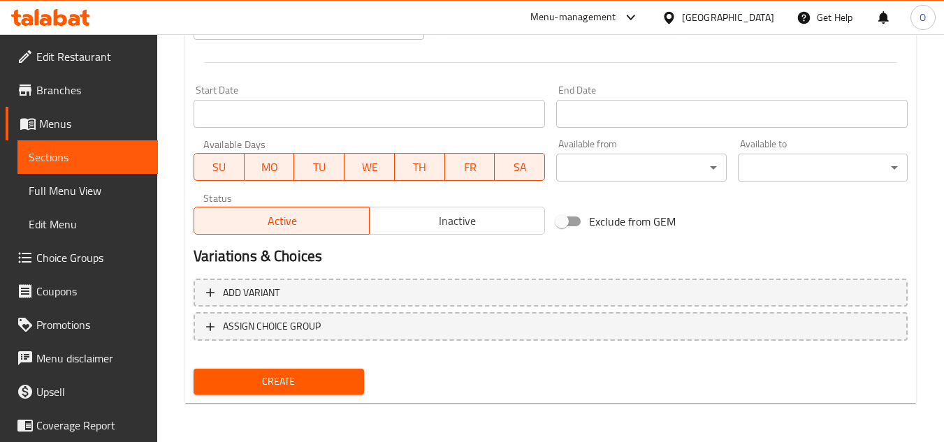
click at [245, 389] on span "Create" at bounding box center [278, 381] width 147 height 17
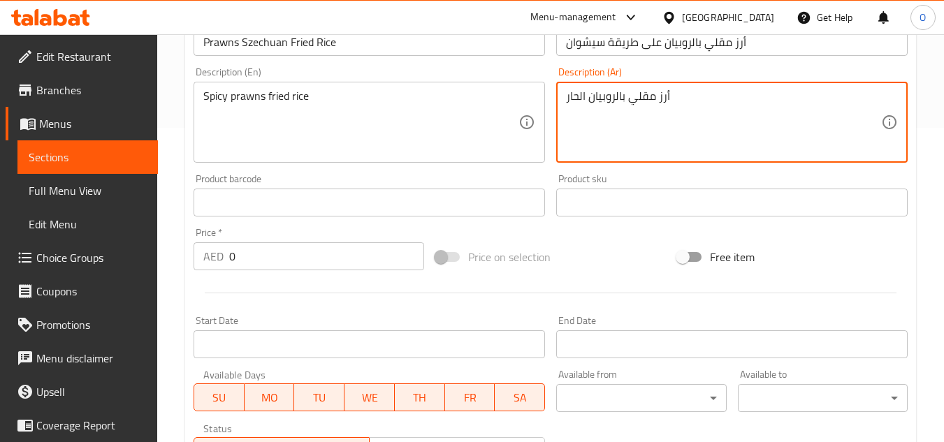
scroll to position [405, 0]
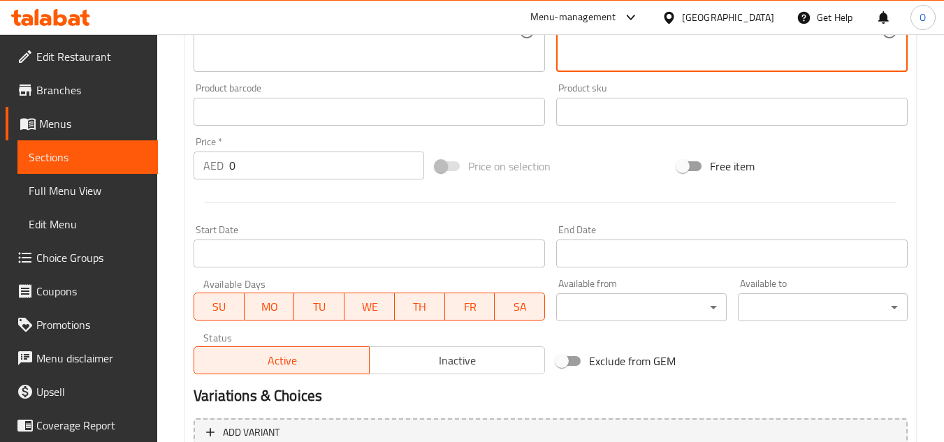
drag, startPoint x: 229, startPoint y: 173, endPoint x: 187, endPoint y: 175, distance: 42.0
click at [187, 175] on div "Create new item Add item image Image Size: 1200 x 800 px / Image formats: jpg, …" at bounding box center [550, 136] width 731 height 813
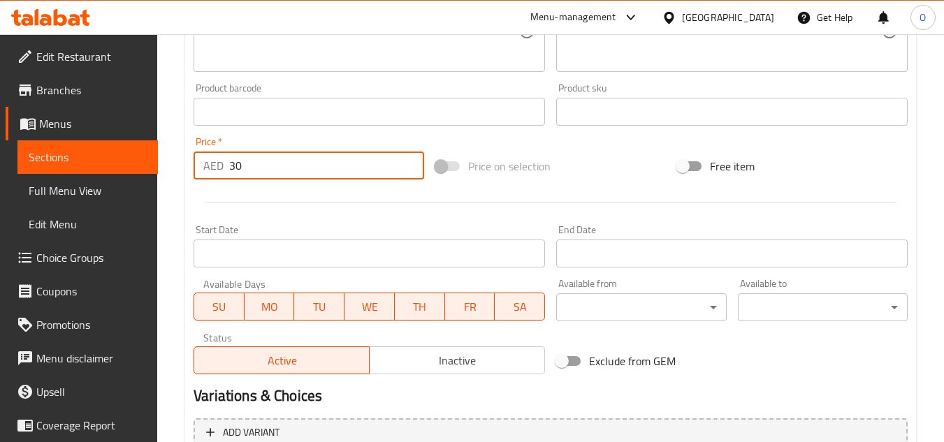
click at [264, 198] on div at bounding box center [550, 202] width 725 height 34
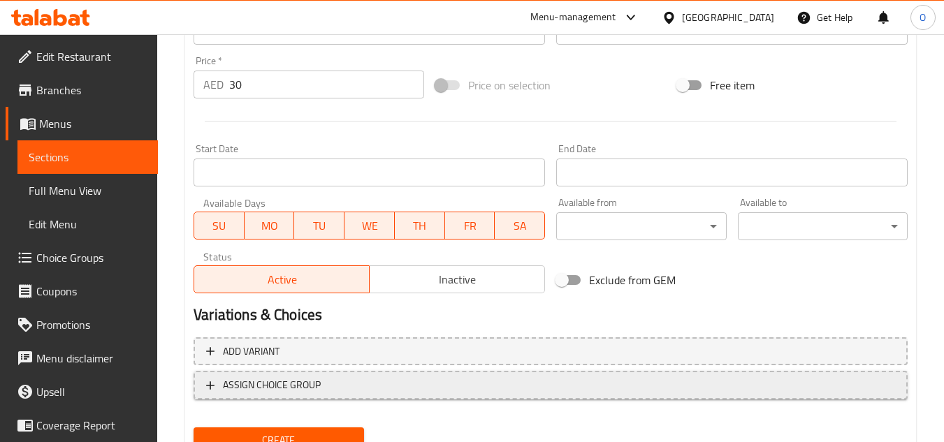
scroll to position [545, 0]
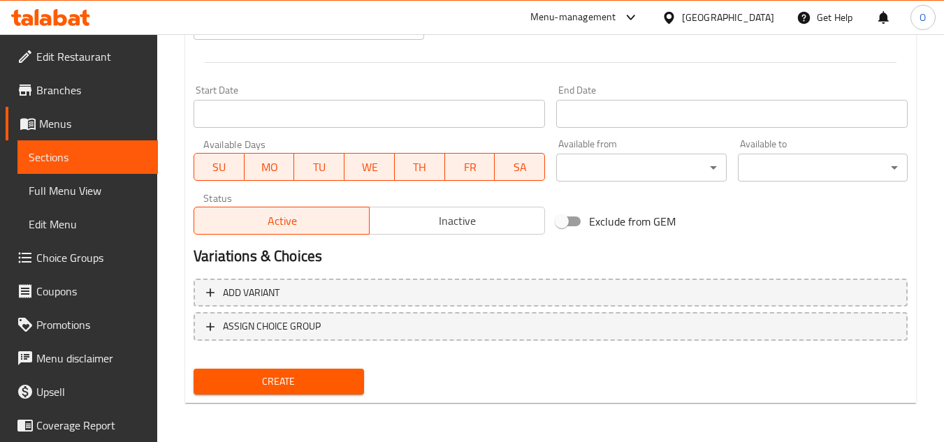
click at [252, 377] on span "Create" at bounding box center [278, 381] width 147 height 17
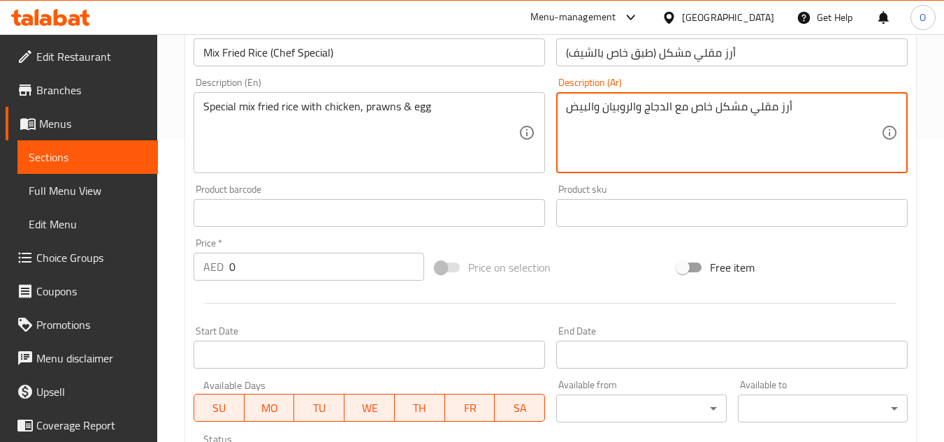
scroll to position [335, 0]
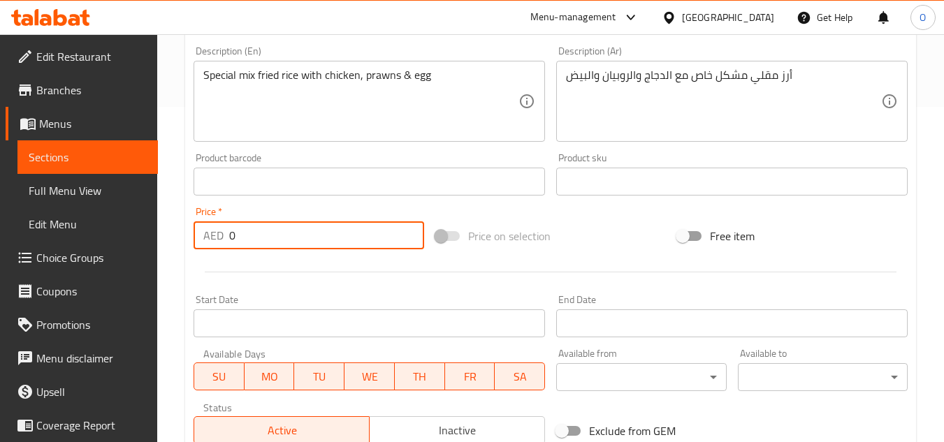
drag, startPoint x: 231, startPoint y: 230, endPoint x: 248, endPoint y: 224, distance: 18.6
click at [248, 224] on input "0" at bounding box center [326, 236] width 195 height 28
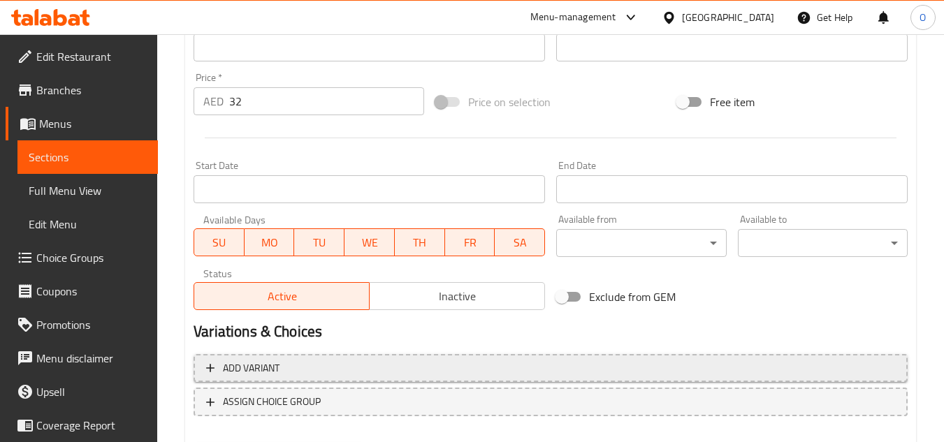
scroll to position [545, 0]
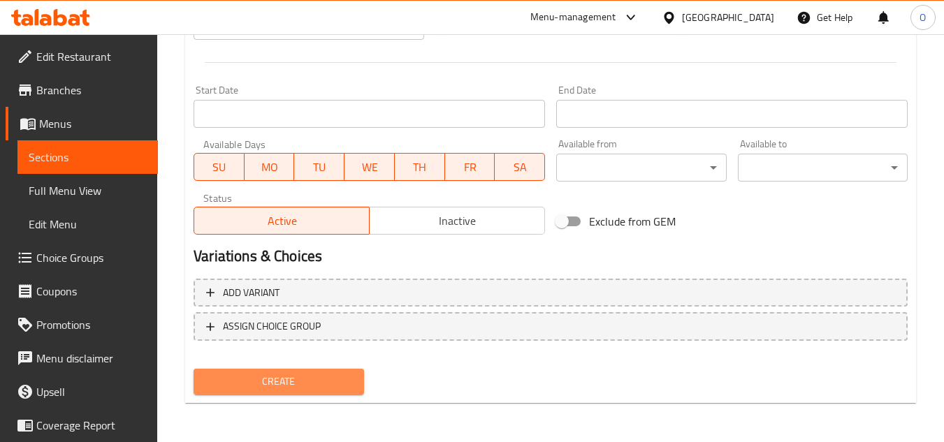
click at [240, 388] on span "Create" at bounding box center [278, 381] width 147 height 17
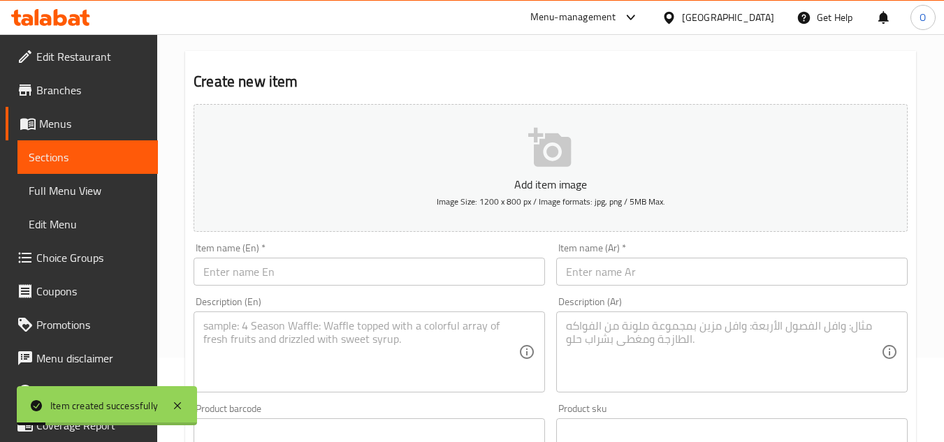
scroll to position [0, 0]
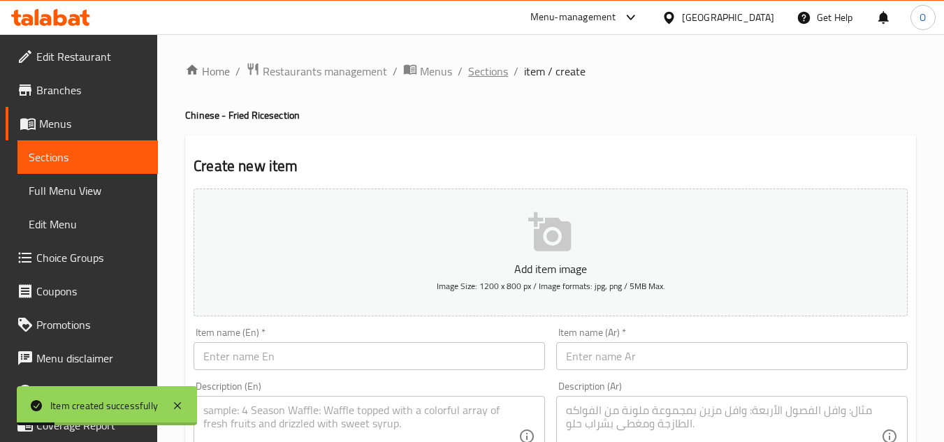
click at [489, 68] on span "Sections" at bounding box center [488, 71] width 40 height 17
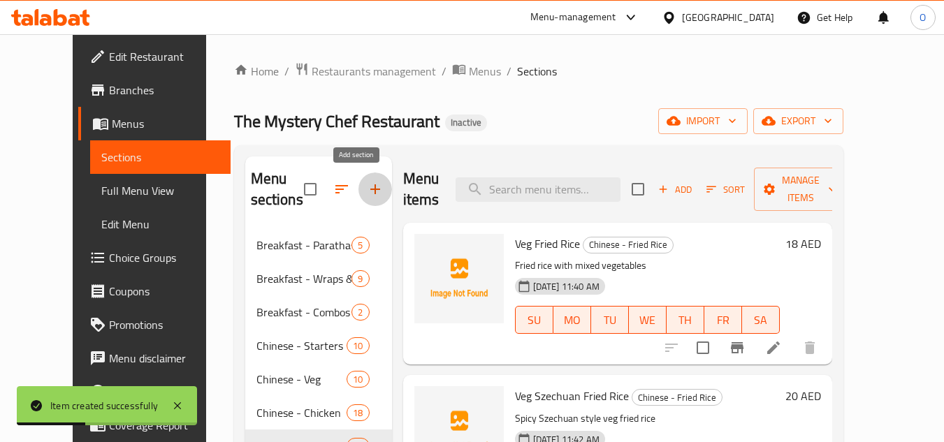
click at [368, 181] on button "button" at bounding box center [375, 190] width 34 height 34
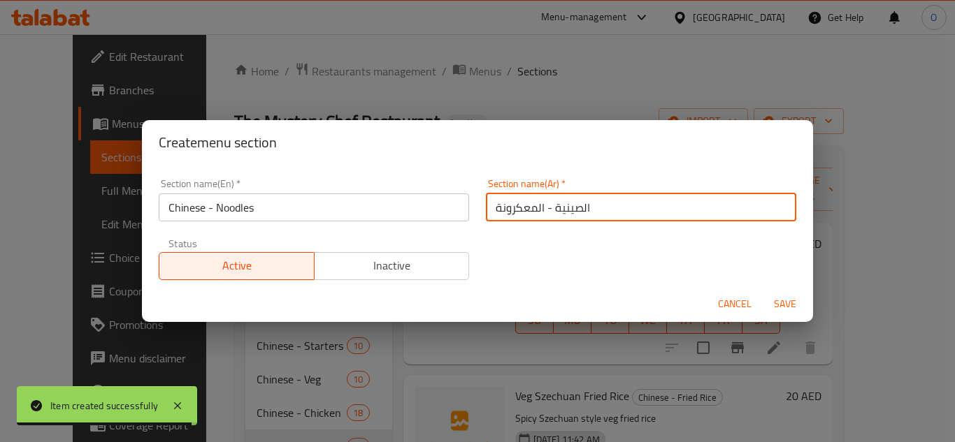
drag, startPoint x: 575, startPoint y: 212, endPoint x: 604, endPoint y: 215, distance: 29.4
click at [604, 215] on input "الصينية - المعكرونة" at bounding box center [641, 208] width 310 height 28
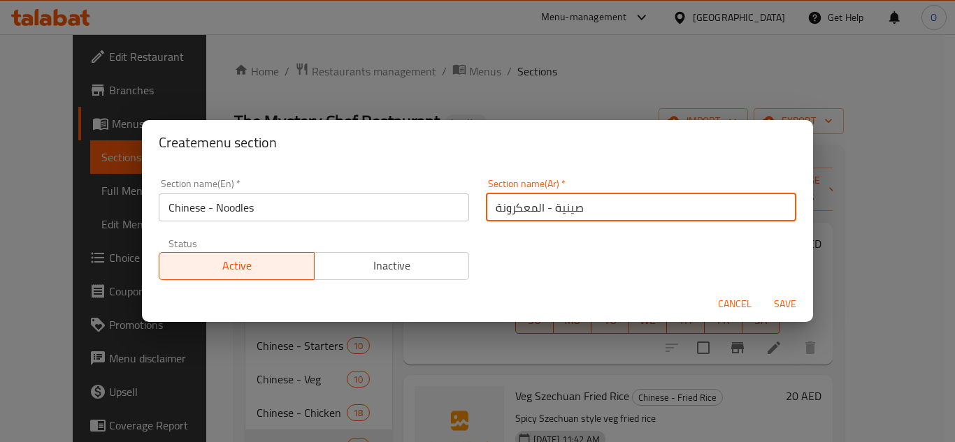
click at [549, 210] on input "صينية - المعكرونة" at bounding box center [641, 208] width 310 height 28
click at [509, 209] on input "صيني - المعكرونة" at bounding box center [641, 208] width 310 height 28
click at [498, 208] on input "صيني - نوديلز" at bounding box center [641, 208] width 310 height 28
click at [794, 303] on span "Save" at bounding box center [785, 304] width 34 height 17
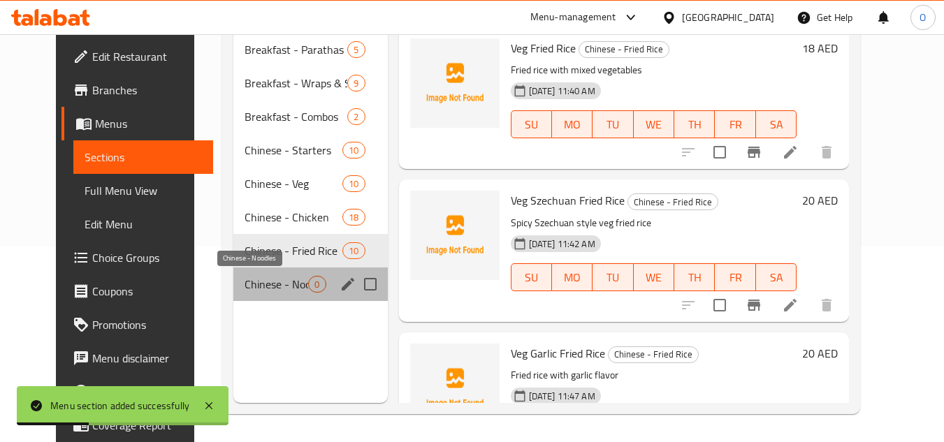
click at [260, 287] on span "Chinese - Noodles" at bounding box center [277, 284] width 64 height 17
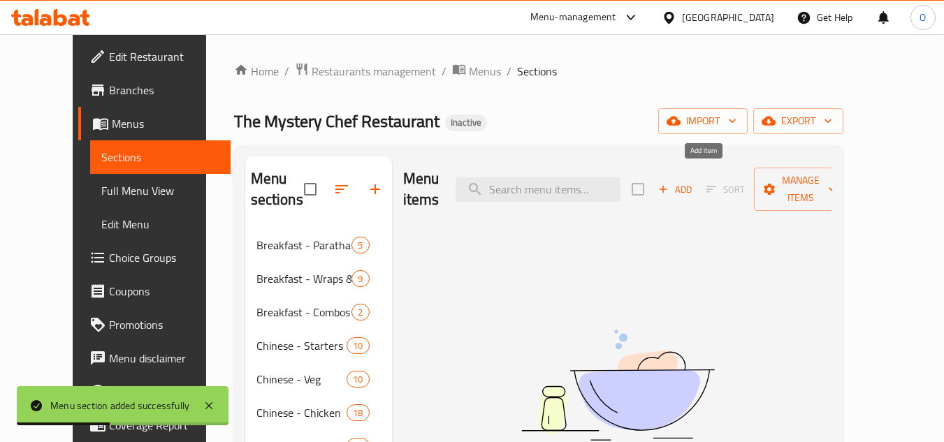
click at [694, 182] on span "Add" at bounding box center [675, 190] width 38 height 16
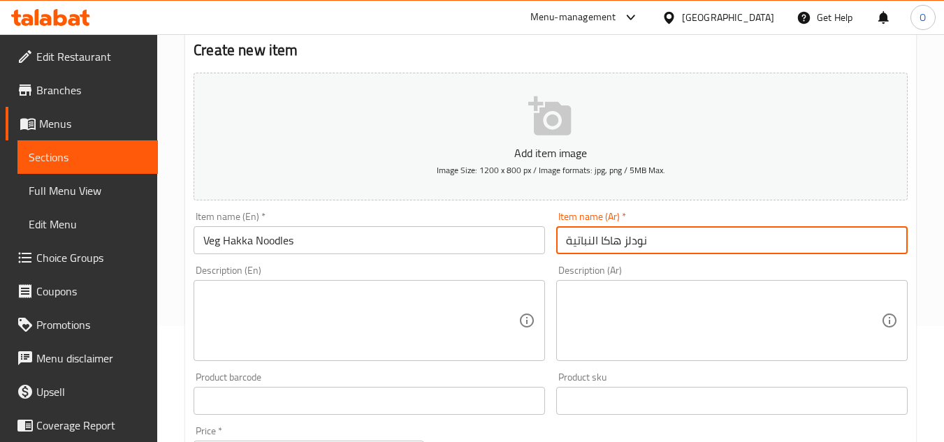
scroll to position [140, 0]
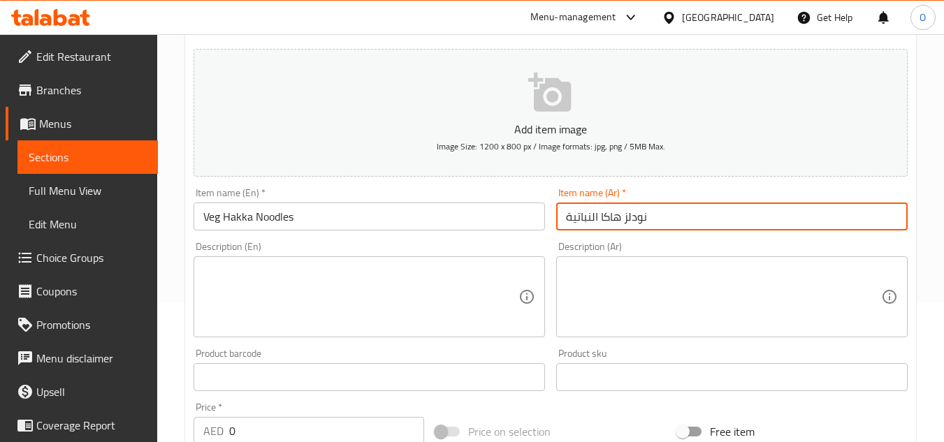
click at [278, 292] on textarea at bounding box center [360, 297] width 315 height 66
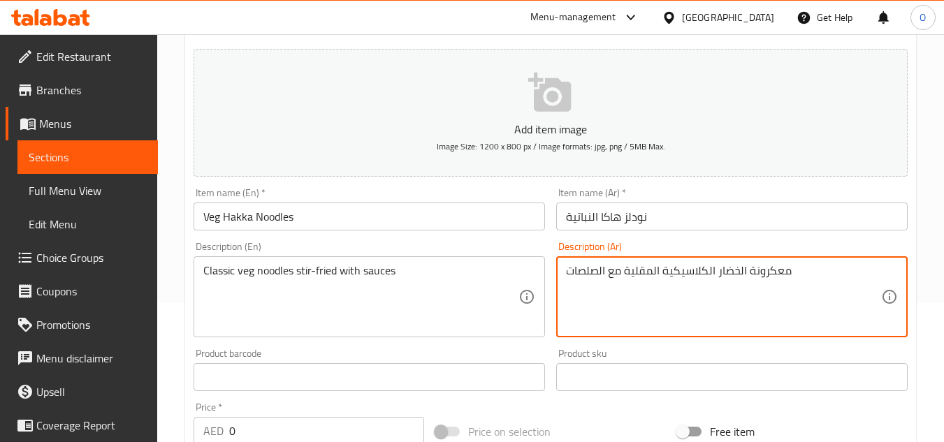
click at [774, 268] on textarea "معكرونة الخضار الكلاسيكية المقلية مع الصلصات" at bounding box center [723, 297] width 315 height 66
click at [633, 223] on input "نودلز هاكا النباتية" at bounding box center [731, 217] width 351 height 28
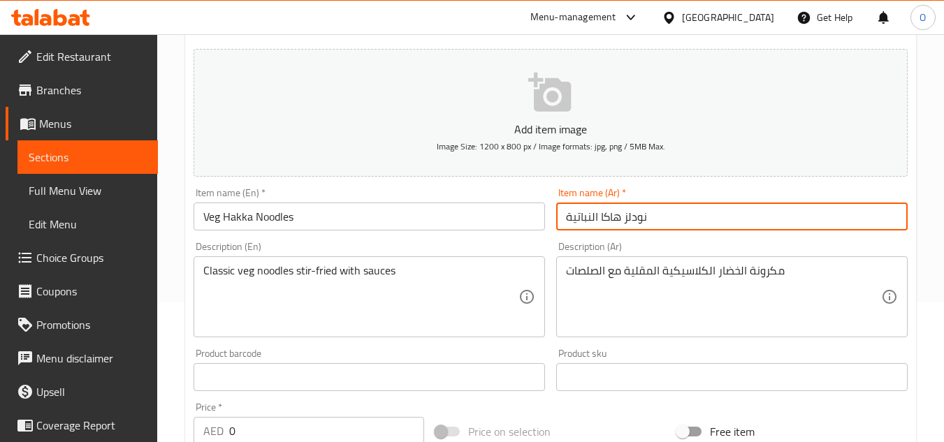
click at [633, 223] on input "نودلز هاكا النباتية" at bounding box center [731, 217] width 351 height 28
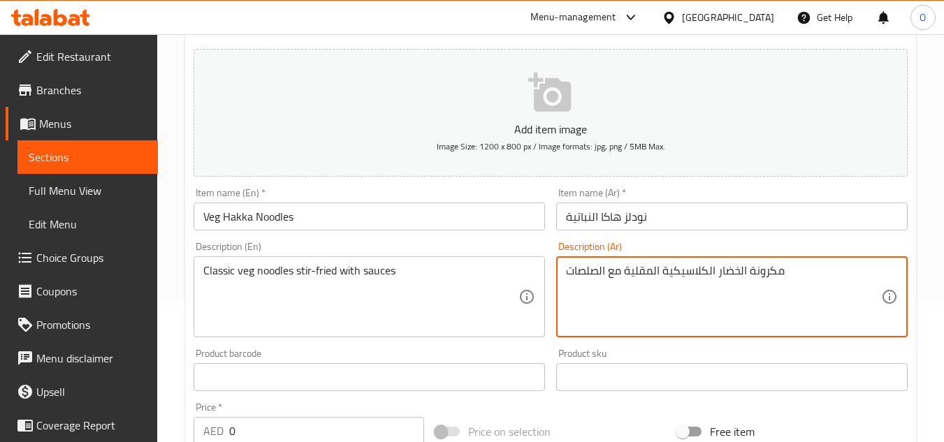
click at [767, 270] on textarea "مكرونة الخضار الكلاسيكية المقلية مع الصلصات" at bounding box center [723, 297] width 315 height 66
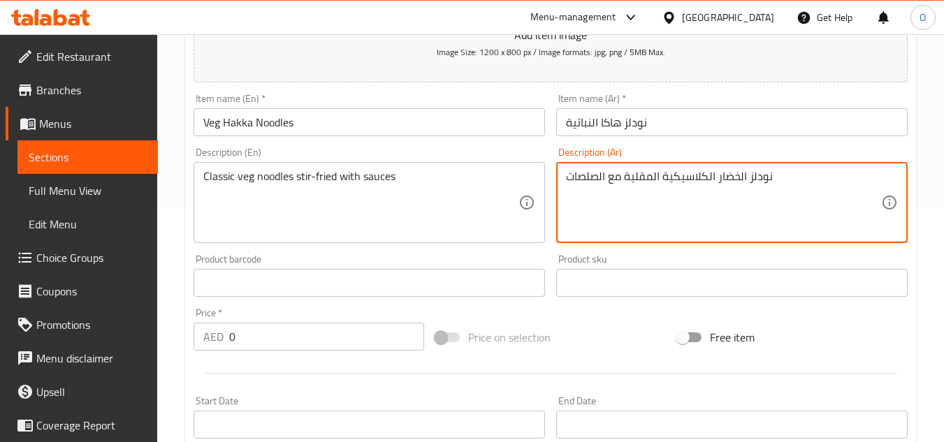
scroll to position [349, 0]
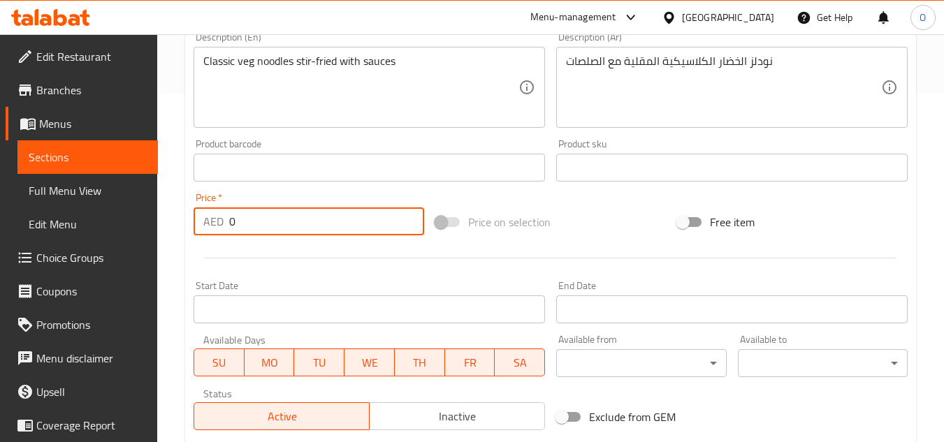
drag, startPoint x: 252, startPoint y: 229, endPoint x: 209, endPoint y: 227, distance: 42.7
click at [209, 227] on div "AED 0 Price *" at bounding box center [309, 222] width 231 height 28
drag, startPoint x: 249, startPoint y: 207, endPoint x: 235, endPoint y: 229, distance: 25.4
click at [235, 229] on input "0" at bounding box center [326, 222] width 195 height 28
drag, startPoint x: 249, startPoint y: 221, endPoint x: 191, endPoint y: 233, distance: 58.7
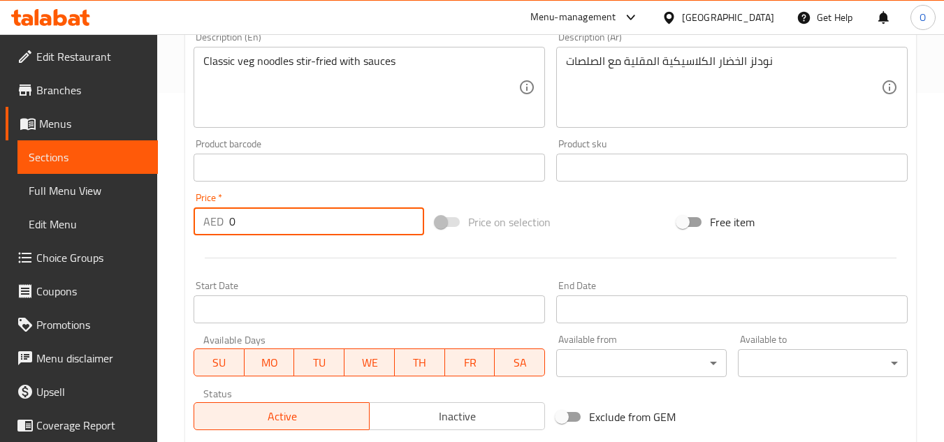
click at [191, 233] on div "Price   * AED 0 Price *" at bounding box center [309, 214] width 242 height 54
click at [254, 259] on div at bounding box center [550, 258] width 725 height 34
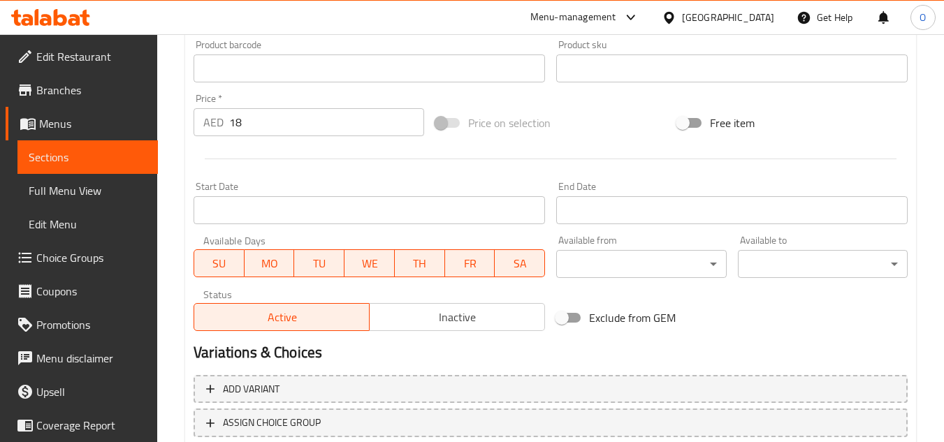
scroll to position [545, 0]
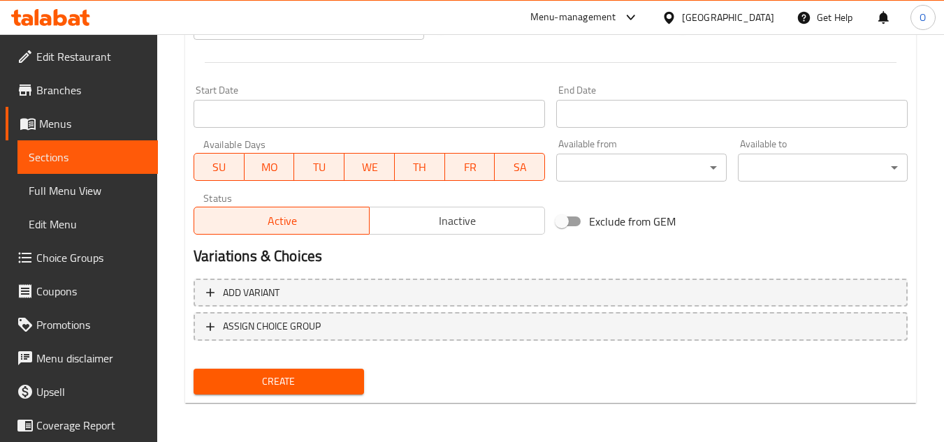
click at [273, 367] on div "Create" at bounding box center [278, 381] width 181 height 37
click at [270, 382] on span "Create" at bounding box center [278, 381] width 147 height 17
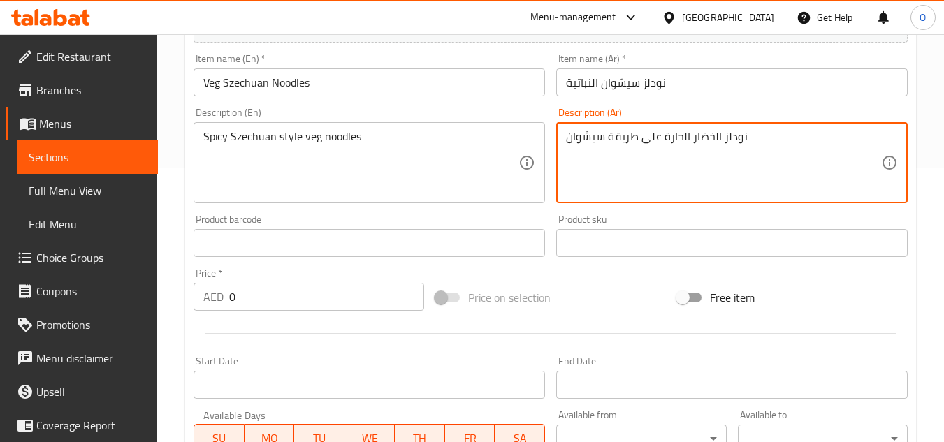
scroll to position [335, 0]
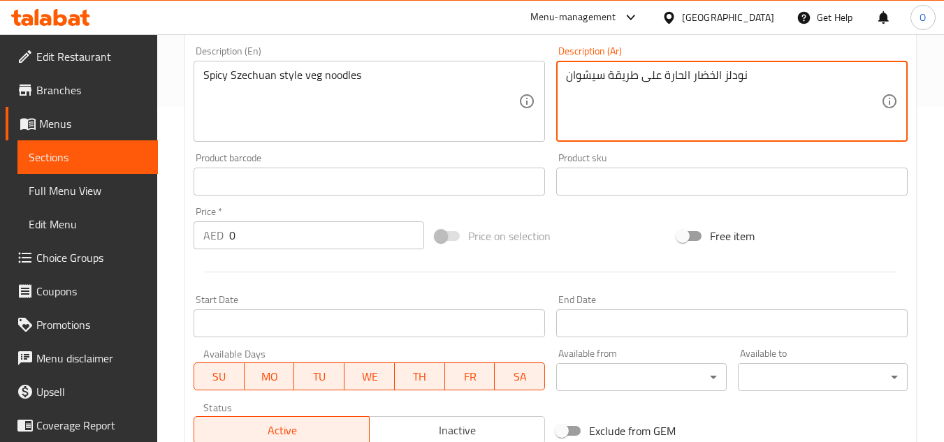
drag, startPoint x: 240, startPoint y: 234, endPoint x: 214, endPoint y: 233, distance: 25.9
click at [215, 233] on div "AED 0 Price *" at bounding box center [309, 236] width 231 height 28
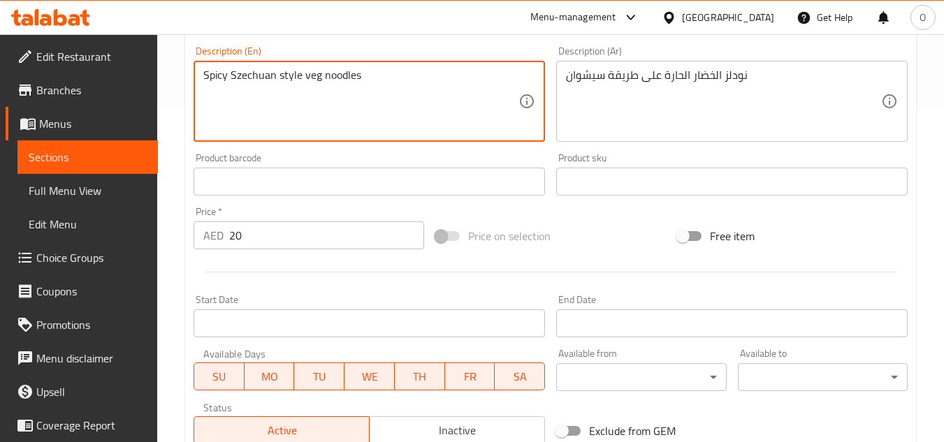
scroll to position [545, 0]
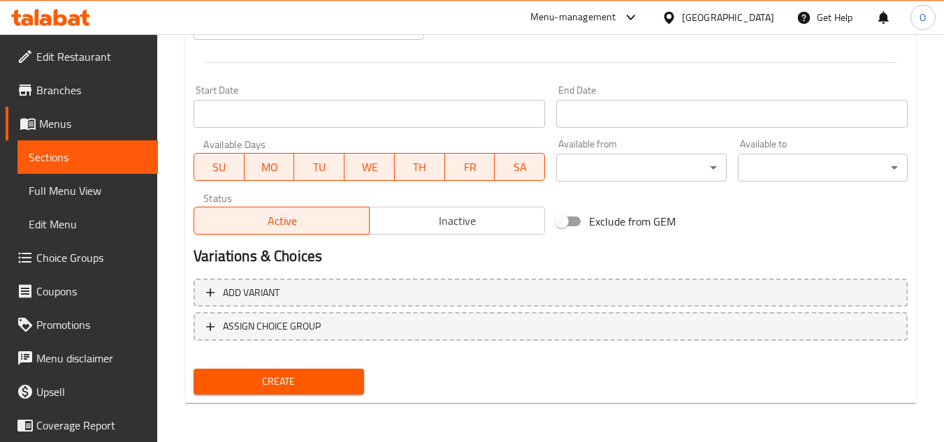
click at [294, 374] on span "Create" at bounding box center [278, 381] width 147 height 17
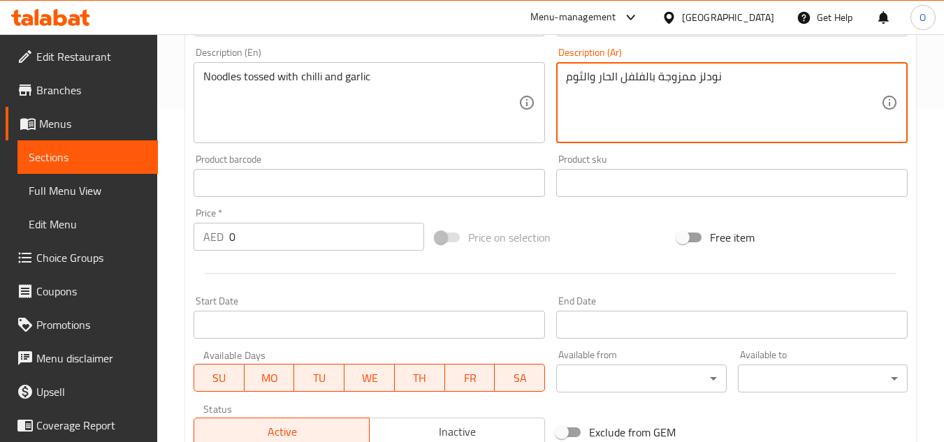
scroll to position [335, 0]
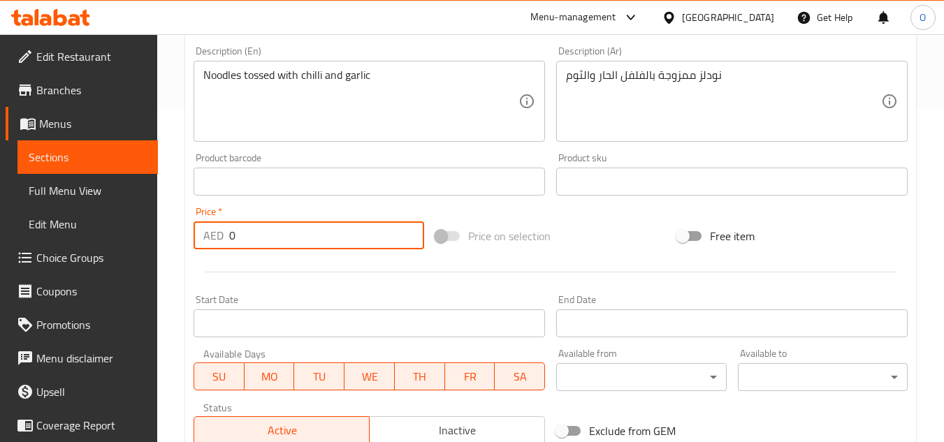
drag, startPoint x: 240, startPoint y: 226, endPoint x: 189, endPoint y: 246, distance: 54.6
click at [189, 246] on div "Price   * AED 0 Price *" at bounding box center [309, 228] width 242 height 54
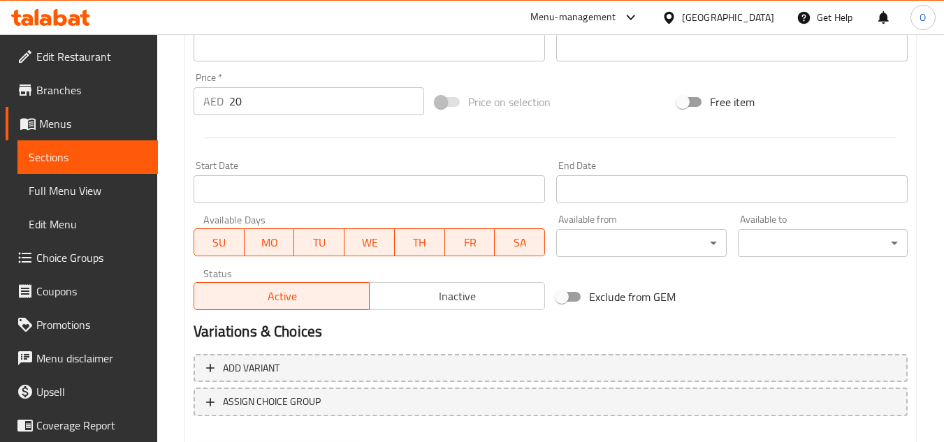
scroll to position [545, 0]
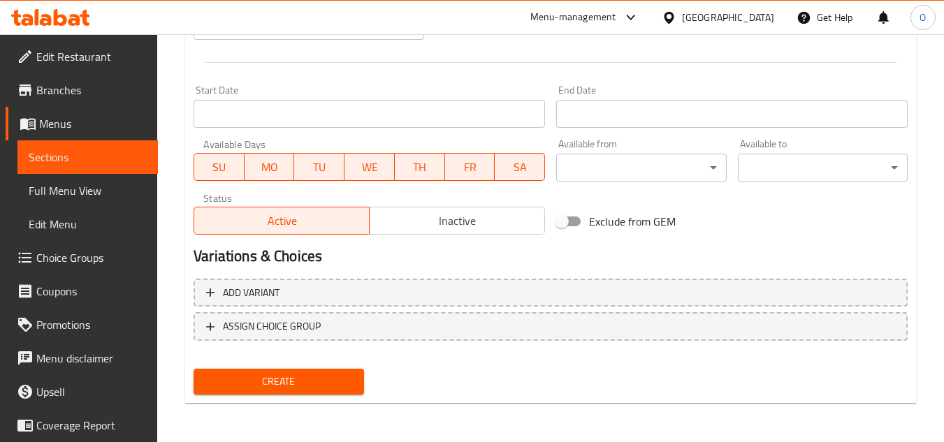
click at [297, 378] on span "Create" at bounding box center [278, 381] width 147 height 17
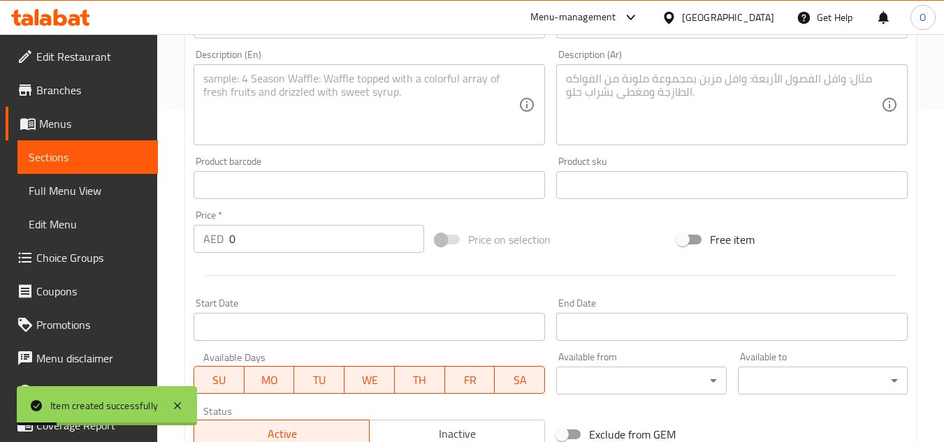
scroll to position [196, 0]
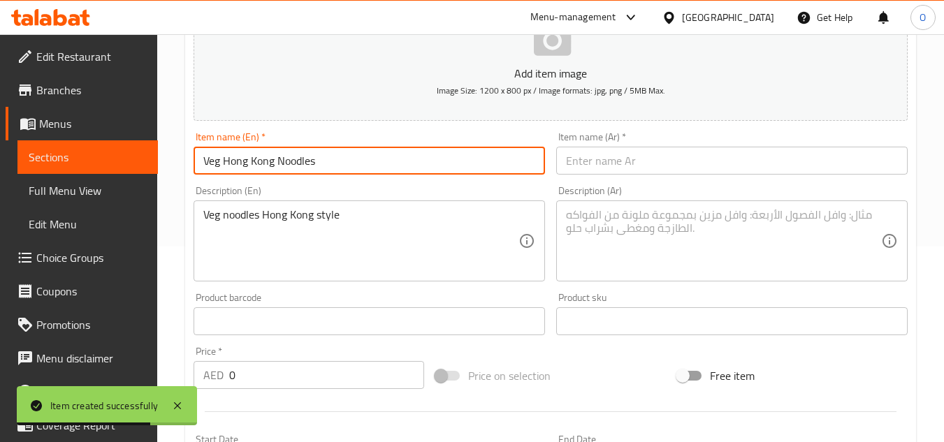
click at [294, 155] on input "Veg Hong Kong Noodles" at bounding box center [369, 161] width 351 height 28
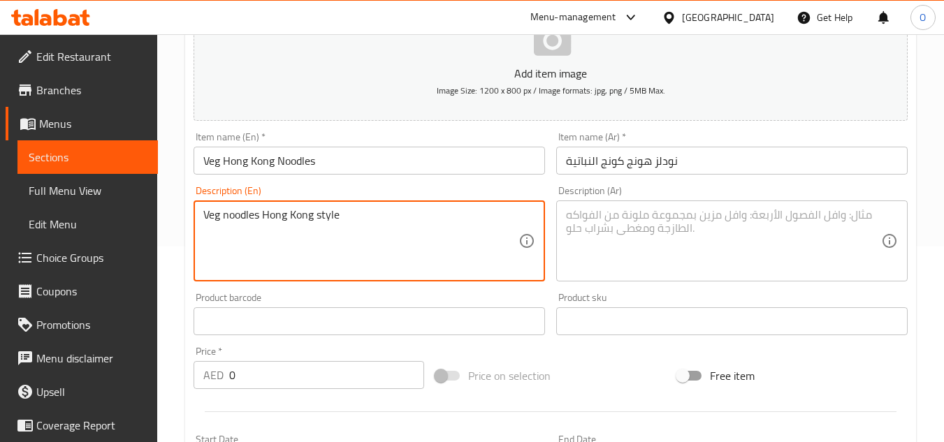
click at [359, 240] on textarea "Veg noodles Hong Kong style" at bounding box center [360, 241] width 315 height 66
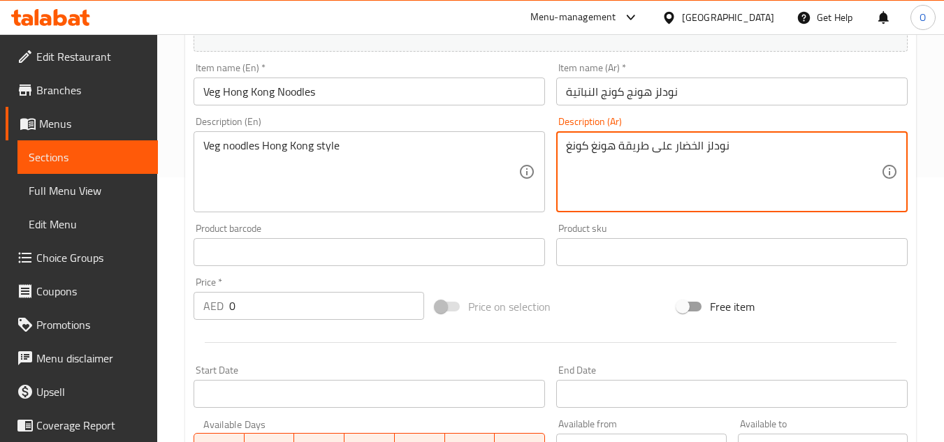
scroll to position [266, 0]
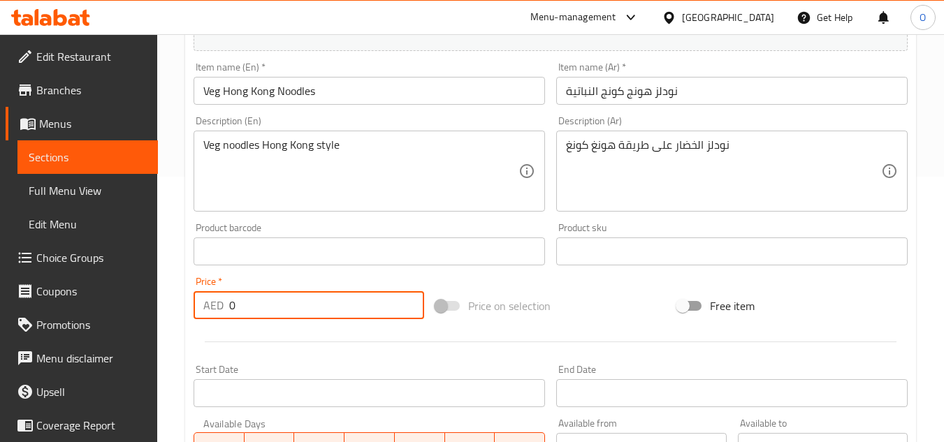
drag, startPoint x: 253, startPoint y: 303, endPoint x: 189, endPoint y: 289, distance: 65.0
click at [189, 289] on div "Price   * AED 0 Price *" at bounding box center [309, 298] width 242 height 54
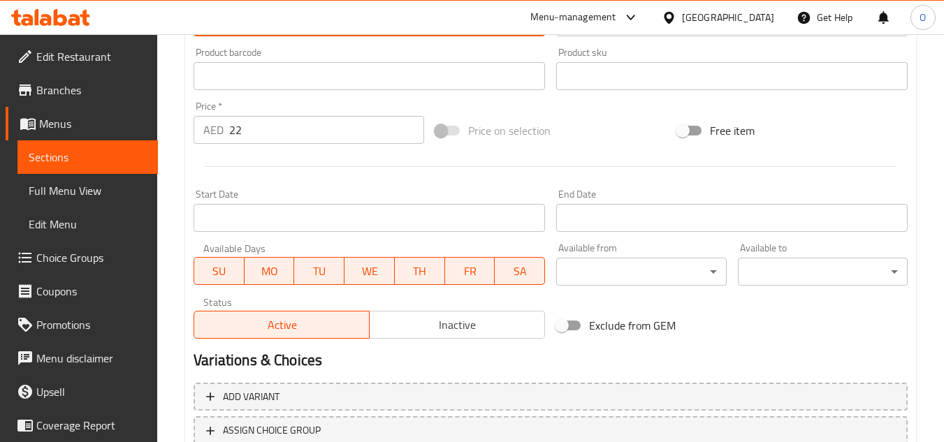
scroll to position [545, 0]
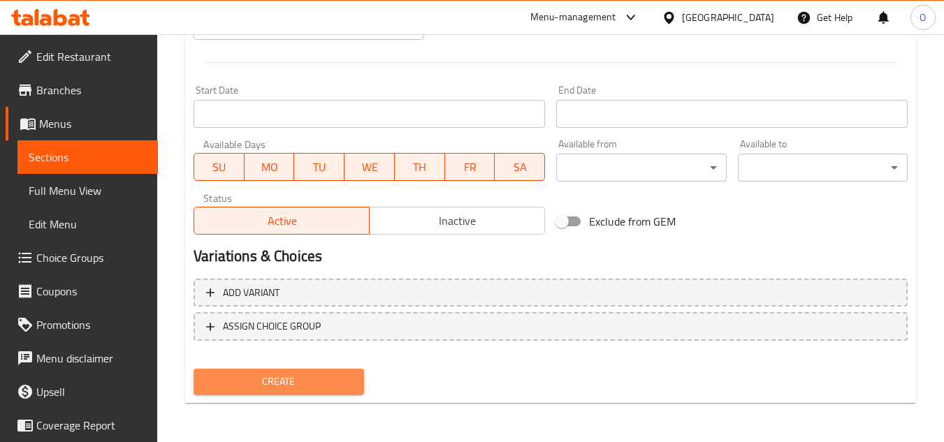
click at [227, 377] on span "Create" at bounding box center [278, 381] width 147 height 17
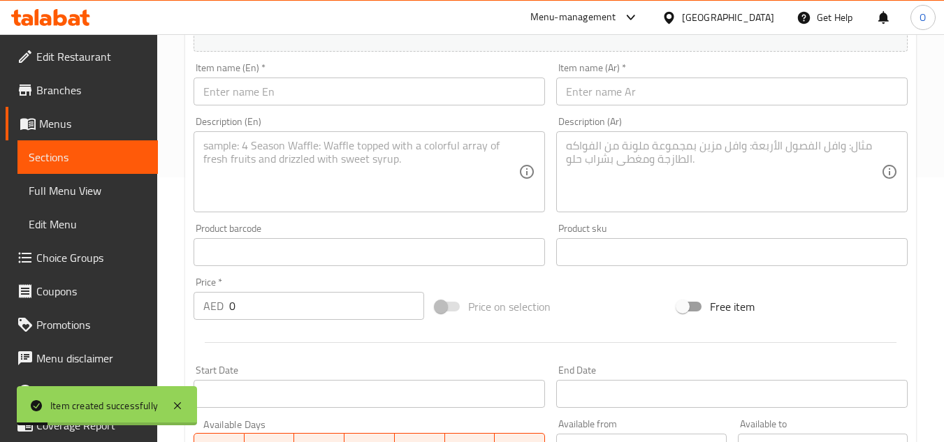
scroll to position [196, 0]
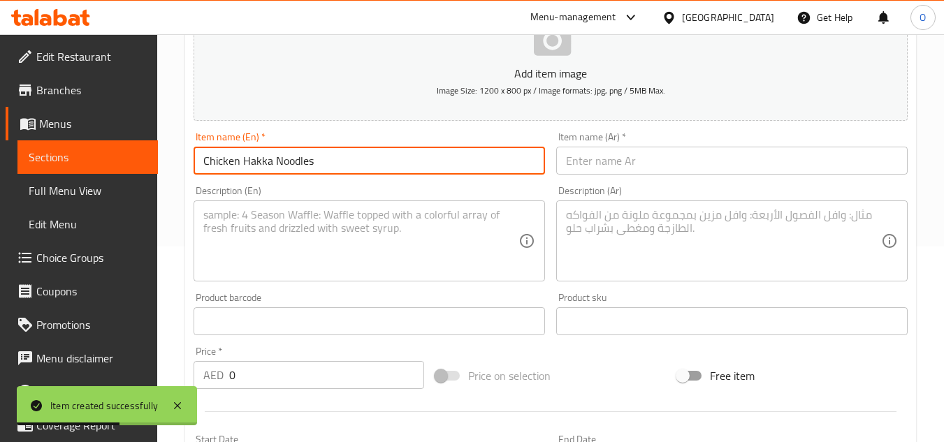
click at [588, 161] on input "text" at bounding box center [731, 161] width 351 height 28
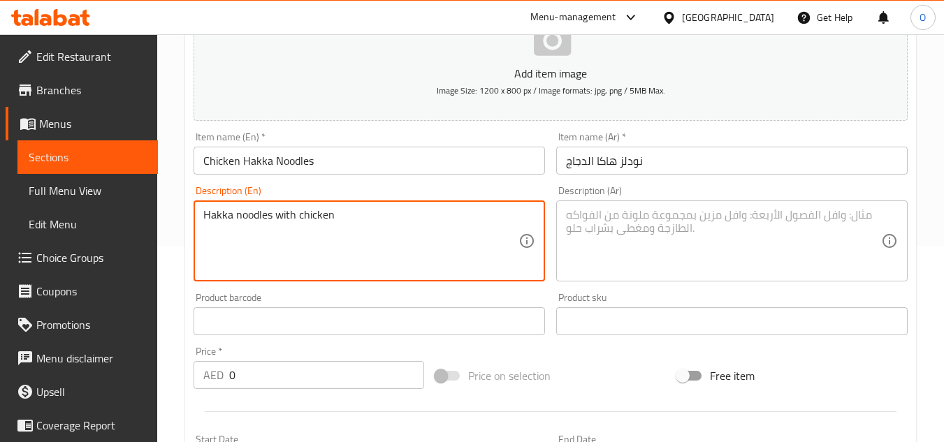
click at [613, 233] on textarea at bounding box center [723, 241] width 315 height 66
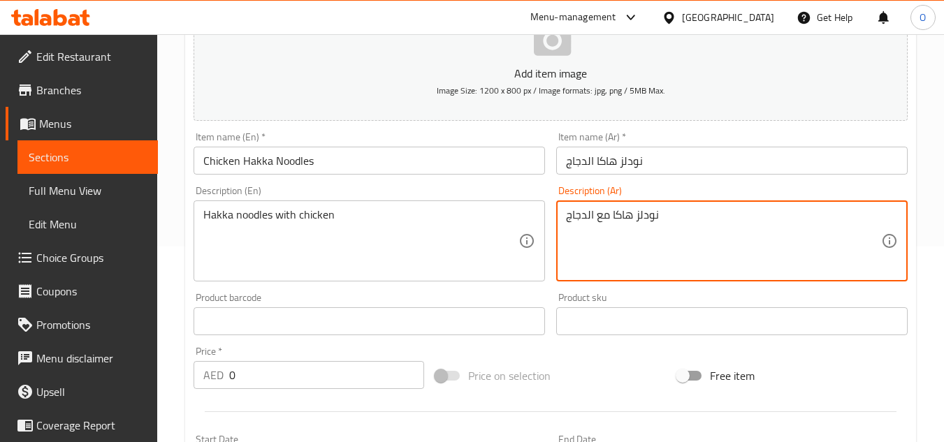
scroll to position [266, 0]
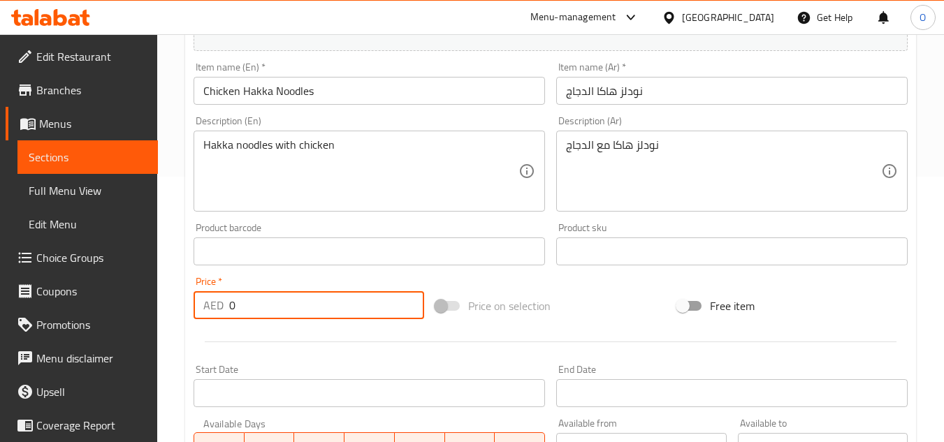
drag, startPoint x: 255, startPoint y: 311, endPoint x: 216, endPoint y: 300, distance: 40.5
click at [211, 300] on div "AED 0 Price *" at bounding box center [309, 305] width 231 height 28
click at [268, 205] on div "Hakka noodles with chicken Description (En)" at bounding box center [369, 171] width 351 height 81
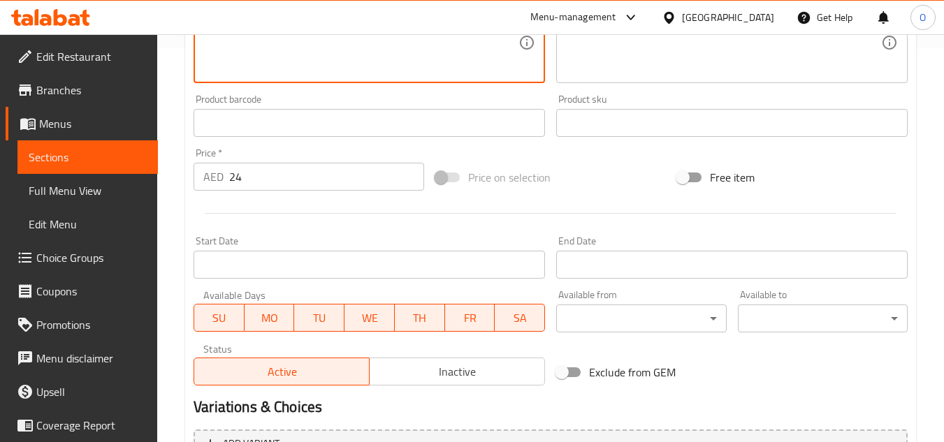
scroll to position [545, 0]
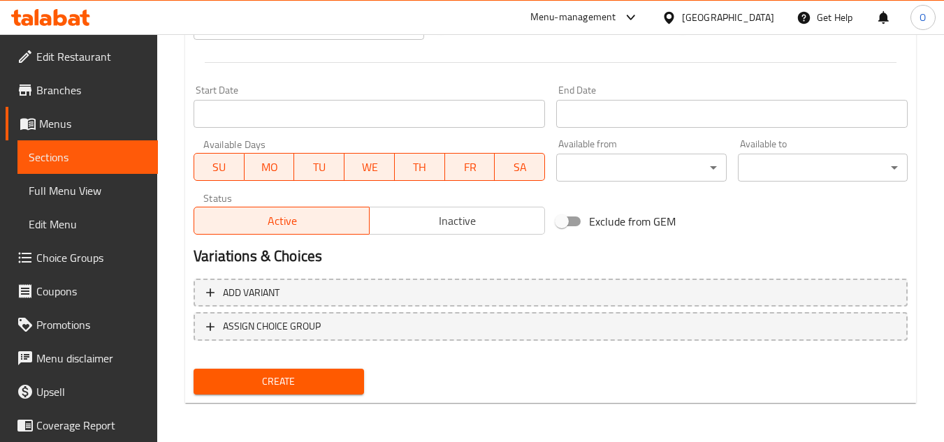
click at [261, 382] on span "Create" at bounding box center [278, 381] width 147 height 17
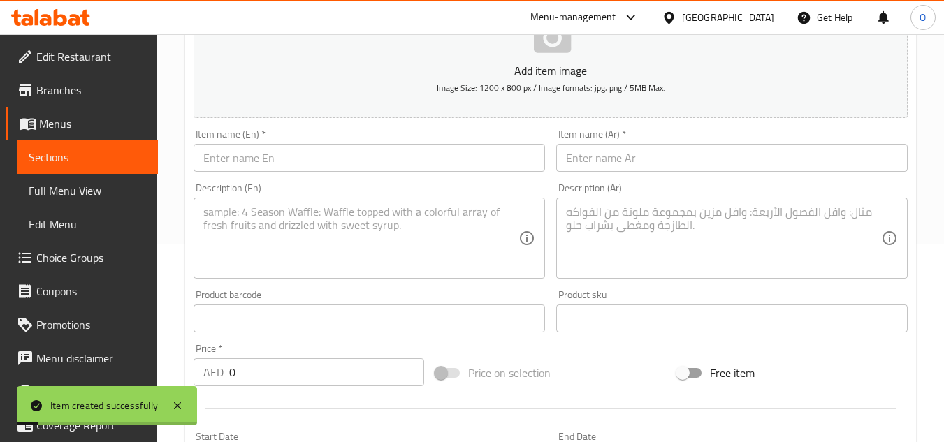
scroll to position [196, 0]
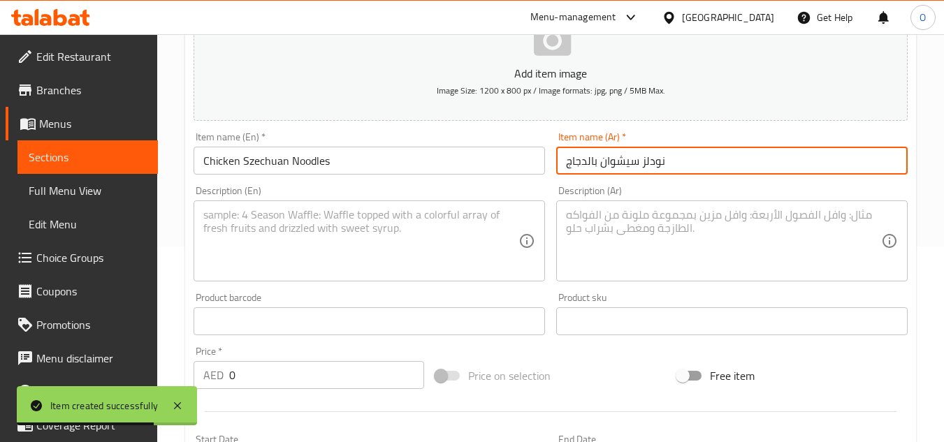
click at [296, 249] on textarea at bounding box center [360, 241] width 315 height 66
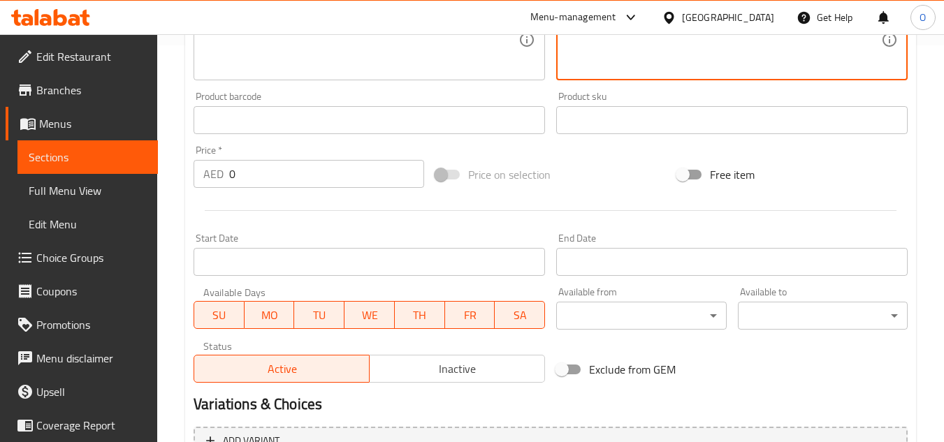
scroll to position [405, 0]
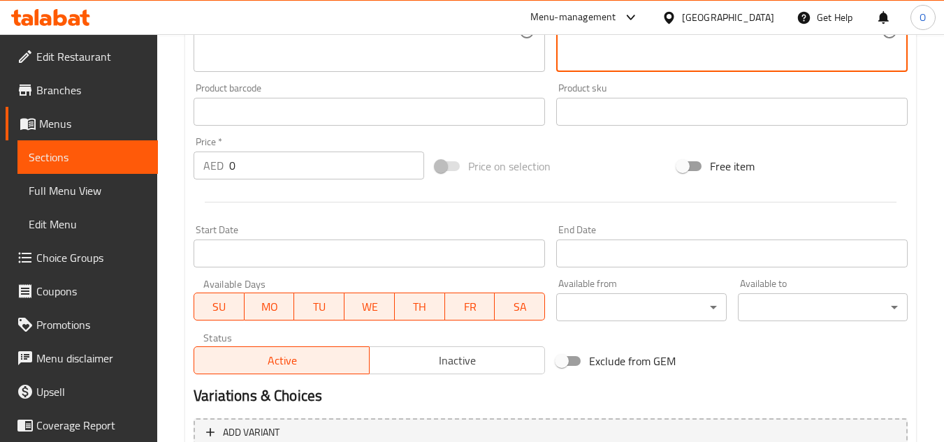
drag, startPoint x: 244, startPoint y: 166, endPoint x: 205, endPoint y: 143, distance: 45.8
click at [209, 145] on div "Price   * AED 0 Price *" at bounding box center [309, 158] width 231 height 43
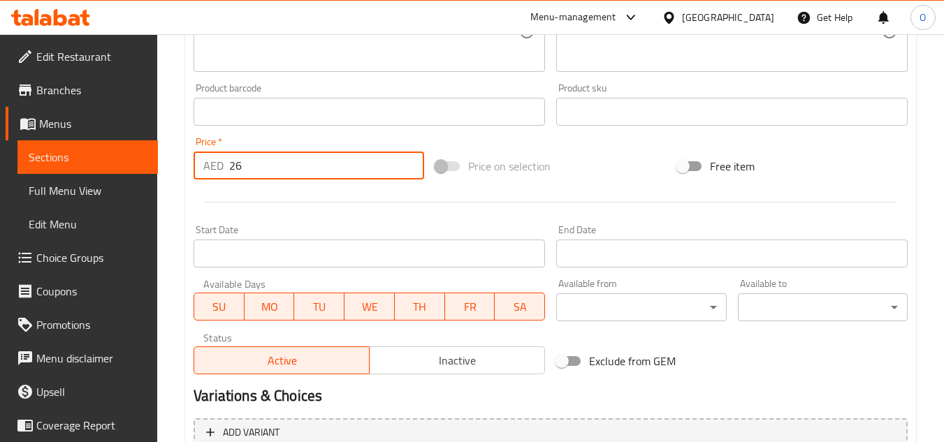
click at [307, 194] on div at bounding box center [550, 202] width 725 height 34
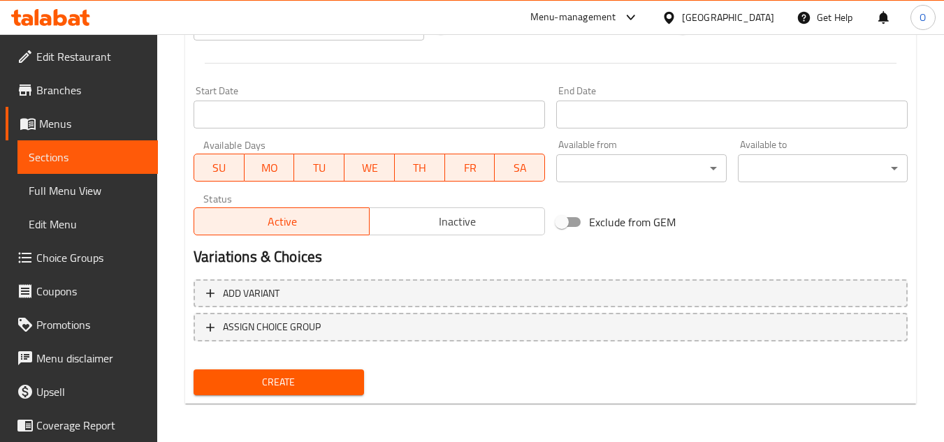
scroll to position [545, 0]
click at [292, 380] on span "Create" at bounding box center [278, 381] width 147 height 17
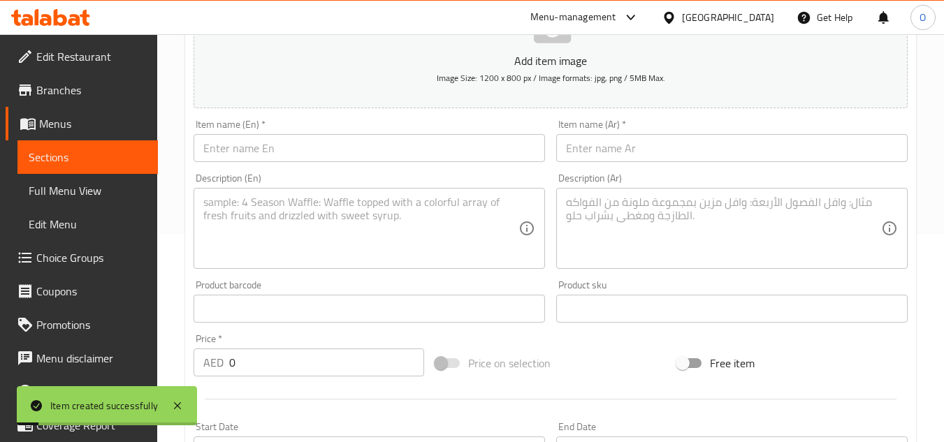
scroll to position [196, 0]
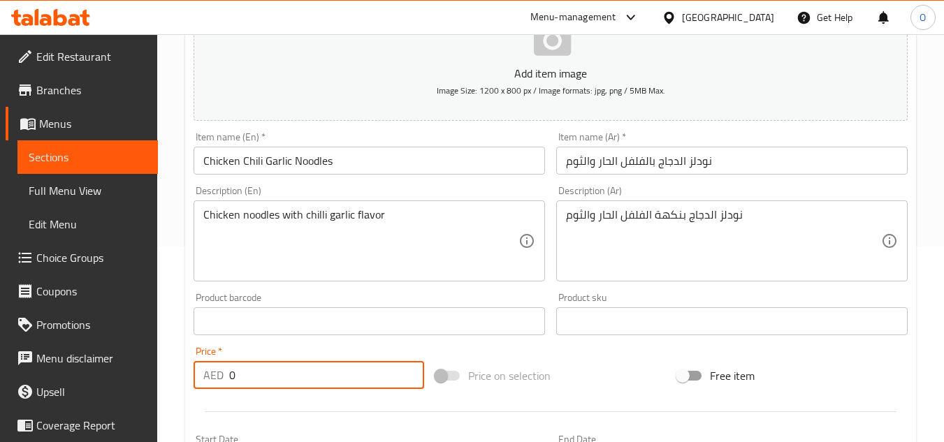
drag, startPoint x: 251, startPoint y: 372, endPoint x: 224, endPoint y: 381, distance: 28.5
click at [224, 381] on div "AED 0 Price *" at bounding box center [309, 375] width 231 height 28
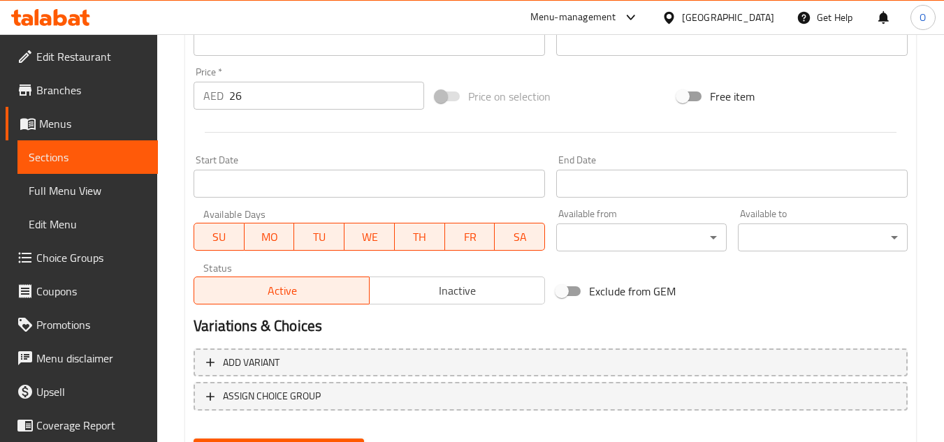
scroll to position [545, 0]
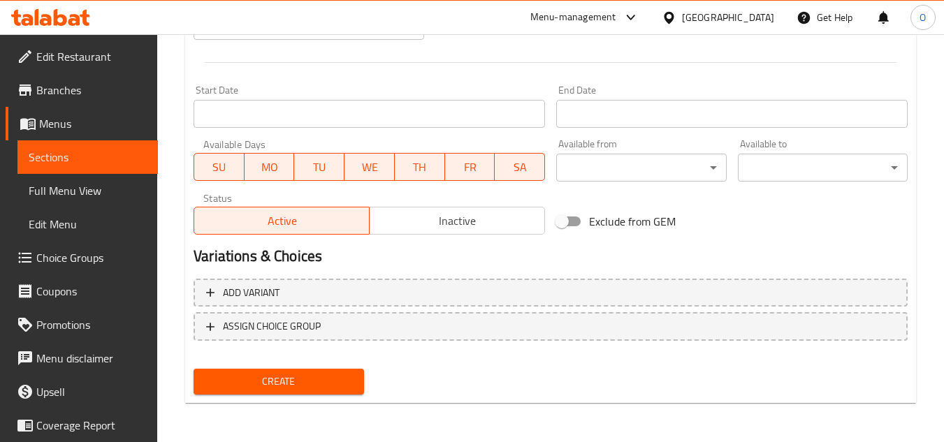
click at [271, 384] on span "Create" at bounding box center [278, 381] width 147 height 17
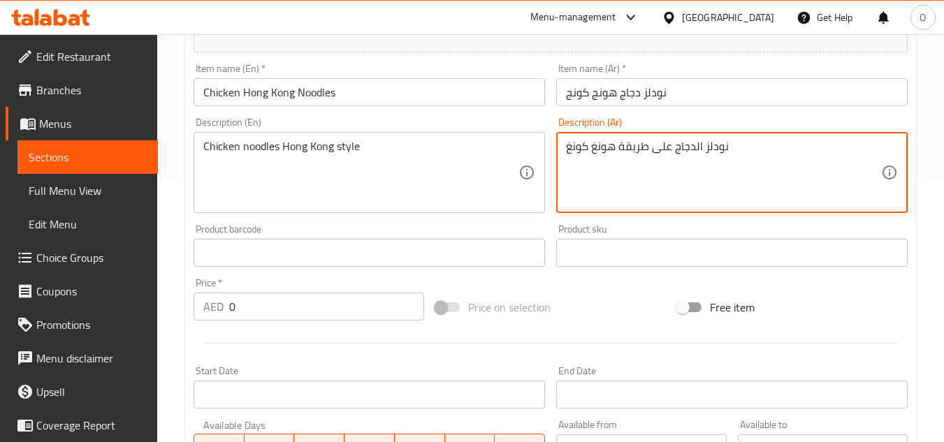
scroll to position [266, 0]
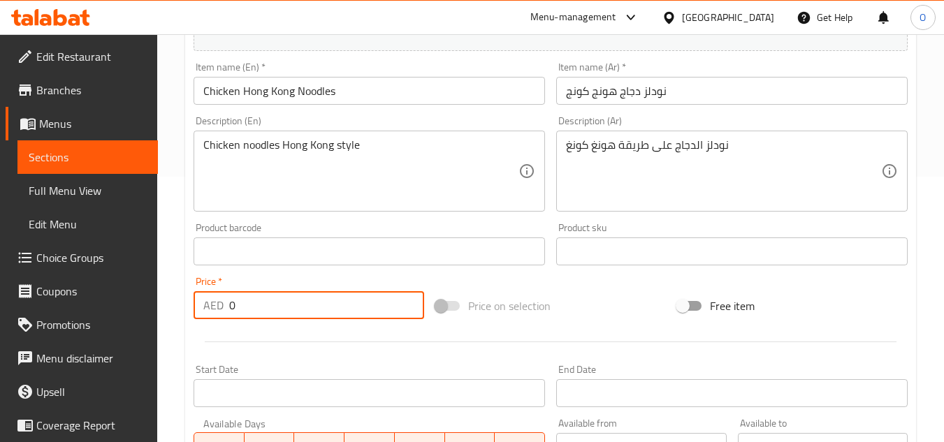
drag, startPoint x: 249, startPoint y: 297, endPoint x: 240, endPoint y: 310, distance: 16.1
click at [212, 317] on div "AED 0 Price *" at bounding box center [309, 305] width 231 height 28
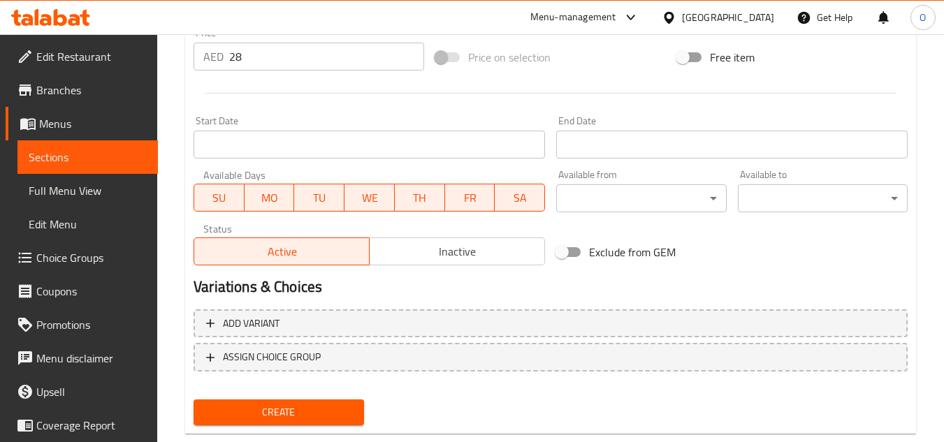
scroll to position [545, 0]
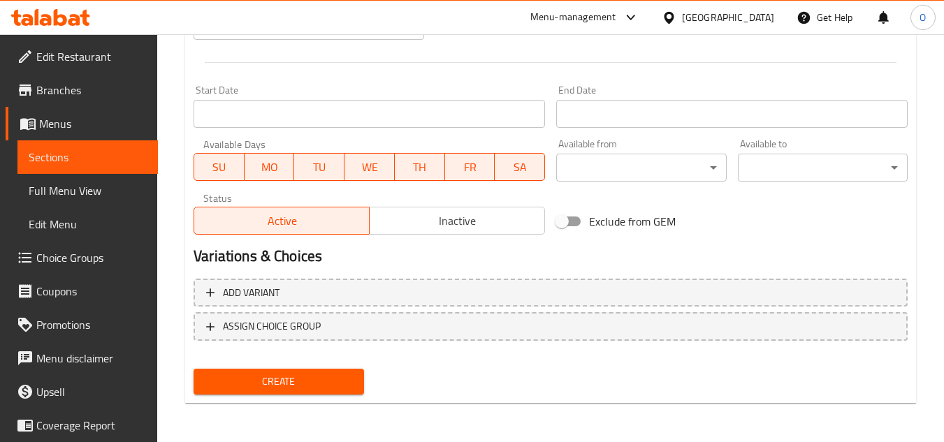
click at [280, 373] on span "Create" at bounding box center [278, 381] width 147 height 17
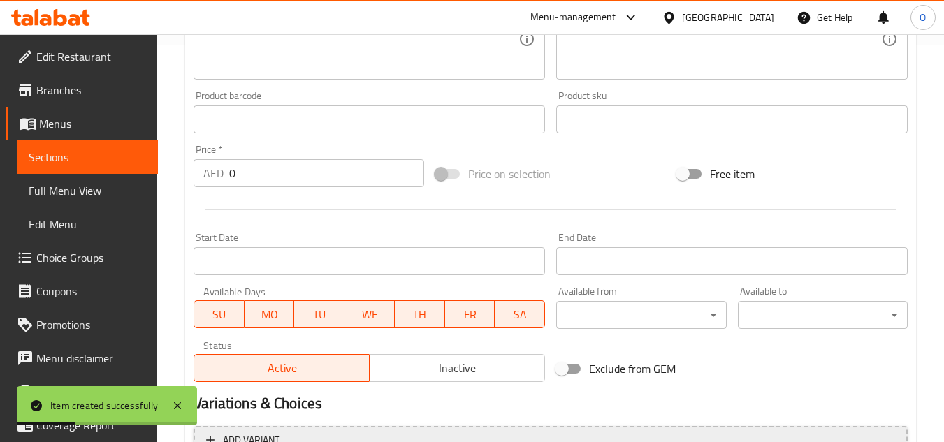
scroll to position [126, 0]
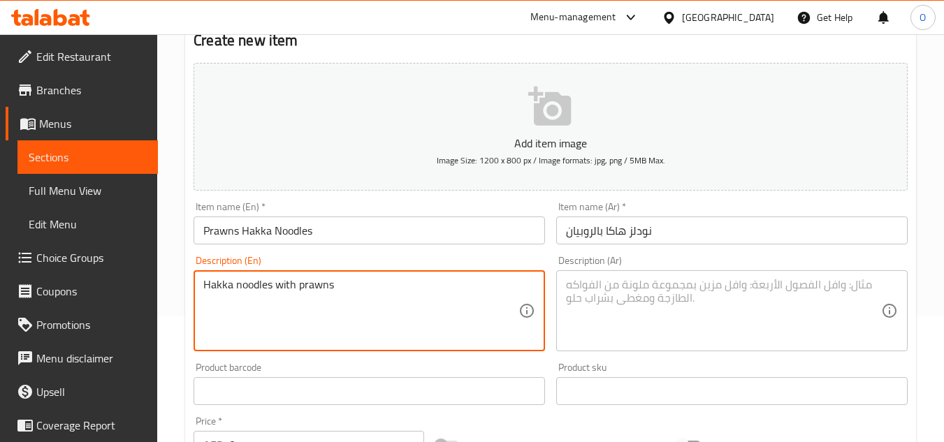
click at [616, 290] on textarea at bounding box center [723, 311] width 315 height 66
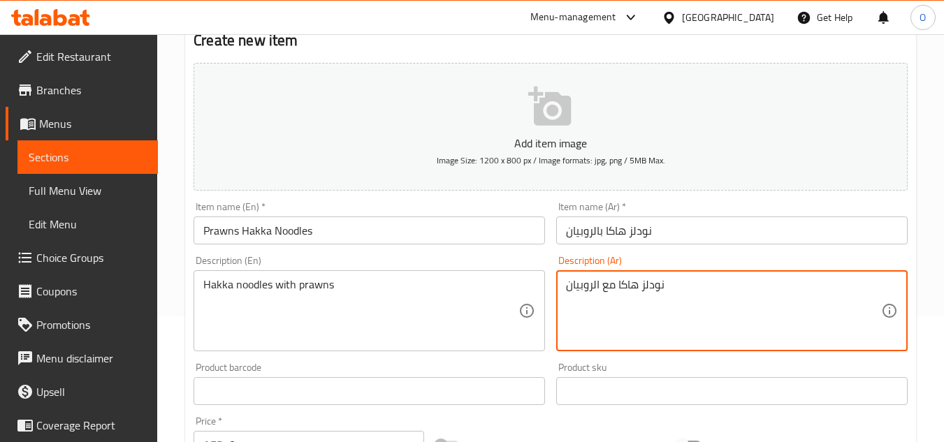
click at [632, 299] on textarea "نودلز هاكا مع الروبيان" at bounding box center [723, 311] width 315 height 66
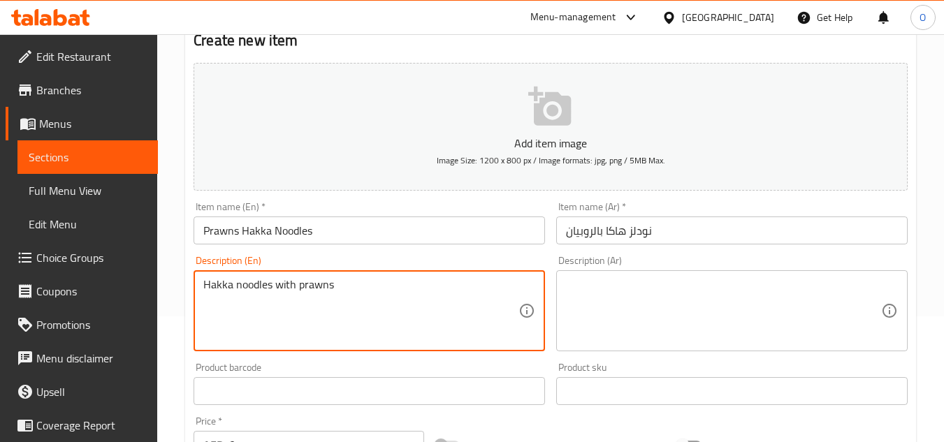
click at [428, 295] on textarea "Hakka noodles with prawns" at bounding box center [360, 311] width 315 height 66
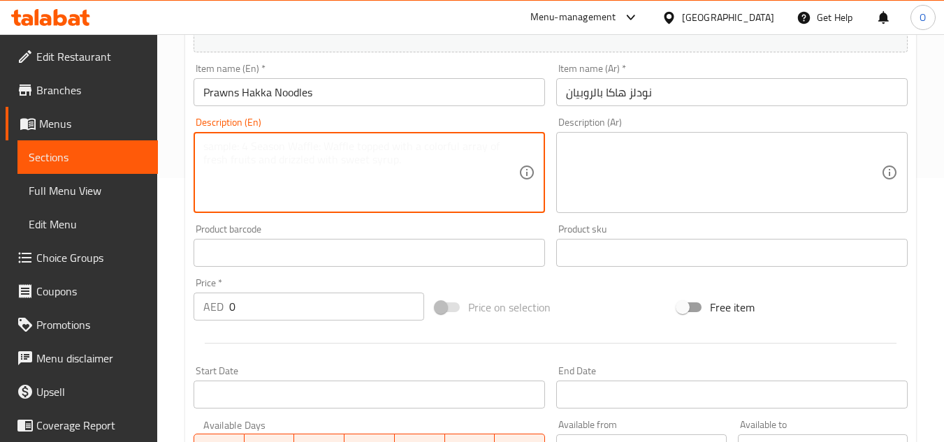
scroll to position [266, 0]
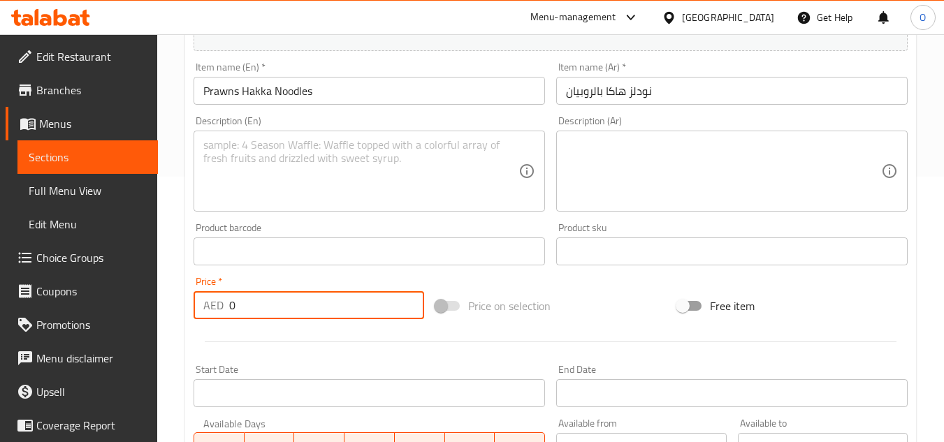
drag, startPoint x: 234, startPoint y: 297, endPoint x: 212, endPoint y: 308, distance: 25.0
click at [212, 308] on div "AED 0 Price *" at bounding box center [309, 305] width 231 height 28
click at [276, 205] on div "Description (En)" at bounding box center [369, 171] width 351 height 81
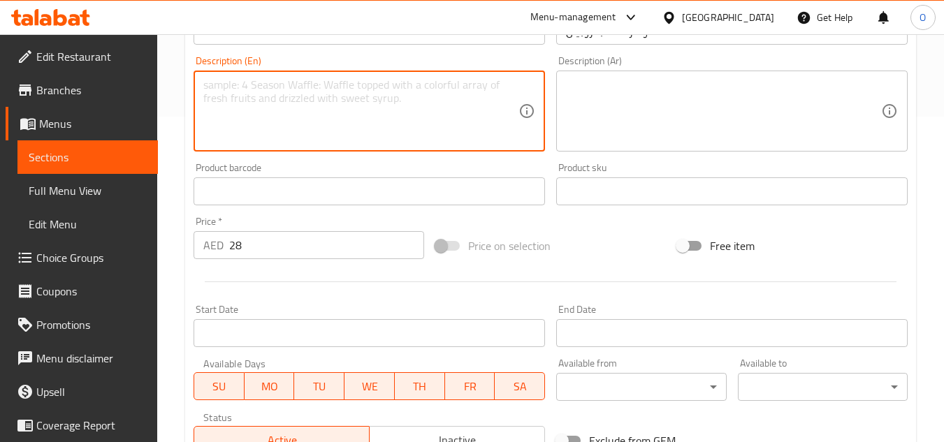
scroll to position [545, 0]
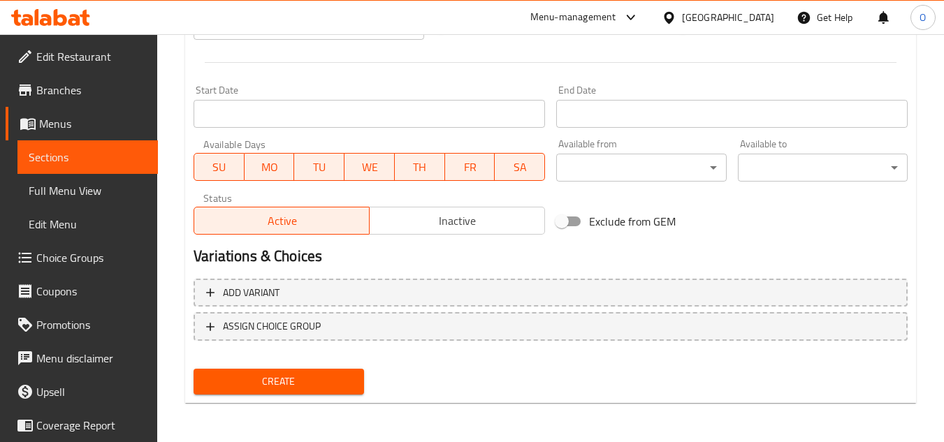
click at [301, 397] on div "Create" at bounding box center [278, 381] width 181 height 37
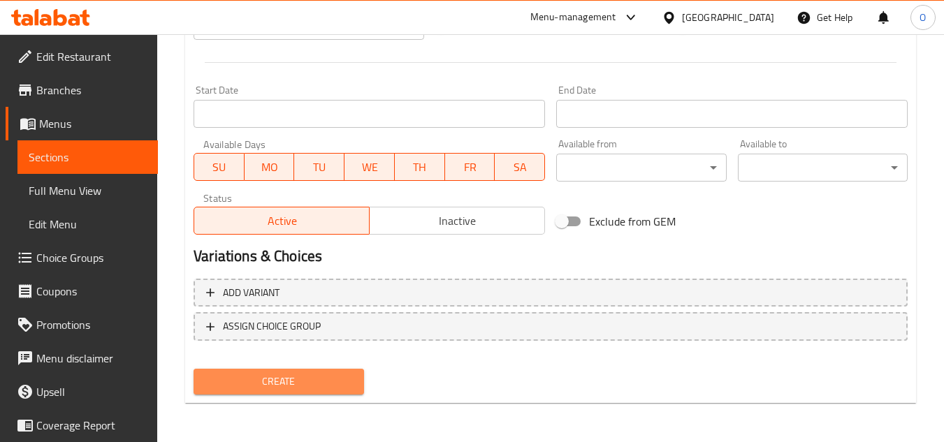
click at [301, 390] on span "Create" at bounding box center [278, 381] width 147 height 17
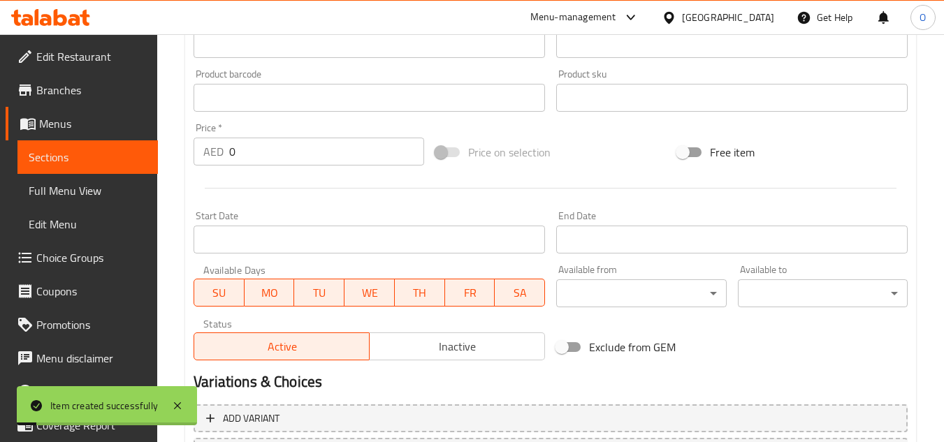
scroll to position [196, 0]
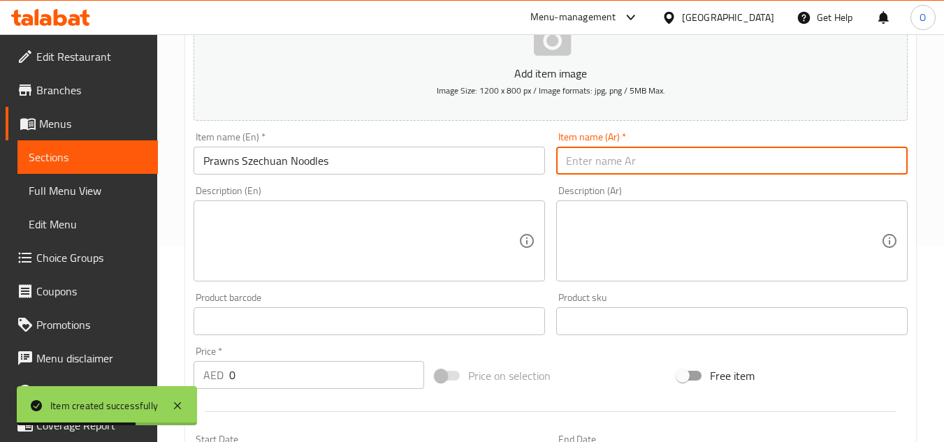
click at [651, 157] on input "text" at bounding box center [731, 161] width 351 height 28
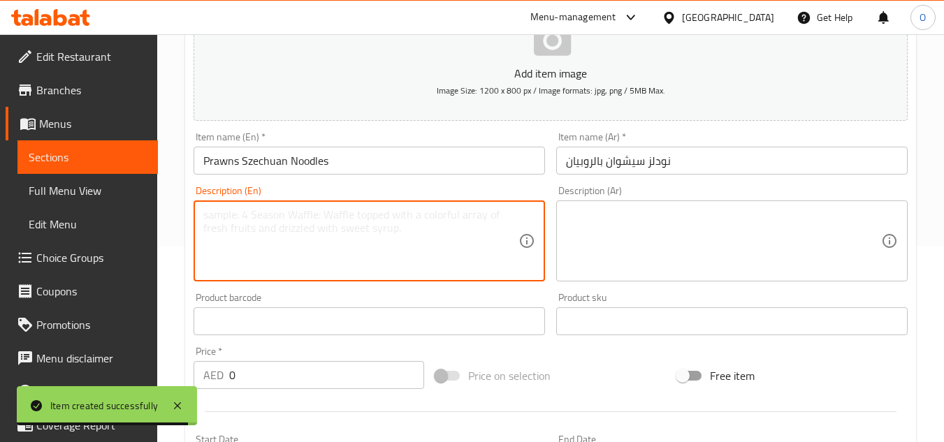
click at [298, 234] on textarea at bounding box center [360, 241] width 315 height 66
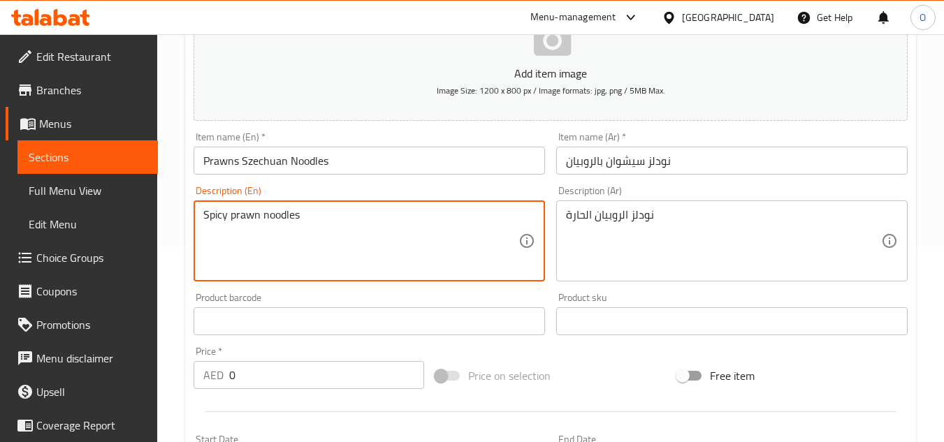
click at [364, 217] on textarea "Spicy prawn noodles" at bounding box center [360, 241] width 315 height 66
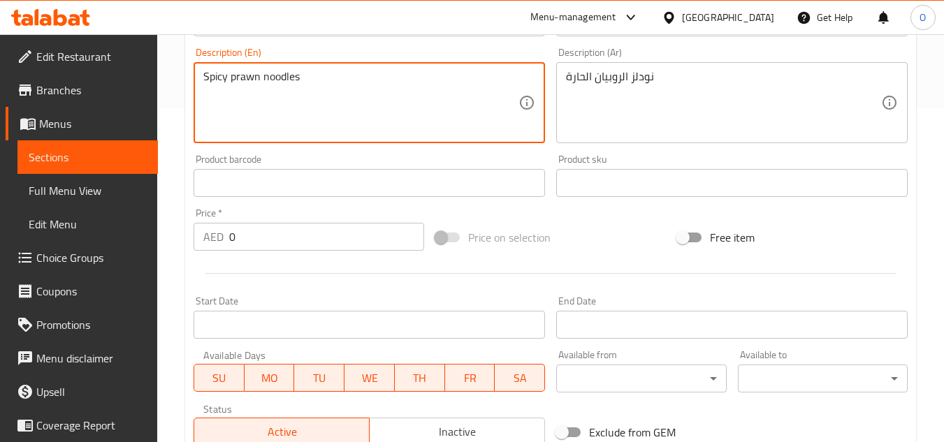
scroll to position [335, 0]
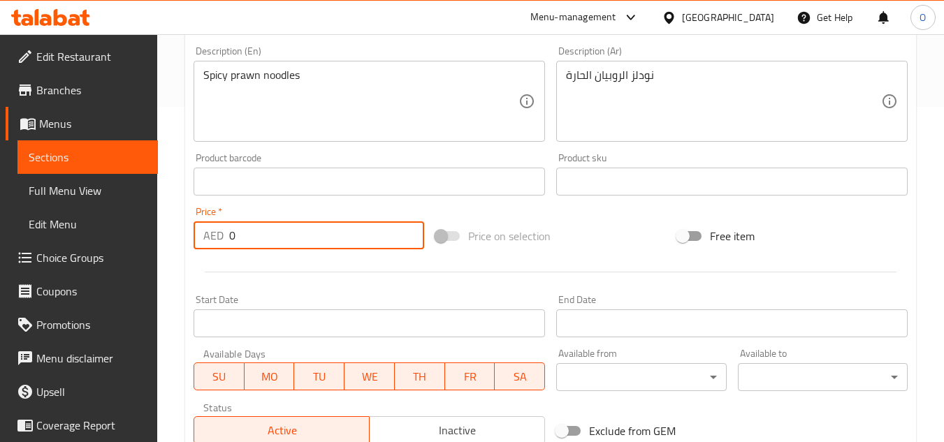
drag, startPoint x: 239, startPoint y: 242, endPoint x: 222, endPoint y: 241, distance: 17.5
click at [222, 241] on div "AED 0 Price *" at bounding box center [309, 236] width 231 height 28
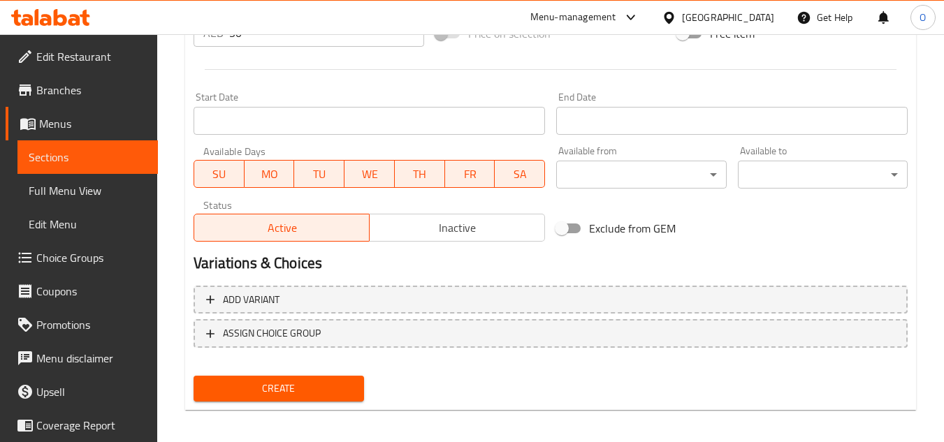
scroll to position [545, 0]
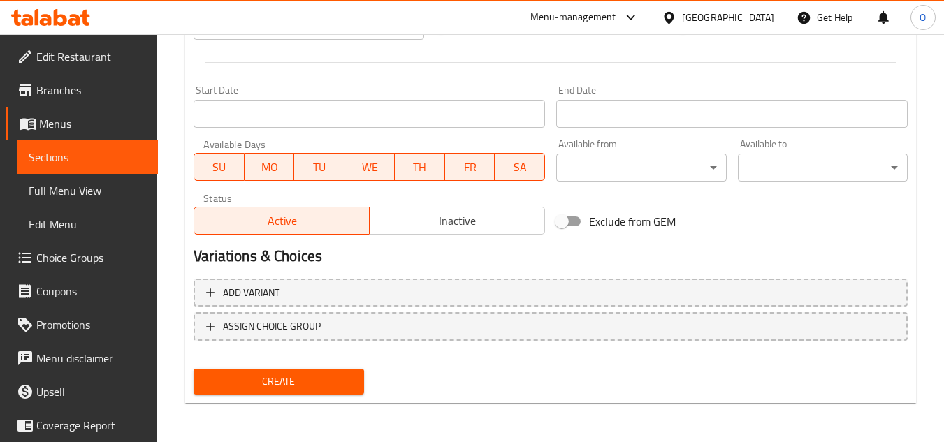
click at [290, 384] on span "Create" at bounding box center [278, 381] width 147 height 17
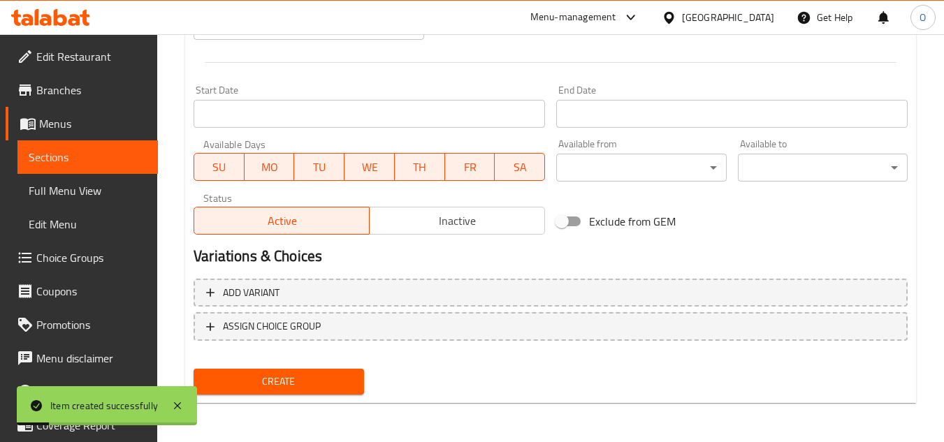
scroll to position [196, 0]
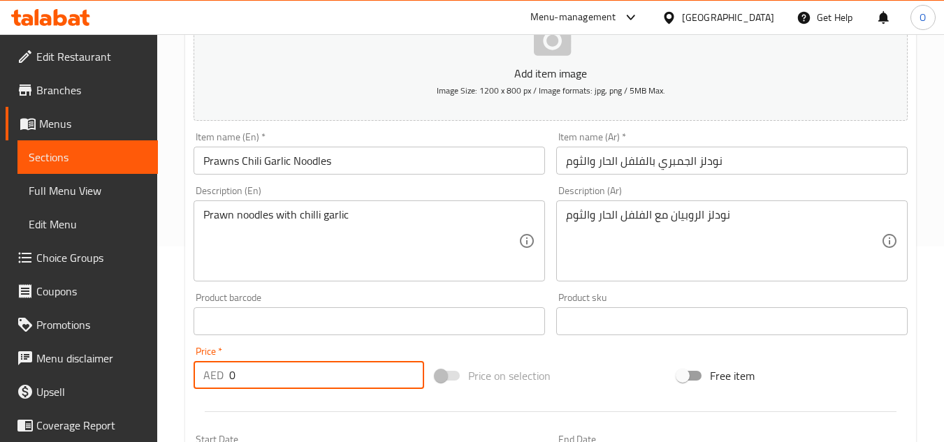
drag, startPoint x: 230, startPoint y: 378, endPoint x: 243, endPoint y: 381, distance: 13.6
click at [243, 381] on input "0" at bounding box center [326, 375] width 195 height 28
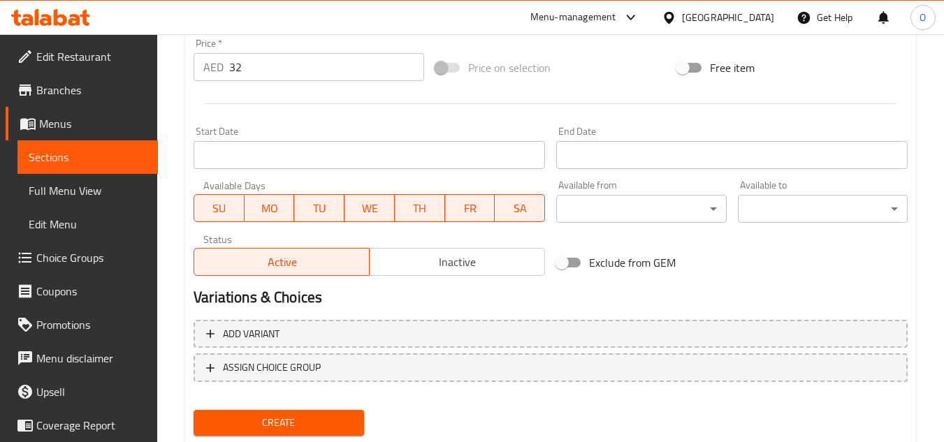
scroll to position [545, 0]
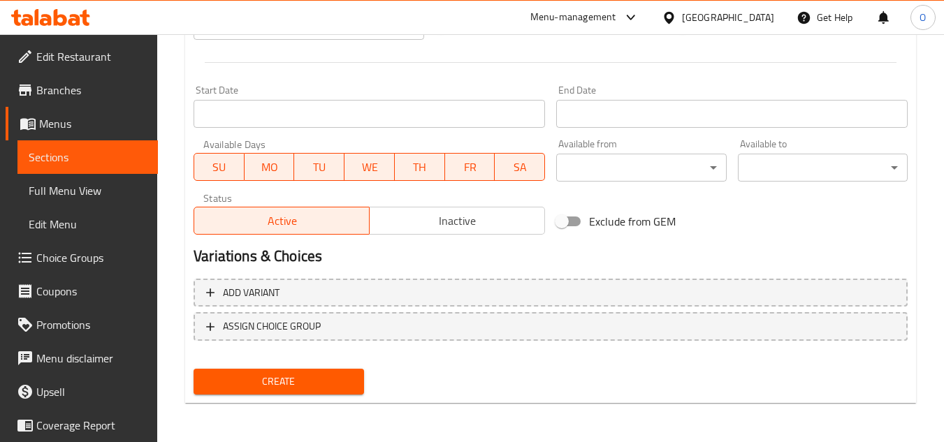
click at [282, 382] on span "Create" at bounding box center [278, 381] width 147 height 17
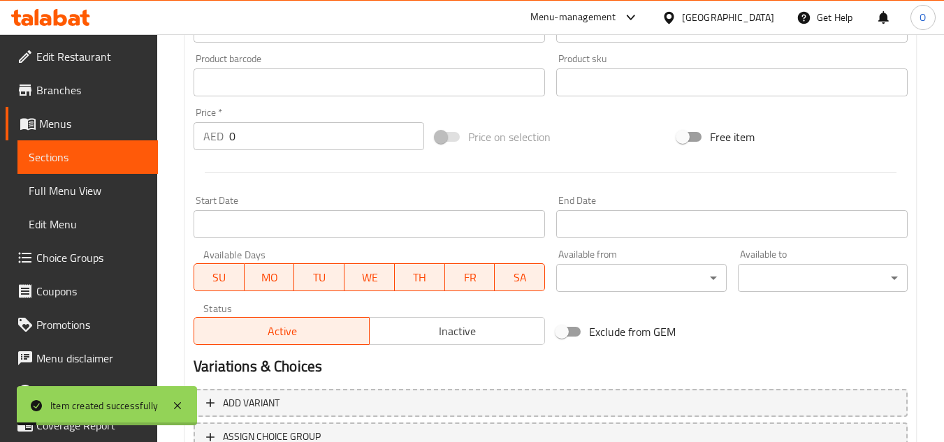
scroll to position [196, 0]
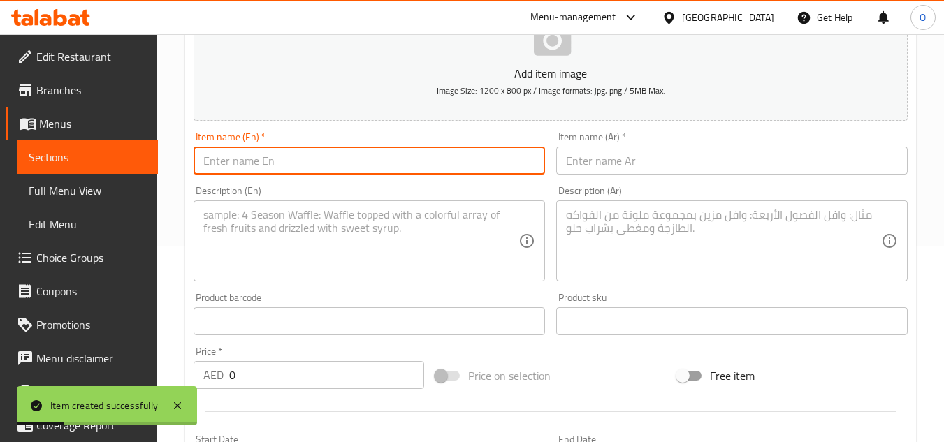
drag, startPoint x: 234, startPoint y: 176, endPoint x: 212, endPoint y: 161, distance: 26.6
click at [212, 161] on input "text" at bounding box center [369, 161] width 351 height 28
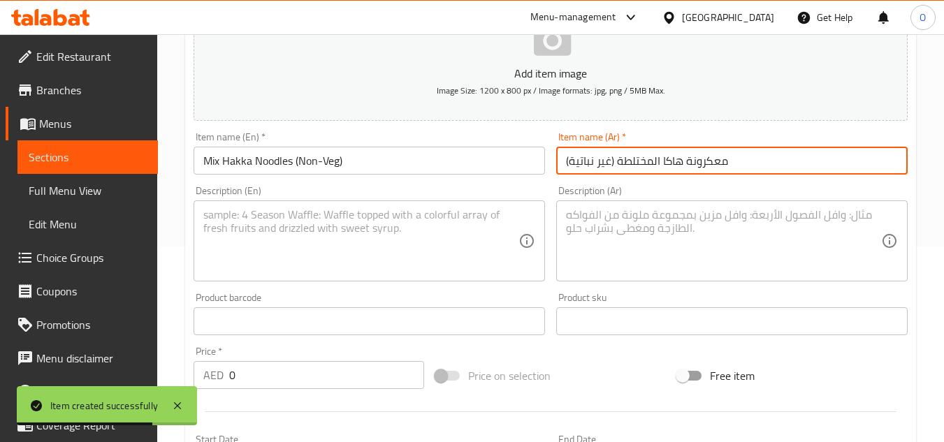
click at [713, 164] on input "معكرونة هاكا المختلطة (غير نباتية)" at bounding box center [731, 161] width 351 height 28
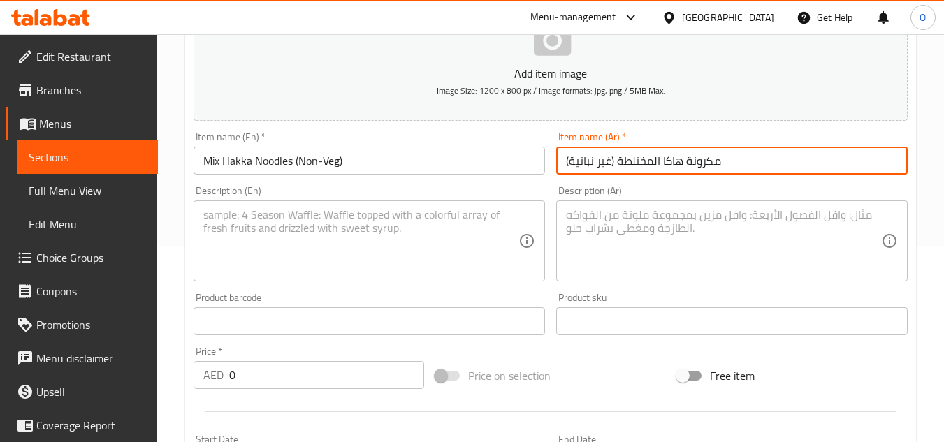
click at [703, 158] on input "مكرونة هاكا المختلطة (غير نباتية)" at bounding box center [731, 161] width 351 height 28
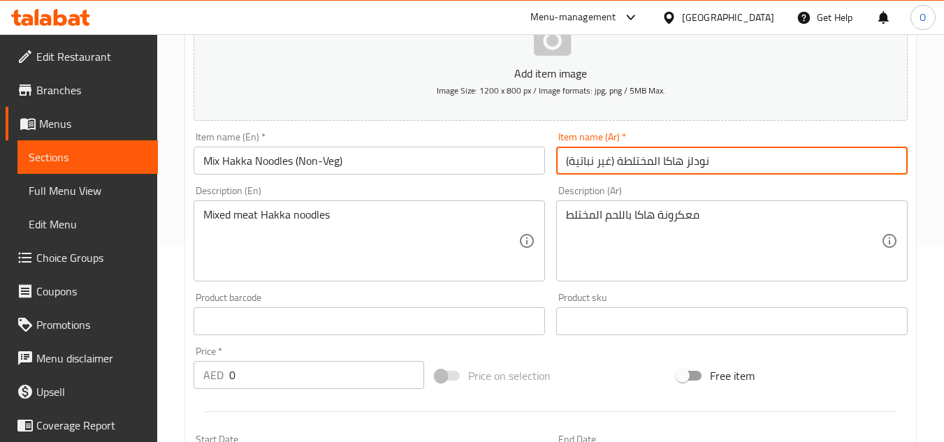
click at [695, 168] on input "نودلز هاكا المختلطة (غير نباتية)" at bounding box center [731, 161] width 351 height 28
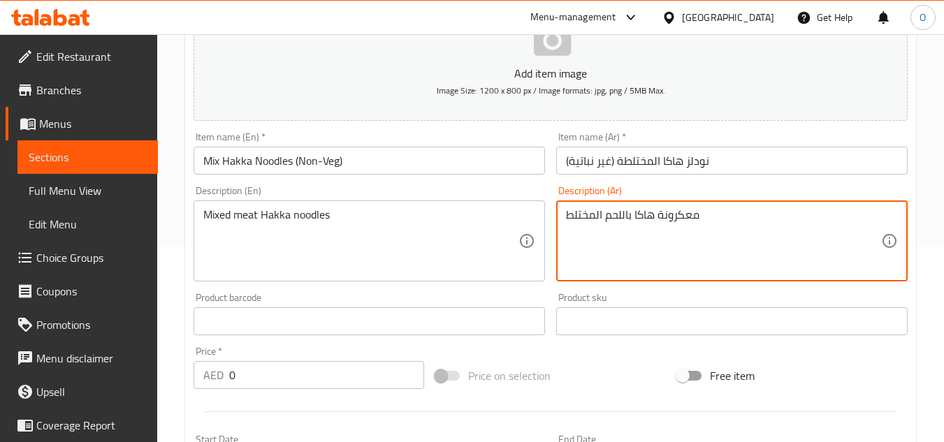
click at [675, 218] on textarea "معكرونة هاكا باللحم المختلط" at bounding box center [723, 241] width 315 height 66
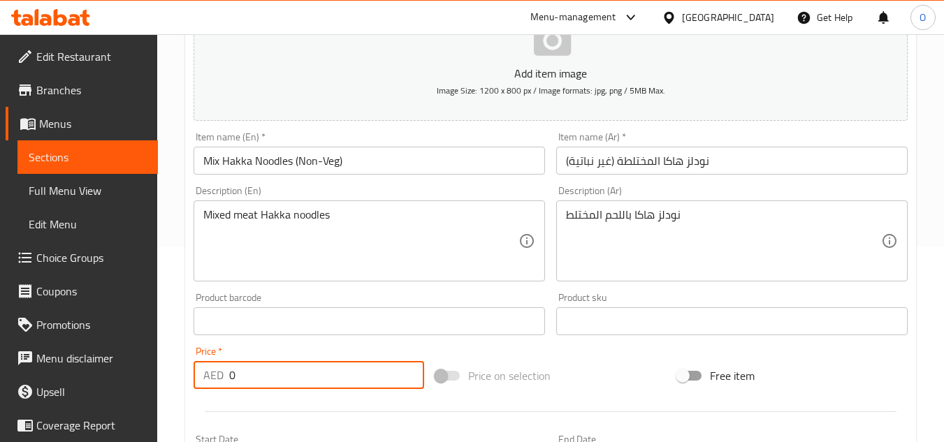
drag, startPoint x: 239, startPoint y: 371, endPoint x: 225, endPoint y: 380, distance: 16.7
click at [225, 379] on div "AED 0 Price *" at bounding box center [309, 375] width 231 height 28
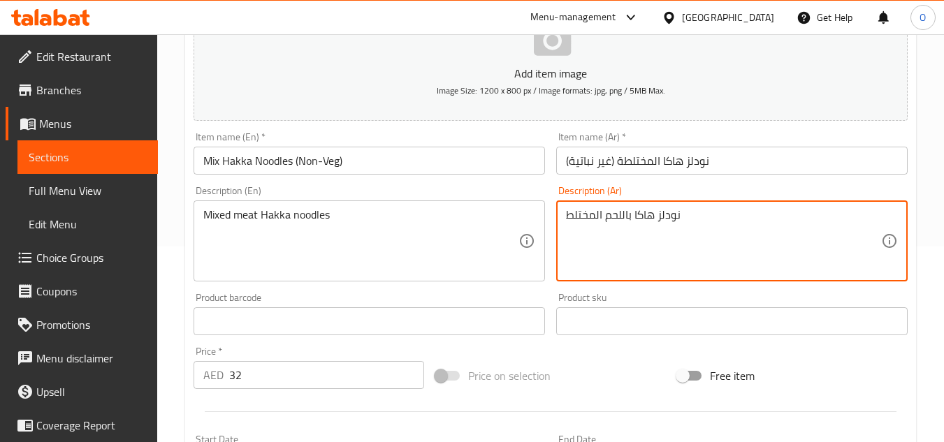
click at [584, 219] on textarea "نودلز هاكا باللحم المختلط" at bounding box center [723, 241] width 315 height 66
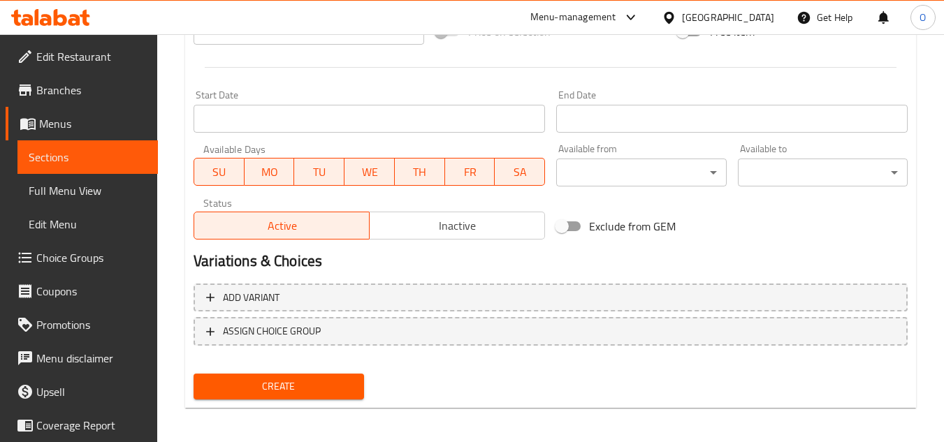
scroll to position [545, 0]
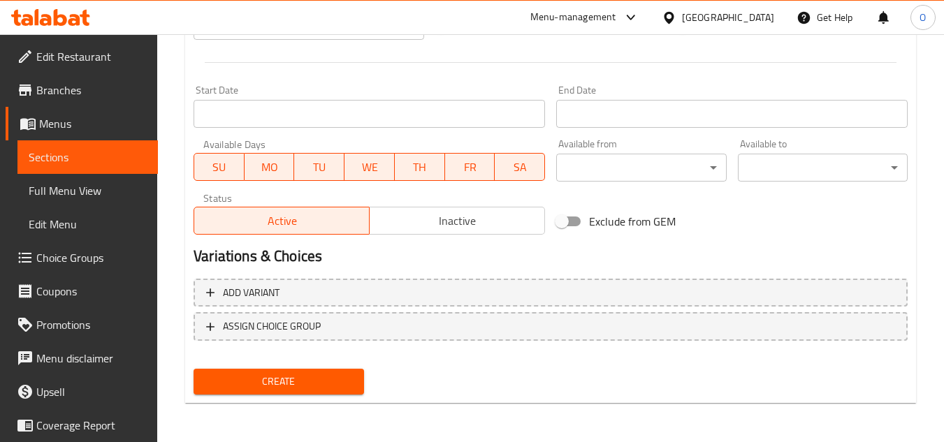
click at [333, 400] on div "Create" at bounding box center [278, 381] width 181 height 37
click at [333, 390] on span "Create" at bounding box center [278, 381] width 147 height 17
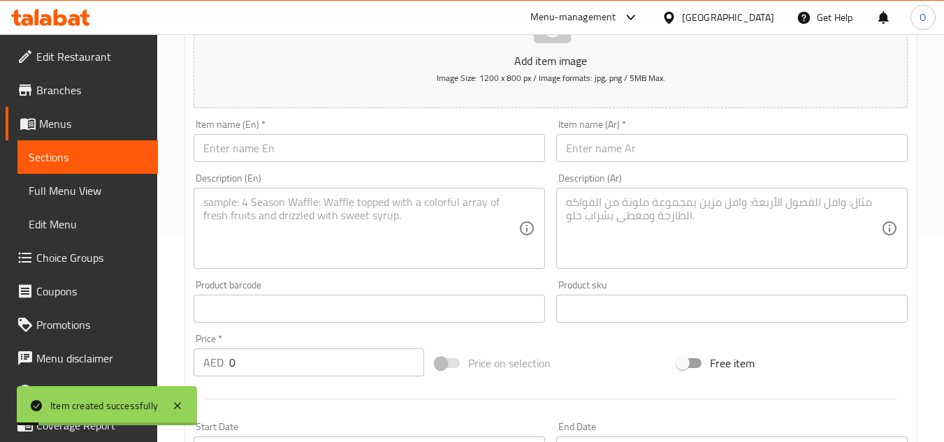
scroll to position [196, 0]
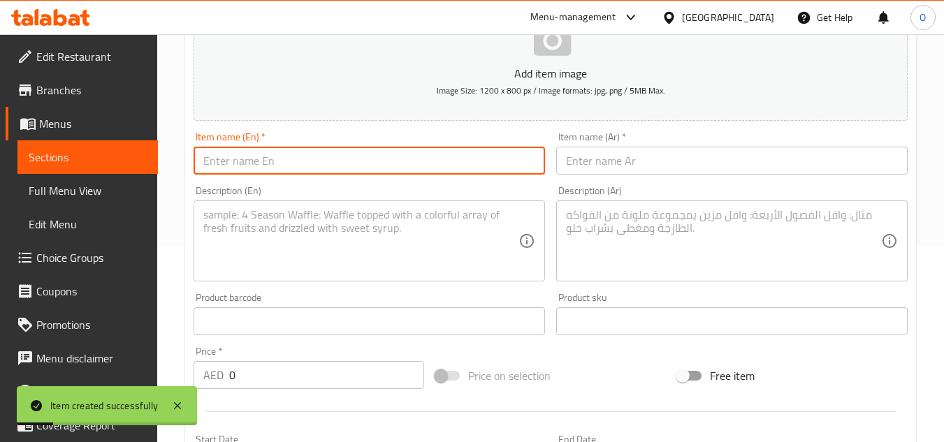
click at [289, 168] on input "text" at bounding box center [369, 161] width 351 height 28
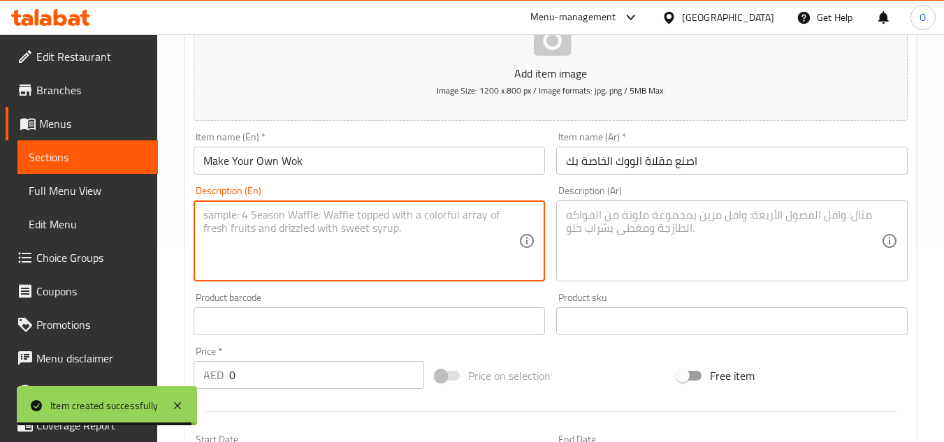
click at [289, 238] on textarea at bounding box center [360, 241] width 315 height 66
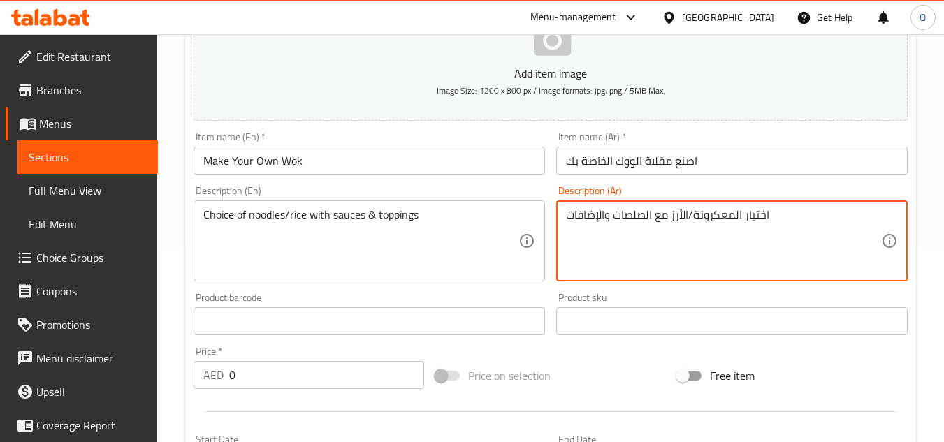
click at [721, 215] on textarea "اختيار المعكرونة/الأرز مع الصلصات والإضافات" at bounding box center [723, 241] width 315 height 66
drag, startPoint x: 728, startPoint y: 217, endPoint x: 696, endPoint y: 217, distance: 32.1
click at [696, 217] on textarea "اختيار المكرونة/الأرز مع الصلصات والإضافات" at bounding box center [723, 241] width 315 height 66
click at [702, 222] on textarea "اختيار النوديلز/الأرز مع الصلصات والإضافات" at bounding box center [723, 241] width 315 height 66
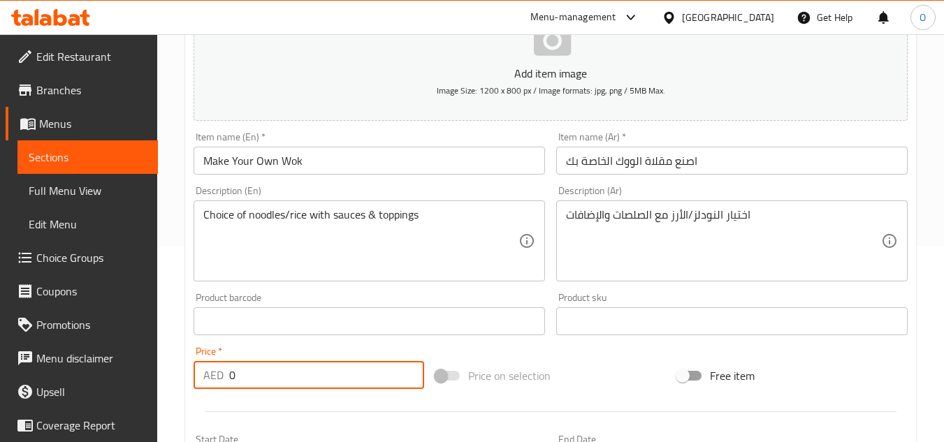
drag, startPoint x: 245, startPoint y: 374, endPoint x: 229, endPoint y: 382, distance: 17.8
click at [229, 382] on input "0" at bounding box center [326, 375] width 195 height 28
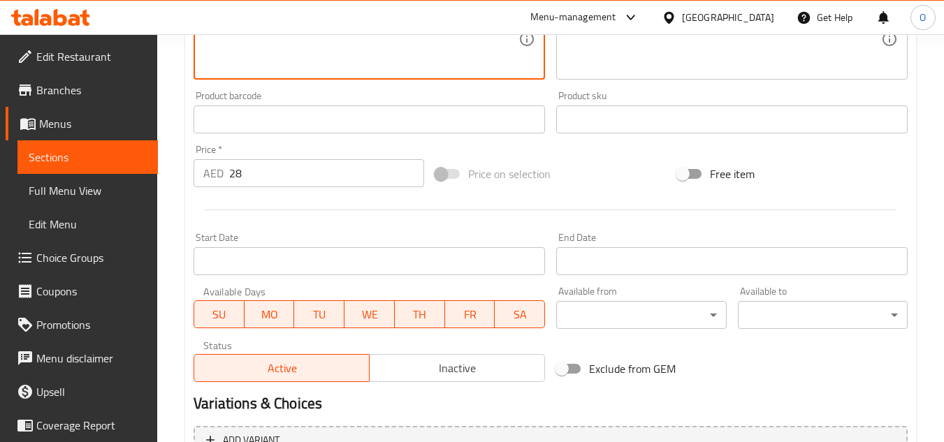
scroll to position [545, 0]
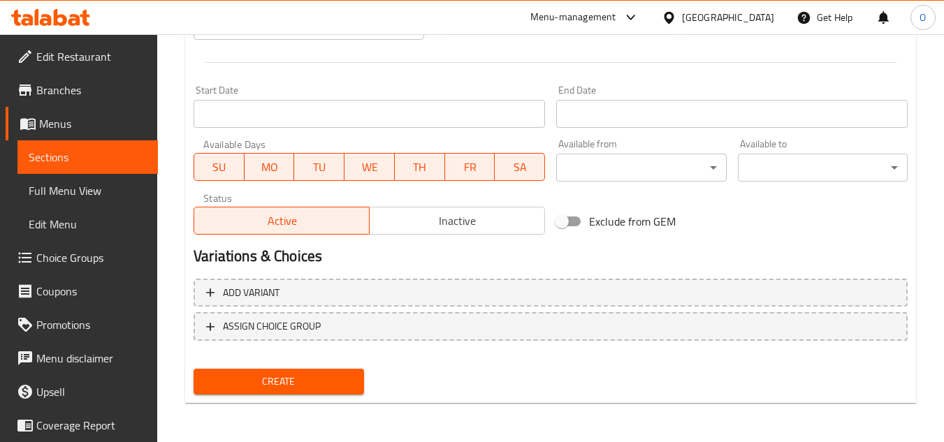
click at [312, 389] on span "Create" at bounding box center [278, 381] width 147 height 17
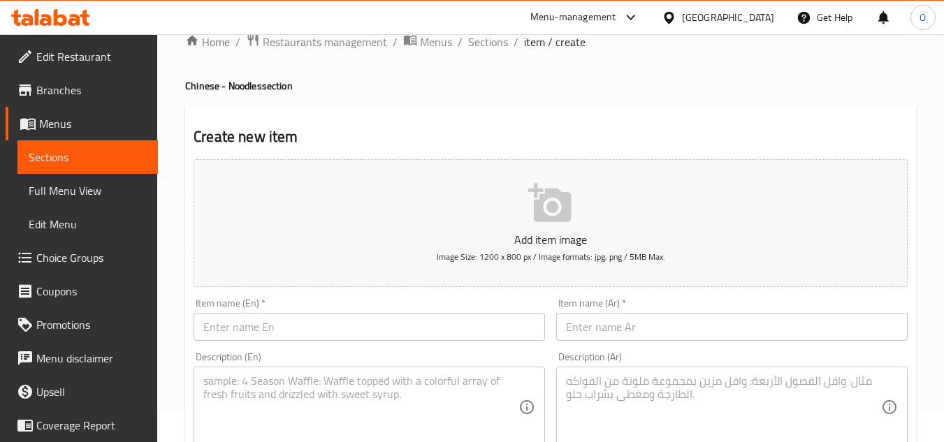
scroll to position [0, 0]
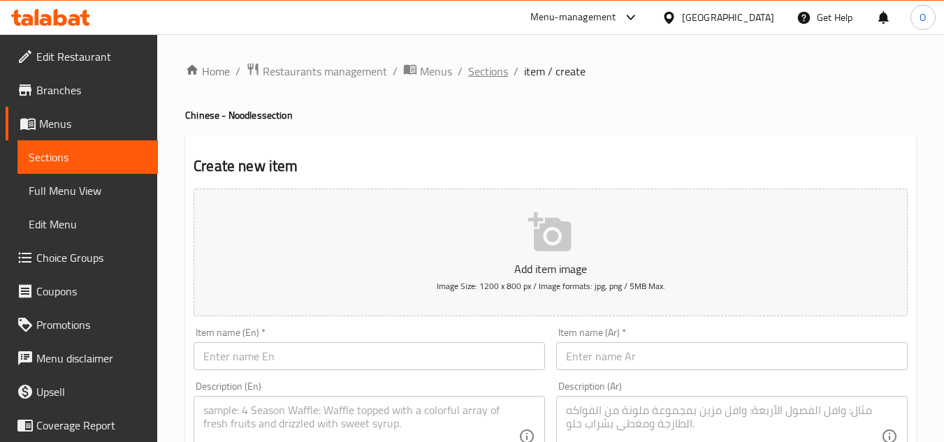
click at [483, 72] on span "Sections" at bounding box center [488, 71] width 40 height 17
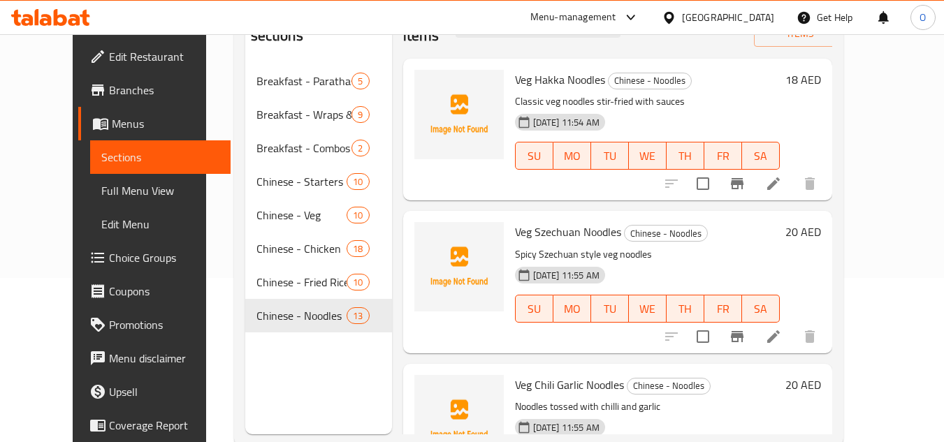
scroll to position [196, 0]
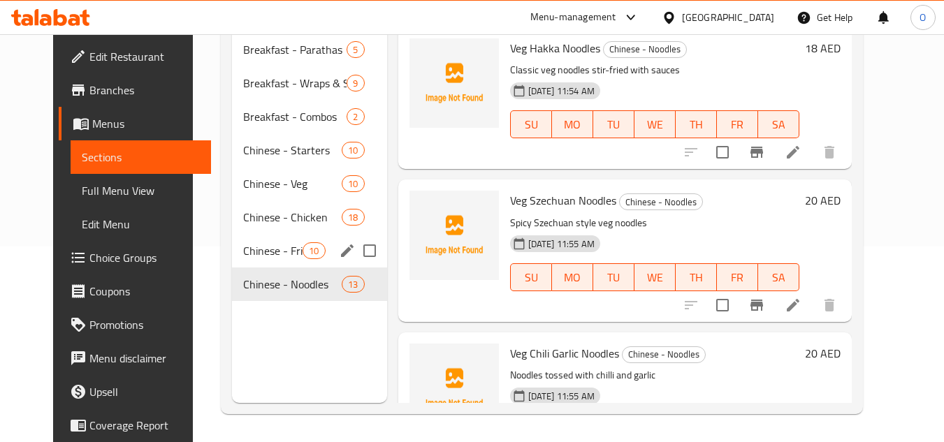
click at [280, 261] on div "Chinese - Fried Rice 10" at bounding box center [309, 251] width 155 height 34
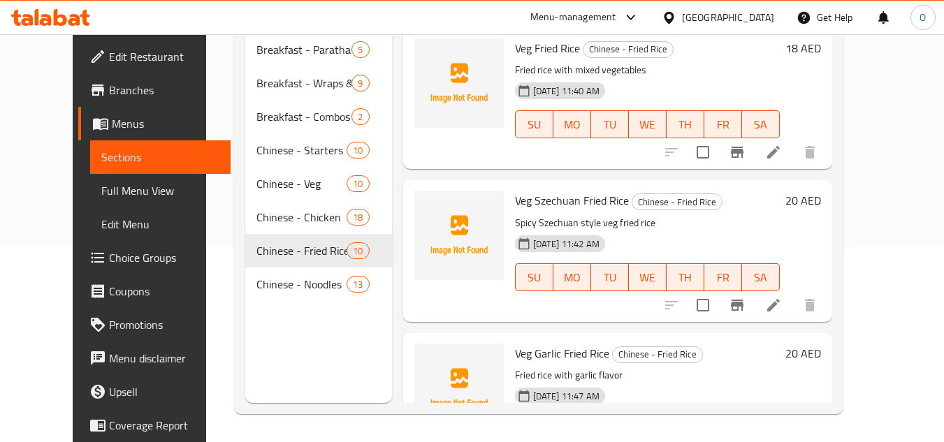
click at [569, 196] on span "Veg Szechuan Fried Rice" at bounding box center [572, 200] width 114 height 21
drag, startPoint x: 569, startPoint y: 196, endPoint x: 526, endPoint y: 197, distance: 43.3
click at [526, 197] on span "Veg Szechuan Fried Rice" at bounding box center [572, 200] width 114 height 21
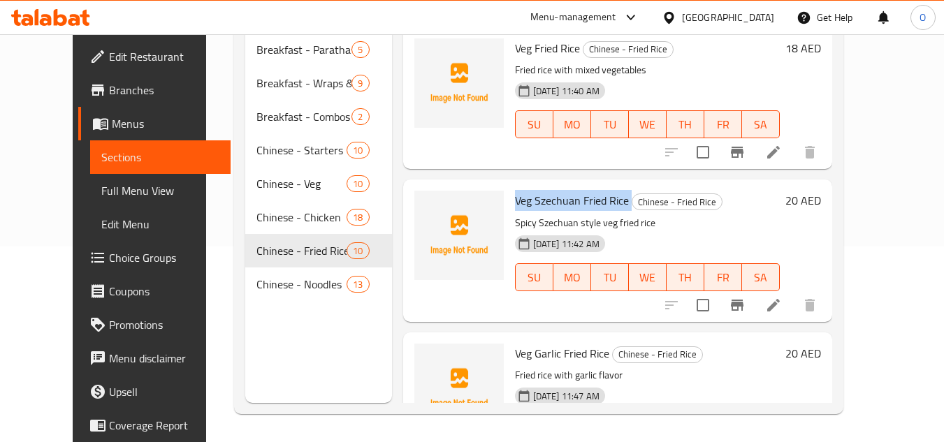
click at [526, 197] on span "Veg Szechuan Fried Rice" at bounding box center [572, 200] width 114 height 21
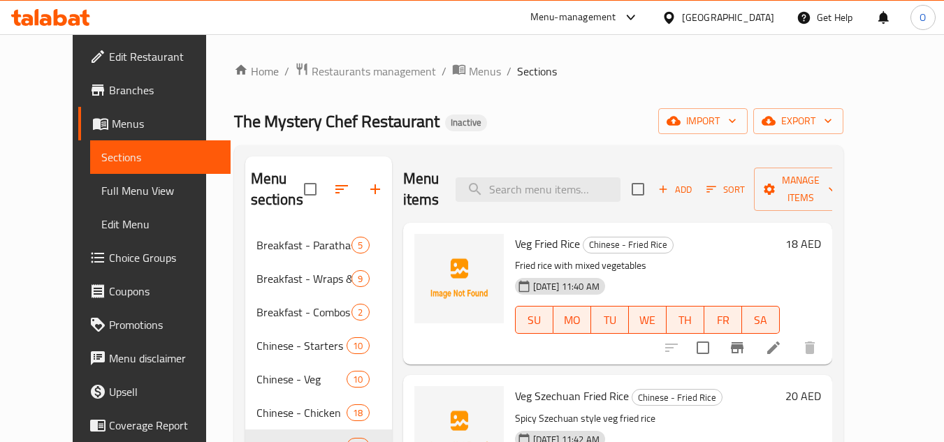
click at [515, 248] on span "Veg Fried Rice" at bounding box center [547, 243] width 65 height 21
copy h6 "Veg Fried Rice"
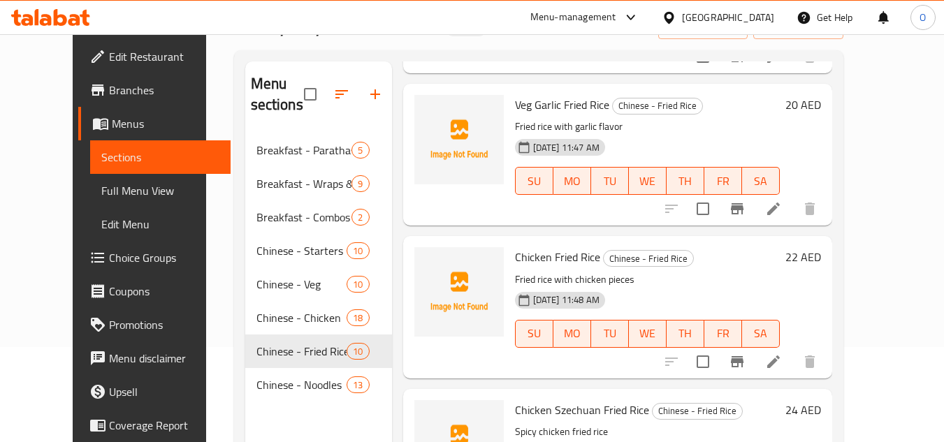
scroll to position [196, 0]
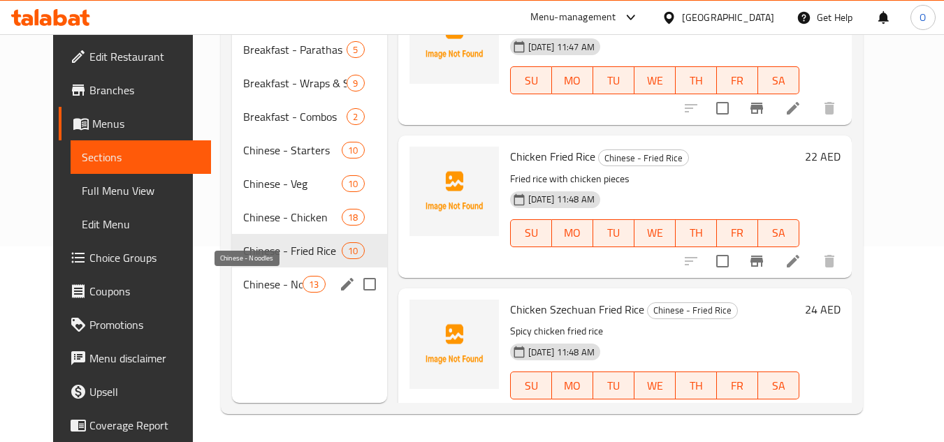
click at [255, 284] on span "Chinese - Noodles" at bounding box center [272, 284] width 59 height 17
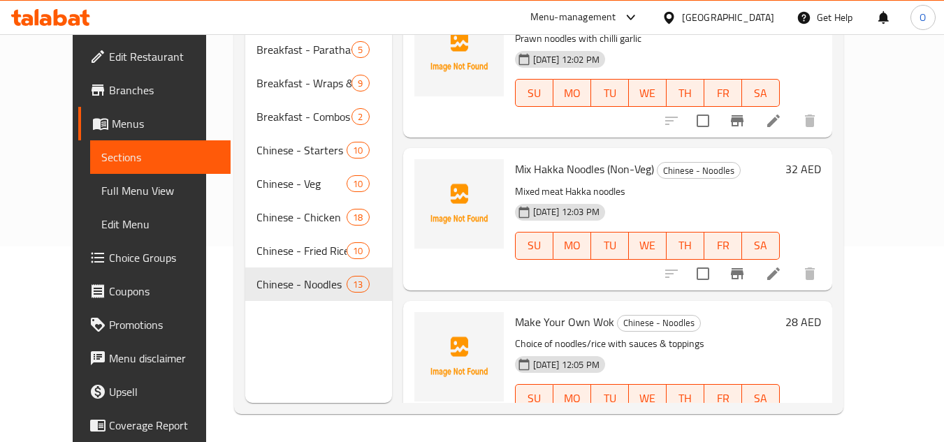
scroll to position [1577, 0]
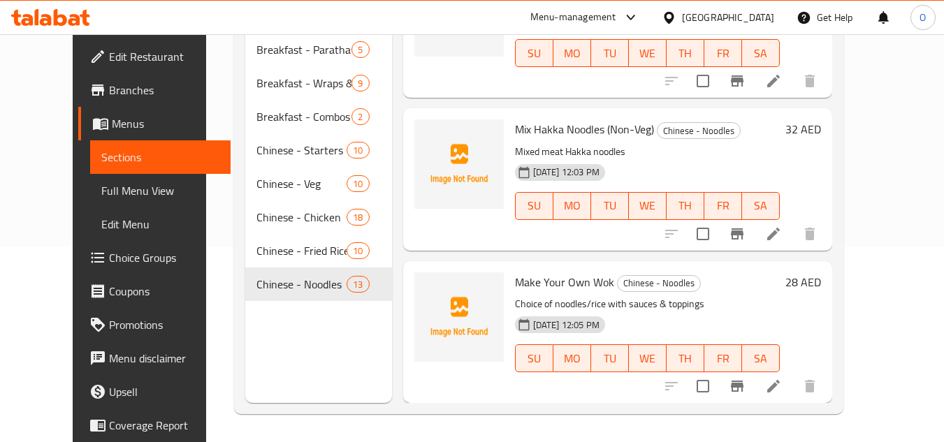
click at [577, 287] on span "Make Your Own Wok" at bounding box center [564, 282] width 99 height 21
copy h6 "Make Your Own Wok"
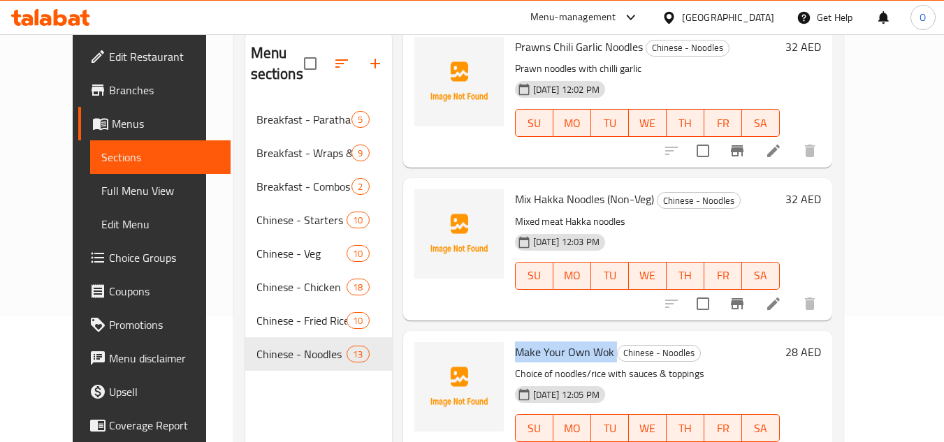
scroll to position [0, 0]
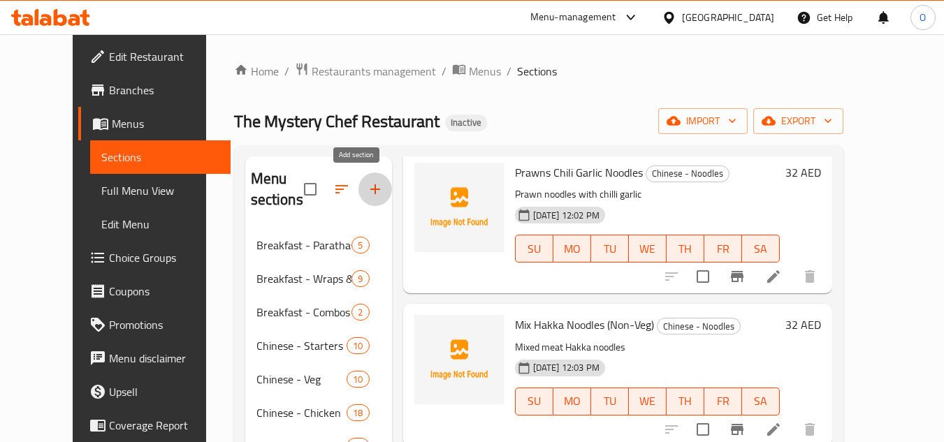
click at [361, 179] on button "button" at bounding box center [375, 190] width 34 height 34
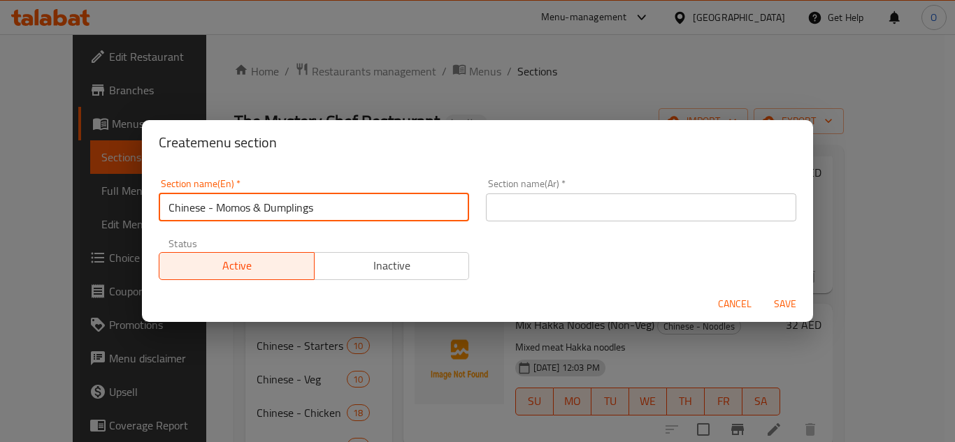
click at [261, 208] on input "Chinese - Momos & Dumplings" at bounding box center [314, 208] width 310 height 28
click at [602, 203] on input "text" at bounding box center [641, 208] width 310 height 28
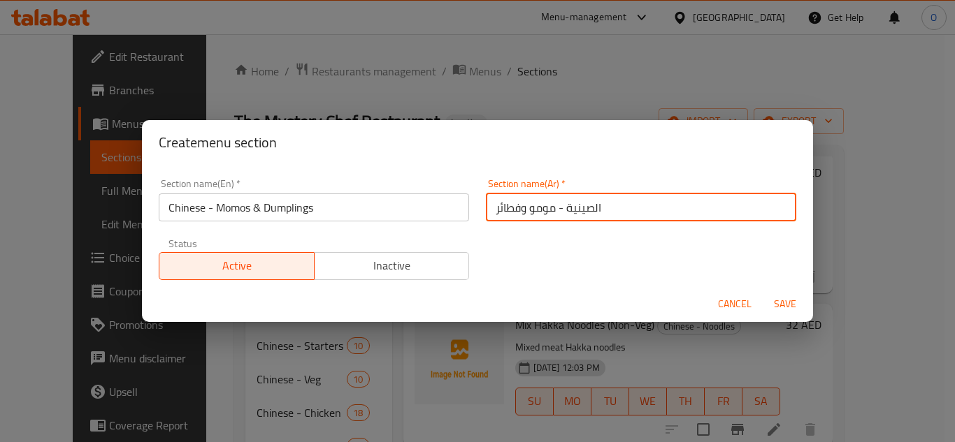
drag, startPoint x: 588, startPoint y: 210, endPoint x: 634, endPoint y: 208, distance: 46.1
click at [634, 208] on input "الصينية - مومو وفطائر" at bounding box center [641, 208] width 310 height 28
click at [564, 210] on input "صينية - مومو وفطائر" at bounding box center [641, 208] width 310 height 28
drag, startPoint x: 514, startPoint y: 203, endPoint x: 491, endPoint y: 212, distance: 24.4
click at [491, 212] on input "صيني - مومو وفطائر" at bounding box center [641, 208] width 310 height 28
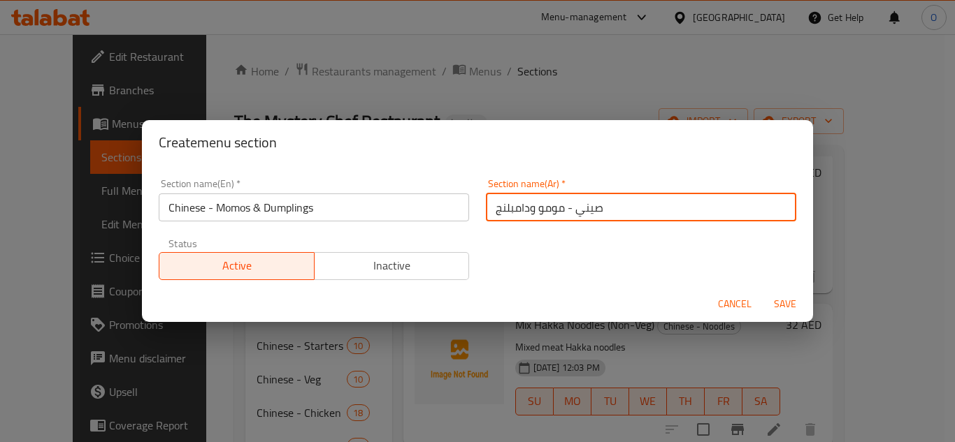
click at [778, 303] on span "Save" at bounding box center [785, 304] width 34 height 17
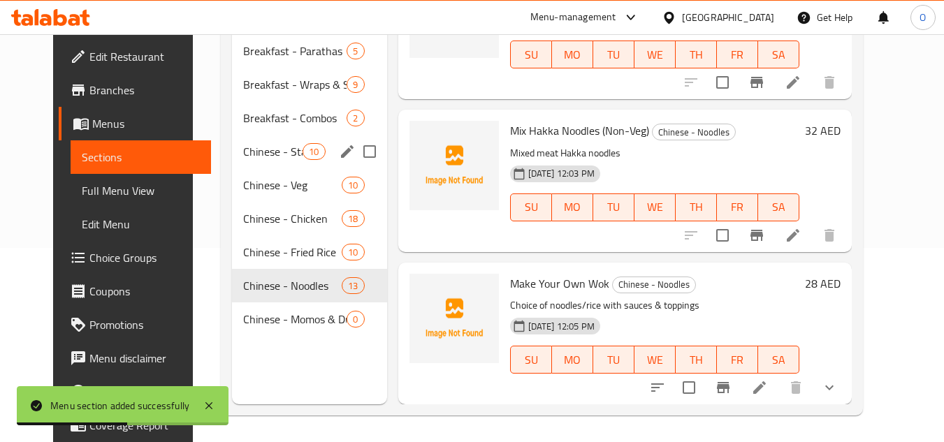
scroll to position [196, 0]
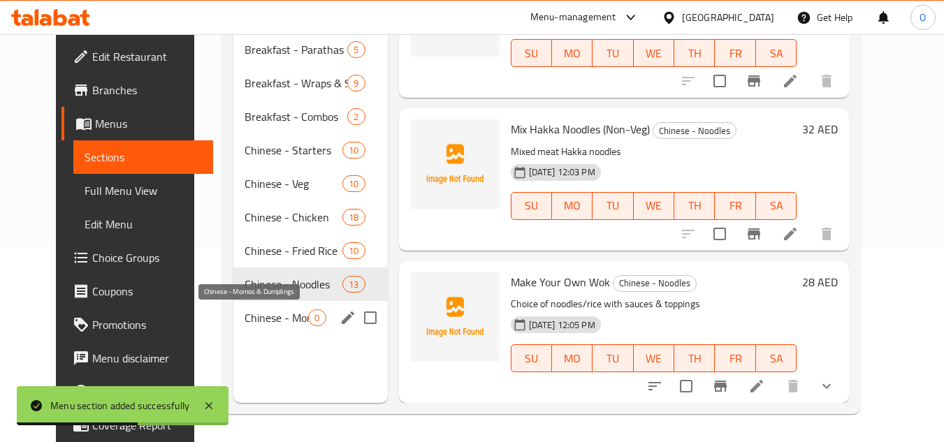
click at [257, 323] on span "Chinese - Momos & Dumplings" at bounding box center [277, 318] width 64 height 17
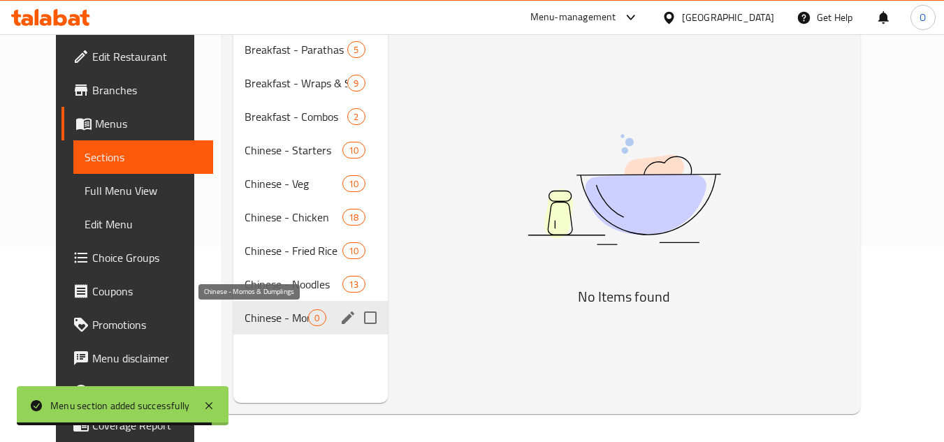
click at [287, 326] on span "Chinese - Momos & Dumplings" at bounding box center [277, 318] width 64 height 17
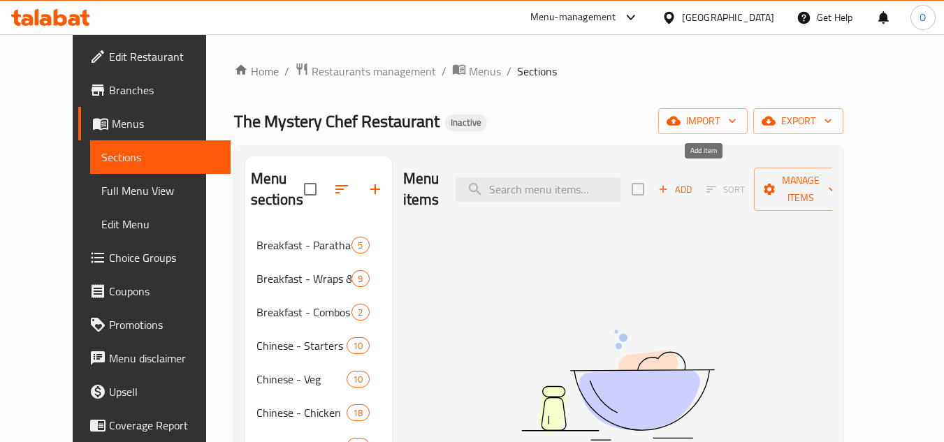
click at [697, 188] on button "Add" at bounding box center [675, 190] width 45 height 22
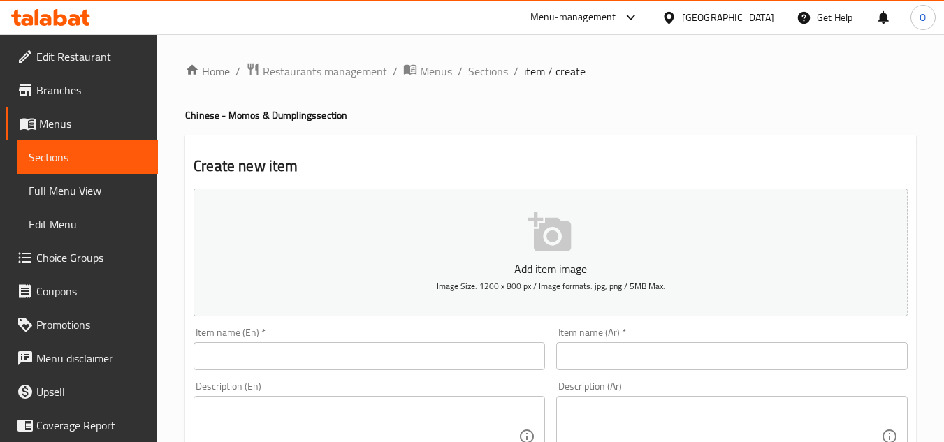
click at [303, 347] on input "text" at bounding box center [369, 356] width 351 height 28
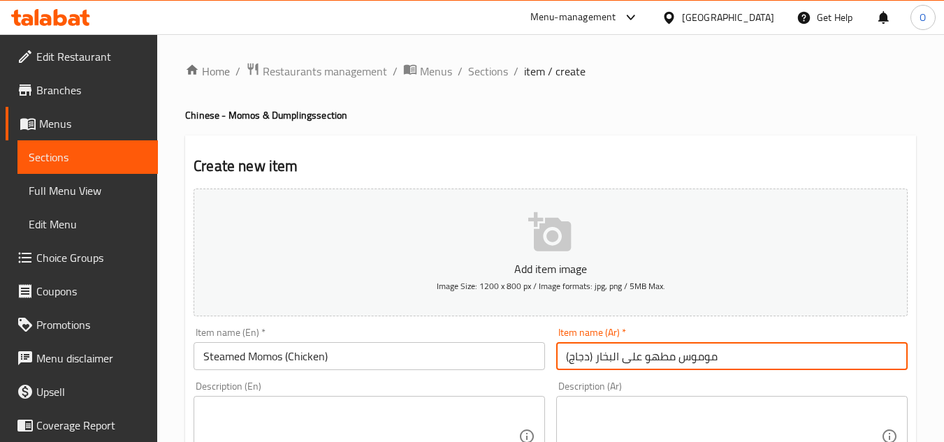
scroll to position [70, 0]
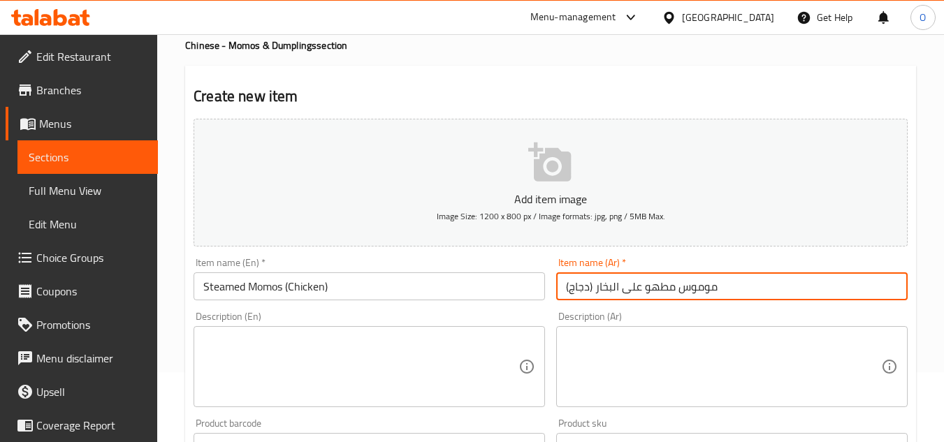
click at [223, 364] on textarea at bounding box center [360, 367] width 315 height 66
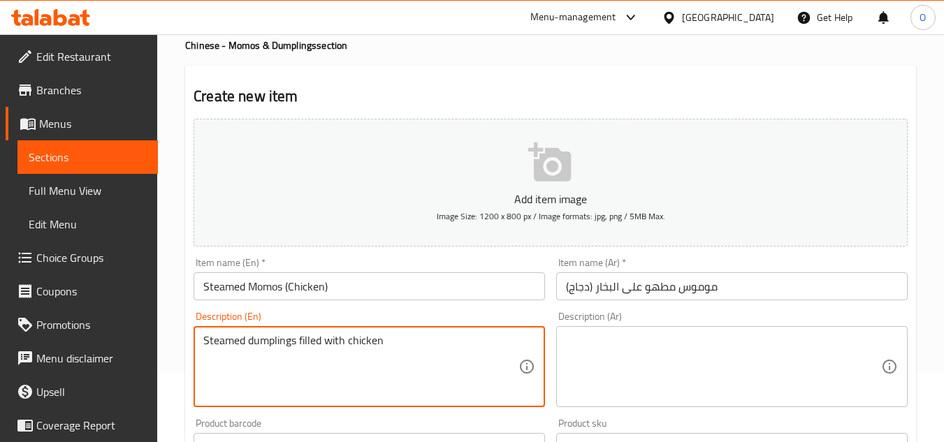
click at [593, 356] on textarea at bounding box center [723, 367] width 315 height 66
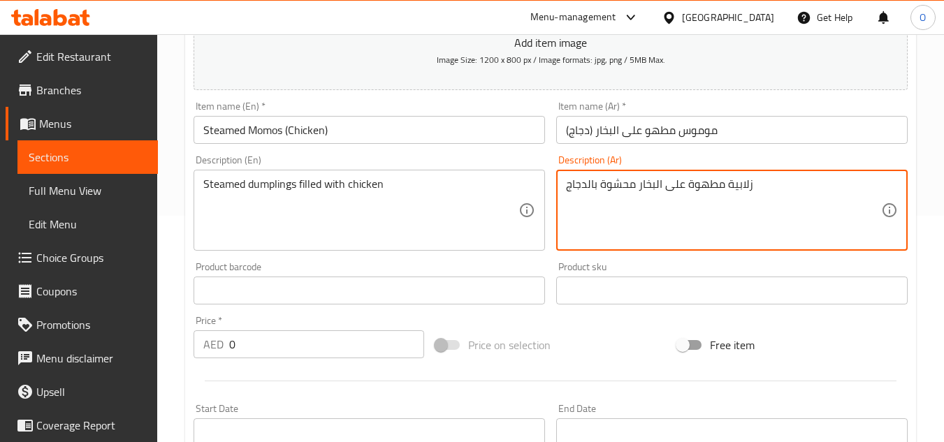
scroll to position [280, 0]
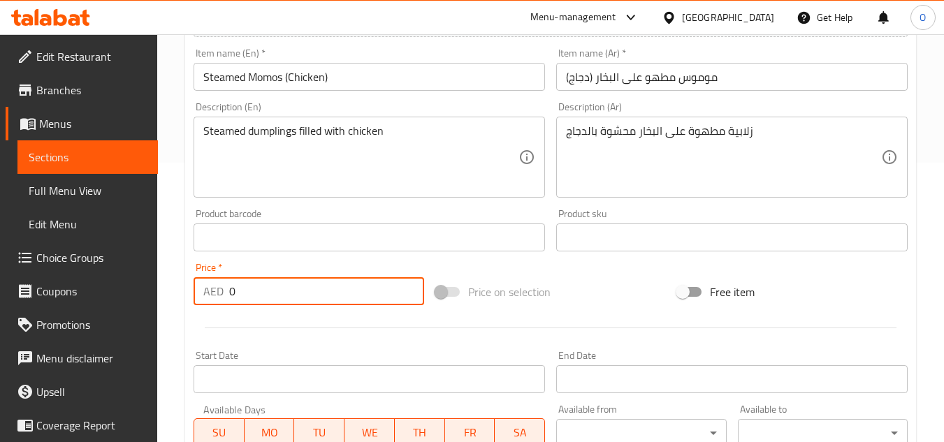
drag, startPoint x: 245, startPoint y: 291, endPoint x: 201, endPoint y: 298, distance: 45.3
click at [201, 298] on div "AED 0 Price *" at bounding box center [309, 291] width 231 height 28
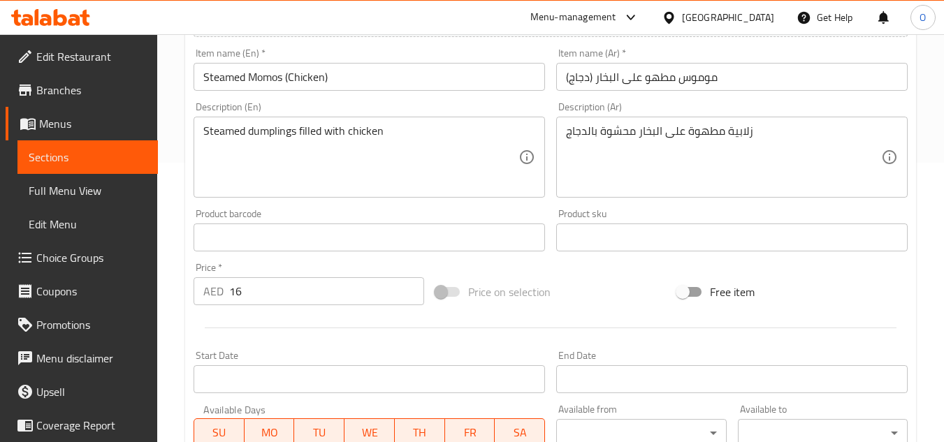
click at [243, 325] on div at bounding box center [550, 328] width 725 height 34
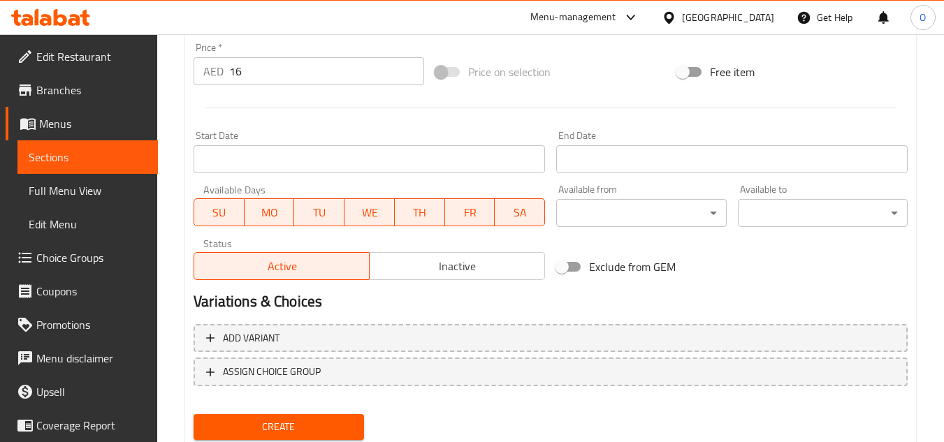
scroll to position [545, 0]
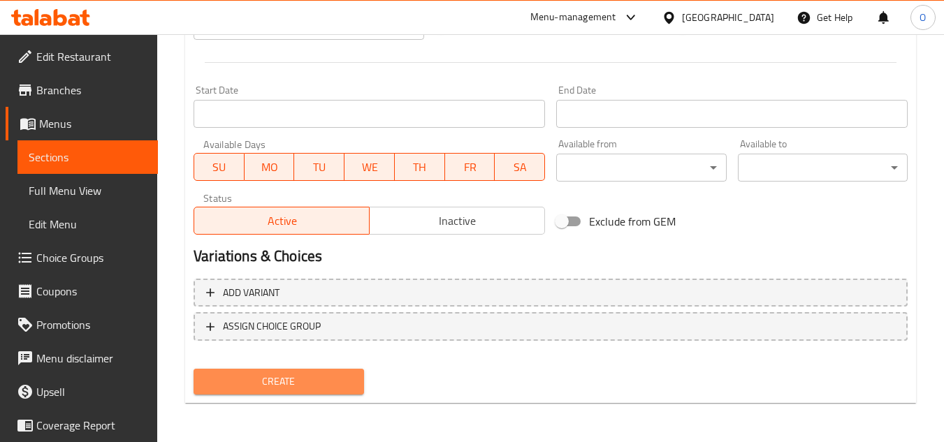
click at [290, 390] on span "Create" at bounding box center [278, 381] width 147 height 17
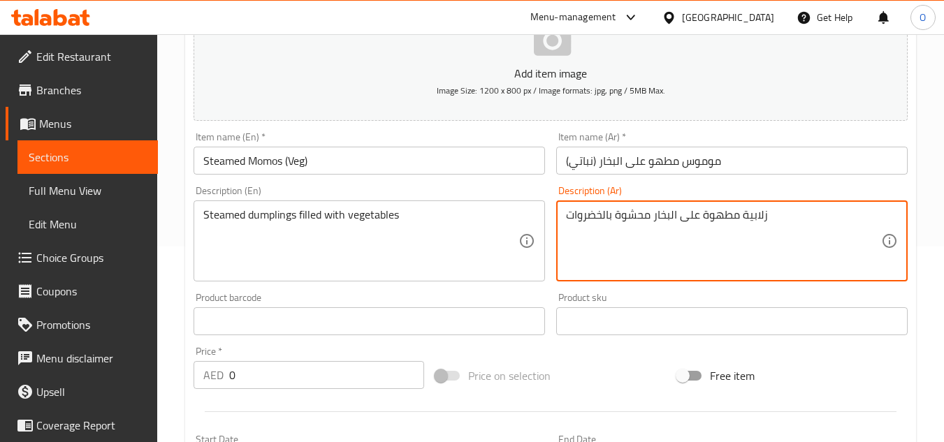
scroll to position [335, 0]
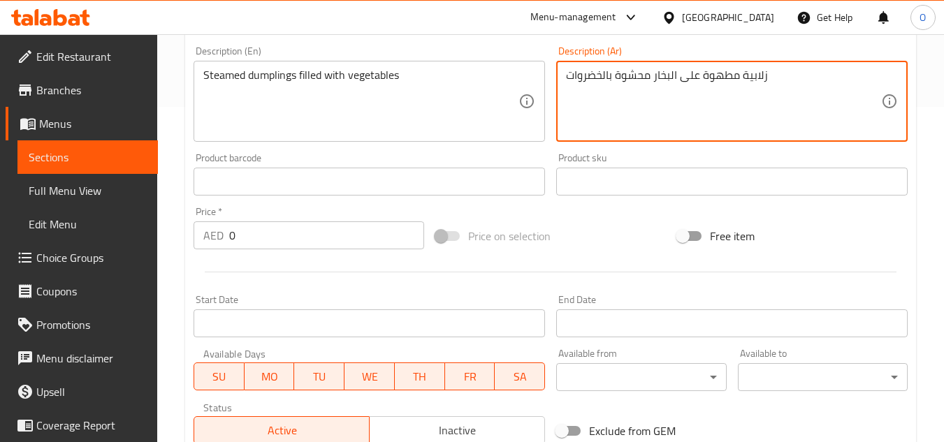
drag, startPoint x: 244, startPoint y: 244, endPoint x: 202, endPoint y: 245, distance: 42.0
click at [202, 245] on div "AED 0 Price *" at bounding box center [309, 236] width 231 height 28
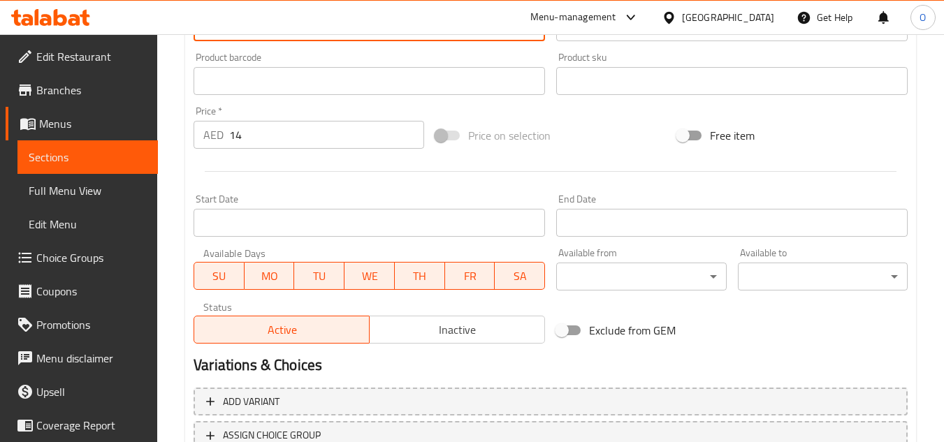
scroll to position [545, 0]
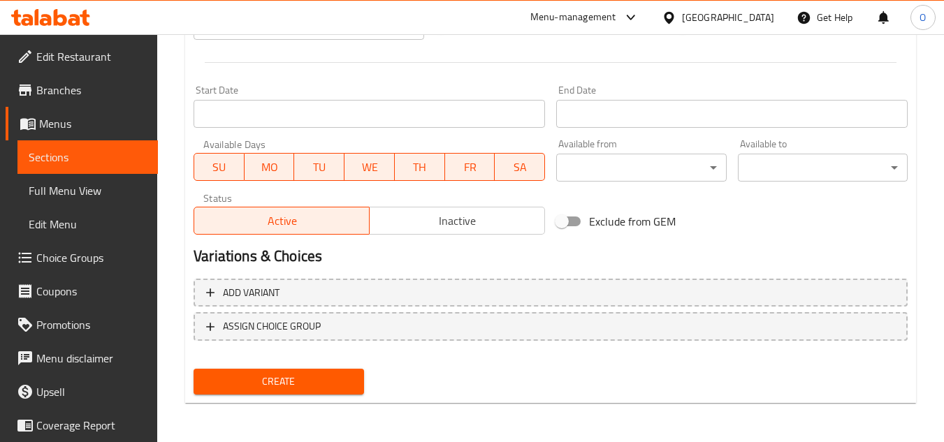
click at [302, 382] on span "Create" at bounding box center [278, 381] width 147 height 17
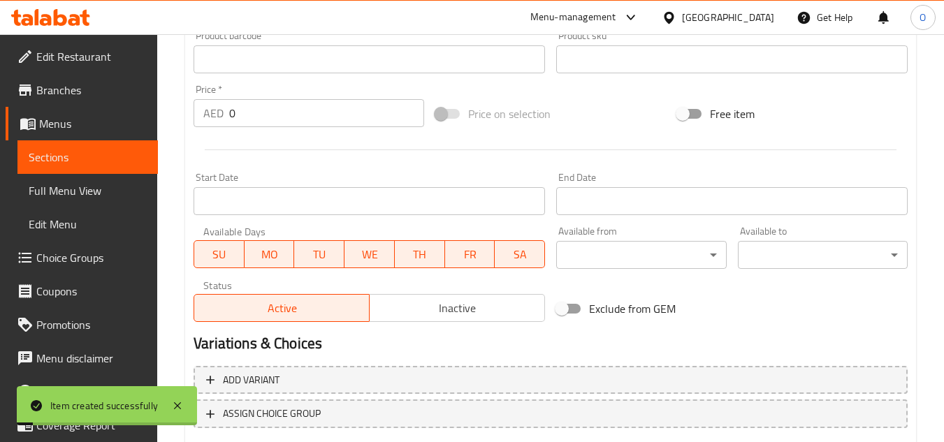
scroll to position [266, 0]
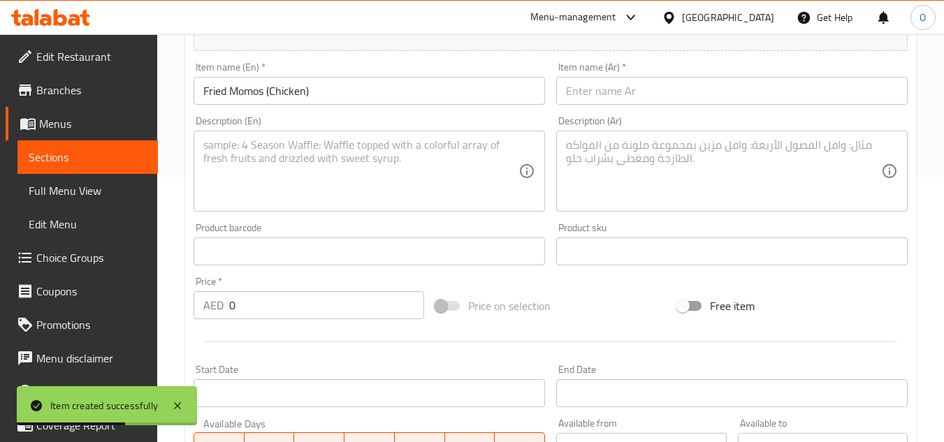
click at [598, 89] on input "text" at bounding box center [731, 91] width 351 height 28
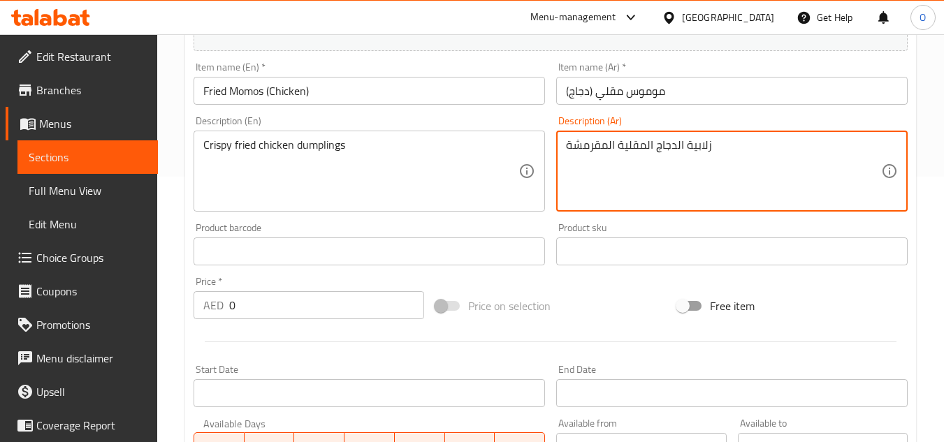
click at [693, 136] on div "زلابية الدجاج المقلية المقرمشة Description (Ar)" at bounding box center [731, 171] width 351 height 81
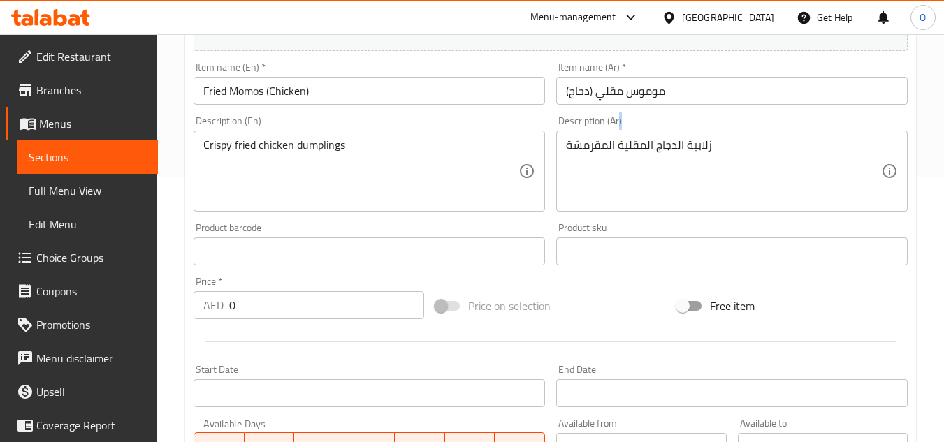
click at [693, 136] on div "زلابية الدجاج المقلية المقرمشة Description (Ar)" at bounding box center [731, 171] width 351 height 81
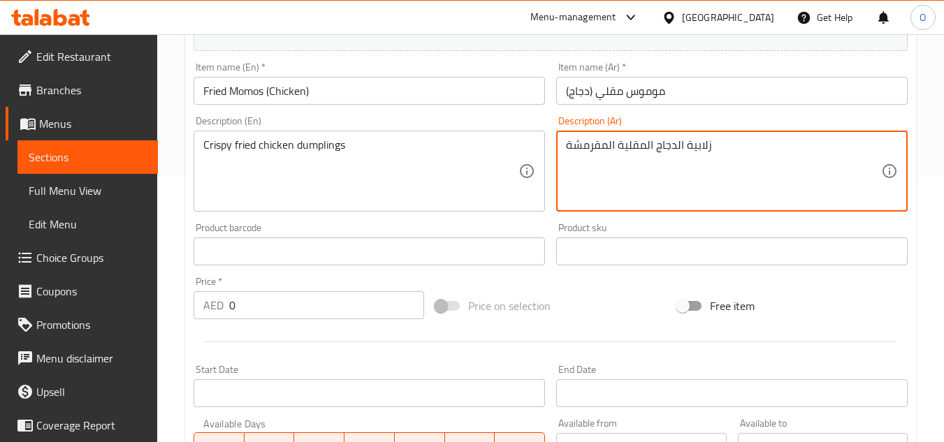
click at [691, 141] on textarea "زلابية الدجاج المقلية المقرمشة" at bounding box center [723, 171] width 315 height 66
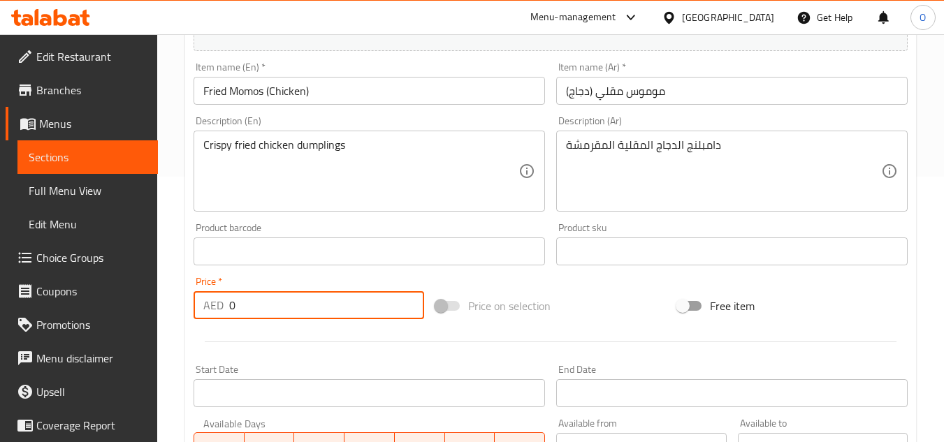
drag, startPoint x: 240, startPoint y: 295, endPoint x: 217, endPoint y: 302, distance: 23.4
click at [217, 302] on div "AED 0 Price *" at bounding box center [309, 305] width 231 height 28
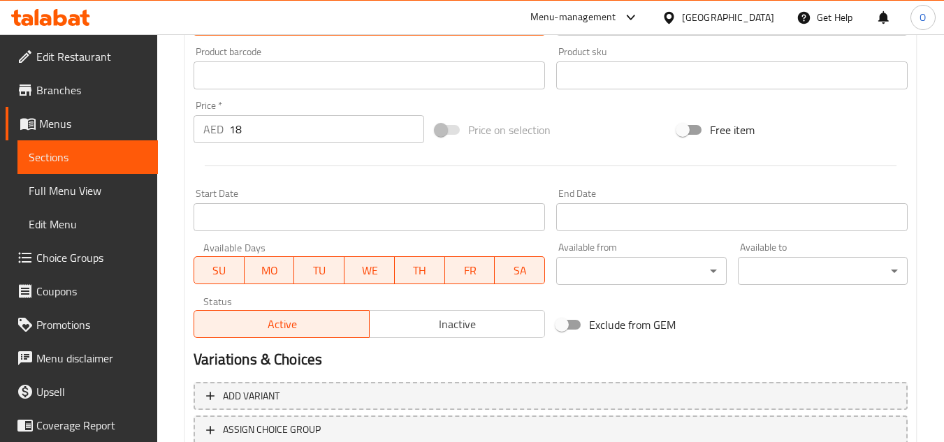
scroll to position [545, 0]
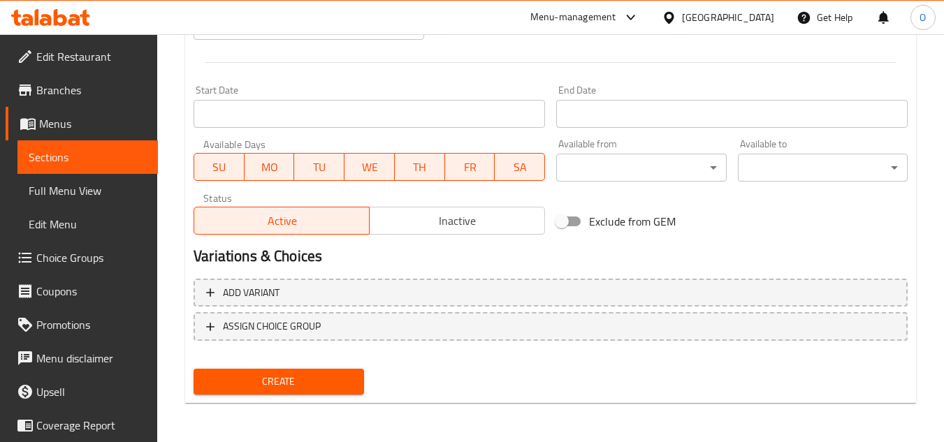
click at [298, 386] on span "Create" at bounding box center [278, 381] width 147 height 17
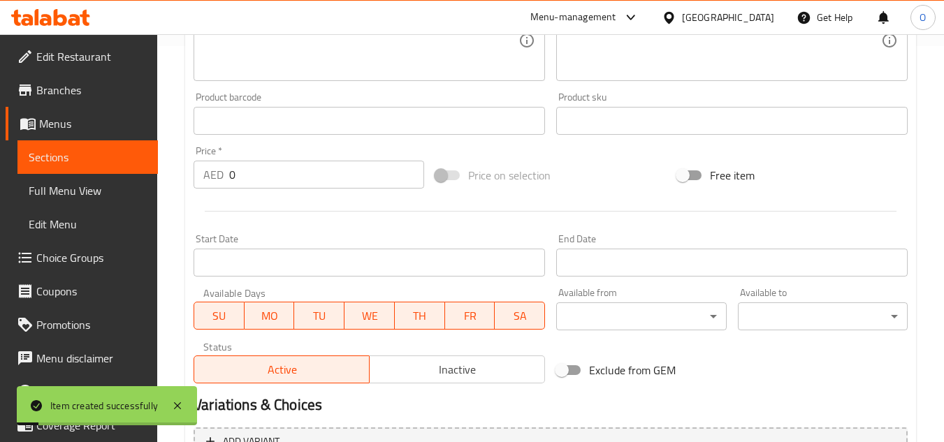
scroll to position [196, 0]
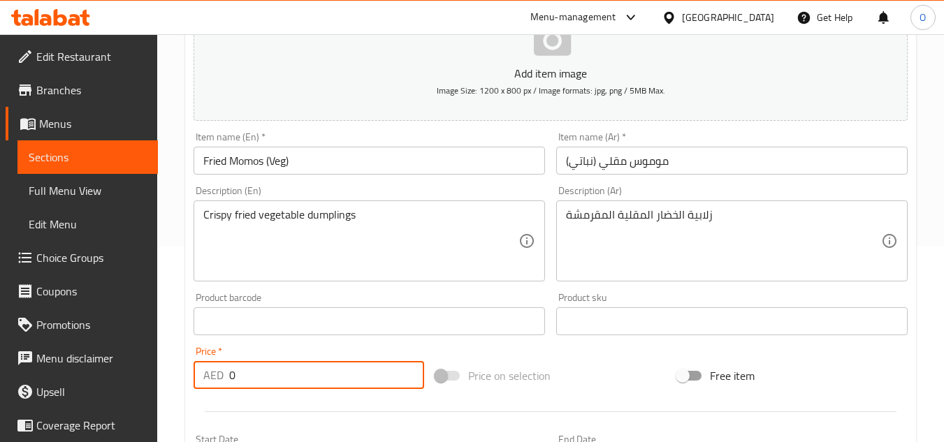
click at [228, 379] on div "AED 0 Price *" at bounding box center [309, 375] width 231 height 28
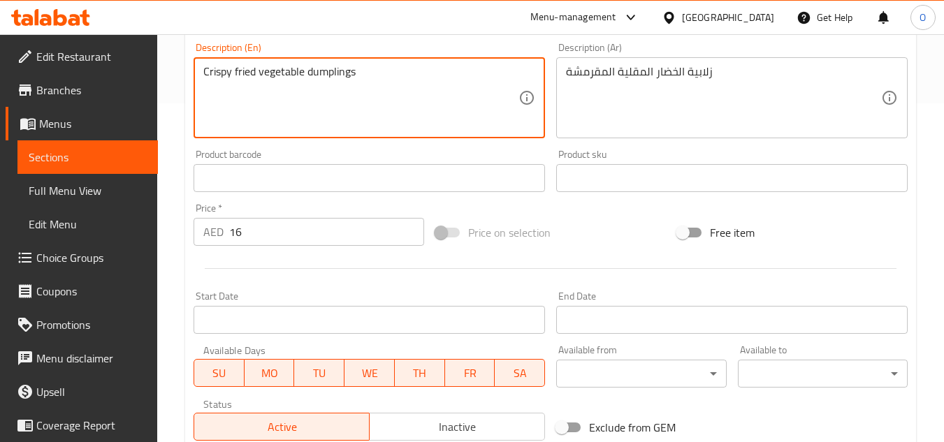
scroll to position [545, 0]
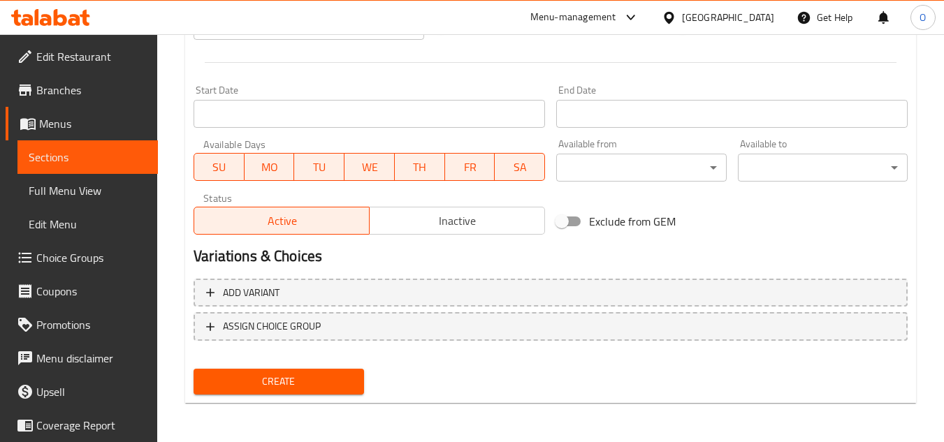
click at [263, 392] on button "Create" at bounding box center [279, 382] width 170 height 26
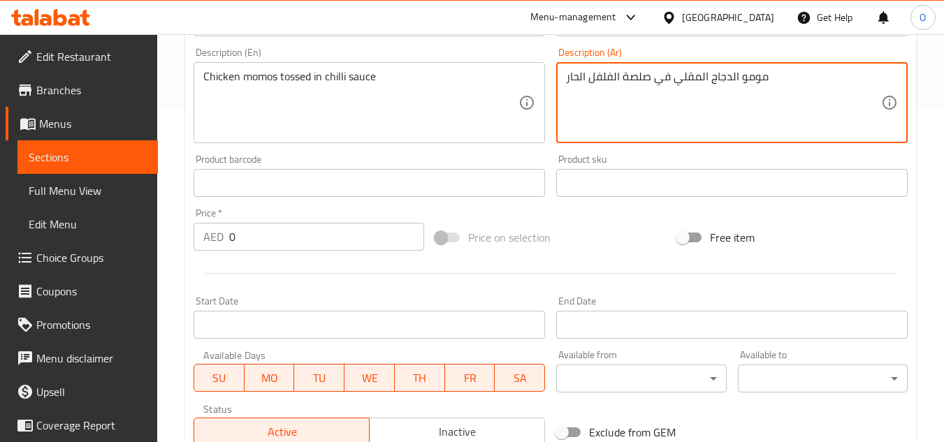
scroll to position [335, 0]
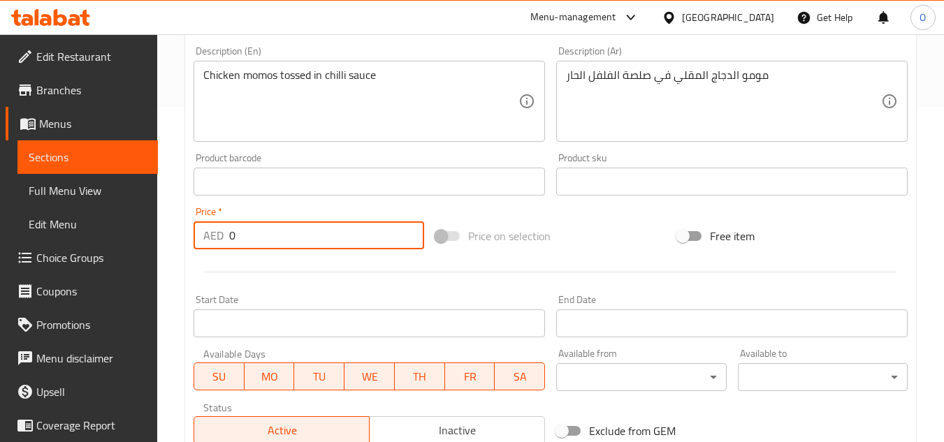
drag, startPoint x: 256, startPoint y: 240, endPoint x: 208, endPoint y: 234, distance: 48.6
click at [208, 234] on div "AED 0 Price *" at bounding box center [309, 236] width 231 height 28
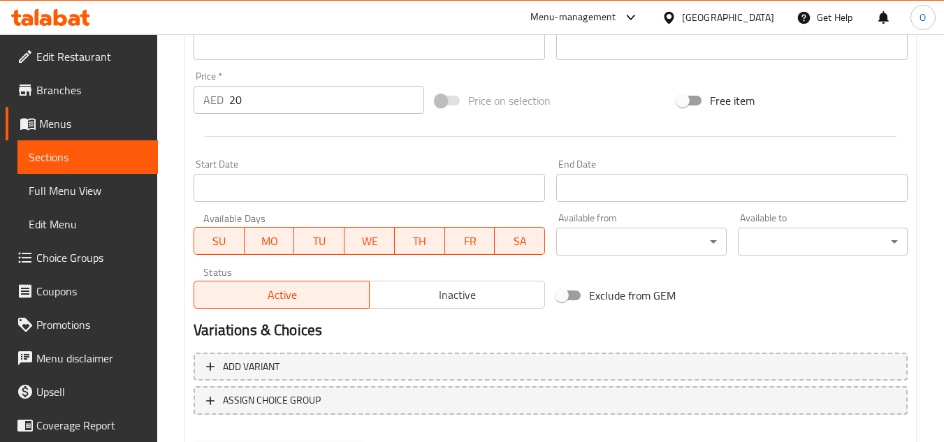
scroll to position [545, 0]
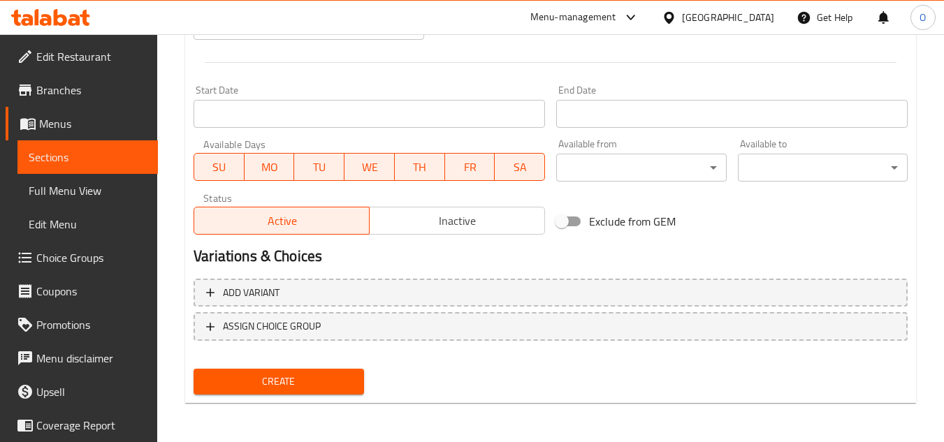
click at [264, 378] on span "Create" at bounding box center [278, 381] width 147 height 17
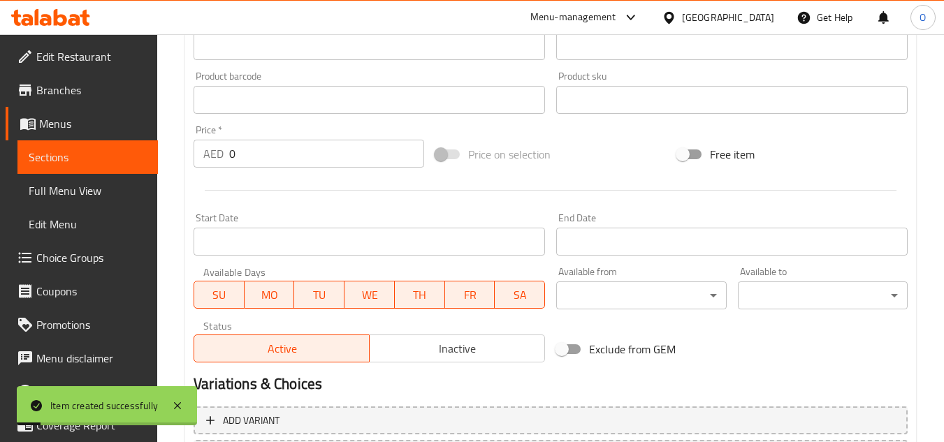
scroll to position [196, 0]
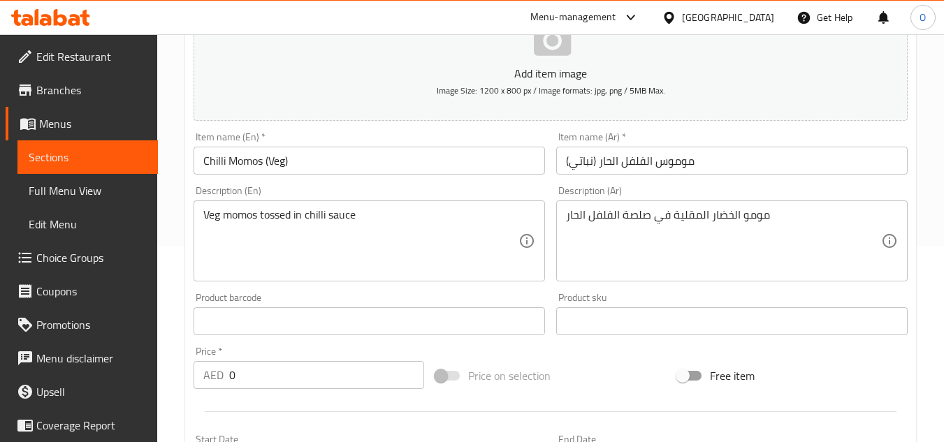
drag, startPoint x: 242, startPoint y: 356, endPoint x: 235, endPoint y: 363, distance: 10.4
click at [235, 363] on div "Price   * AED 0 Price *" at bounding box center [309, 368] width 231 height 43
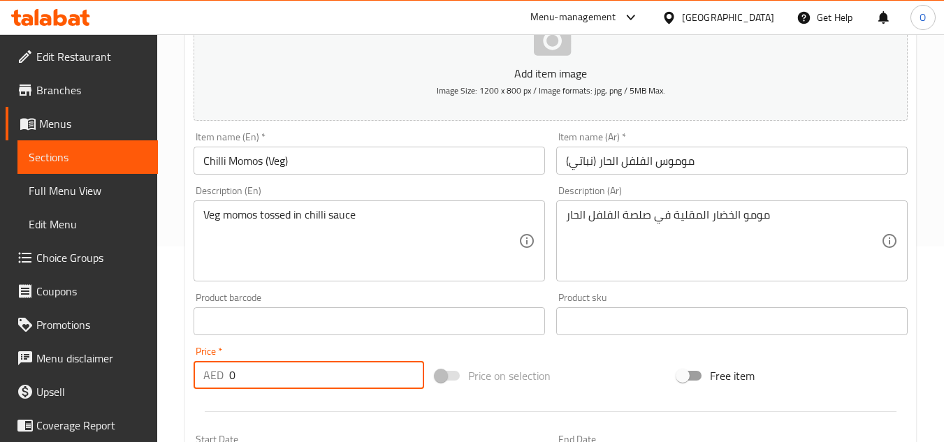
drag, startPoint x: 243, startPoint y: 375, endPoint x: 234, endPoint y: 379, distance: 10.3
click at [234, 379] on input "0" at bounding box center [326, 375] width 195 height 28
drag, startPoint x: 234, startPoint y: 379, endPoint x: 226, endPoint y: 383, distance: 8.4
click at [226, 383] on div "AED 0 Price *" at bounding box center [309, 375] width 231 height 28
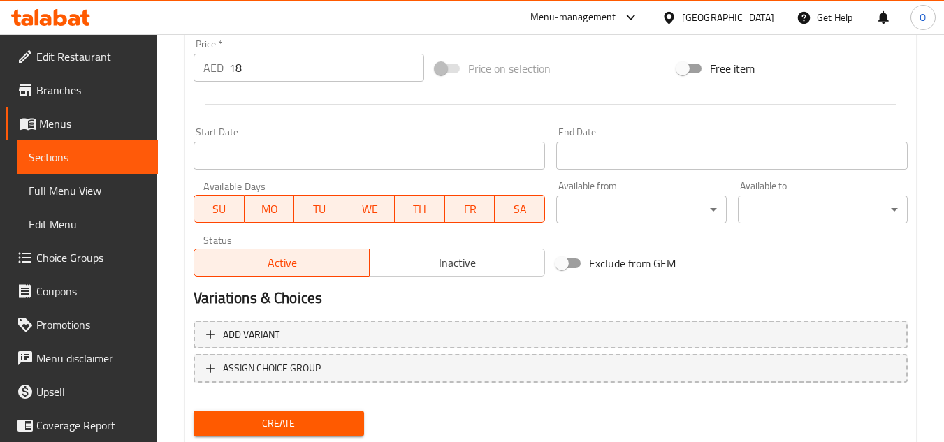
scroll to position [545, 0]
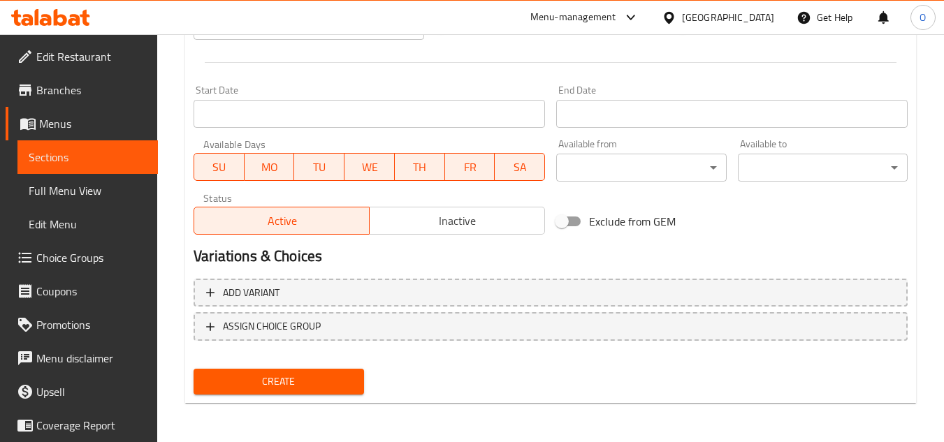
click at [263, 384] on span "Create" at bounding box center [278, 381] width 147 height 17
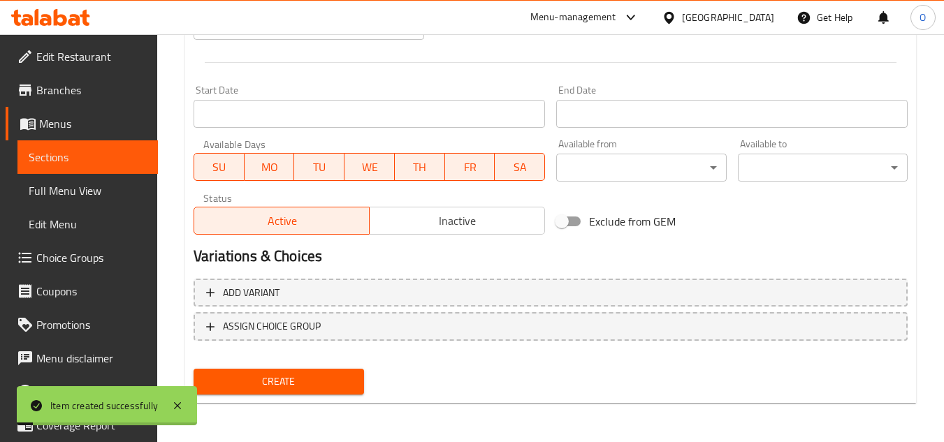
scroll to position [266, 0]
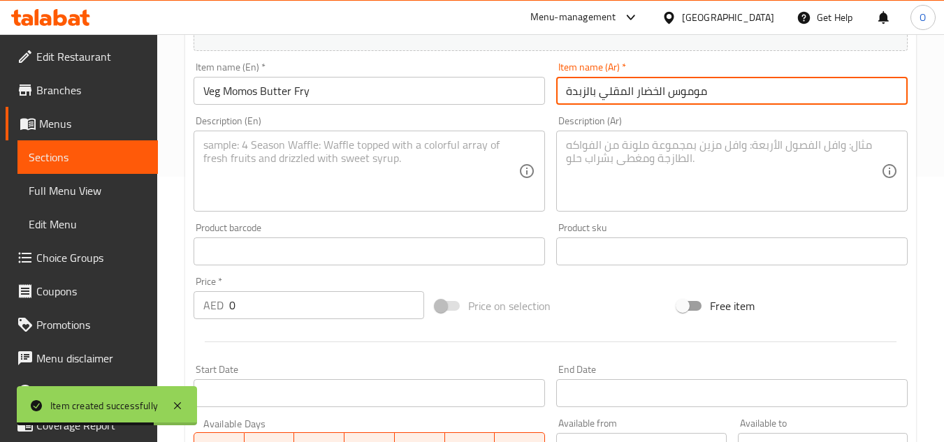
click at [249, 168] on textarea at bounding box center [360, 171] width 315 height 66
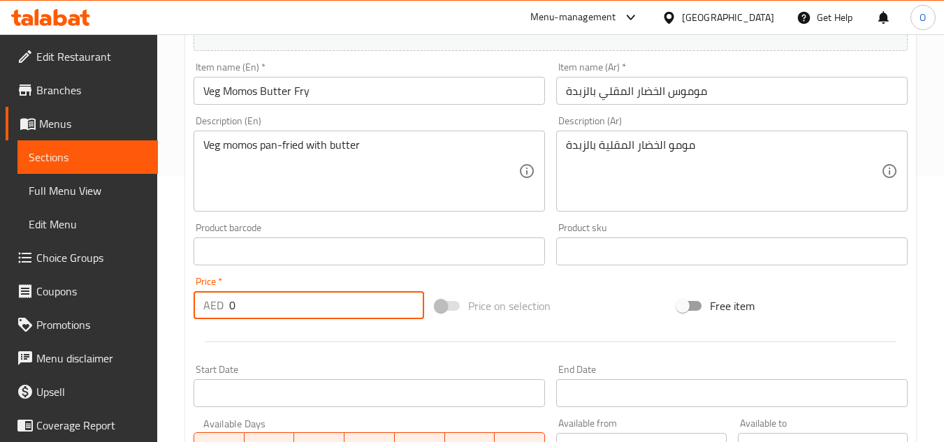
drag, startPoint x: 253, startPoint y: 305, endPoint x: 224, endPoint y: 296, distance: 29.9
click at [219, 296] on div "AED 0 Price *" at bounding box center [309, 305] width 231 height 28
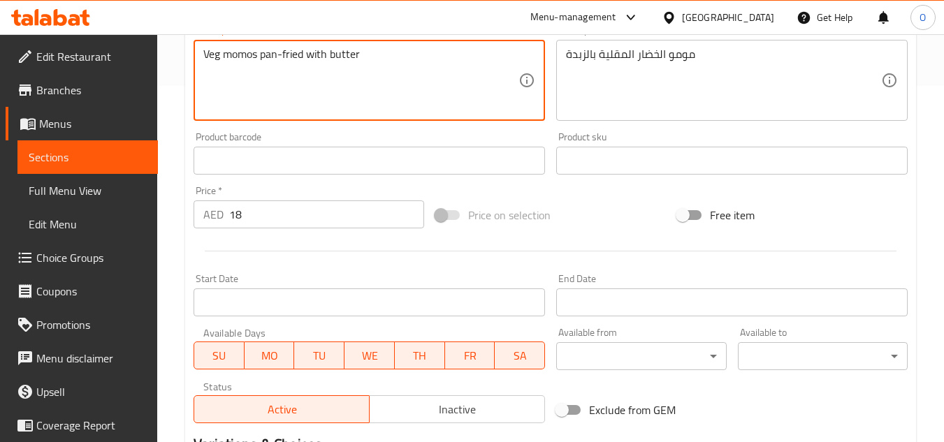
scroll to position [545, 0]
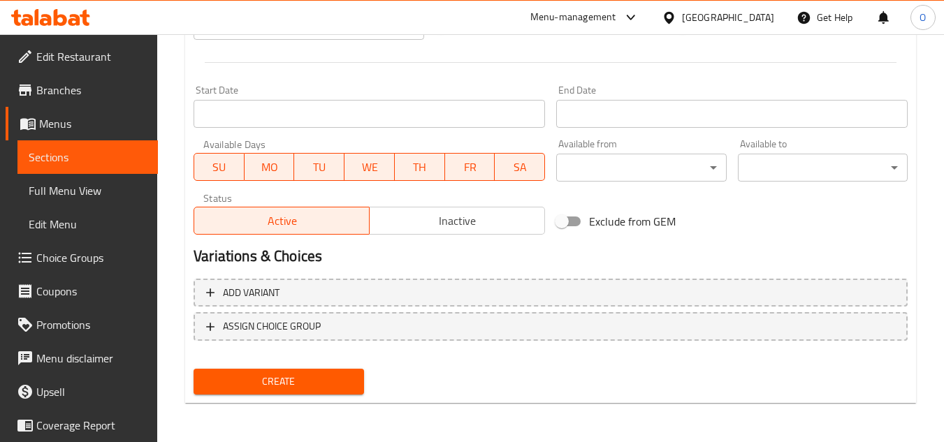
click at [296, 379] on span "Create" at bounding box center [278, 381] width 147 height 17
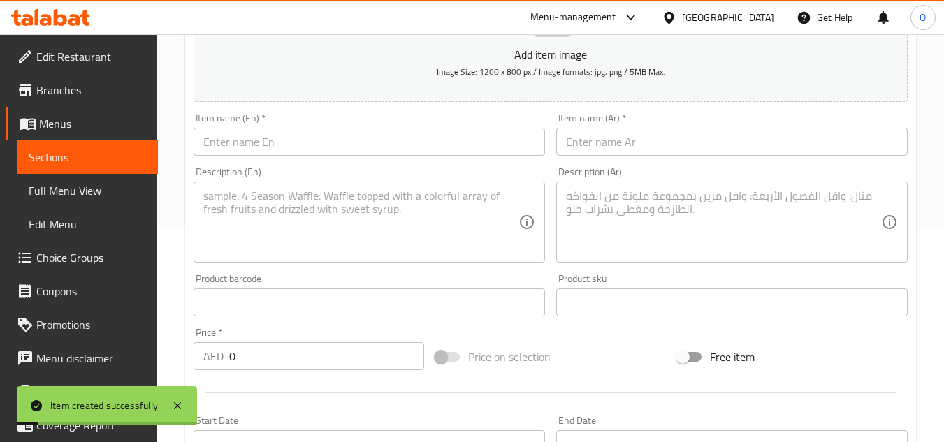
scroll to position [196, 0]
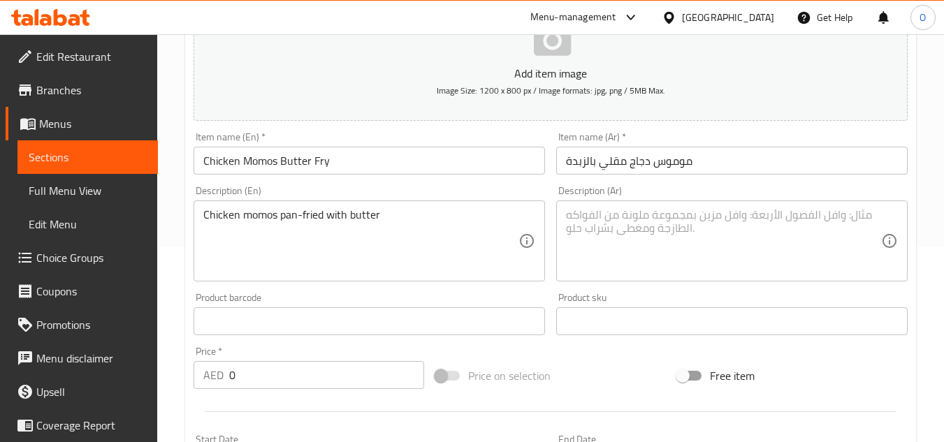
drag, startPoint x: 632, startPoint y: 206, endPoint x: 614, endPoint y: 209, distance: 19.1
click at [614, 209] on textarea at bounding box center [723, 241] width 315 height 66
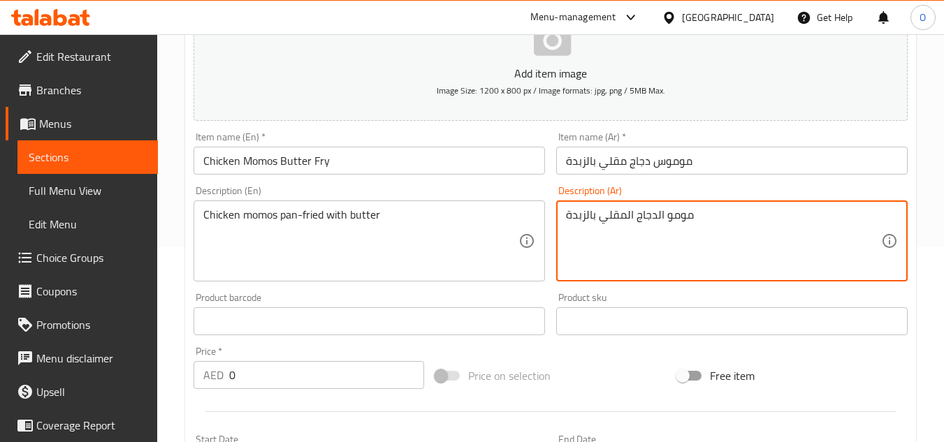
drag, startPoint x: 242, startPoint y: 375, endPoint x: 223, endPoint y: 380, distance: 19.5
click at [223, 380] on div "AED 0 Price *" at bounding box center [309, 375] width 231 height 28
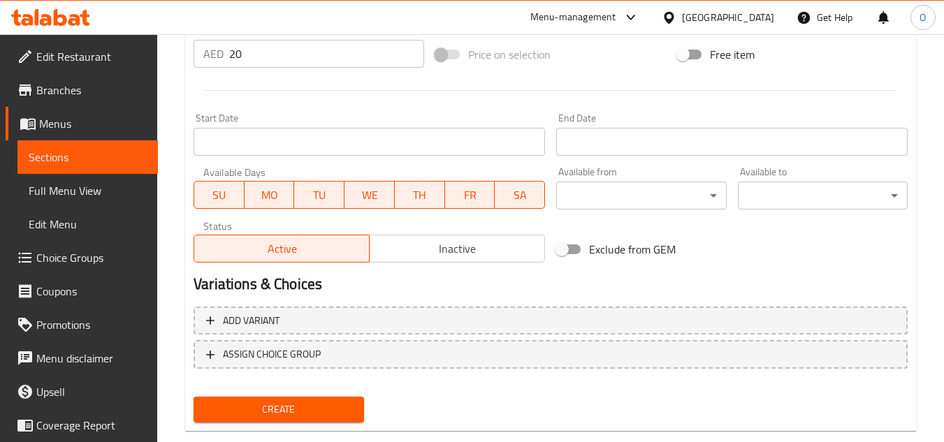
scroll to position [545, 0]
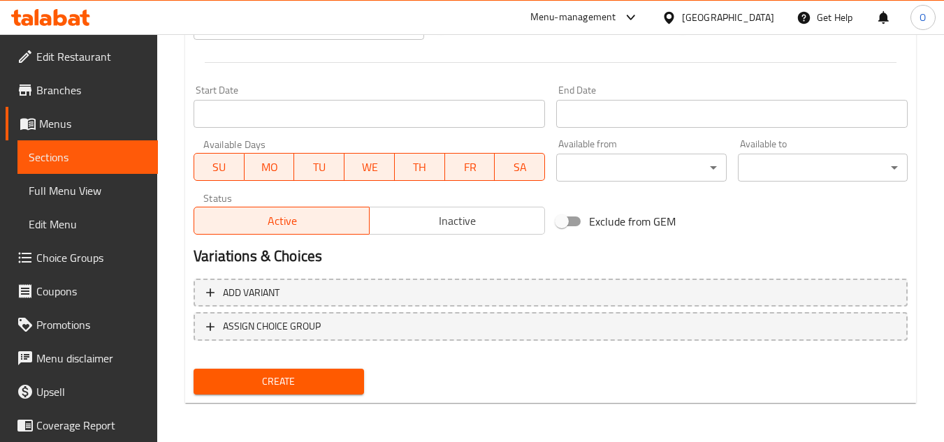
click at [265, 382] on span "Create" at bounding box center [278, 381] width 147 height 17
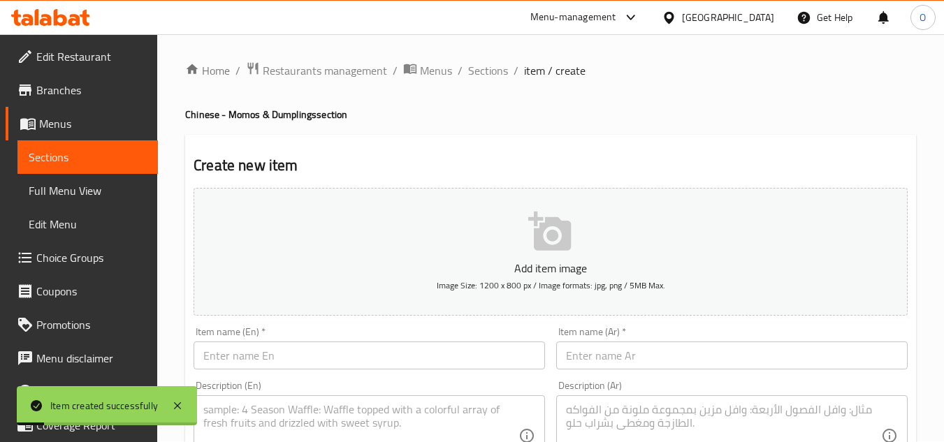
scroll to position [0, 0]
click at [481, 75] on span "Sections" at bounding box center [488, 71] width 40 height 17
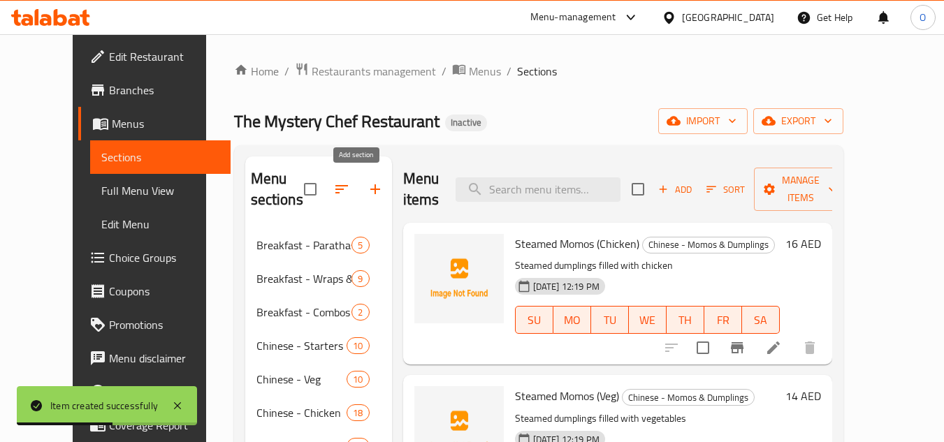
click at [367, 194] on icon "button" at bounding box center [375, 189] width 17 height 17
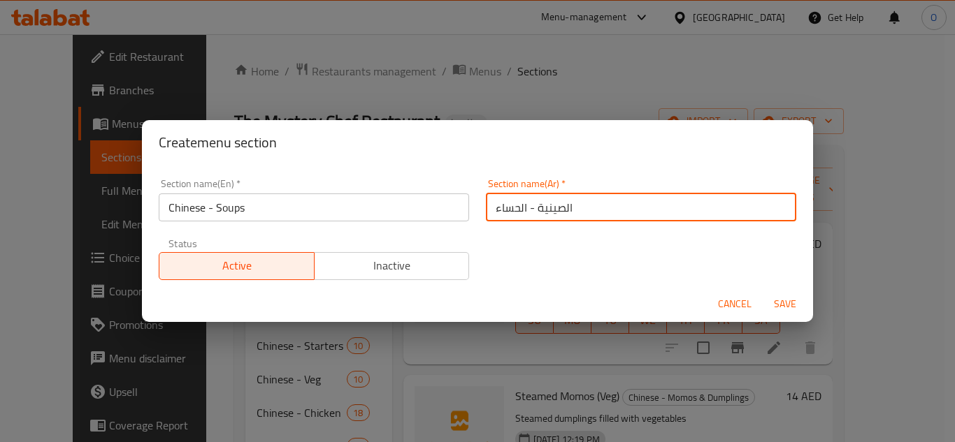
drag, startPoint x: 560, startPoint y: 212, endPoint x: 606, endPoint y: 213, distance: 46.1
click at [580, 212] on input "الصينية - الحساء" at bounding box center [641, 208] width 310 height 28
click at [532, 212] on input "صينية - الحساء" at bounding box center [641, 208] width 310 height 28
click at [515, 210] on input "صيني - الحساء" at bounding box center [641, 208] width 310 height 28
click at [780, 287] on div "Cancel Save" at bounding box center [477, 304] width 671 height 37
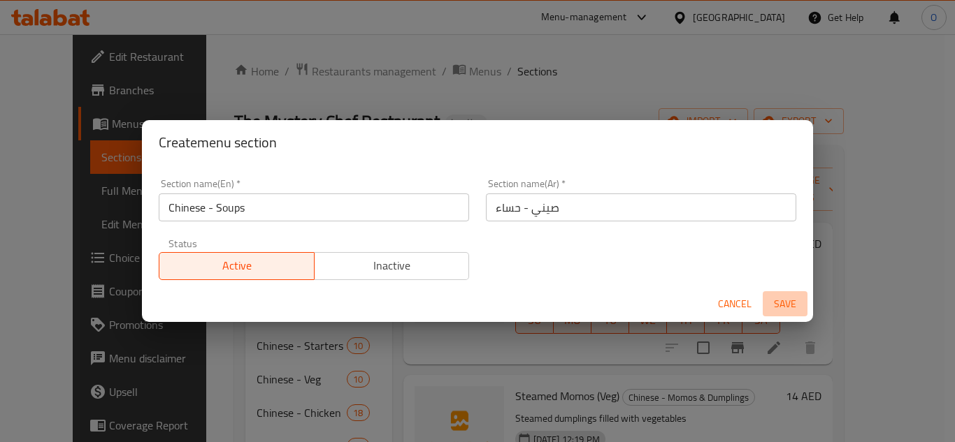
click at [773, 300] on span "Save" at bounding box center [785, 304] width 34 height 17
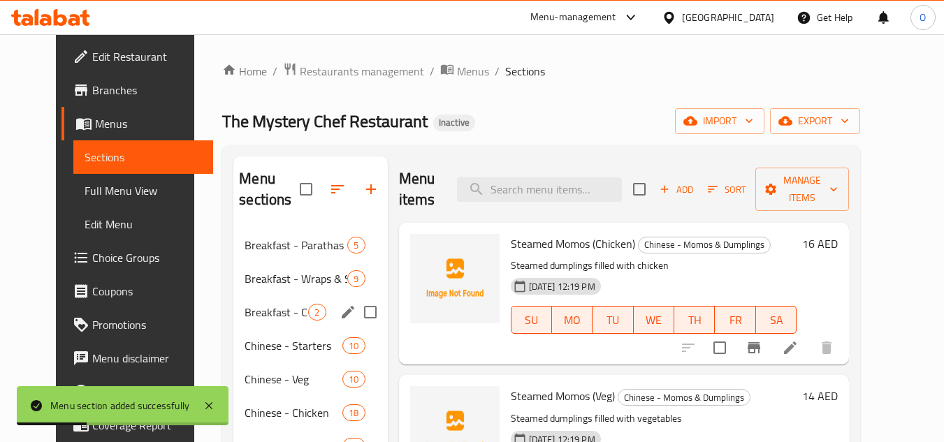
scroll to position [196, 0]
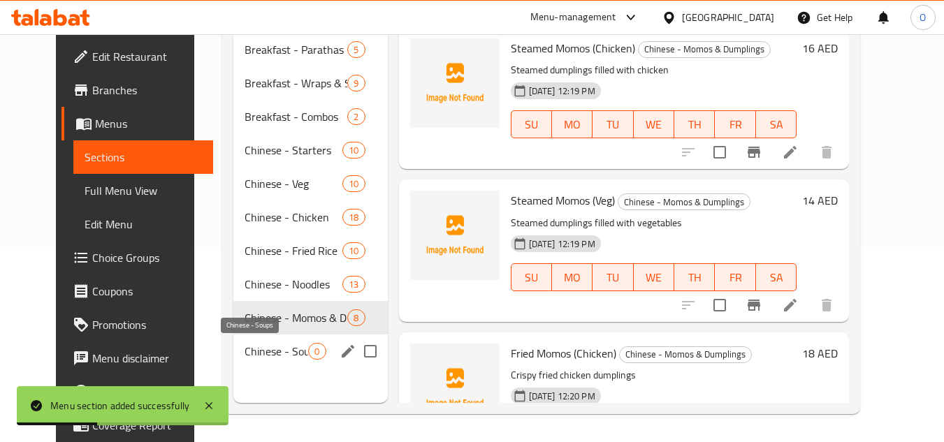
click at [261, 348] on span "Chinese - Soups" at bounding box center [277, 351] width 64 height 17
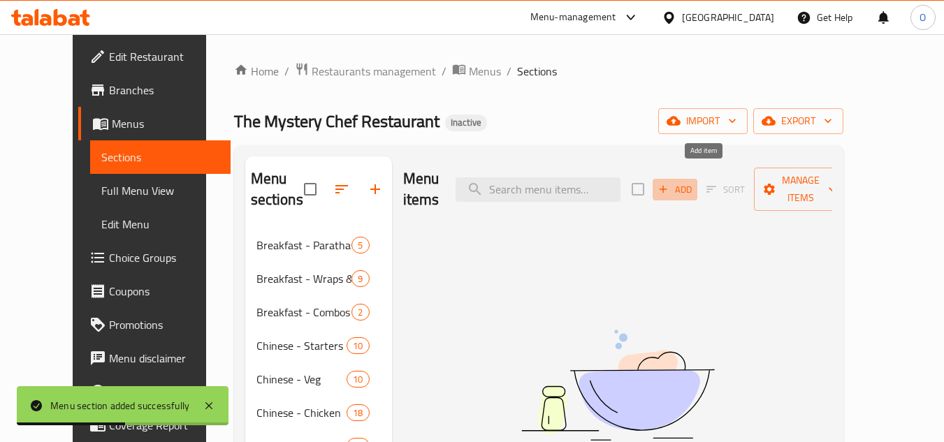
click at [694, 182] on span "Add" at bounding box center [675, 190] width 38 height 16
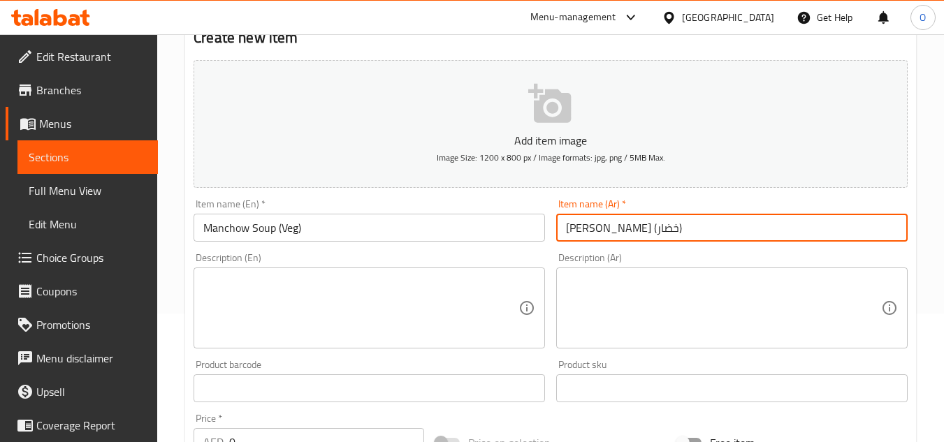
scroll to position [140, 0]
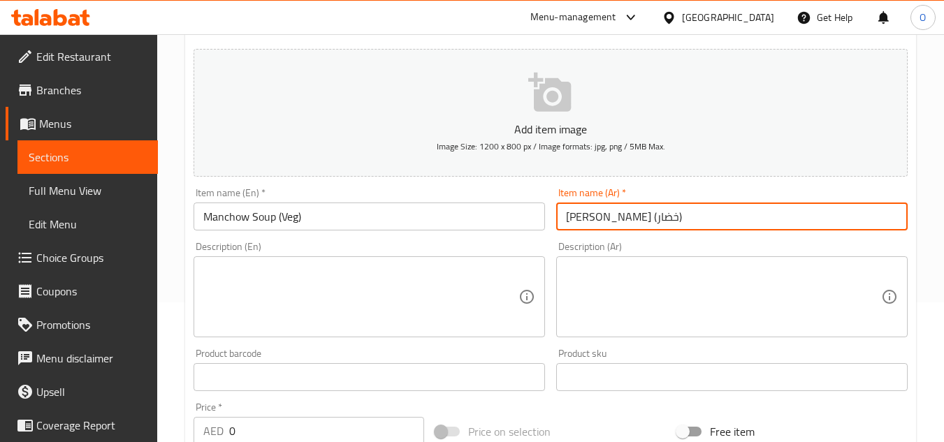
click at [636, 219] on input "حساء مانشو (خضار)" at bounding box center [731, 217] width 351 height 28
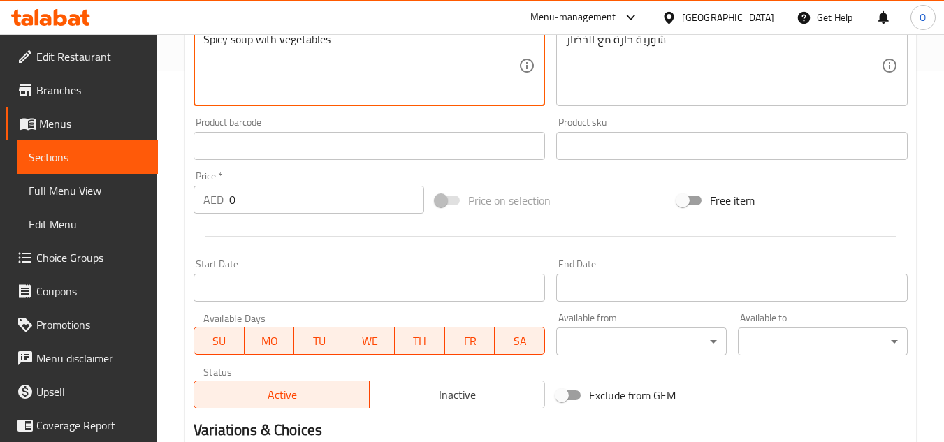
scroll to position [419, 0]
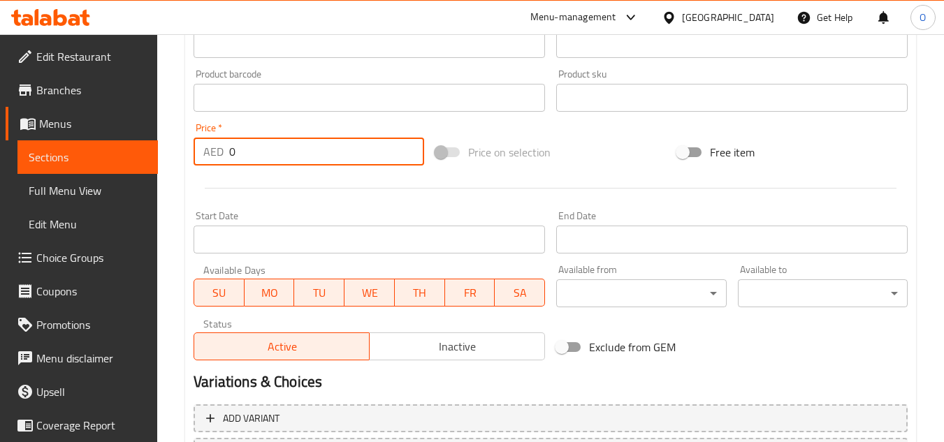
drag, startPoint x: 253, startPoint y: 151, endPoint x: 209, endPoint y: 164, distance: 45.8
click at [209, 164] on div "AED 0 Price *" at bounding box center [309, 152] width 231 height 28
click at [287, 189] on div at bounding box center [550, 188] width 725 height 34
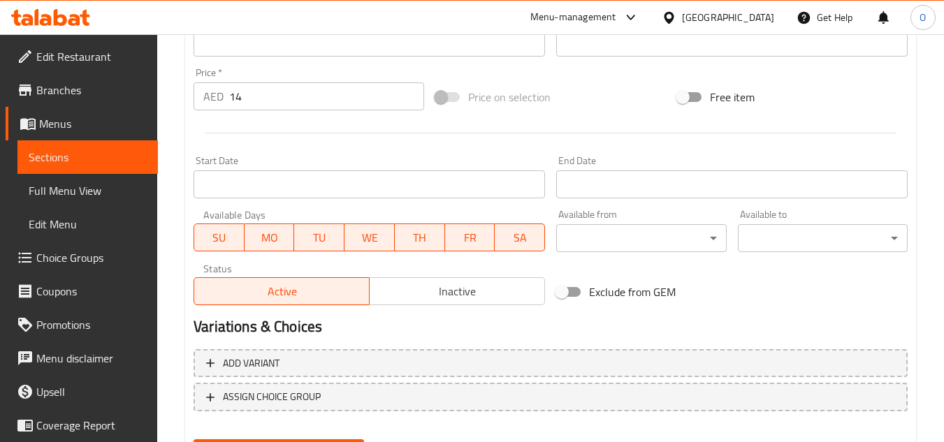
scroll to position [545, 0]
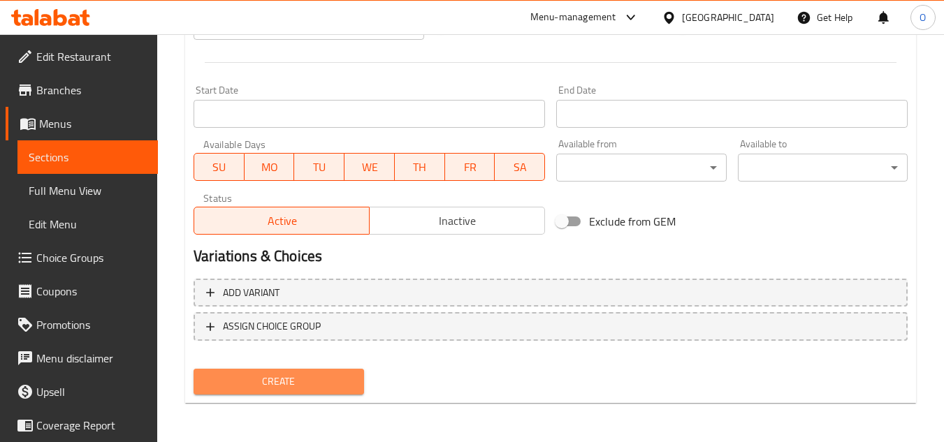
click at [282, 378] on span "Create" at bounding box center [278, 381] width 147 height 17
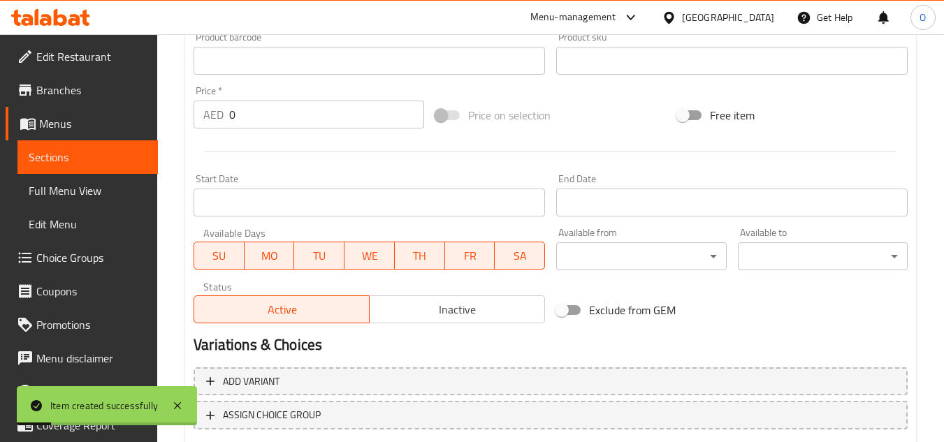
scroll to position [266, 0]
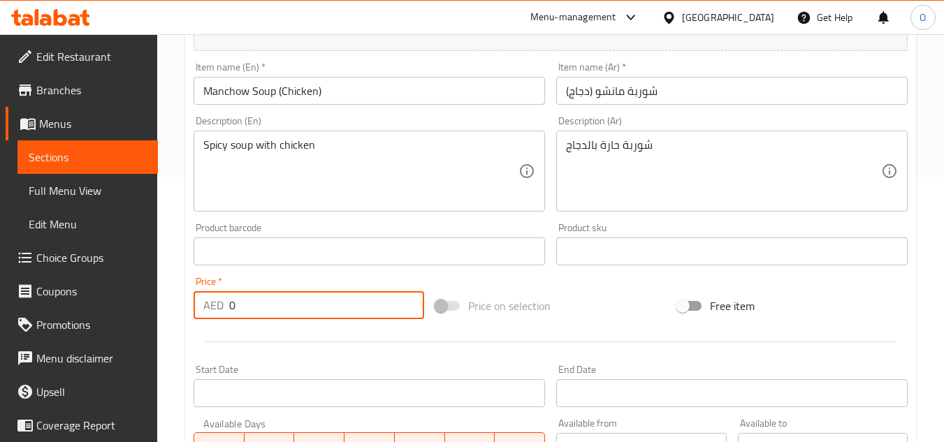
drag, startPoint x: 245, startPoint y: 302, endPoint x: 212, endPoint y: 310, distance: 33.7
click at [212, 310] on div "AED 0 Price *" at bounding box center [309, 305] width 231 height 28
drag, startPoint x: 228, startPoint y: 310, endPoint x: 267, endPoint y: 324, distance: 41.6
click at [267, 324] on div "Price   * AED 0 Price *" at bounding box center [309, 298] width 242 height 54
drag, startPoint x: 254, startPoint y: 301, endPoint x: 212, endPoint y: 319, distance: 45.7
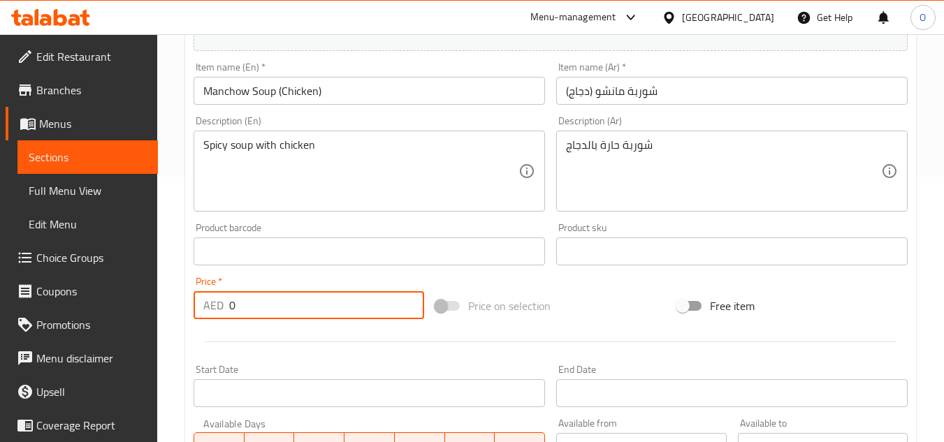
click at [212, 319] on div "AED 0 Price *" at bounding box center [309, 305] width 231 height 28
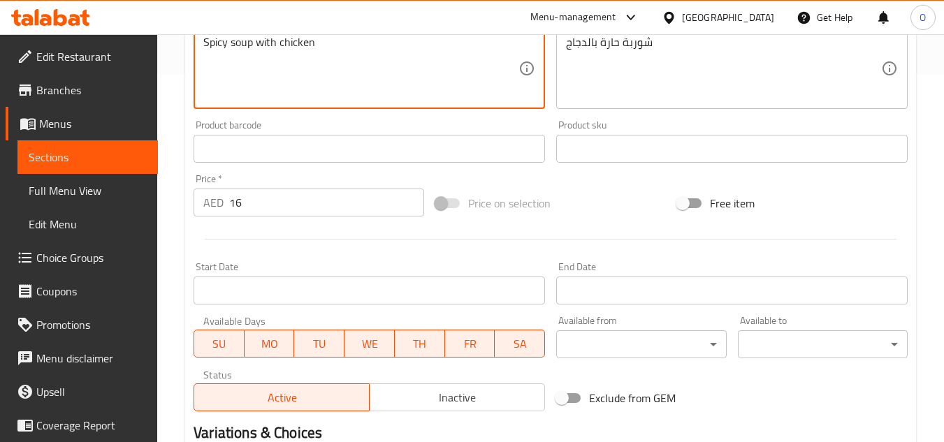
scroll to position [545, 0]
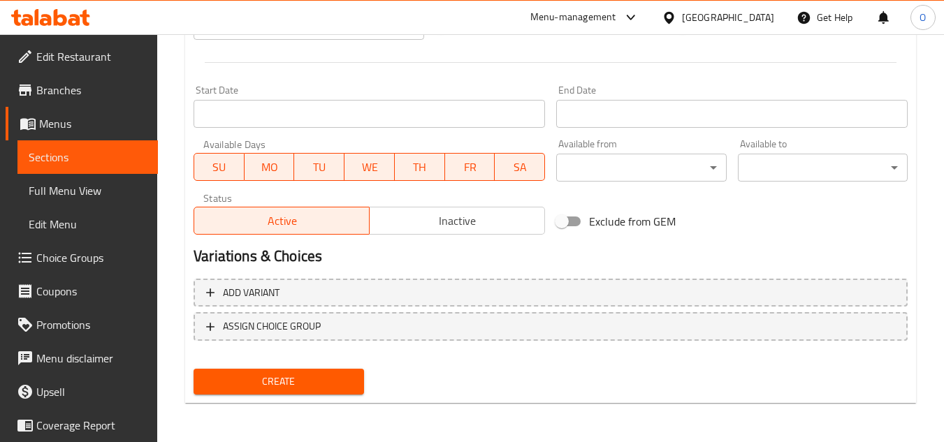
click at [261, 388] on span "Create" at bounding box center [278, 381] width 147 height 17
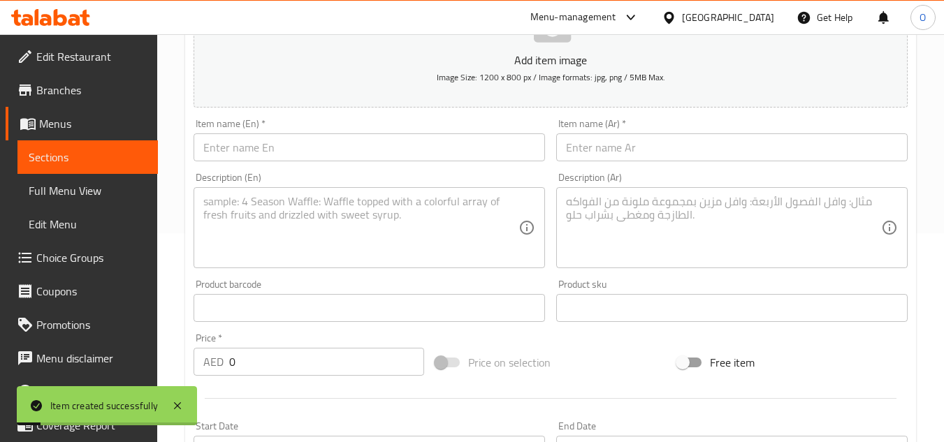
scroll to position [196, 0]
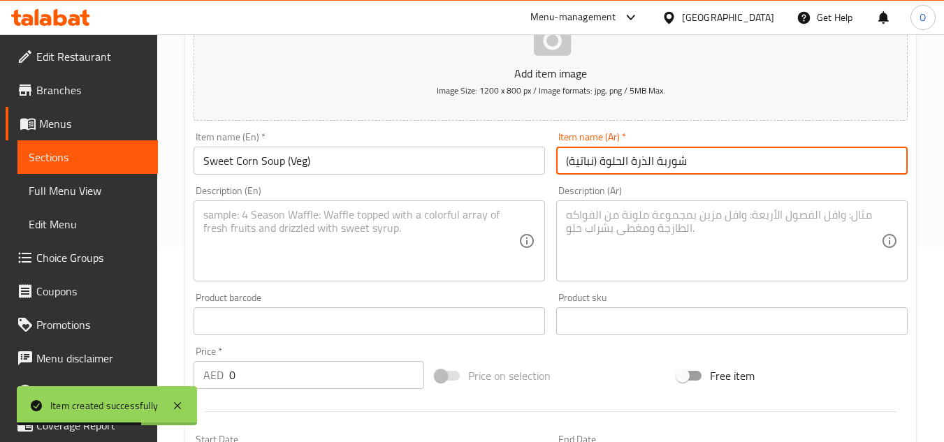
click at [286, 188] on div "Description (En) Description (En)" at bounding box center [369, 234] width 351 height 96
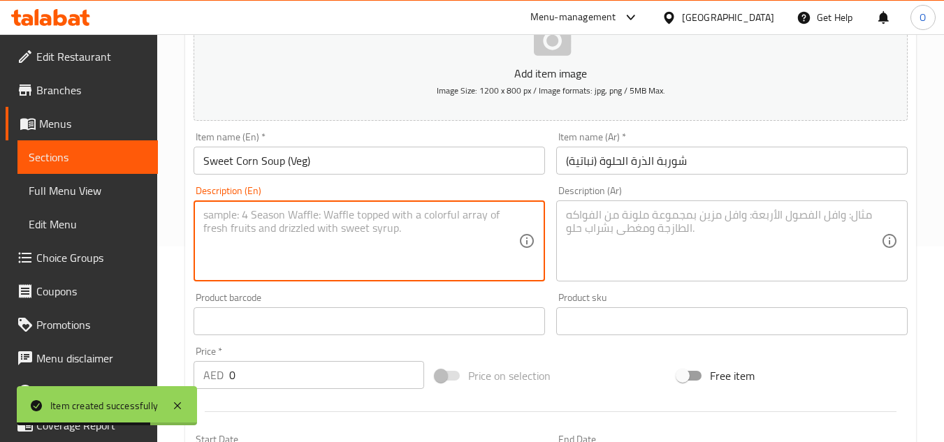
click at [285, 229] on textarea at bounding box center [360, 241] width 315 height 66
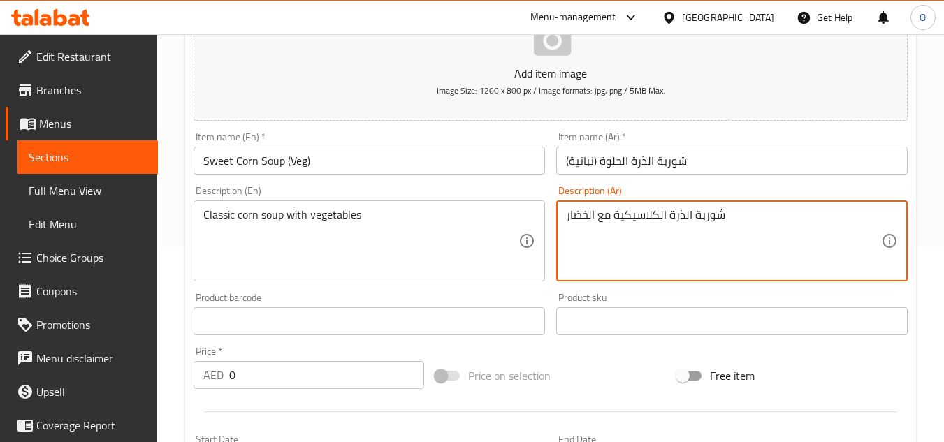
drag, startPoint x: 234, startPoint y: 375, endPoint x: 226, endPoint y: 375, distance: 7.7
click at [226, 375] on div "AED 0 Price *" at bounding box center [309, 375] width 231 height 28
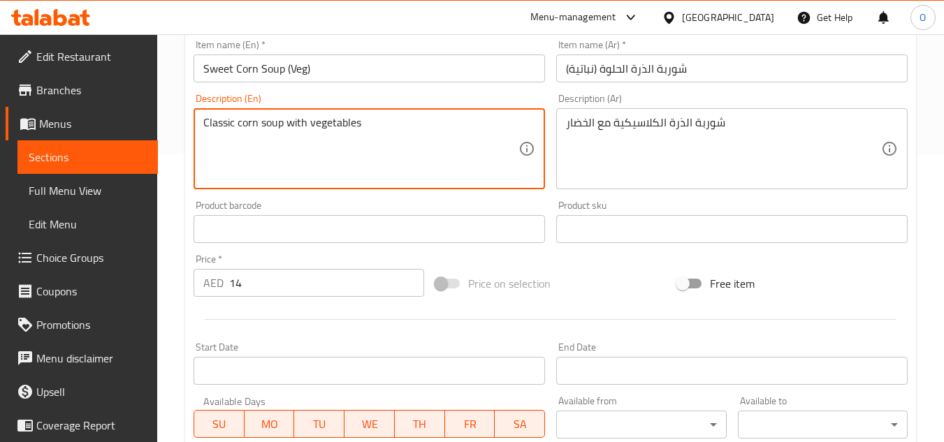
scroll to position [545, 0]
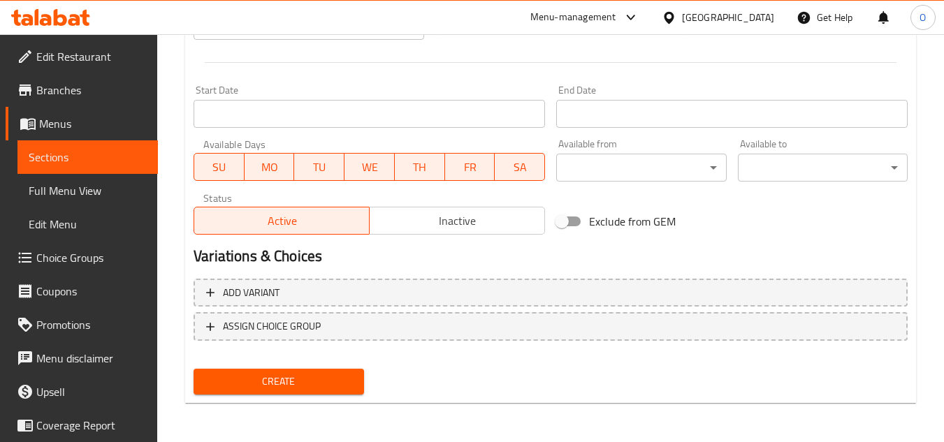
click at [279, 367] on div "Create" at bounding box center [278, 381] width 181 height 37
click at [278, 372] on button "Create" at bounding box center [279, 382] width 170 height 26
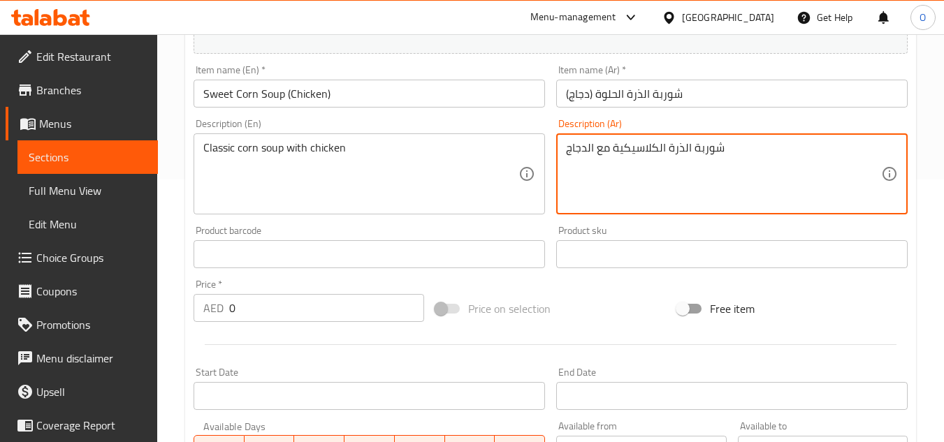
scroll to position [266, 0]
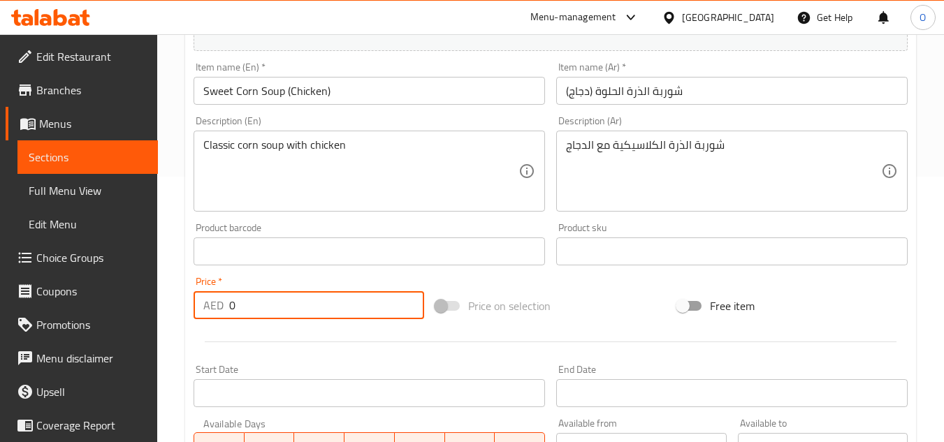
drag, startPoint x: 235, startPoint y: 306, endPoint x: 219, endPoint y: 309, distance: 16.3
click at [219, 309] on div "AED 0 Price *" at bounding box center [309, 305] width 231 height 28
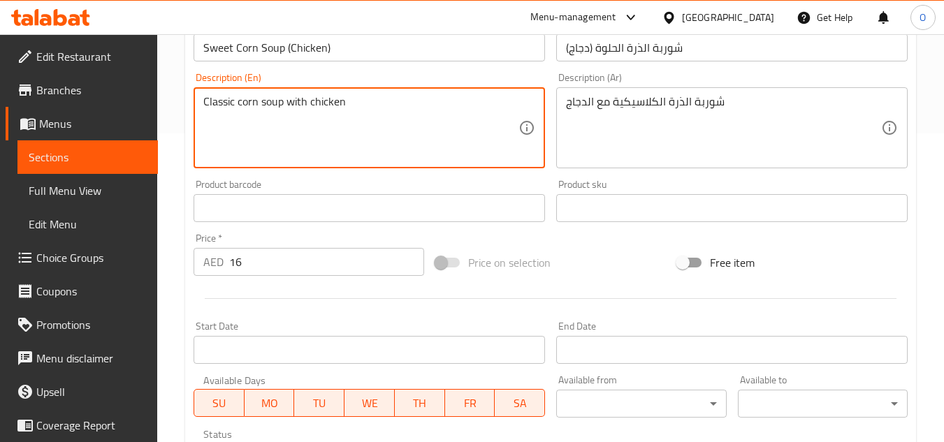
scroll to position [545, 0]
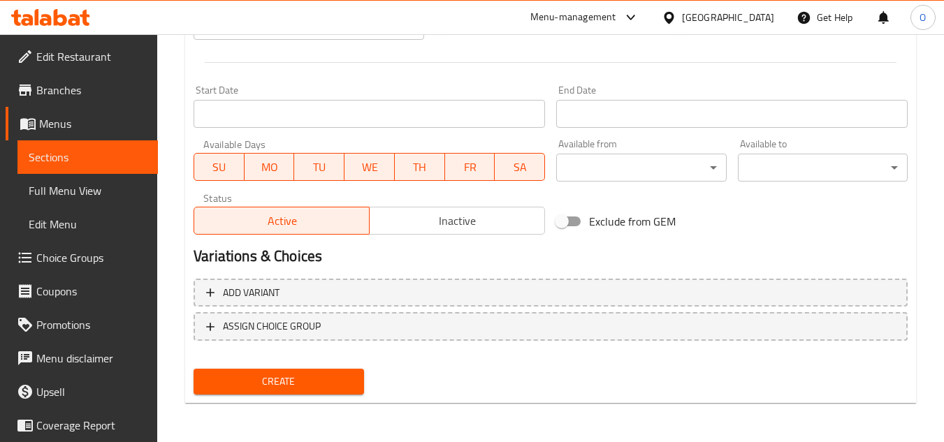
click at [274, 389] on span "Create" at bounding box center [278, 381] width 147 height 17
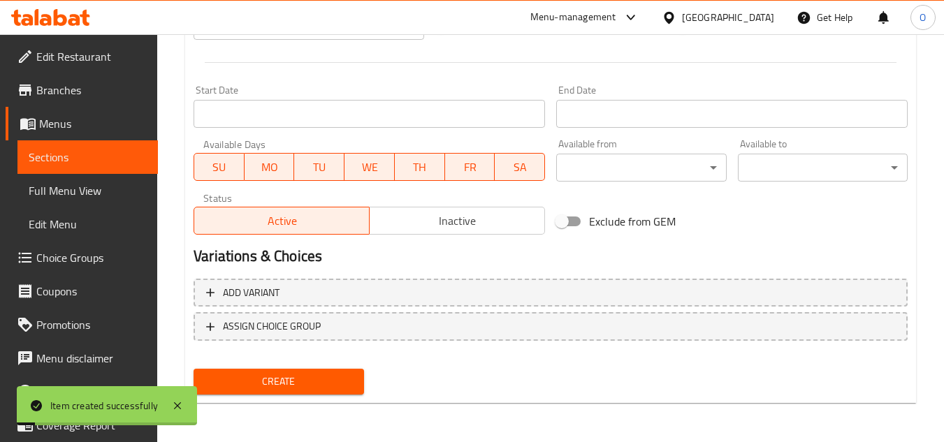
scroll to position [266, 0]
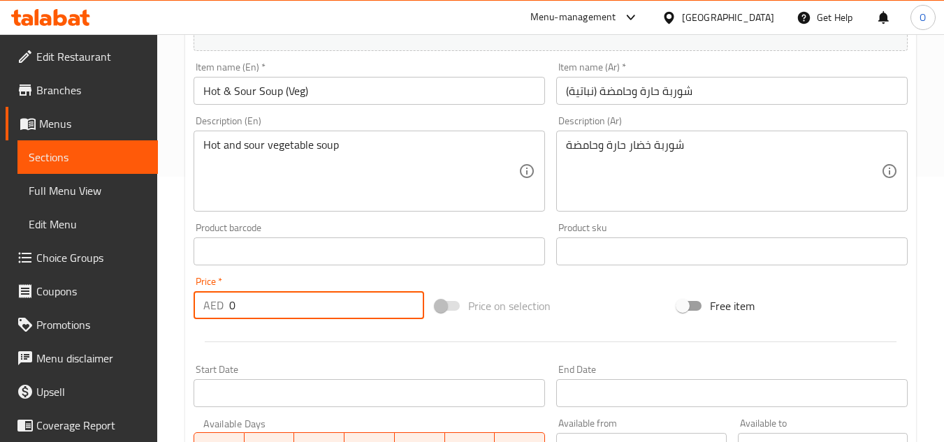
drag, startPoint x: 256, startPoint y: 312, endPoint x: 208, endPoint y: 310, distance: 48.3
click at [208, 310] on div "AED 0 Price *" at bounding box center [309, 305] width 231 height 28
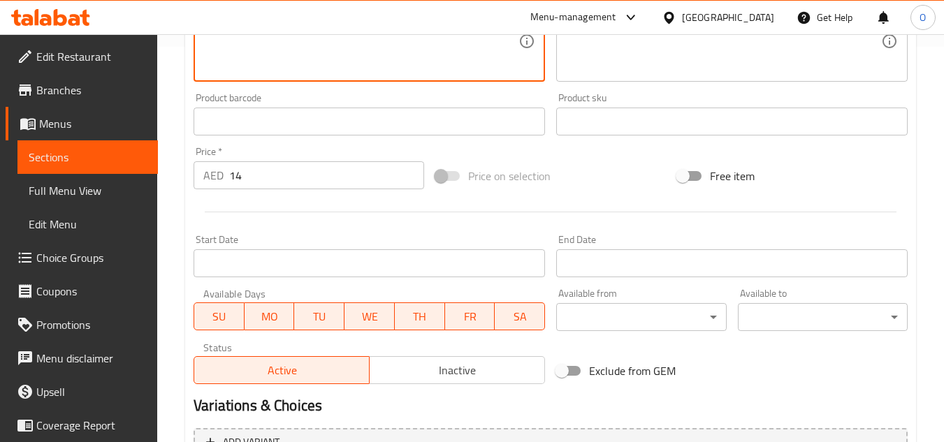
scroll to position [545, 0]
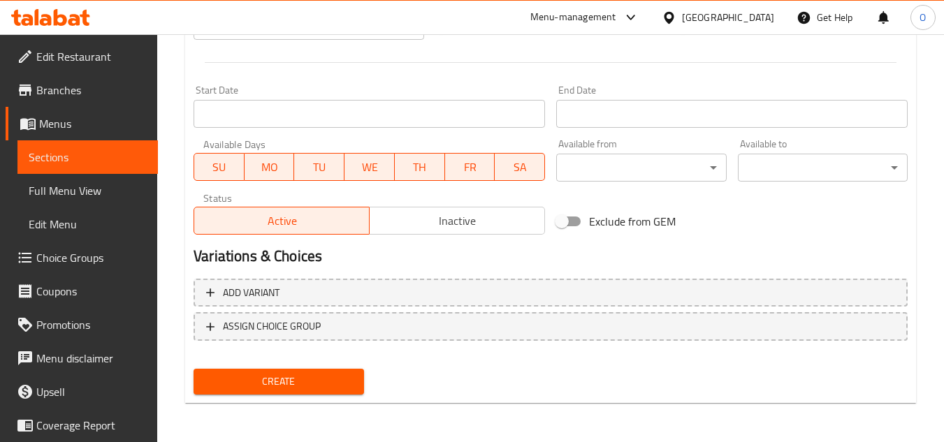
click at [291, 374] on span "Create" at bounding box center [278, 381] width 147 height 17
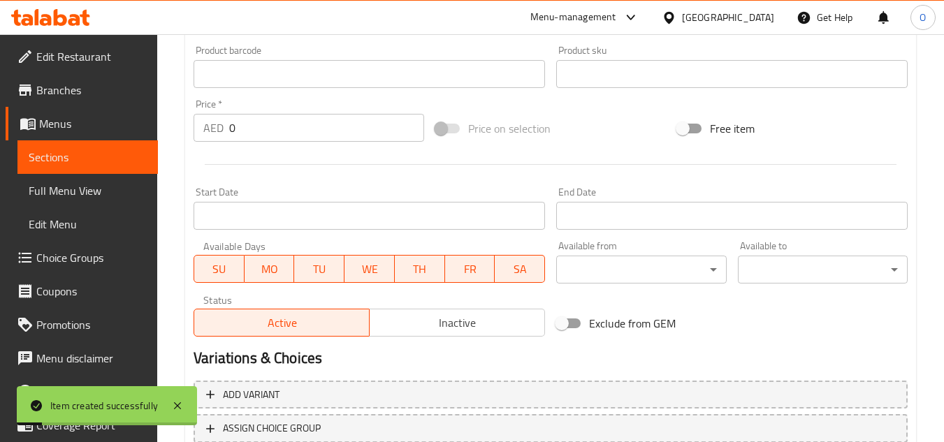
scroll to position [266, 0]
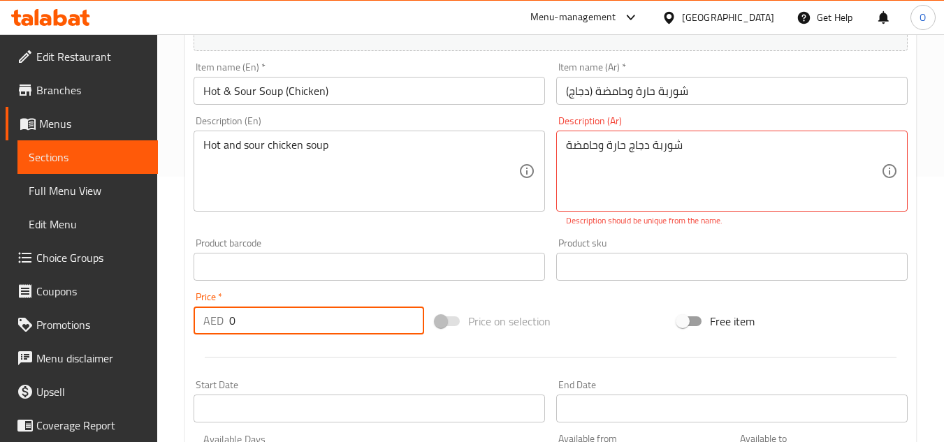
drag, startPoint x: 227, startPoint y: 325, endPoint x: 210, endPoint y: 331, distance: 18.3
click at [210, 331] on div "AED 0 Price *" at bounding box center [309, 321] width 231 height 28
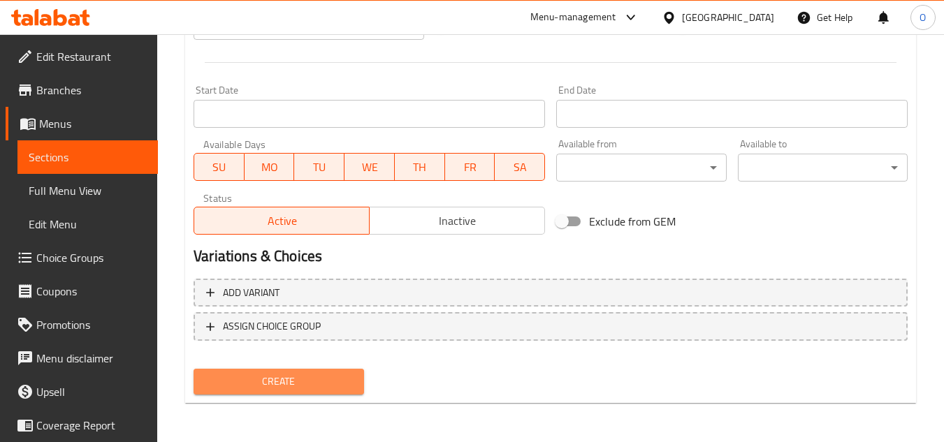
click at [325, 379] on span "Create" at bounding box center [278, 381] width 147 height 17
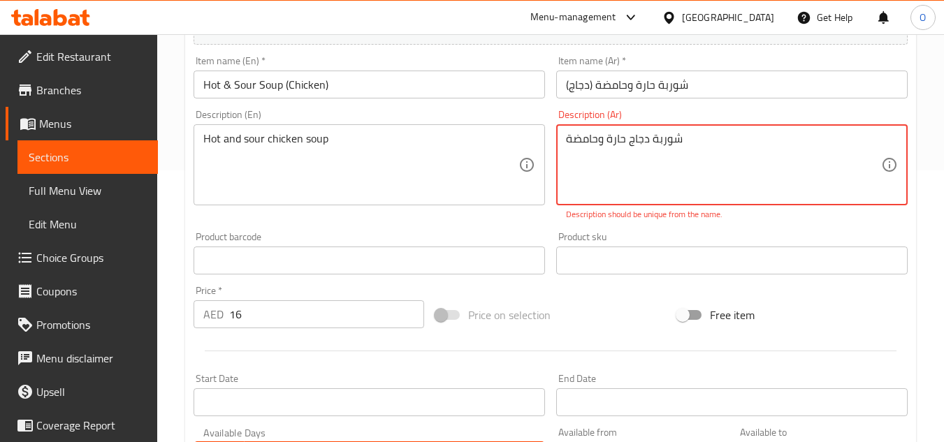
scroll to position [349, 0]
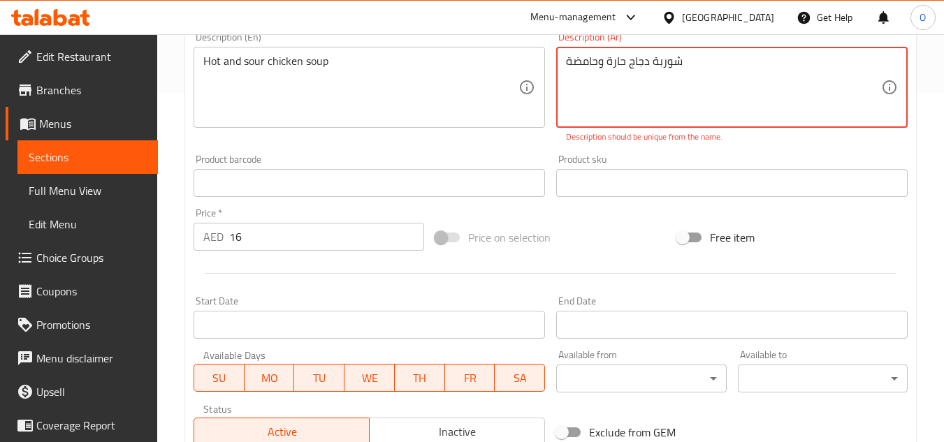
click at [658, 64] on textarea "شوربة دجاج حارة وحامضة" at bounding box center [723, 88] width 315 height 66
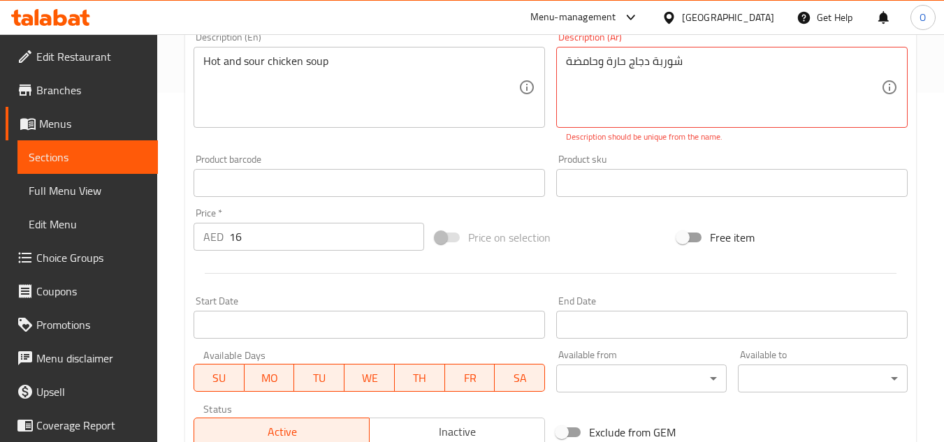
click at [693, 143] on p "Description should be unique from the name." at bounding box center [732, 137] width 332 height 13
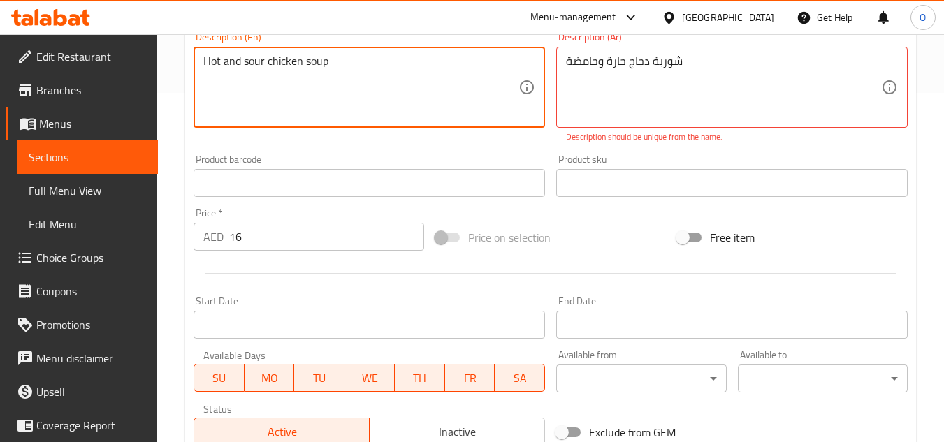
click at [384, 75] on textarea "Hot and sour chicken soup" at bounding box center [360, 88] width 315 height 66
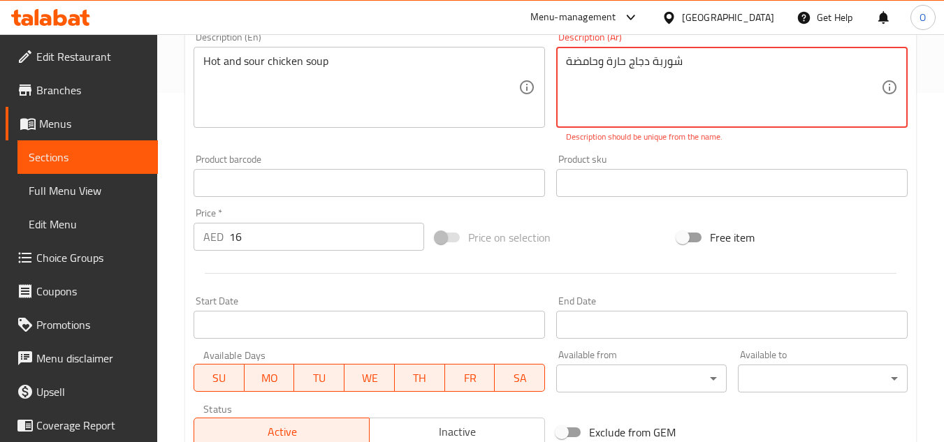
click at [602, 94] on textarea "شوربة دجاج حارة وحامضة" at bounding box center [723, 88] width 315 height 66
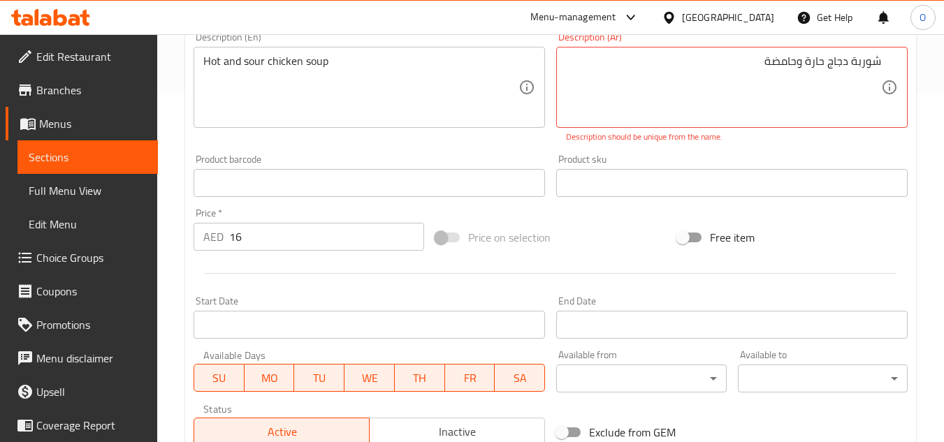
click at [804, 146] on div "Description (Ar) شوربة دجاج حارة وحامضة Description (Ar) Description should be …" at bounding box center [732, 88] width 363 height 122
click at [897, 65] on div "شوربة دجاج حارة وحامضة Description (Ar)" at bounding box center [731, 87] width 351 height 81
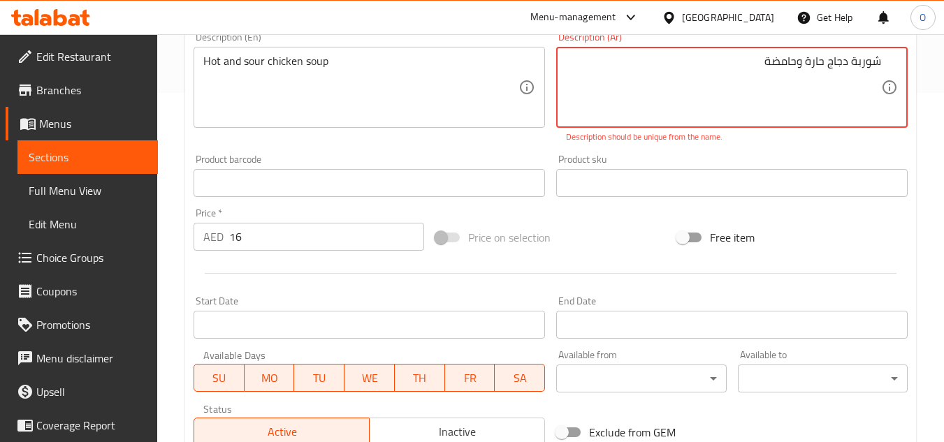
click at [884, 62] on div "شوربة دجاج حارة وحامضة Description (Ar)" at bounding box center [731, 87] width 351 height 81
click at [878, 60] on textarea "شوربة دجاج حارة وحامضة" at bounding box center [723, 88] width 315 height 66
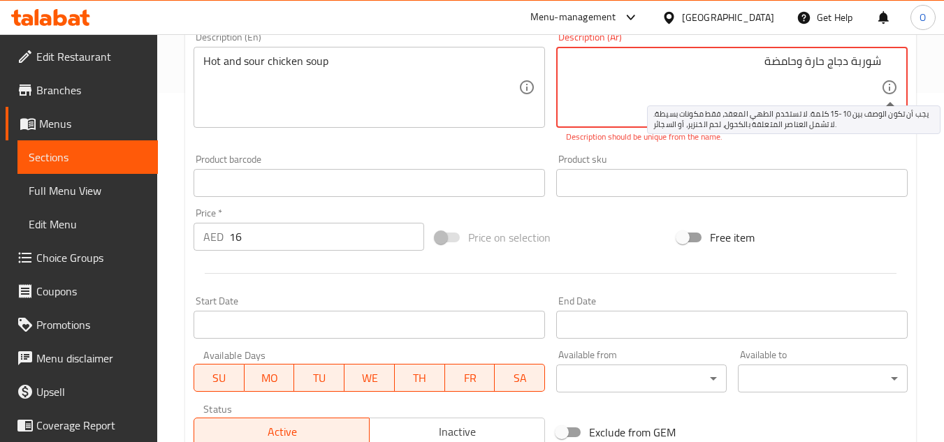
click at [884, 87] on icon at bounding box center [889, 87] width 17 height 17
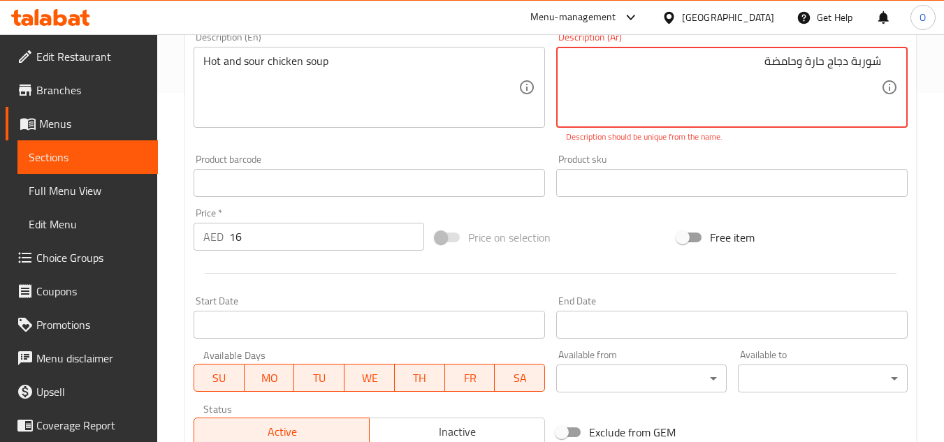
click at [839, 66] on textarea "شوربة دجاج حارة وحامضة" at bounding box center [723, 88] width 315 height 66
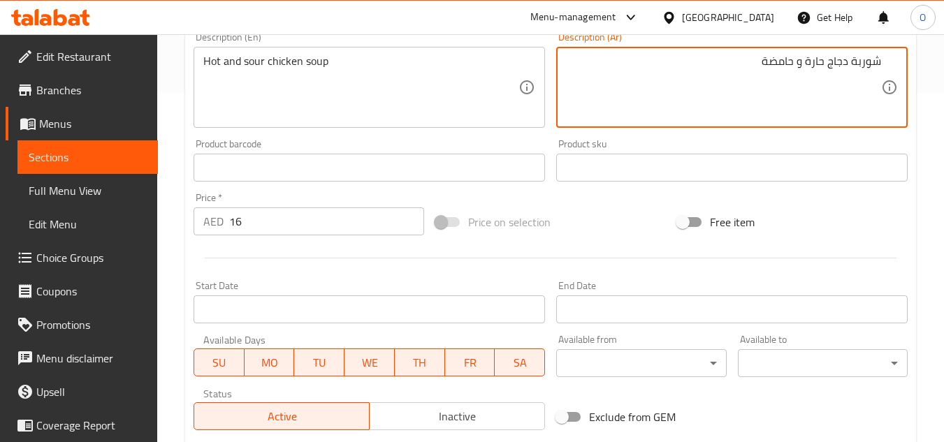
click at [746, 136] on div "Product sku Product sku" at bounding box center [732, 160] width 363 height 54
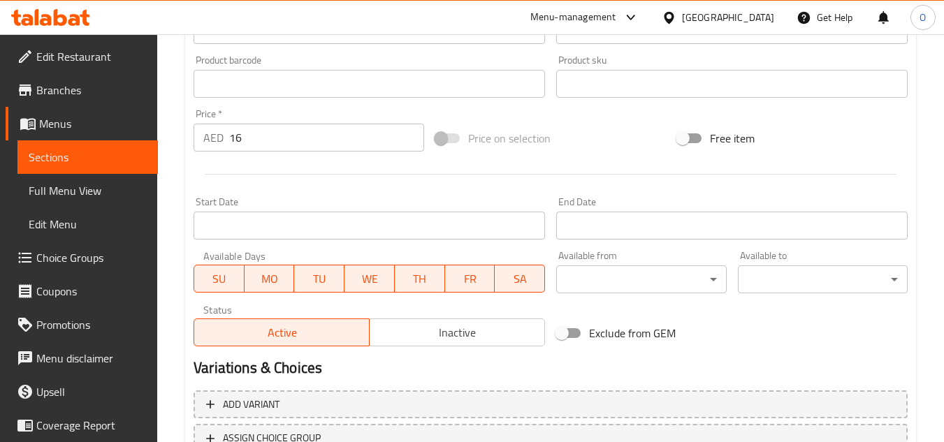
scroll to position [545, 0]
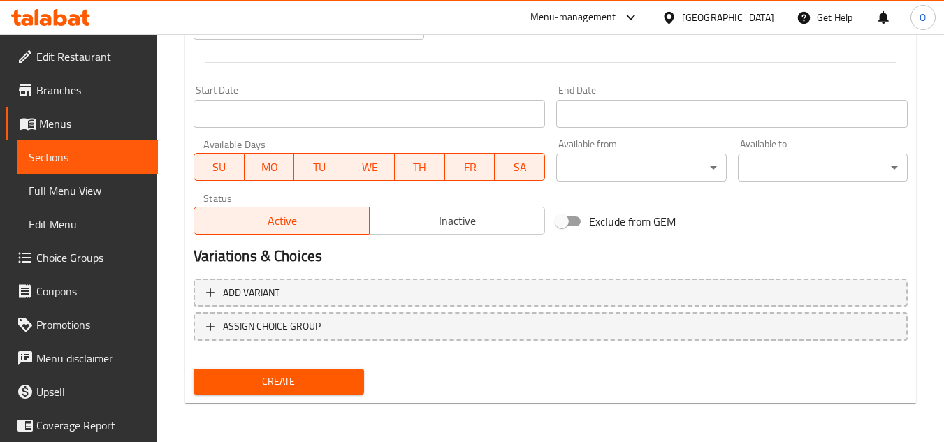
click at [270, 384] on span "Create" at bounding box center [278, 381] width 147 height 17
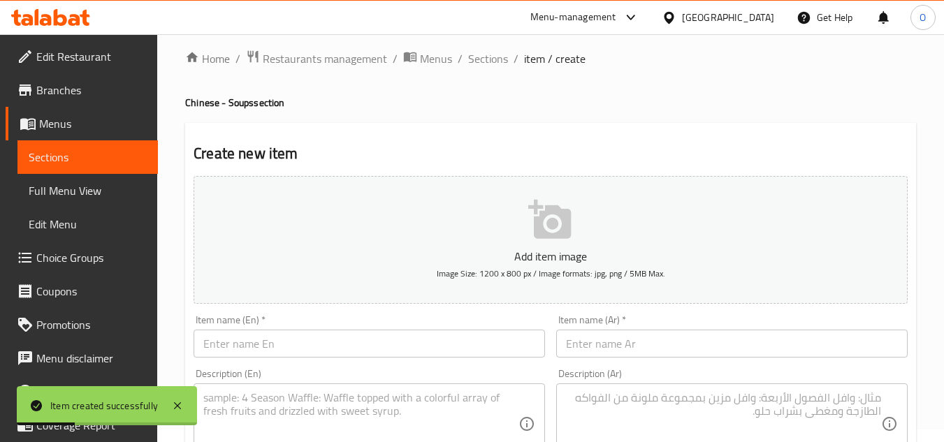
scroll to position [0, 0]
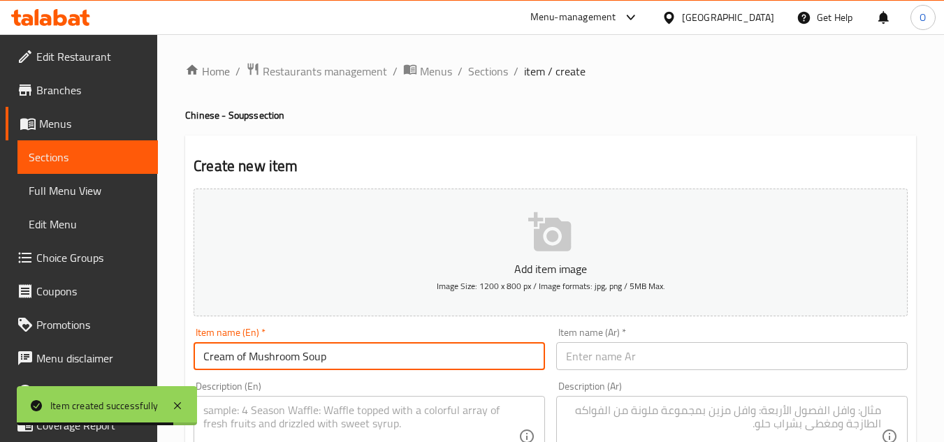
click at [242, 356] on input "Cream of Mushroom Soup" at bounding box center [369, 356] width 351 height 28
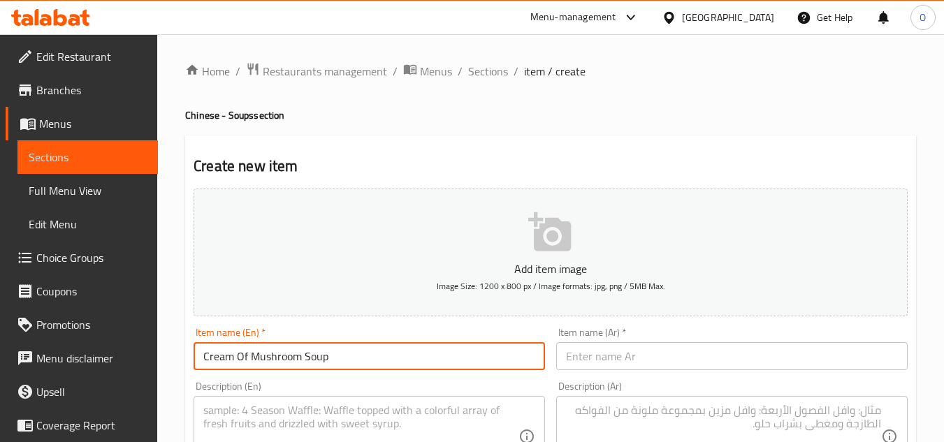
click at [244, 358] on input "Cream Of Mushroom Soup" at bounding box center [369, 356] width 351 height 28
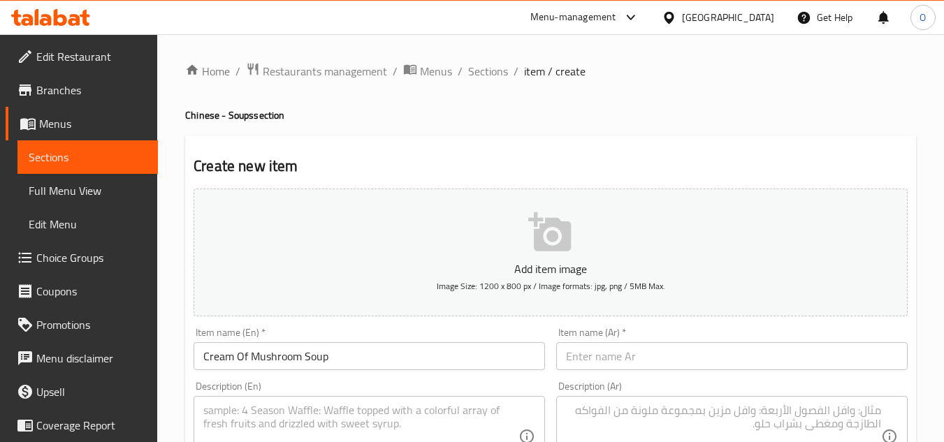
drag, startPoint x: 579, startPoint y: 340, endPoint x: 588, endPoint y: 363, distance: 24.8
click at [589, 370] on input "text" at bounding box center [731, 356] width 351 height 28
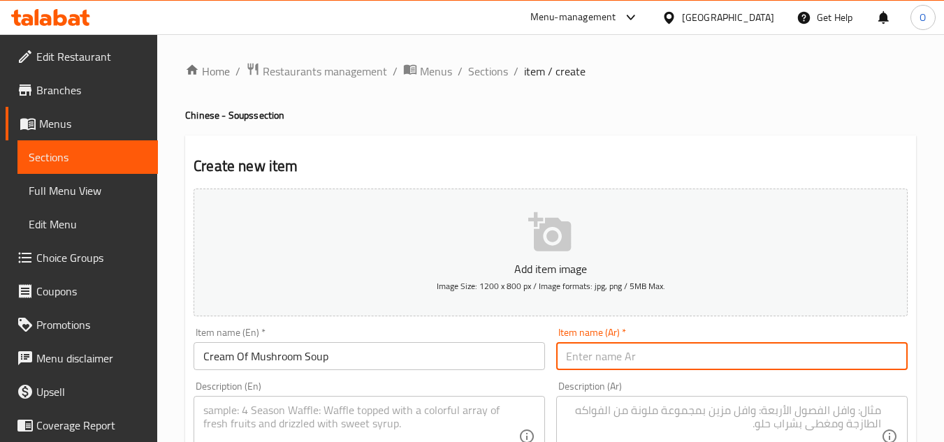
click at [588, 363] on input "text" at bounding box center [731, 356] width 351 height 28
click at [579, 356] on input "شوربة كريمة الفطر" at bounding box center [731, 356] width 351 height 28
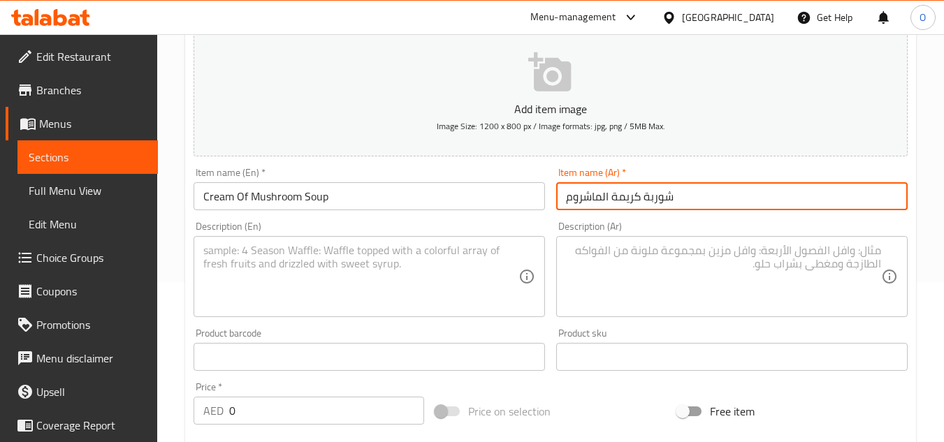
scroll to position [210, 0]
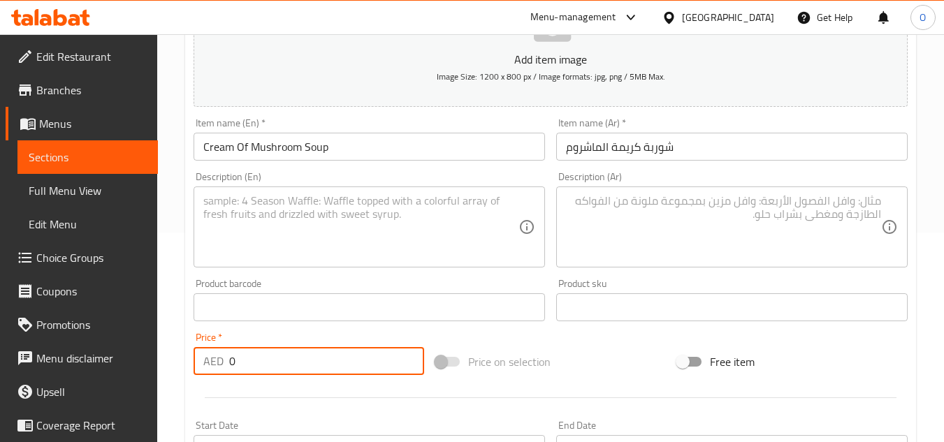
drag, startPoint x: 238, startPoint y: 363, endPoint x: 226, endPoint y: 365, distance: 11.3
click at [226, 365] on div "AED 0 Price *" at bounding box center [309, 361] width 231 height 28
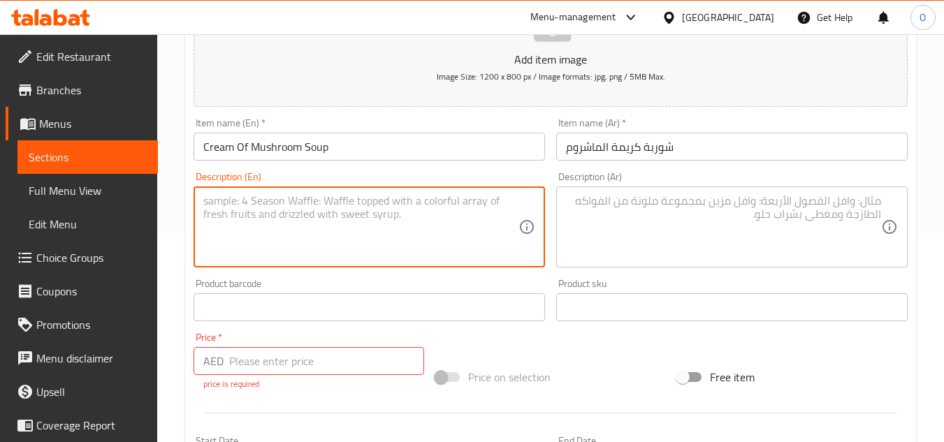
click at [310, 197] on textarea at bounding box center [360, 227] width 315 height 66
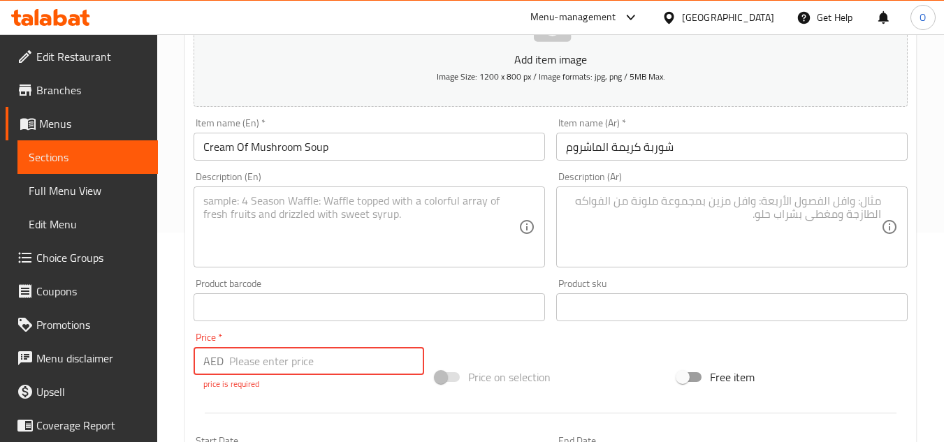
drag, startPoint x: 254, startPoint y: 358, endPoint x: 215, endPoint y: 367, distance: 39.3
click at [215, 367] on div "AED Price *" at bounding box center [309, 361] width 231 height 28
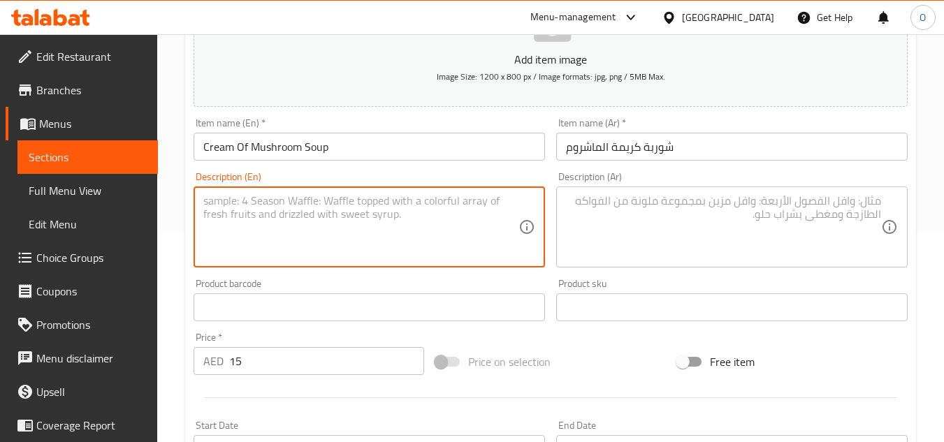
click at [256, 231] on textarea at bounding box center [360, 227] width 315 height 66
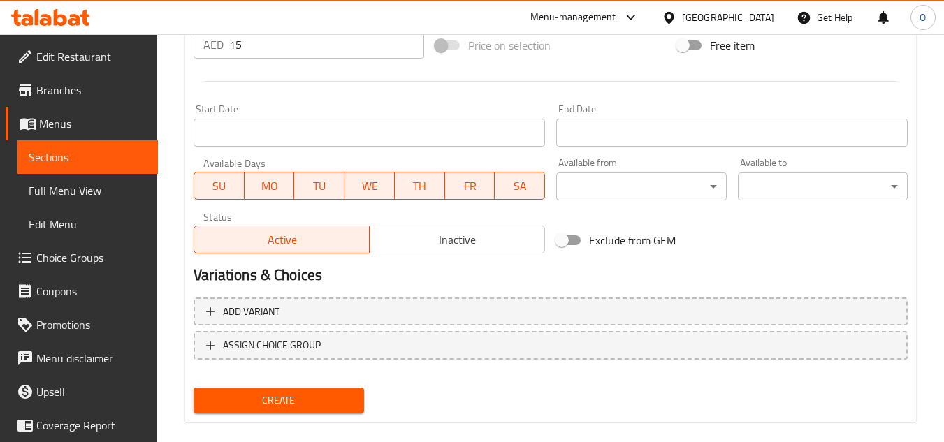
scroll to position [545, 0]
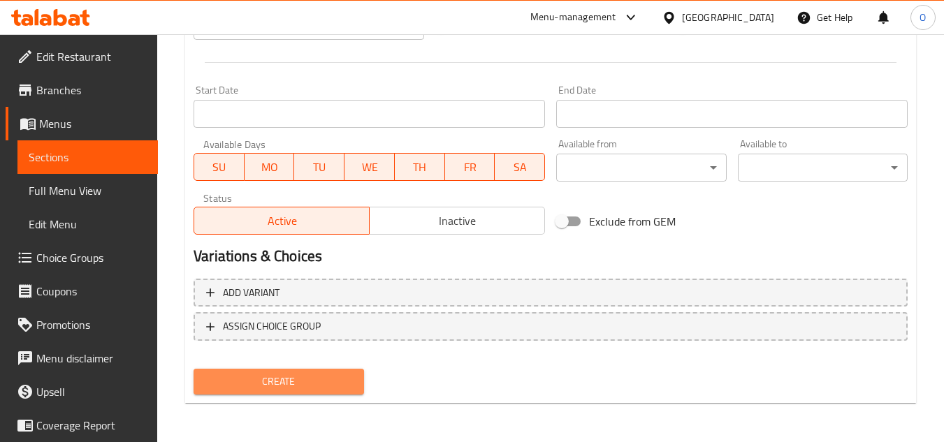
click at [272, 389] on span "Create" at bounding box center [278, 381] width 147 height 17
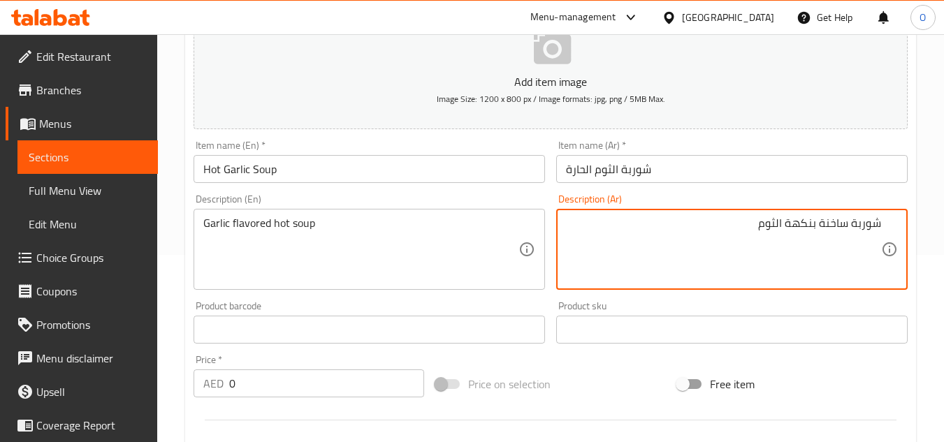
scroll to position [266, 0]
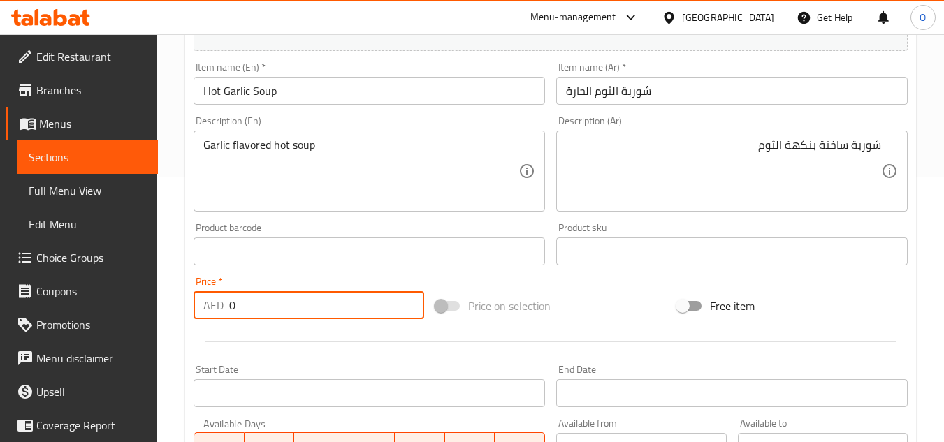
drag, startPoint x: 236, startPoint y: 305, endPoint x: 224, endPoint y: 307, distance: 12.9
click at [224, 307] on div "AED 0 Price *" at bounding box center [309, 305] width 231 height 28
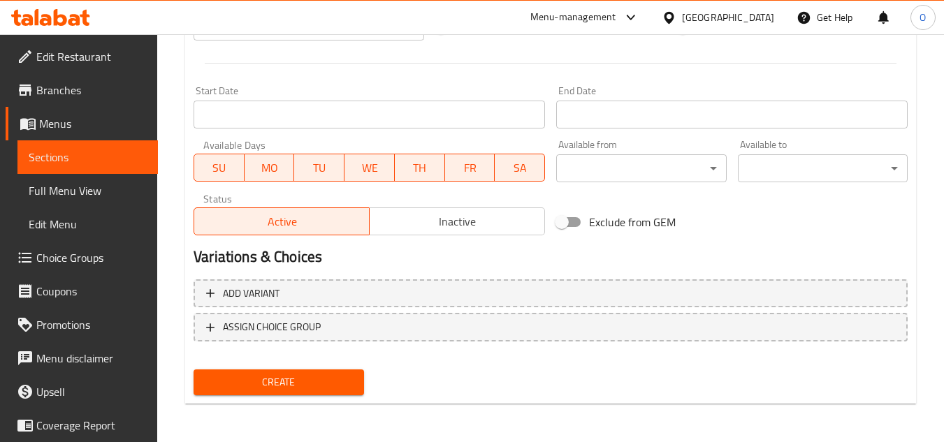
scroll to position [545, 0]
click at [283, 382] on span "Create" at bounding box center [278, 381] width 147 height 17
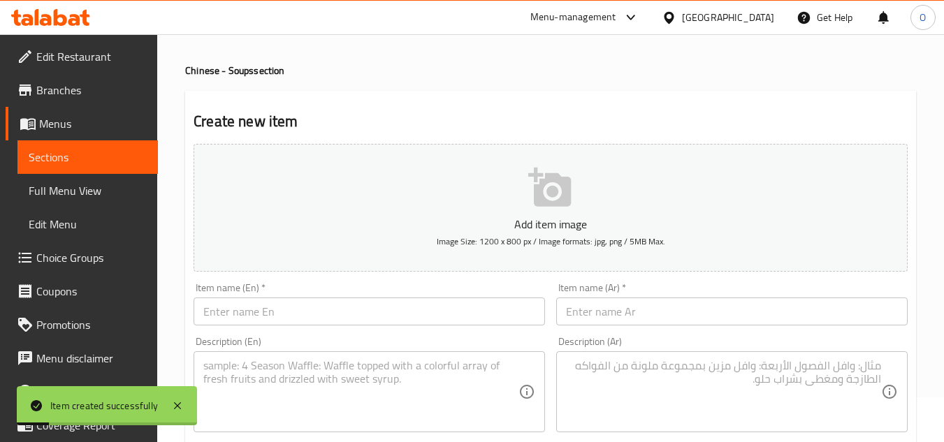
scroll to position [0, 0]
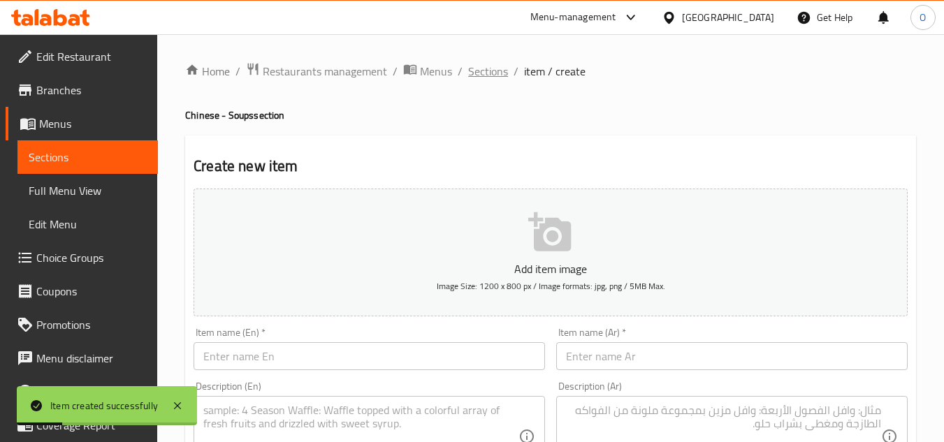
click at [493, 64] on span "Sections" at bounding box center [488, 71] width 40 height 17
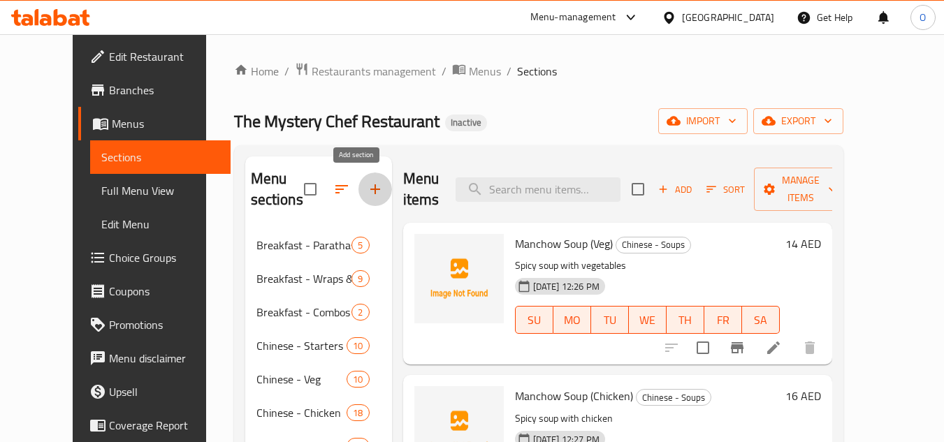
click at [367, 191] on icon "button" at bounding box center [375, 189] width 17 height 17
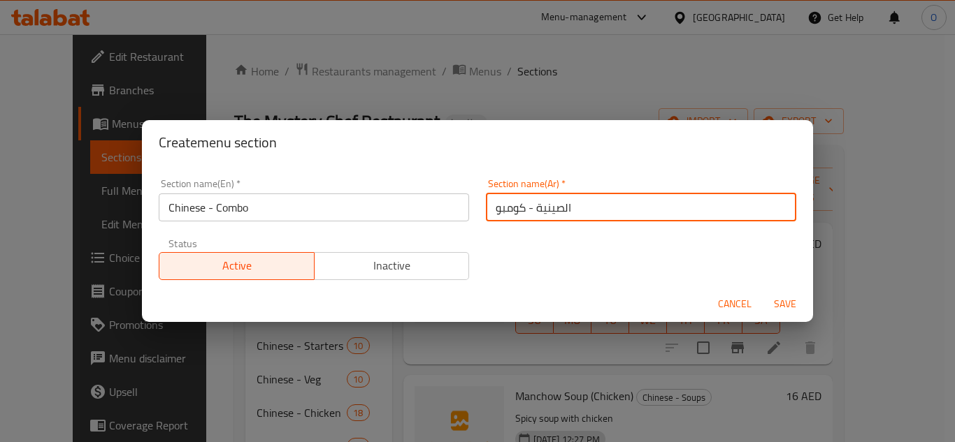
drag, startPoint x: 556, startPoint y: 204, endPoint x: 583, endPoint y: 205, distance: 26.6
click at [583, 205] on input "الصينية - كومبو" at bounding box center [641, 208] width 310 height 28
click at [537, 217] on input "صينية - كومبو" at bounding box center [641, 208] width 310 height 28
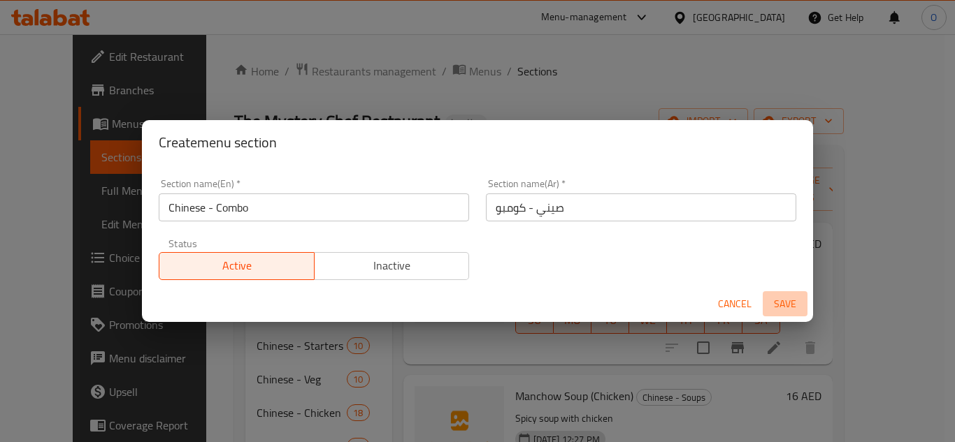
click at [783, 300] on span "Save" at bounding box center [785, 304] width 34 height 17
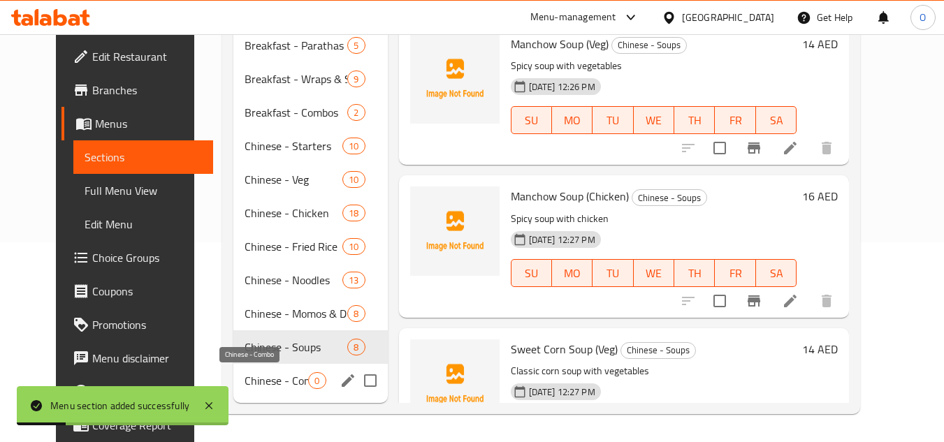
click at [265, 383] on span "Chinese - Combo" at bounding box center [277, 380] width 64 height 17
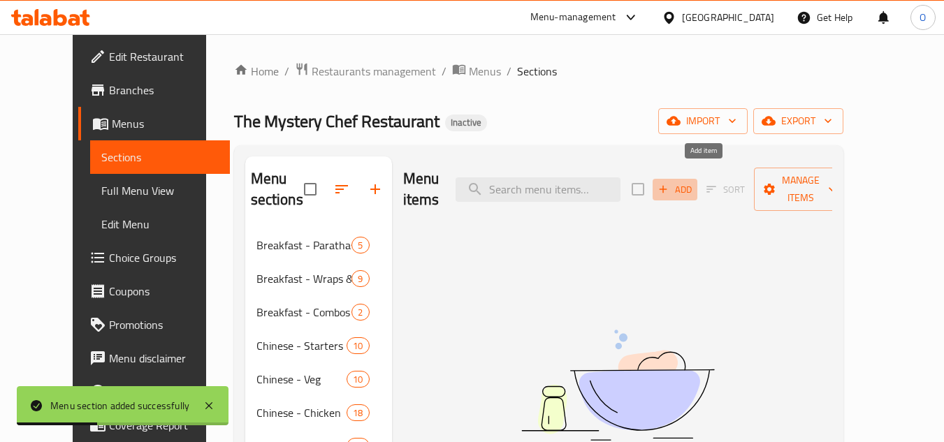
click at [694, 182] on span "Add" at bounding box center [675, 190] width 38 height 16
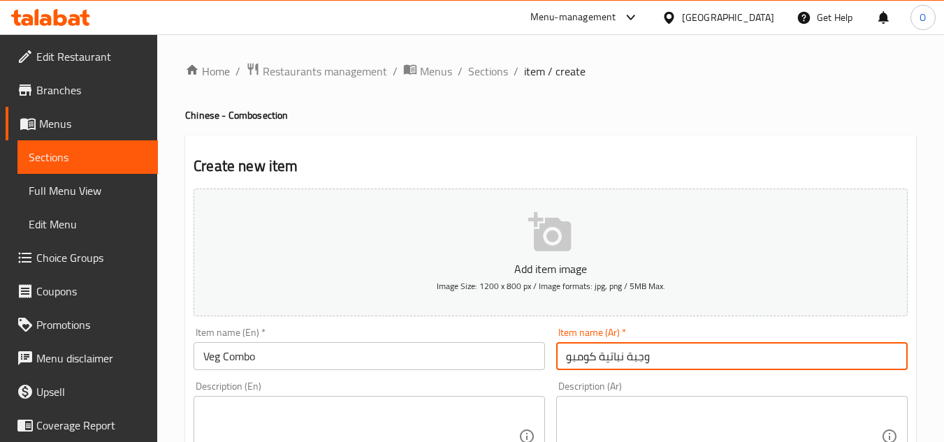
click at [646, 358] on input "وجبة نباتية كومبو" at bounding box center [731, 356] width 351 height 28
click at [604, 364] on input "نباتية كومبو" at bounding box center [731, 356] width 351 height 28
click at [620, 357] on input "كومبو" at bounding box center [731, 356] width 351 height 28
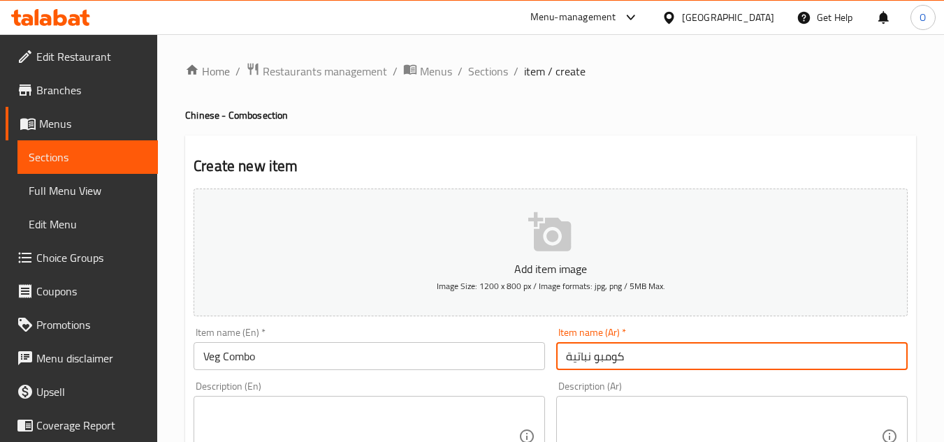
drag, startPoint x: 574, startPoint y: 360, endPoint x: 566, endPoint y: 363, distance: 8.4
click at [566, 363] on input "كومبو نباتية" at bounding box center [731, 356] width 351 height 28
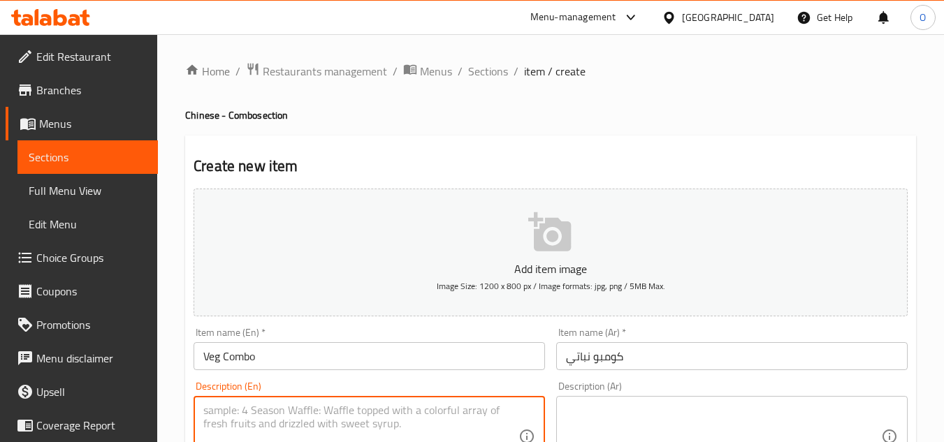
click at [301, 410] on textarea at bounding box center [360, 437] width 315 height 66
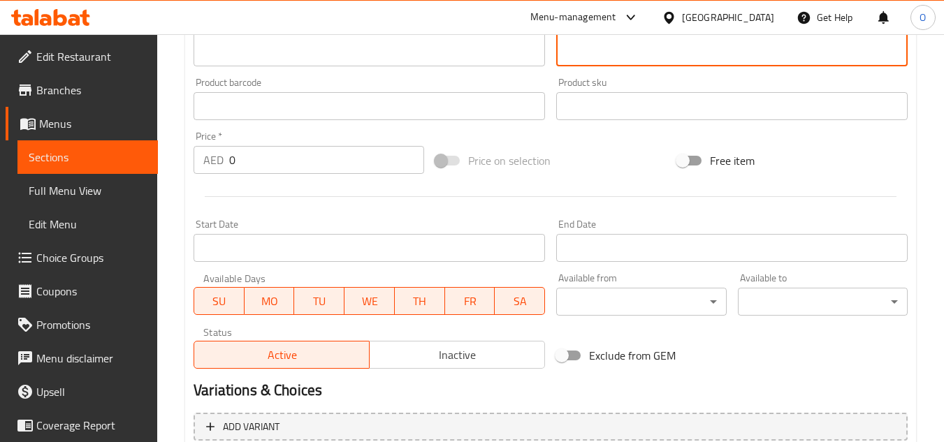
scroll to position [405, 0]
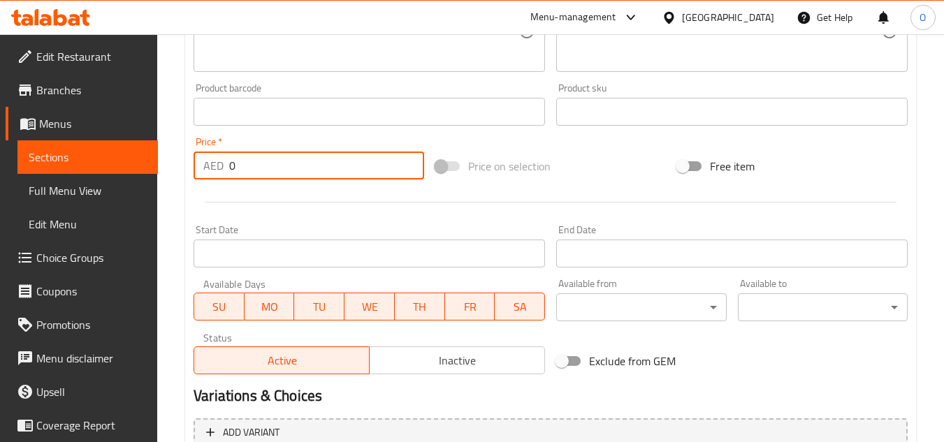
click at [225, 169] on div "AED 0 Price *" at bounding box center [309, 166] width 231 height 28
drag, startPoint x: 242, startPoint y: 176, endPoint x: 225, endPoint y: 167, distance: 19.7
click at [225, 167] on div "AED 0 Price *" at bounding box center [309, 166] width 231 height 28
click at [284, 203] on hr at bounding box center [551, 202] width 692 height 1
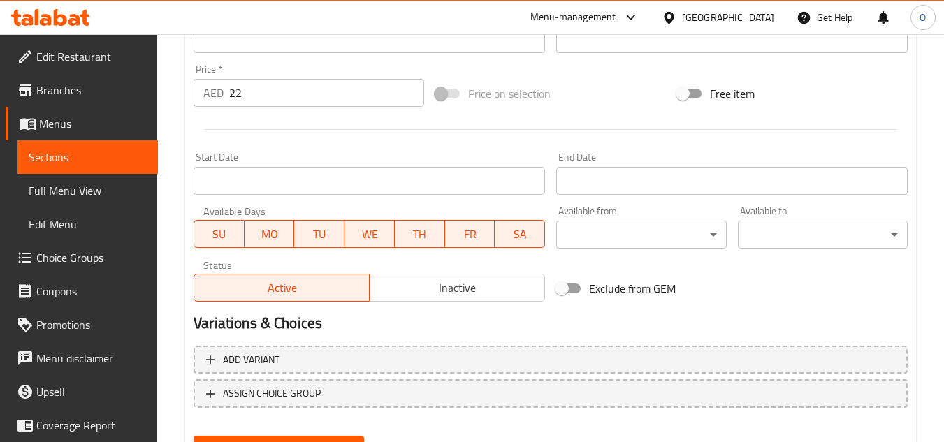
scroll to position [545, 0]
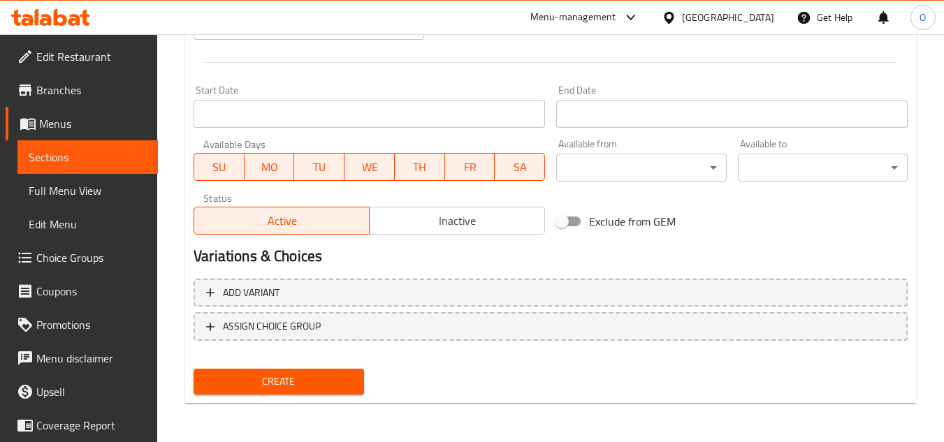
click at [298, 376] on span "Create" at bounding box center [278, 381] width 147 height 17
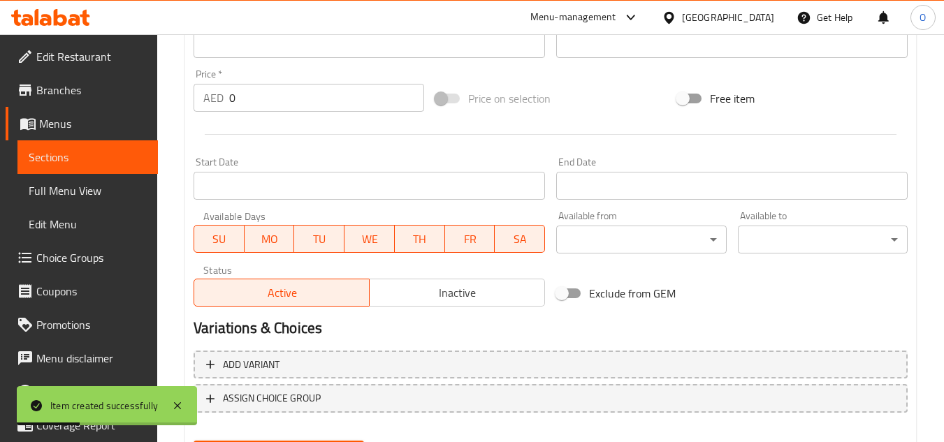
scroll to position [196, 0]
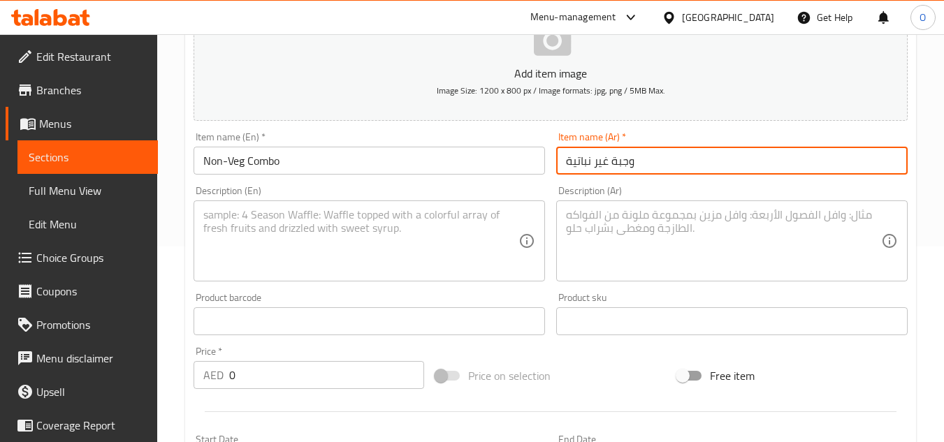
click at [623, 166] on input "وجبة غير نباتية" at bounding box center [731, 161] width 351 height 28
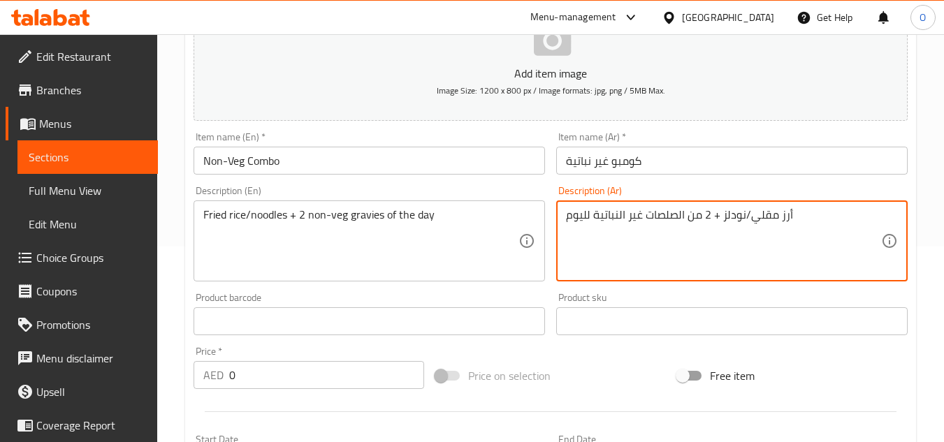
drag, startPoint x: 246, startPoint y: 383, endPoint x: 228, endPoint y: 380, distance: 18.4
click at [228, 380] on div "AED 0 Price *" at bounding box center [309, 375] width 231 height 28
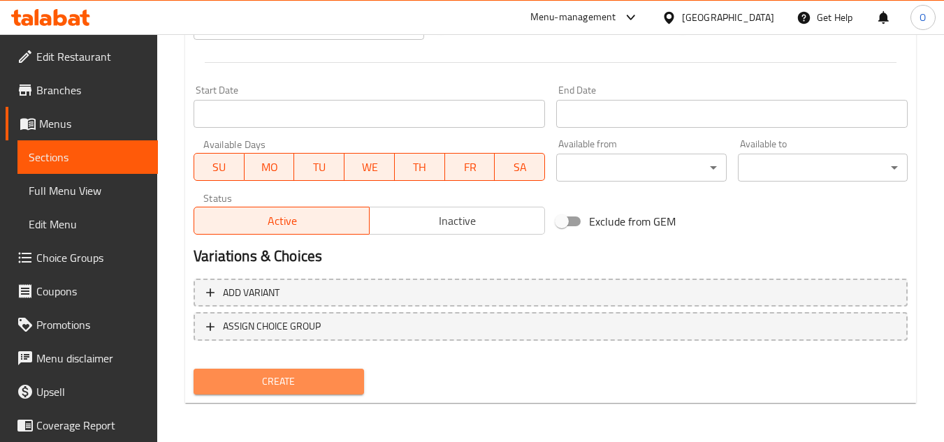
click at [252, 387] on span "Create" at bounding box center [278, 381] width 147 height 17
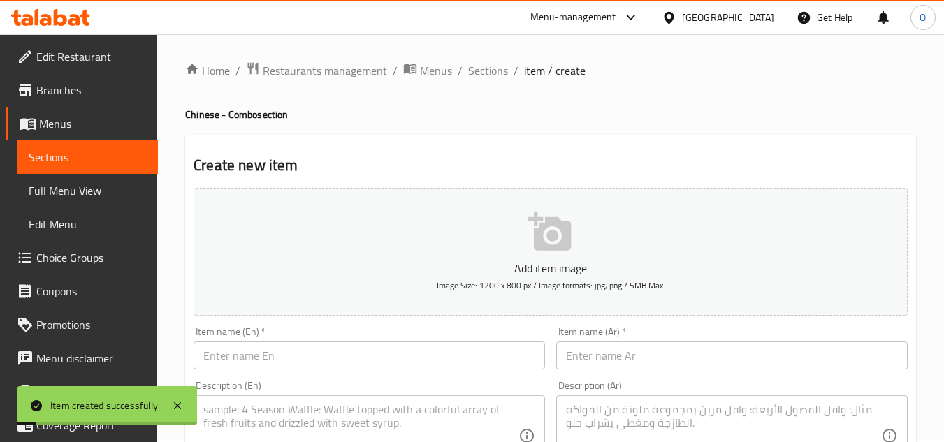
scroll to position [0, 0]
click at [503, 76] on span "Sections" at bounding box center [488, 71] width 40 height 17
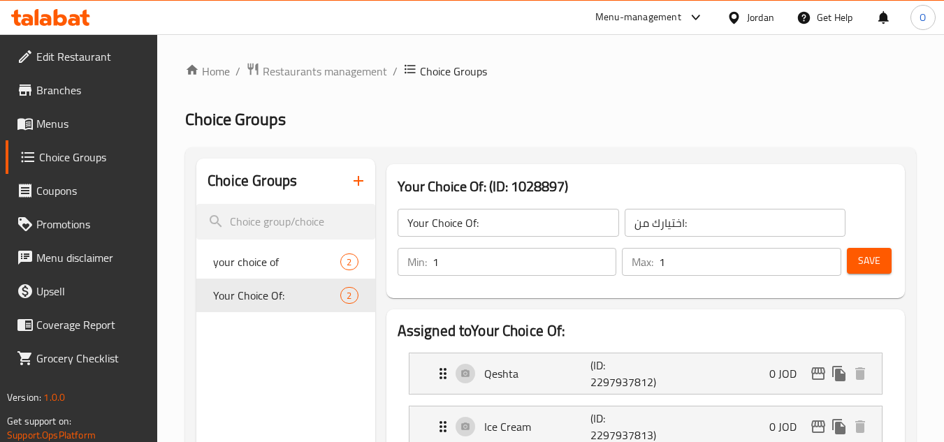
scroll to position [349, 0]
click at [349, 195] on button "button" at bounding box center [359, 181] width 34 height 34
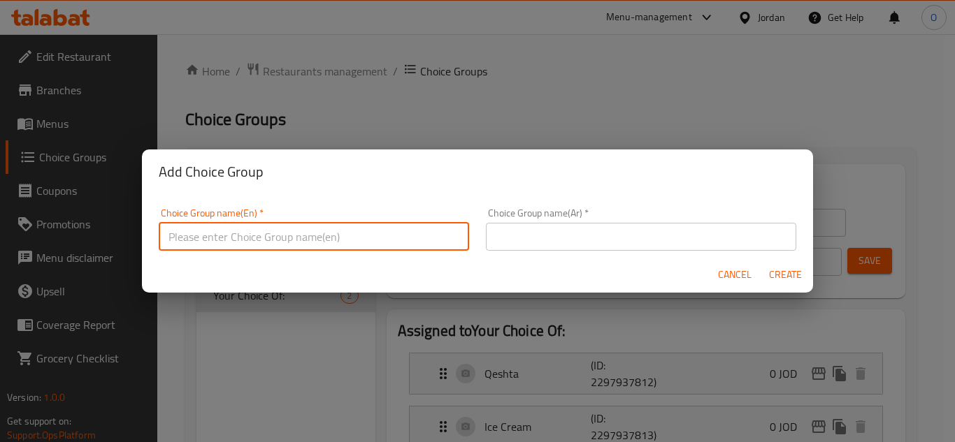
paste input "Choice of noodles/rice"
click at [254, 241] on input "Choice of noodles/rice" at bounding box center [314, 237] width 310 height 28
click at [254, 241] on input "Choice of noodles Or rice" at bounding box center [314, 237] width 310 height 28
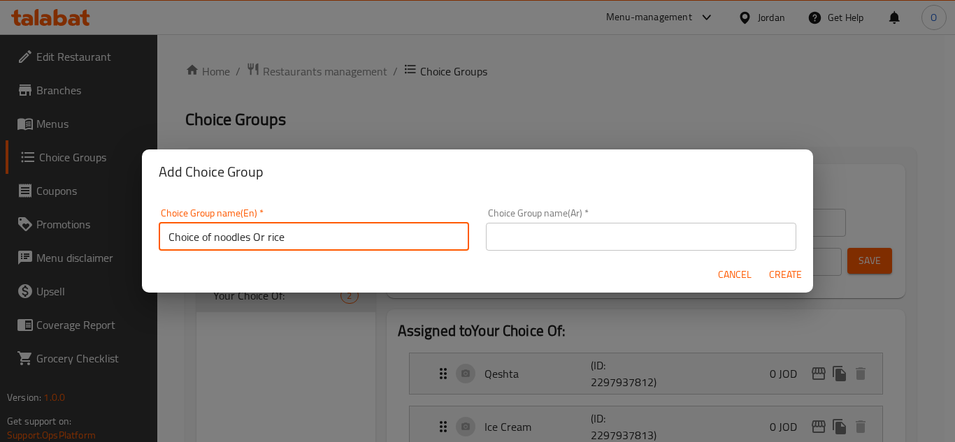
paste input "Of Noodles Or R"
type input "Choice Of Noodles Or Rice"
click at [602, 234] on input "text" at bounding box center [641, 237] width 310 height 28
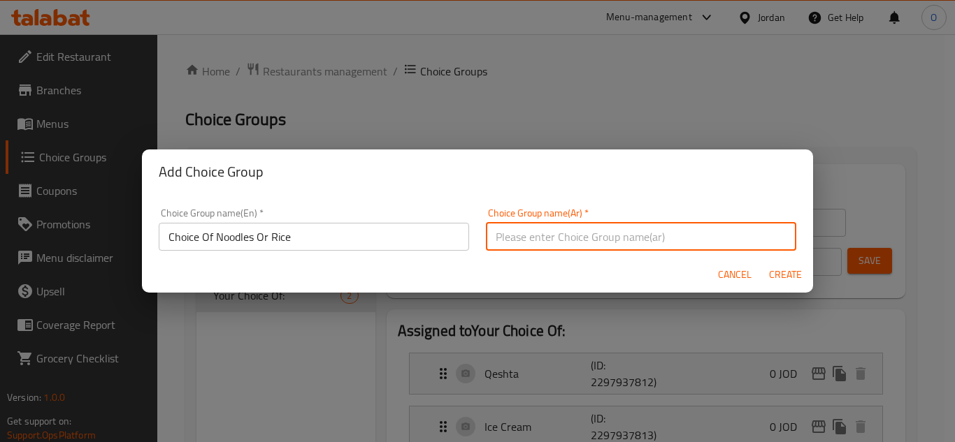
paste input "اختيار المعكرونة أو الأرز"
click at [549, 237] on input "اختيار المعكرونة أو الأرز" at bounding box center [641, 237] width 310 height 28
click at [560, 238] on input "اختيار المعكرونة أو الأرز" at bounding box center [641, 237] width 310 height 28
drag, startPoint x: 561, startPoint y: 238, endPoint x: 535, endPoint y: 236, distance: 25.9
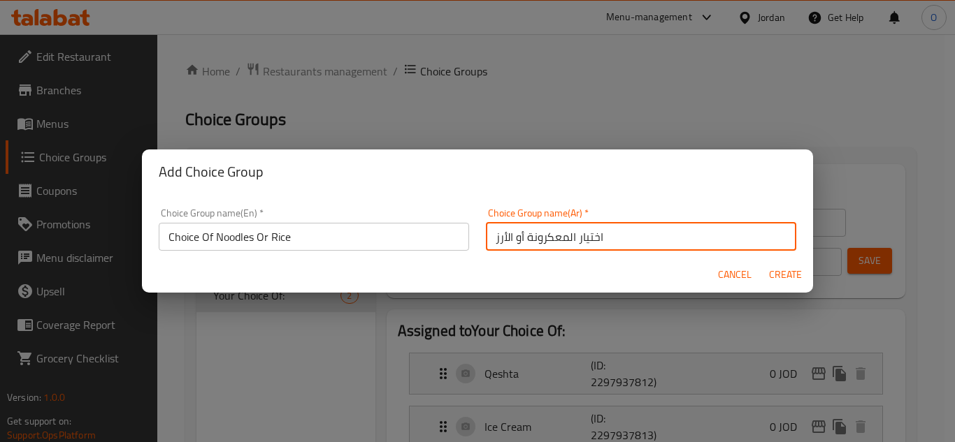
click at [535, 236] on input "اختيار المعكرونة أو الأرز" at bounding box center [641, 237] width 310 height 28
click at [537, 236] on input "اختيار المعكرونة أو الأرز" at bounding box center [641, 237] width 310 height 28
click at [532, 236] on input "اختيار المعكرونة أو الأرز" at bounding box center [641, 237] width 310 height 28
drag, startPoint x: 521, startPoint y: 239, endPoint x: 563, endPoint y: 240, distance: 41.2
click at [563, 240] on input "اختيار المعكرونة أو الأرز" at bounding box center [641, 237] width 310 height 28
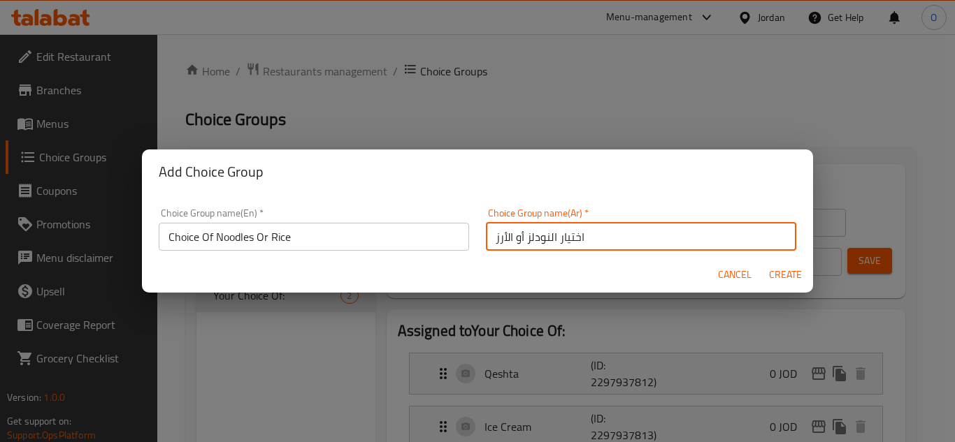
type input "اختيار النودلز أو الأرز"
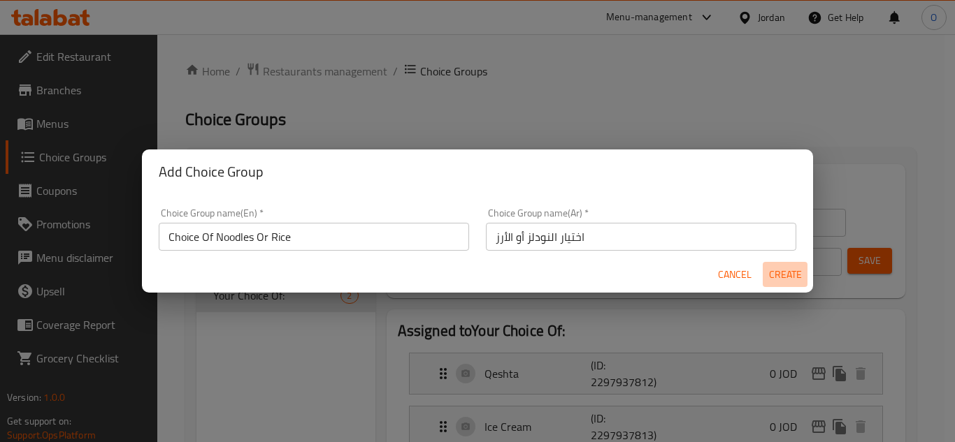
click at [791, 284] on button "Create" at bounding box center [784, 275] width 45 height 26
type input "Choice Of Noodles Or Rice"
type input "اختيار النودلز أو الأرز"
type input "0"
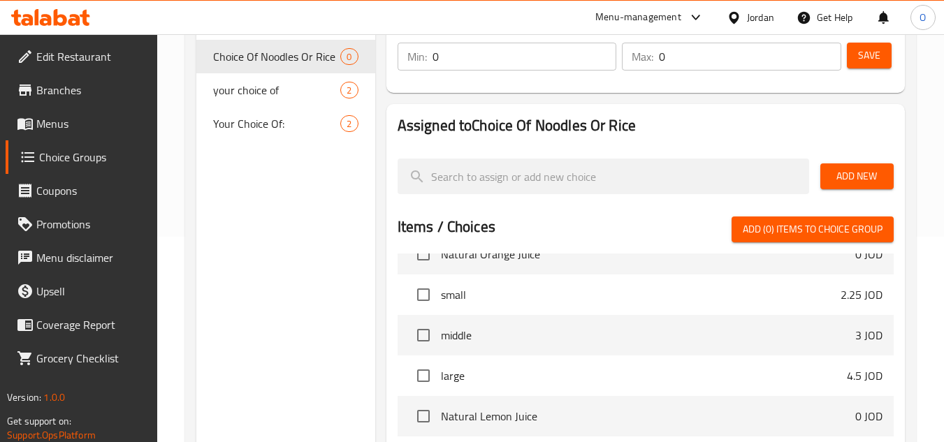
scroll to position [210, 0]
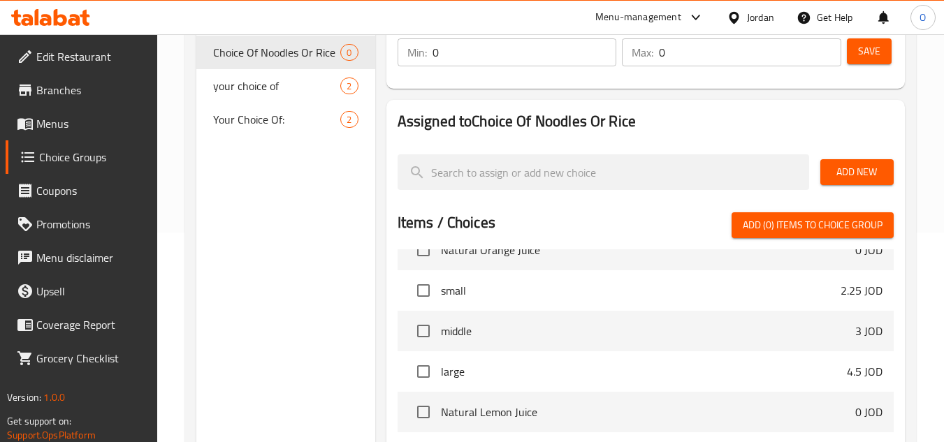
click at [793, 231] on span "Add (0) items to choice group" at bounding box center [813, 225] width 140 height 17
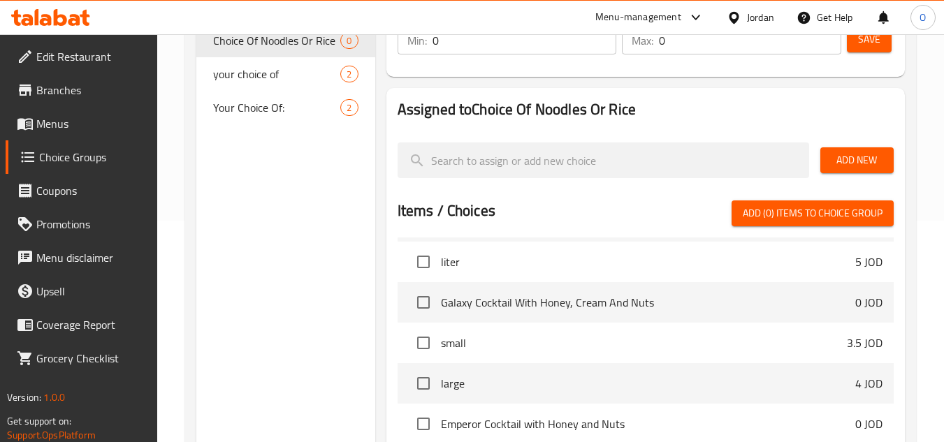
scroll to position [226, 0]
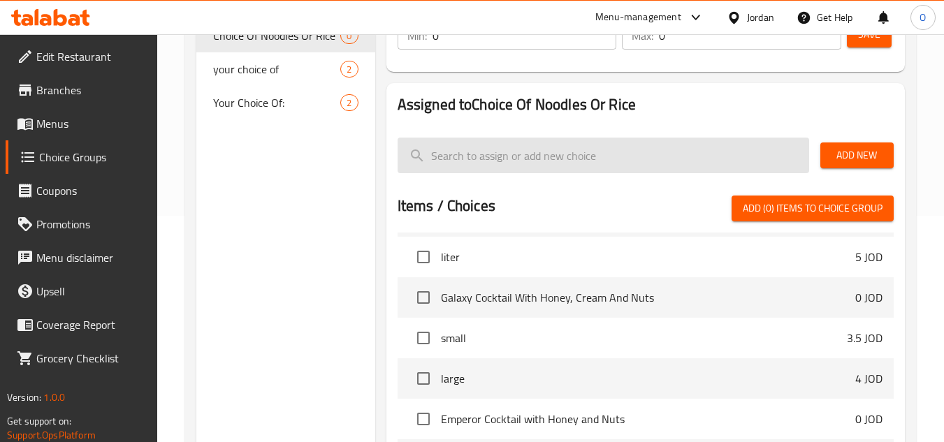
click at [520, 168] on input "search" at bounding box center [604, 156] width 412 height 36
paste input "Mix Hakka Noodles (Non-Veg"
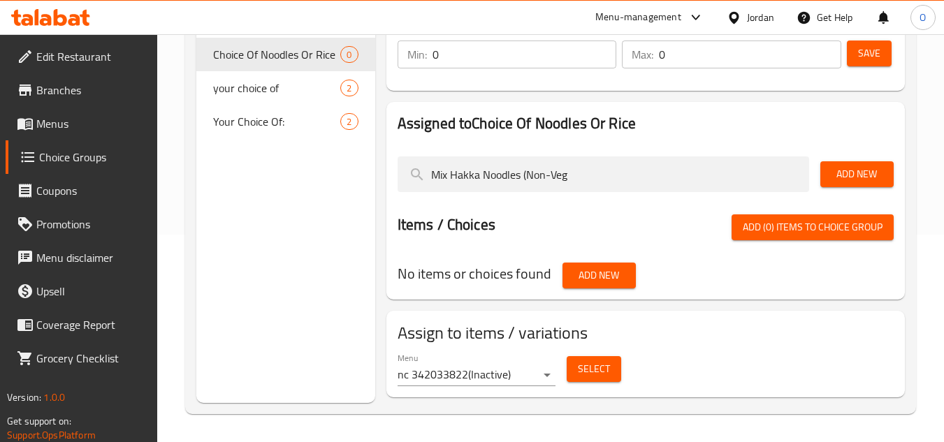
scroll to position [0, 0]
type input "M"
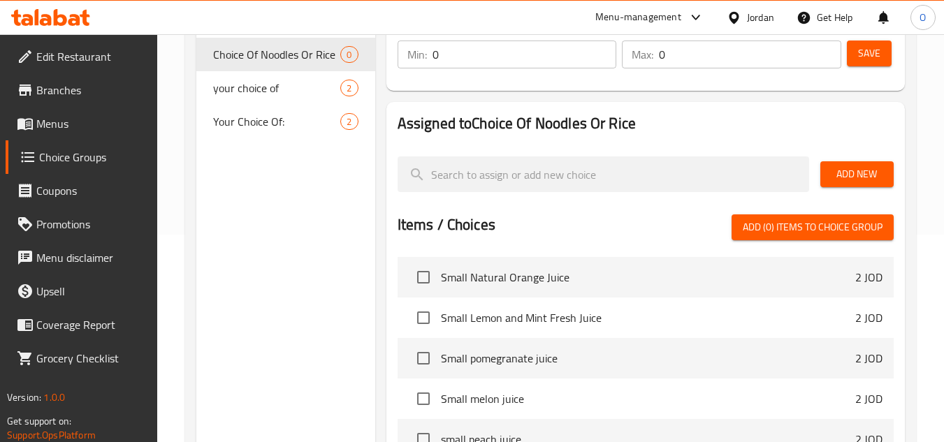
scroll to position [226, 0]
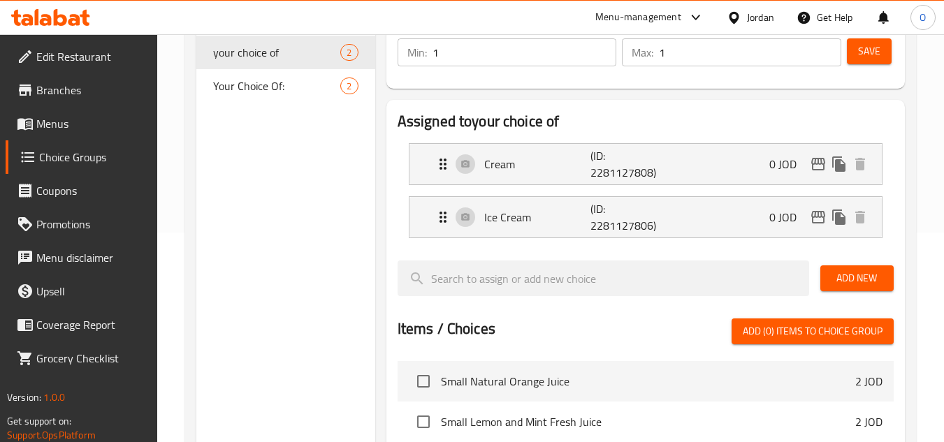
scroll to position [70, 0]
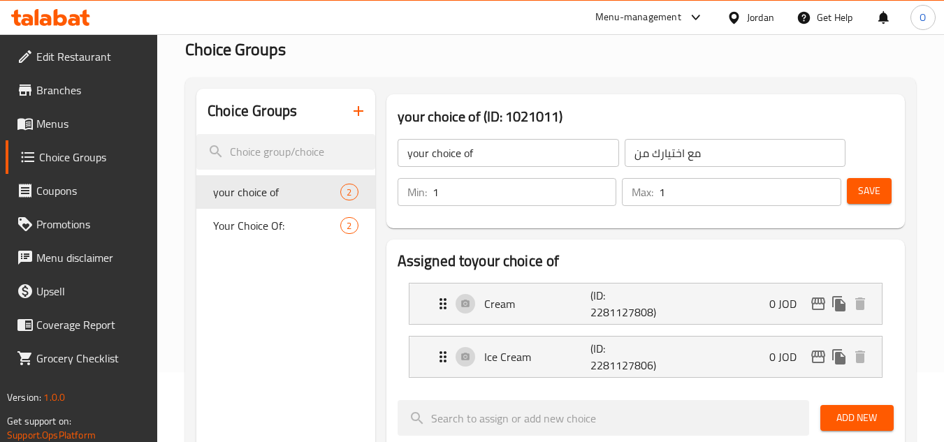
click at [364, 114] on icon "button" at bounding box center [358, 111] width 17 height 17
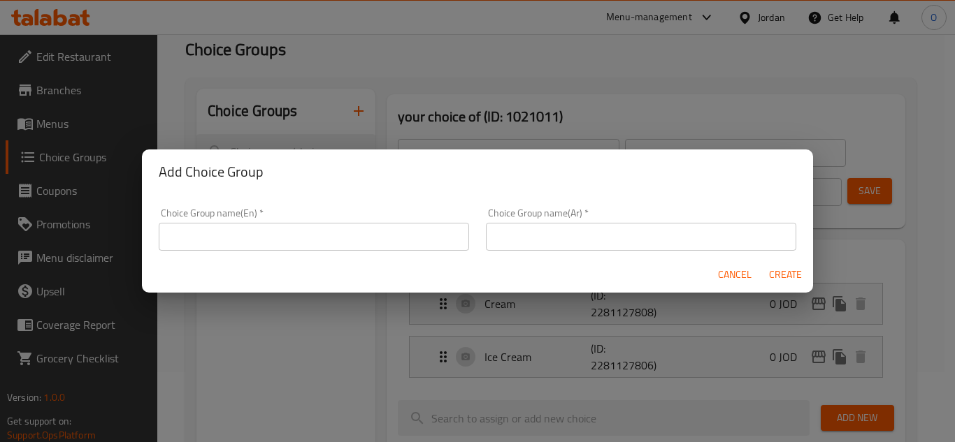
click at [356, 241] on input "text" at bounding box center [314, 237] width 310 height 28
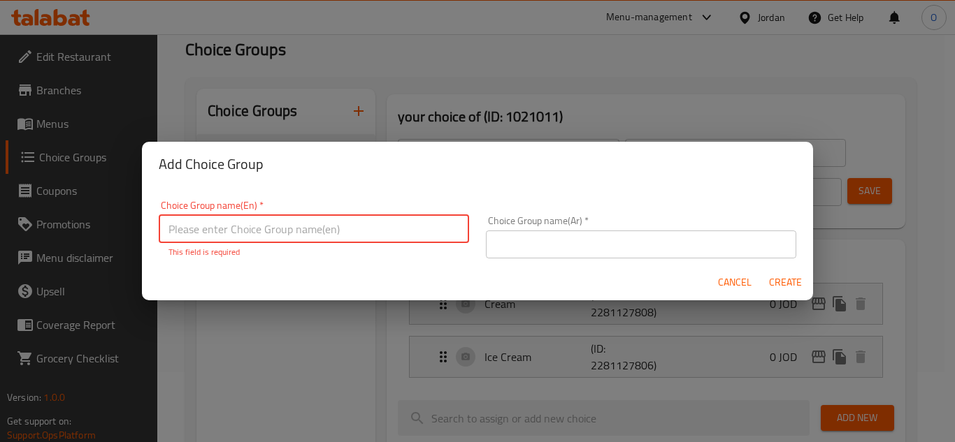
paste input "Choice Of Noodles Or Rice"
type input "Choice Of Noodles Or Rice"
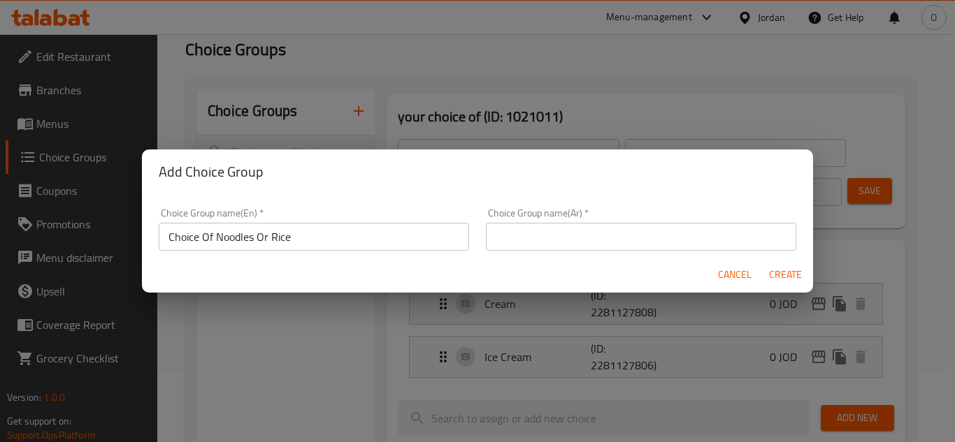
drag, startPoint x: 559, startPoint y: 253, endPoint x: 539, endPoint y: 235, distance: 27.2
click at [539, 235] on input "text" at bounding box center [641, 237] width 310 height 28
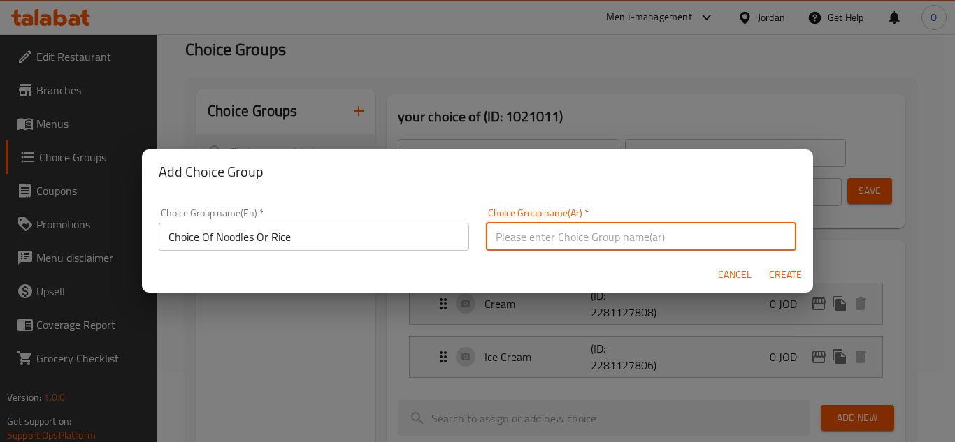
paste input "اختيار المعكرونة أو الأرز"
drag, startPoint x: 561, startPoint y: 238, endPoint x: 522, endPoint y: 233, distance: 39.5
click at [522, 233] on input "اختيار المعكرونة أو الأرز" at bounding box center [641, 237] width 310 height 28
type input "اختيار النودلز أو الأرز"
click at [783, 268] on span "Create" at bounding box center [785, 274] width 34 height 17
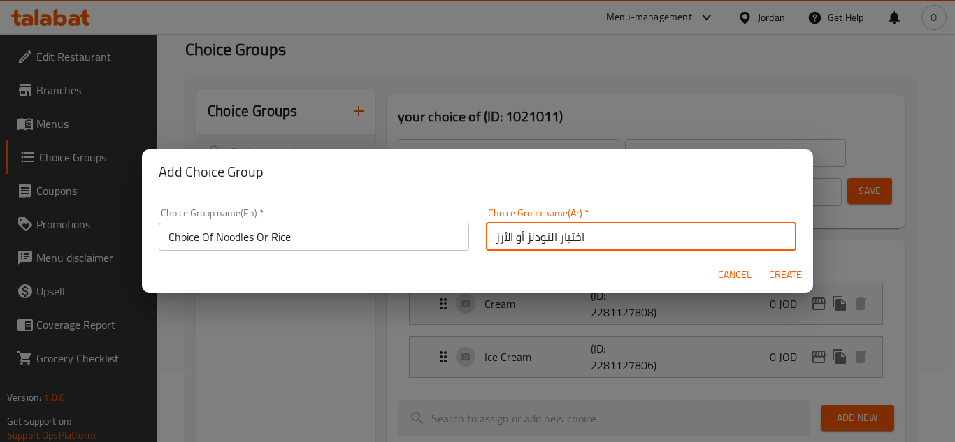
type input "Choice Of Noodles Or Rice"
type input "اختيار النودلز أو الأرز"
type input "0"
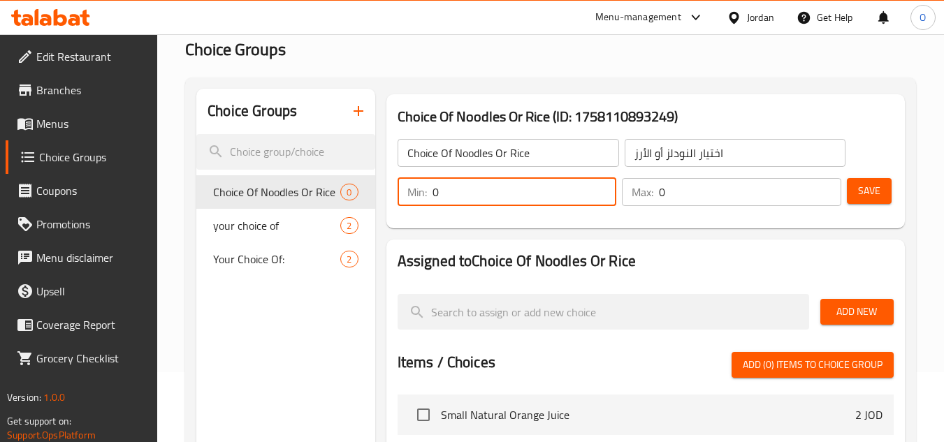
drag, startPoint x: 470, startPoint y: 196, endPoint x: 416, endPoint y: 181, distance: 56.6
click at [416, 181] on div "Min: 0 ​" at bounding box center [507, 192] width 219 height 28
type input "1"
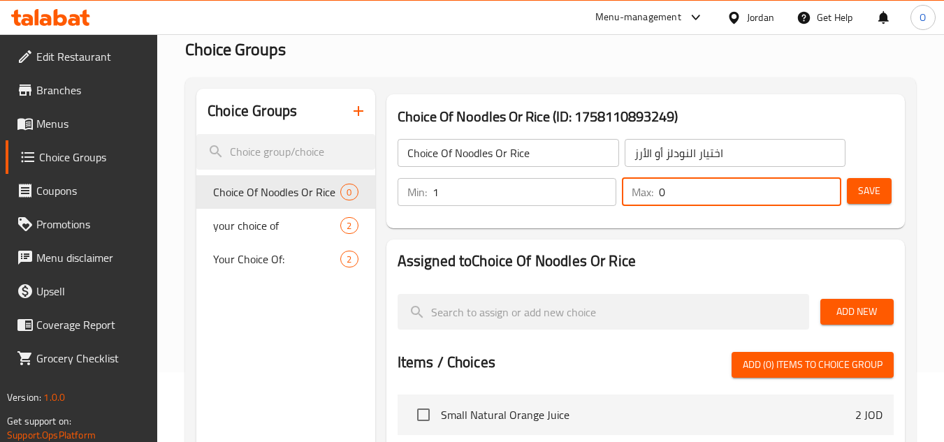
drag, startPoint x: 672, startPoint y: 194, endPoint x: 646, endPoint y: 202, distance: 27.0
click at [646, 202] on div "Max: 0 ​" at bounding box center [731, 192] width 219 height 28
type input "1"
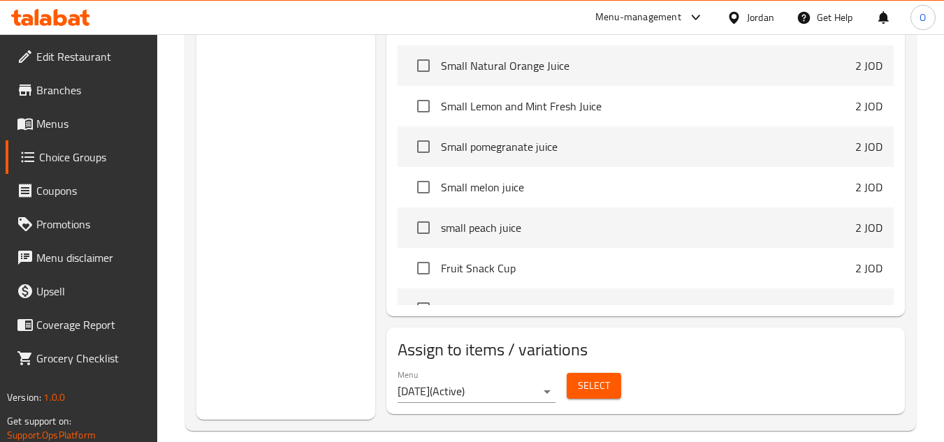
scroll to position [210, 0]
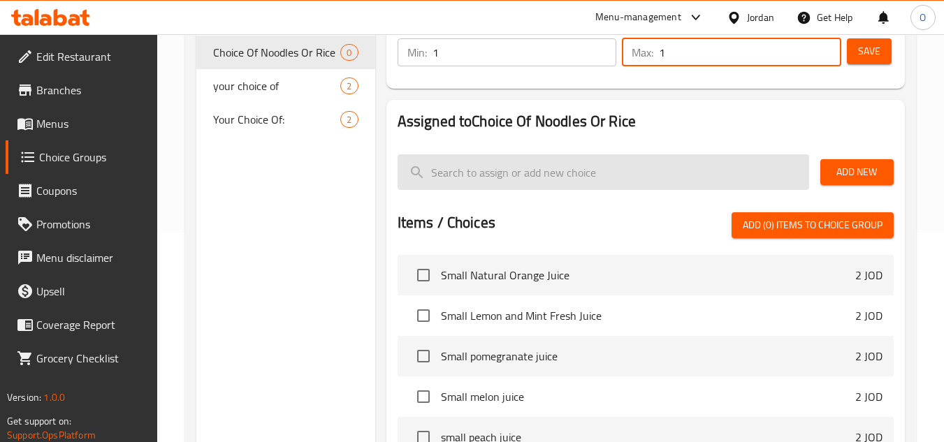
click at [537, 157] on input "search" at bounding box center [604, 172] width 412 height 36
paste input "Veg Fried Rice"
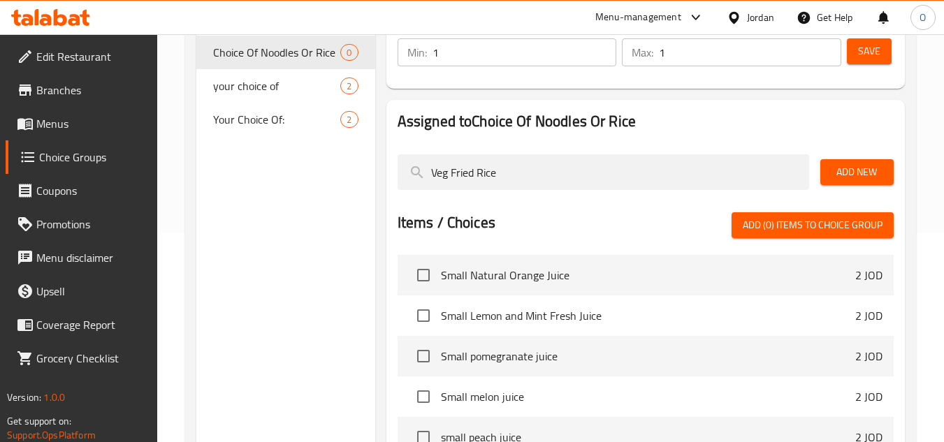
scroll to position [208, 0]
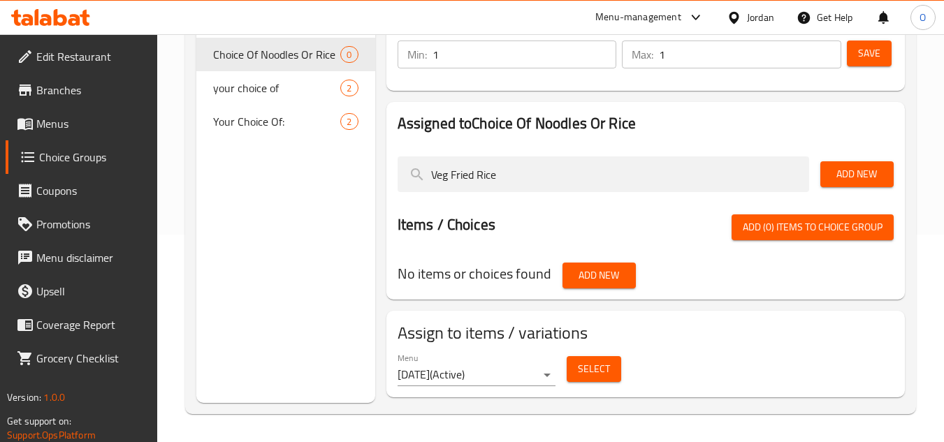
type input "Veg Fried Rice"
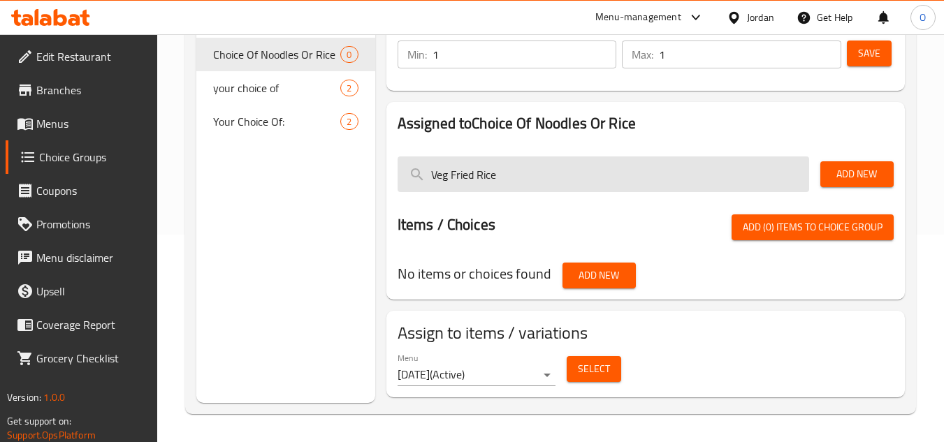
click at [508, 179] on input "Veg Fried Rice" at bounding box center [604, 175] width 412 height 36
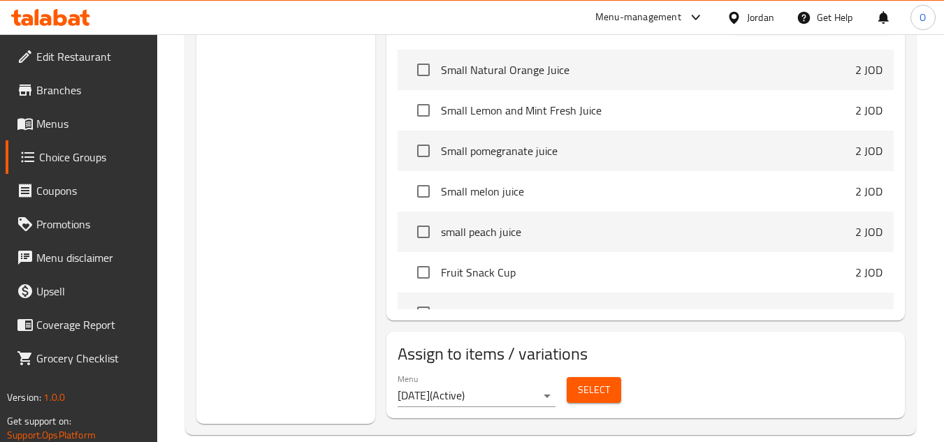
scroll to position [419, 0]
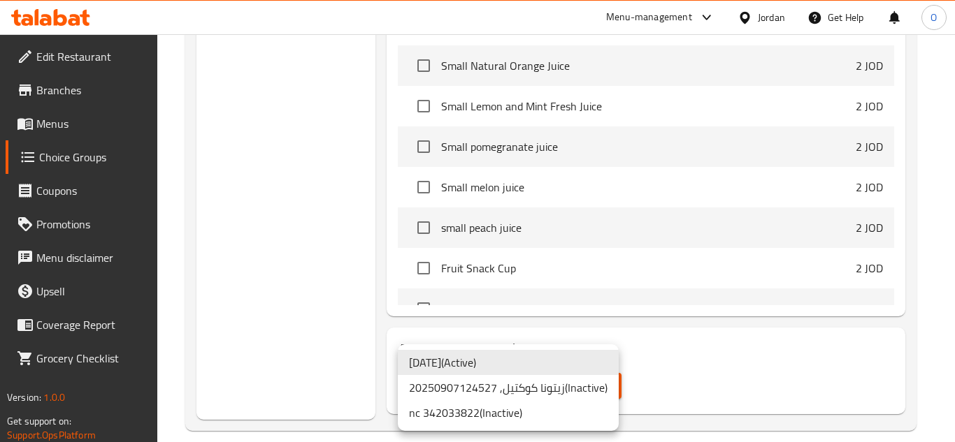
click at [493, 411] on li "nc 342033822 ( Inactive )" at bounding box center [508, 412] width 221 height 25
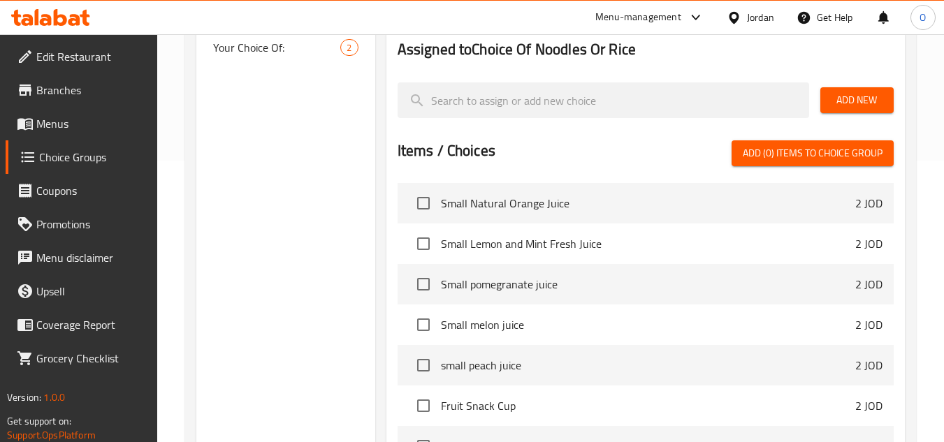
scroll to position [70, 0]
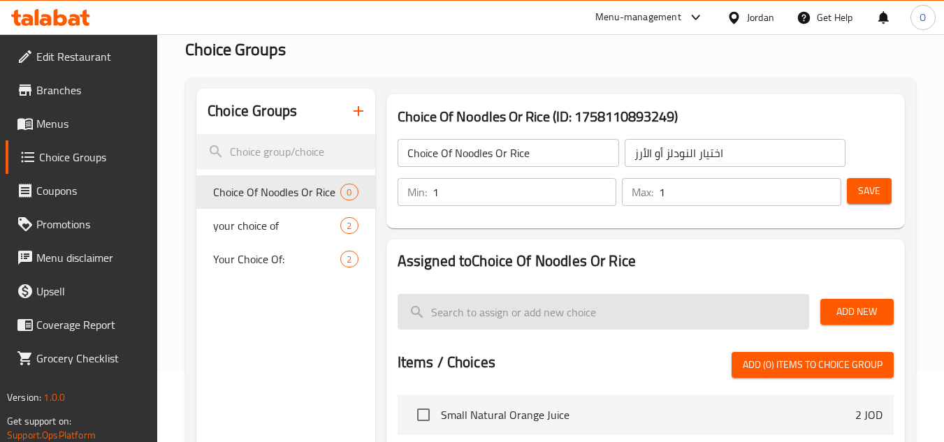
paste input "Veg Fried Rice"
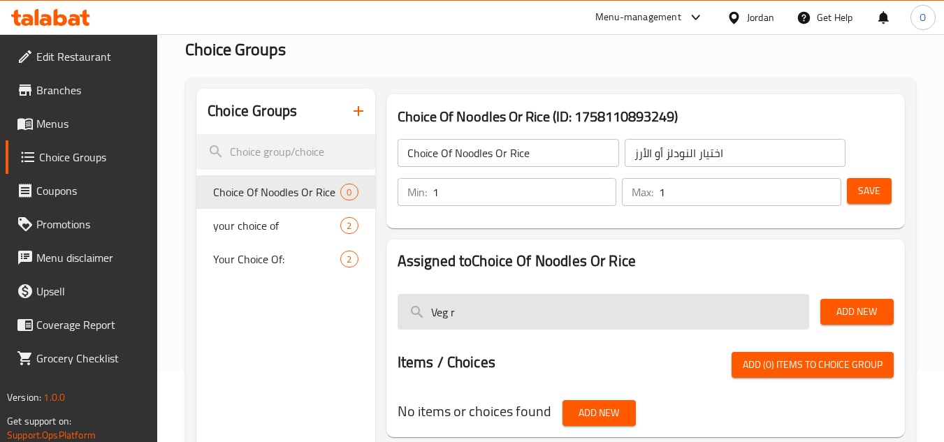
click at [485, 317] on input "Veg r" at bounding box center [604, 312] width 412 height 36
drag, startPoint x: 435, startPoint y: 314, endPoint x: 425, endPoint y: 317, distance: 10.4
click at [425, 317] on input "Veg" at bounding box center [604, 312] width 412 height 36
click at [432, 317] on input "Veg" at bounding box center [604, 312] width 412 height 36
drag, startPoint x: 432, startPoint y: 317, endPoint x: 420, endPoint y: 321, distance: 12.4
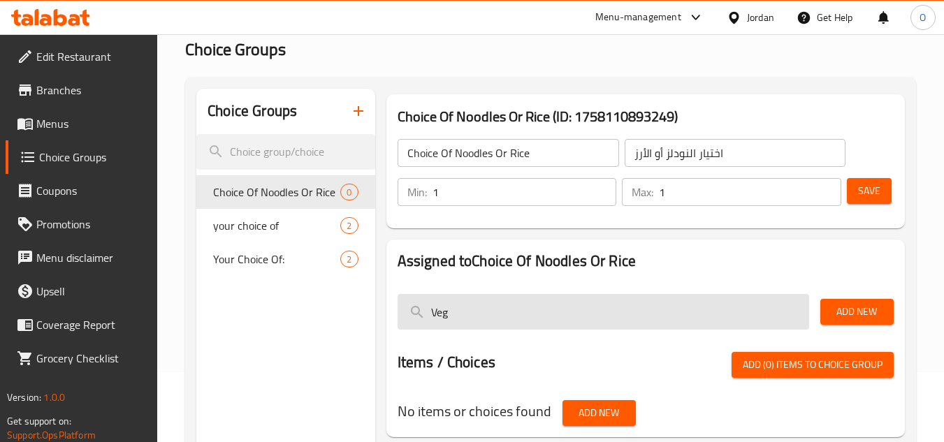
click at [420, 321] on input "Veg" at bounding box center [604, 312] width 412 height 36
click at [452, 321] on input "Veg" at bounding box center [604, 312] width 412 height 36
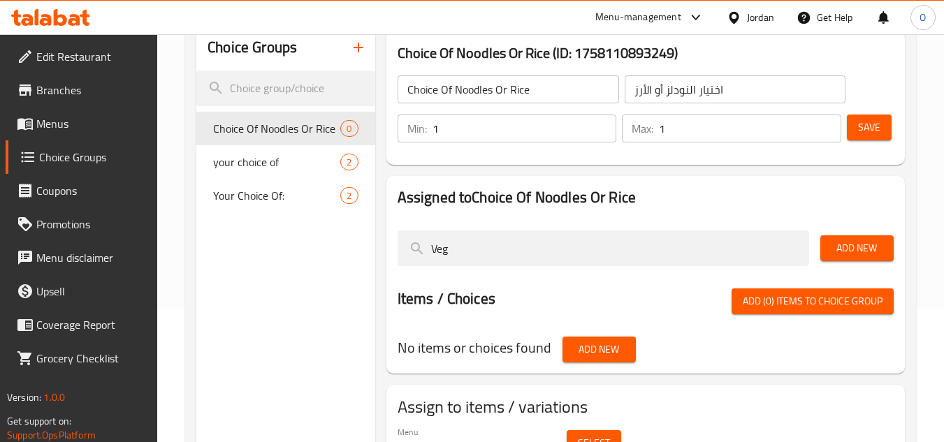
scroll to position [208, 0]
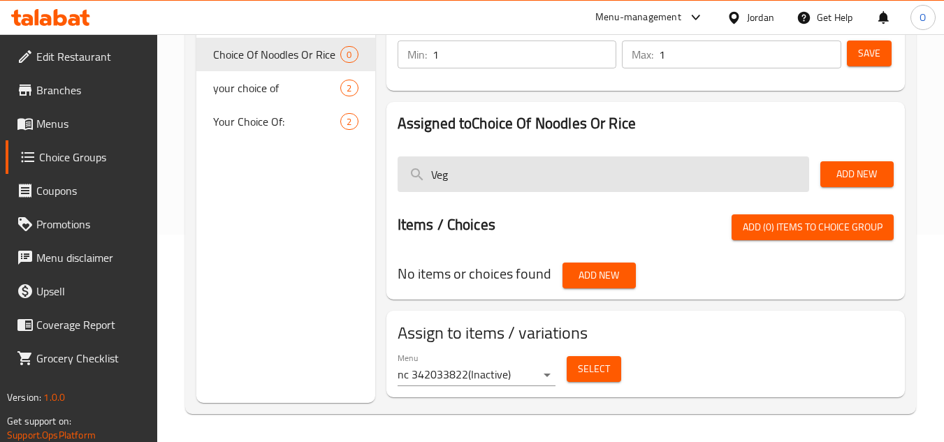
click at [577, 166] on input "Veg" at bounding box center [604, 175] width 412 height 36
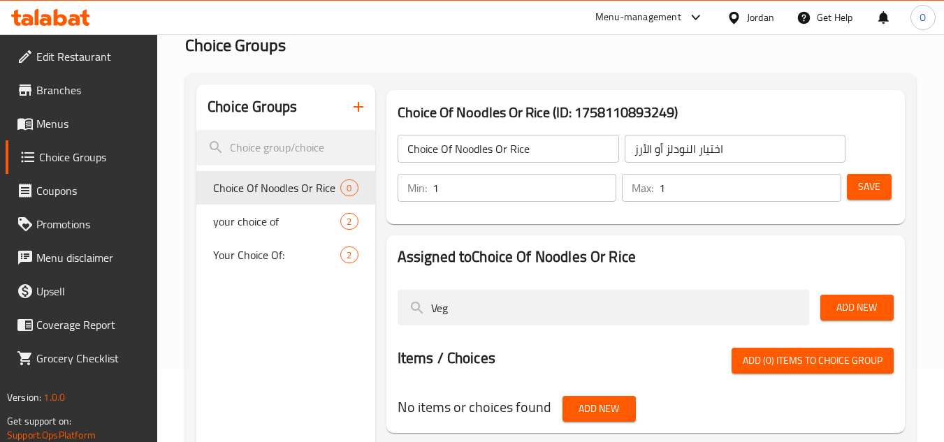
scroll to position [68, 0]
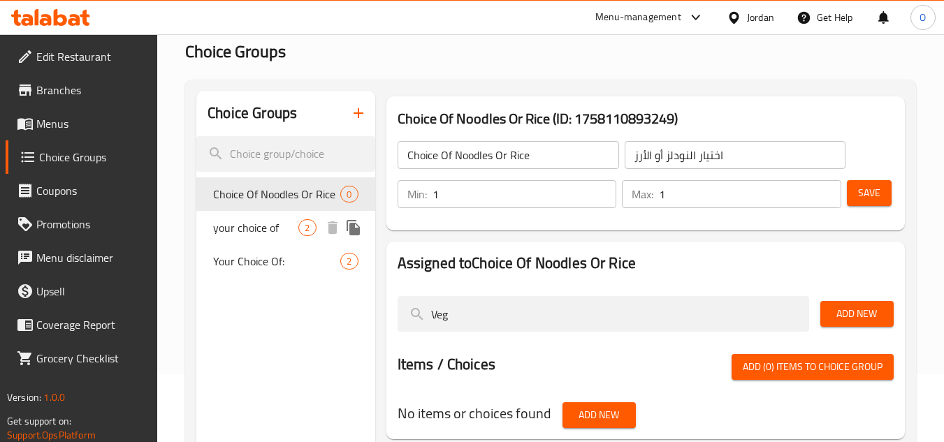
type input "Veg"
click at [281, 226] on span "your choice of" at bounding box center [255, 227] width 85 height 17
type input "your choice of"
type input "مع اختيارك من"
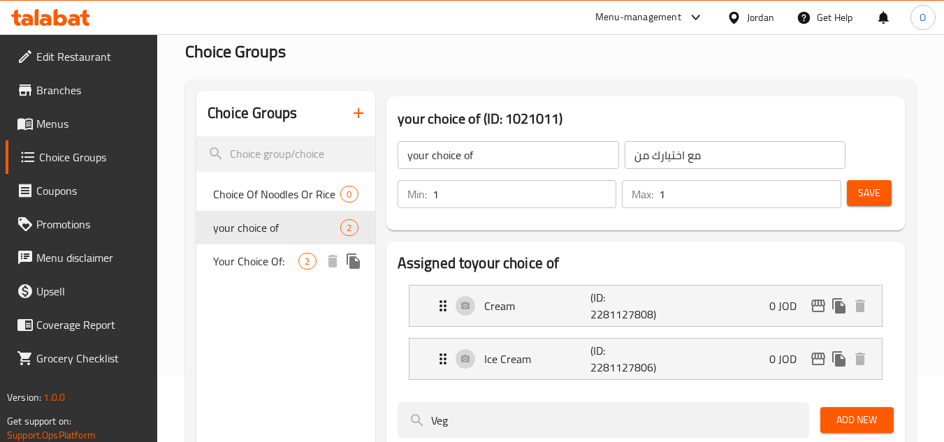
click at [293, 273] on div "Your Choice Of: 2" at bounding box center [285, 262] width 178 height 34
type input "Your Choice Of:"
type input "اختيارك من:"
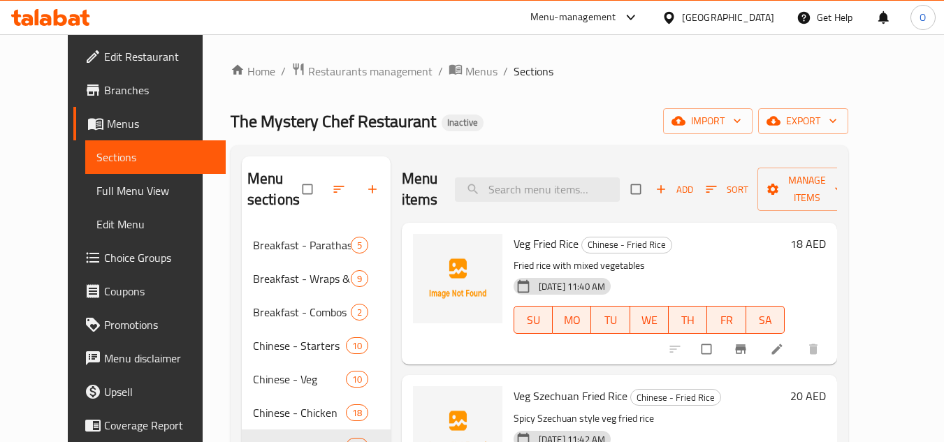
click at [104, 266] on span "Choice Groups" at bounding box center [159, 257] width 110 height 17
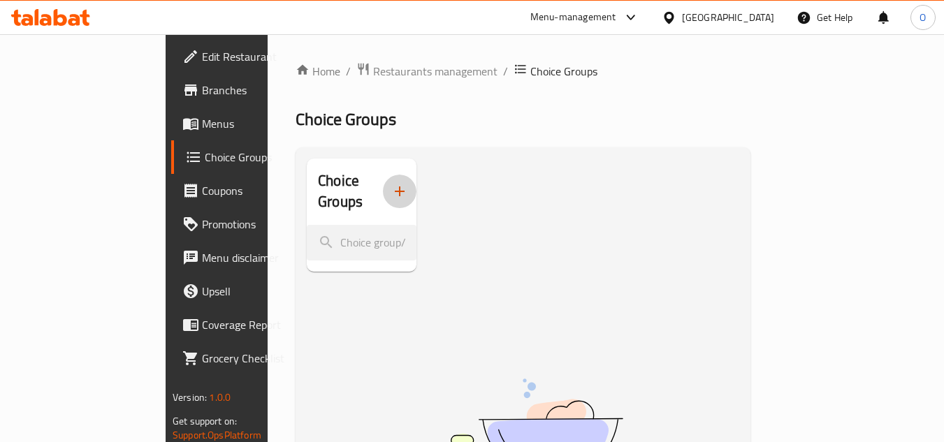
click at [383, 184] on button "button" at bounding box center [400, 192] width 34 height 34
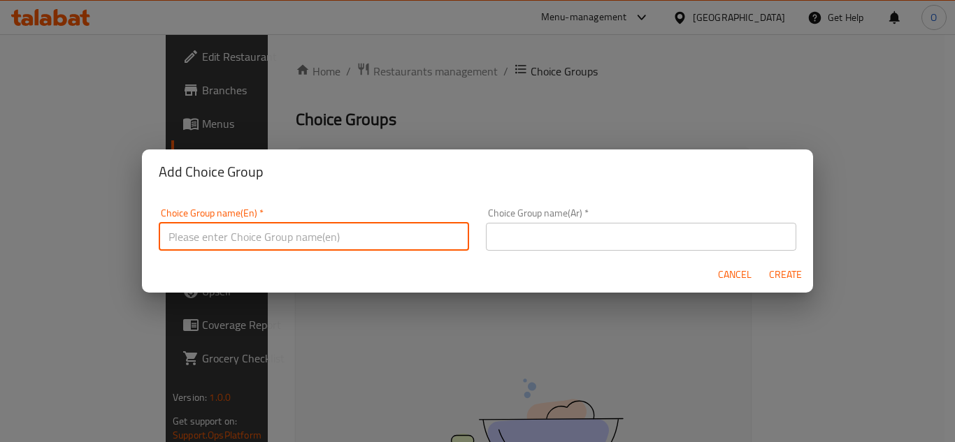
paste input "Choice Of Noodles Or Rice"
type input "Choice Of Noodles Or Rice"
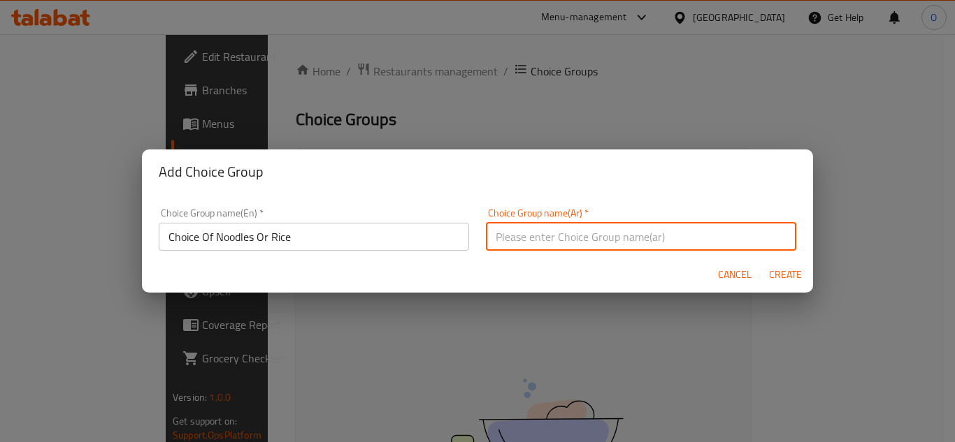
paste input "اختيار المعكرونة أو الأرز"
drag, startPoint x: 563, startPoint y: 240, endPoint x: 523, endPoint y: 229, distance: 41.4
click at [523, 229] on input "اختيار المعكرونة أو الأرز" at bounding box center [641, 237] width 310 height 28
type input "اختيار النودلز أو الأرز"
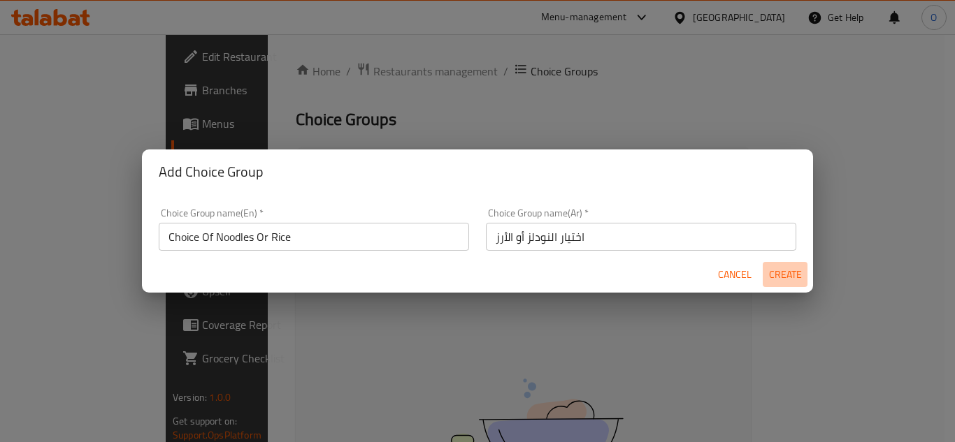
click at [776, 277] on span "Create" at bounding box center [785, 274] width 34 height 17
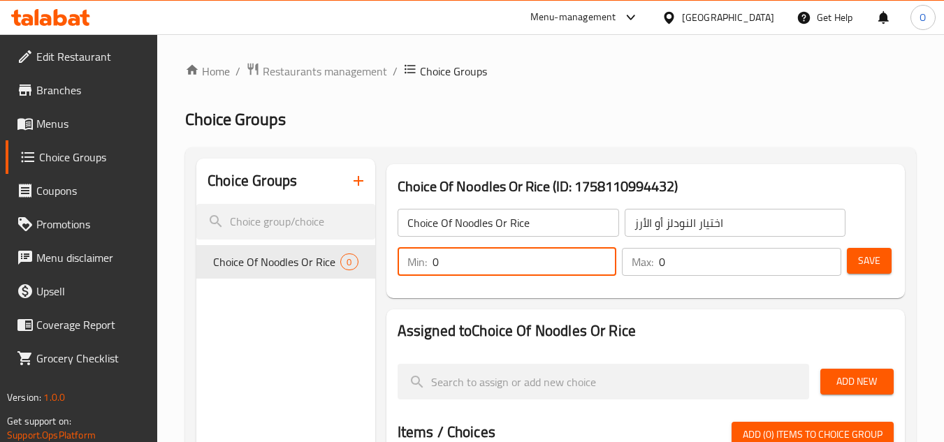
drag, startPoint x: 472, startPoint y: 257, endPoint x: 398, endPoint y: 270, distance: 75.3
click at [398, 270] on div "Min: 0 ​" at bounding box center [507, 262] width 219 height 28
type input "1"
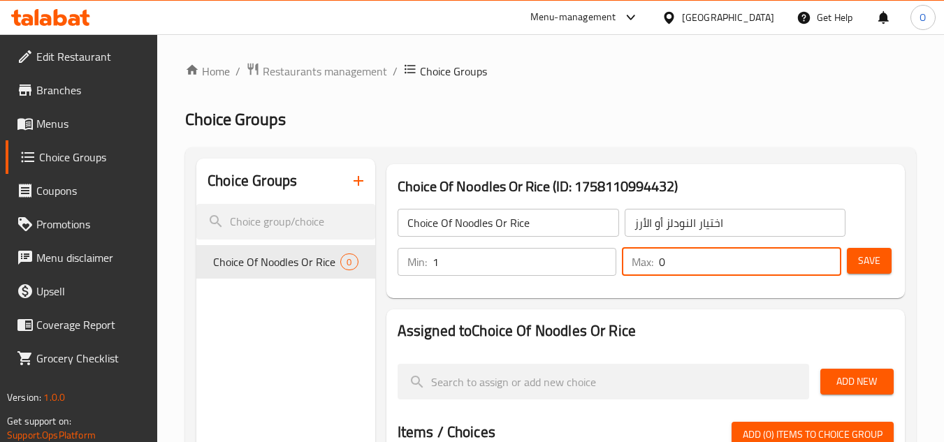
drag, startPoint x: 648, startPoint y: 282, endPoint x: 636, endPoint y: 282, distance: 12.6
click at [635, 282] on div "Min: 1 ​ Max: 0 ​ Save" at bounding box center [642, 262] width 507 height 45
type input "1"
click at [860, 252] on span "Save" at bounding box center [869, 260] width 22 height 17
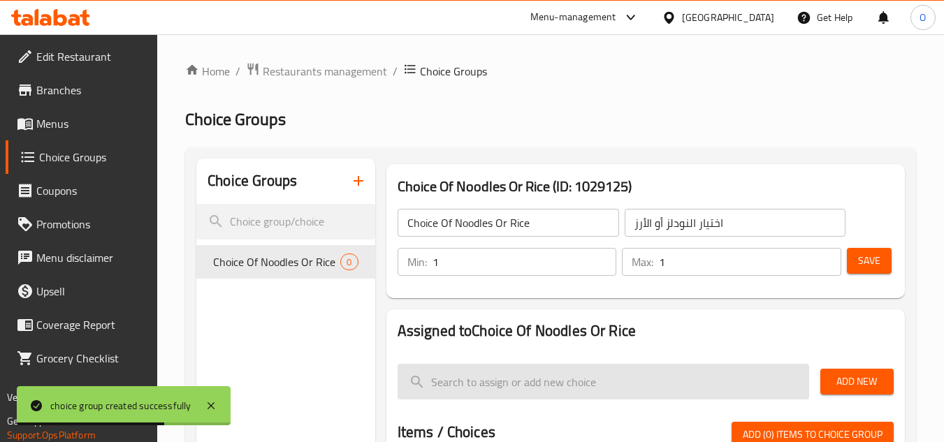
drag, startPoint x: 488, startPoint y: 370, endPoint x: 477, endPoint y: 384, distance: 17.5
paste input "Veg Fried Rice"
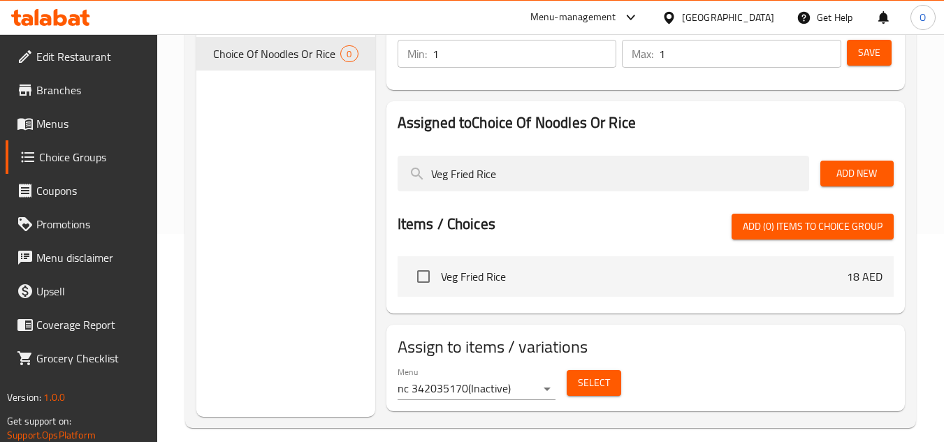
scroll to position [210, 0]
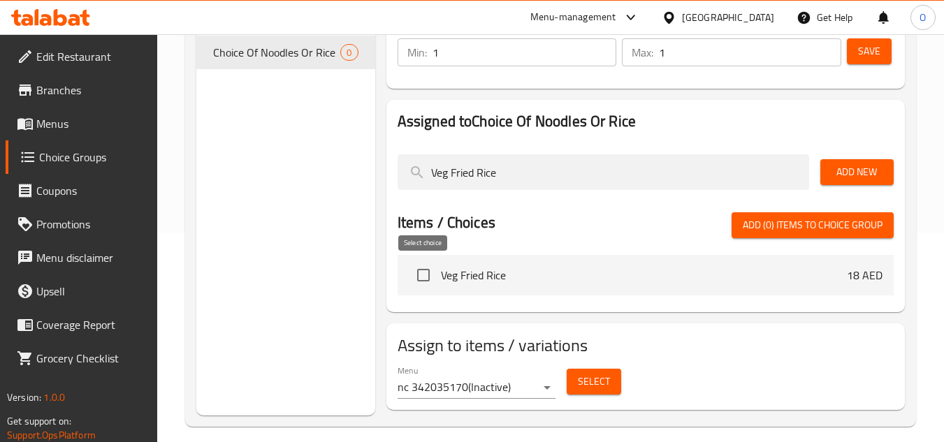
type input "Veg Fried Rice"
click at [421, 272] on input "checkbox" at bounding box center [423, 275] width 29 height 29
checkbox input "true"
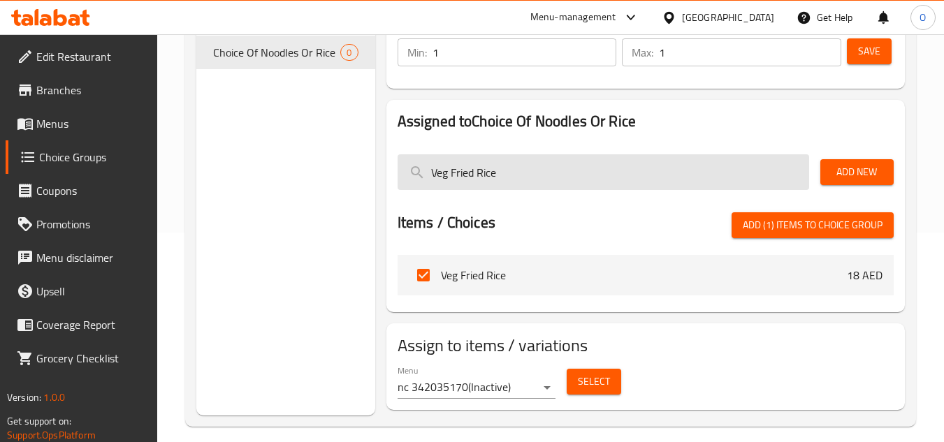
click at [509, 179] on input "Veg Fried Rice" at bounding box center [604, 172] width 412 height 36
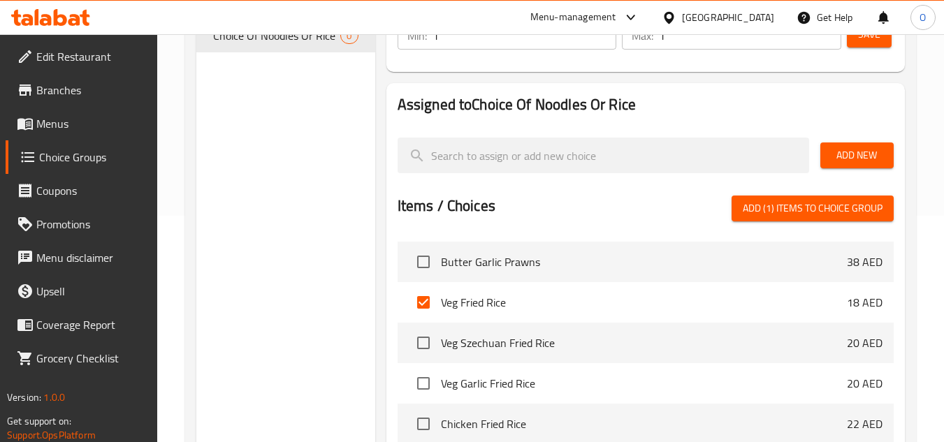
scroll to position [2129, 0]
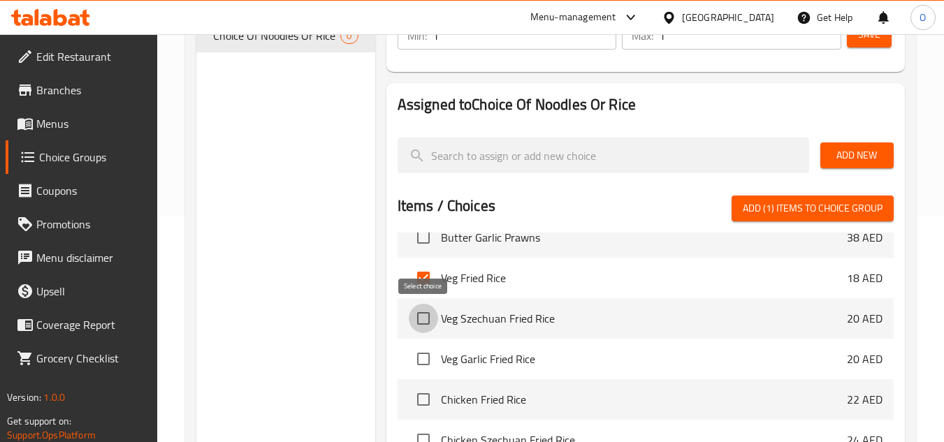
click at [428, 318] on input "checkbox" at bounding box center [423, 318] width 29 height 29
checkbox input "true"
click at [426, 349] on input "checkbox" at bounding box center [423, 359] width 29 height 29
checkbox input "true"
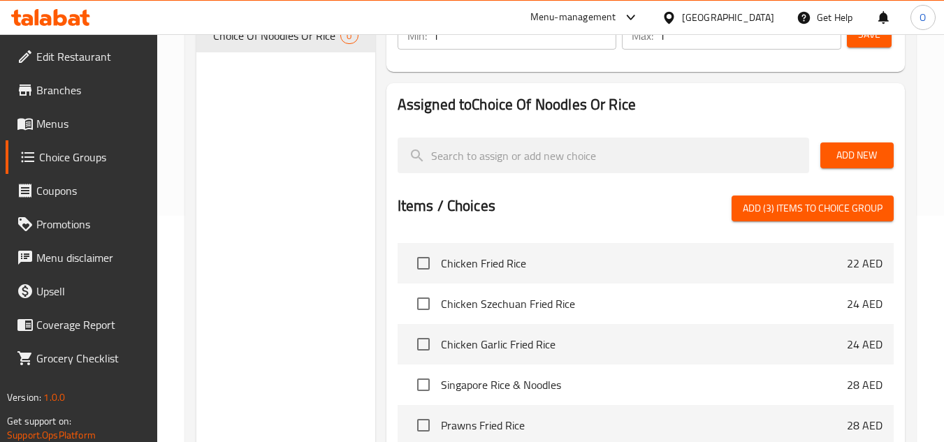
scroll to position [2268, 0]
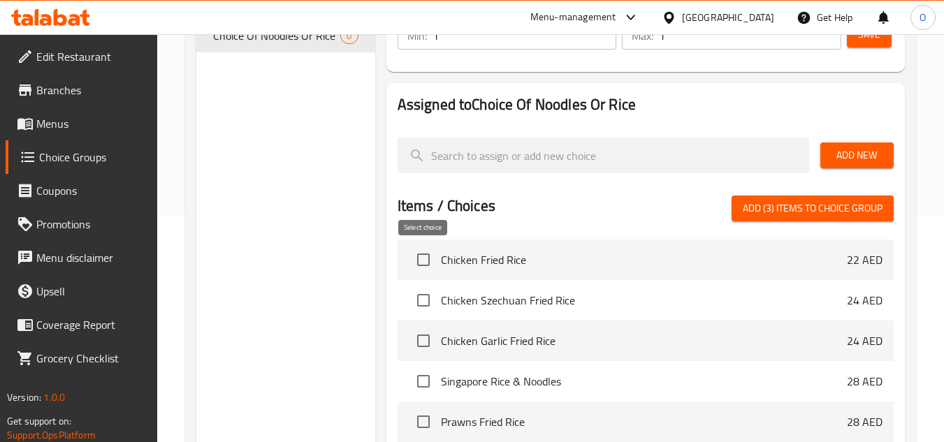
click at [428, 260] on input "checkbox" at bounding box center [423, 259] width 29 height 29
checkbox input "true"
click at [429, 311] on input "checkbox" at bounding box center [423, 300] width 29 height 29
checkbox input "true"
click at [424, 340] on input "checkbox" at bounding box center [423, 340] width 29 height 29
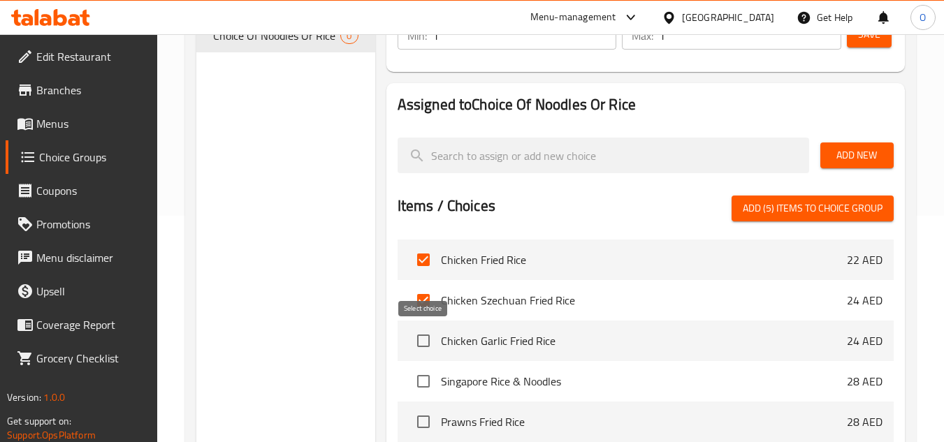
checkbox input "true"
click at [427, 375] on input "checkbox" at bounding box center [423, 381] width 29 height 29
checkbox input "true"
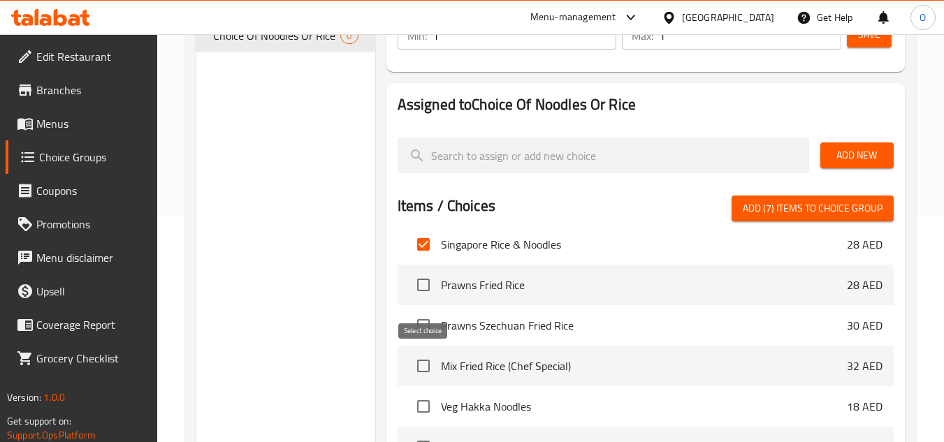
scroll to position [2408, 0]
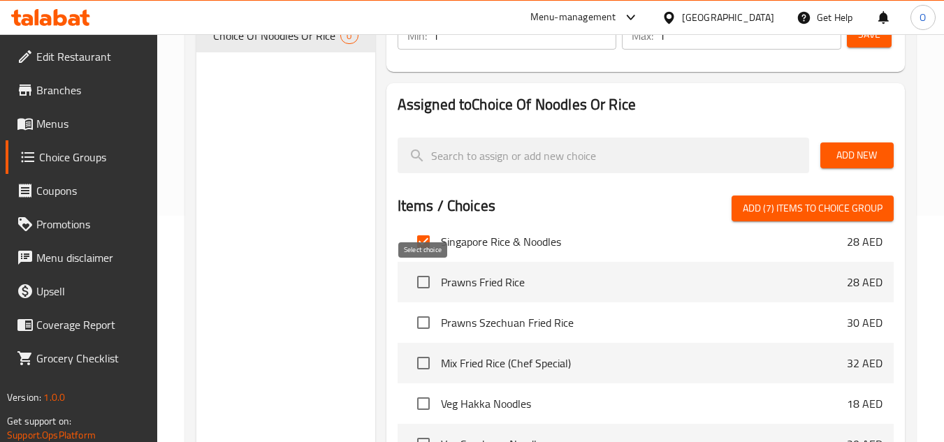
click at [433, 285] on input "checkbox" at bounding box center [423, 282] width 29 height 29
checkbox input "true"
click at [427, 325] on input "checkbox" at bounding box center [423, 322] width 29 height 29
checkbox input "true"
click at [428, 358] on input "checkbox" at bounding box center [423, 363] width 29 height 29
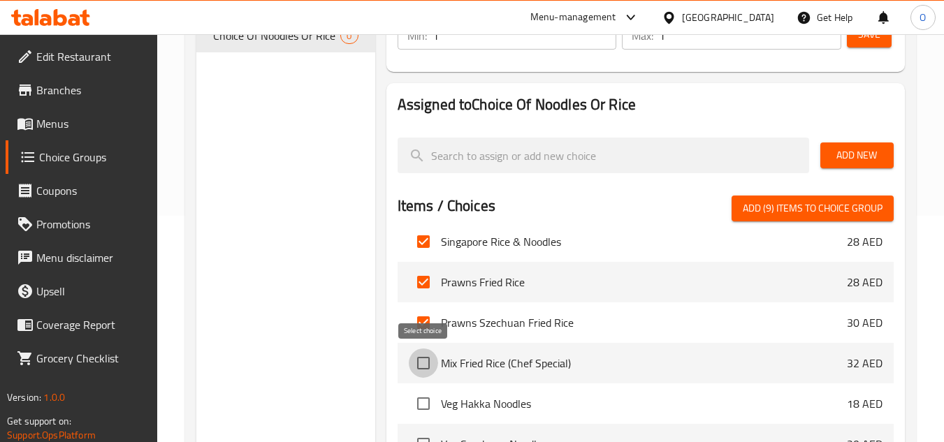
checkbox input "true"
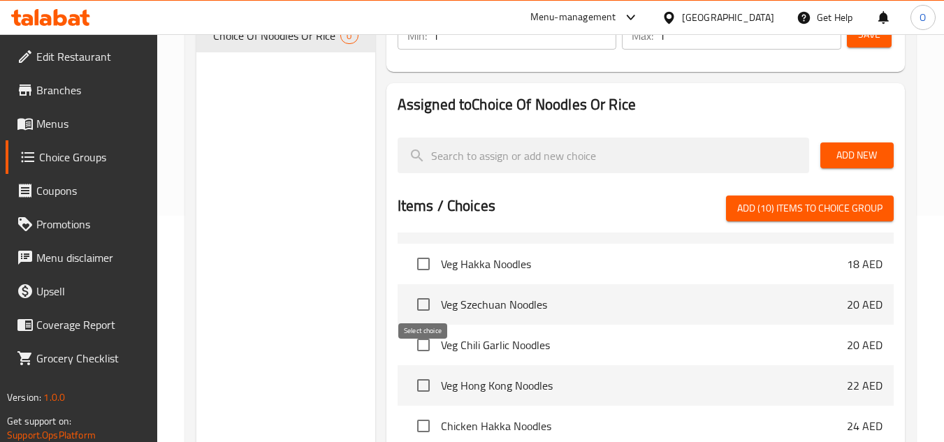
scroll to position [2478, 0]
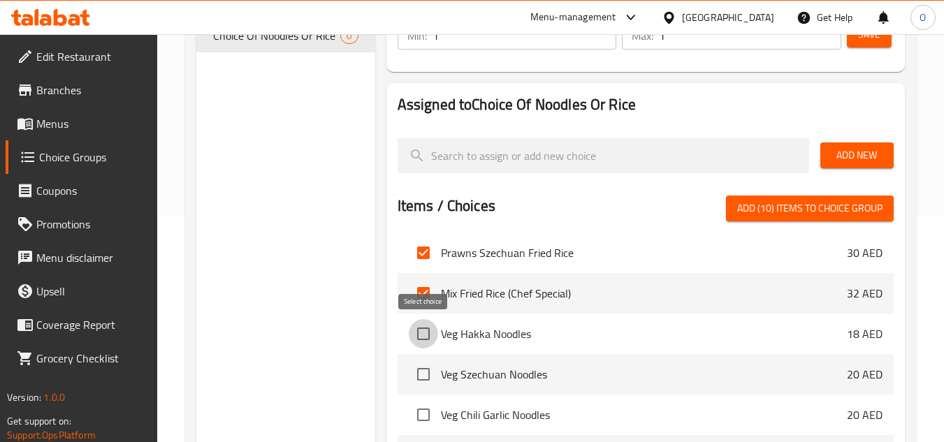
click at [421, 340] on input "checkbox" at bounding box center [423, 333] width 29 height 29
checkbox input "true"
click at [427, 367] on input "checkbox" at bounding box center [423, 374] width 29 height 29
checkbox input "true"
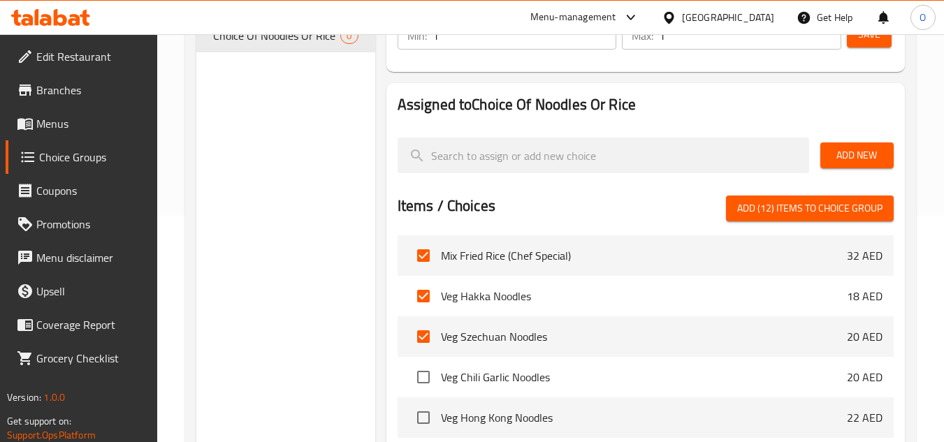
scroll to position [2548, 0]
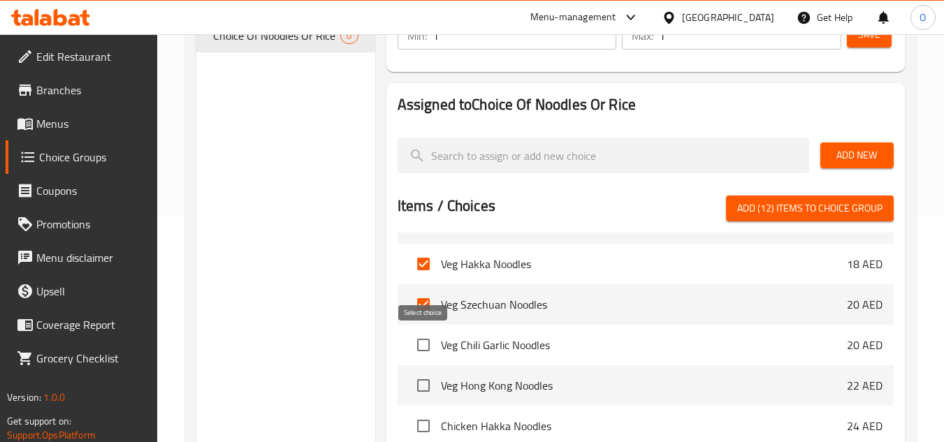
click at [423, 349] on input "checkbox" at bounding box center [423, 345] width 29 height 29
checkbox input "true"
click at [422, 377] on input "checkbox" at bounding box center [423, 385] width 29 height 29
checkbox input "true"
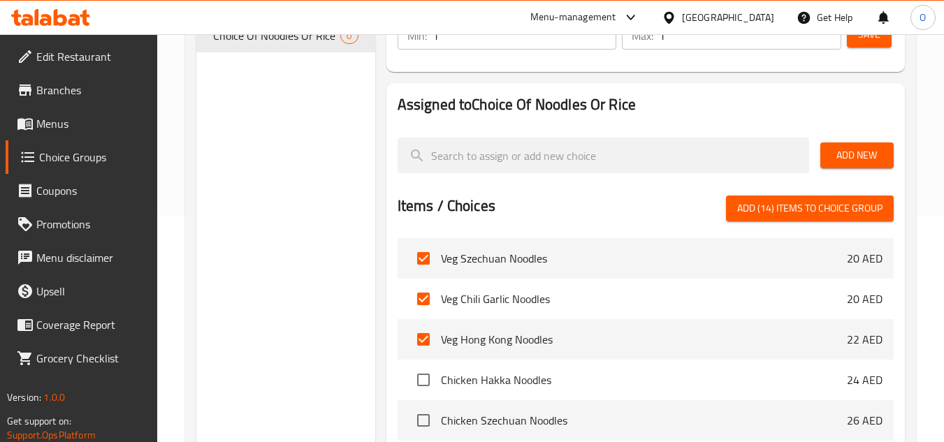
scroll to position [2618, 0]
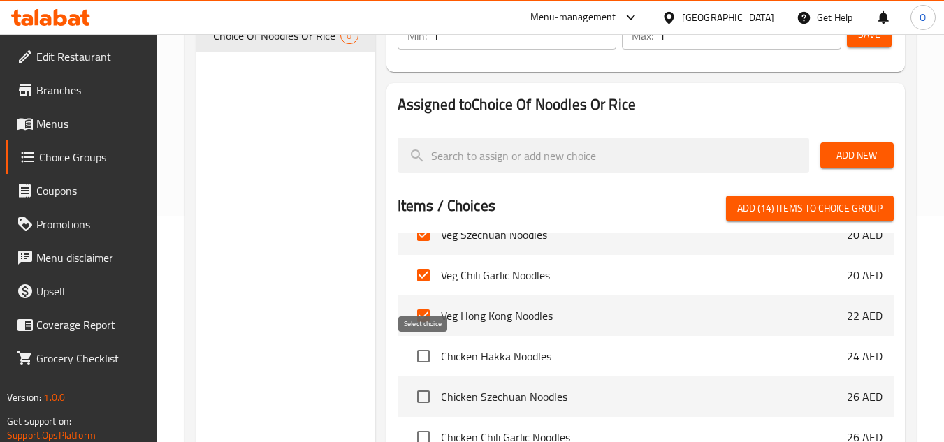
click at [421, 361] on input "checkbox" at bounding box center [423, 356] width 29 height 29
checkbox input "true"
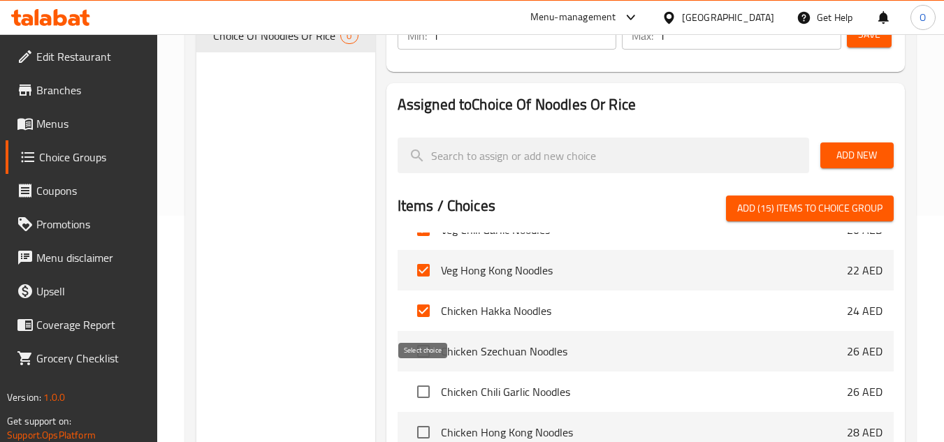
scroll to position [2688, 0]
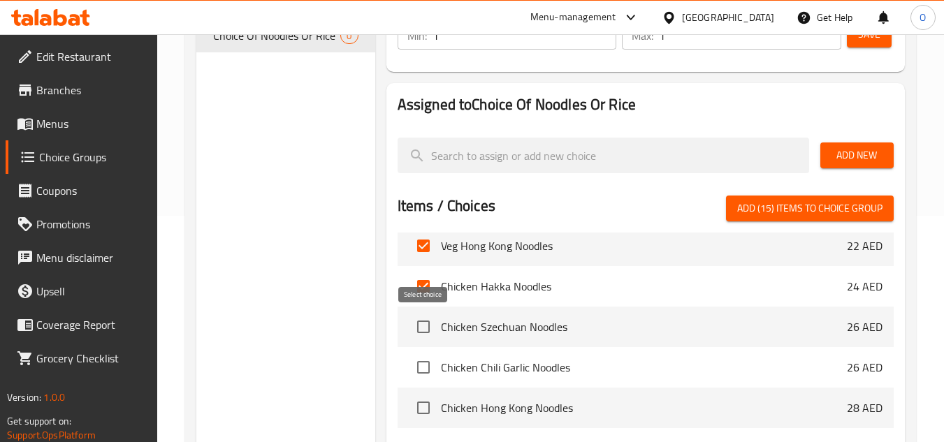
click at [426, 328] on input "checkbox" at bounding box center [423, 326] width 29 height 29
checkbox input "true"
click at [427, 361] on input "checkbox" at bounding box center [423, 367] width 29 height 29
checkbox input "true"
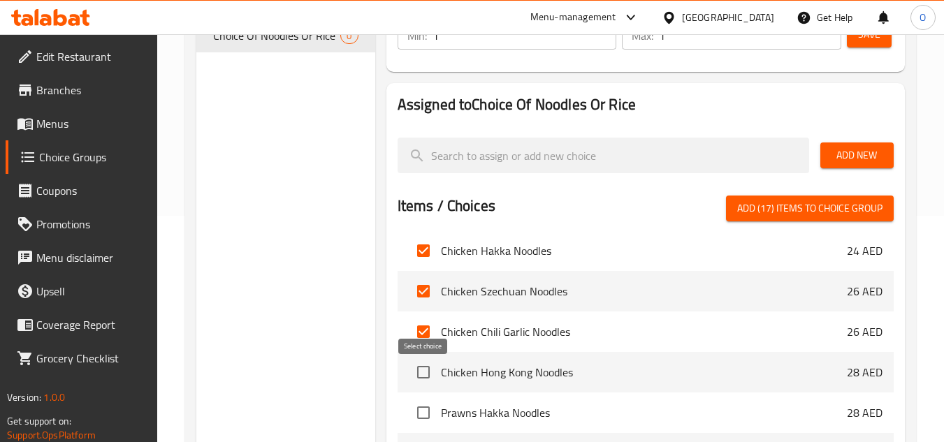
scroll to position [2757, 0]
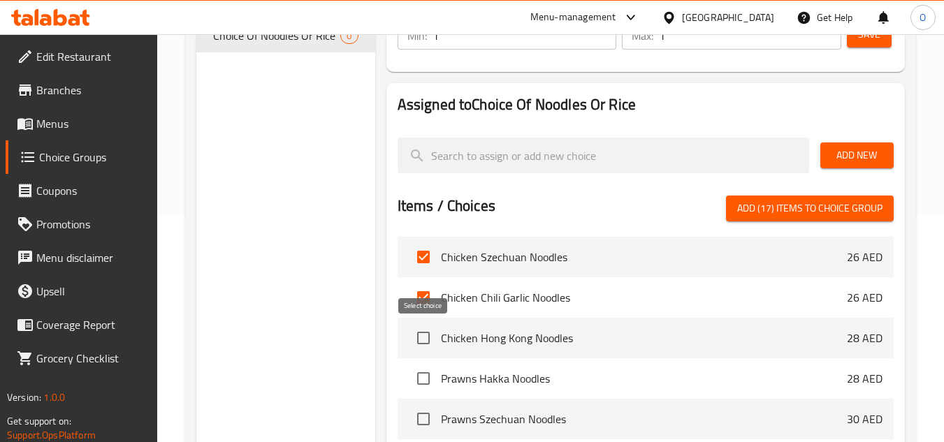
click at [423, 342] on input "checkbox" at bounding box center [423, 338] width 29 height 29
checkbox input "true"
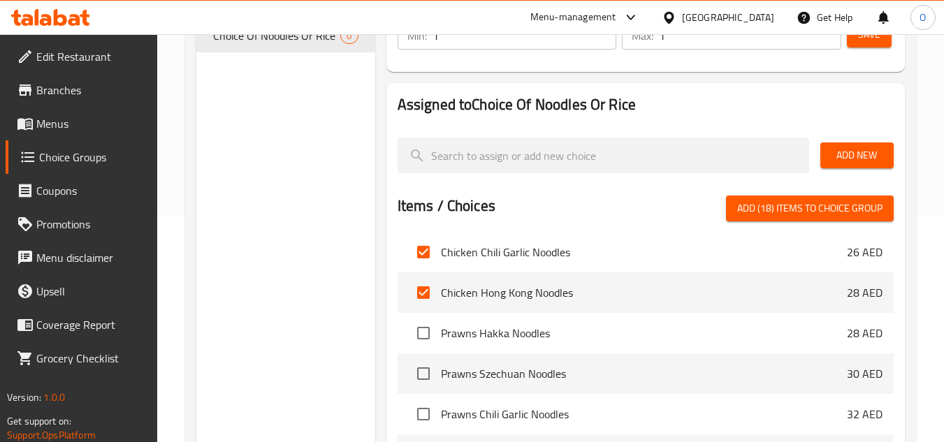
scroll to position [2827, 0]
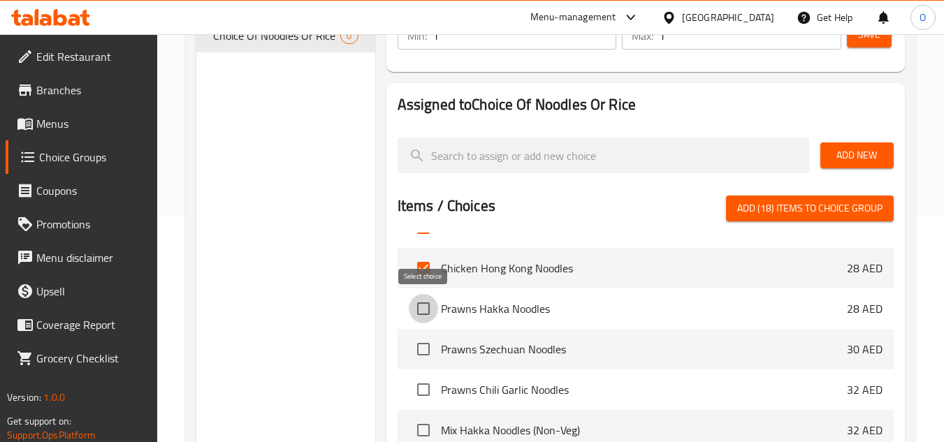
click at [430, 315] on input "checkbox" at bounding box center [423, 308] width 29 height 29
checkbox input "true"
click at [422, 347] on input "checkbox" at bounding box center [423, 349] width 29 height 29
checkbox input "true"
click at [428, 382] on input "checkbox" at bounding box center [423, 389] width 29 height 29
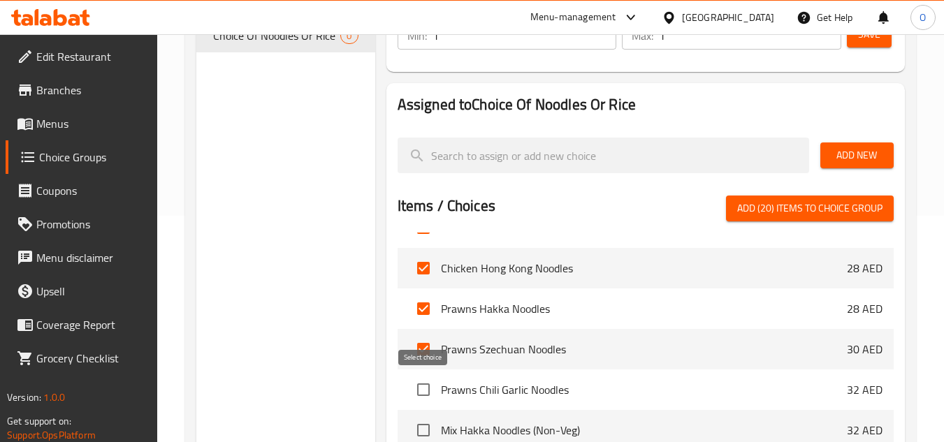
checkbox input "true"
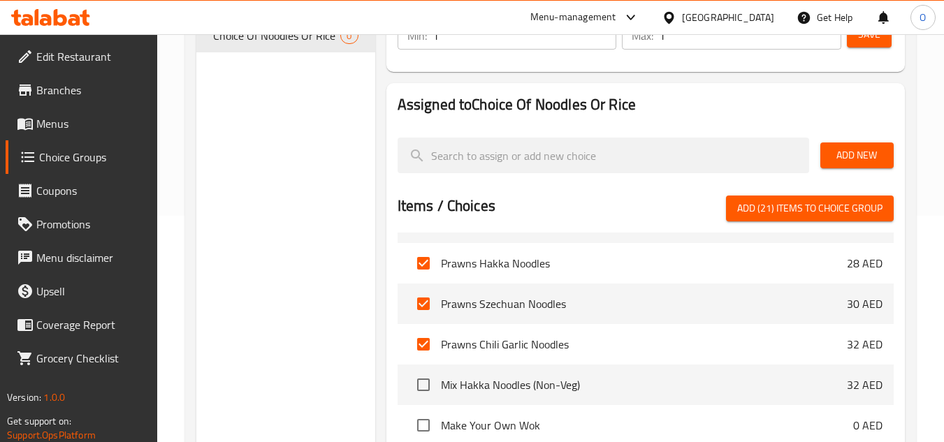
scroll to position [2897, 0]
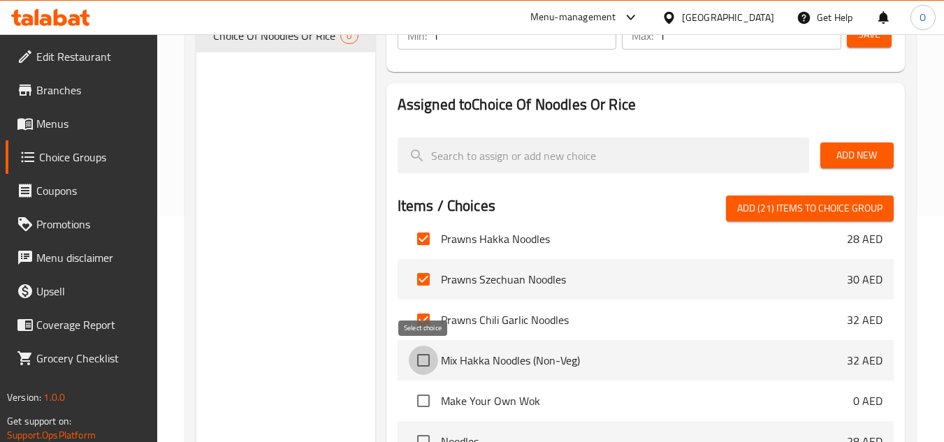
click at [430, 357] on input "checkbox" at bounding box center [423, 360] width 29 height 29
checkbox input "true"
click at [426, 396] on input "checkbox" at bounding box center [423, 400] width 29 height 29
click at [421, 397] on input "checkbox" at bounding box center [423, 400] width 29 height 29
checkbox input "false"
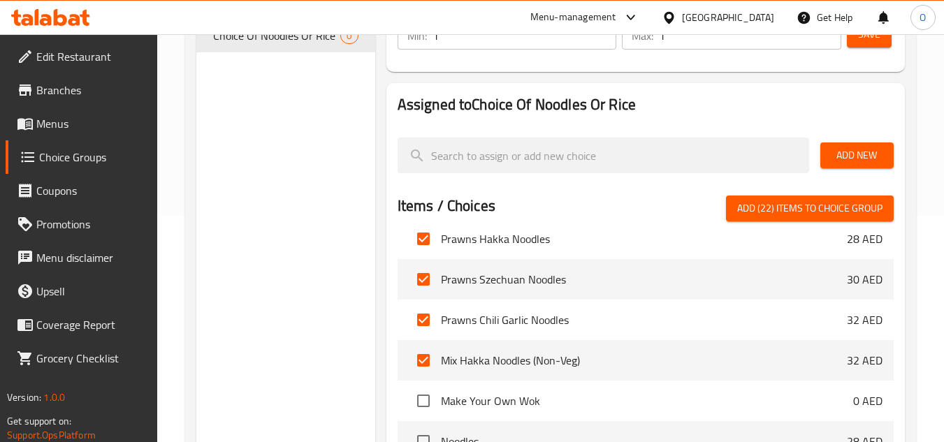
click at [811, 205] on span "Add (22) items to choice group" at bounding box center [809, 208] width 145 height 17
checkbox input "false"
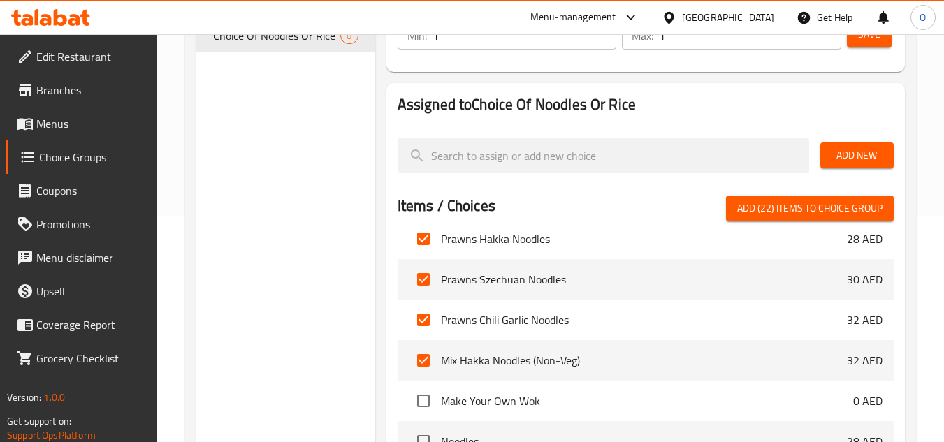
checkbox input "false"
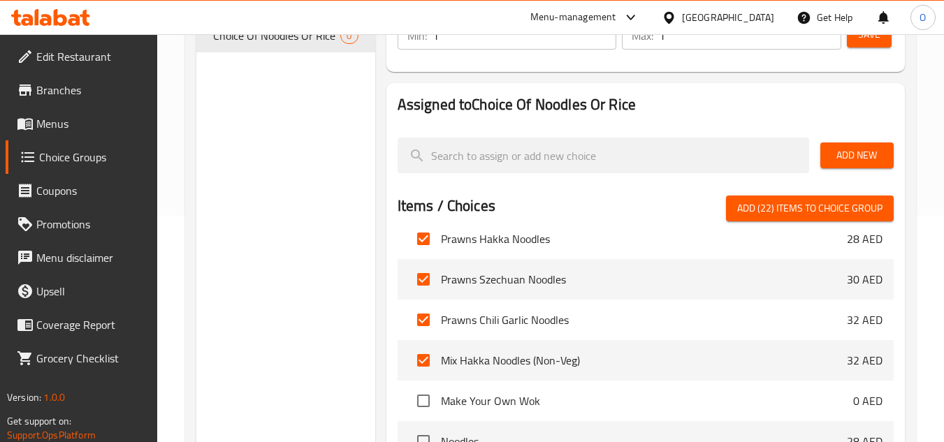
checkbox input "false"
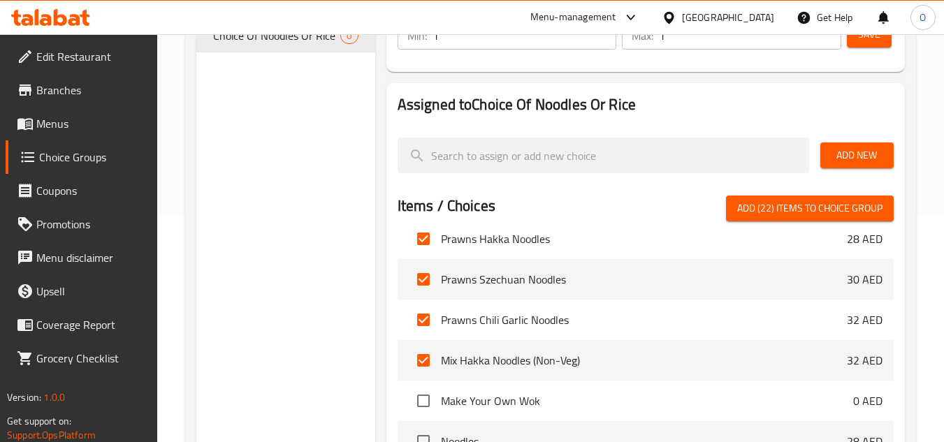
checkbox input "false"
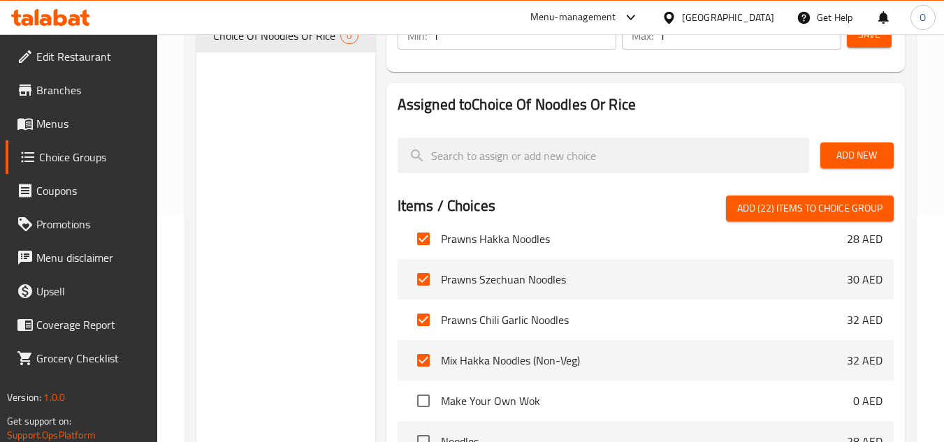
checkbox input "false"
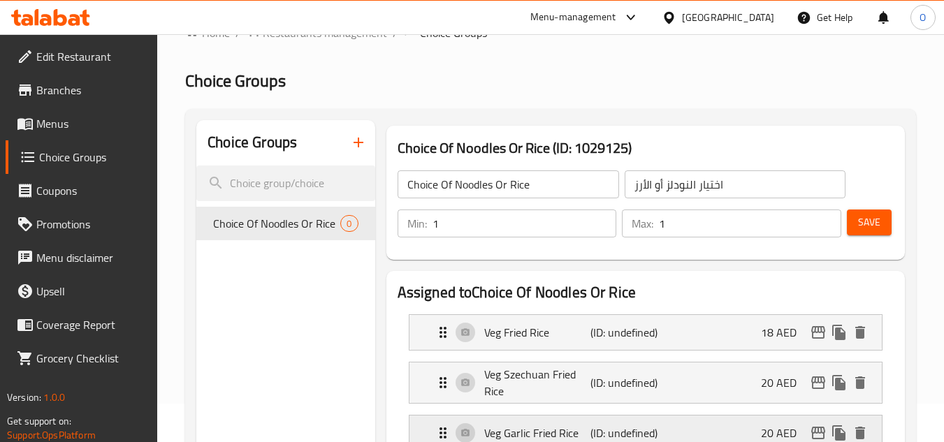
scroll to position [70, 0]
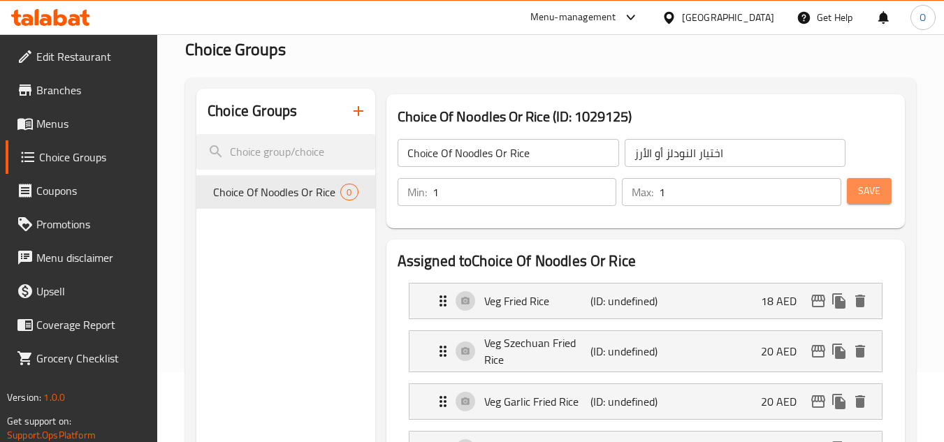
click at [857, 189] on button "Save" at bounding box center [869, 191] width 45 height 26
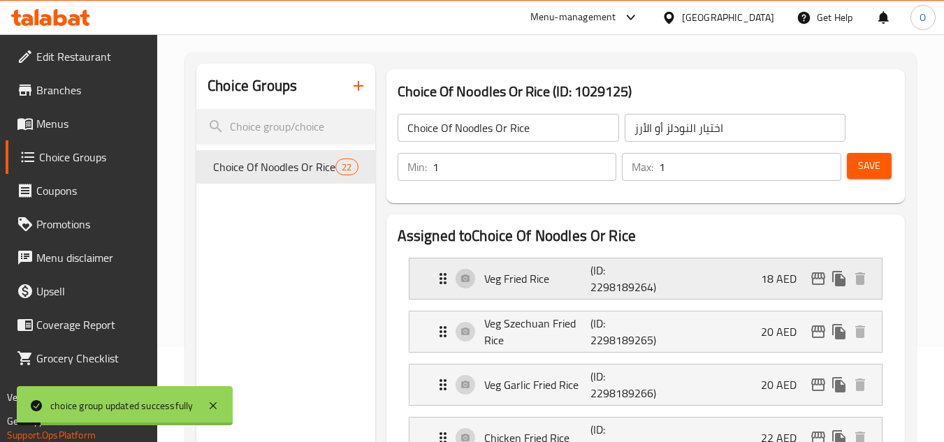
scroll to position [140, 0]
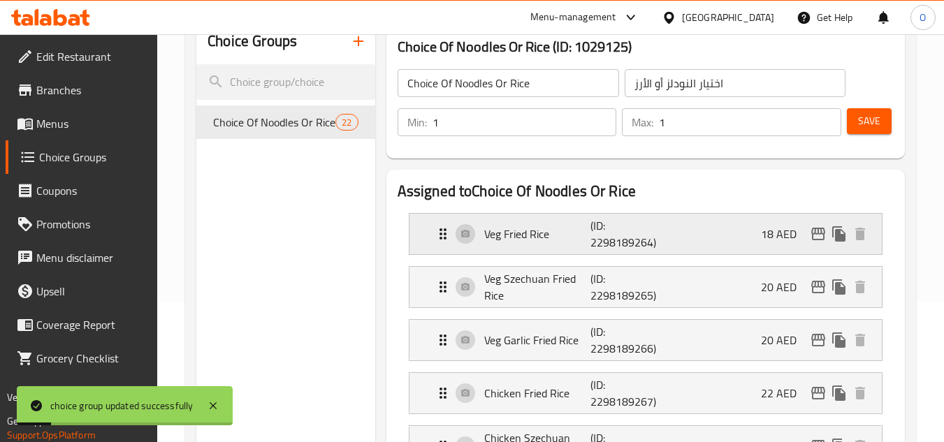
click at [765, 242] on p "18 AED" at bounding box center [784, 234] width 47 height 17
click at [780, 235] on p "18 AED" at bounding box center [784, 234] width 47 height 17
click at [620, 235] on p "(ID: 2298189264)" at bounding box center [625, 234] width 71 height 34
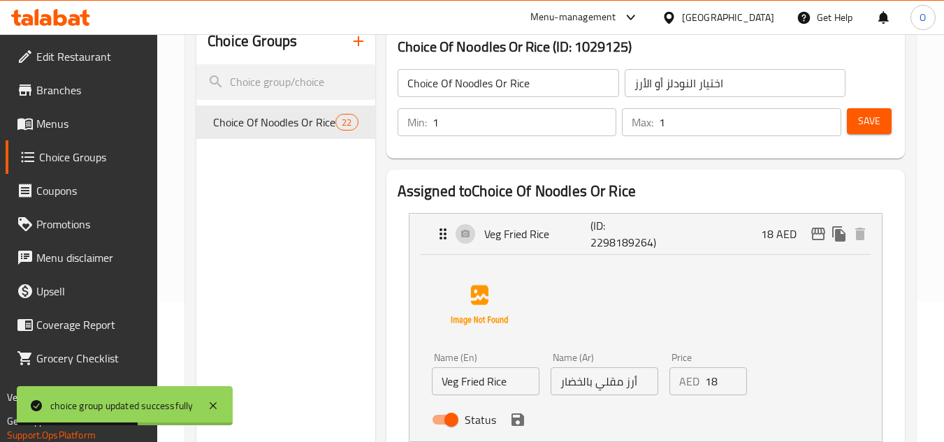
click at [715, 377] on input "18" at bounding box center [726, 382] width 43 height 28
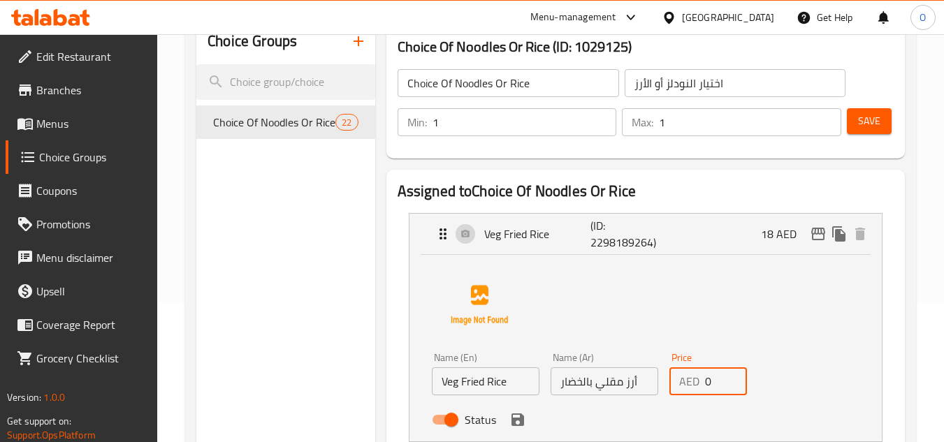
click at [659, 425] on div "Status" at bounding box center [604, 420] width 356 height 38
type input "0"
click at [516, 429] on button "save" at bounding box center [517, 420] width 21 height 21
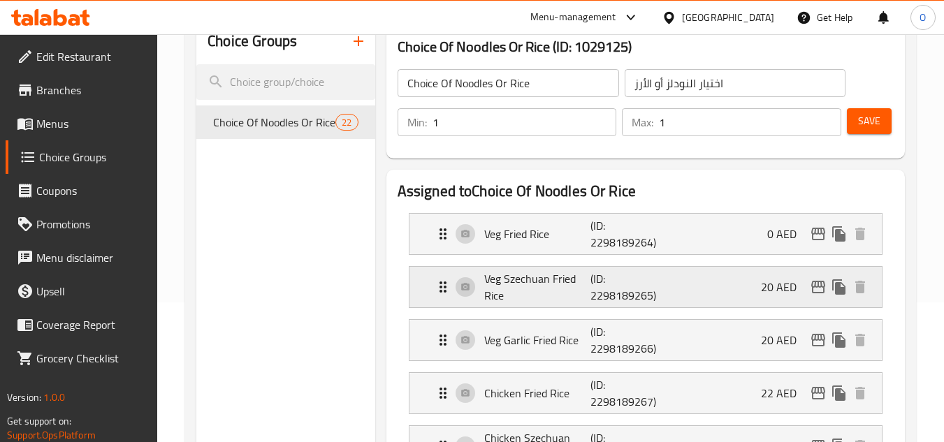
click at [760, 305] on div "Veg Szechuan Fried Rice (ID: 2298189265) 20 AED" at bounding box center [650, 287] width 430 height 41
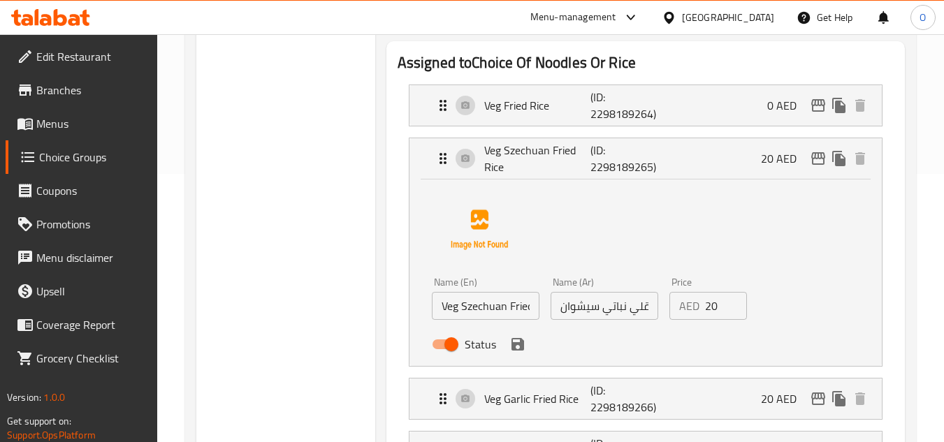
scroll to position [280, 0]
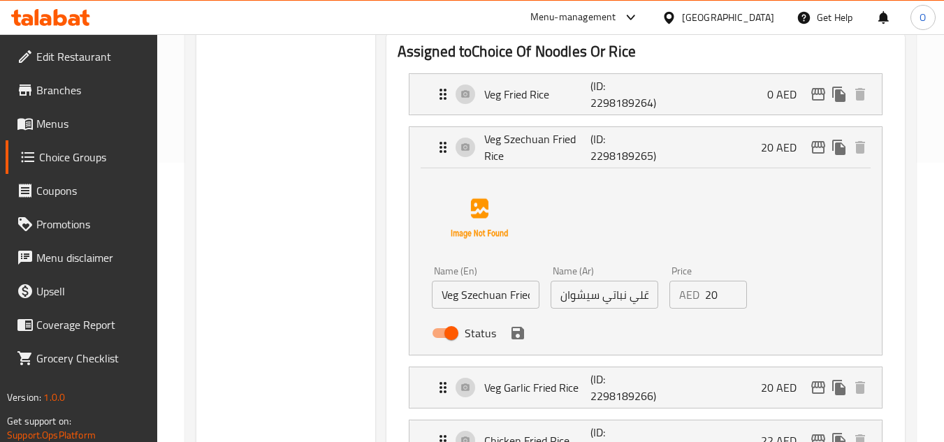
click at [711, 298] on input "20" at bounding box center [726, 295] width 43 height 28
click at [515, 340] on icon "save" at bounding box center [517, 333] width 17 height 17
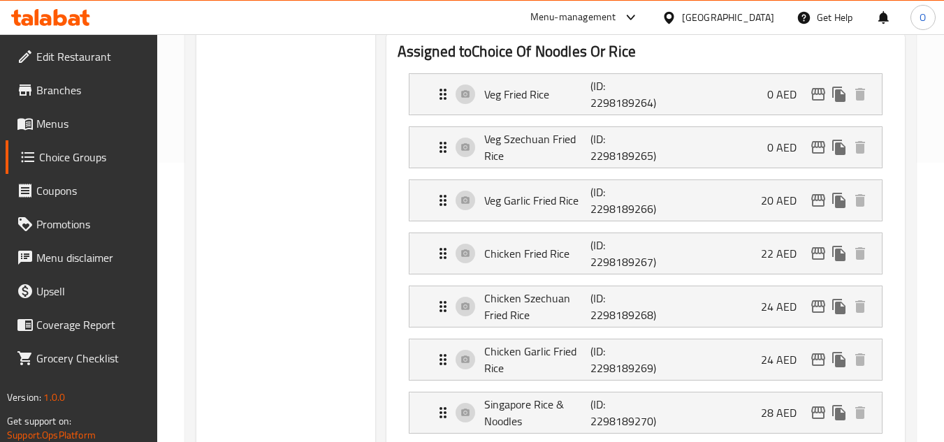
type input "0"
click at [774, 209] on p "20 AED" at bounding box center [784, 200] width 47 height 17
click at [697, 203] on div "Veg Garlic Fried Rice (ID: 2298189266) 20 AED" at bounding box center [650, 200] width 430 height 41
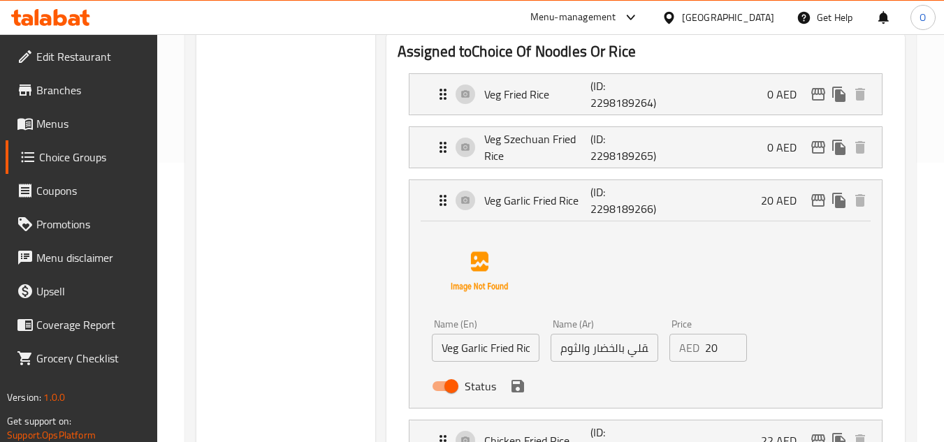
click at [725, 353] on input "20" at bounding box center [726, 348] width 43 height 28
click at [718, 352] on input "20" at bounding box center [726, 348] width 43 height 28
click at [523, 389] on icon "save" at bounding box center [517, 386] width 17 height 17
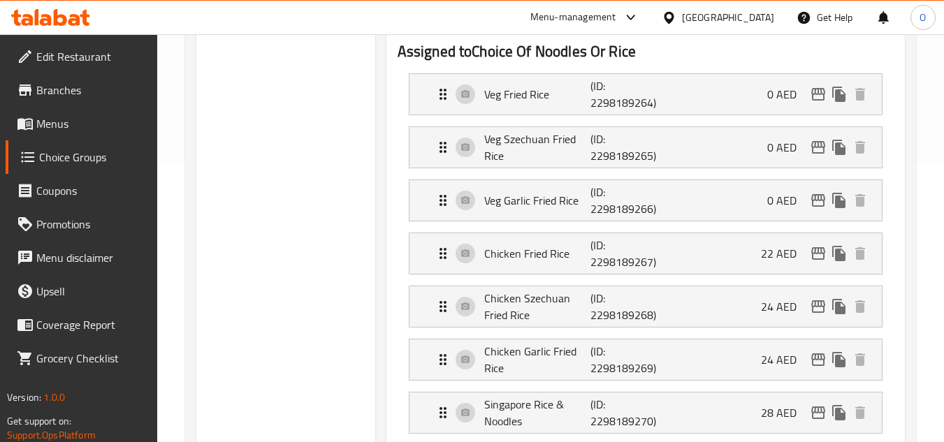
type input "0"
click at [718, 247] on div "Chicken Fried Rice (ID: 2298189267) 22 AED" at bounding box center [650, 253] width 430 height 41
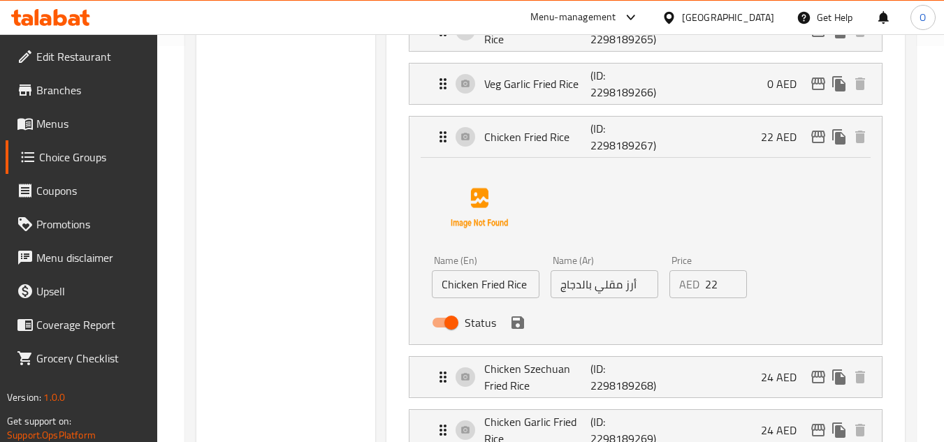
scroll to position [419, 0]
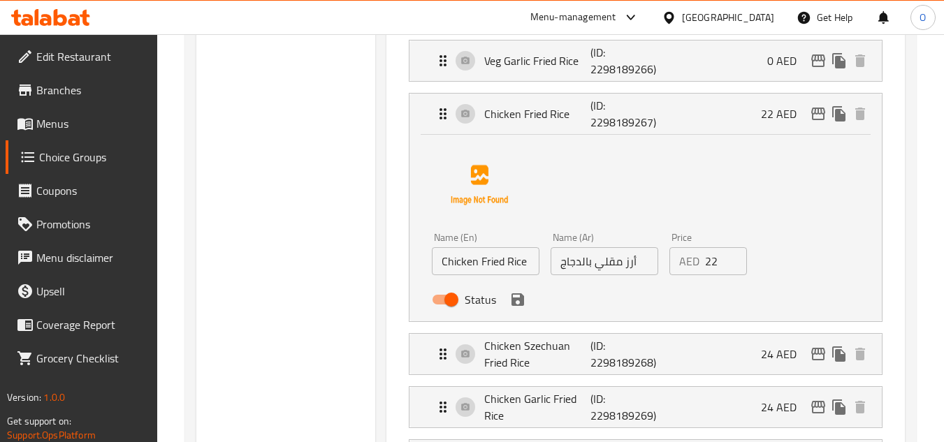
click at [721, 262] on input "22" at bounding box center [726, 261] width 43 height 28
click at [512, 298] on icon "save" at bounding box center [518, 299] width 13 height 13
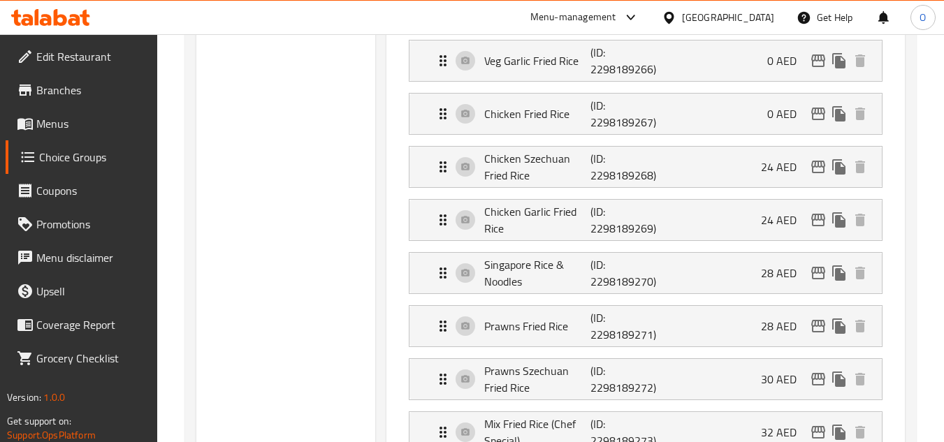
type input "0"
click at [767, 175] on p "24 AED" at bounding box center [784, 167] width 47 height 17
click at [756, 169] on div "Chicken Szechuan Fried Rice (ID: 2298189268) 24 AED" at bounding box center [650, 167] width 430 height 41
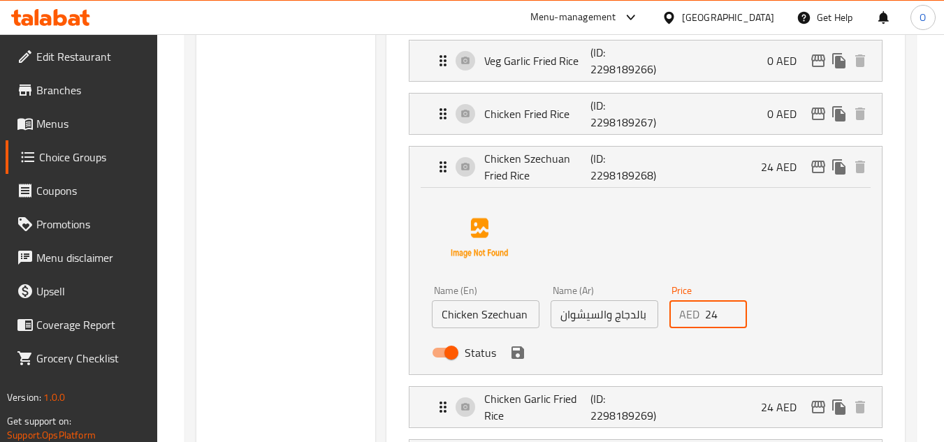
click at [723, 312] on input "24" at bounding box center [726, 314] width 43 height 28
click at [516, 358] on icon "save" at bounding box center [518, 353] width 13 height 13
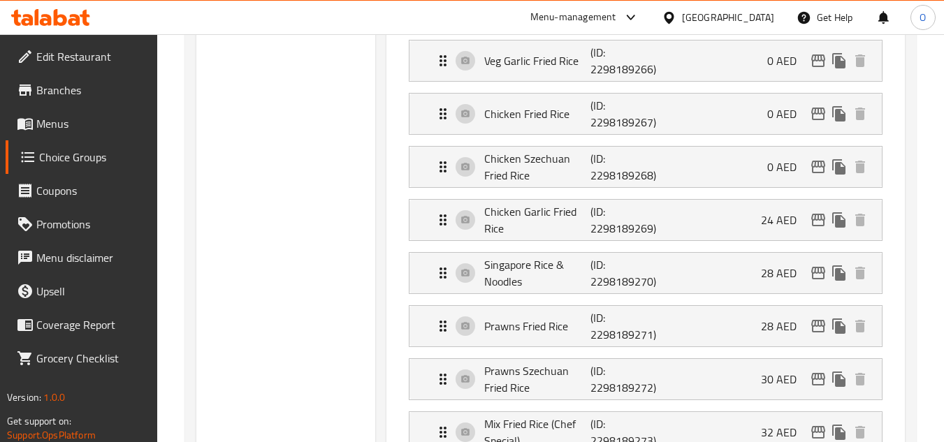
type input "0"
click at [771, 220] on p "24 AED" at bounding box center [784, 220] width 47 height 17
click at [760, 198] on li "Chicken Garlic Fried Rice (ID: 2298189269) 24 AED Name (En) Chicken Garlic Frie…" at bounding box center [646, 220] width 496 height 53
click at [746, 222] on div "Chicken Garlic Fried Rice (ID: 2298189269) 24 AED" at bounding box center [650, 220] width 430 height 41
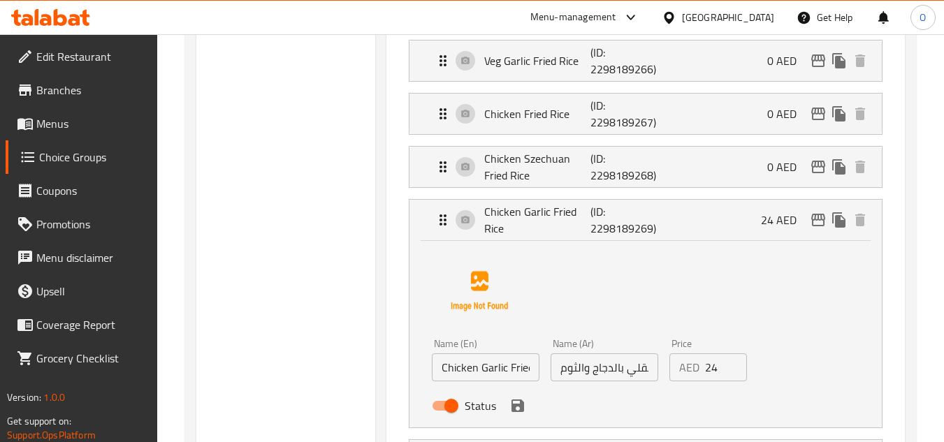
click at [718, 373] on input "24" at bounding box center [726, 368] width 43 height 28
click at [521, 409] on icon "save" at bounding box center [518, 406] width 13 height 13
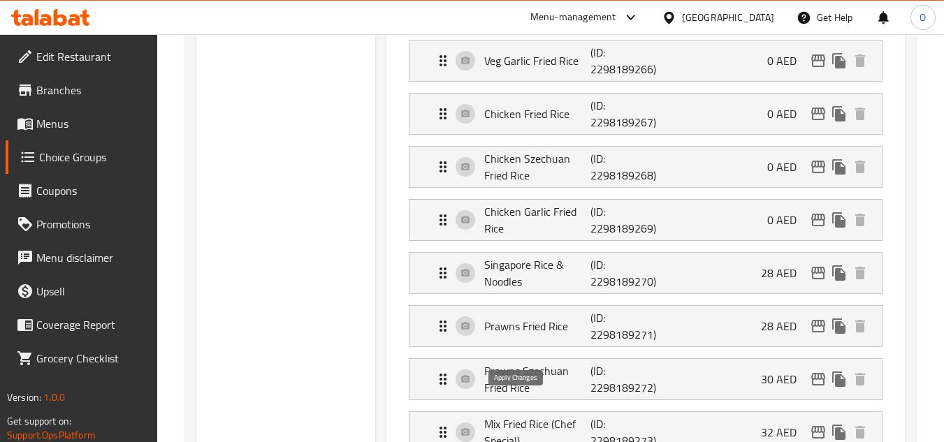
type input "0"
click at [770, 279] on p "28 AED" at bounding box center [784, 273] width 47 height 17
click at [729, 263] on div "Singapore Rice & Noodles (ID: 2298189270) 28 AED" at bounding box center [650, 273] width 430 height 41
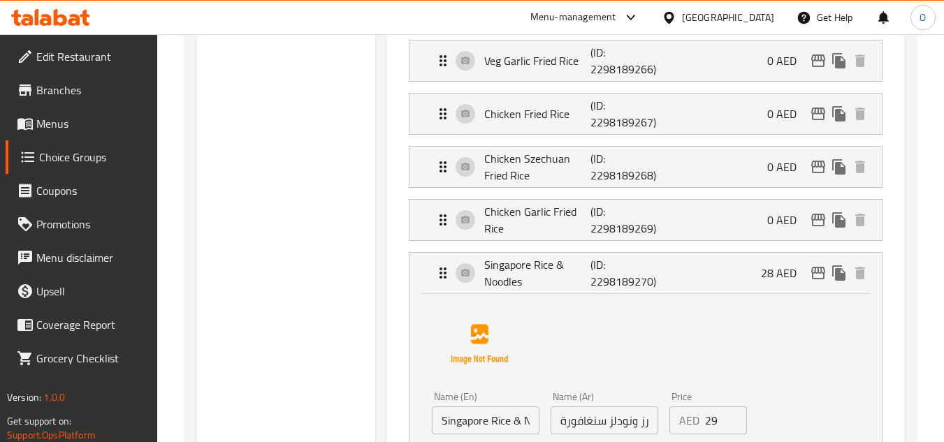
click at [728, 420] on input "29" at bounding box center [726, 421] width 43 height 28
click at [703, 419] on div "AED 29 Price" at bounding box center [708, 421] width 78 height 28
click at [711, 418] on input "29" at bounding box center [726, 421] width 43 height 28
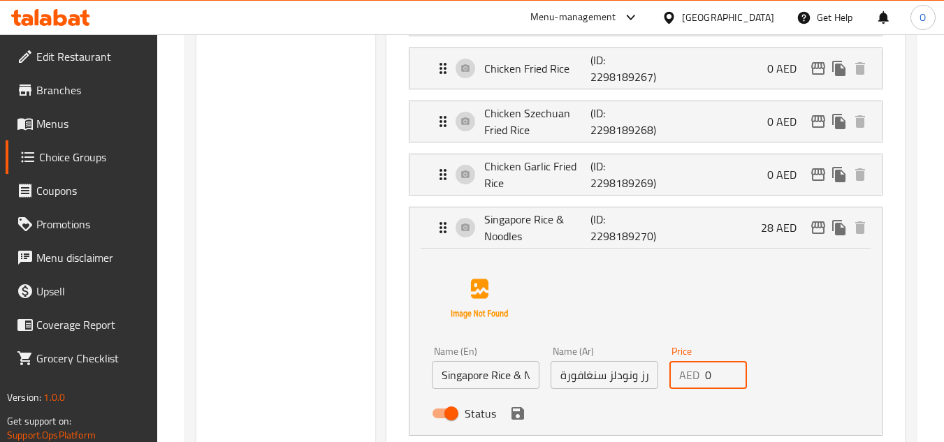
scroll to position [489, 0]
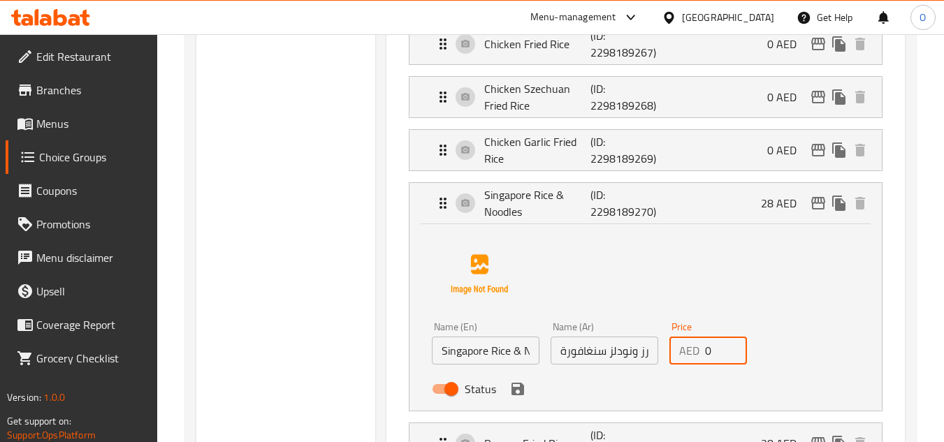
click at [524, 396] on icon "save" at bounding box center [517, 389] width 17 height 17
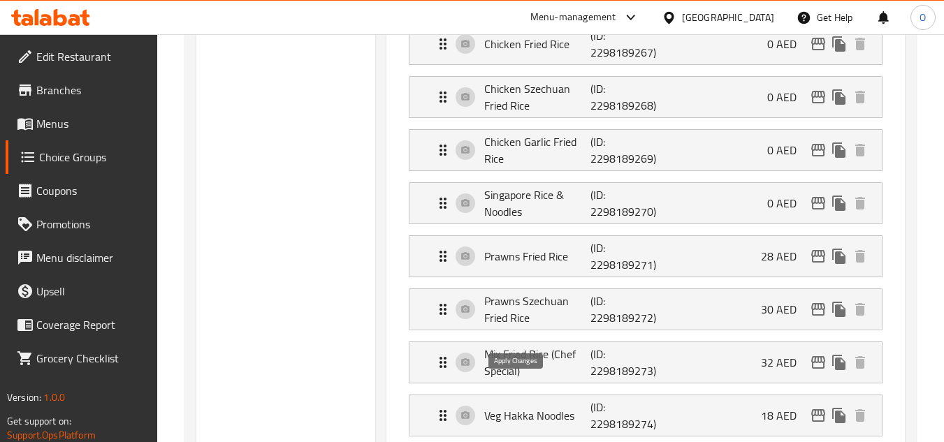
type input "0"
click at [779, 261] on p "28 AED" at bounding box center [784, 256] width 47 height 17
click at [771, 249] on p "28 AED" at bounding box center [784, 256] width 47 height 17
click at [721, 256] on div "Prawns Fried Rice (ID: 2298189271) 28 AED" at bounding box center [650, 256] width 430 height 41
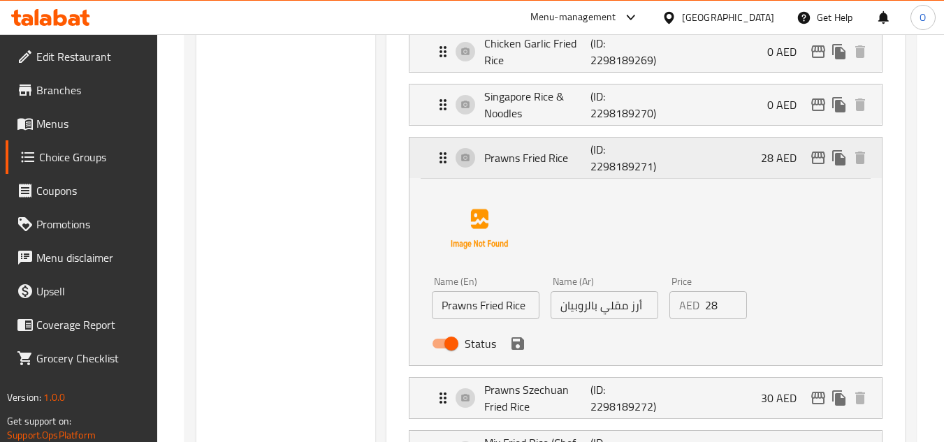
scroll to position [699, 0]
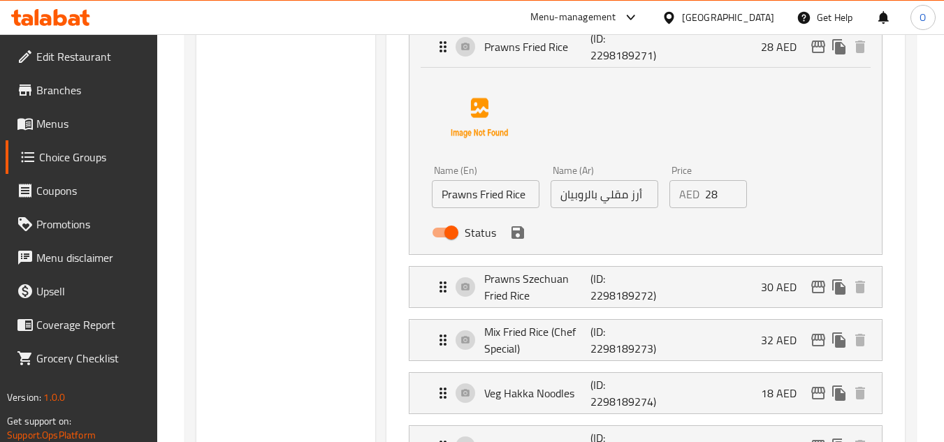
click at [723, 198] on input "28" at bounding box center [726, 194] width 43 height 28
type input "0"
click at [526, 235] on button "save" at bounding box center [517, 232] width 21 height 21
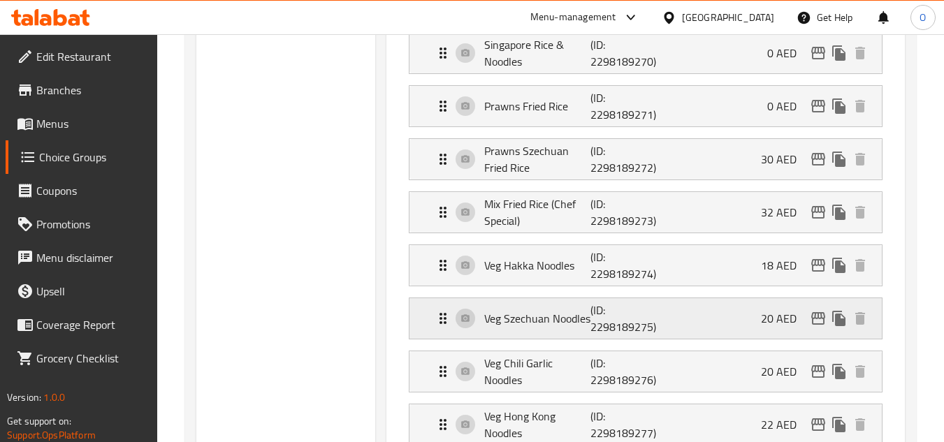
scroll to position [559, 0]
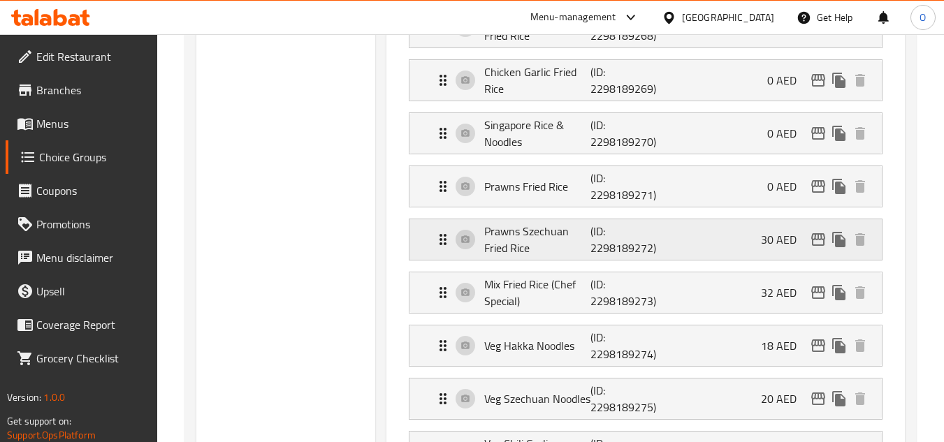
click at [764, 238] on p "30 AED" at bounding box center [784, 239] width 47 height 17
click at [711, 256] on div "Prawns Szechuan Fried Rice (ID: 2298189272) 30 AED" at bounding box center [650, 239] width 430 height 41
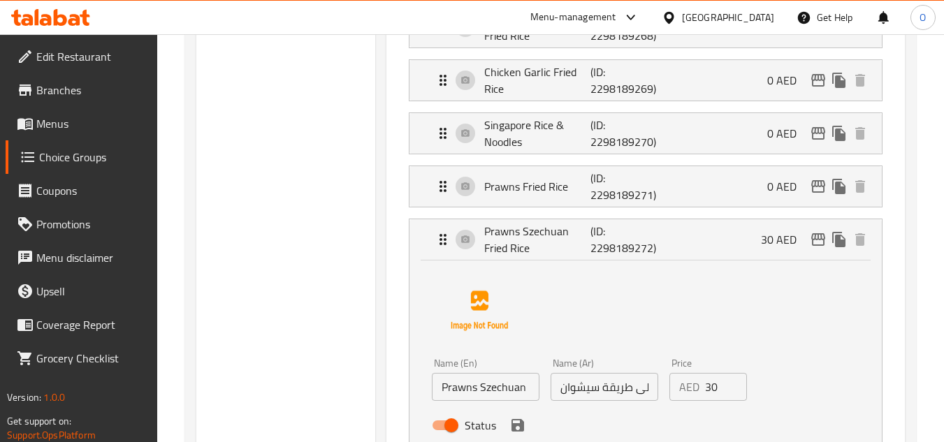
click at [720, 390] on input "30" at bounding box center [726, 387] width 43 height 28
click at [517, 423] on icon "save" at bounding box center [517, 425] width 17 height 17
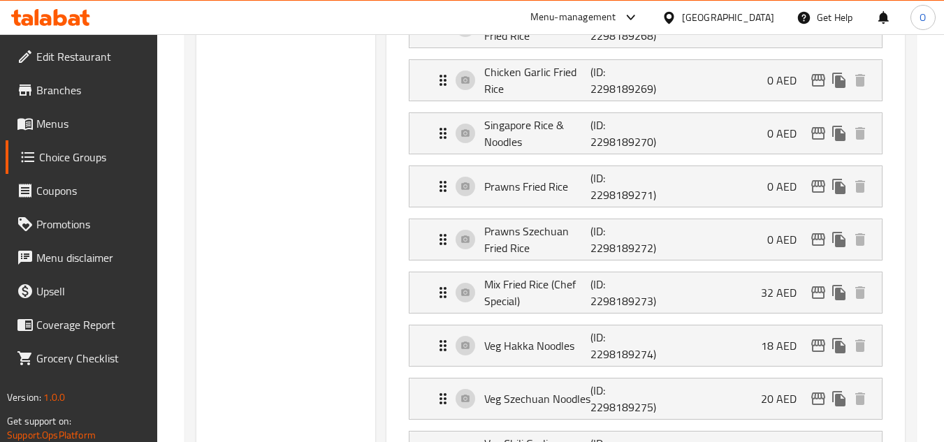
type input "0"
click at [723, 292] on div "Mix Fried Rice (Chef Special) (ID: 2298189273) 32 AED" at bounding box center [650, 293] width 430 height 41
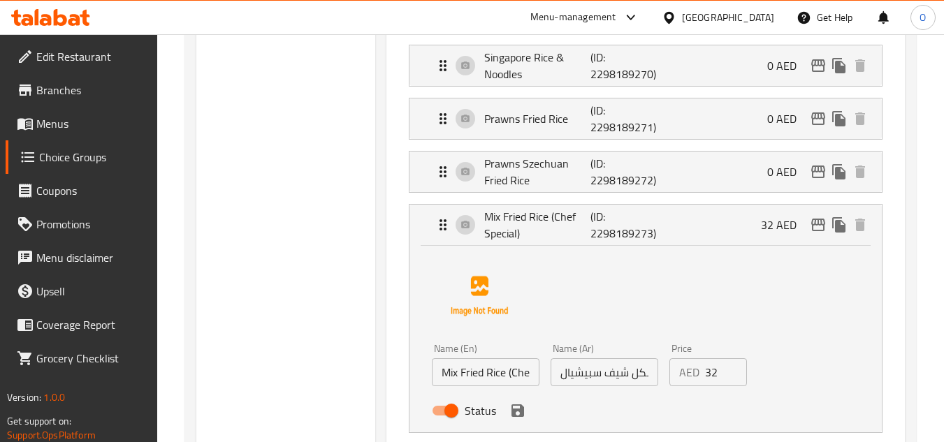
scroll to position [699, 0]
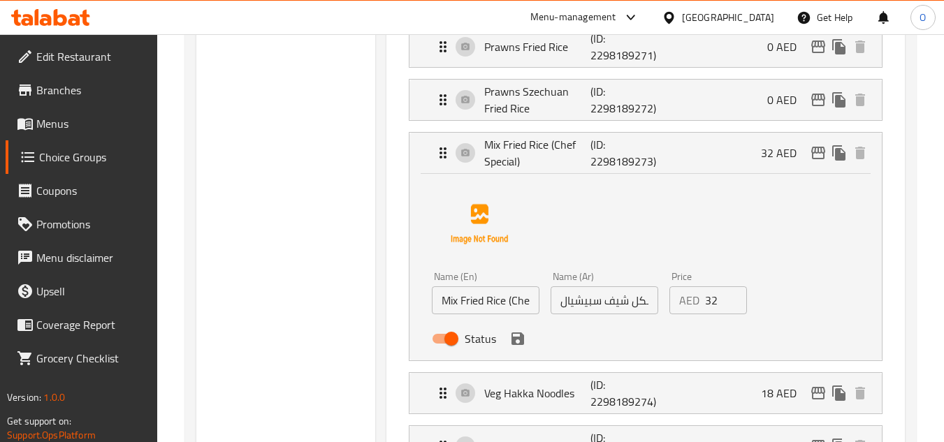
click at [708, 307] on input "32" at bounding box center [726, 301] width 43 height 28
type input "0"
click at [512, 347] on button "save" at bounding box center [517, 338] width 21 height 21
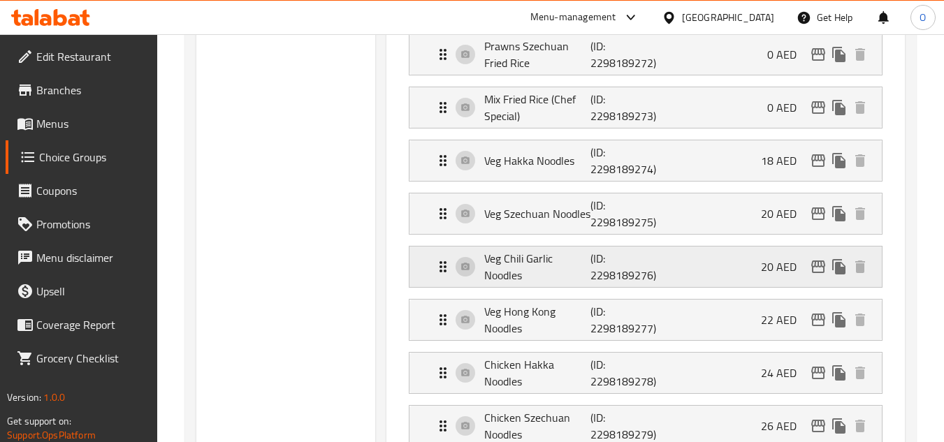
scroll to position [769, 0]
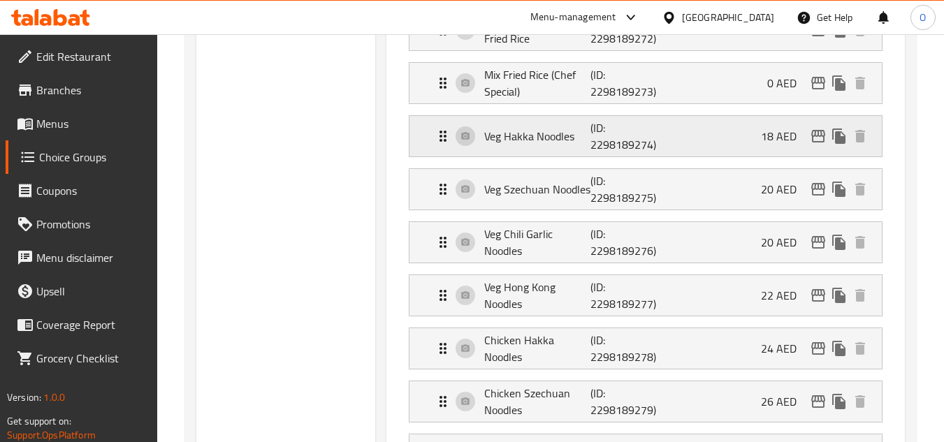
click at [744, 126] on div "Veg Hakka Noodles (ID: 2298189274) 18 AED" at bounding box center [650, 136] width 430 height 41
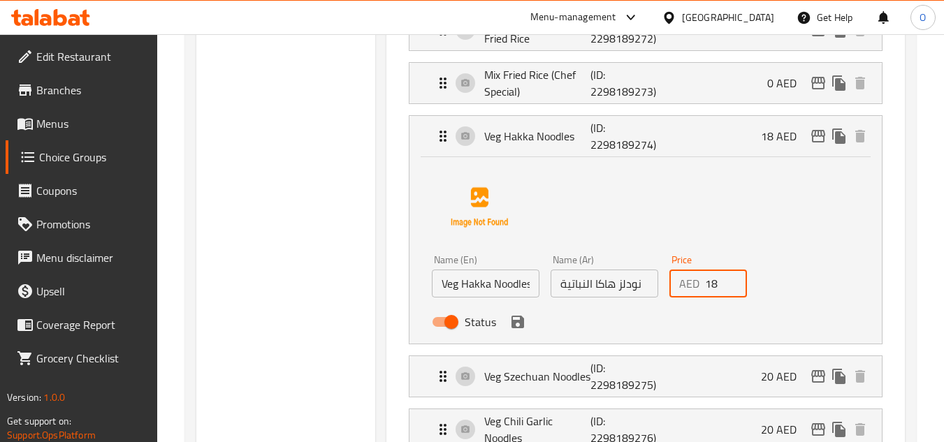
click at [708, 284] on input "18" at bounding box center [726, 284] width 43 height 28
click at [712, 284] on input "08" at bounding box center [726, 284] width 43 height 28
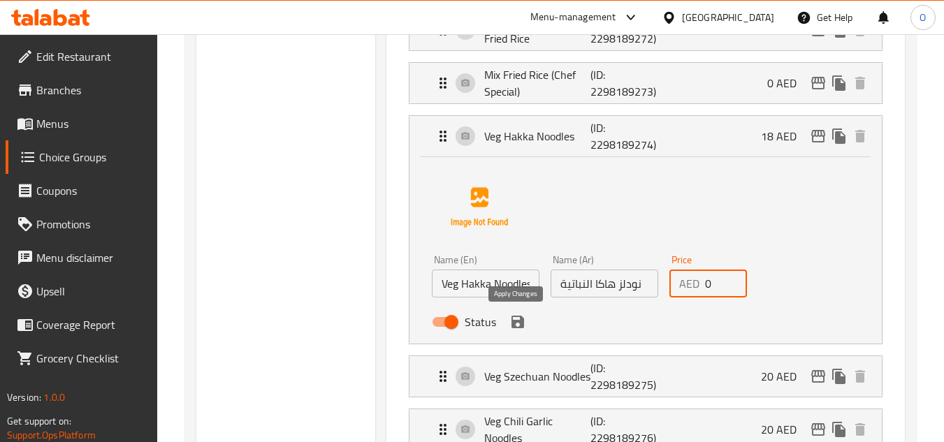
click at [516, 328] on icon "save" at bounding box center [518, 322] width 13 height 13
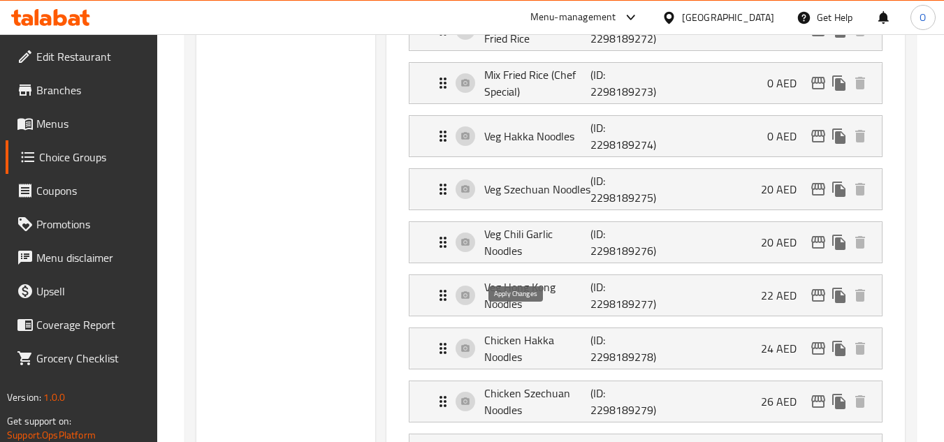
type input "0"
click at [744, 189] on div "Veg Szechuan Noodles (ID: 2298189275) 20 AED" at bounding box center [650, 189] width 430 height 41
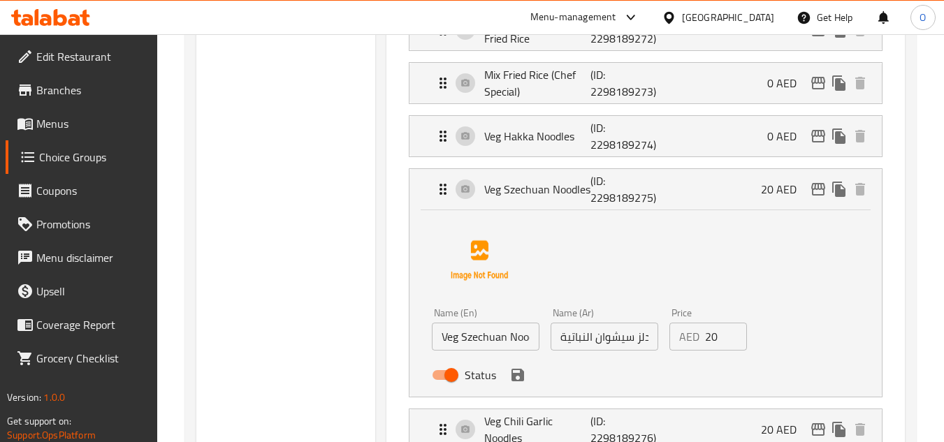
click at [711, 340] on input "20" at bounding box center [726, 337] width 43 height 28
click at [514, 379] on icon "save" at bounding box center [518, 375] width 13 height 13
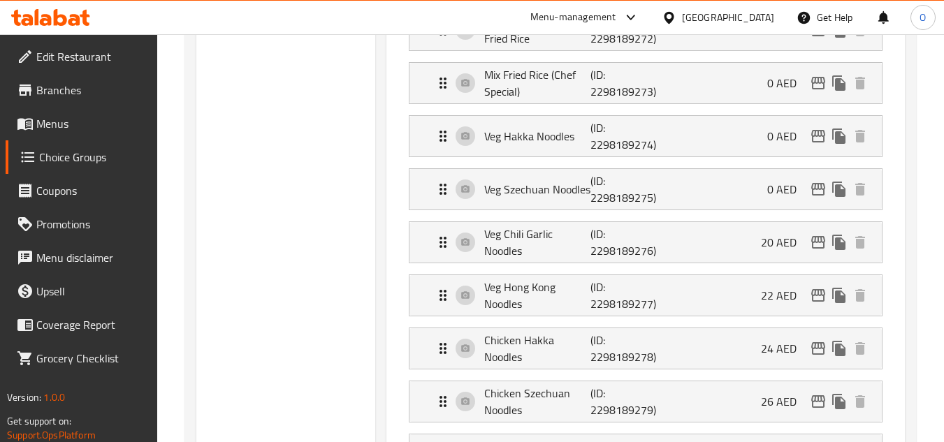
type input "0"
click at [746, 242] on div "Veg Chili Garlic Noodles (ID: 2298189276) 20 AED" at bounding box center [650, 242] width 430 height 41
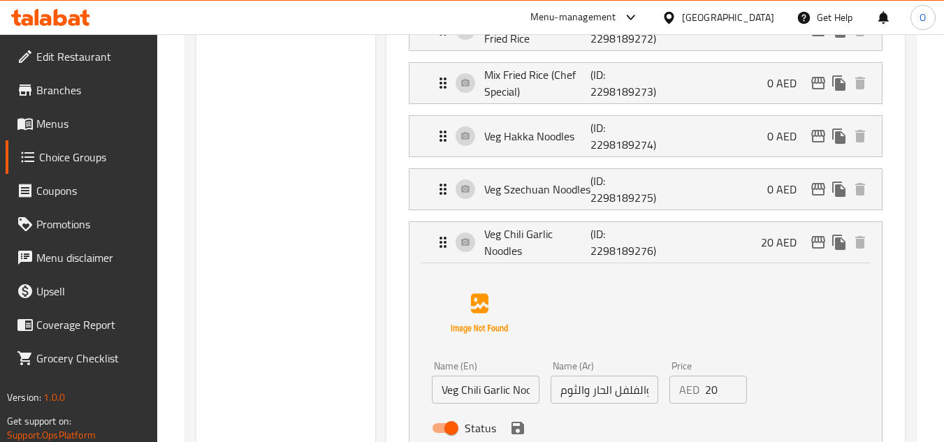
click at [712, 400] on input "20" at bounding box center [726, 390] width 43 height 28
click at [800, 335] on div "Name (En) Veg Chili Garlic Noodles Name (En) Name (Ar) نودلز الخضار والفلفل الح…" at bounding box center [646, 353] width 428 height 175
click at [845, 378] on div "Name (En) Veg Chili Garlic Noodles Name (En) Name (Ar) نودلز الخضار والفلفل الح…" at bounding box center [646, 353] width 428 height 175
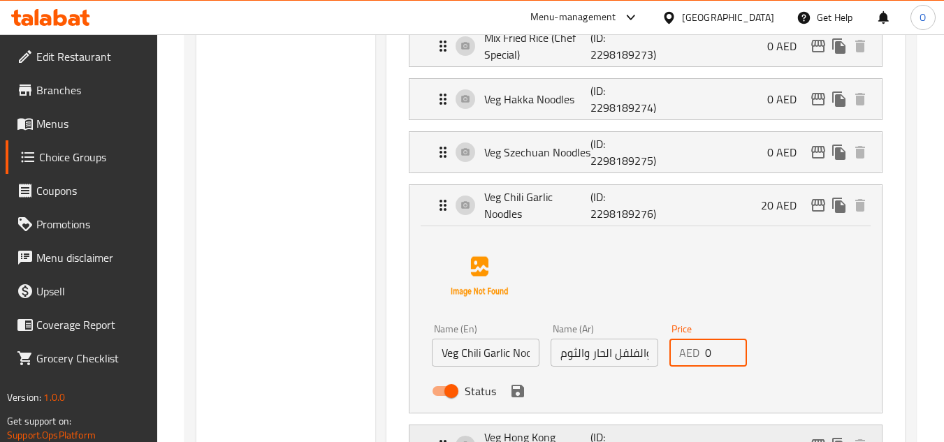
scroll to position [839, 0]
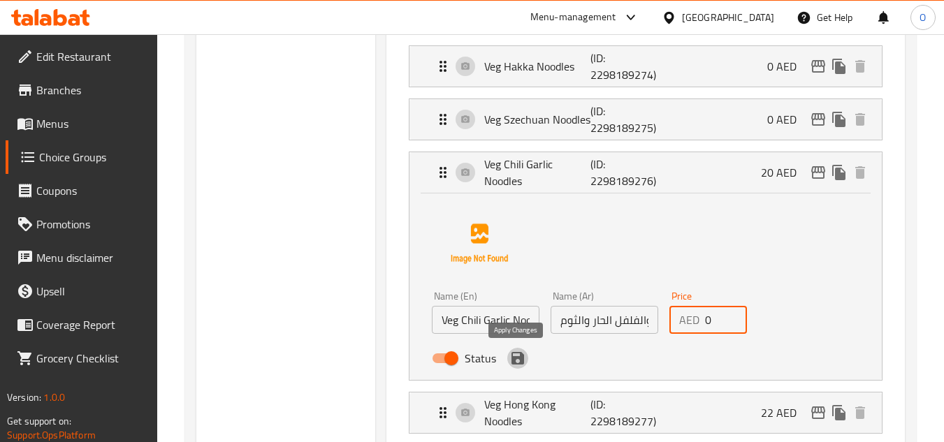
click at [519, 365] on icon "save" at bounding box center [517, 358] width 17 height 17
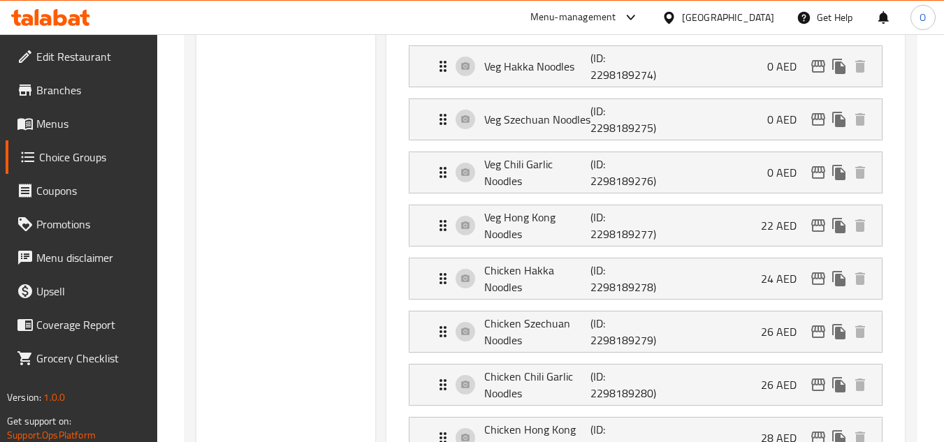
type input "0"
click at [780, 225] on p "22 AED" at bounding box center [784, 225] width 47 height 17
click at [732, 244] on div "Veg Hong Kong Noodles (ID: 2298189277) 22 AED" at bounding box center [650, 225] width 430 height 41
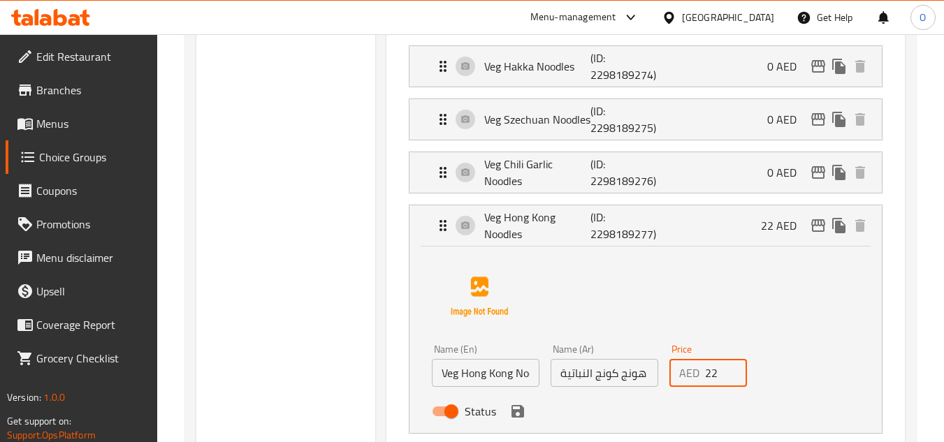
click at [718, 382] on input "22" at bounding box center [726, 373] width 43 height 28
click at [521, 419] on icon "save" at bounding box center [517, 411] width 17 height 17
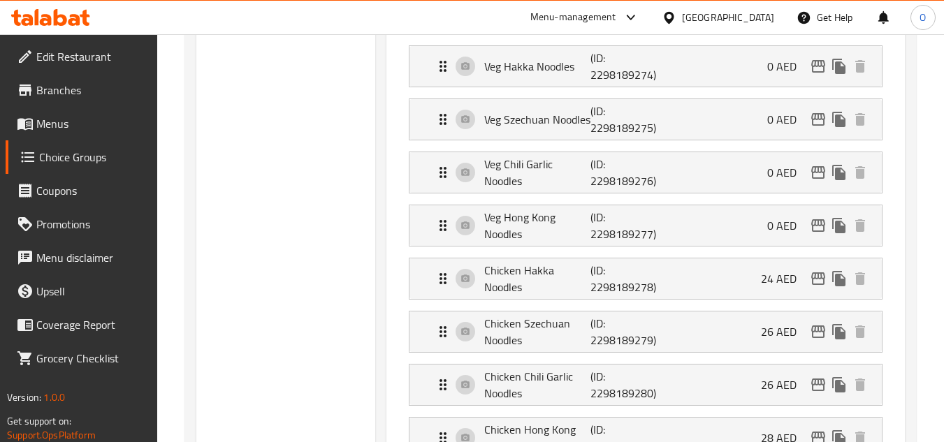
type input "0"
click at [711, 293] on div "Chicken Hakka Noodles (ID: 2298189278) 24 AED" at bounding box center [650, 279] width 430 height 41
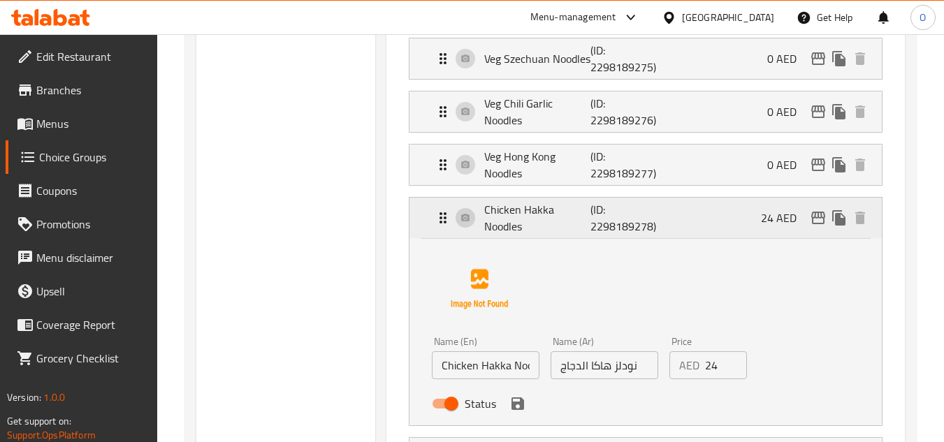
scroll to position [978, 0]
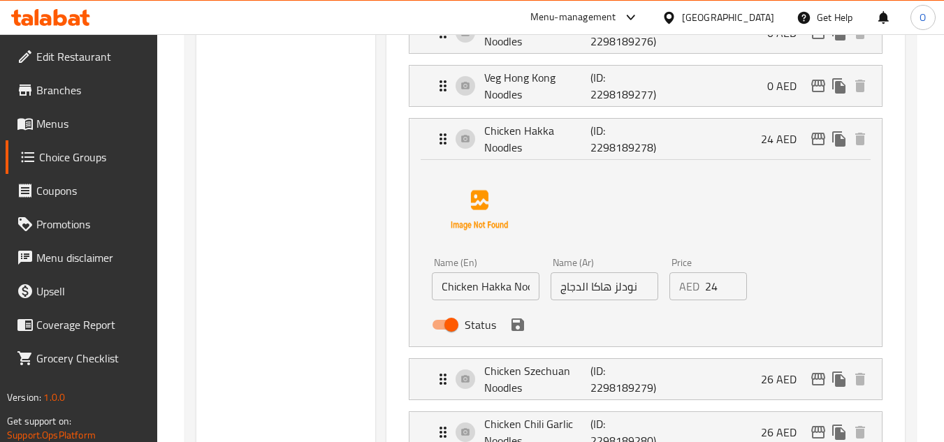
click at [704, 287] on div "AED 24 Price" at bounding box center [708, 287] width 78 height 28
click at [706, 289] on input "24" at bounding box center [726, 287] width 43 height 28
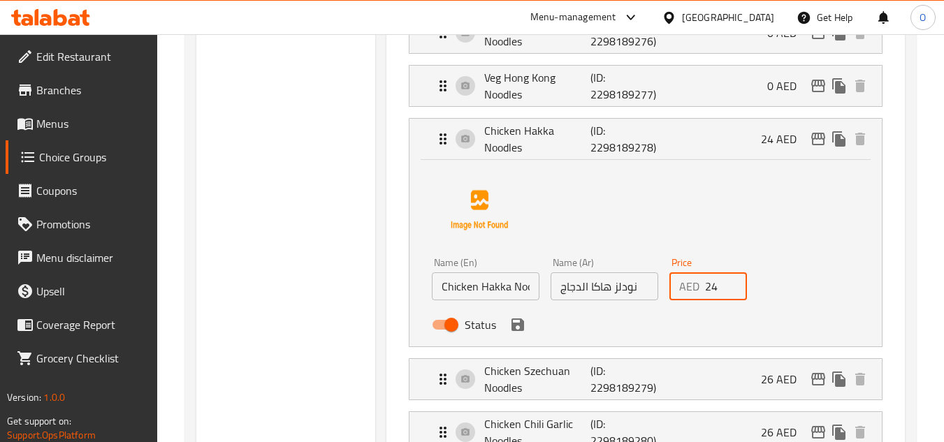
click at [706, 289] on input "24" at bounding box center [726, 287] width 43 height 28
click at [525, 324] on icon "save" at bounding box center [517, 325] width 17 height 17
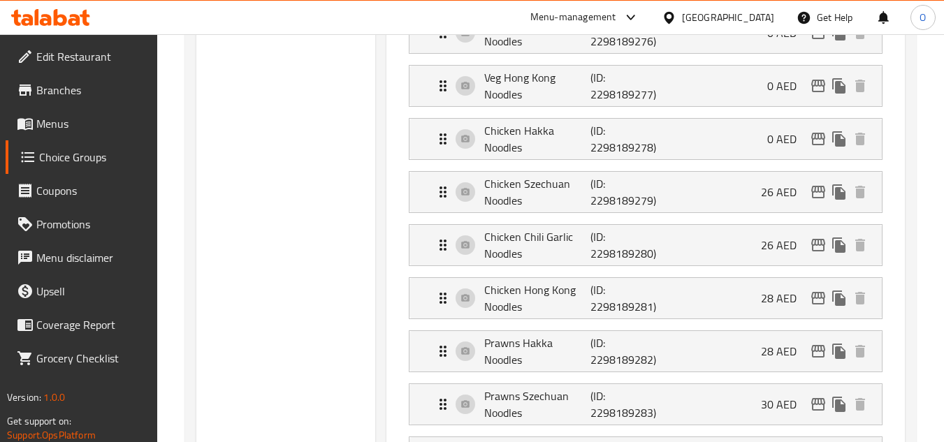
type input "0"
click at [734, 199] on div "Chicken Szechuan Noodles (ID: 2298189279) 26 AED" at bounding box center [650, 192] width 430 height 41
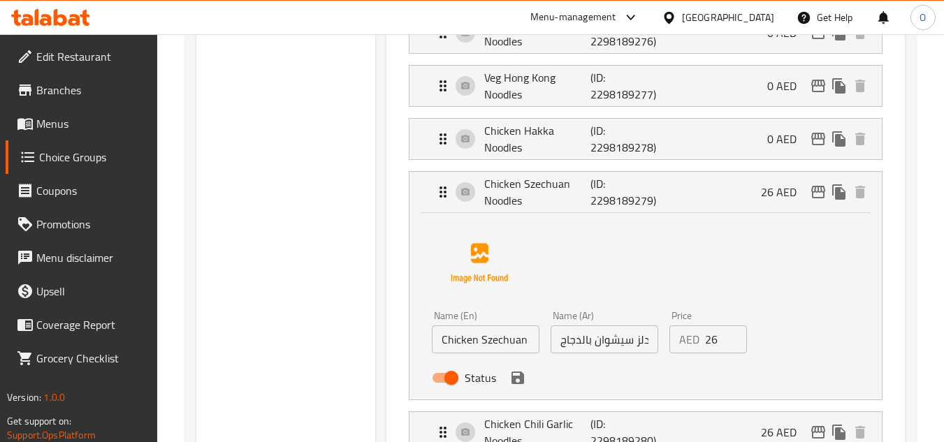
click at [716, 347] on input "26" at bounding box center [726, 340] width 43 height 28
click at [519, 382] on icon "save" at bounding box center [517, 378] width 17 height 17
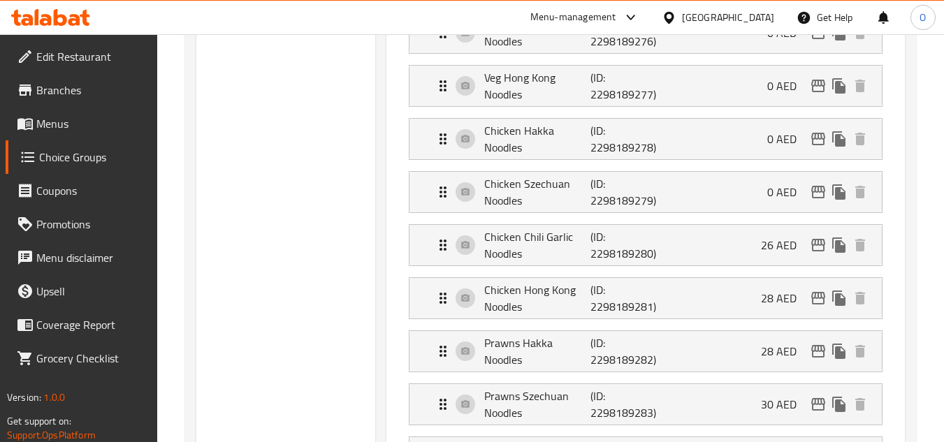
type input "0"
click at [640, 251] on p "(ID: 2298189280)" at bounding box center [625, 246] width 71 height 34
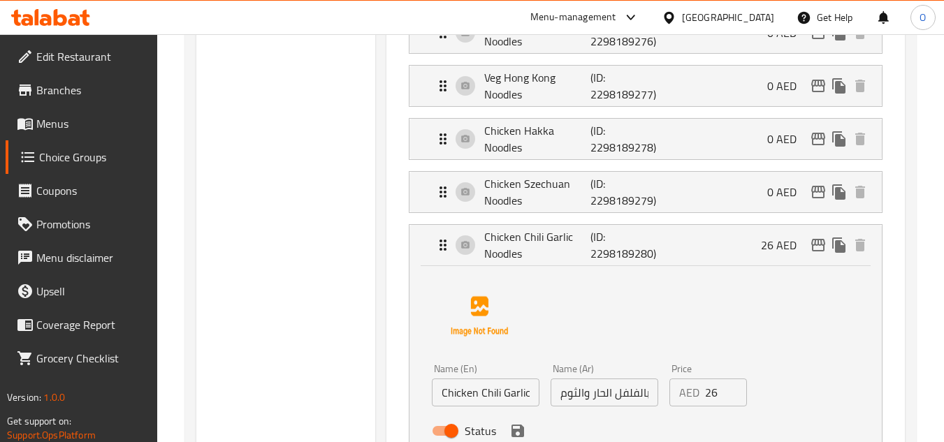
click at [711, 398] on input "26" at bounding box center [726, 393] width 43 height 28
click at [517, 433] on icon "save" at bounding box center [517, 431] width 17 height 17
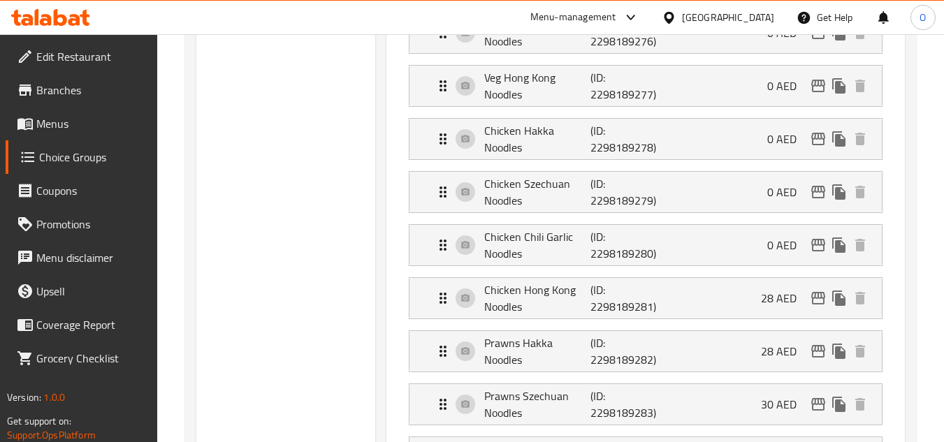
type input "0"
click at [746, 307] on div "Chicken Hong Kong Noodles (ID: 2298189281) 28 AED" at bounding box center [650, 298] width 430 height 41
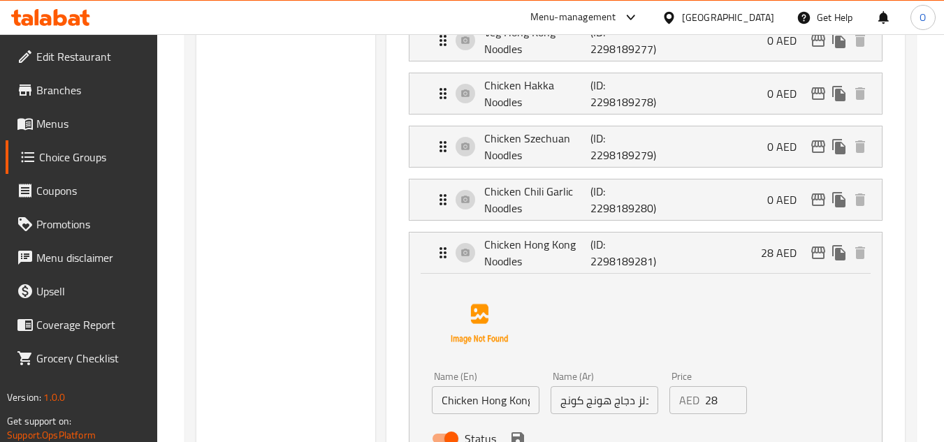
scroll to position [1048, 0]
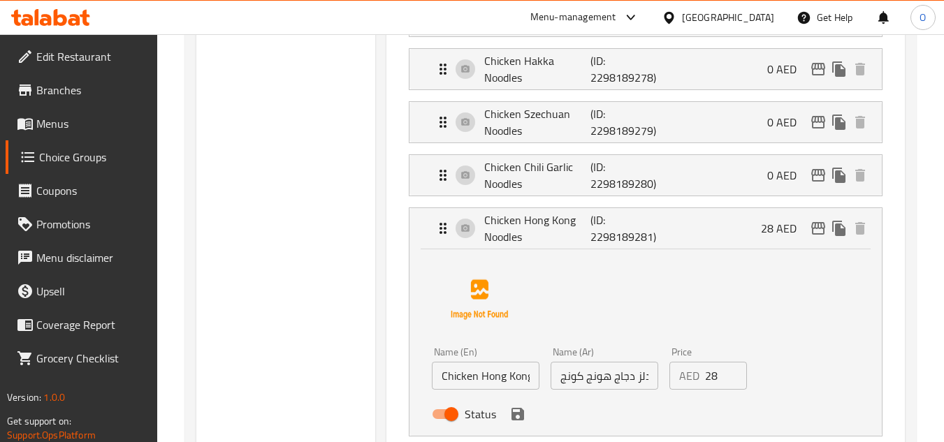
click at [709, 378] on input "28" at bounding box center [726, 376] width 43 height 28
click at [519, 419] on icon "save" at bounding box center [518, 414] width 13 height 13
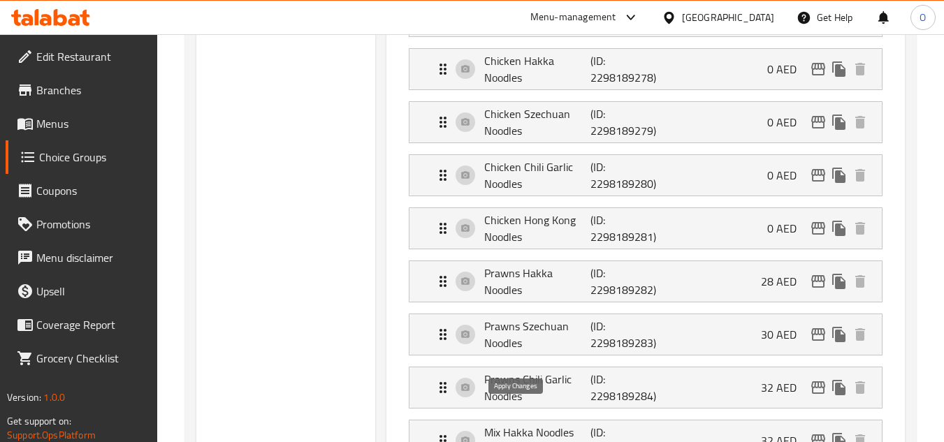
type input "0"
click at [723, 266] on div "Prawns Hakka Noodles (ID: 2298189282) 28 AED" at bounding box center [650, 281] width 430 height 41
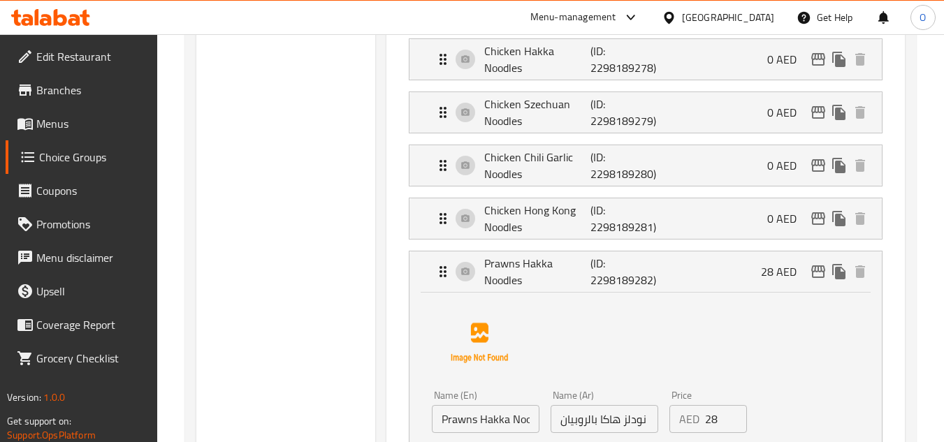
scroll to position [1188, 0]
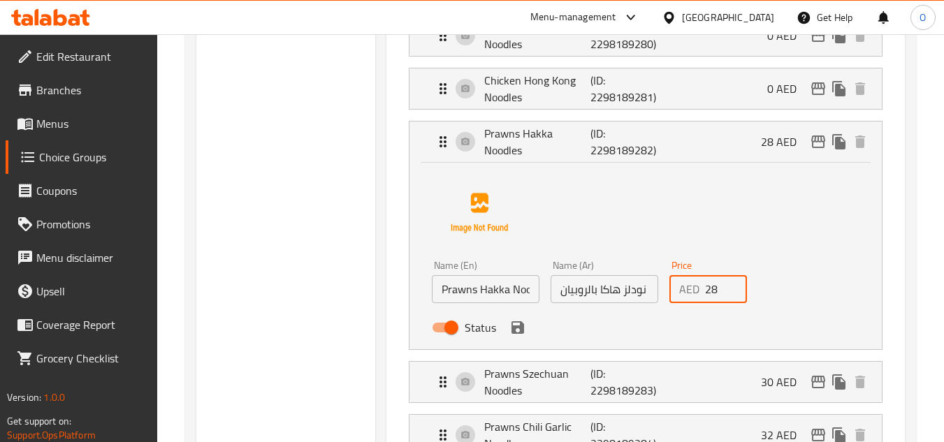
click at [715, 296] on input "28" at bounding box center [726, 289] width 43 height 28
click at [520, 331] on icon "save" at bounding box center [518, 327] width 13 height 13
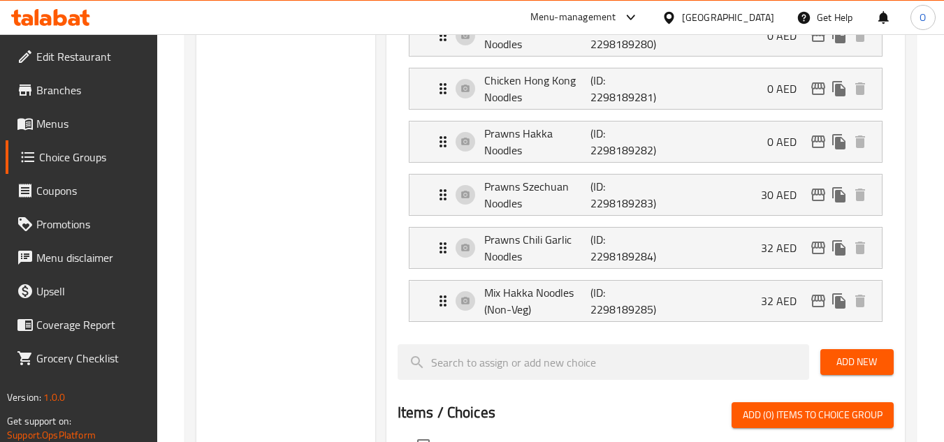
type input "0"
click at [720, 199] on div "Prawns Szechuan Noodles (ID: 2298189283) 30 AED" at bounding box center [650, 195] width 430 height 41
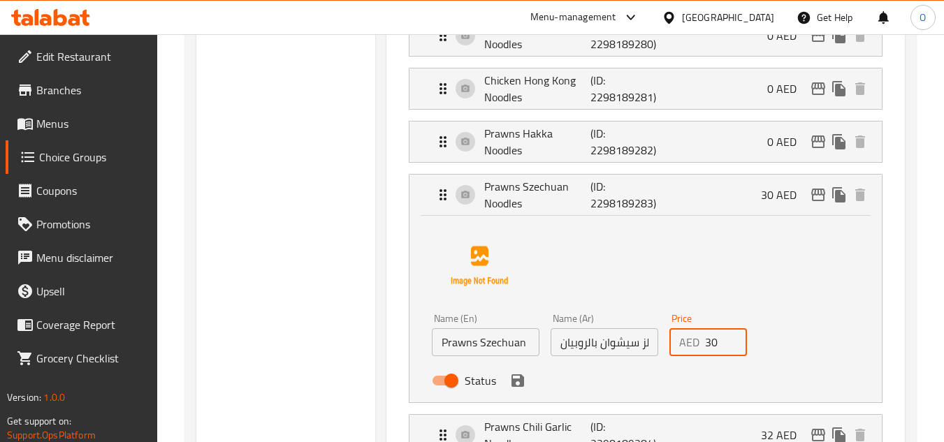
click at [715, 346] on input "30" at bounding box center [726, 342] width 43 height 28
click at [519, 386] on icon "save" at bounding box center [518, 381] width 13 height 13
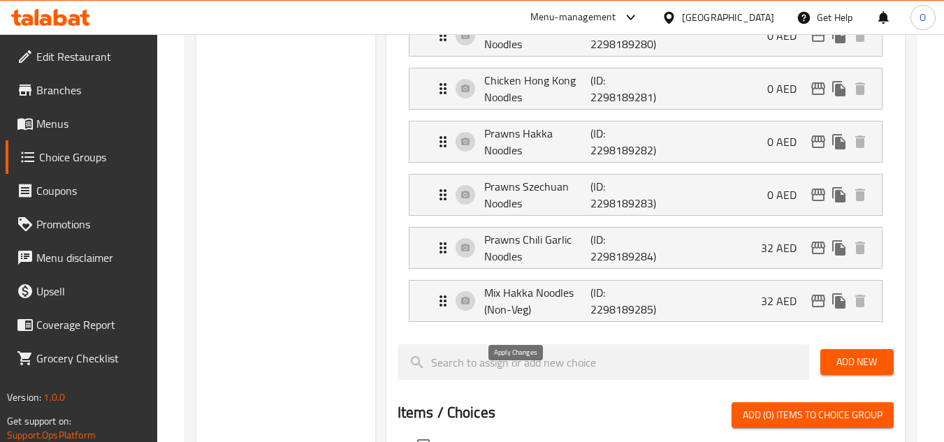
type input "0"
click at [762, 252] on p "32 AED" at bounding box center [784, 248] width 47 height 17
click at [753, 249] on div "Prawns Chili Garlic Noodles (ID: 2298189284) 32 AED" at bounding box center [650, 248] width 430 height 41
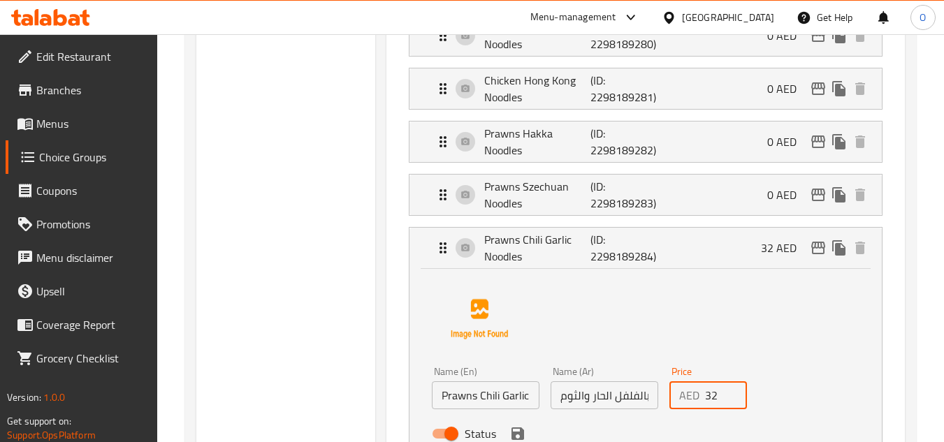
click at [709, 393] on input "32" at bounding box center [726, 396] width 43 height 28
click at [521, 432] on icon "save" at bounding box center [518, 434] width 13 height 13
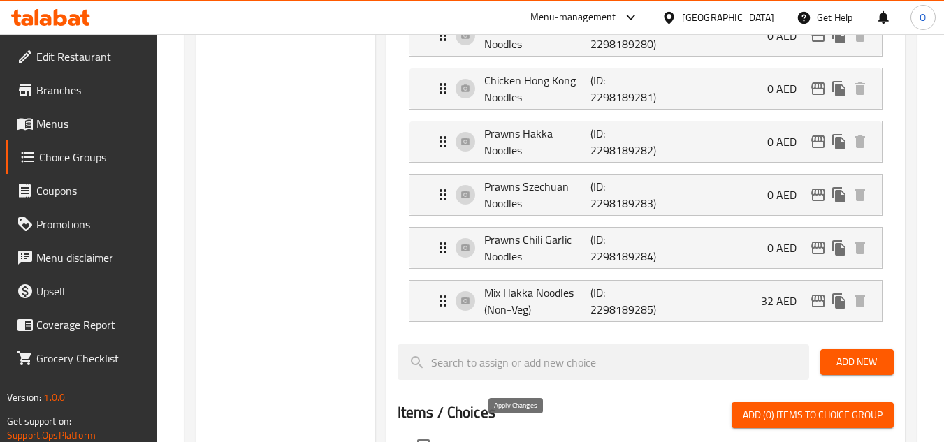
type input "0"
click at [769, 304] on p "32 AED" at bounding box center [784, 301] width 47 height 17
click at [741, 305] on div "Mix Hakka Noodles (Non-Veg) (ID: 2298189285) 32 AED" at bounding box center [650, 301] width 430 height 41
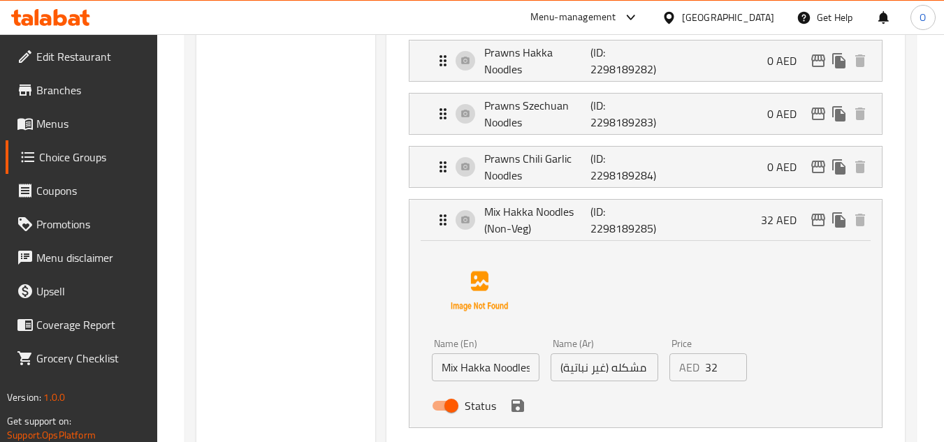
scroll to position [1328, 0]
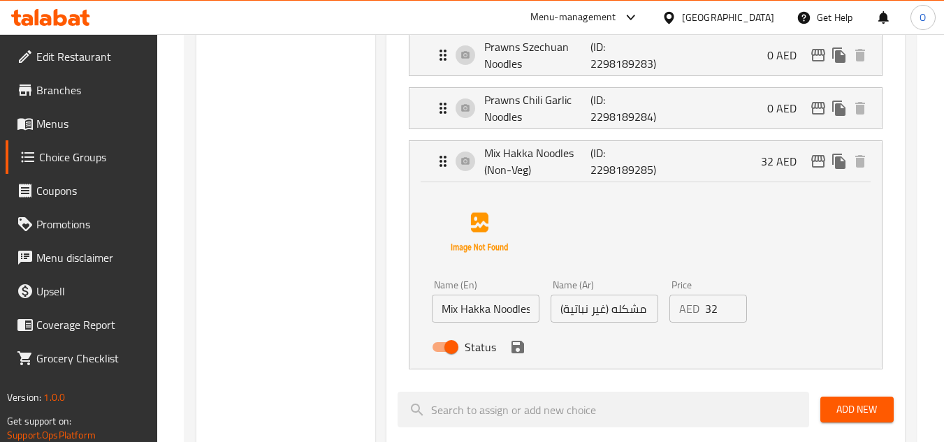
click at [722, 310] on input "32" at bounding box center [726, 309] width 43 height 28
click at [519, 350] on icon "save" at bounding box center [518, 347] width 13 height 13
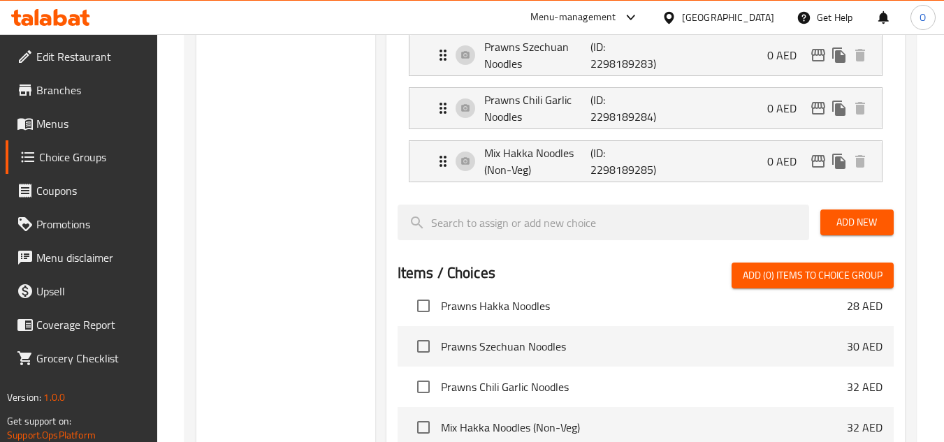
type input "0"
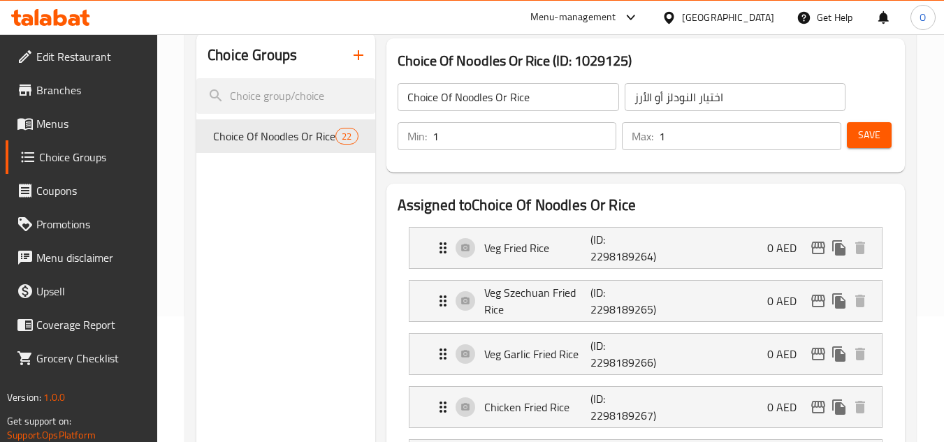
scroll to position [0, 0]
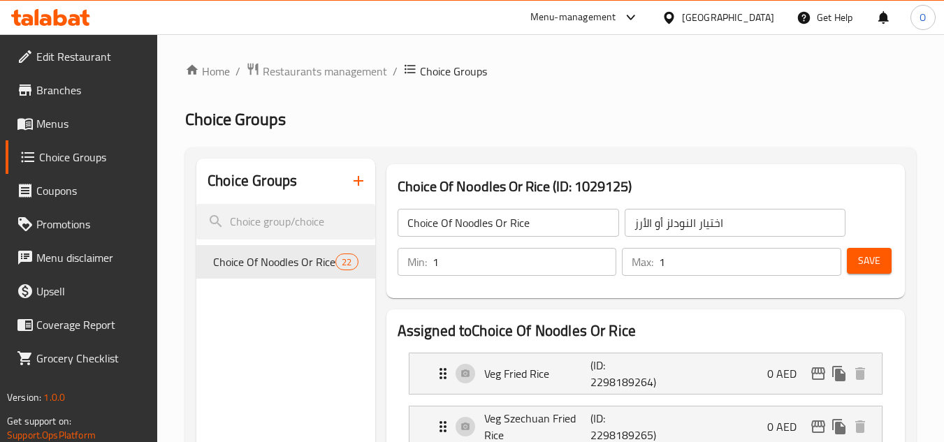
click at [892, 260] on div "Min: 1 ​ Max: 1 ​ Save" at bounding box center [642, 262] width 507 height 45
click at [877, 264] on span "Save" at bounding box center [869, 260] width 22 height 17
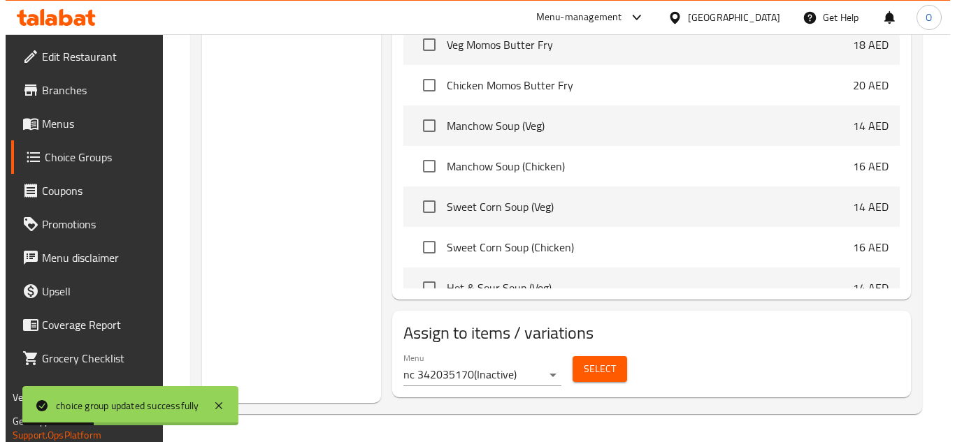
scroll to position [3596, 0]
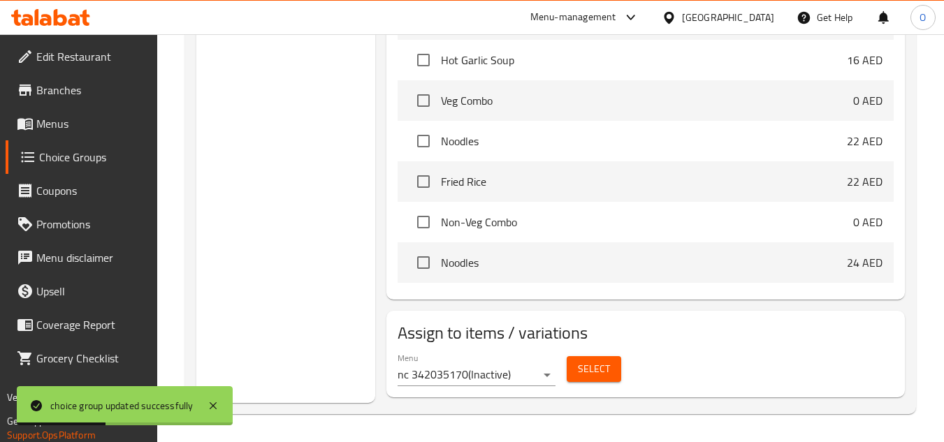
click at [586, 361] on span "Select" at bounding box center [594, 369] width 32 height 17
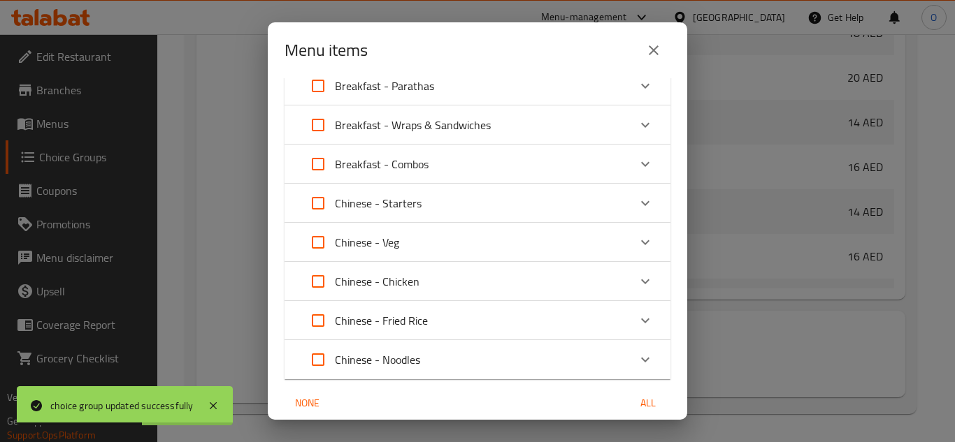
scroll to position [113, 0]
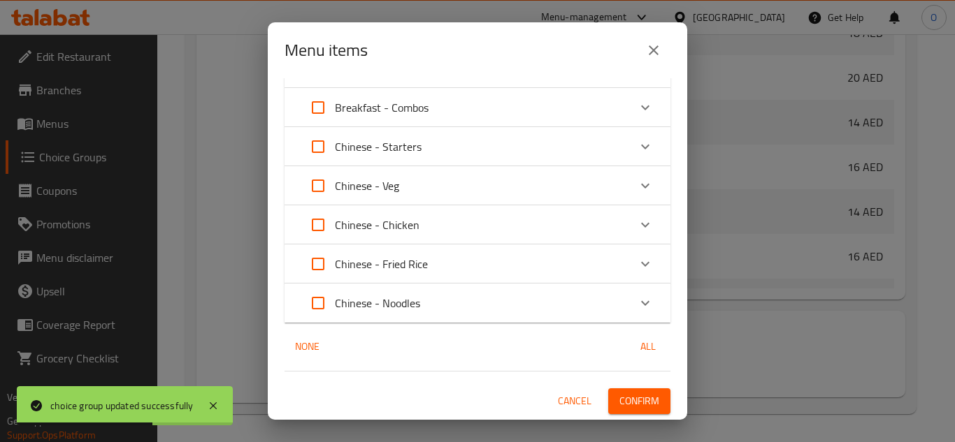
click at [410, 300] on p "Chinese - Noodles" at bounding box center [377, 303] width 85 height 17
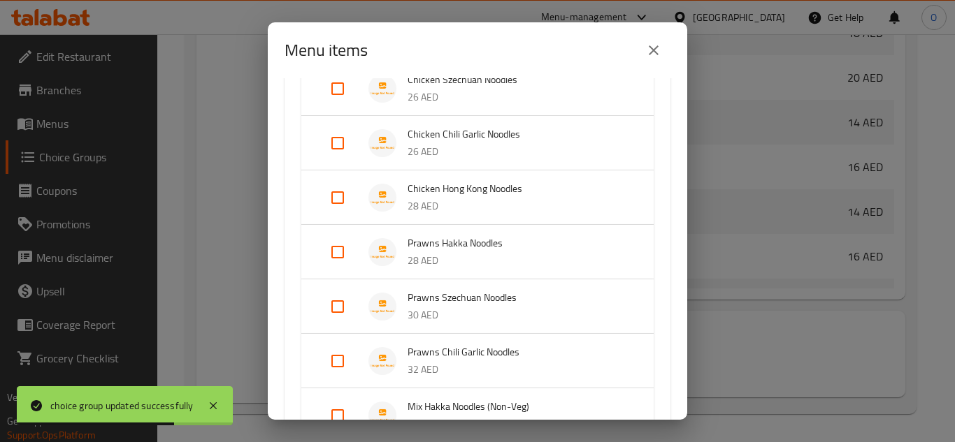
scroll to position [871, 0]
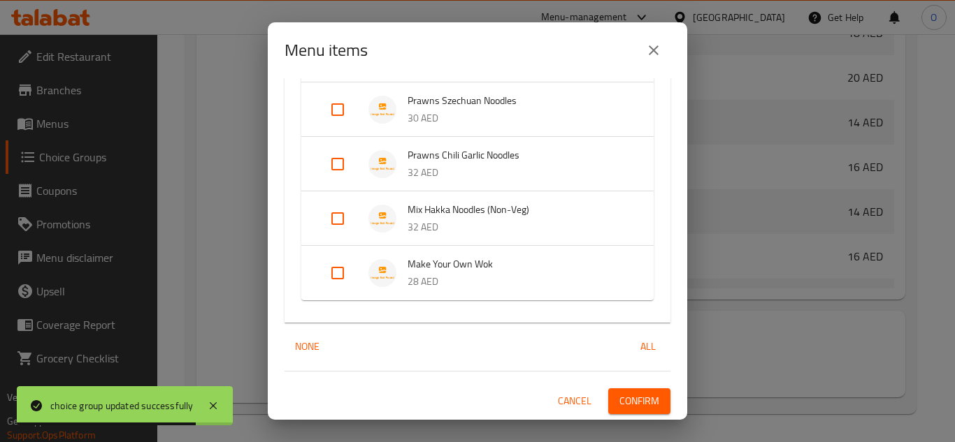
click at [342, 269] on input "Expand" at bounding box center [338, 273] width 34 height 34
checkbox input "true"
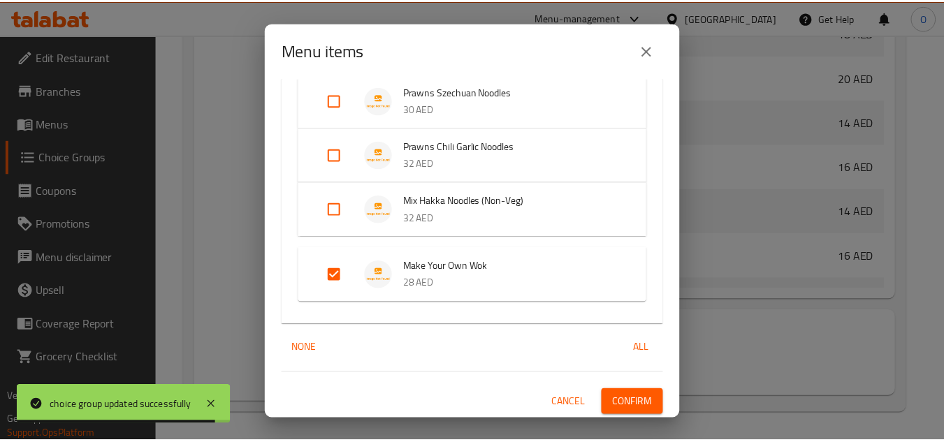
scroll to position [883, 0]
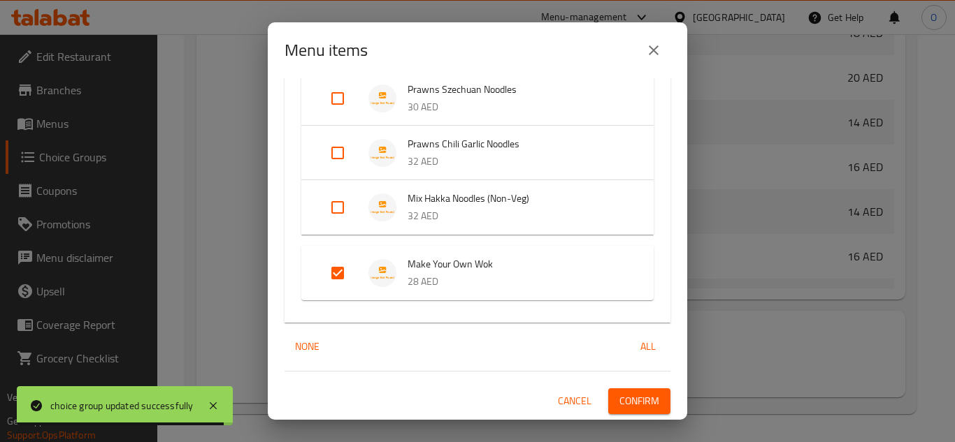
click at [636, 394] on span "Confirm" at bounding box center [639, 401] width 40 height 17
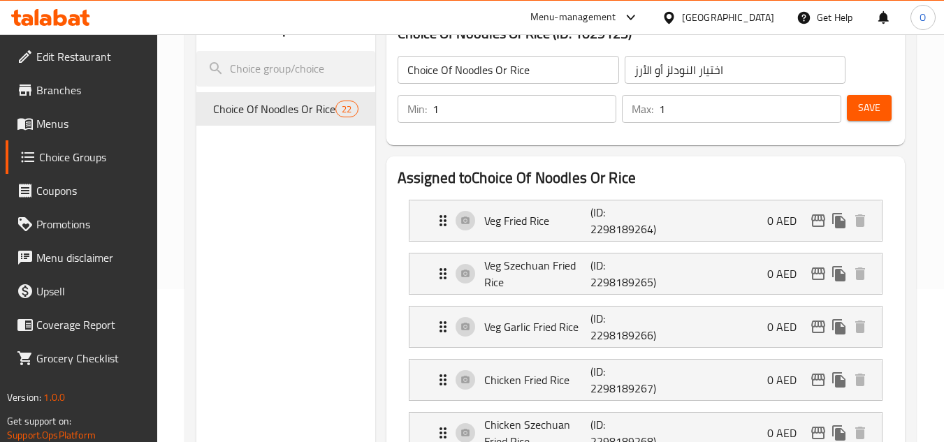
scroll to position [0, 0]
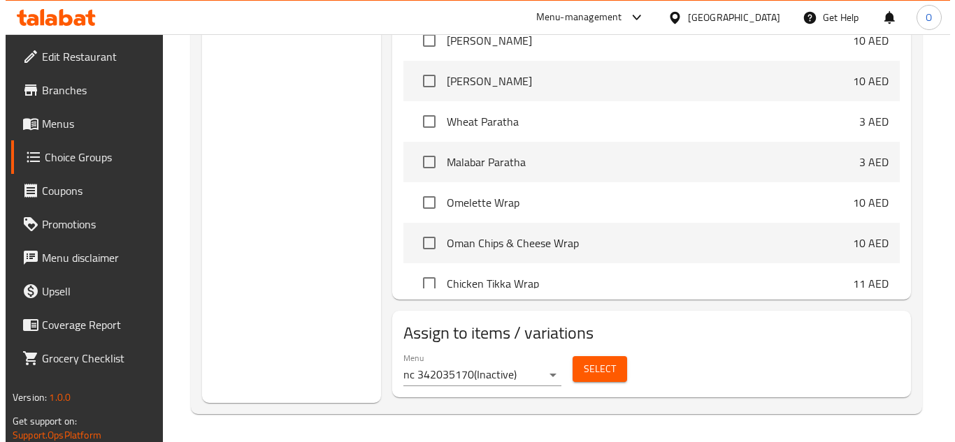
scroll to position [70, 0]
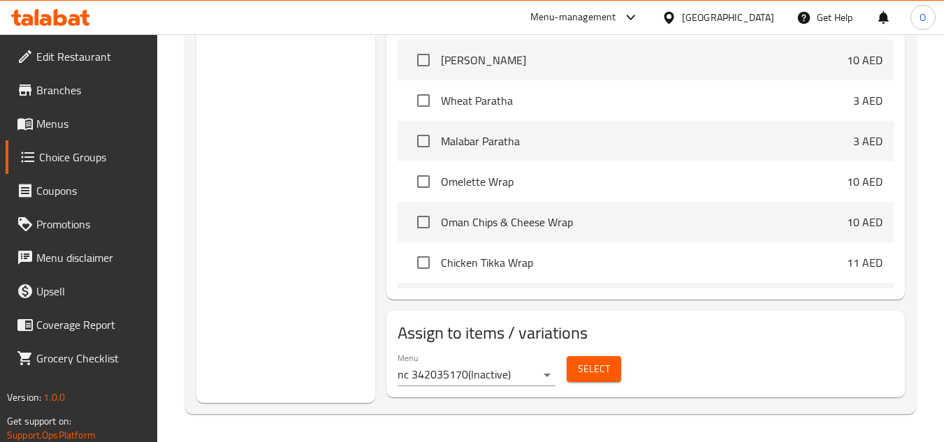
click at [584, 368] on span "Select" at bounding box center [594, 369] width 32 height 17
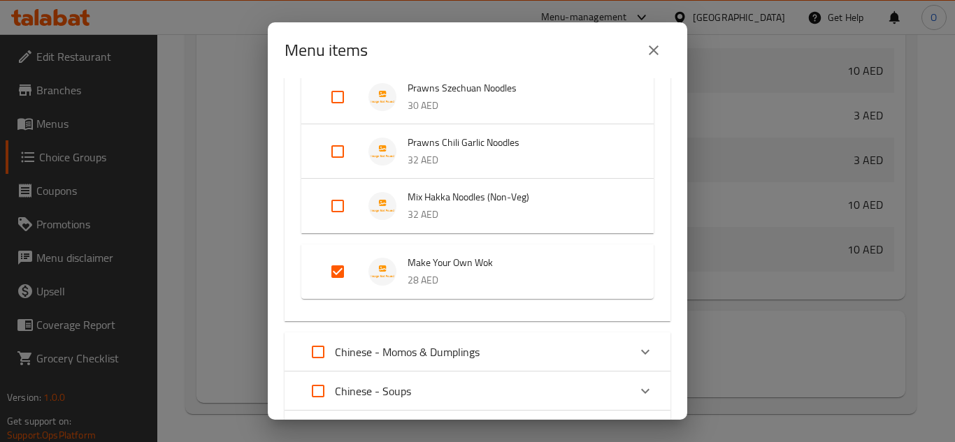
scroll to position [1011, 0]
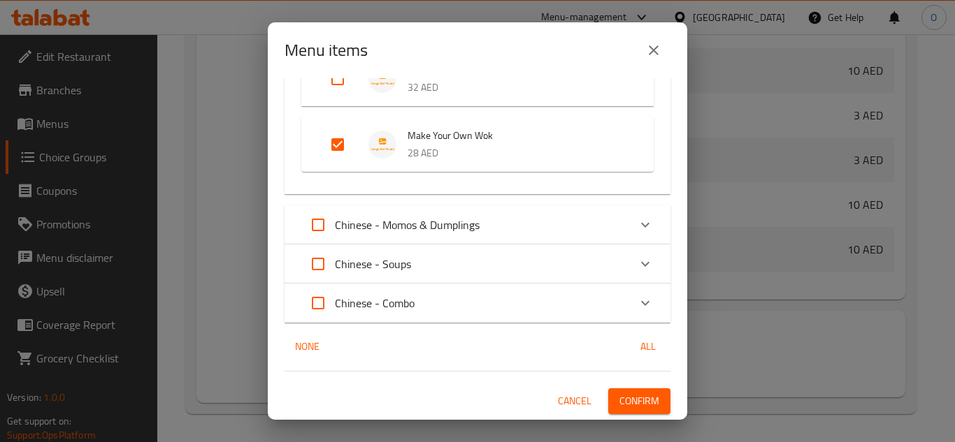
click at [322, 299] on input "Expand" at bounding box center [318, 304] width 34 height 34
checkbox input "true"
click at [631, 410] on button "Confirm" at bounding box center [639, 402] width 62 height 26
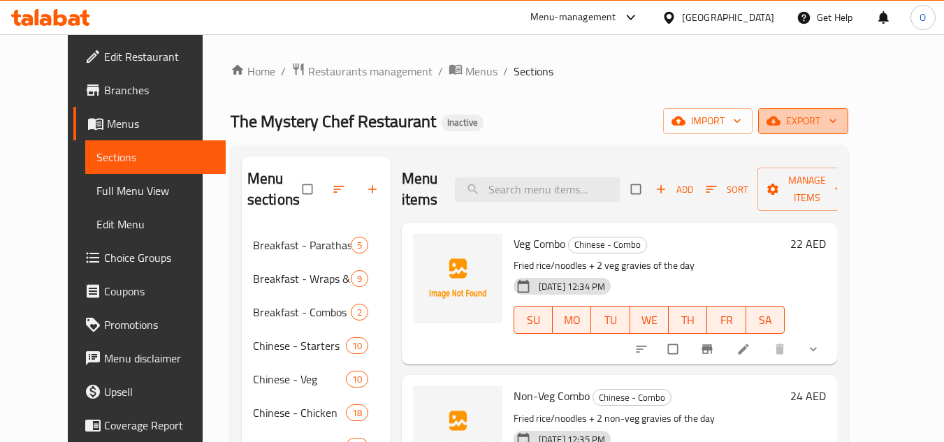
click at [837, 122] on span "export" at bounding box center [803, 121] width 68 height 17
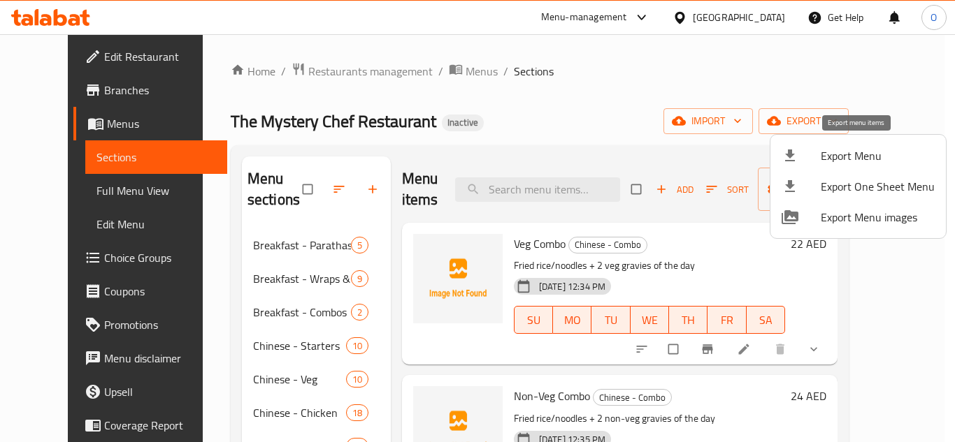
click at [795, 147] on li "Export Menu" at bounding box center [857, 155] width 175 height 31
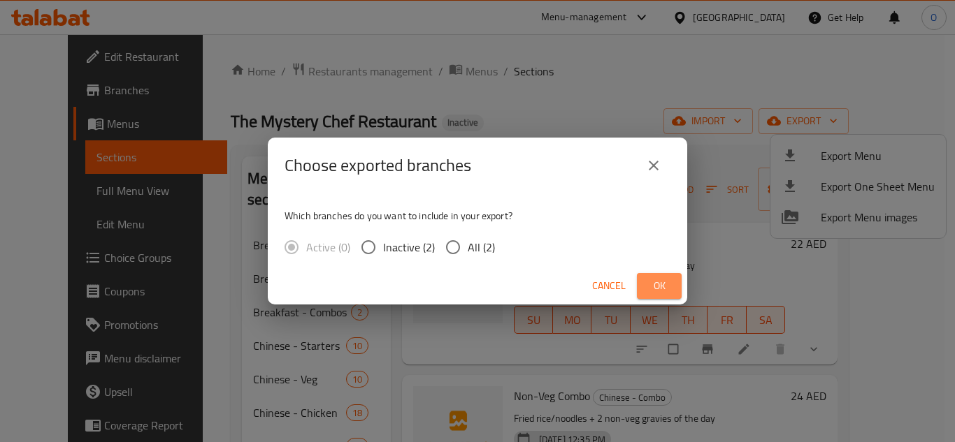
click at [662, 275] on button "Ok" at bounding box center [659, 286] width 45 height 26
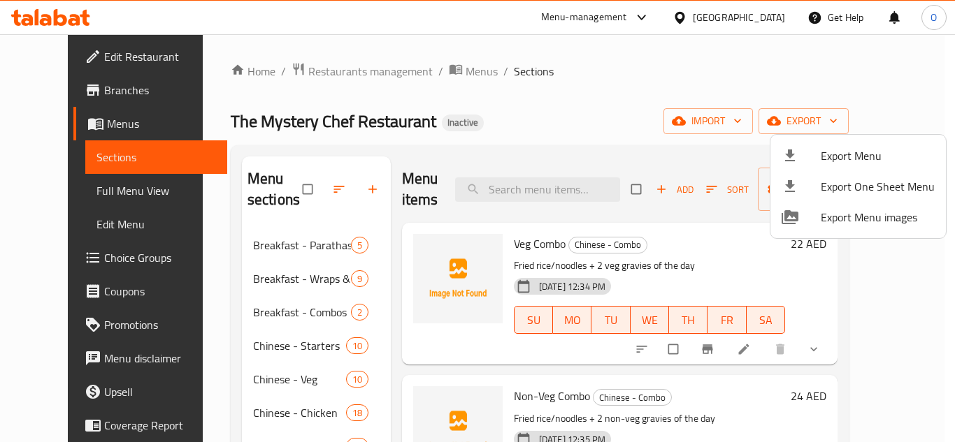
click at [68, 222] on div at bounding box center [477, 221] width 955 height 442
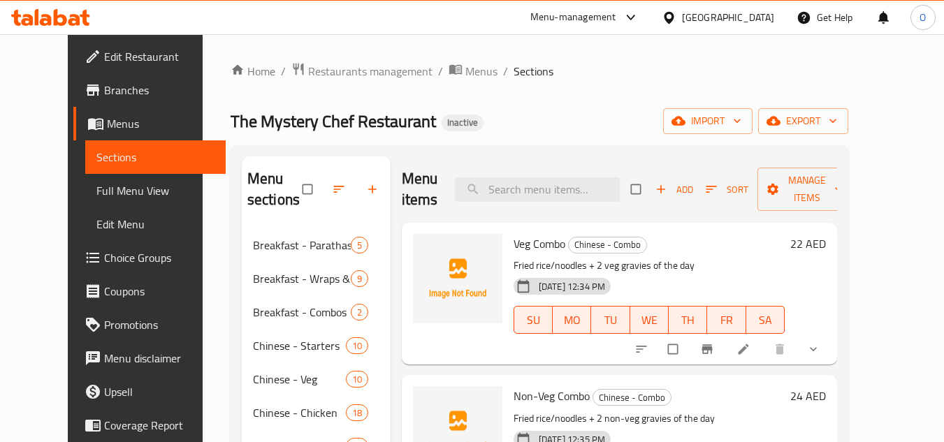
click at [96, 222] on span "Edit Menu" at bounding box center [155, 224] width 118 height 17
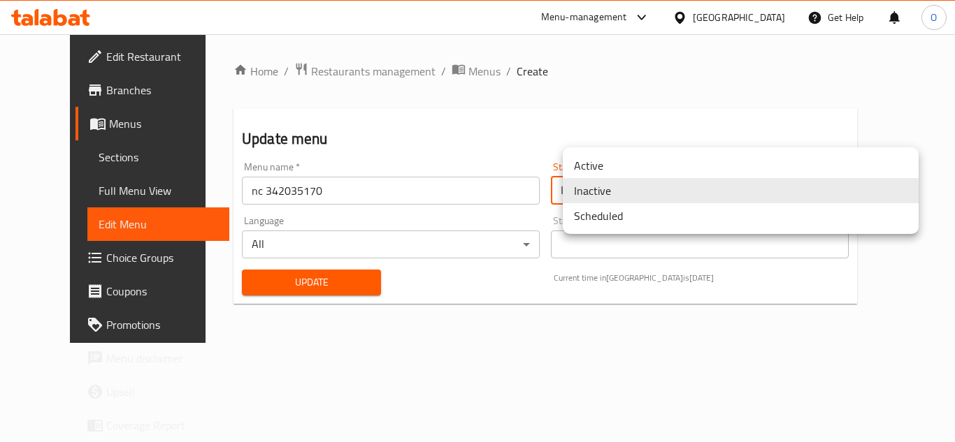
click at [600, 189] on body "​ Menu-management [GEOGRAPHIC_DATA] Get Help O Edit Restaurant Branches Menus S…" at bounding box center [477, 238] width 955 height 408
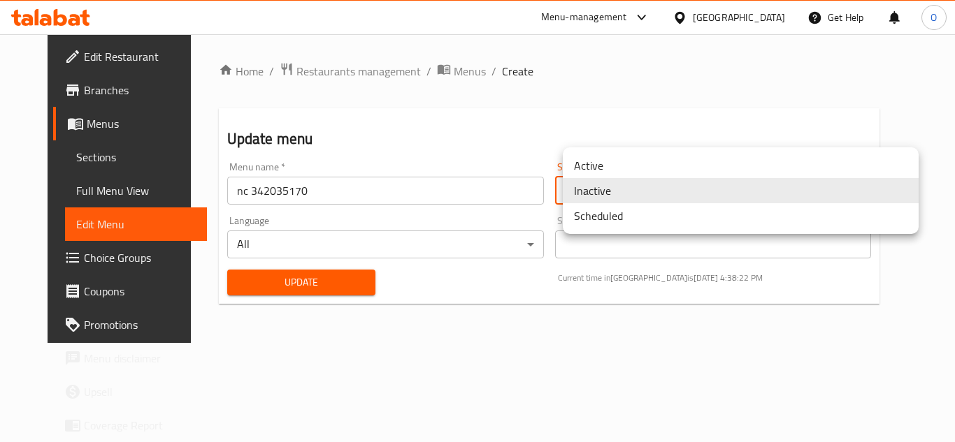
click at [577, 162] on li "Active" at bounding box center [741, 165] width 356 height 25
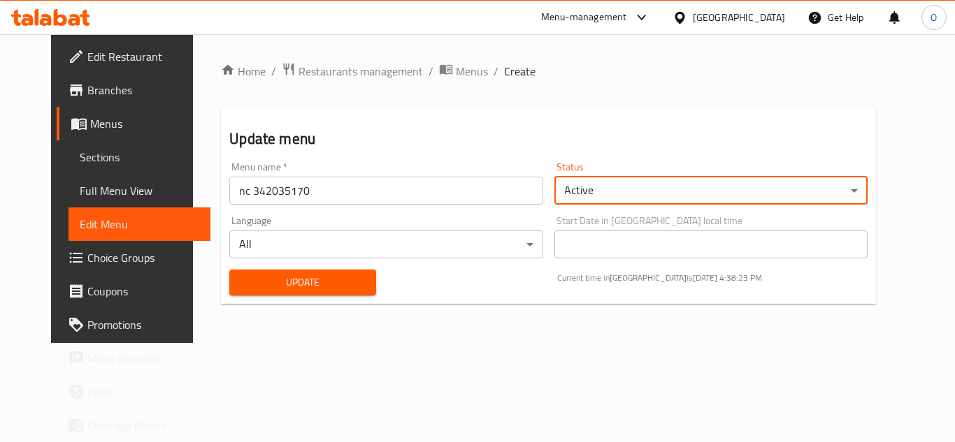
click at [293, 276] on span "Update" at bounding box center [302, 282] width 124 height 17
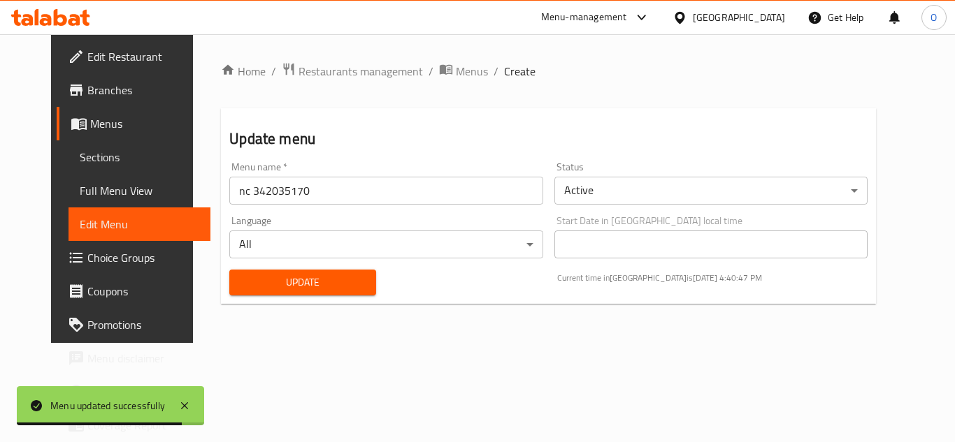
click at [705, 17] on div "[GEOGRAPHIC_DATA]" at bounding box center [739, 17] width 92 height 15
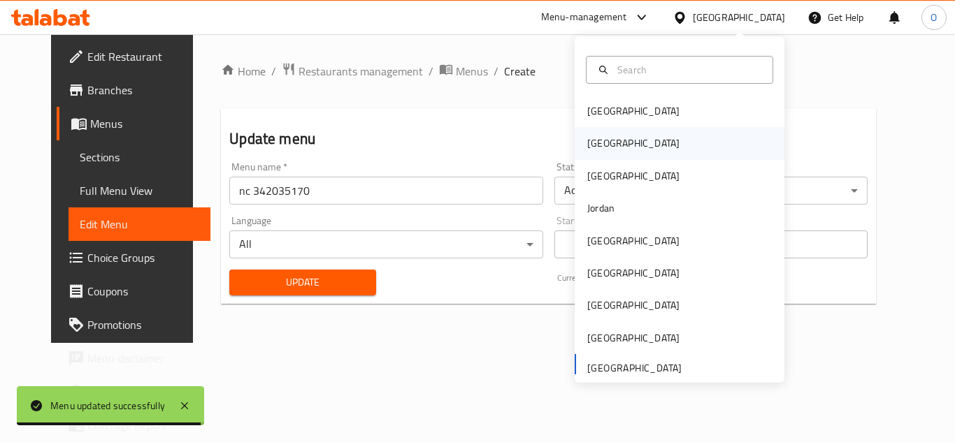
click at [595, 145] on div "[GEOGRAPHIC_DATA]" at bounding box center [633, 143] width 92 height 15
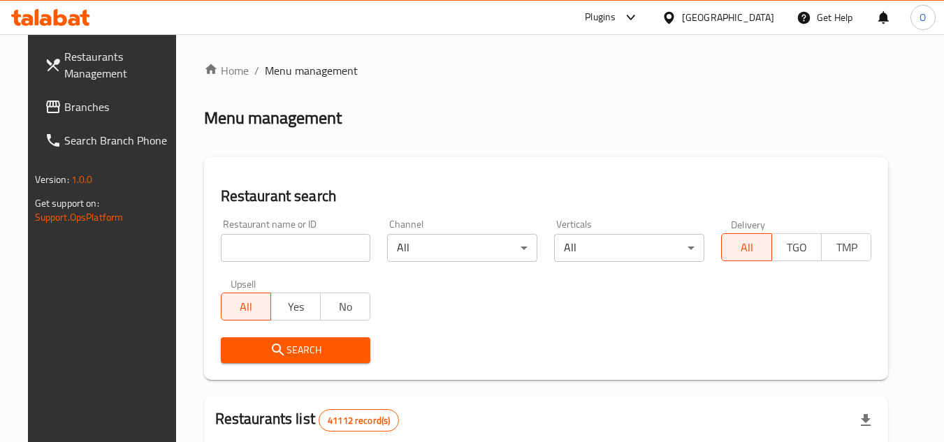
click at [101, 113] on span "Branches" at bounding box center [119, 107] width 110 height 17
